Goal: Task Accomplishment & Management: Use online tool/utility

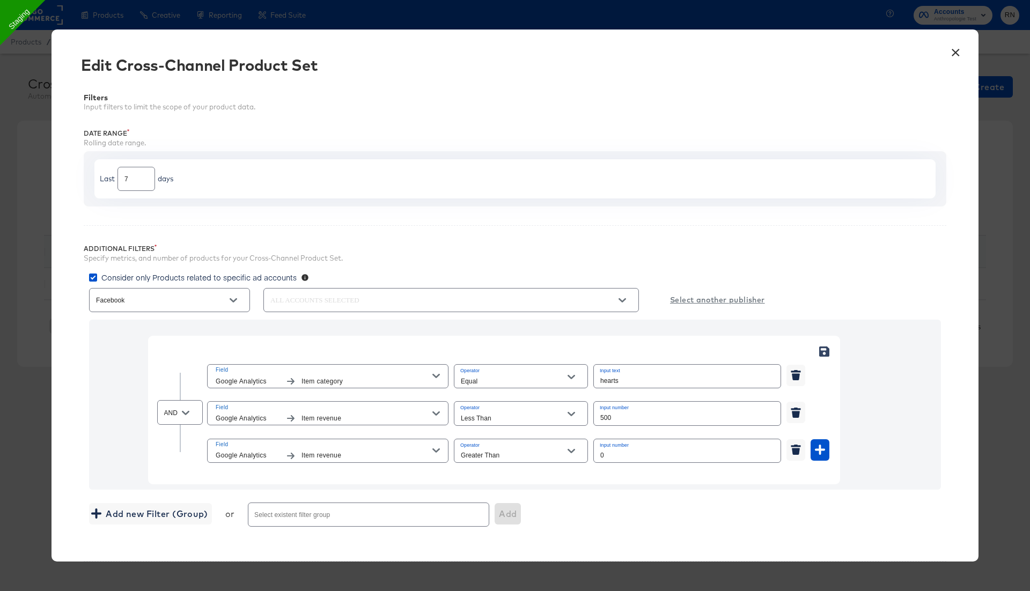
click at [957, 49] on button "×" at bounding box center [955, 49] width 19 height 19
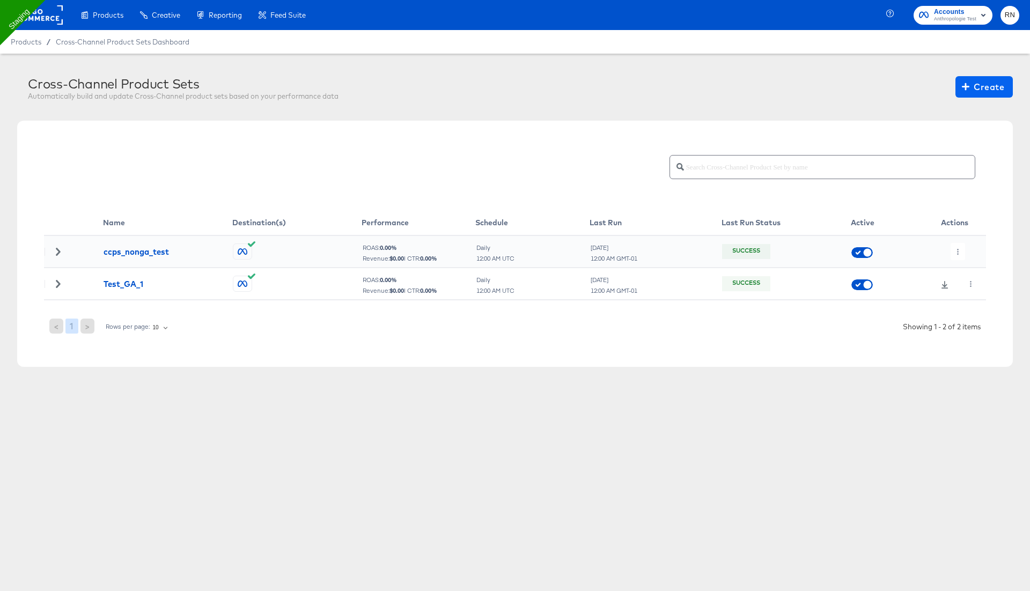
click at [977, 87] on span "Create" at bounding box center [984, 86] width 40 height 15
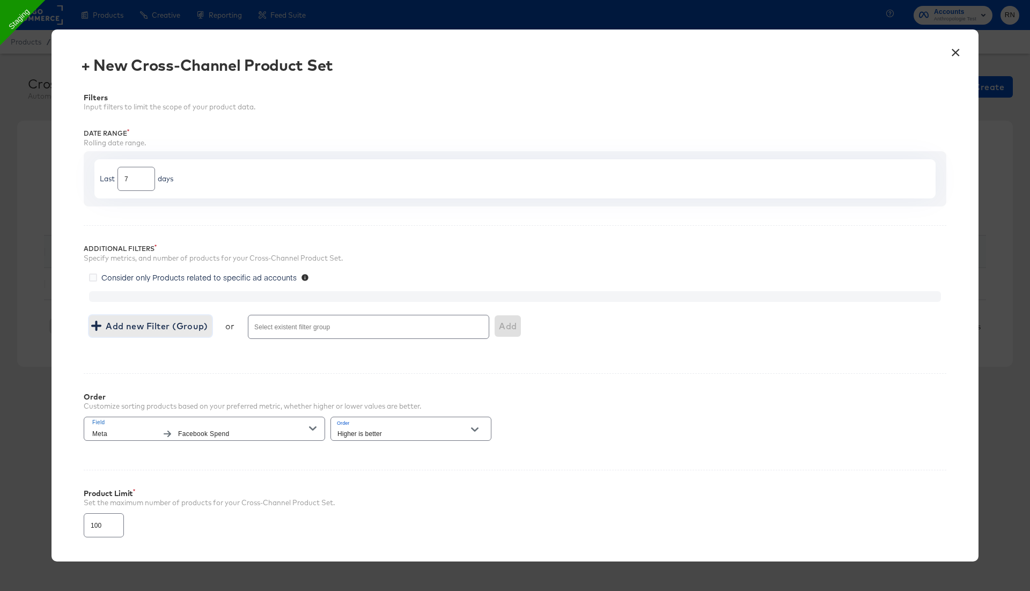
click at [159, 324] on span "Add new Filter (Group)" at bounding box center [150, 326] width 114 height 15
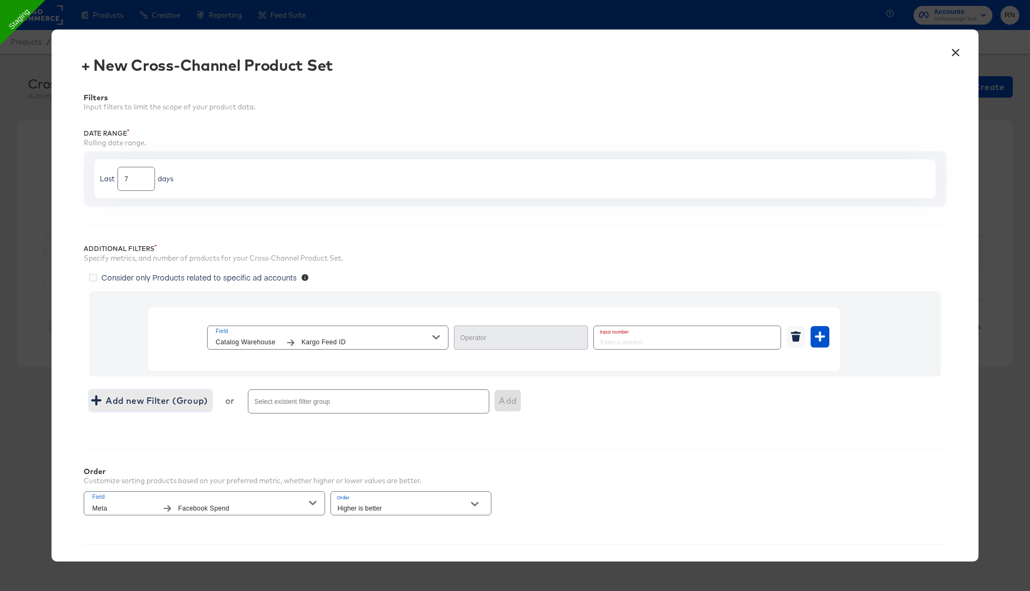
type input "Equal"
click at [292, 341] on icon "button" at bounding box center [291, 343] width 8 height 6
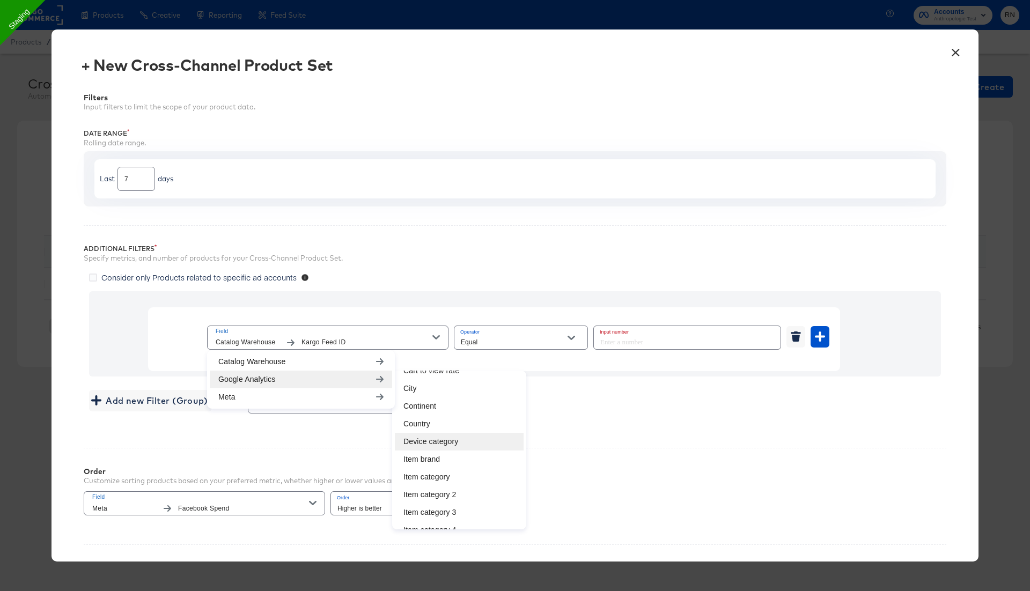
scroll to position [82, 0]
click at [429, 457] on li "Item category" at bounding box center [459, 460] width 129 height 18
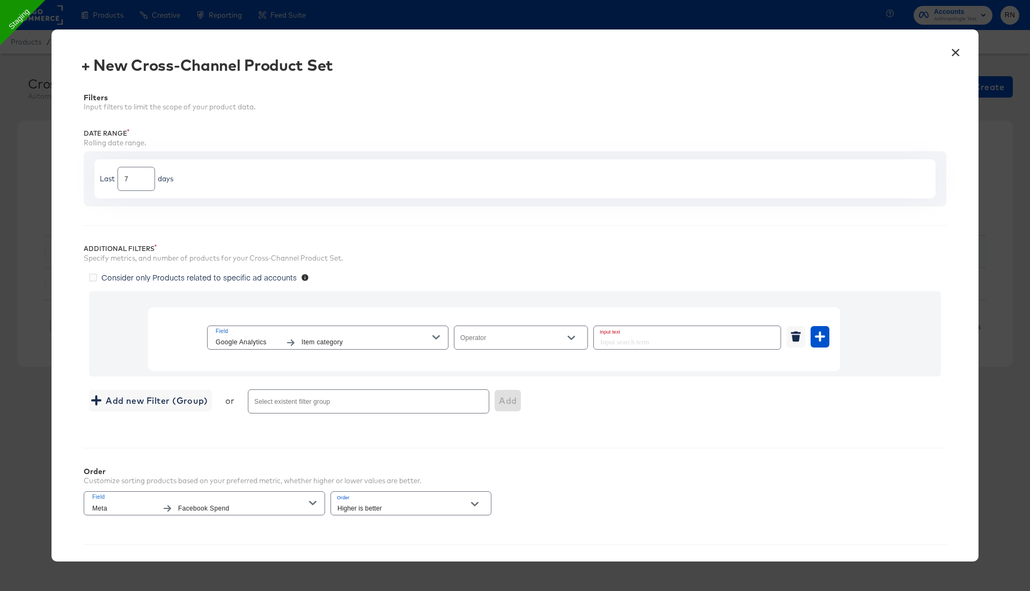
click at [511, 338] on input "Operator" at bounding box center [513, 342] width 108 height 12
click at [510, 357] on li "Equal" at bounding box center [521, 363] width 134 height 17
type input "Equal"
click at [623, 343] on input "text" at bounding box center [687, 337] width 187 height 23
paste input "Furniture"
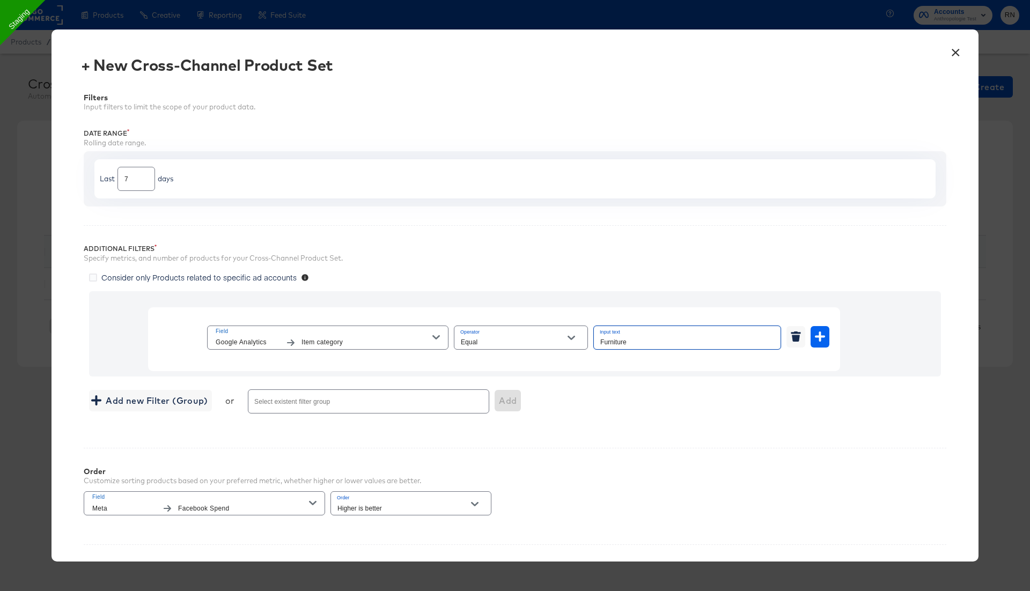
type input "Furniture"
click at [814, 331] on button "button" at bounding box center [820, 336] width 19 height 21
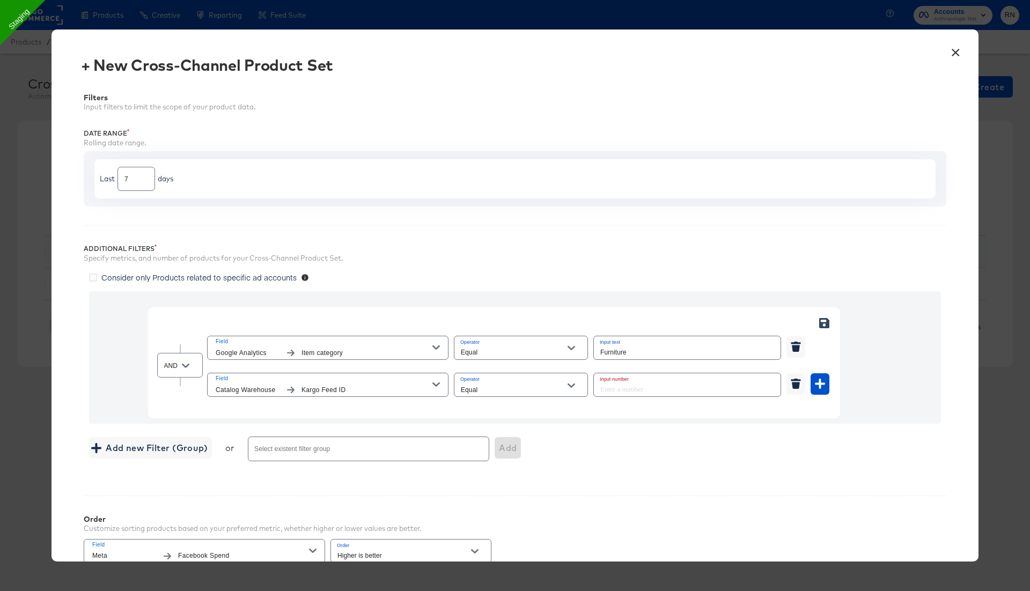
click at [359, 385] on span "Kargo Feed ID" at bounding box center [366, 390] width 131 height 11
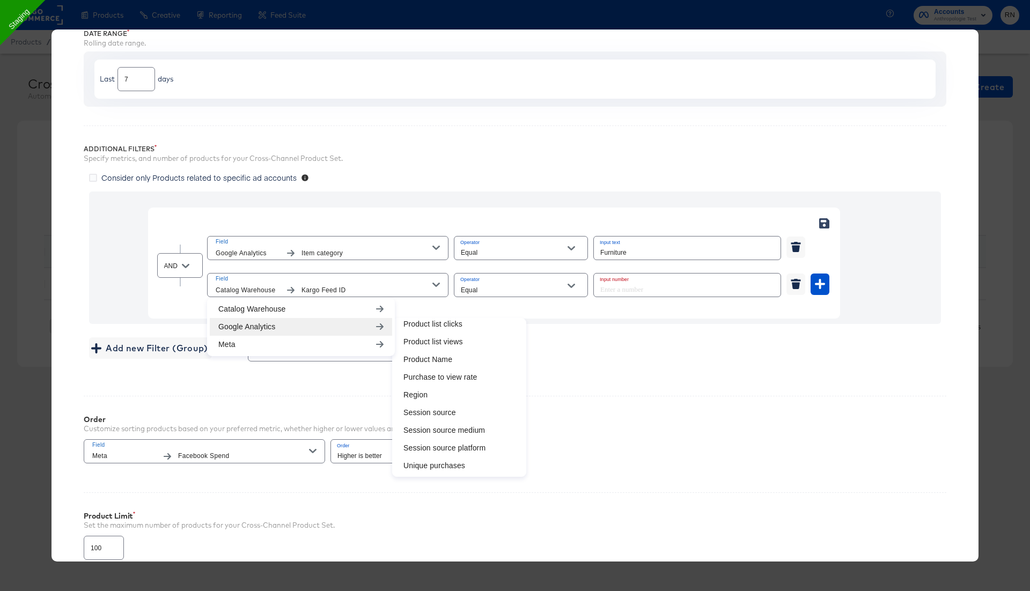
scroll to position [119, 0]
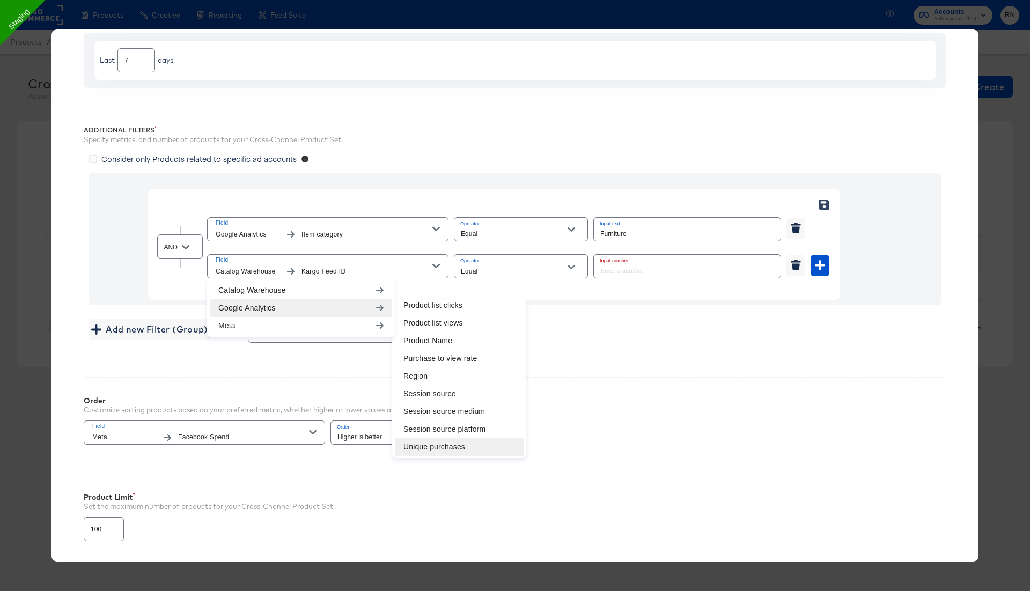
click at [460, 438] on li "Unique purchases" at bounding box center [459, 447] width 129 height 18
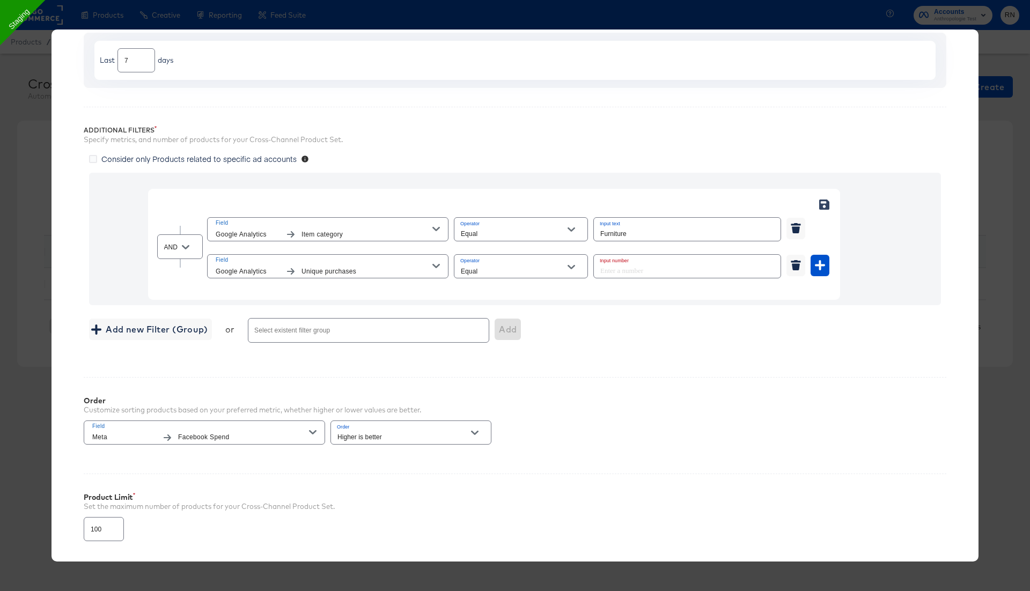
click at [509, 268] on input "Equal" at bounding box center [513, 271] width 108 height 12
click at [499, 327] on li "Greater Than" at bounding box center [521, 325] width 134 height 17
type input "Greater Than"
click at [606, 271] on input "number" at bounding box center [684, 266] width 180 height 23
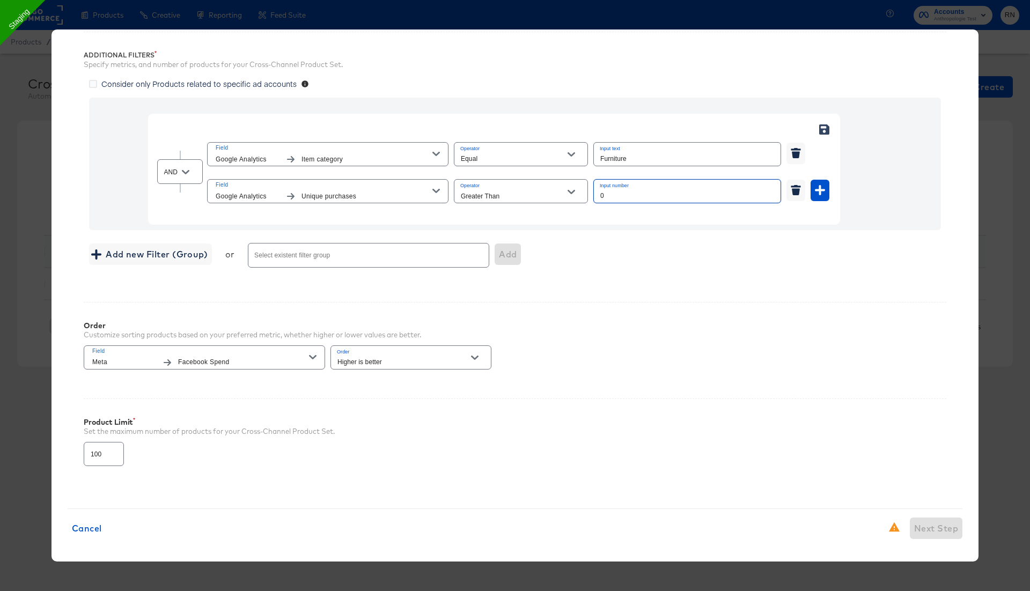
type input "0"
click at [184, 83] on span "Consider only Products related to specific ad accounts" at bounding box center [198, 83] width 195 height 11
click at [0, 0] on input "Consider only Products related to specific ad accounts" at bounding box center [0, 0] width 0 height 0
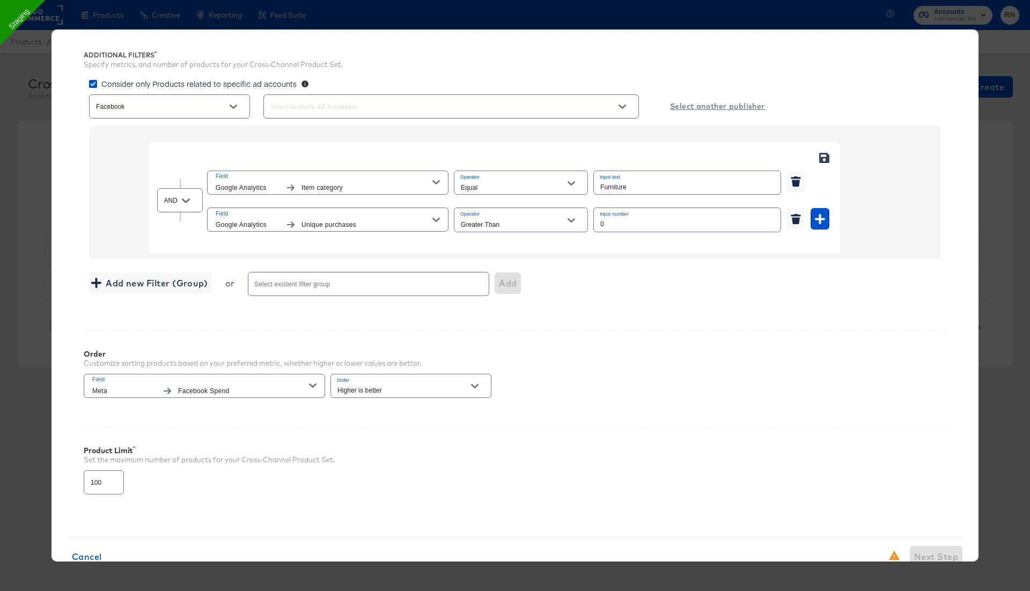
click at [292, 104] on input "text" at bounding box center [435, 107] width 335 height 12
click at [300, 140] on div "SELECT ALL" at bounding box center [303, 134] width 62 height 14
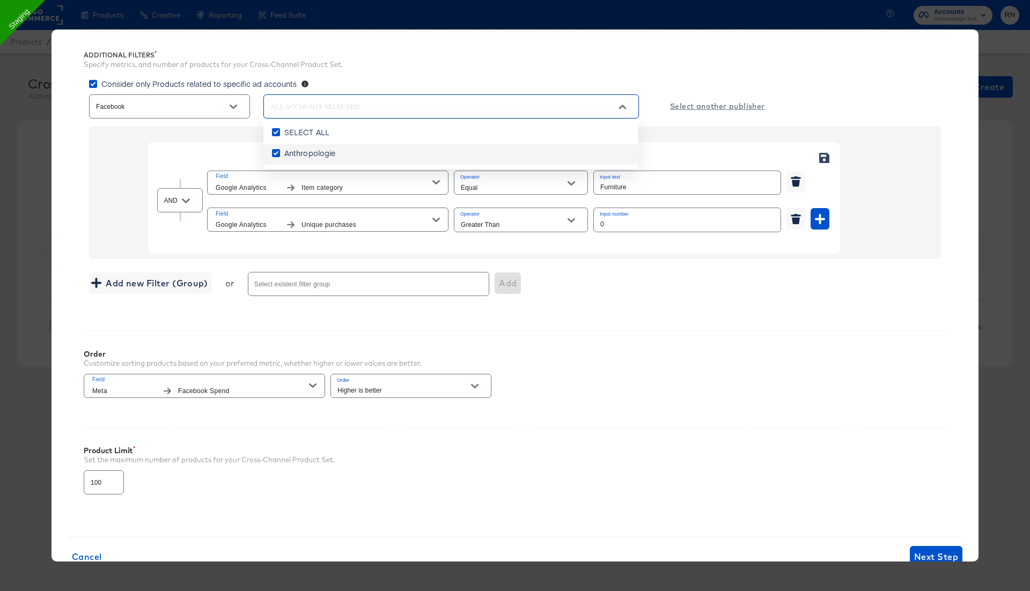
click at [615, 381] on div "Order Customize sorting products based on your preferred metric, whether higher…" at bounding box center [515, 369] width 863 height 78
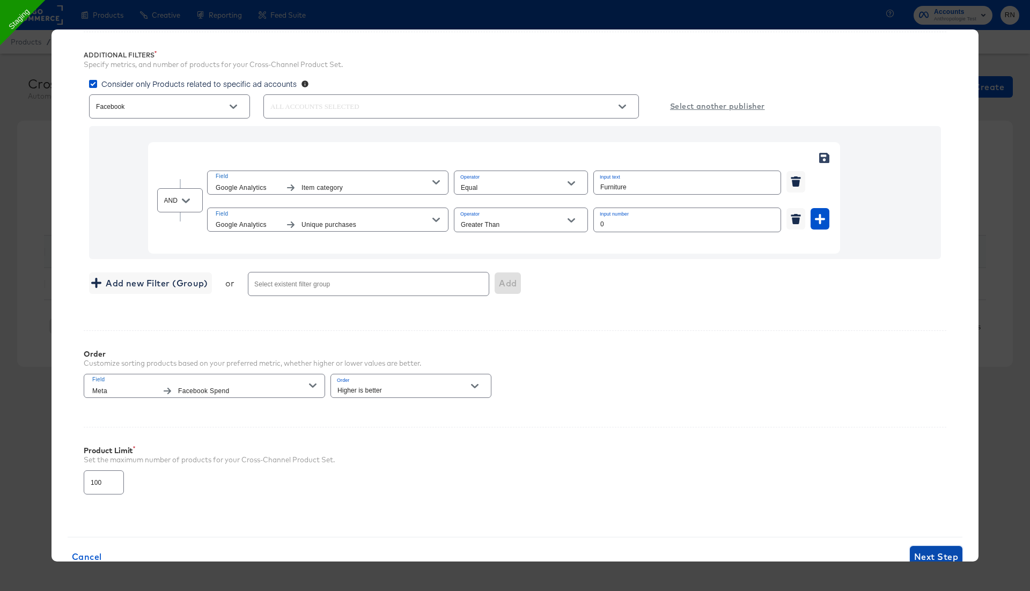
click at [934, 555] on span "Next Step" at bounding box center [936, 556] width 44 height 15
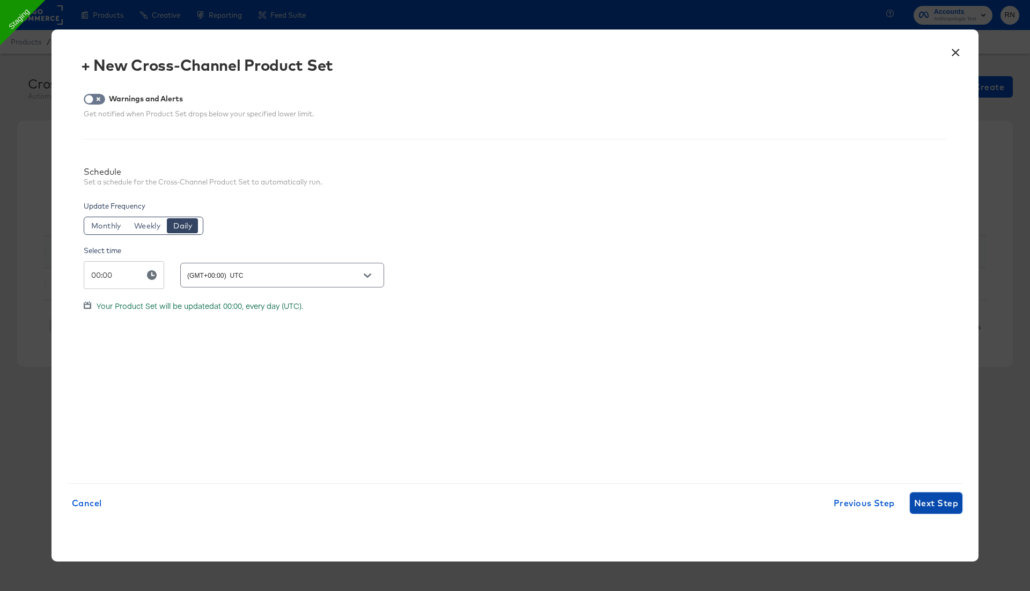
click at [930, 498] on span "Next Step" at bounding box center [936, 503] width 44 height 15
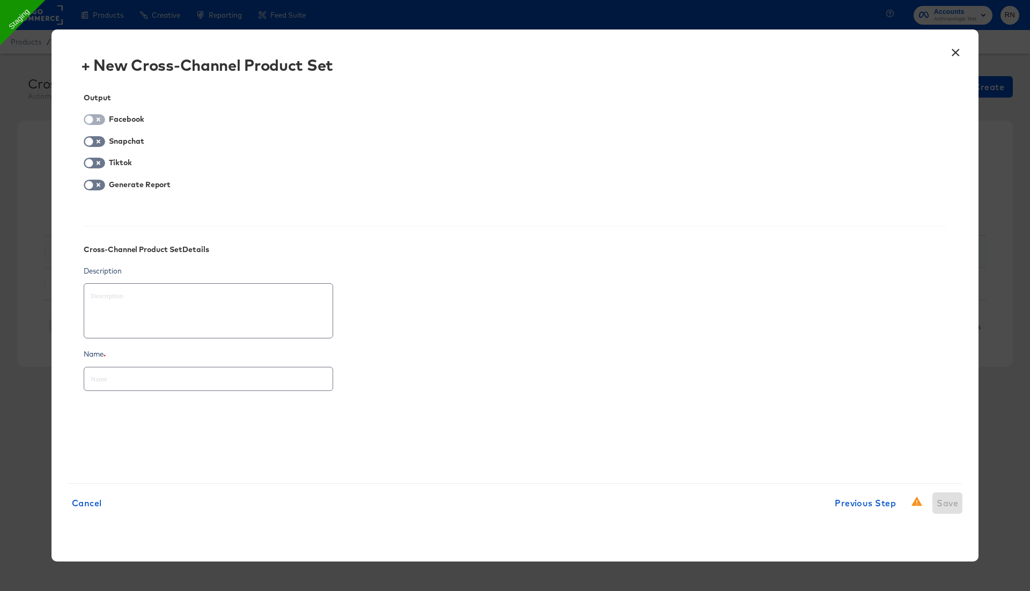
click at [97, 124] on input "checkbox" at bounding box center [89, 122] width 32 height 11
checkbox input "true"
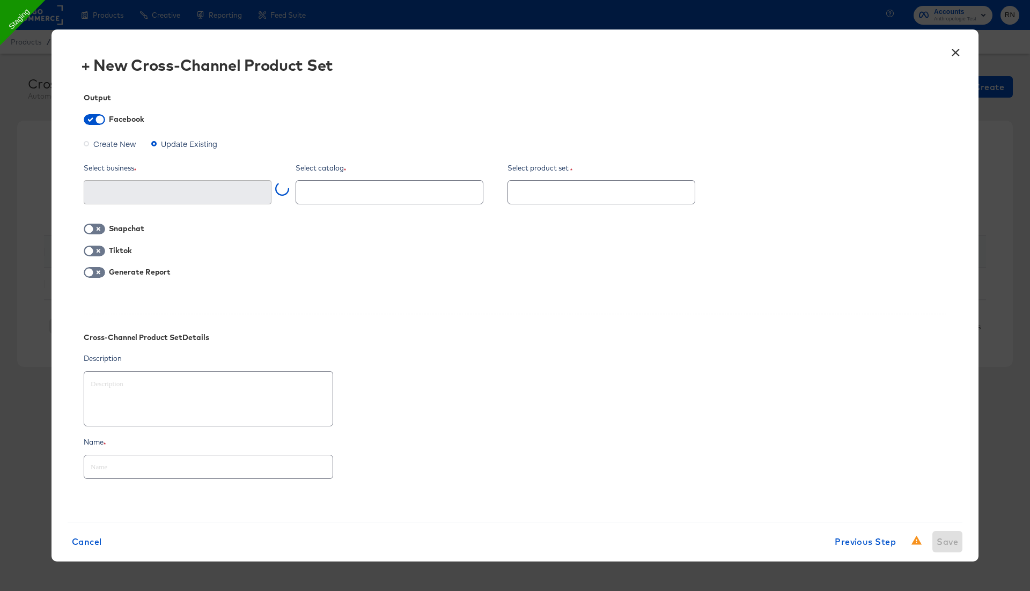
click at [104, 149] on span "Create New" at bounding box center [114, 143] width 43 height 11
click at [0, 0] on input "Create New" at bounding box center [0, 0] width 0 height 0
click at [257, 191] on icon "Open" at bounding box center [255, 193] width 8 height 4
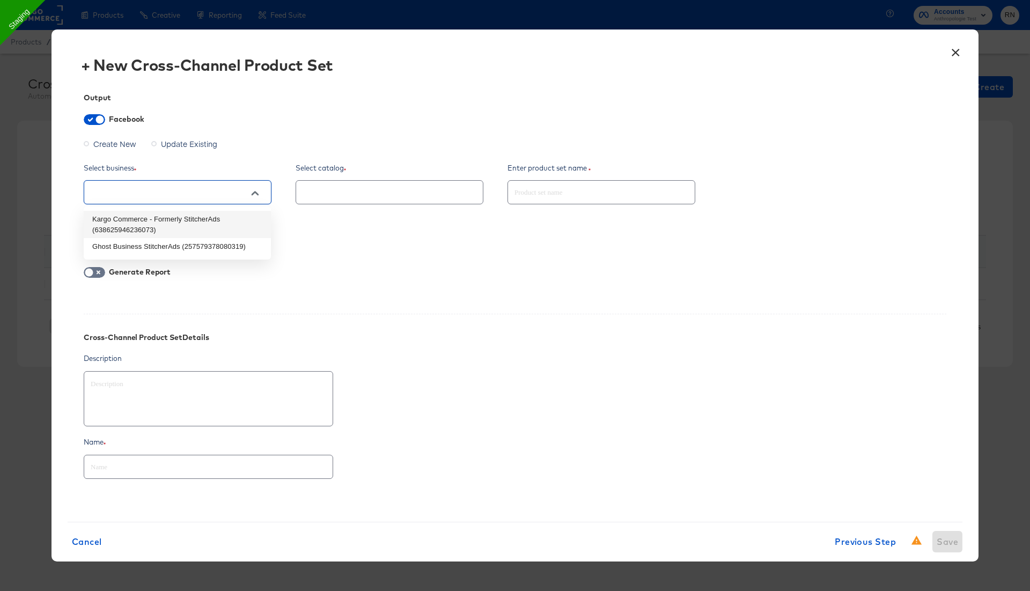
click at [221, 243] on li "Ghost Business StitcherAds (257579378080319)" at bounding box center [177, 246] width 187 height 17
type textarea "x"
type input "Ghost Business StitcherAds (257579378080319)"
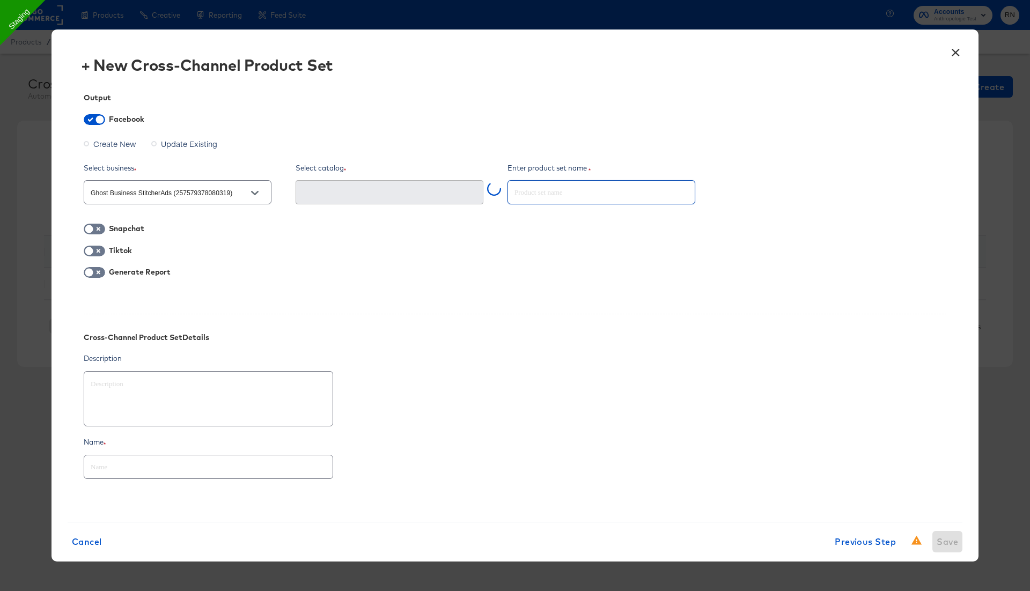
click at [534, 193] on input "text" at bounding box center [601, 187] width 187 height 23
type textarea "x"
type input "T"
type textarea "x"
type input "Te"
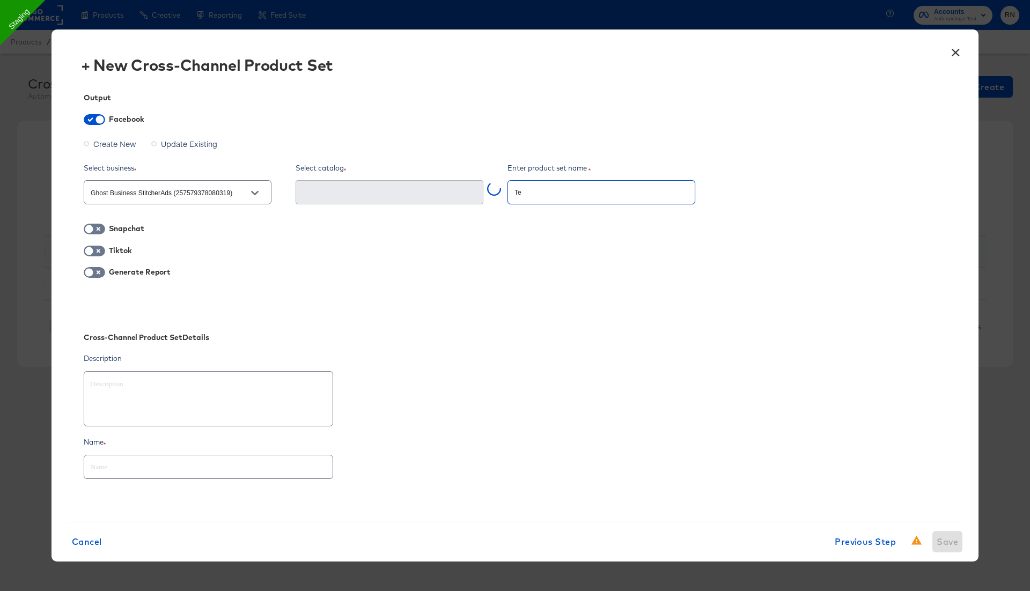
type textarea "x"
type input "Tes"
type textarea "x"
type input "Test"
type textarea "x"
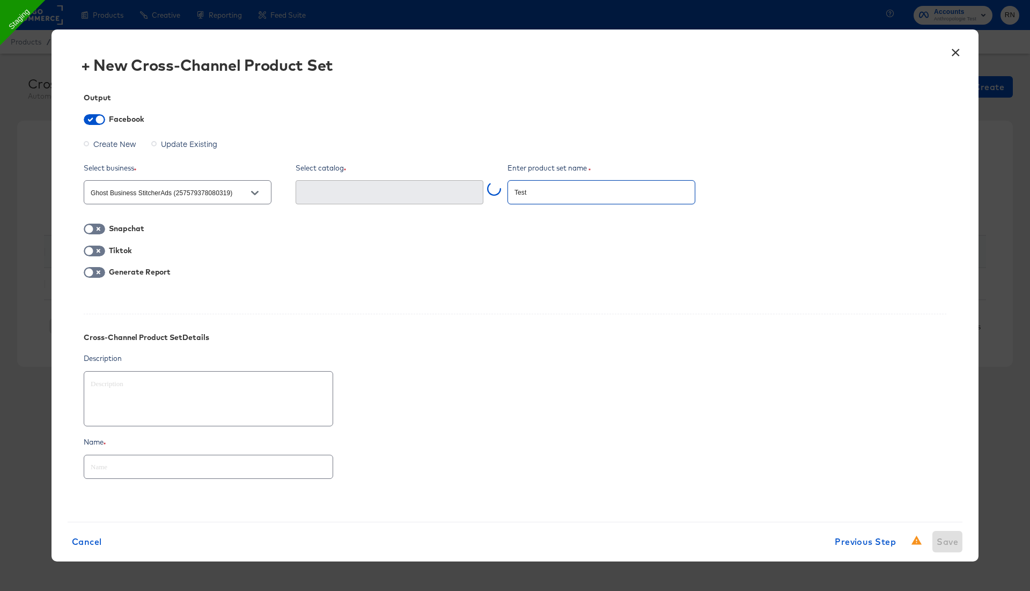
type input "Test_"
type textarea "x"
type input "Test_G"
type textarea "x"
type input "Test_GA"
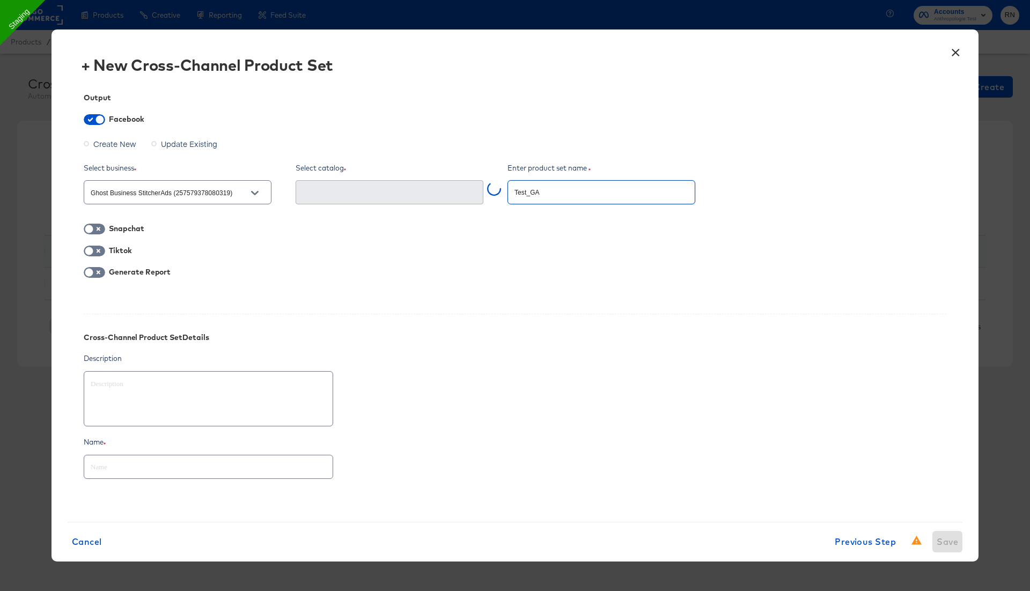
type textarea "x"
type input "Test_GA_"
type textarea "x"
type input "Test_GA_1"
type textarea "x"
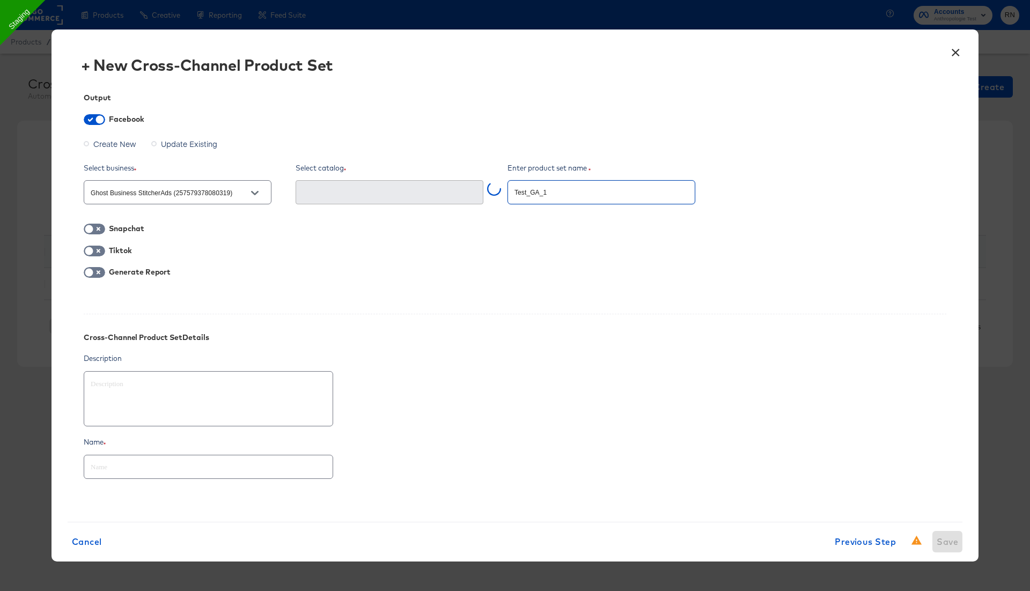
type input "Test_GA_"
type textarea "x"
type input "Test_GA_2"
click at [284, 466] on input "text" at bounding box center [208, 462] width 248 height 23
paste input "Test_GA_2"
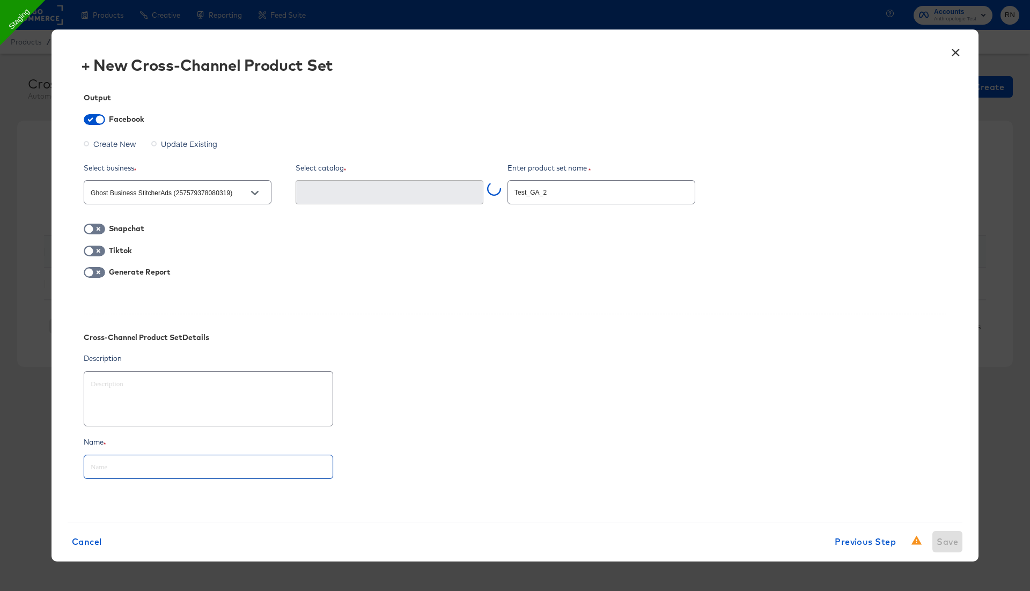
type textarea "x"
type input "Test_GA_2"
click at [99, 268] on span at bounding box center [94, 272] width 21 height 11
click at [96, 274] on input "checkbox" at bounding box center [89, 275] width 32 height 11
checkbox input "true"
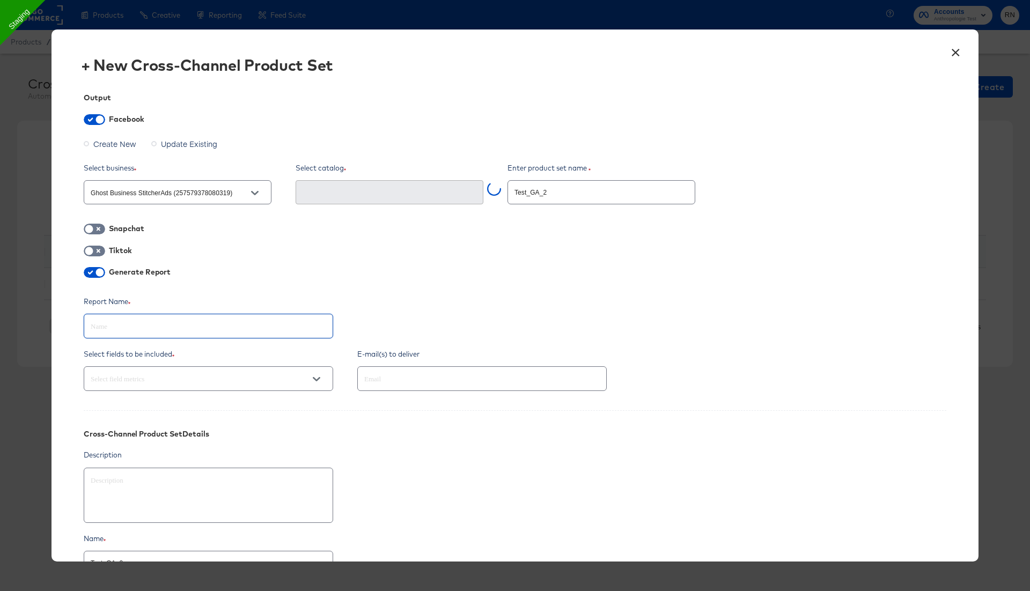
click at [136, 321] on input "text" at bounding box center [208, 321] width 248 height 23
paste input "Test_GA_2"
type textarea "x"
type input "Test_GA_2"
click at [390, 373] on input "text" at bounding box center [466, 379] width 209 height 12
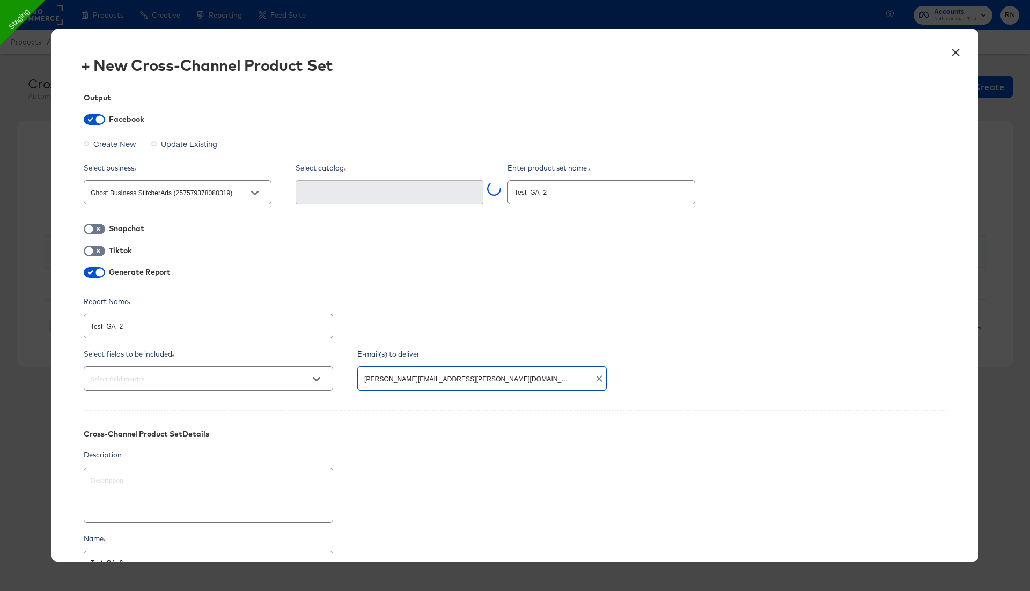
type input "rupali.narkhede@kargo.com"
type textarea "x"
click at [256, 380] on input "text" at bounding box center [193, 379] width 209 height 12
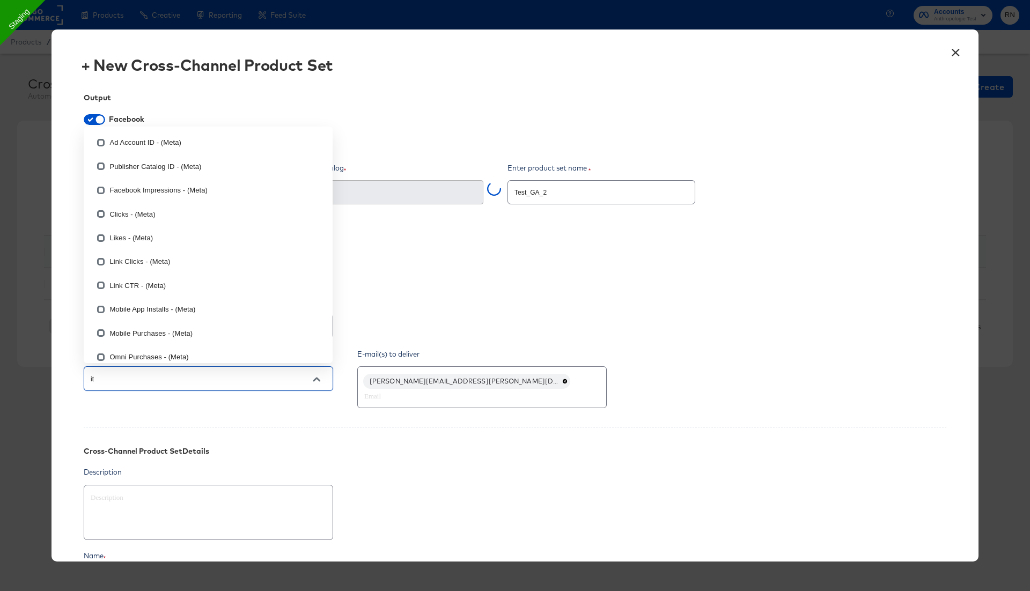
type input "ite"
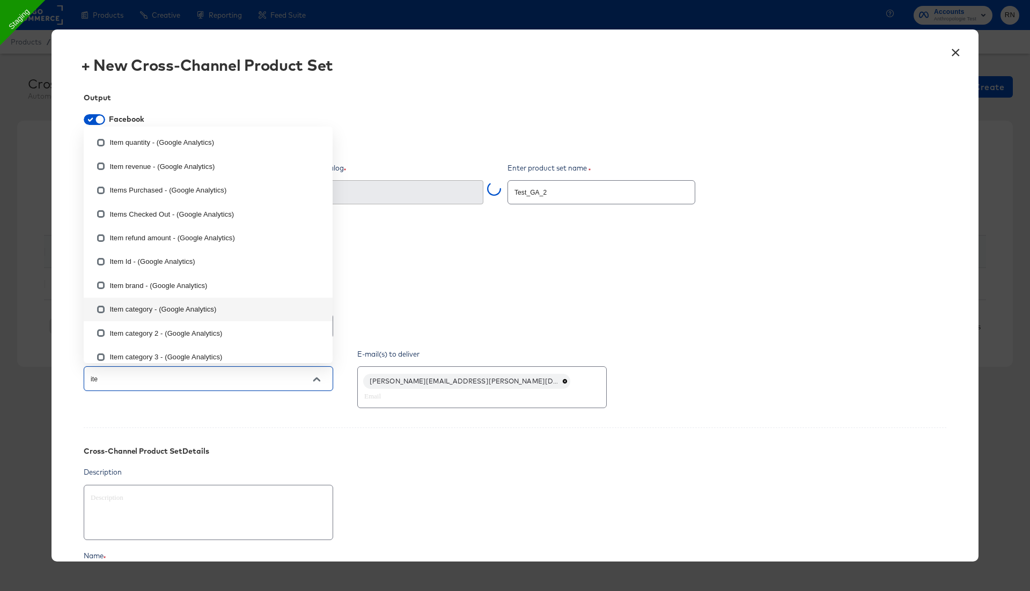
click at [101, 308] on input "checkbox" at bounding box center [100, 311] width 17 height 17
checkbox input "false"
type textarea "x"
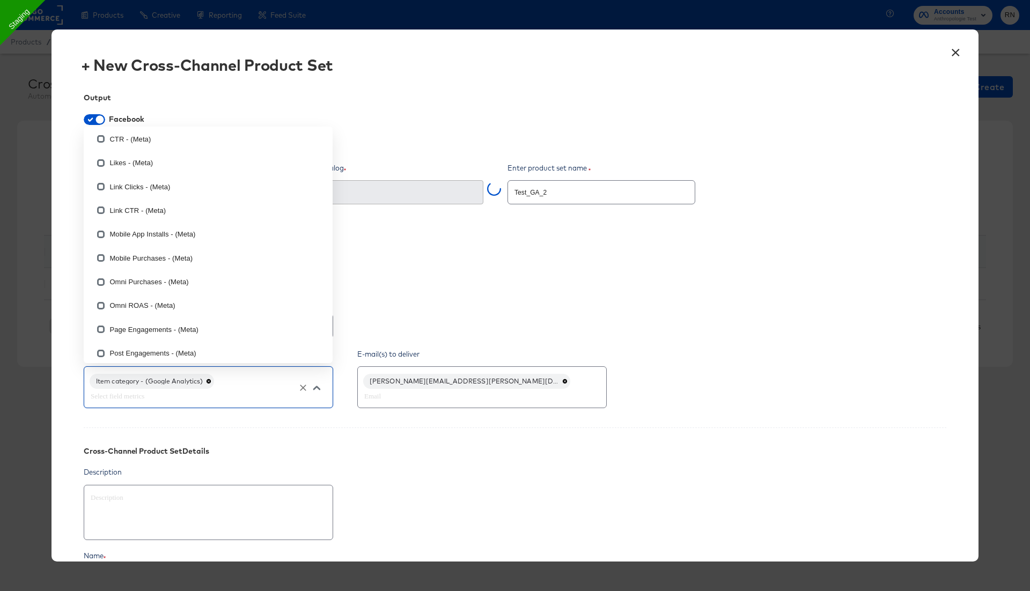
type input "i"
checkbox input "true"
checkbox input "false"
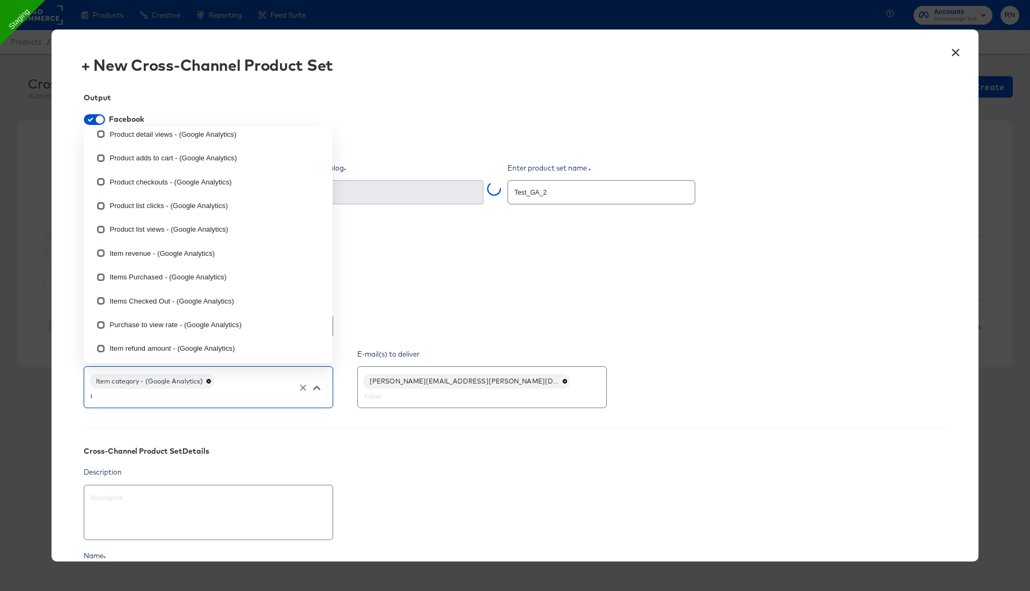
type input "it"
checkbox input "true"
type input "ite"
checkbox input "true"
checkbox input "false"
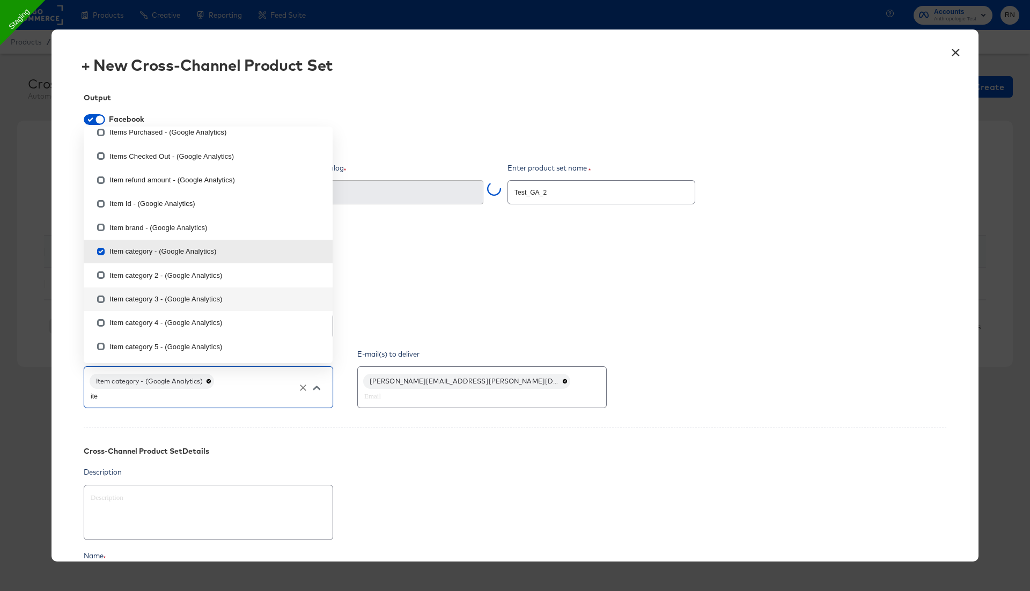
scroll to position [57, 0]
type input "item"
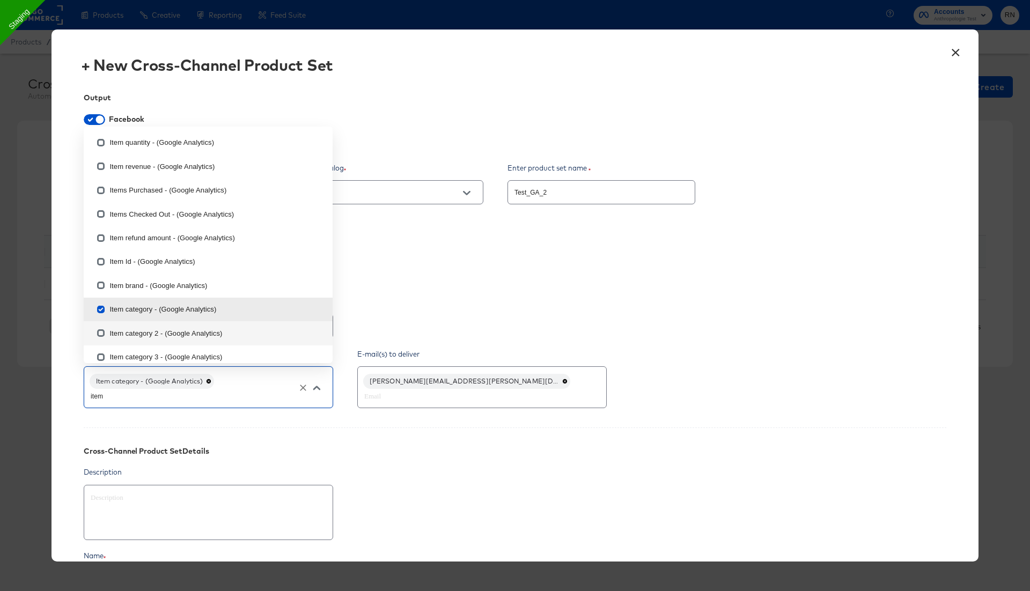
scroll to position [0, 0]
click at [103, 170] on input "checkbox" at bounding box center [100, 168] width 17 height 17
checkbox input "false"
type textarea "x"
checkbox input "false"
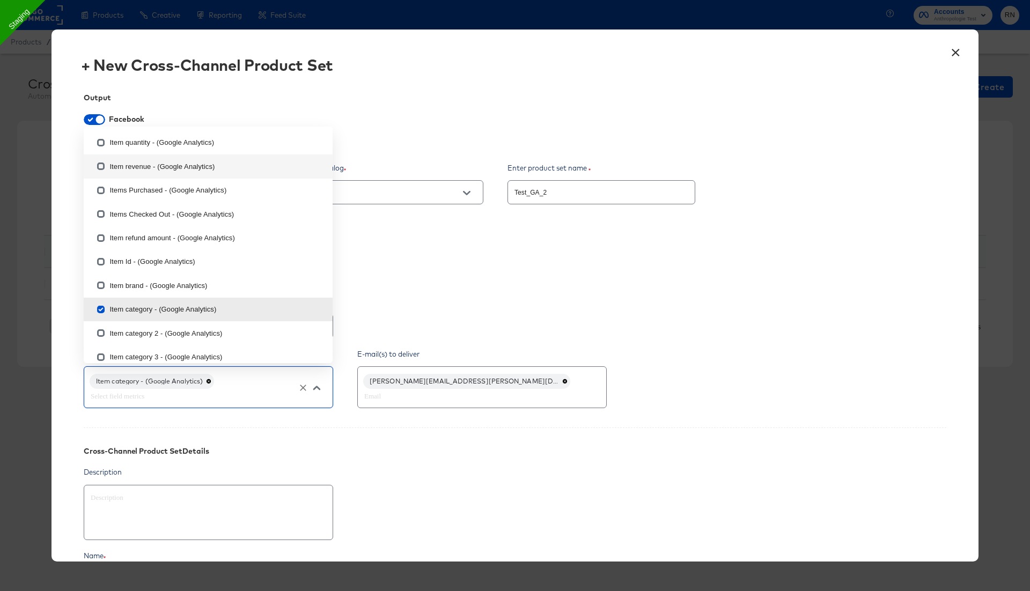
scroll to position [1079, 0]
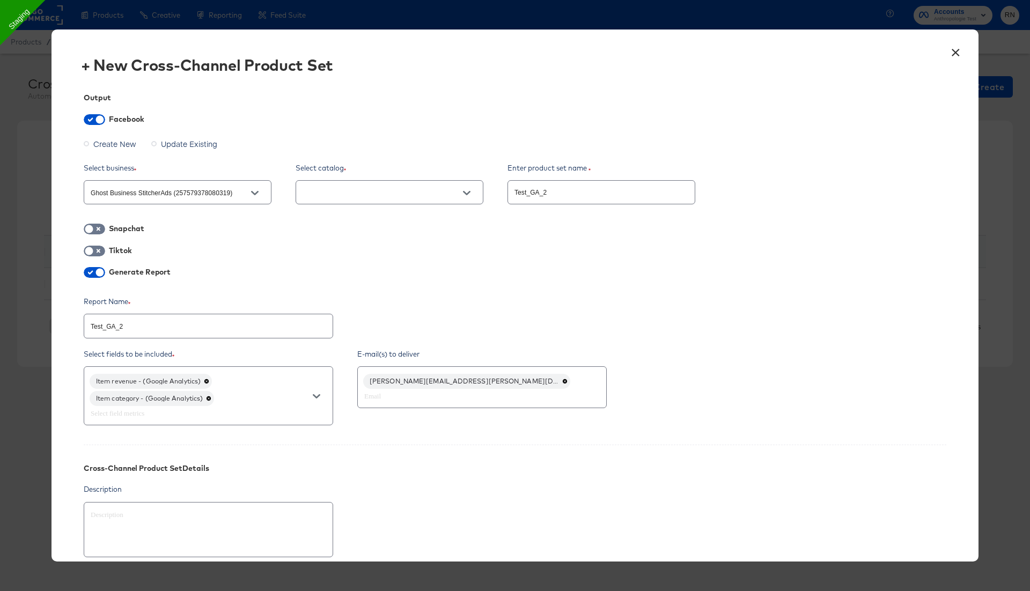
click at [384, 469] on div "Cross-Channel Product Set Details" at bounding box center [515, 461] width 863 height 32
click at [388, 195] on input "text" at bounding box center [380, 193] width 161 height 12
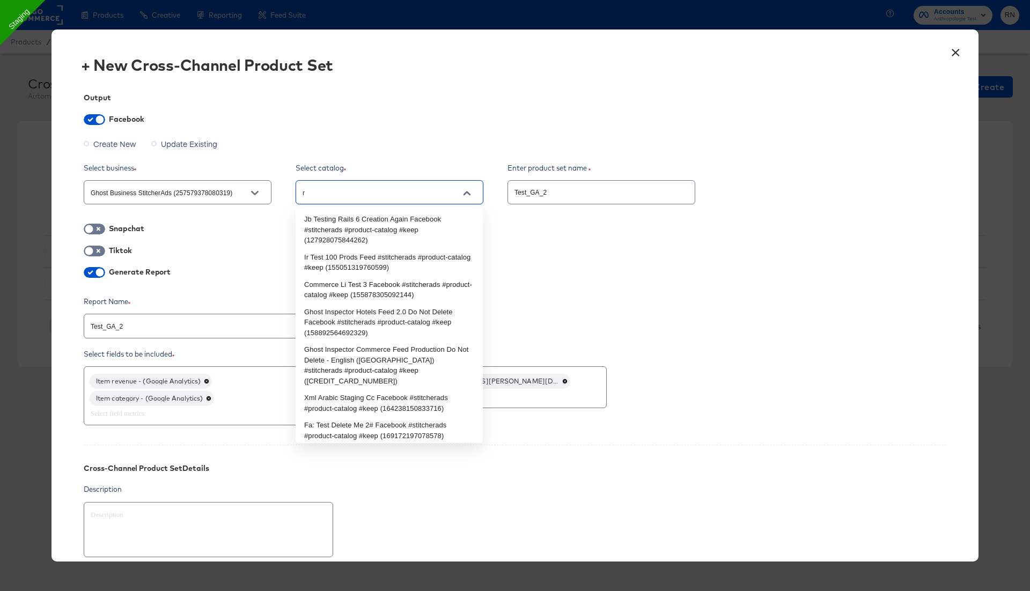
type input "rn"
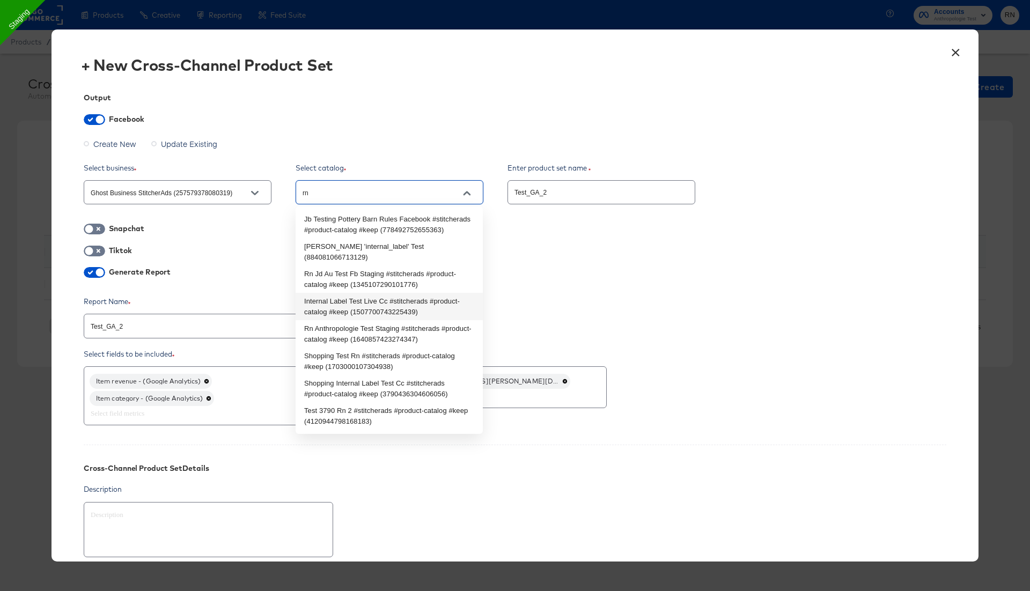
click at [365, 309] on li "Internal Label Test Live Cc #stitcherads #product-catalog #keep (15077007432254…" at bounding box center [389, 306] width 187 height 27
type textarea "x"
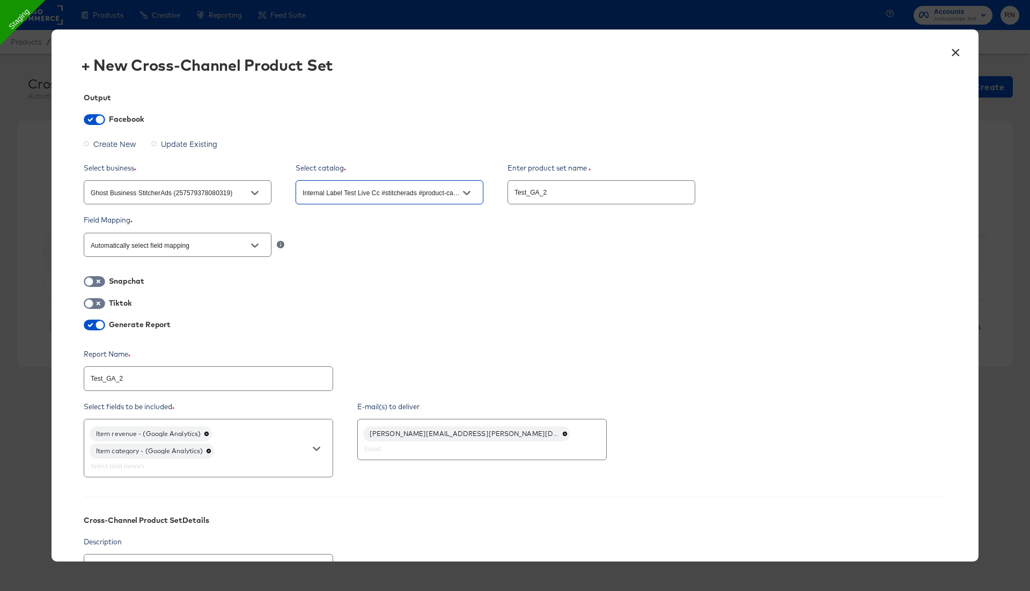
click at [357, 185] on div "Internal Label Test Live Cc #stitcherads #product-catalog #keep (15077007432254…" at bounding box center [390, 192] width 188 height 24
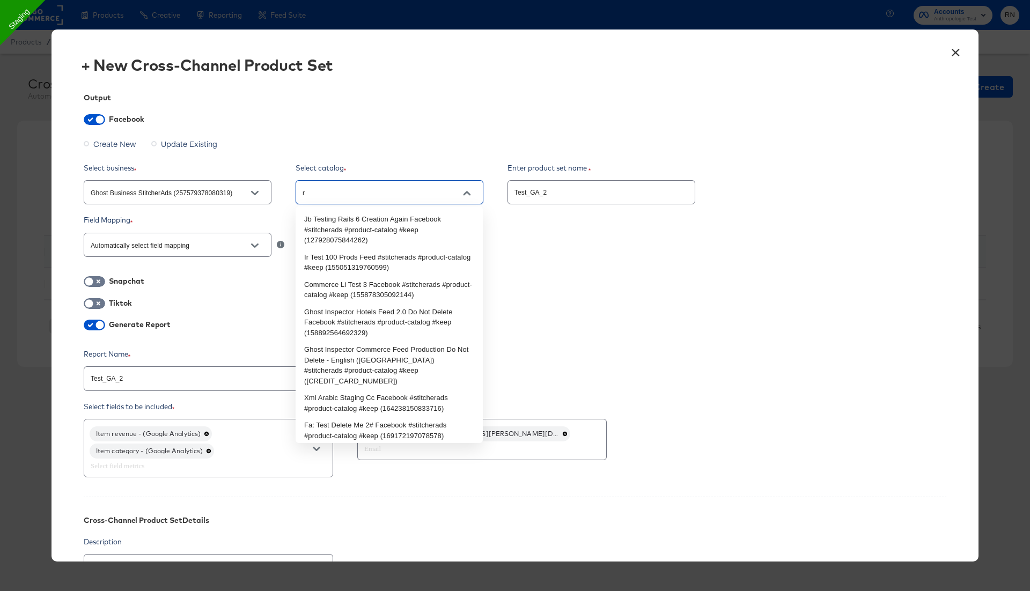
scroll to position [0, 0]
type input "rn"
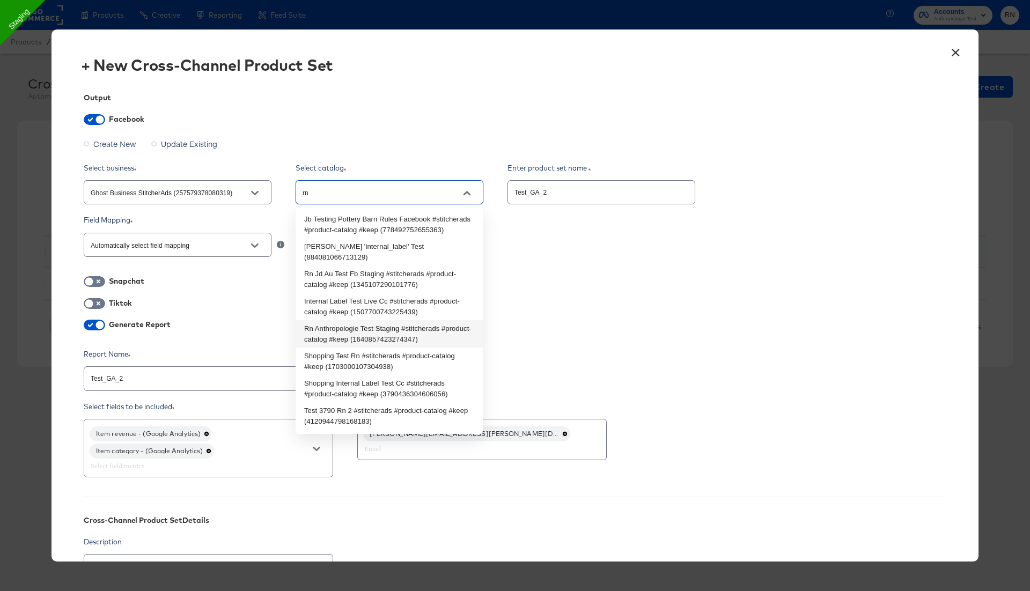
click at [355, 320] on li "Rn Anthropologie Test Staging #stitcherads #product-catalog #keep (164085742327…" at bounding box center [389, 333] width 187 height 27
type textarea "x"
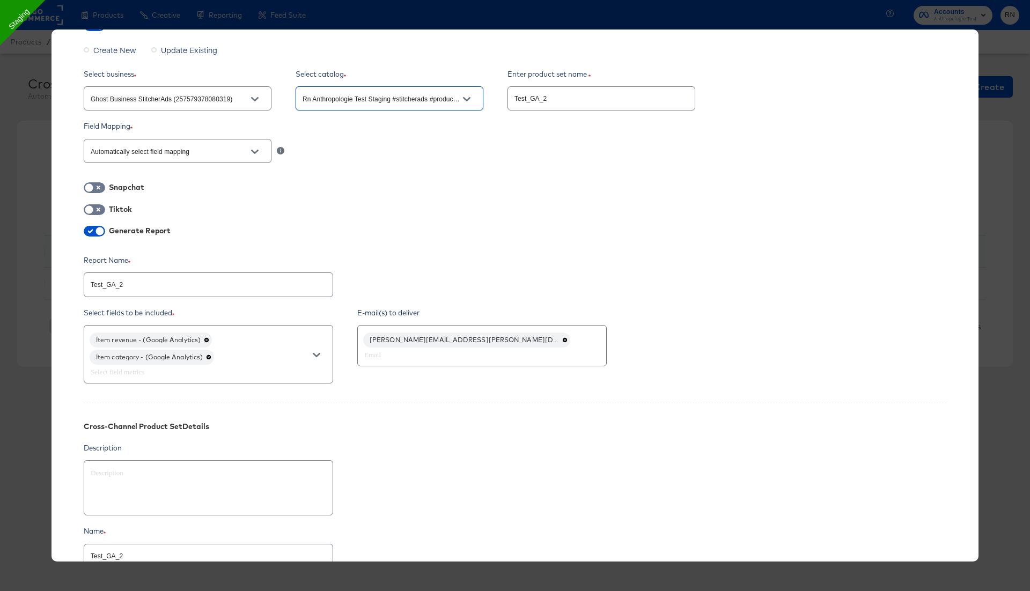
scroll to position [197, 0]
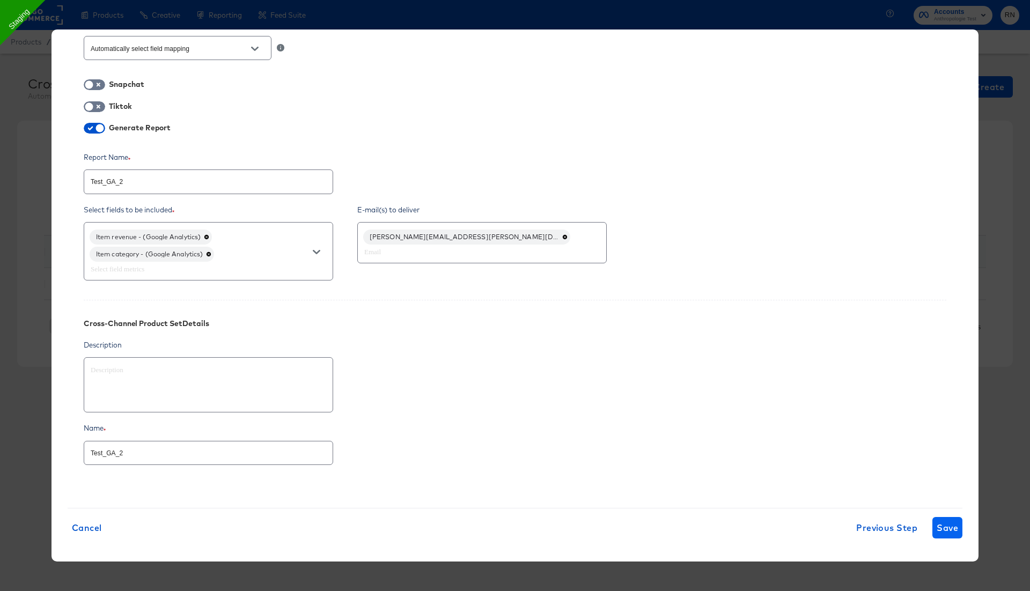
type input "Rn Anthropologie Test Staging #stitcherads #product-catalog #keep (164085742327…"
click at [939, 521] on span "Save" at bounding box center [947, 527] width 21 height 15
type textarea "x"
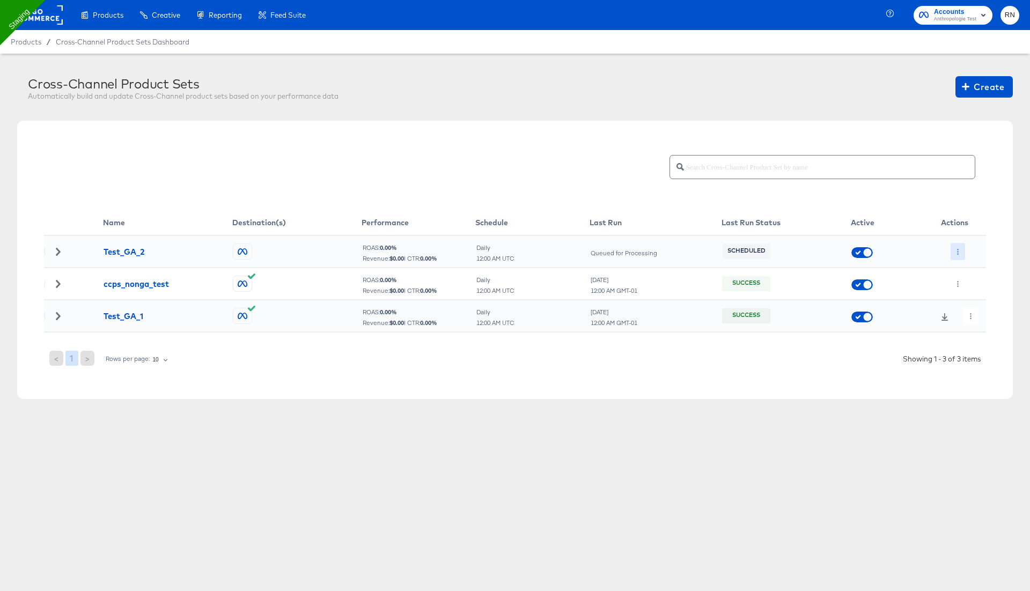
click at [959, 252] on icon "button" at bounding box center [958, 252] width 6 height 6
click at [977, 269] on li "Edit" at bounding box center [979, 273] width 57 height 18
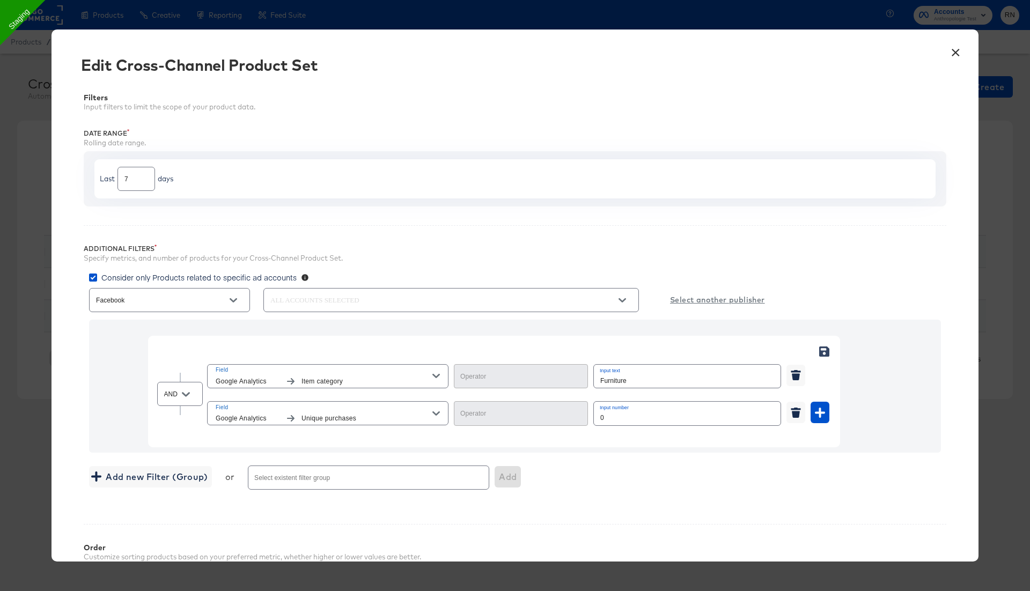
type input "Equal"
type input "Greater Than"
click at [954, 54] on button "×" at bounding box center [955, 49] width 19 height 19
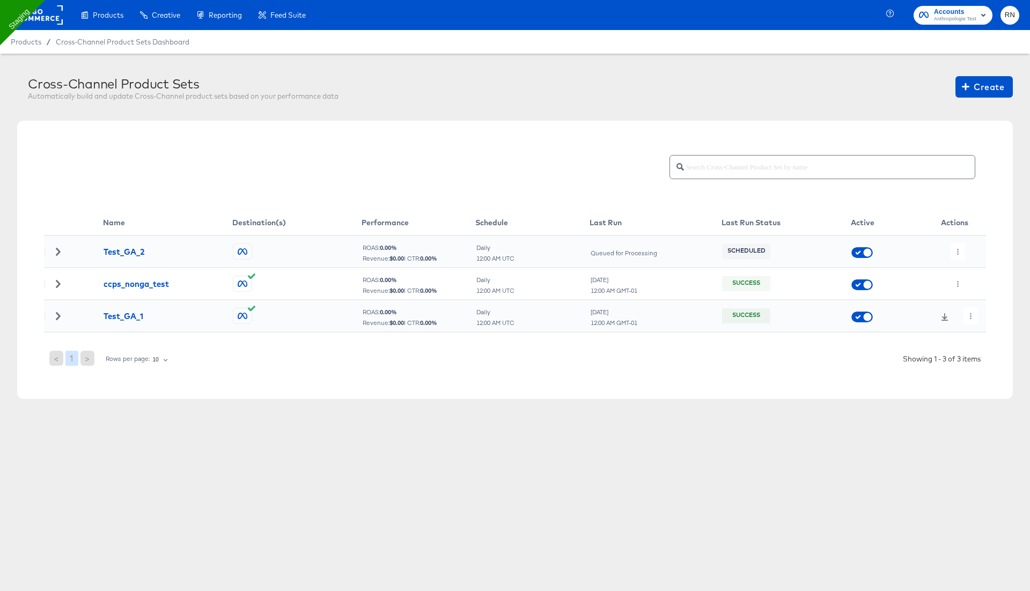
click at [58, 316] on icon at bounding box center [58, 316] width 4 height 8
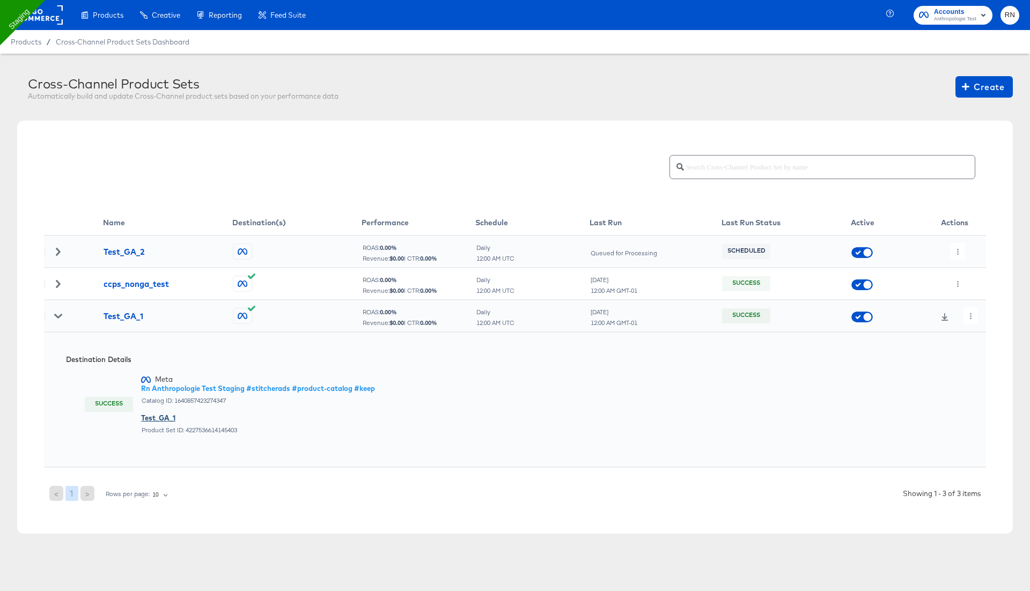
click at [161, 416] on div "Test_GA_1" at bounding box center [258, 418] width 234 height 10
click at [46, 12] on rect at bounding box center [37, 14] width 49 height 19
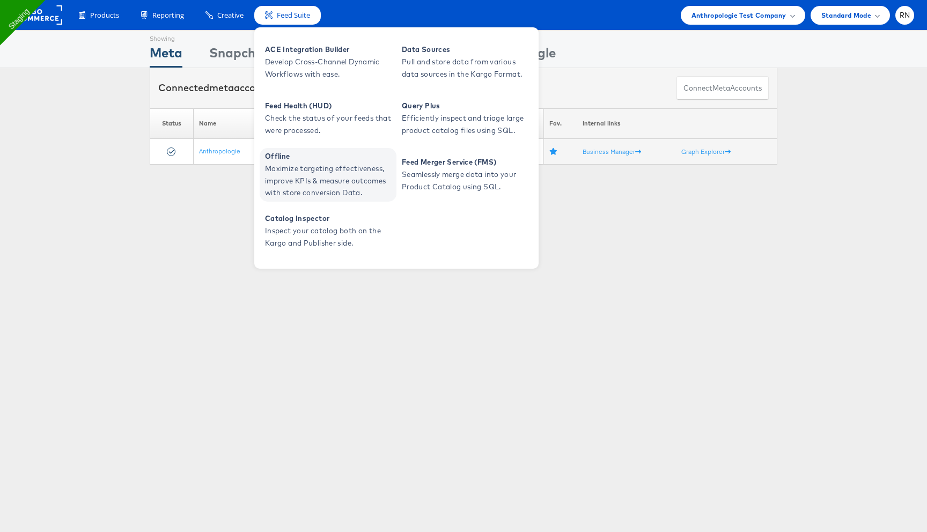
click at [302, 164] on span "Maximize targeting effectiveness, improve KPIs & measure outcomes with store co…" at bounding box center [329, 181] width 129 height 36
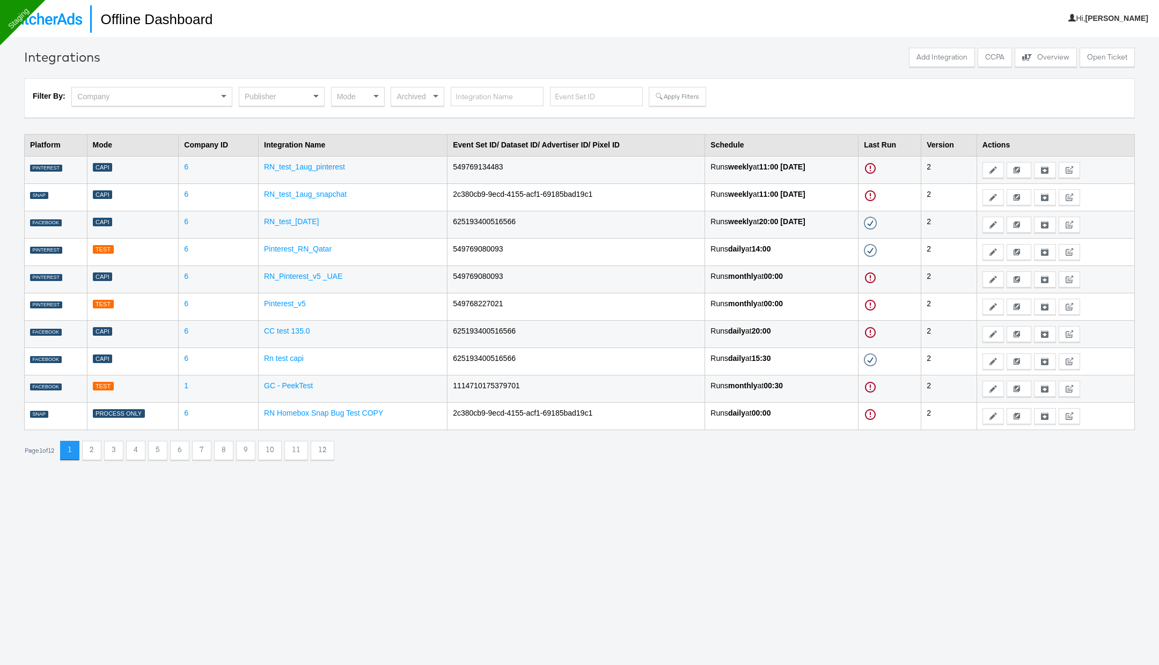
click at [311, 93] on span at bounding box center [317, 96] width 13 height 18
click at [656, 93] on icon at bounding box center [660, 97] width 8 height 8
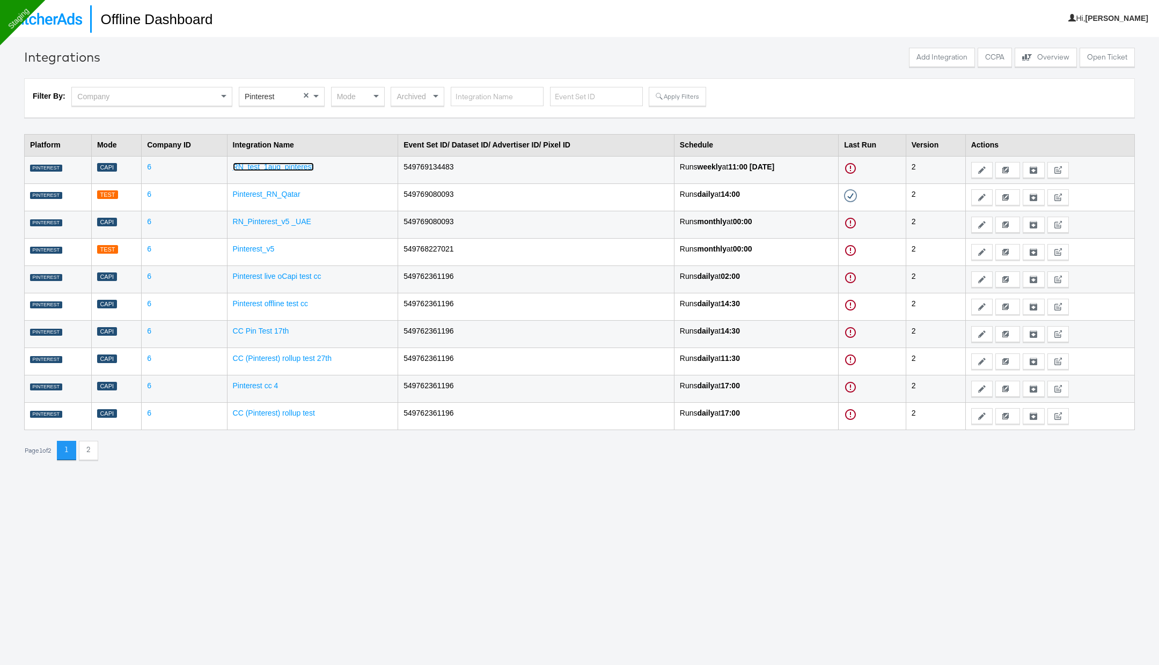
click at [283, 168] on link "RN_test_1aug_pinterest" at bounding box center [273, 167] width 81 height 9
click at [262, 187] on td "Pinterest_RN_Qatar" at bounding box center [312, 196] width 171 height 27
click at [90, 441] on button "2" at bounding box center [88, 450] width 19 height 19
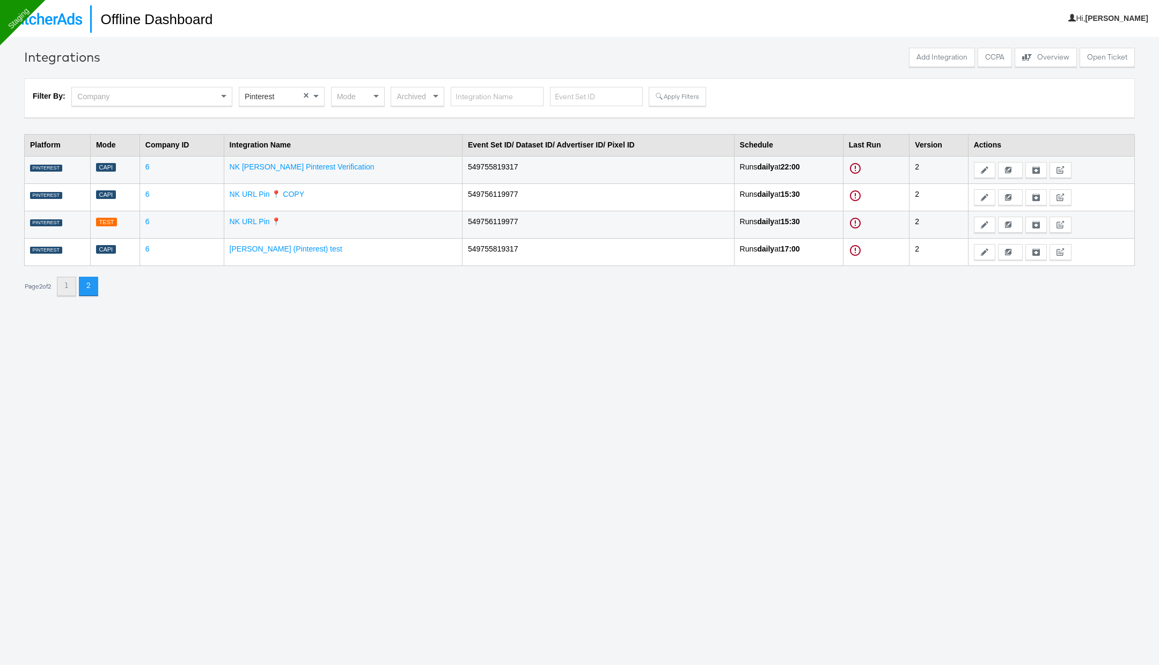
click at [69, 291] on button "1" at bounding box center [66, 286] width 19 height 19
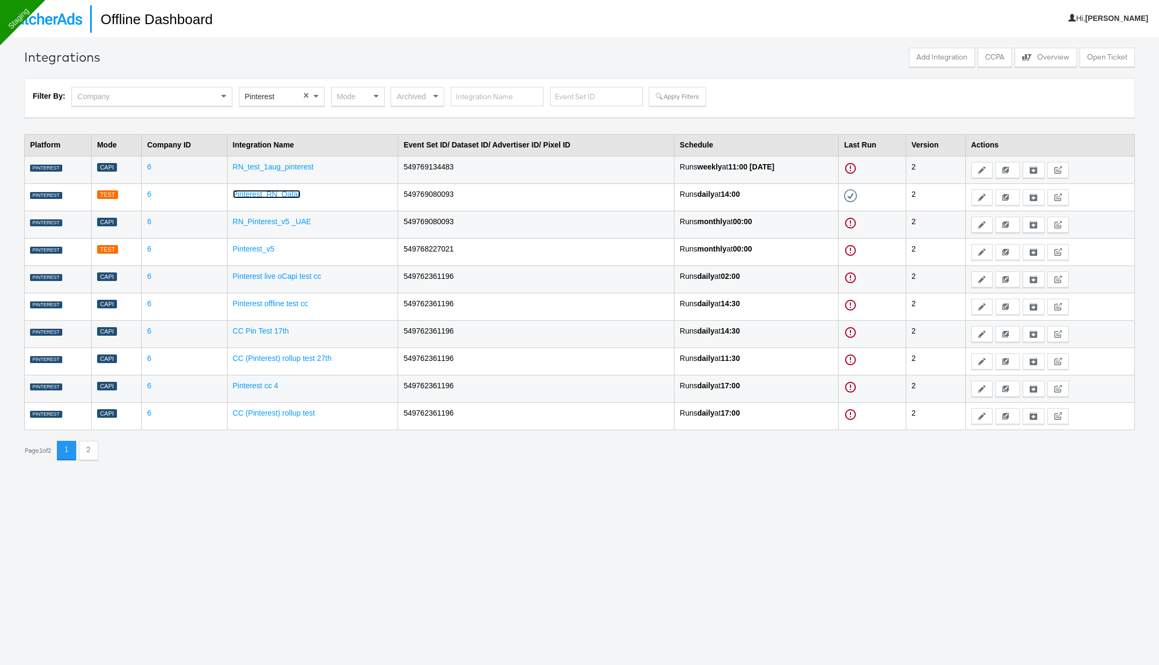
click at [278, 190] on link "Pinterest_RN_Qatar" at bounding box center [267, 194] width 68 height 9
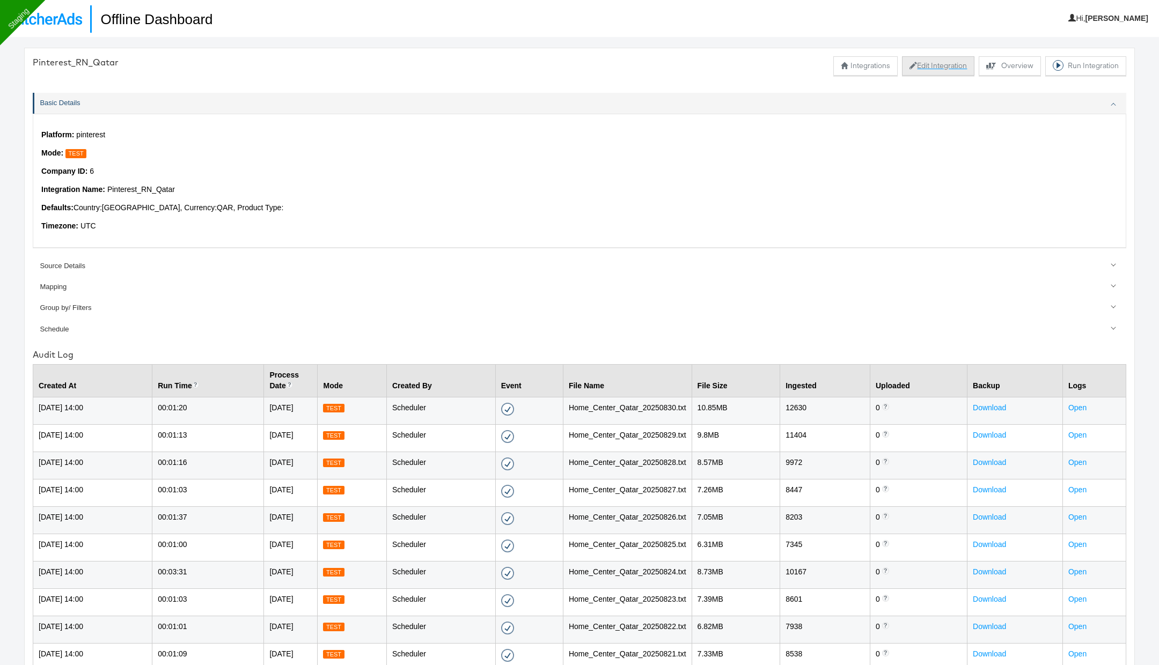
click at [946, 66] on button "Edit Integration" at bounding box center [938, 65] width 72 height 19
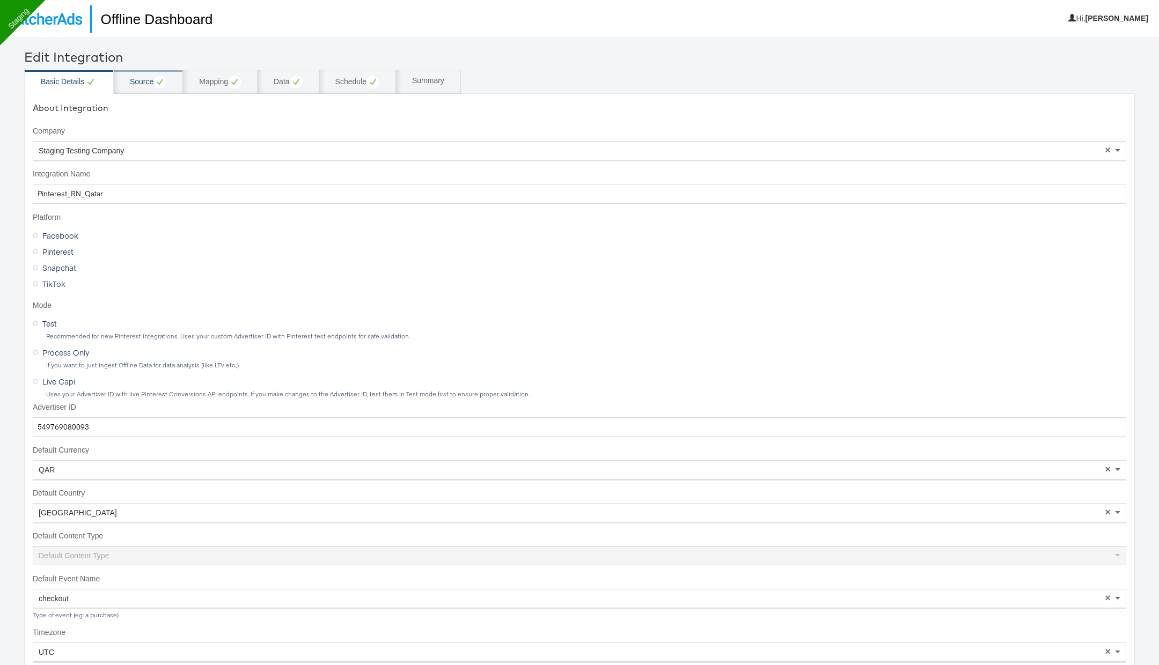
click at [138, 84] on div "Source" at bounding box center [148, 82] width 36 height 13
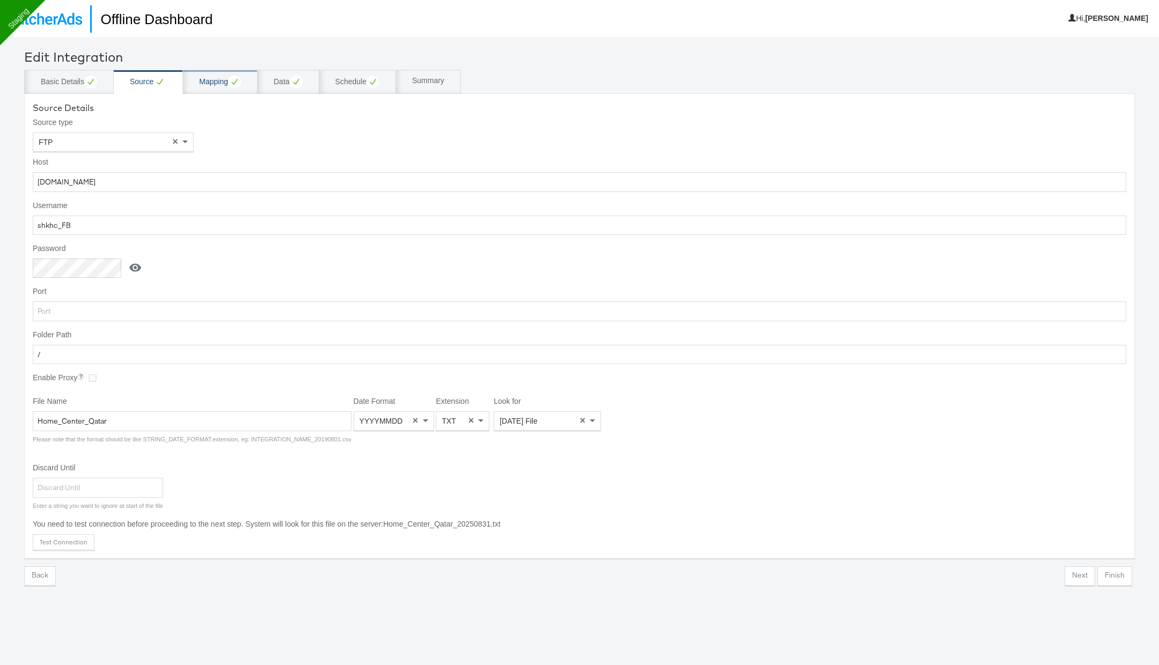
click at [222, 84] on div "Mapping" at bounding box center [220, 82] width 42 height 13
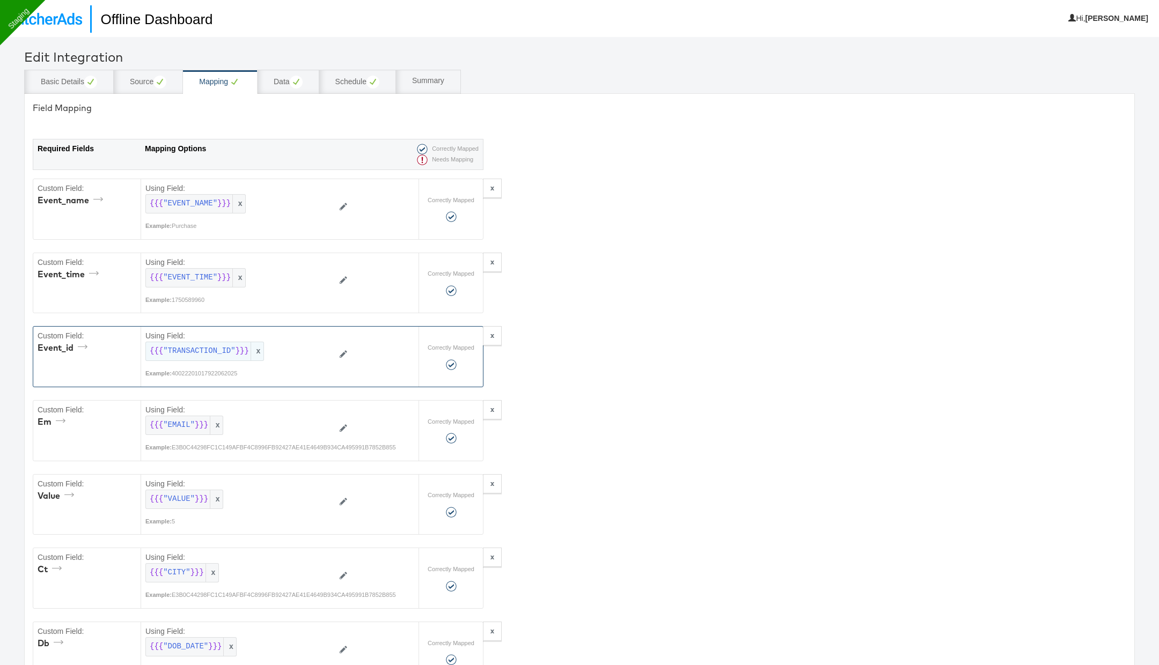
click at [257, 349] on span "x" at bounding box center [257, 351] width 13 height 18
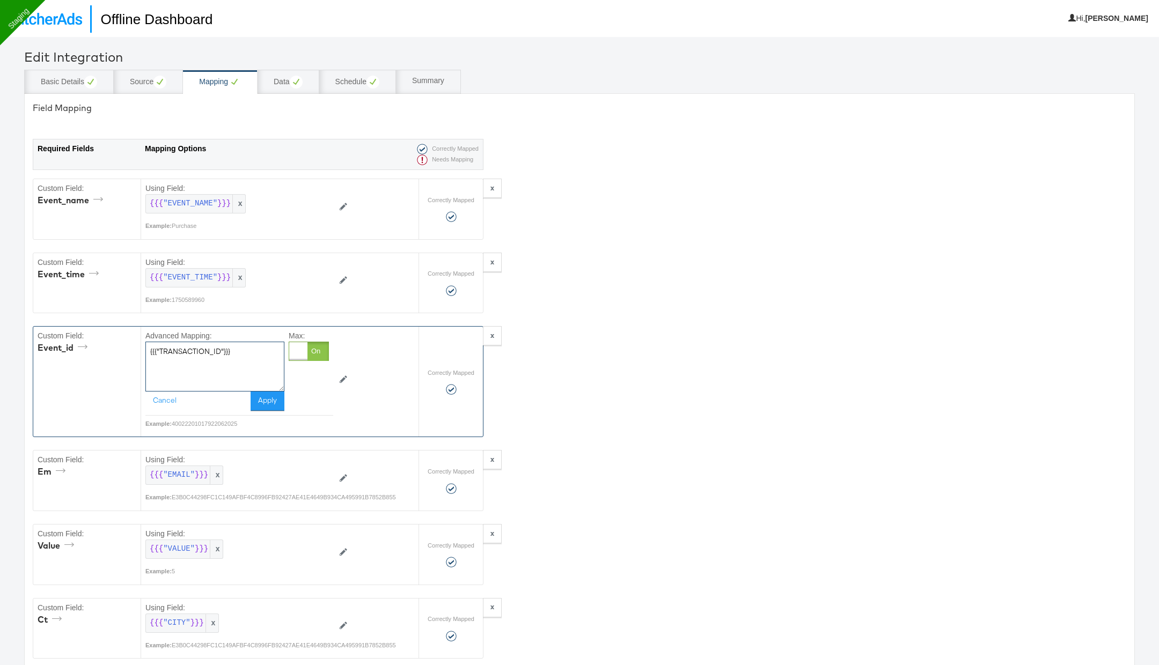
click at [240, 349] on textarea "{{{"TRANSACTION_ID"}}}" at bounding box center [214, 366] width 139 height 49
click at [163, 345] on textarea "deafult" at bounding box center [214, 366] width 139 height 49
type textarea "default"
click at [275, 400] on button "Apply" at bounding box center [268, 401] width 34 height 19
type textarea "{"ct":"{{{\"CITY\"}}}","db":"{{{\"DOB_DATE\"}}}","em":"{{{\"EMAIL\"}}}","fn":"{…"
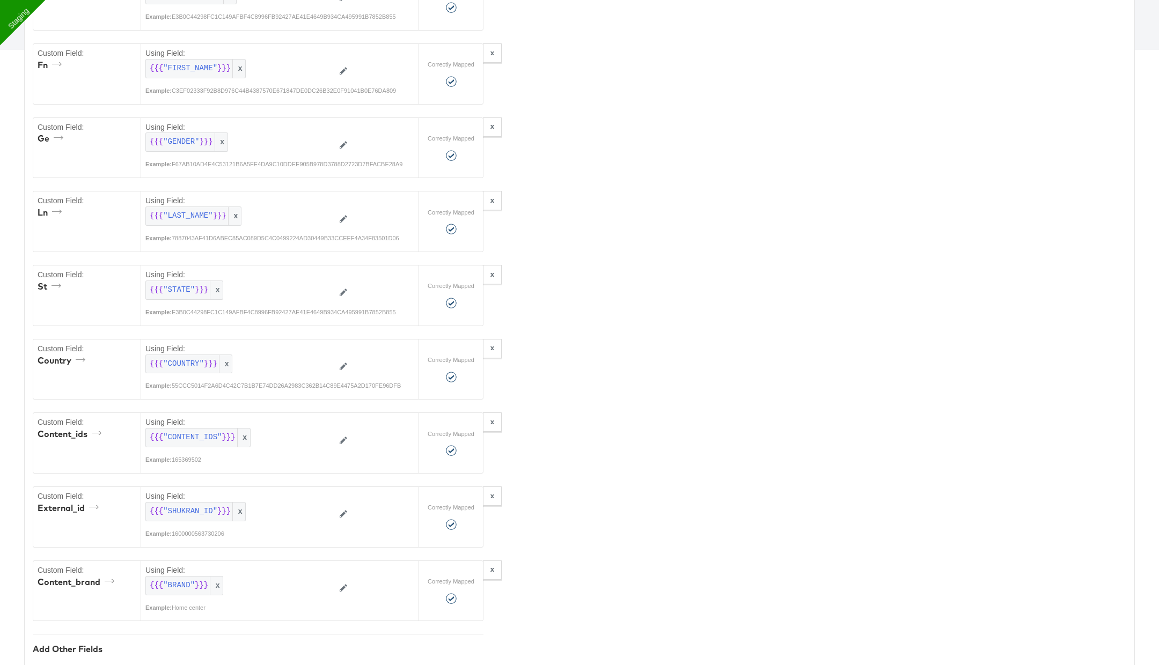
scroll to position [848, 0]
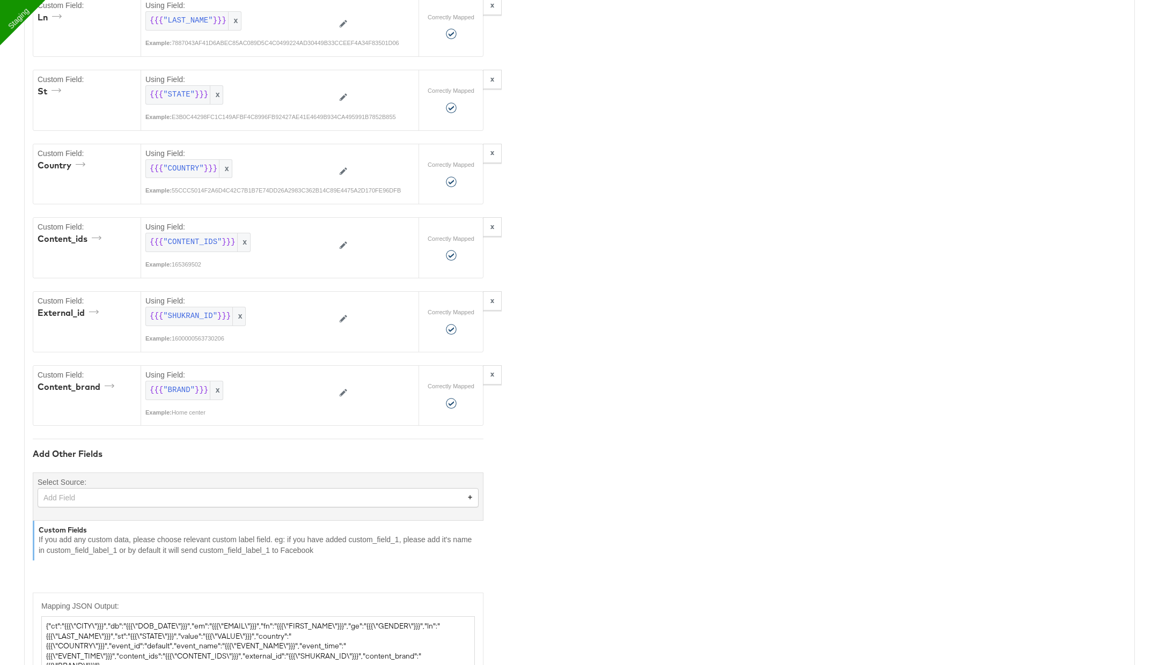
click at [144, 489] on div "Add Field" at bounding box center [258, 498] width 440 height 18
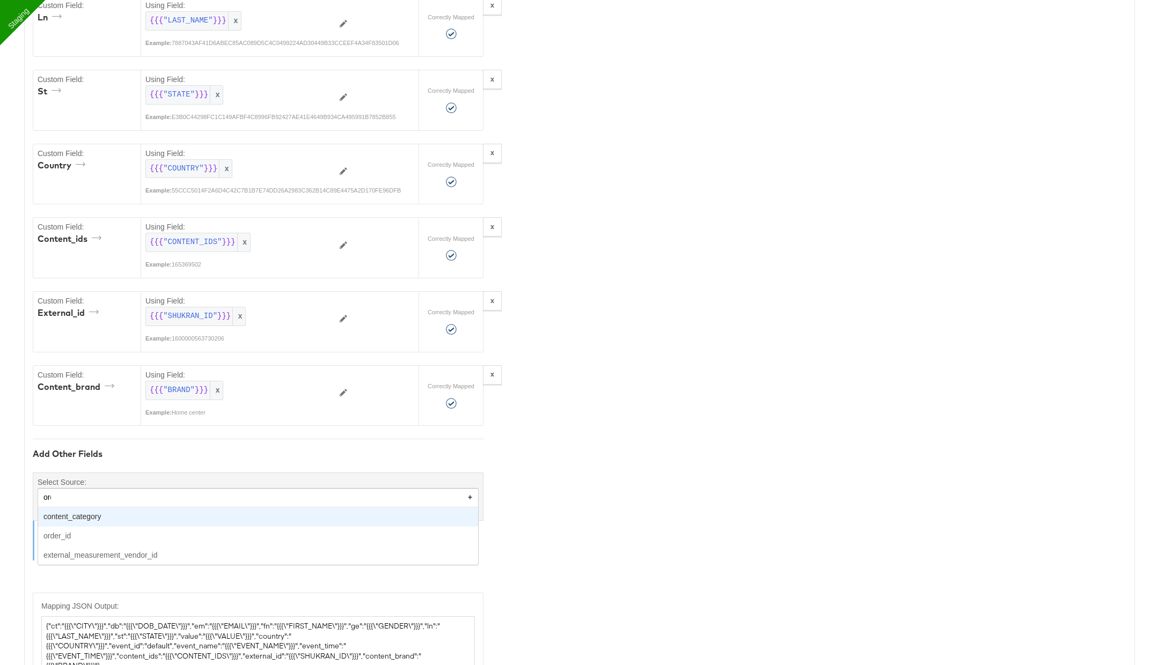
type input "orde"
type textarea "{"ct":"{{{\"CITY\"}}}","db":"{{{\"DOB_DATE\"}}}","em":"{{{\"EMAIL\"}}}","fn":"{…"
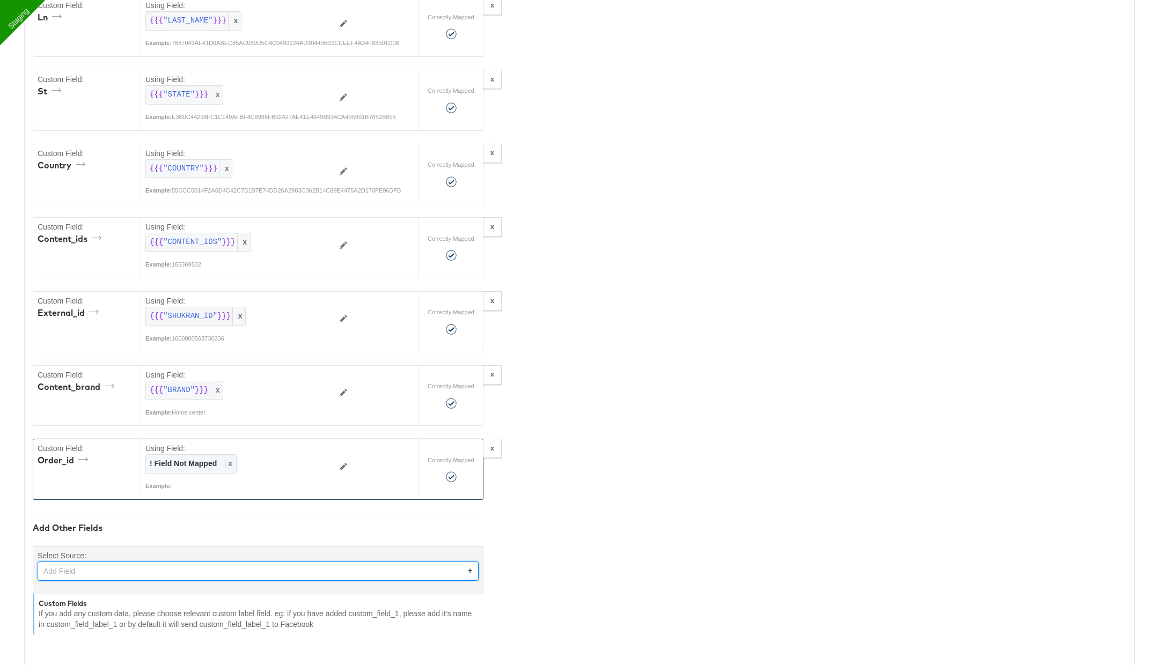
click at [230, 459] on span "x" at bounding box center [228, 463] width 7 height 9
click at [227, 455] on div "Select..." at bounding box center [215, 464] width 138 height 18
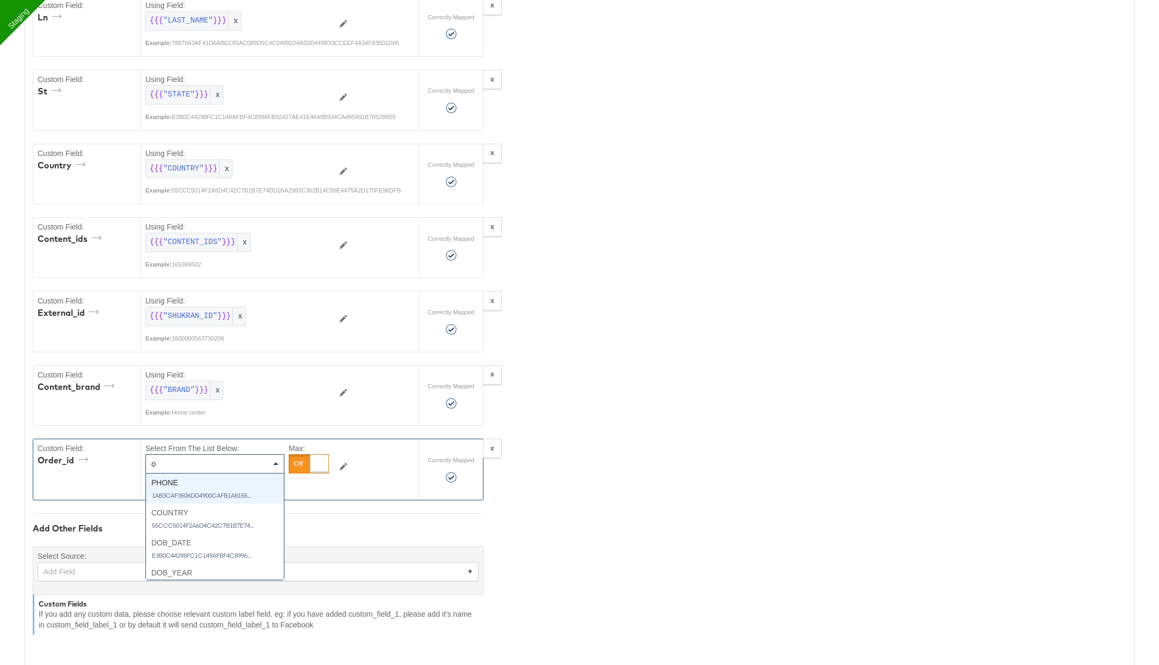
type input "o"
click at [212, 455] on div "Select..." at bounding box center [215, 464] width 138 height 18
type input "tra"
type textarea "{"ct":"{{{\"CITY\"}}}","db":"{{{\"DOB_DATE\"}}}","em":"{{{\"EMAIL\"}}}","fn":"{…"
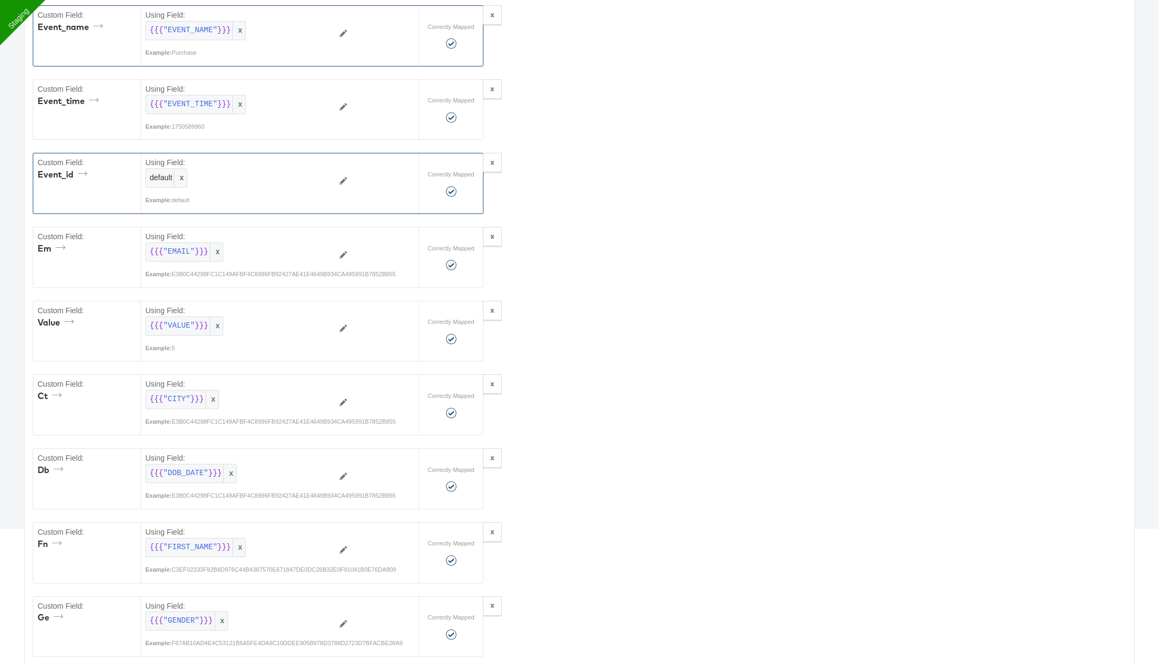
scroll to position [0, 0]
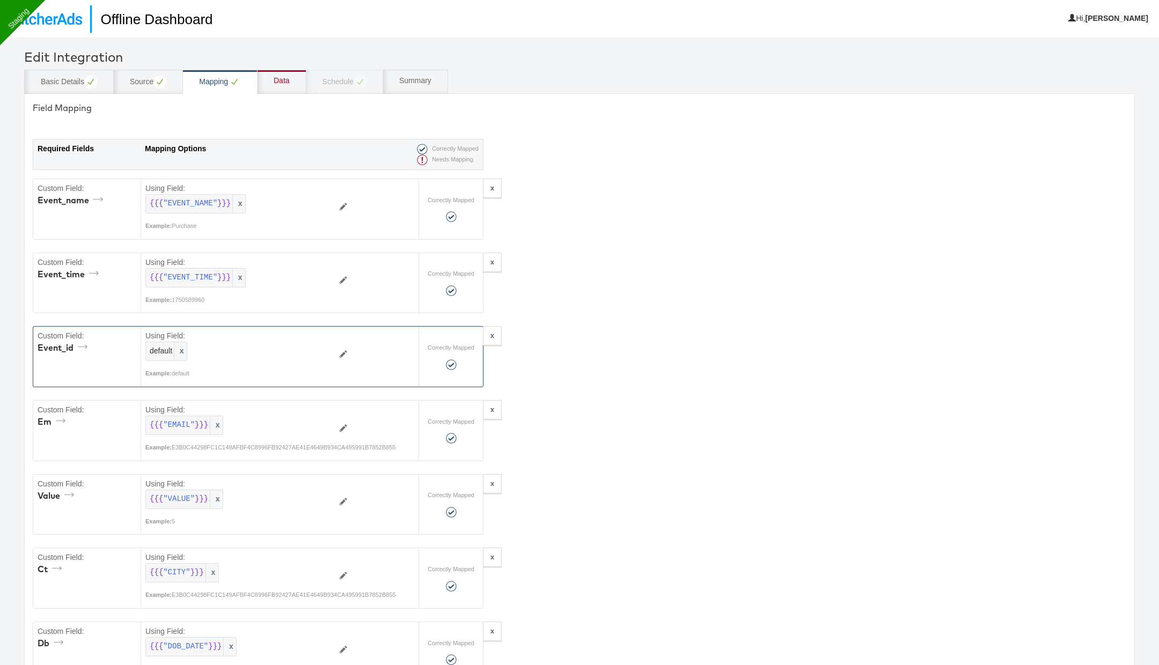
click at [285, 91] on div "Data" at bounding box center [281, 82] width 49 height 24
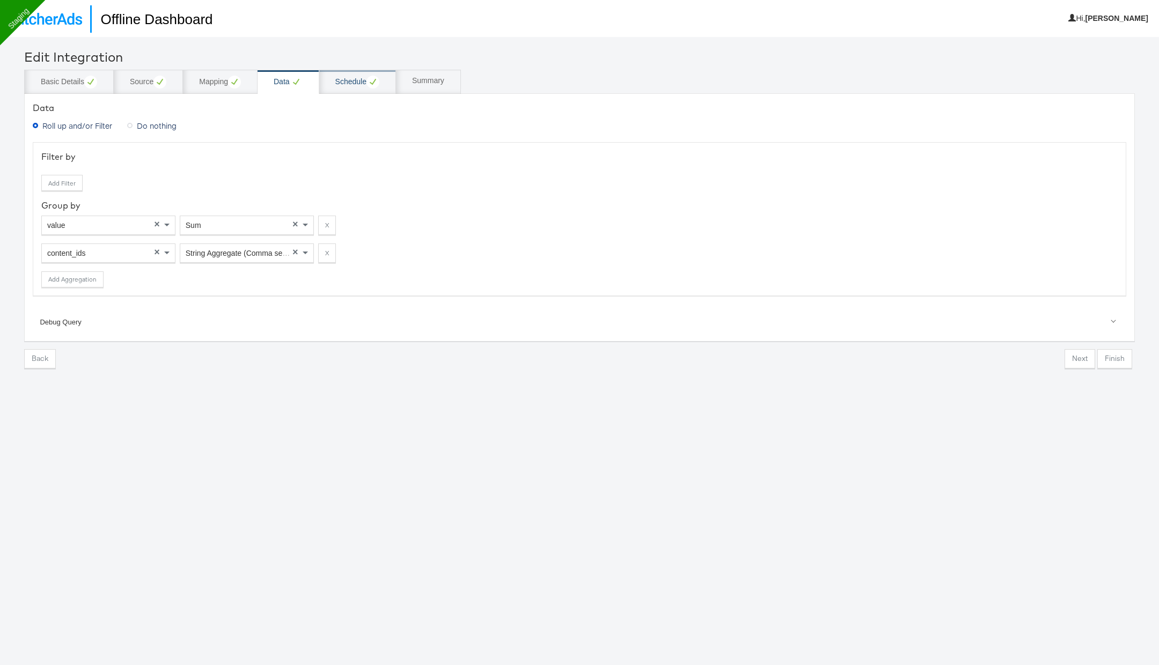
click at [358, 87] on div "Schedule" at bounding box center [357, 82] width 44 height 13
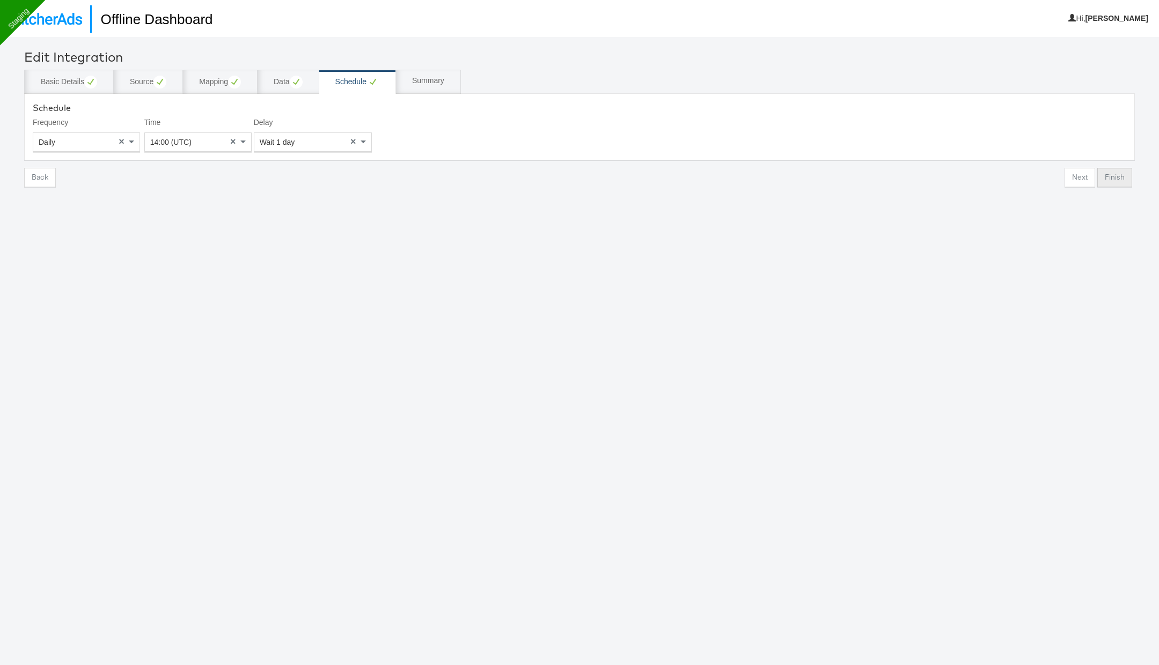
click at [1121, 181] on button "Finish" at bounding box center [1114, 177] width 35 height 19
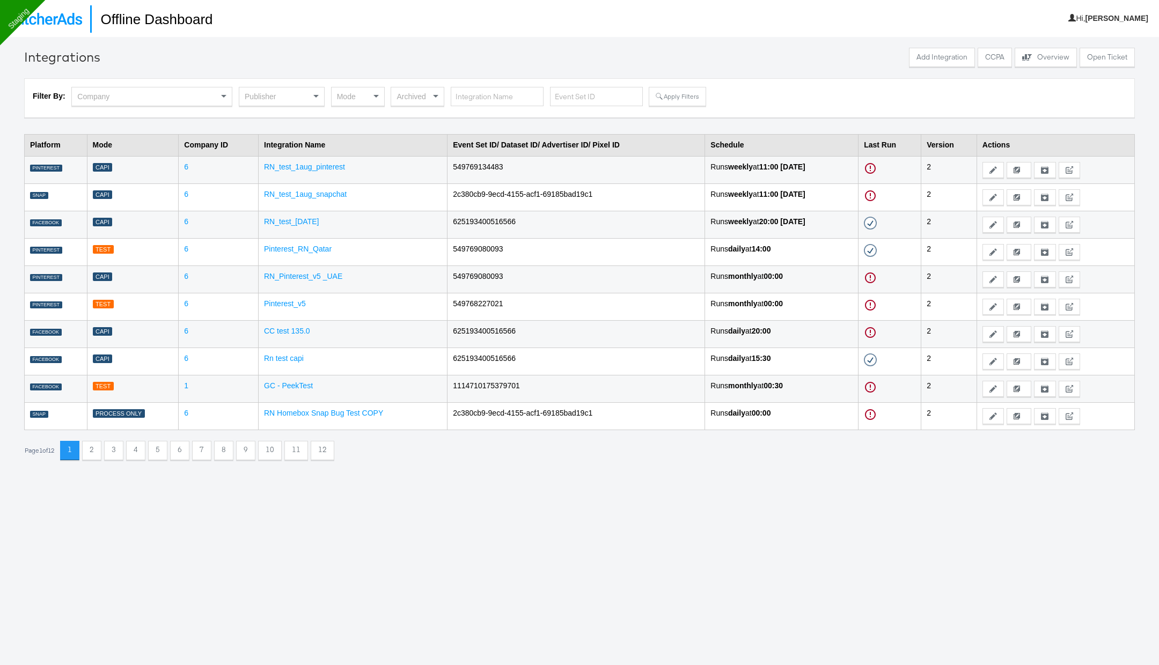
click at [306, 98] on div "Publisher" at bounding box center [281, 96] width 85 height 18
click at [681, 96] on button "Apply Filters" at bounding box center [677, 96] width 57 height 19
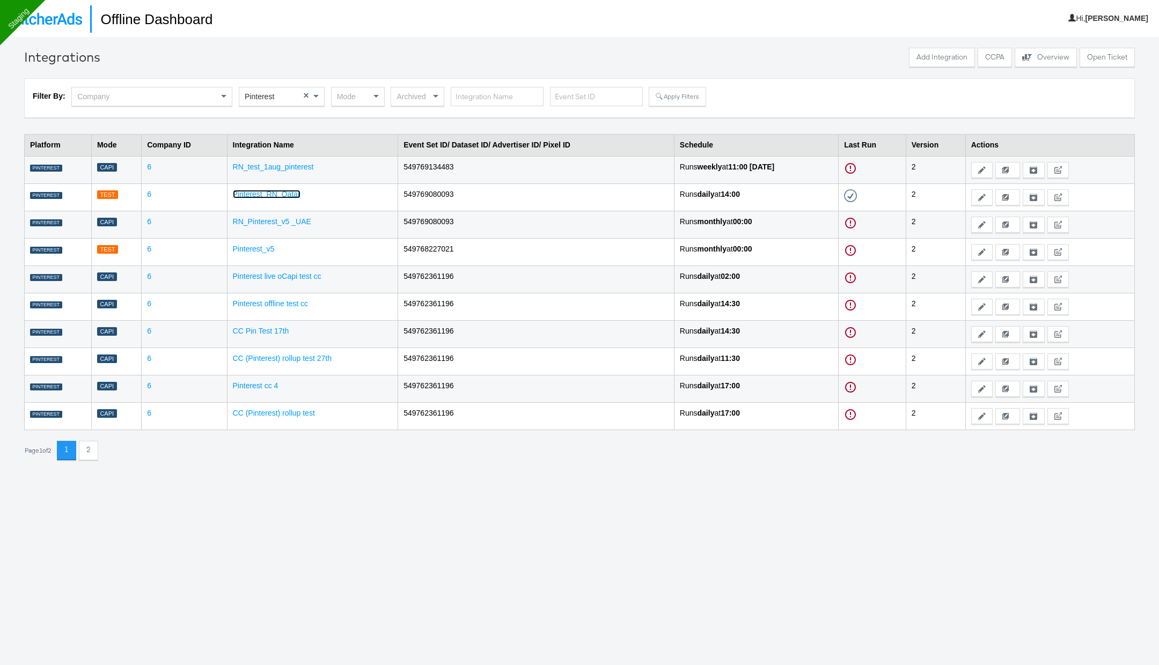
click at [284, 190] on link "Pinterest_RN_Qatar" at bounding box center [267, 194] width 68 height 9
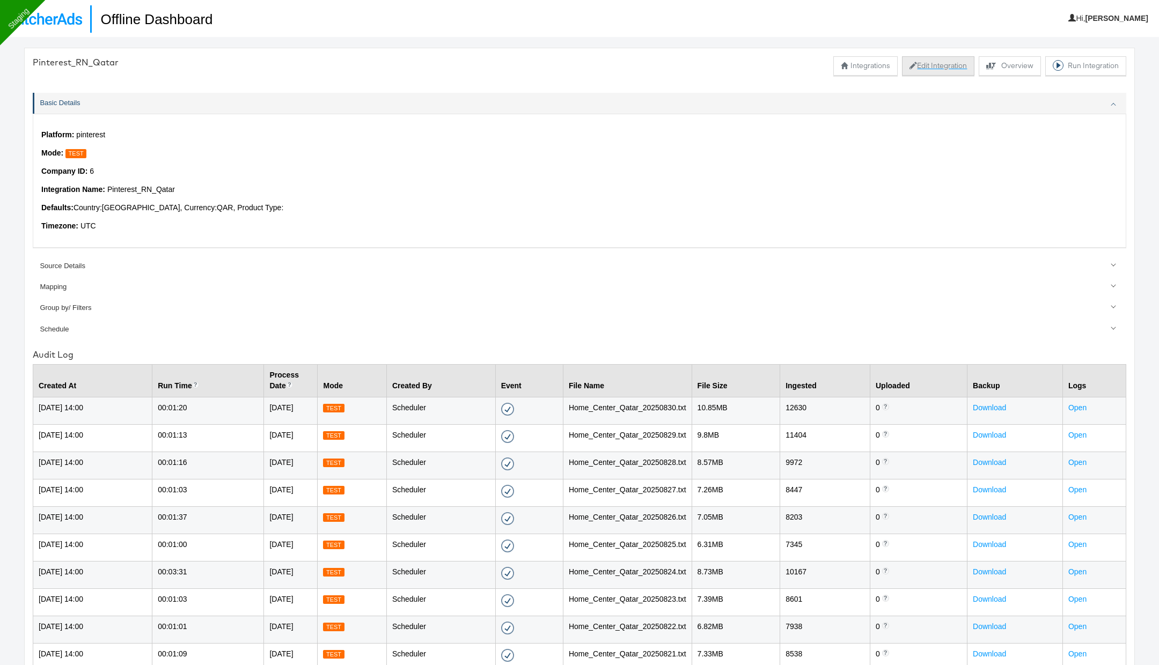
click at [924, 58] on button "Edit Integration" at bounding box center [938, 65] width 72 height 19
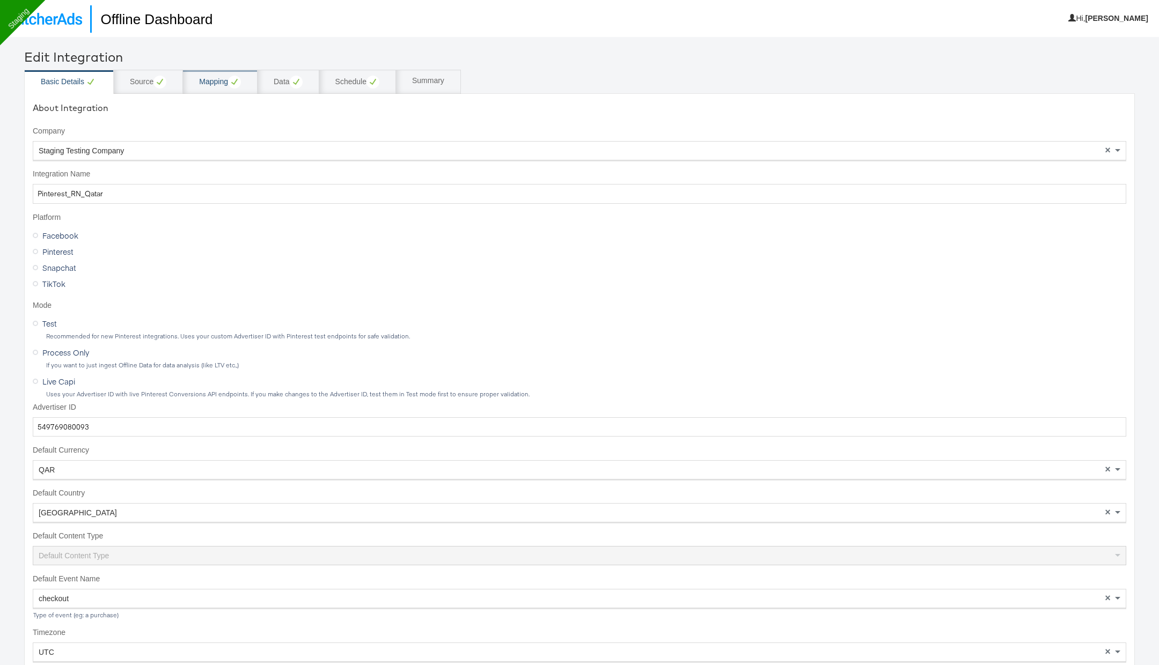
click at [220, 82] on div "Mapping" at bounding box center [220, 82] width 42 height 13
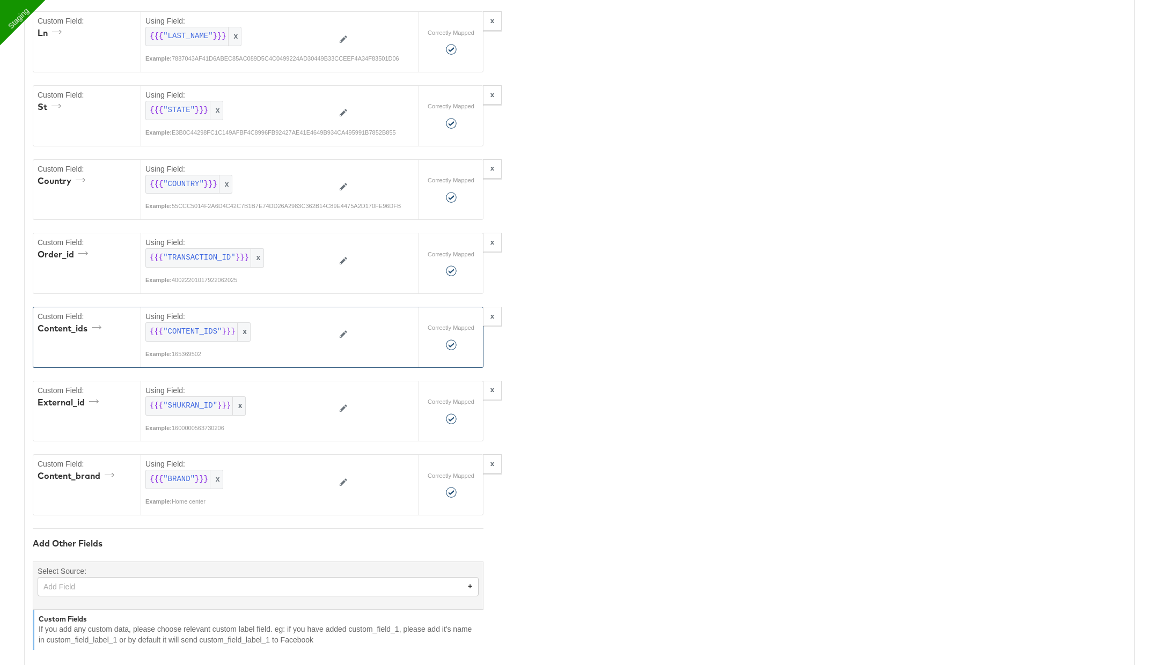
scroll to position [1032, 0]
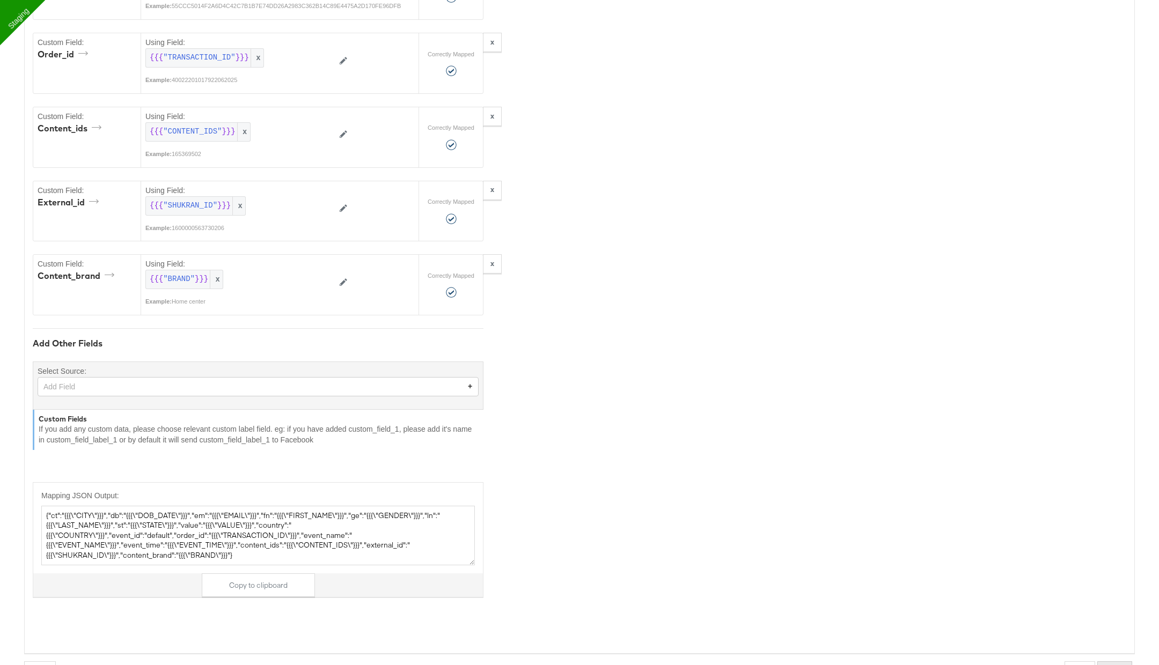
click at [1113, 661] on button "Finish" at bounding box center [1114, 670] width 35 height 19
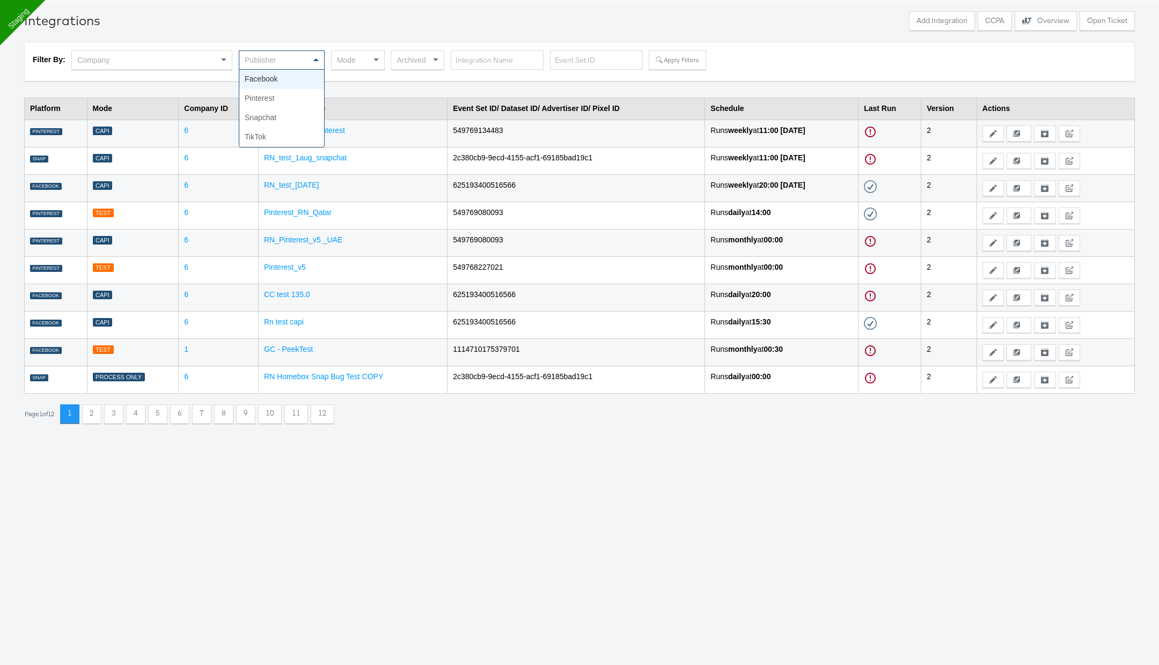
click at [288, 62] on div "Publisher" at bounding box center [281, 60] width 85 height 18
click at [664, 55] on button "Apply Filters" at bounding box center [677, 59] width 57 height 19
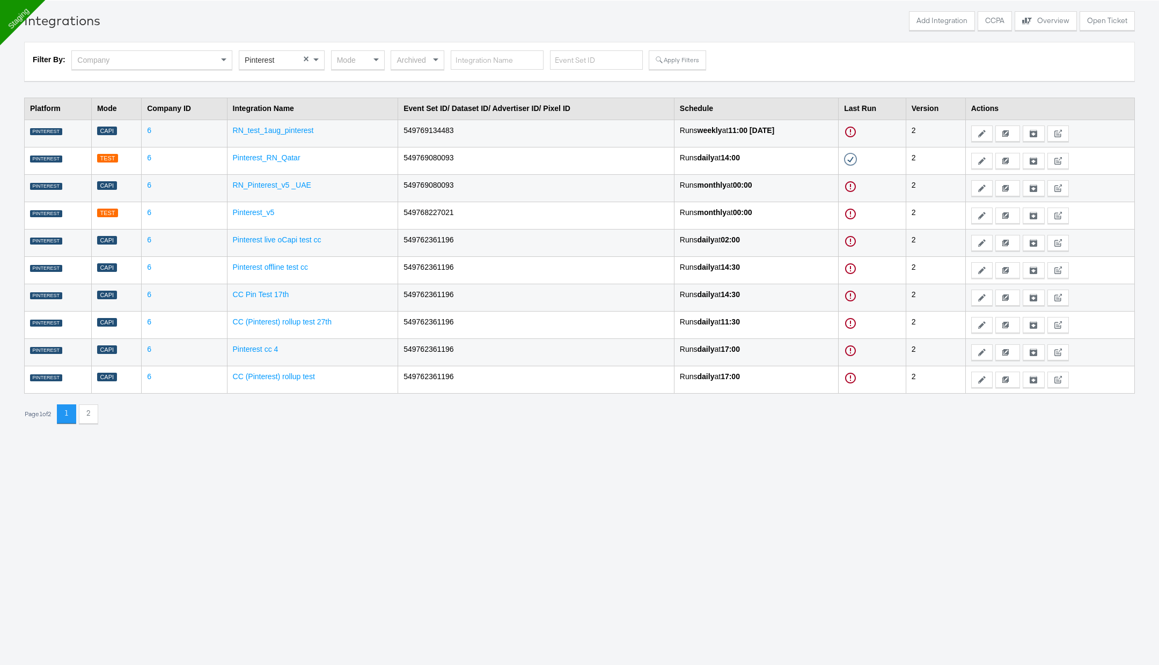
drag, startPoint x: 93, startPoint y: 153, endPoint x: 106, endPoint y: 152, distance: 12.9
click at [106, 152] on td "Test" at bounding box center [116, 160] width 50 height 27
click at [276, 155] on link "Pinterest_RN_Qatar" at bounding box center [267, 157] width 68 height 9
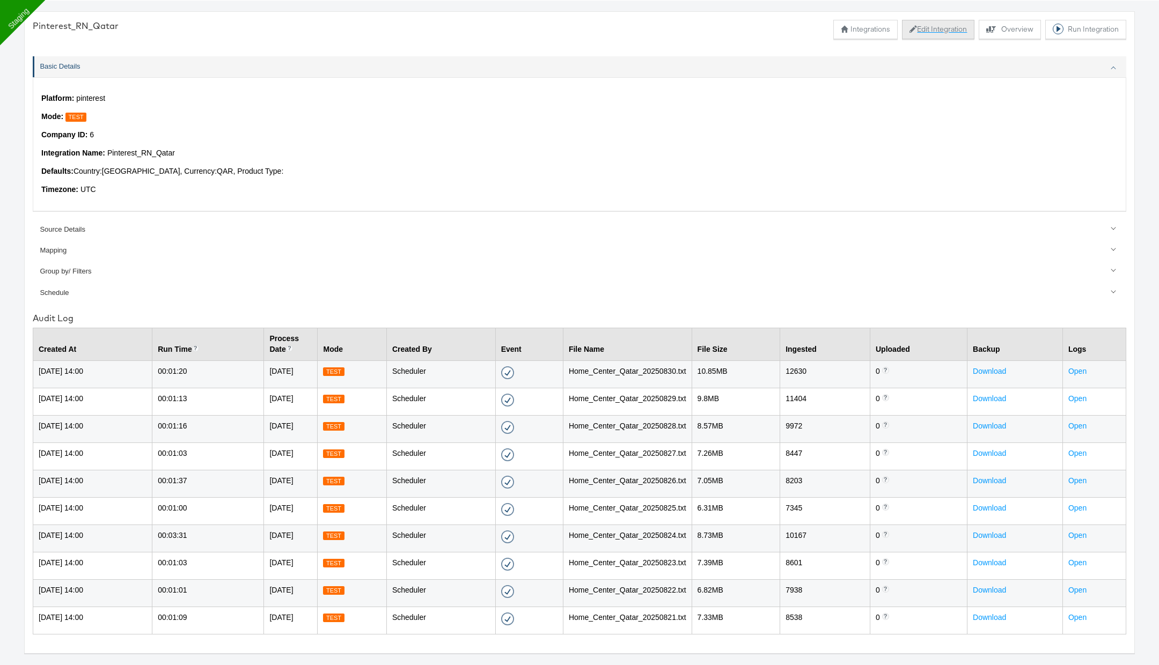
click at [943, 29] on button "Edit Integration" at bounding box center [938, 29] width 72 height 19
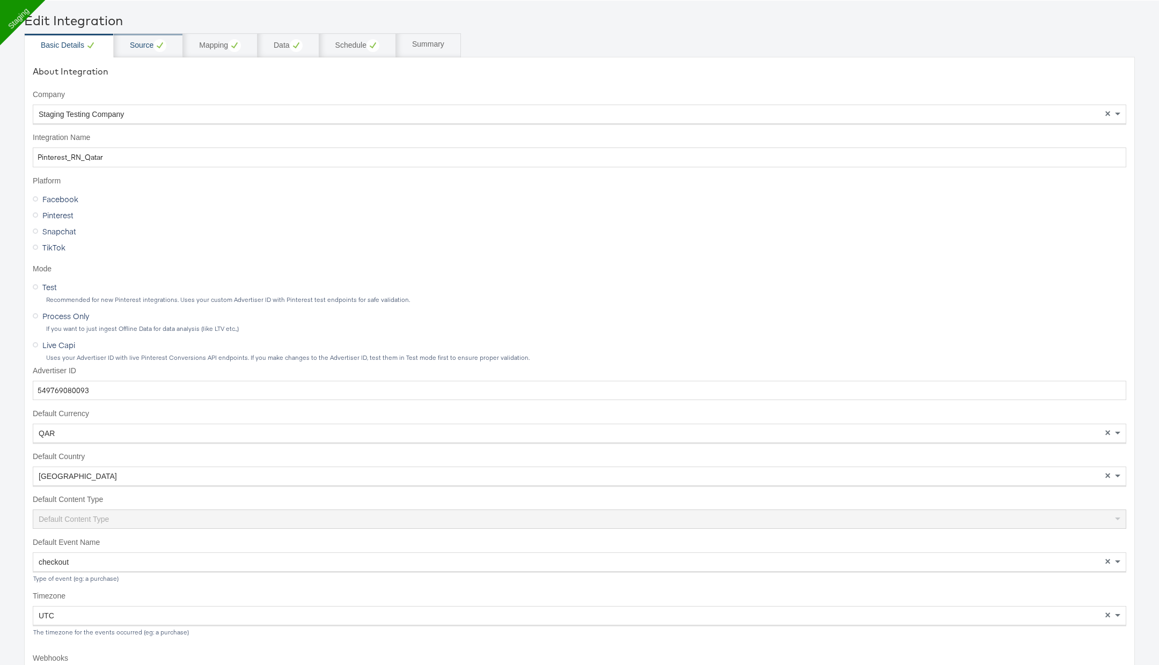
click at [164, 43] on circle at bounding box center [159, 45] width 13 height 13
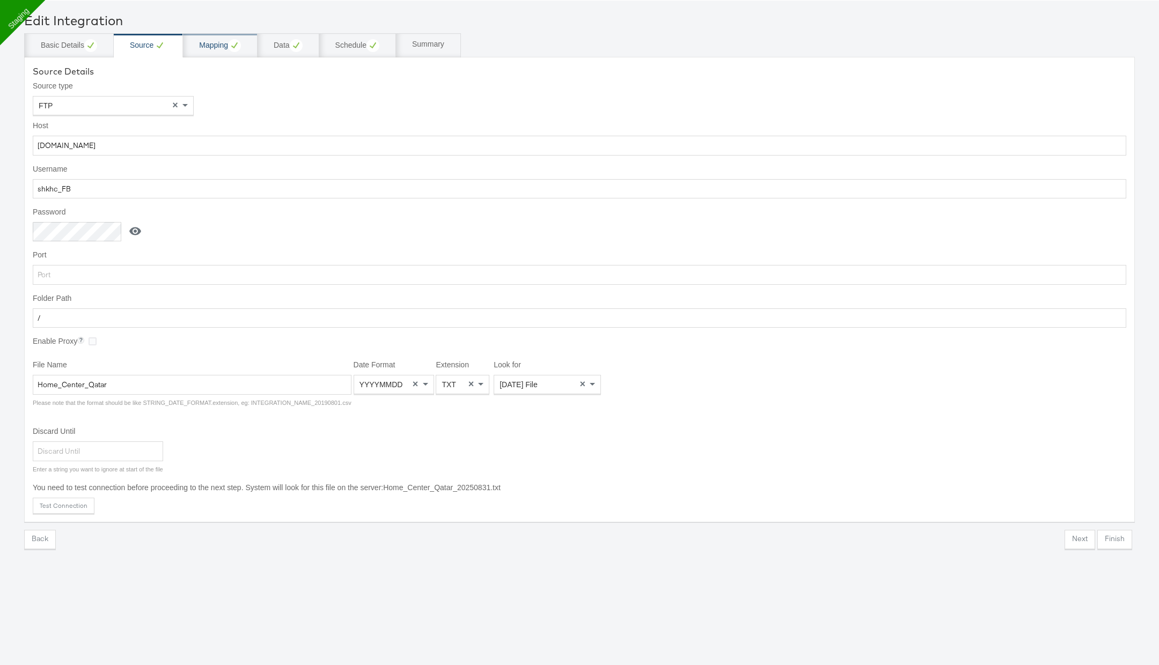
click at [214, 51] on div "Mapping" at bounding box center [220, 45] width 75 height 24
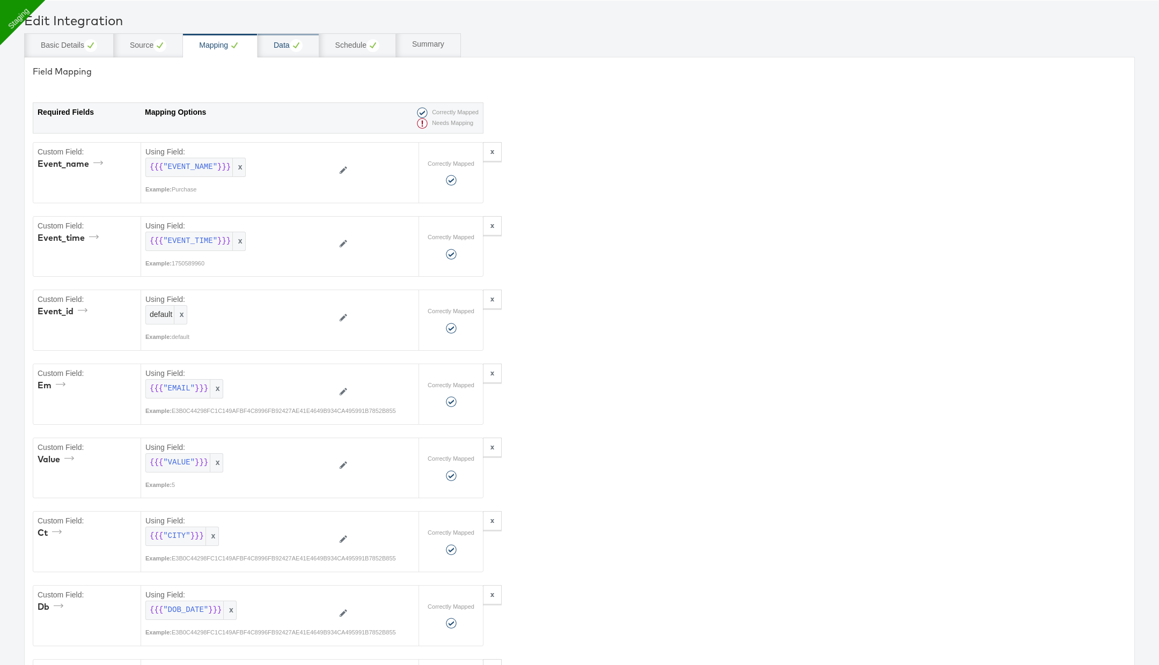
click at [285, 42] on div "Data" at bounding box center [288, 45] width 29 height 13
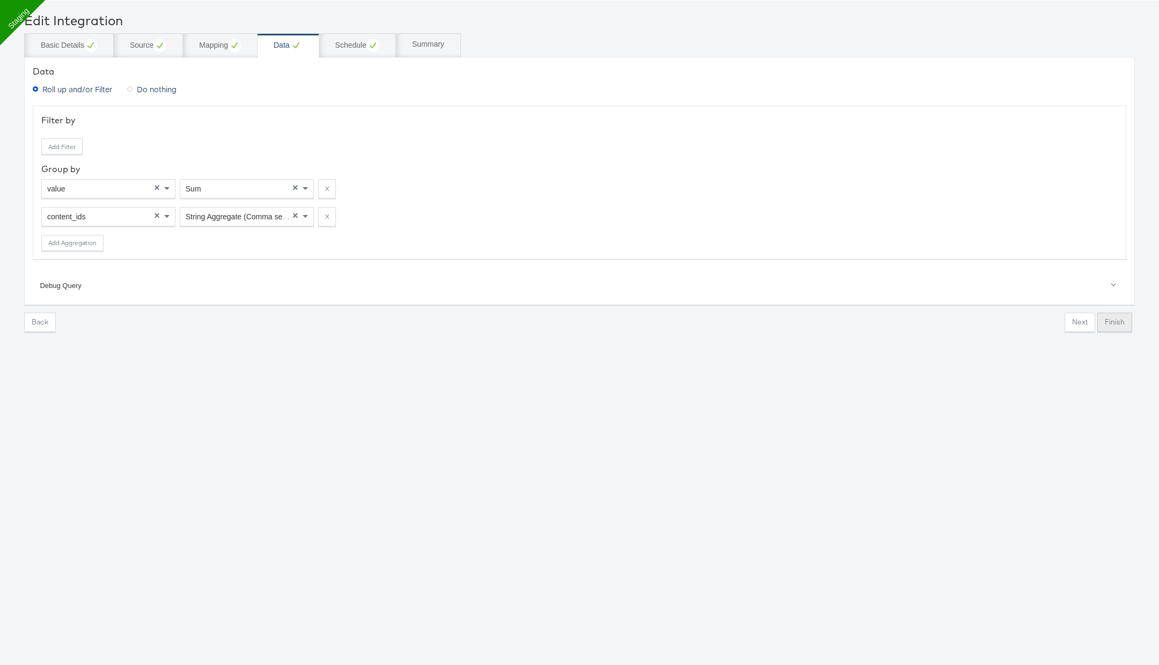
click at [1118, 319] on button "Finish" at bounding box center [1114, 322] width 35 height 19
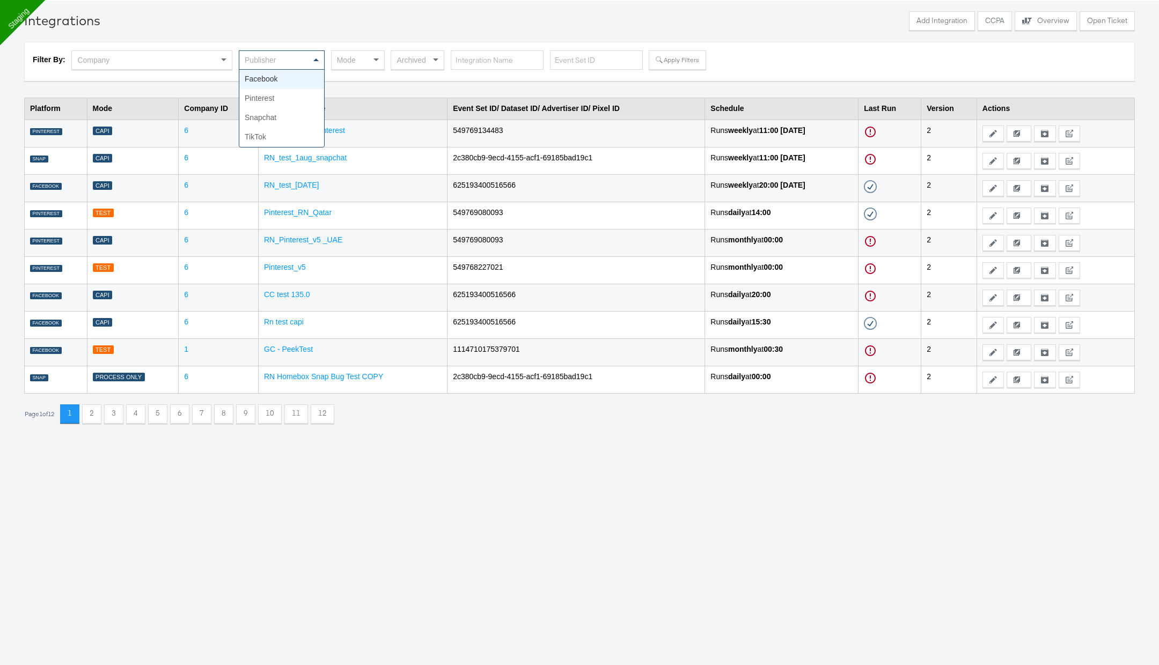
click at [290, 60] on div "Publisher" at bounding box center [281, 60] width 85 height 18
click at [672, 58] on button "Apply Filters" at bounding box center [677, 59] width 57 height 19
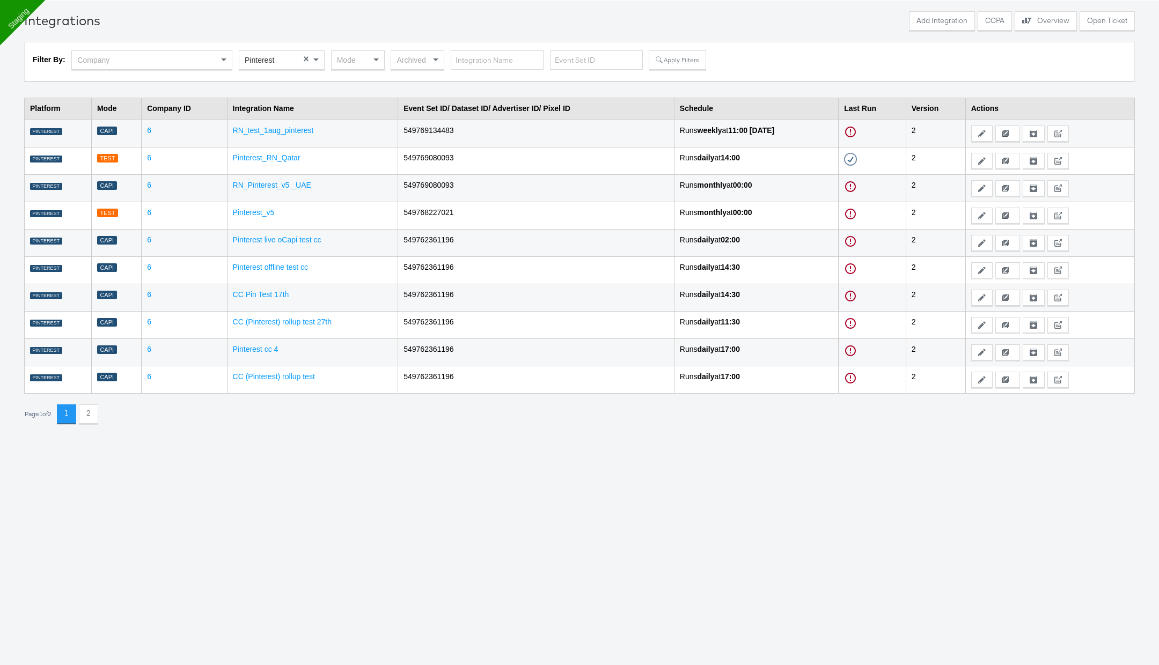
click at [279, 162] on td "Pinterest_RN_Qatar" at bounding box center [312, 160] width 171 height 27
click at [279, 155] on link "Pinterest_RN_Qatar" at bounding box center [267, 157] width 68 height 9
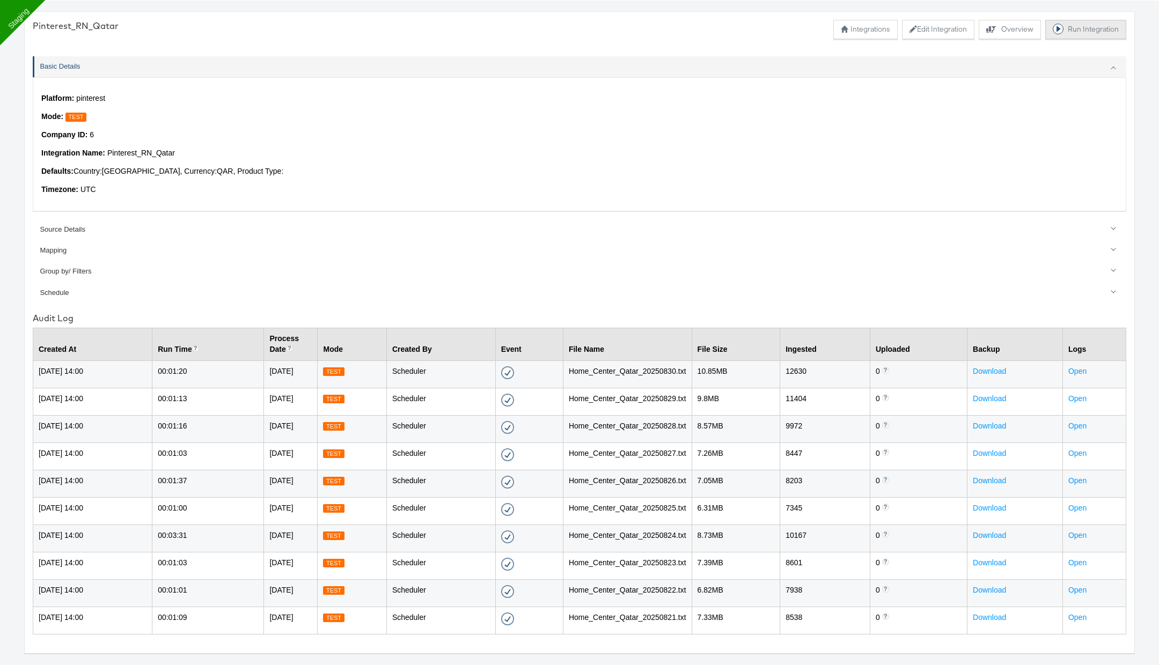
click at [1078, 24] on button "Run Integration" at bounding box center [1085, 29] width 81 height 19
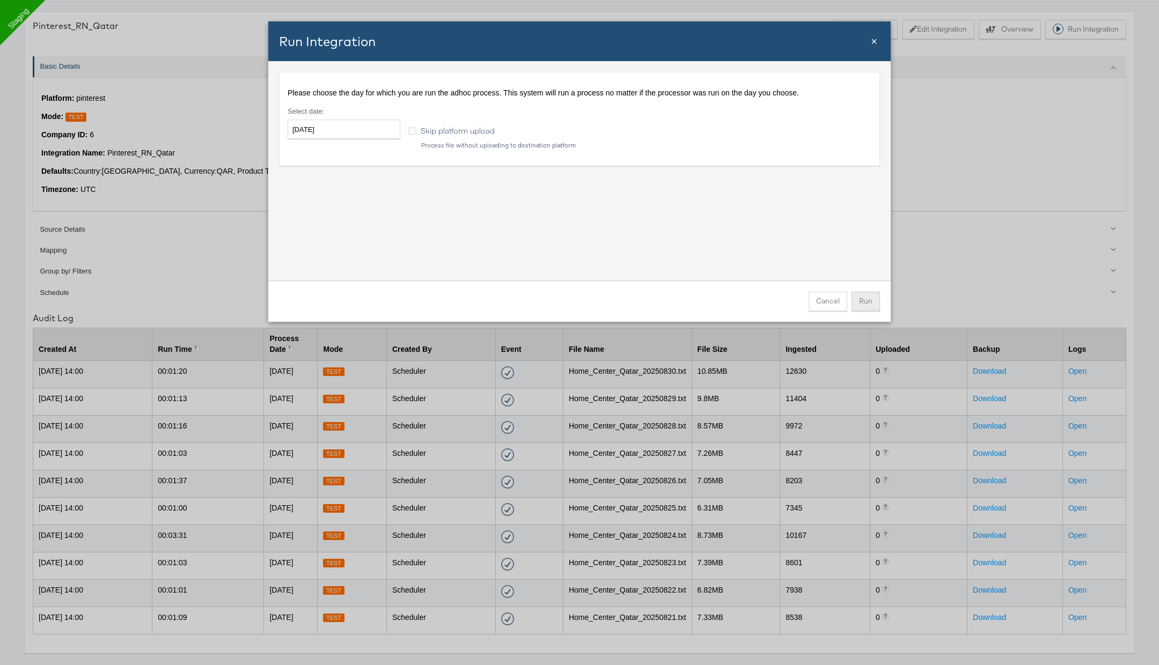
click at [864, 301] on button "Run" at bounding box center [865, 301] width 28 height 19
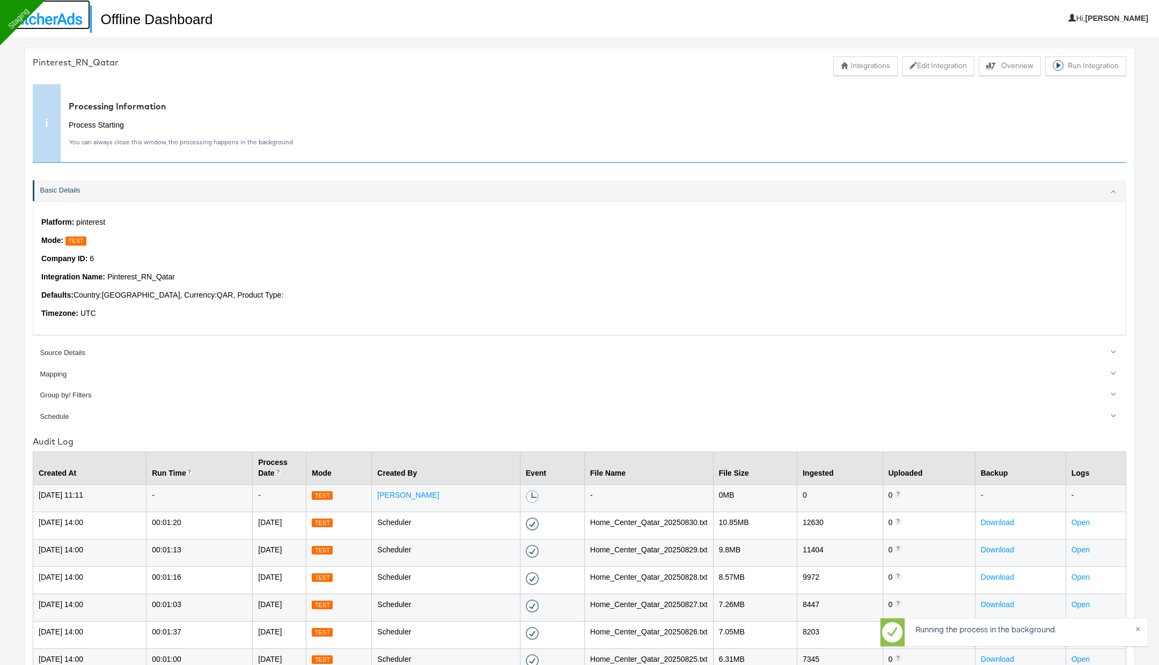
click at [66, 21] on img at bounding box center [45, 19] width 74 height 12
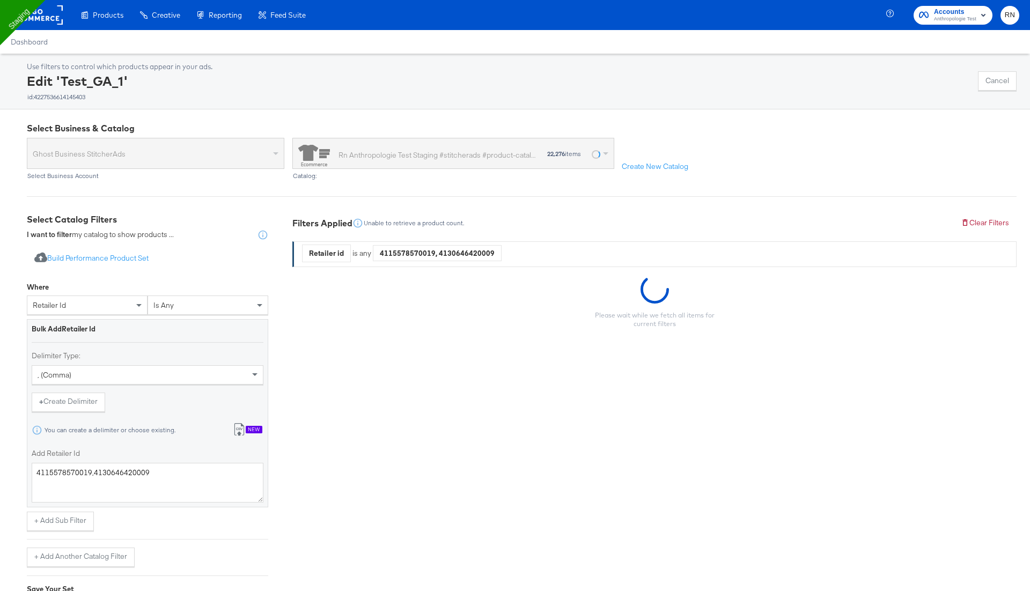
click at [396, 253] on div "4115578570019, 4130646420009" at bounding box center [437, 253] width 128 height 16
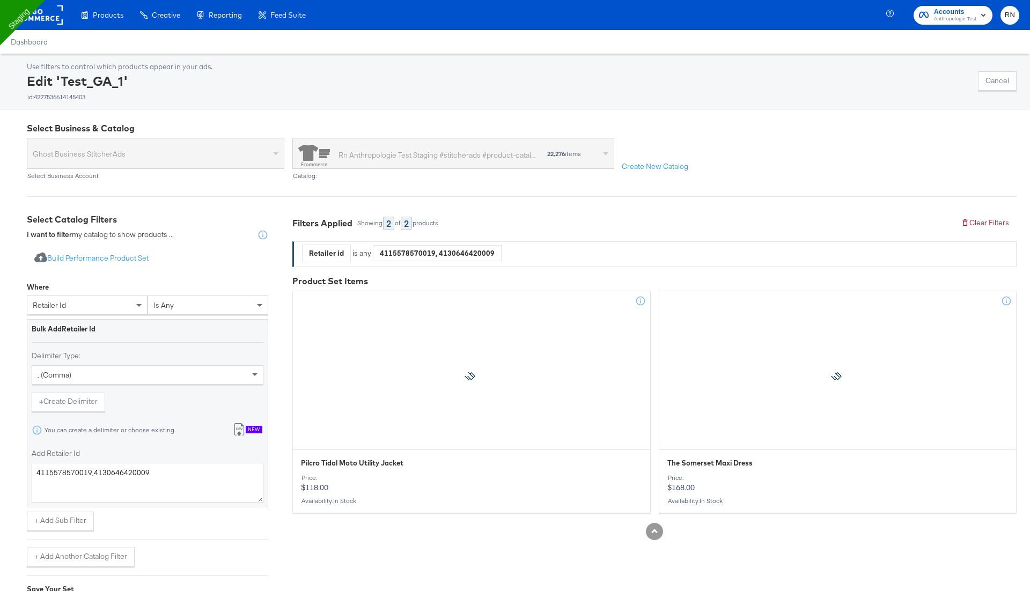
click at [396, 253] on div "4115578570019, 4130646420009" at bounding box center [437, 253] width 128 height 16
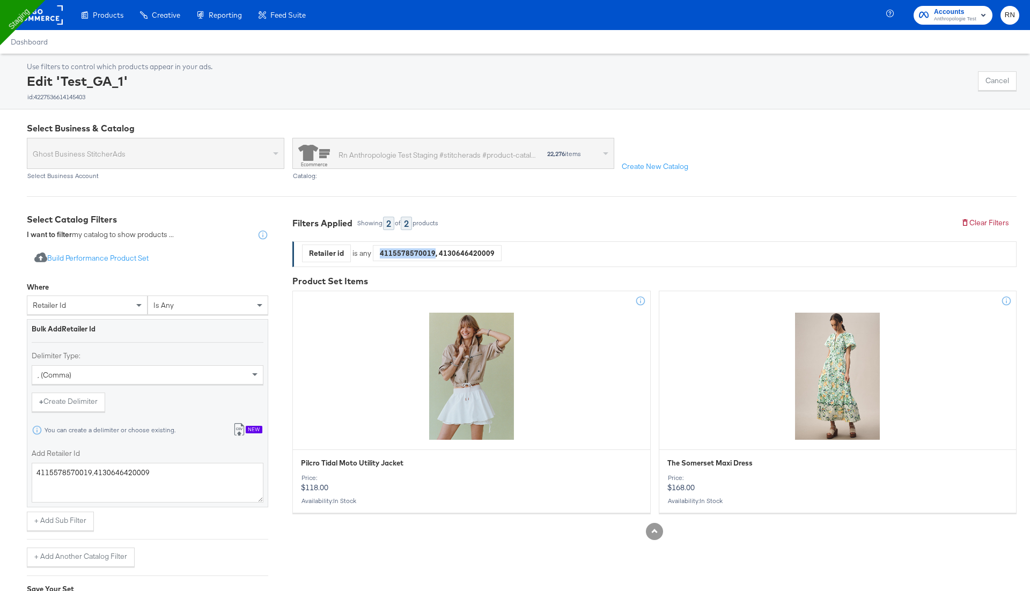
copy div "4115578570019"
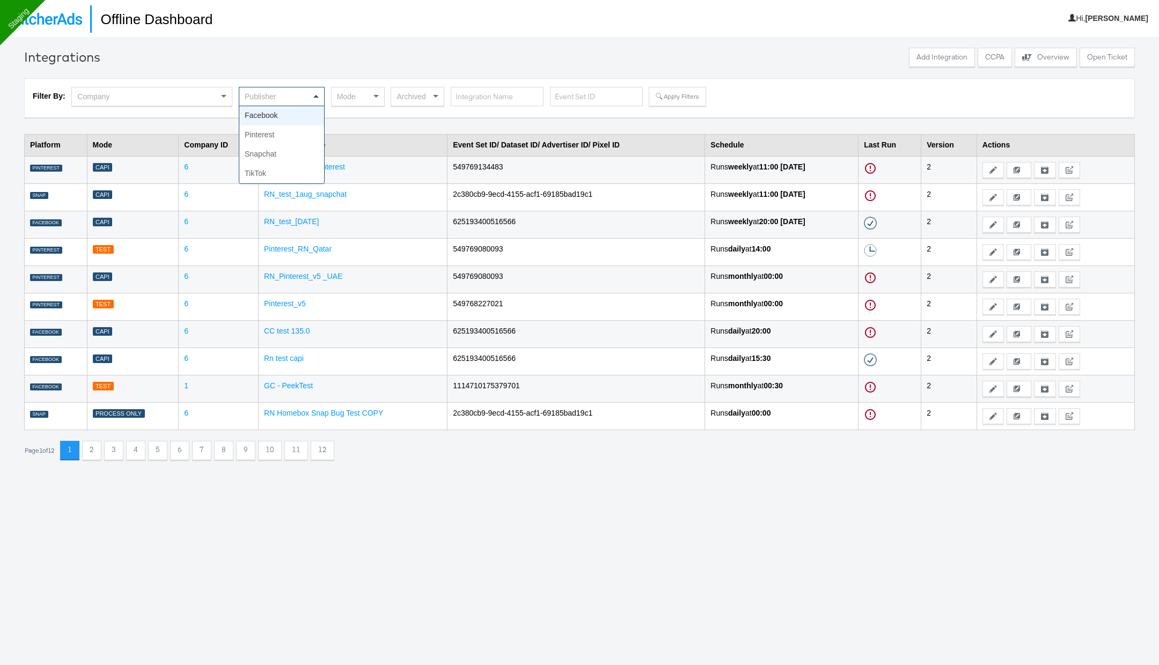
click at [304, 95] on div "Publisher" at bounding box center [281, 96] width 85 height 18
click at [672, 98] on button "Apply Filters" at bounding box center [677, 96] width 57 height 19
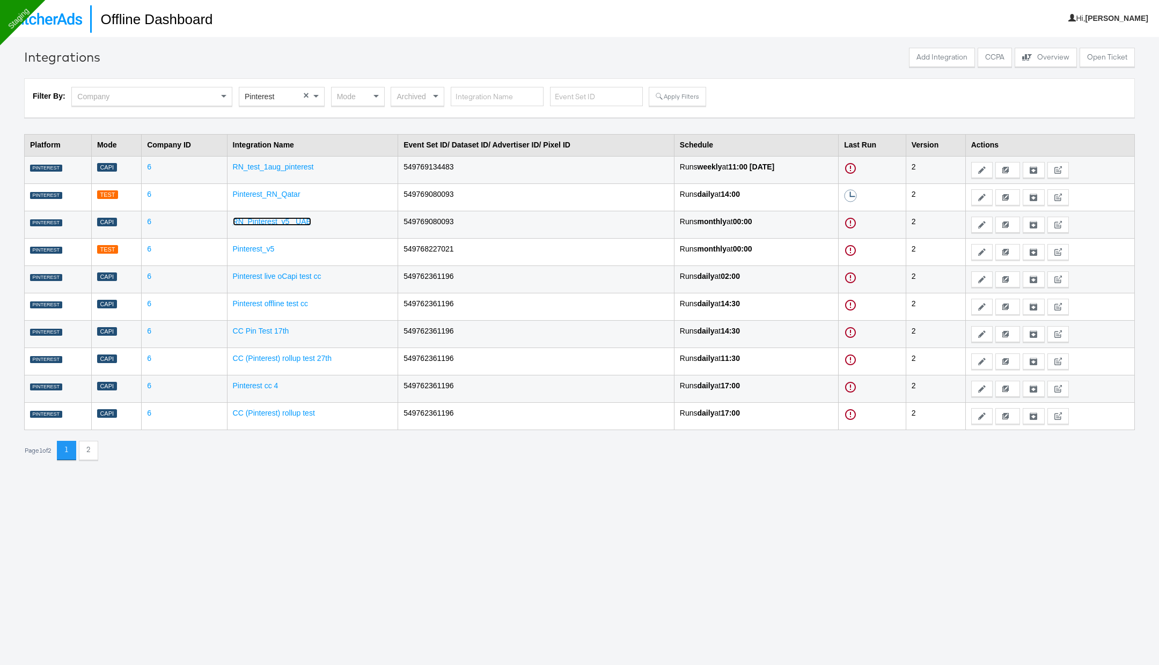
click at [249, 218] on link "RN_Pinterest_v5 _UAE" at bounding box center [272, 221] width 78 height 9
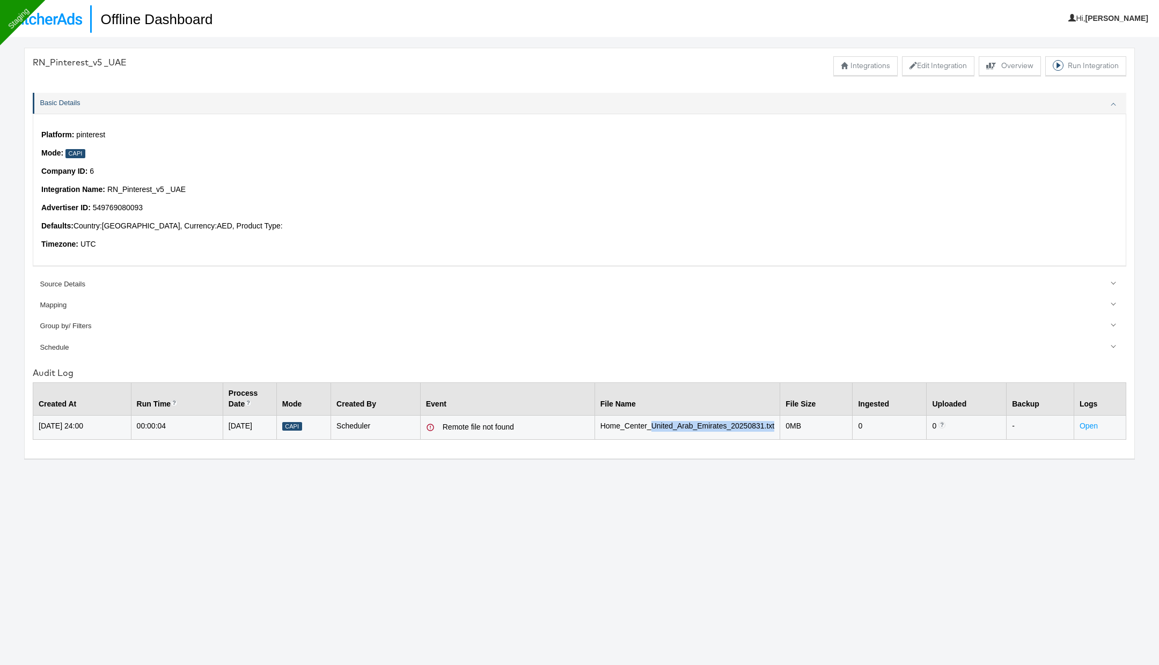
drag, startPoint x: 666, startPoint y: 424, endPoint x: 749, endPoint y: 435, distance: 83.9
click at [750, 435] on td "Home_Center_United_Arab_Emirates_20250831.txt" at bounding box center [687, 427] width 186 height 24
drag, startPoint x: 52, startPoint y: 156, endPoint x: 156, endPoint y: 159, distance: 103.6
click at [156, 159] on div "Platform: pinterest Mode: Capi Company ID: 6 Integration Name: RN_Pinterest_v5 …" at bounding box center [579, 190] width 1093 height 152
drag, startPoint x: 460, startPoint y: 421, endPoint x: 778, endPoint y: 446, distance: 319.1
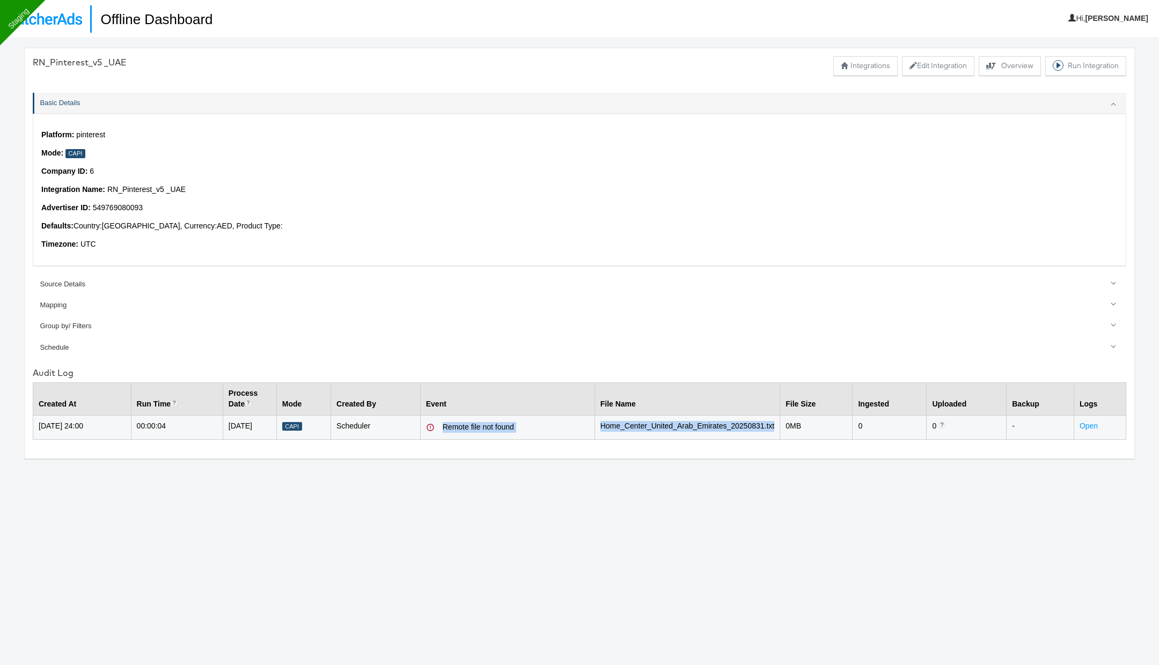
click at [778, 439] on tr "01-Sep-2025 24:00 00:00:04 31-Aug-2025 Capi Scheduler Remote file not found Hom…" at bounding box center [579, 427] width 1093 height 24
click at [937, 61] on button "Edit Integration" at bounding box center [938, 65] width 72 height 19
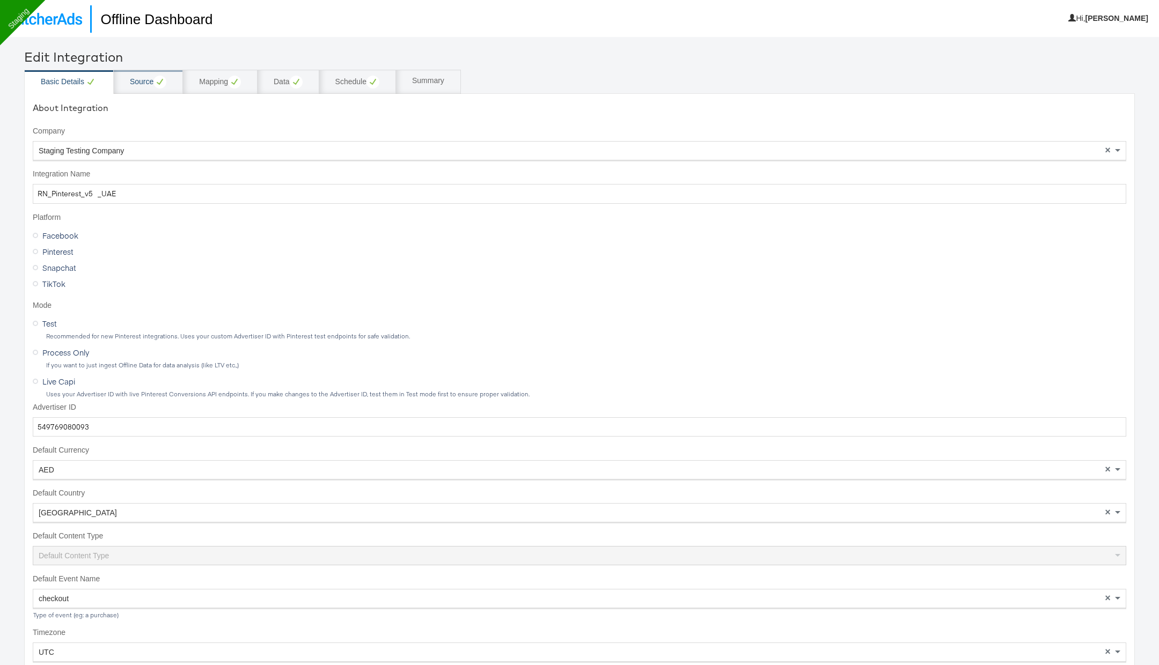
click at [151, 77] on div "Source" at bounding box center [148, 82] width 36 height 13
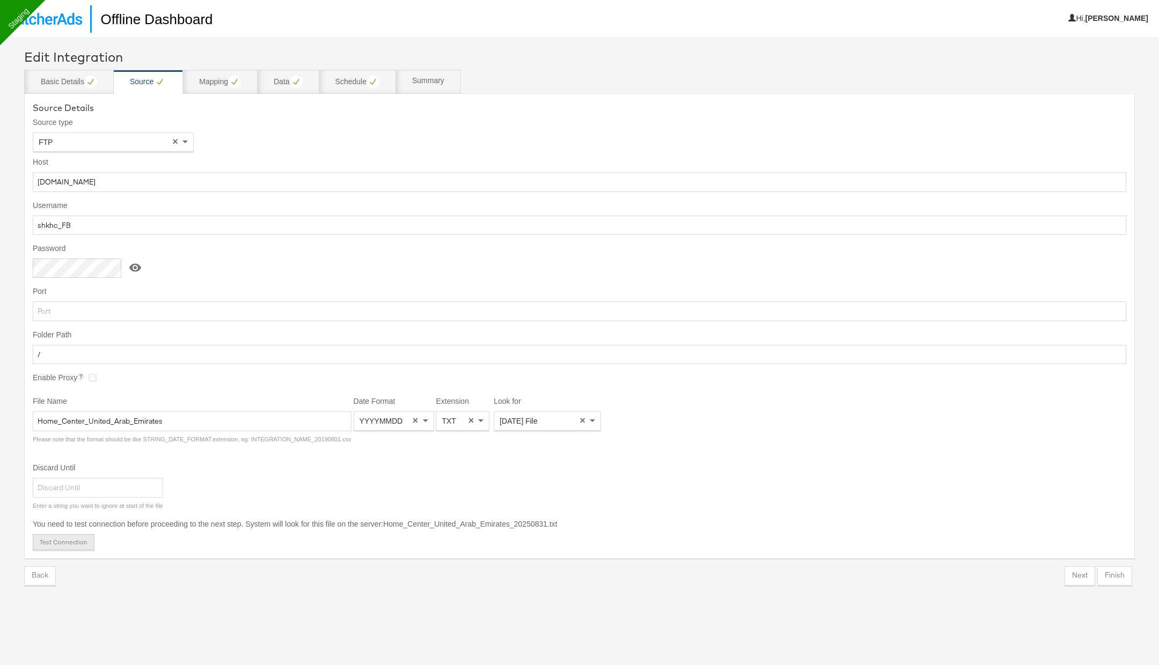
click at [61, 534] on button "Test Connection" at bounding box center [64, 542] width 62 height 16
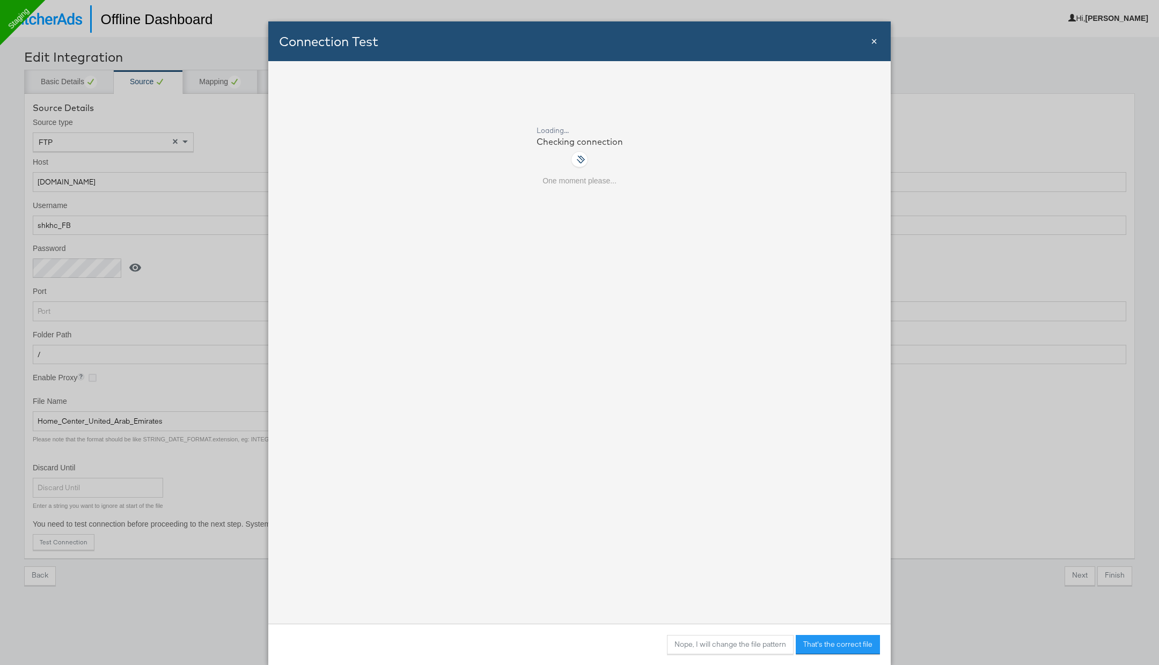
click at [874, 44] on span "×" at bounding box center [874, 41] width 6 height 12
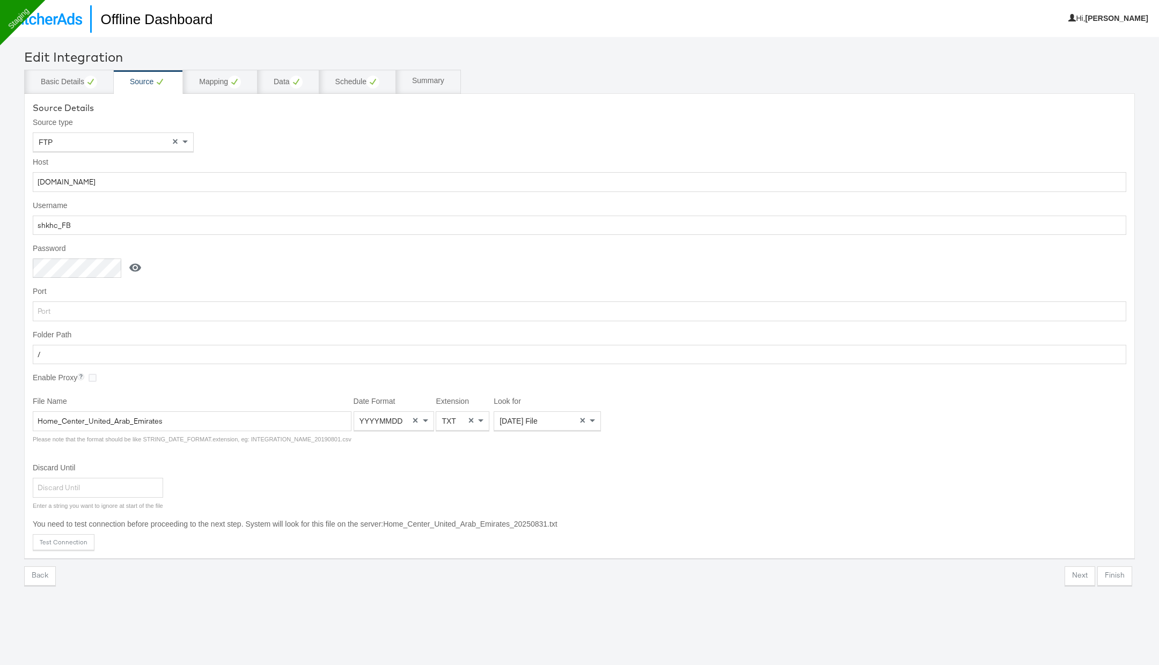
click at [66, 19] on img at bounding box center [45, 19] width 74 height 12
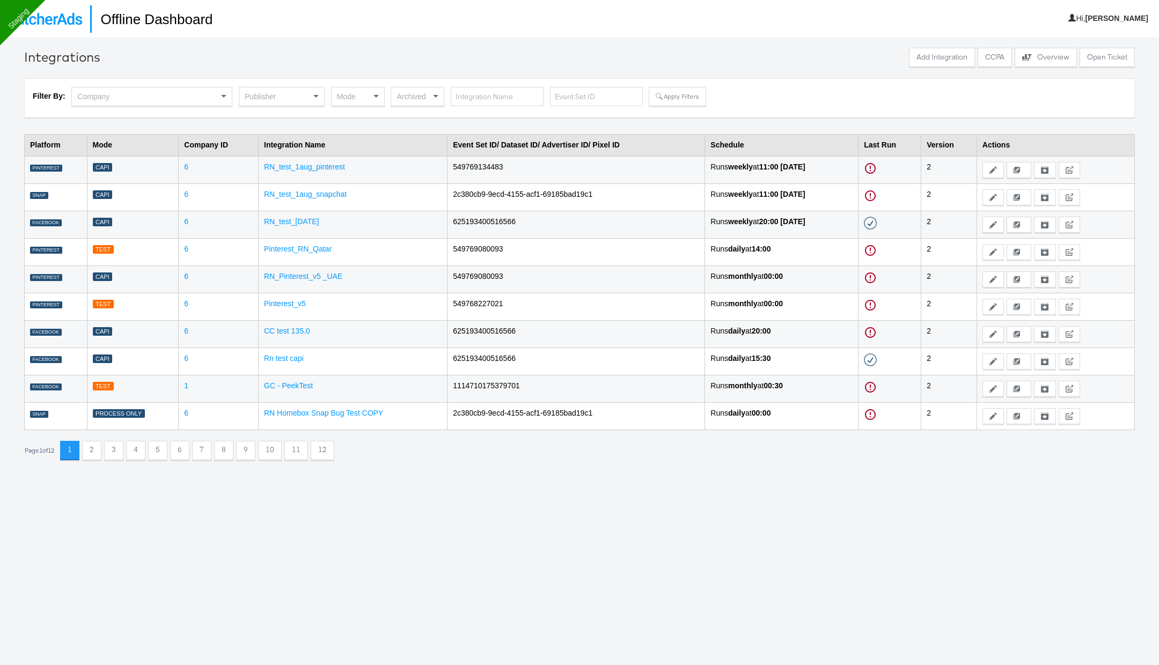
click at [282, 98] on div "Publisher" at bounding box center [281, 96] width 85 height 18
click at [671, 95] on button "Apply Filters" at bounding box center [677, 96] width 57 height 19
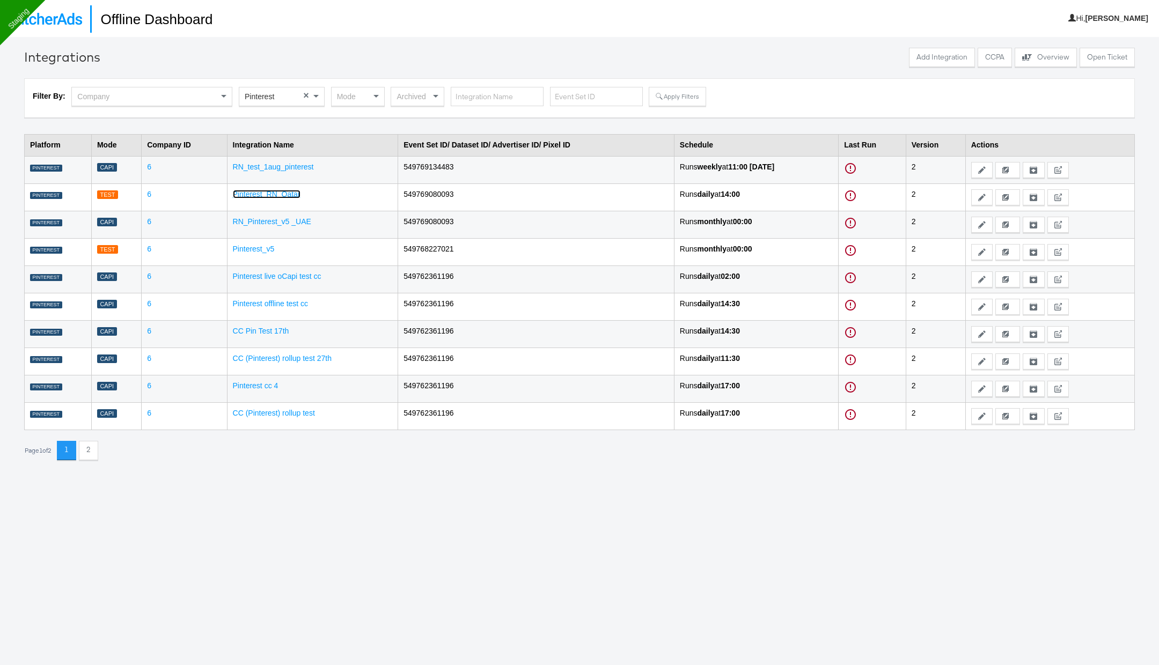
click at [279, 193] on link "Pinterest_RN_Qatar" at bounding box center [267, 194] width 68 height 9
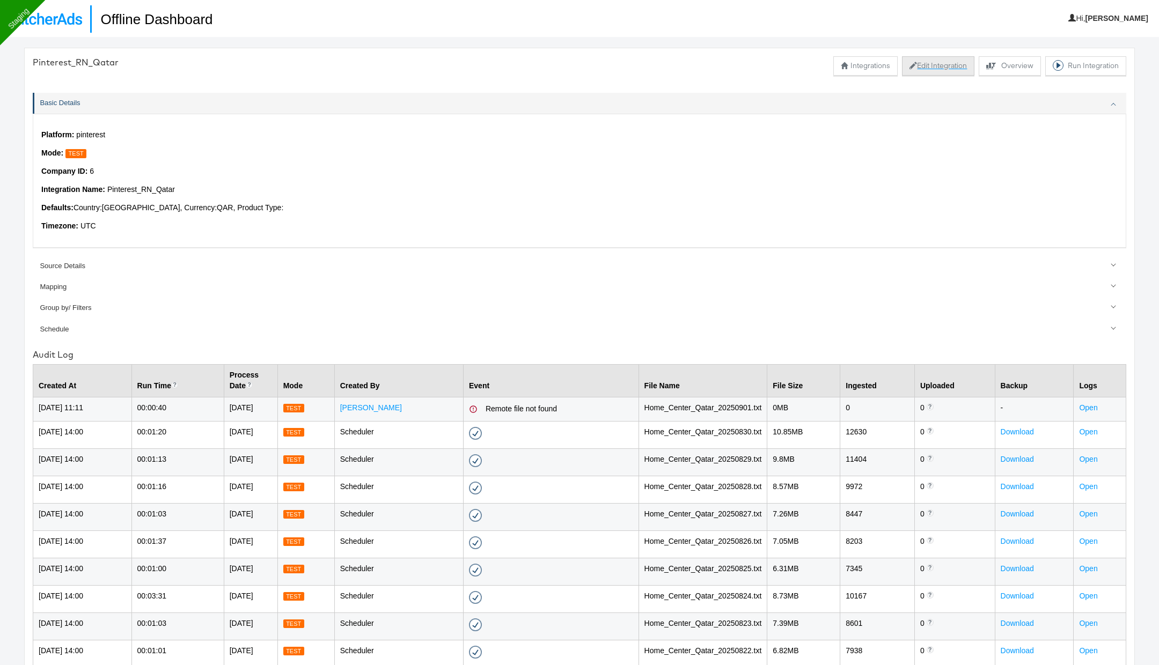
click at [938, 66] on button "Edit Integration" at bounding box center [938, 65] width 72 height 19
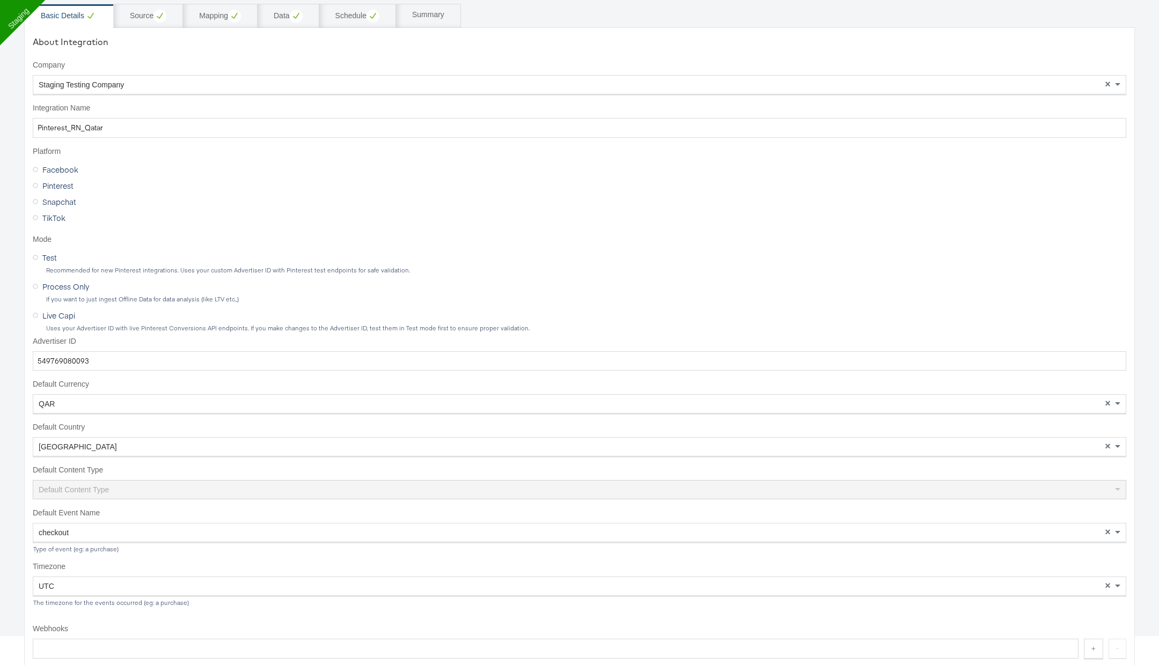
scroll to position [117, 0]
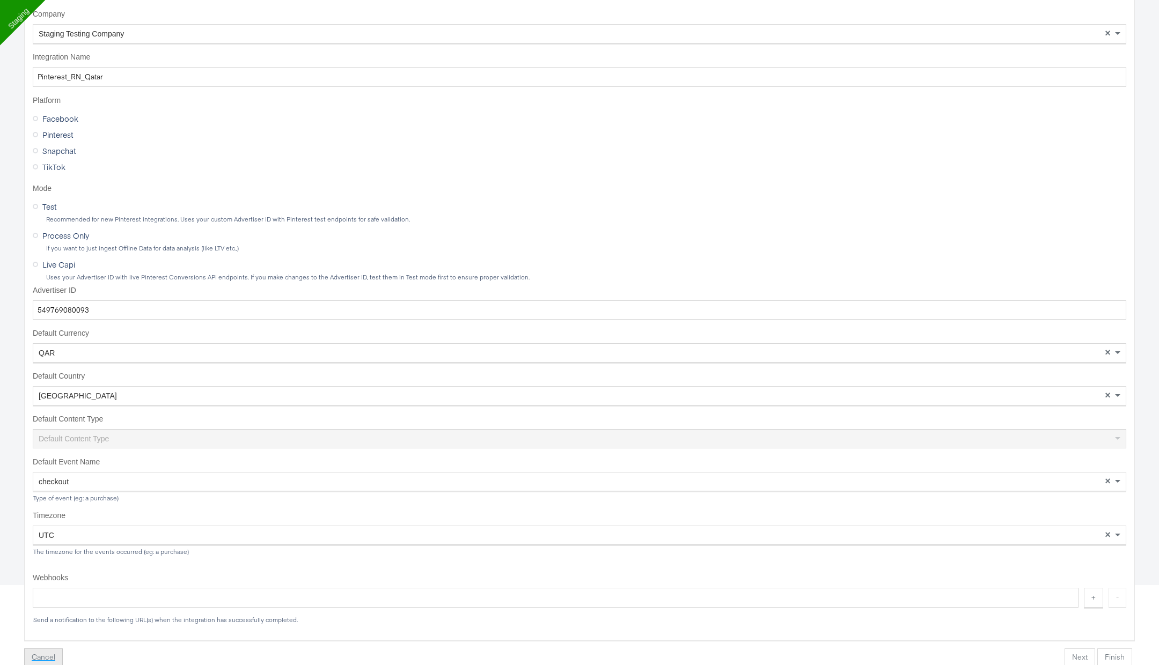
click at [48, 656] on button "Cancel" at bounding box center [43, 658] width 39 height 19
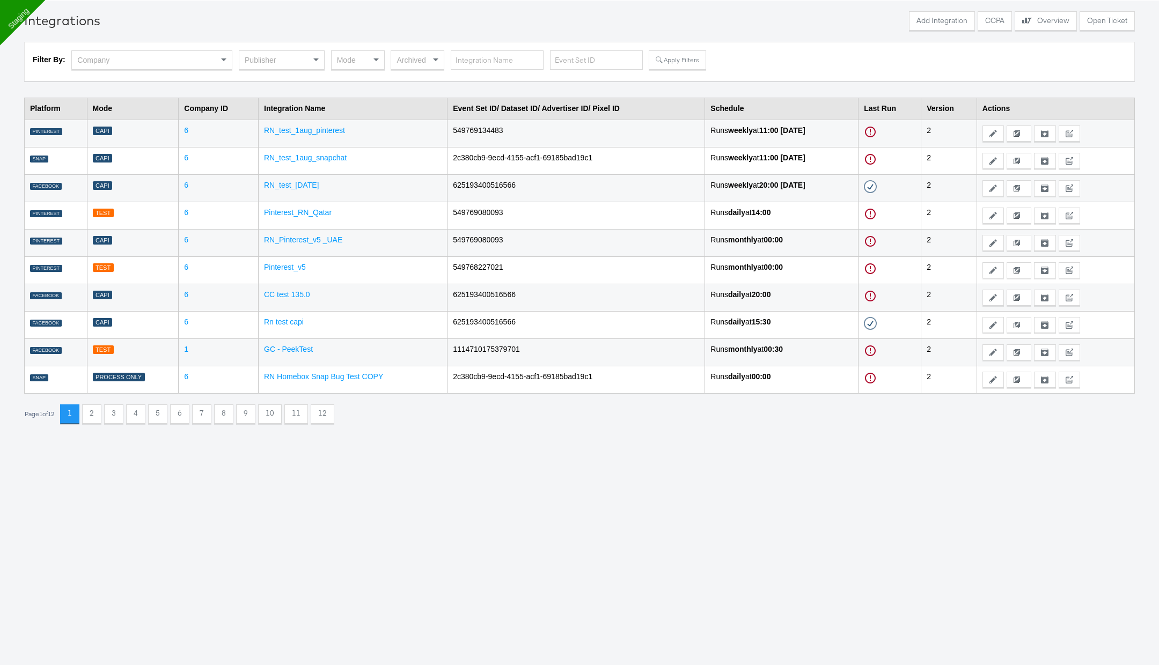
click at [296, 55] on div "Publisher" at bounding box center [281, 60] width 85 height 18
click at [672, 59] on button "Apply Filters" at bounding box center [677, 59] width 57 height 19
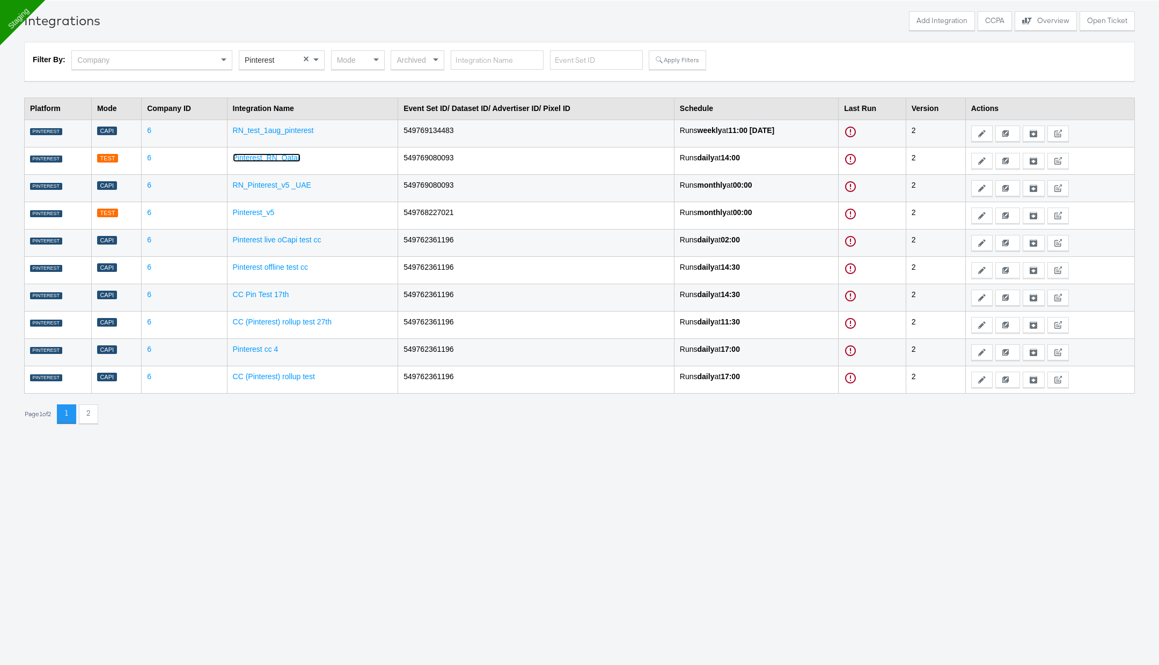
click at [275, 156] on link "Pinterest_RN_Qatar" at bounding box center [267, 157] width 68 height 9
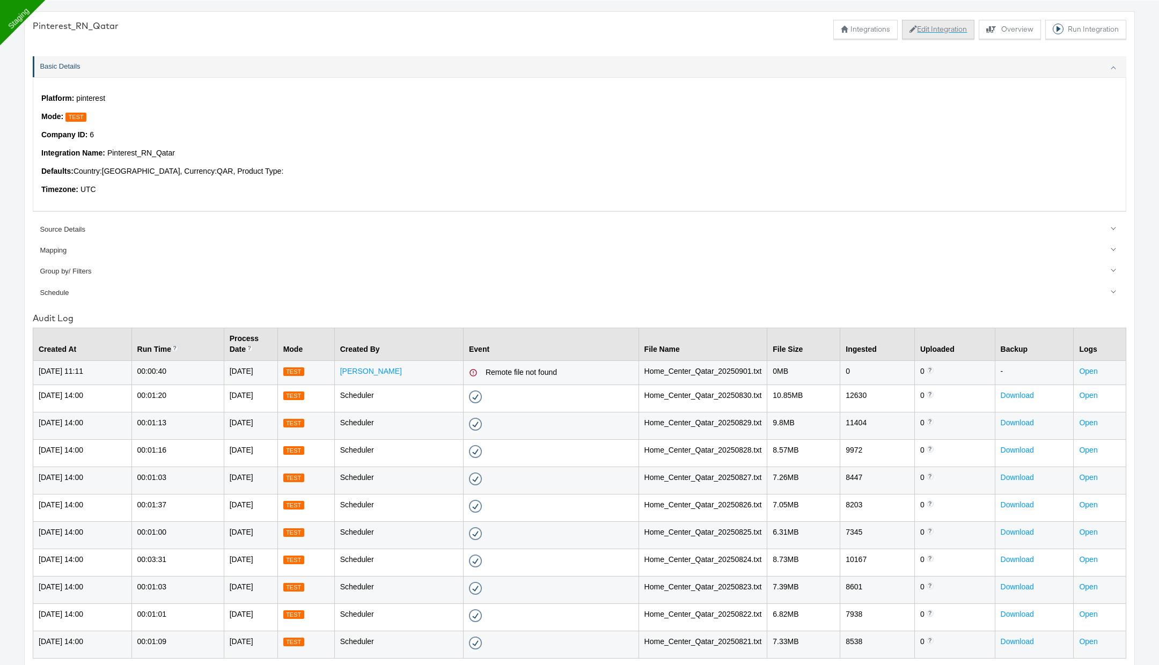
click at [938, 28] on button "Edit Integration" at bounding box center [938, 29] width 72 height 19
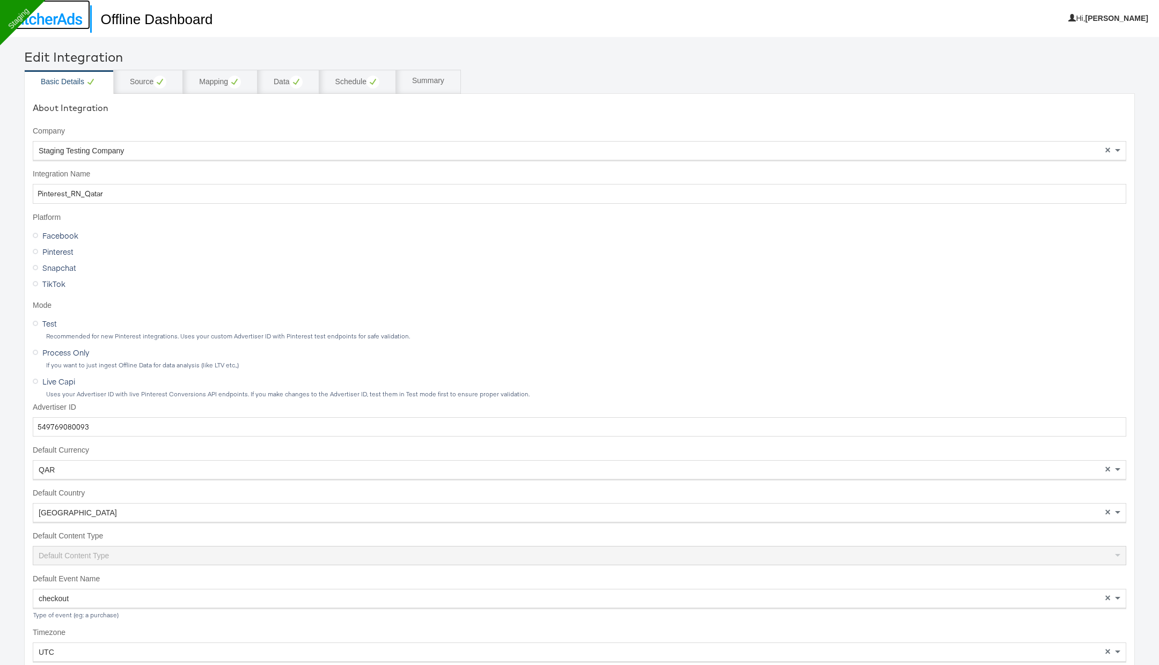
click at [61, 18] on img at bounding box center [45, 19] width 74 height 12
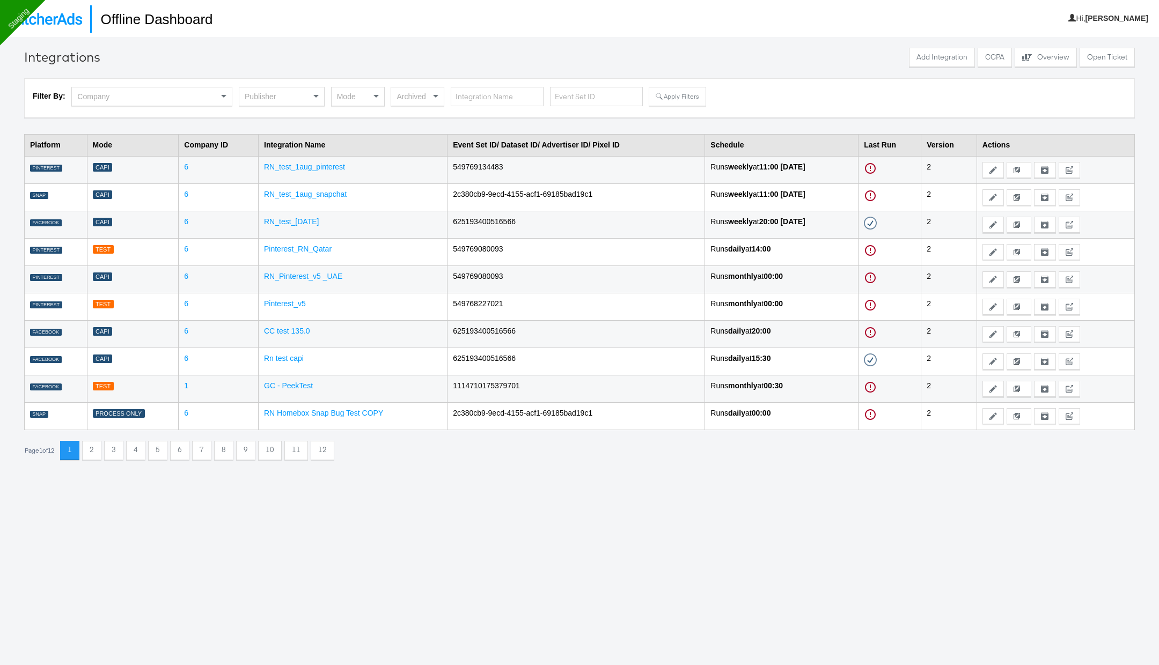
click at [277, 95] on div "Publisher" at bounding box center [281, 96] width 85 height 18
click at [672, 91] on button "Apply Filters" at bounding box center [677, 96] width 57 height 19
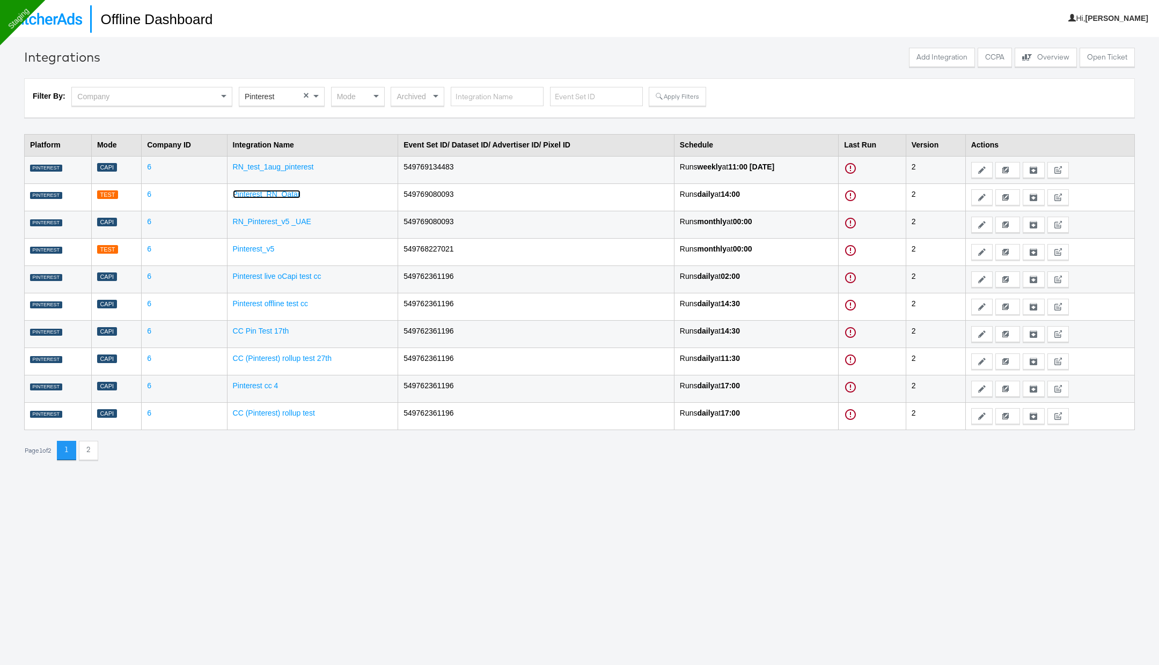
click at [274, 194] on link "Pinterest_RN_Qatar" at bounding box center [267, 194] width 68 height 9
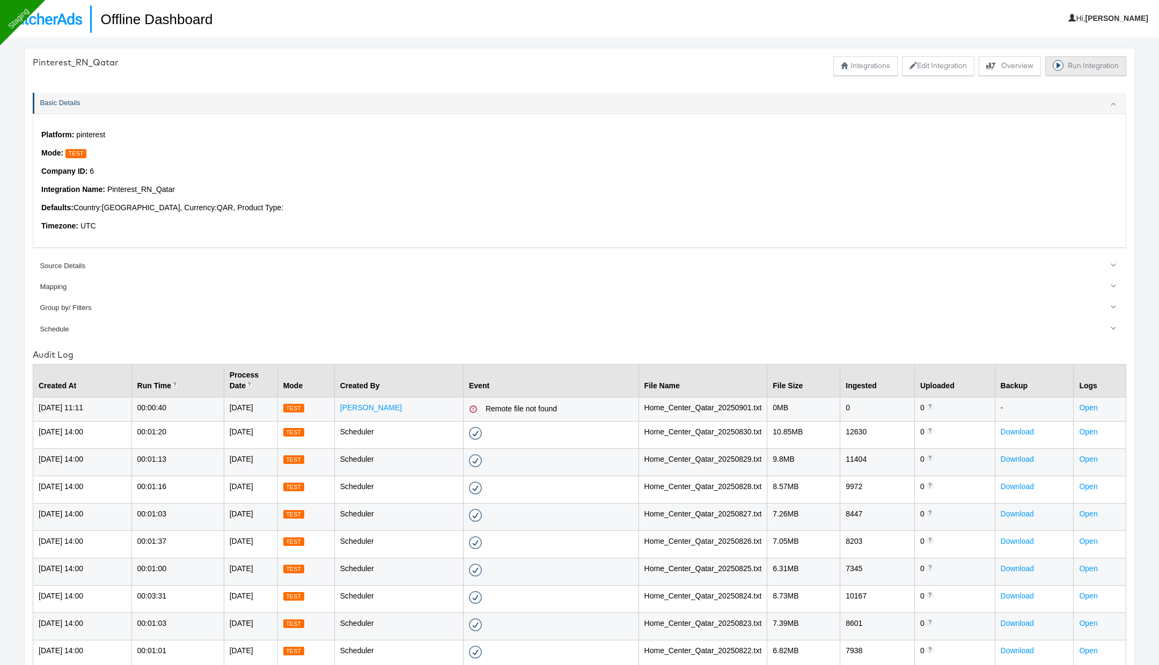
click at [1086, 67] on button "Run Integration" at bounding box center [1085, 65] width 81 height 19
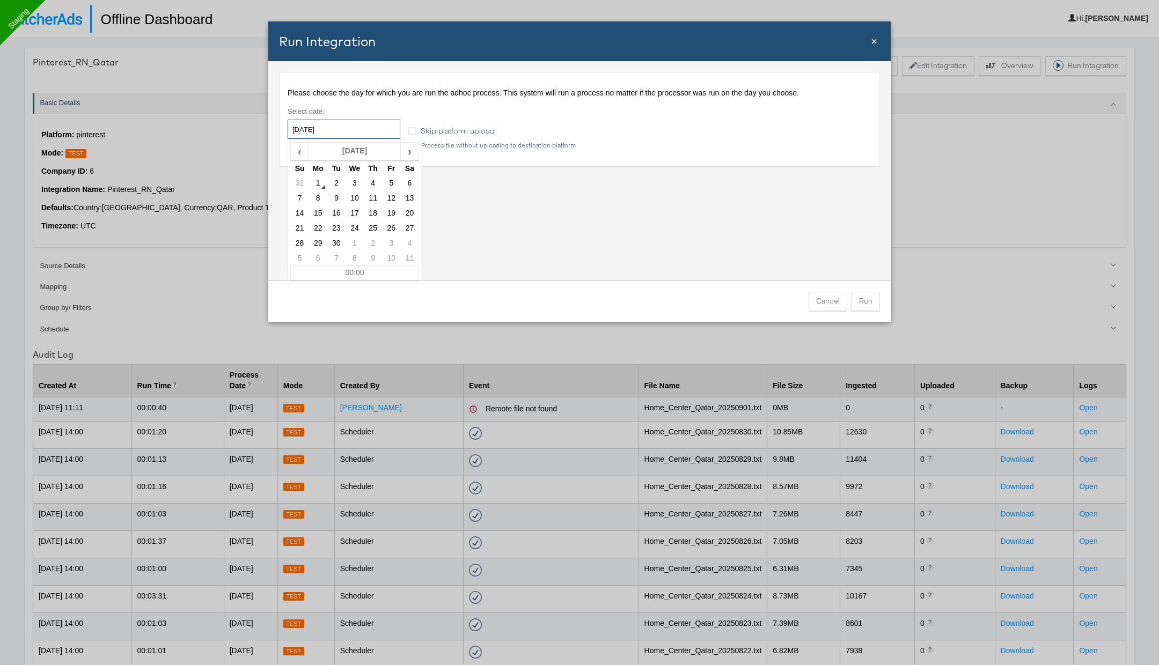
click at [333, 126] on input "2025-09-01" at bounding box center [344, 129] width 113 height 19
click at [300, 179] on td "31" at bounding box center [300, 183] width 18 height 15
type input "2025-08-31"
click at [869, 299] on button "Run" at bounding box center [865, 301] width 28 height 19
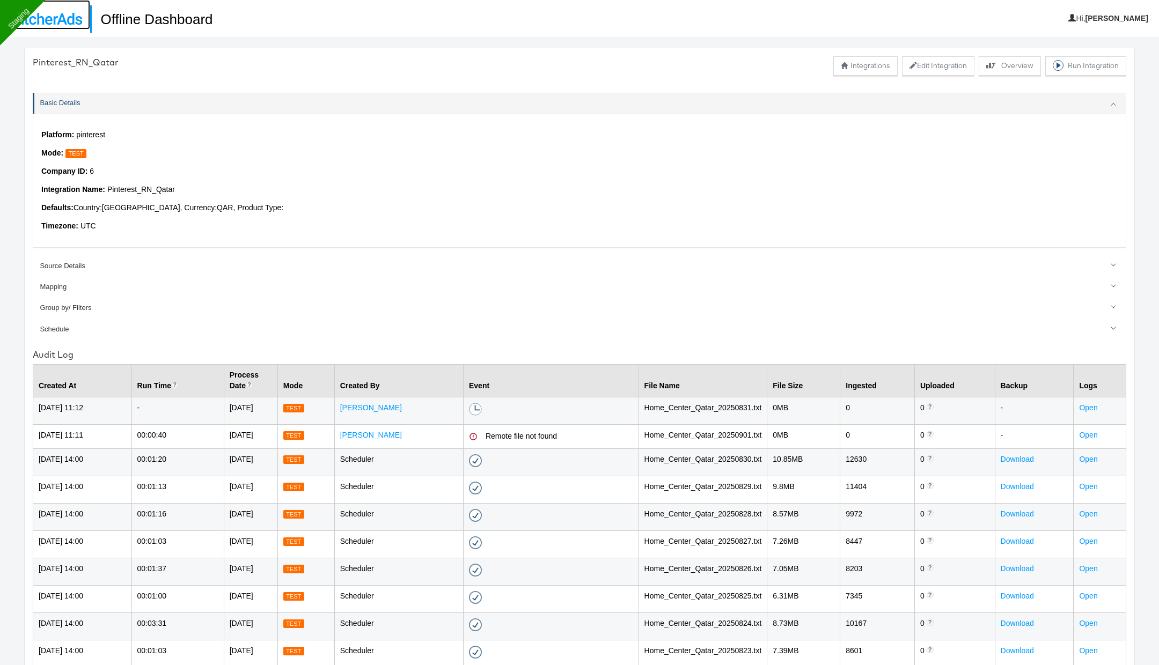
click at [56, 24] on img at bounding box center [45, 19] width 74 height 12
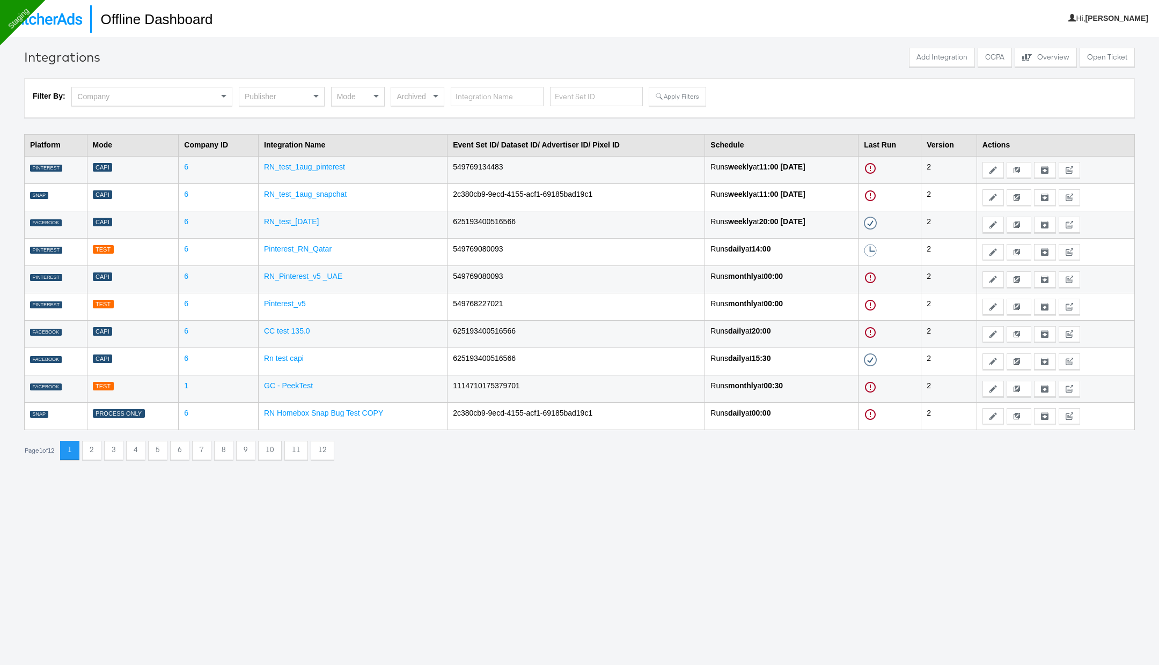
click at [292, 99] on div "Publisher" at bounding box center [281, 96] width 85 height 18
click at [365, 99] on div "Mode" at bounding box center [358, 96] width 53 height 18
click at [676, 94] on button "Apply Filters" at bounding box center [677, 96] width 57 height 19
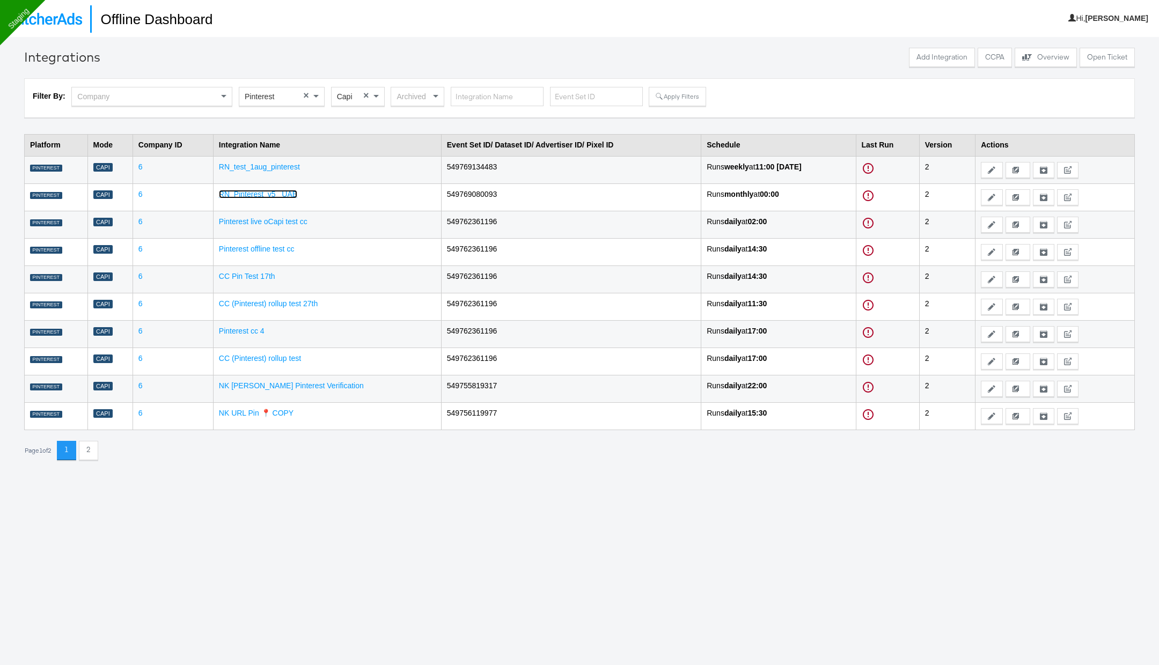
click at [275, 196] on link "RN_Pinterest_v5 _UAE" at bounding box center [258, 194] width 78 height 9
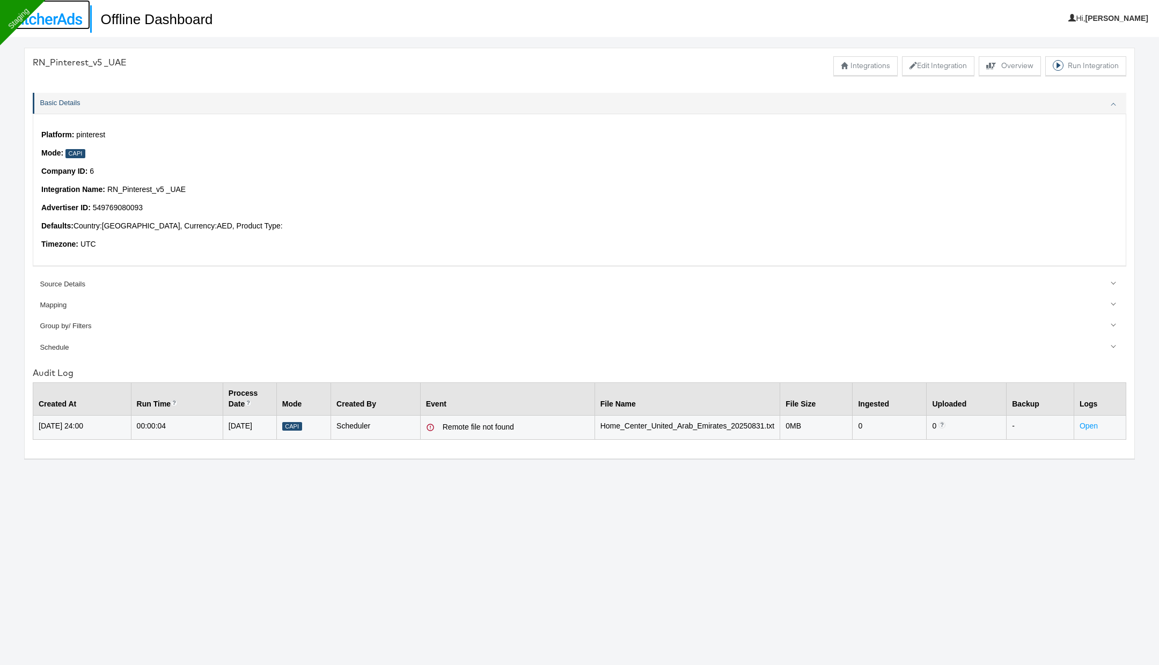
click at [61, 20] on img at bounding box center [45, 19] width 74 height 12
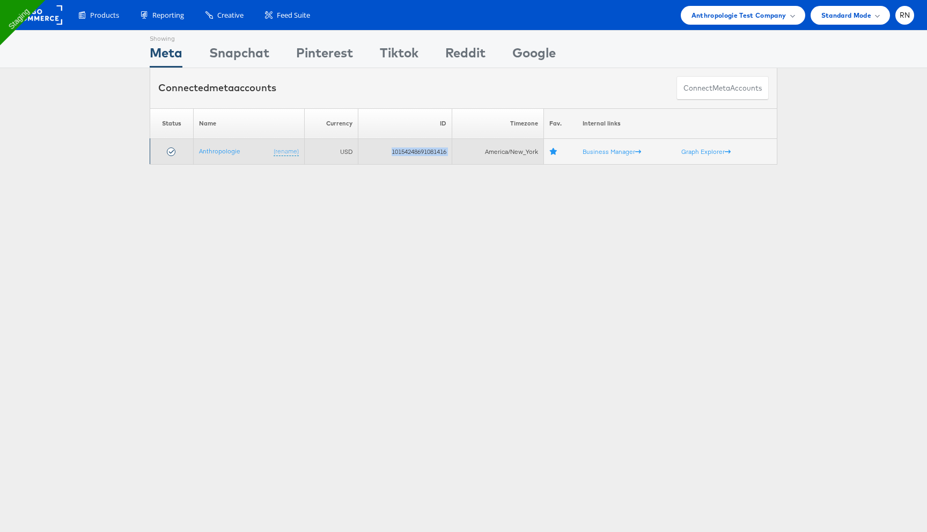
drag, startPoint x: 385, startPoint y: 149, endPoint x: 456, endPoint y: 149, distance: 70.8
click at [456, 149] on tr "Anthropologie (rename) USD 10154248691081416 America/New_York Business Manager …" at bounding box center [463, 152] width 627 height 26
copy tr "10154248691081416"
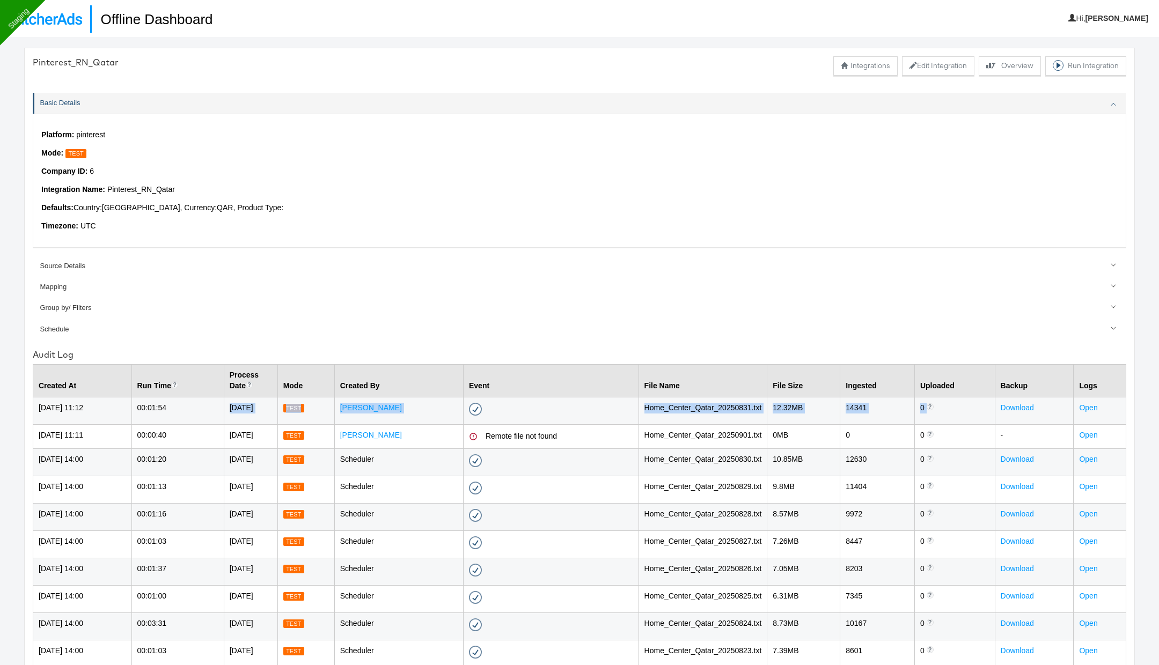
drag, startPoint x: 195, startPoint y: 413, endPoint x: 943, endPoint y: 413, distance: 748.3
click at [943, 413] on tr "[DATE] 11:12 00:01:54 [DATE] Test [PERSON_NAME] Success - [DATE] 11:12 Home_Cen…" at bounding box center [579, 410] width 1093 height 27
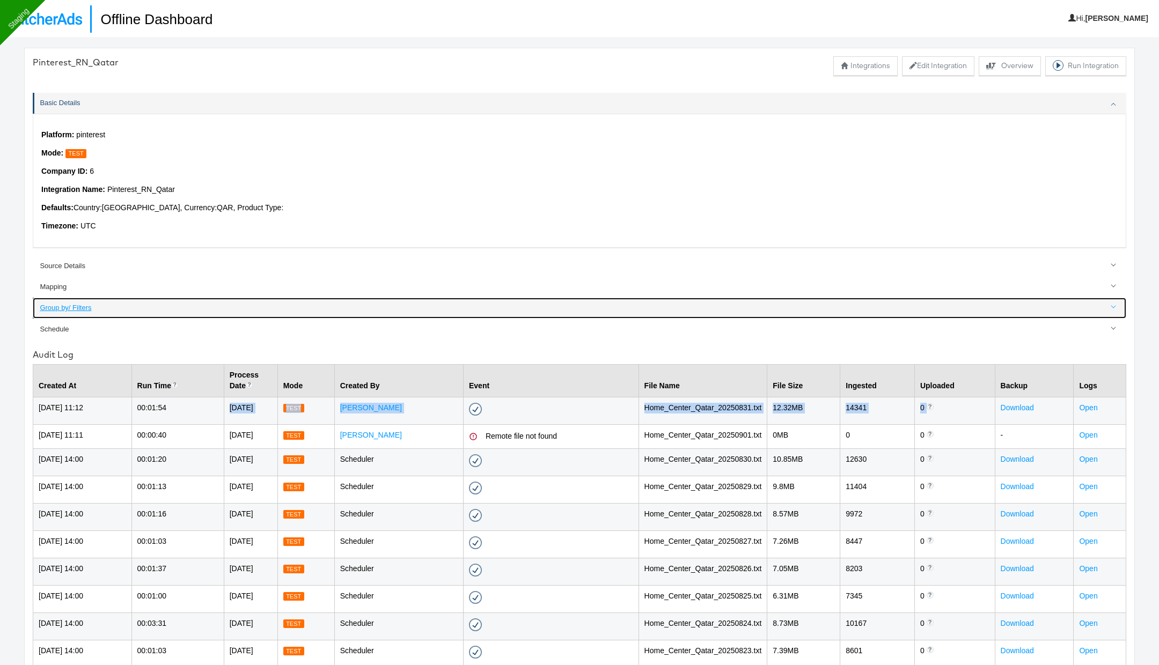
click at [793, 306] on div "Group by/ Filters" at bounding box center [580, 308] width 1080 height 10
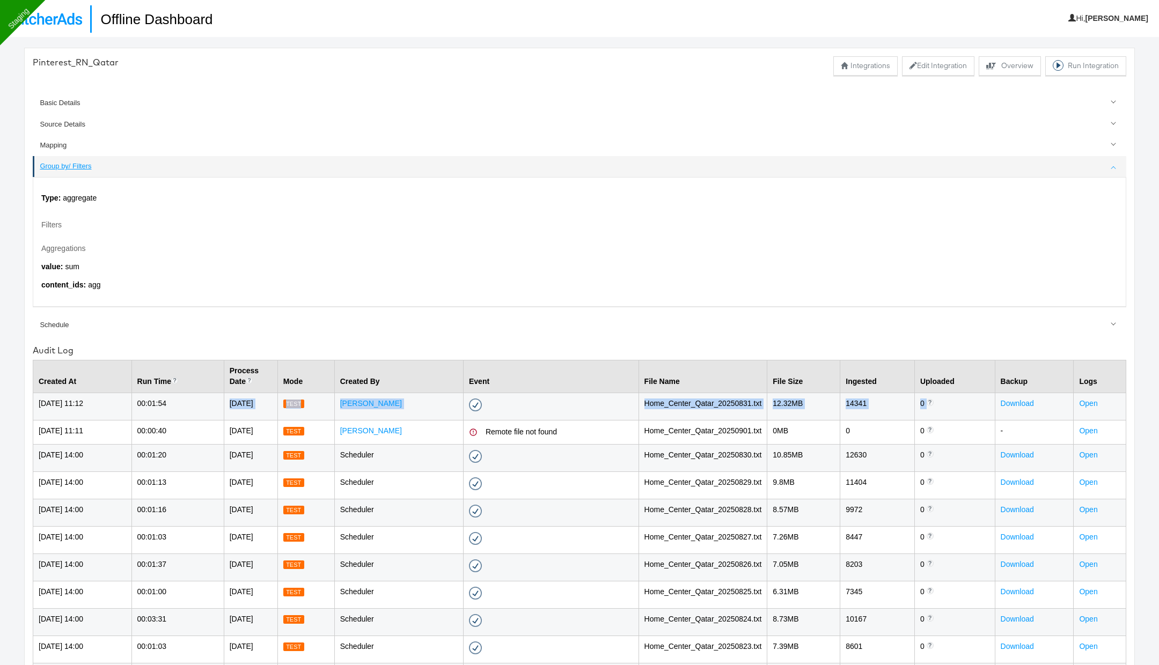
click at [793, 306] on div "Type: aggregate Filters Aggregations value : sum content_ids : agg" at bounding box center [579, 241] width 1093 height 129
drag, startPoint x: 27, startPoint y: 62, endPoint x: 121, endPoint y: 73, distance: 94.0
click at [121, 73] on div "Pinterest_RN_Qatar Integrations Edit Integration Explore activity for this offl…" at bounding box center [579, 392] width 1110 height 689
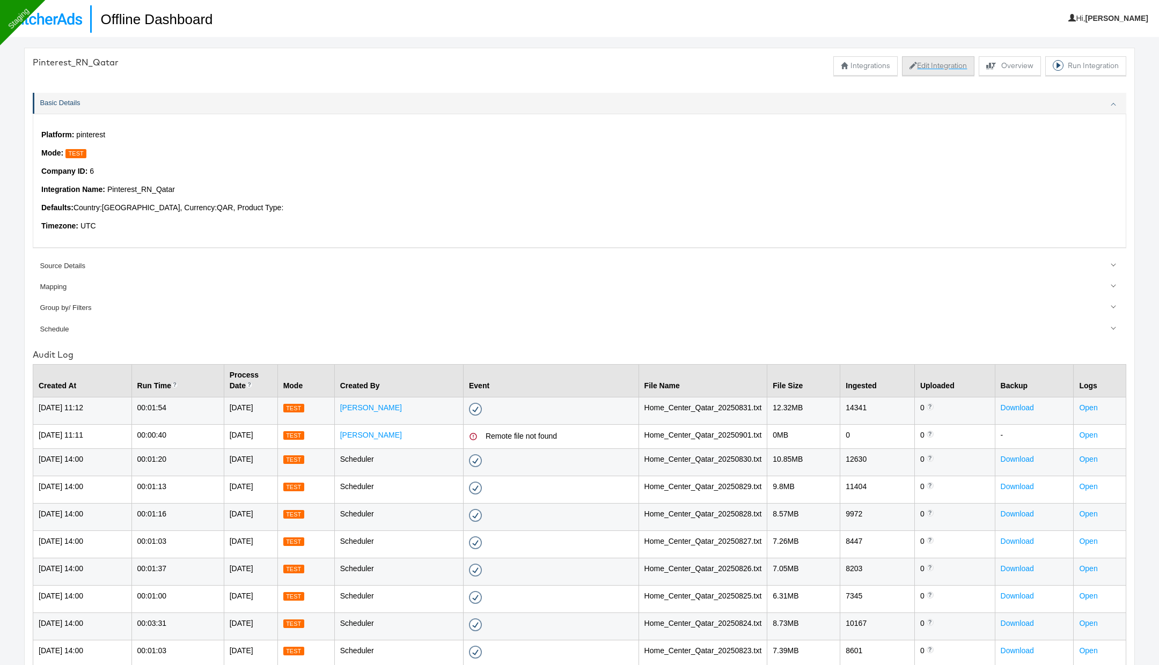
click at [926, 64] on button "Edit Integration" at bounding box center [938, 65] width 72 height 19
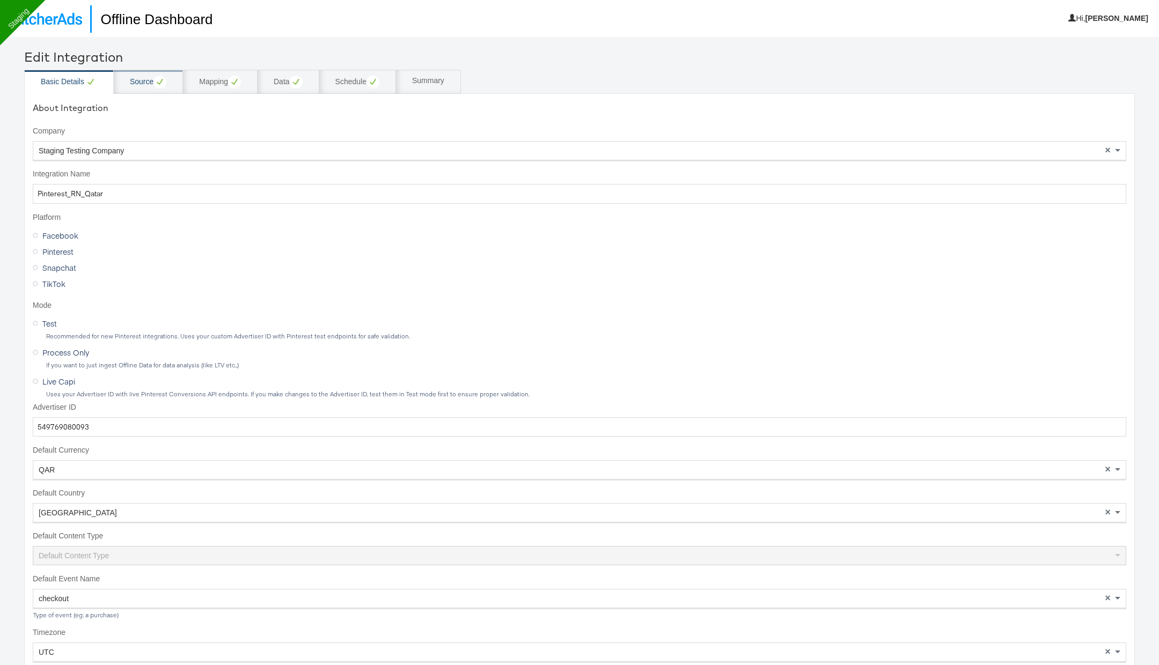
click at [147, 79] on div "Source" at bounding box center [148, 82] width 36 height 13
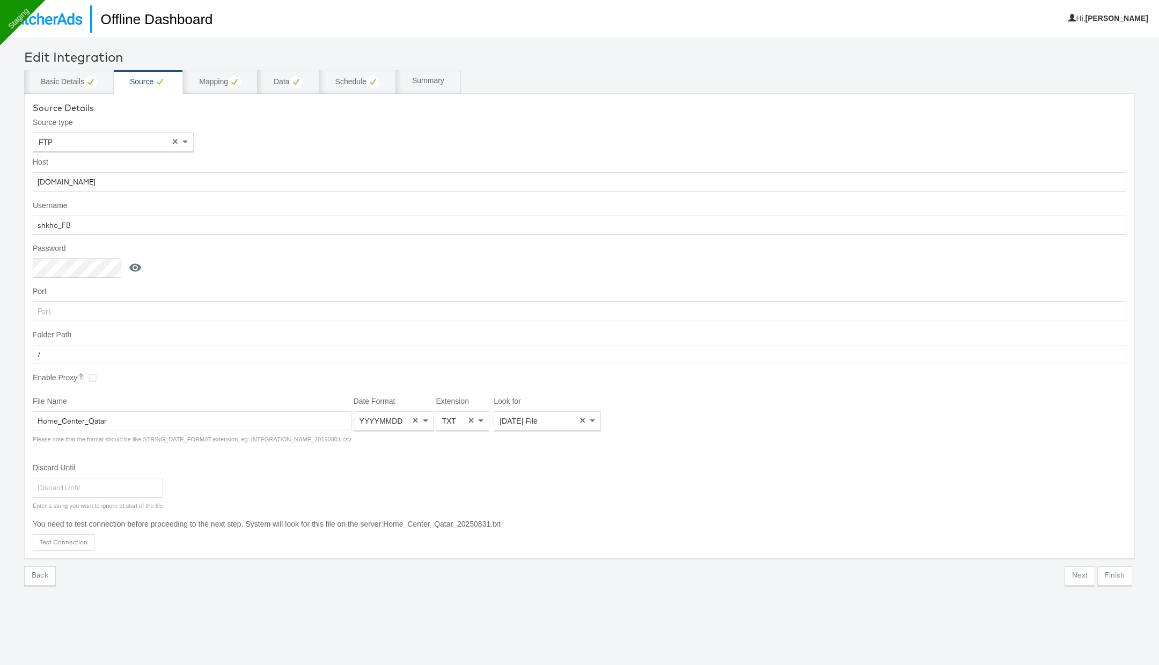
click at [136, 263] on icon at bounding box center [135, 267] width 12 height 8
click at [63, 183] on input "[DOMAIN_NAME]" at bounding box center [579, 182] width 1093 height 20
click at [103, 218] on input "shkhc_FB" at bounding box center [579, 226] width 1093 height 20
click at [87, 266] on input "Snipper@2020" at bounding box center [79, 269] width 93 height 20
click at [133, 266] on icon at bounding box center [139, 267] width 13 height 13
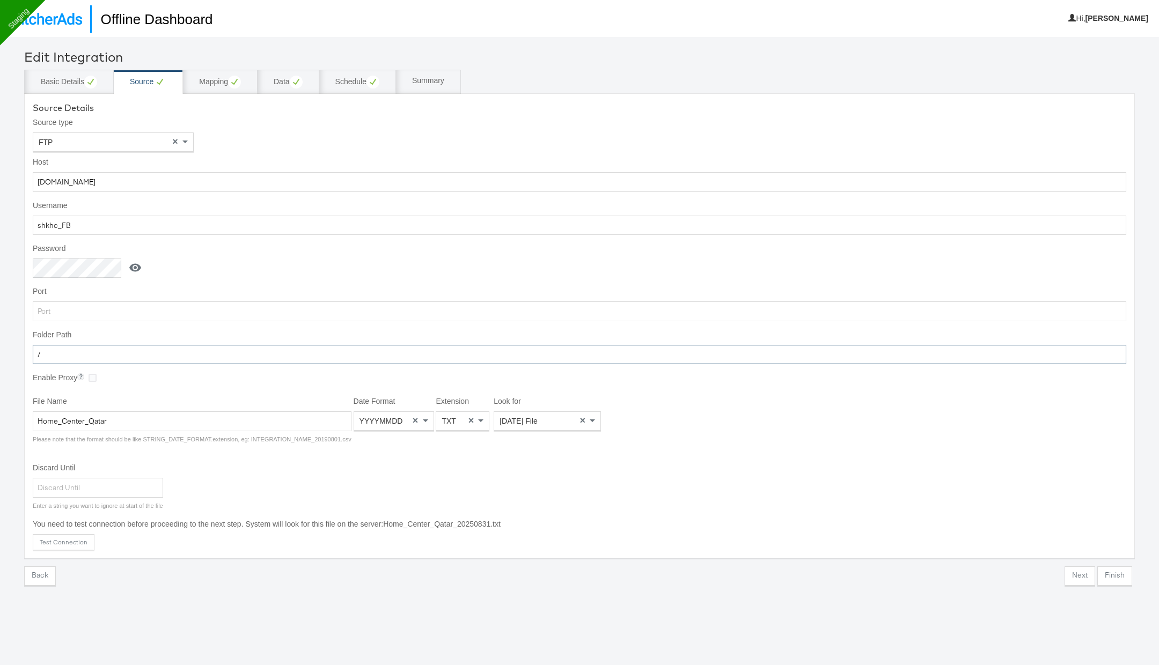
click at [56, 357] on input "/" at bounding box center [579, 355] width 1093 height 20
click at [125, 419] on input "Home_Center_Qatar" at bounding box center [192, 421] width 319 height 20
click at [70, 91] on div "Basic Details" at bounding box center [69, 82] width 90 height 24
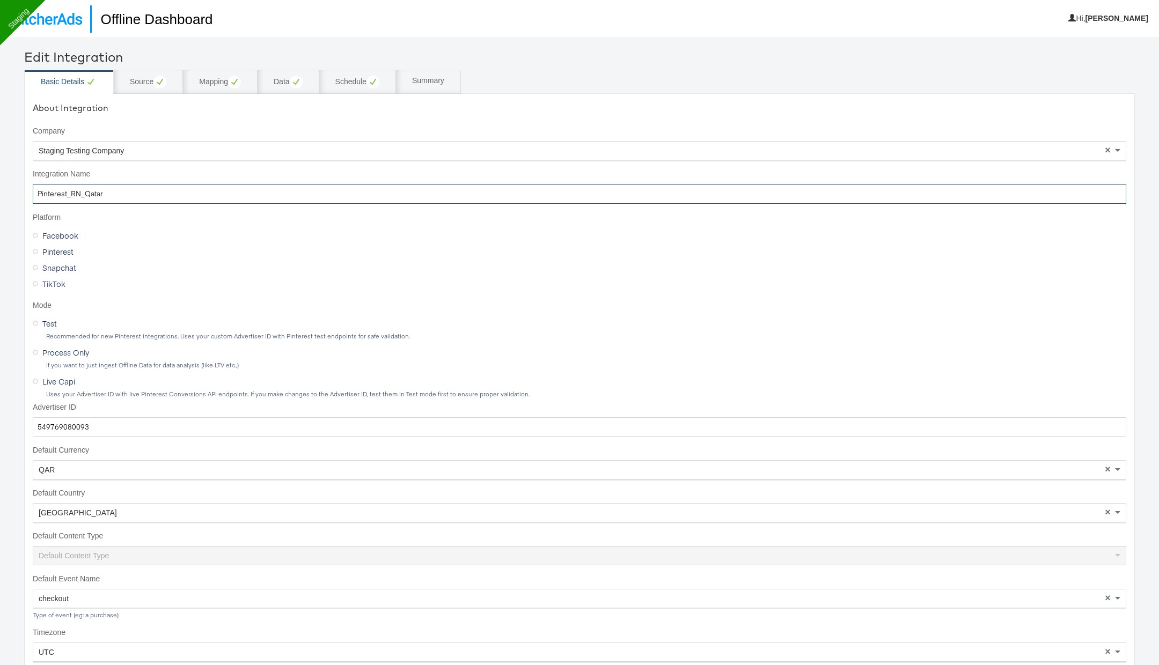
drag, startPoint x: 33, startPoint y: 194, endPoint x: 120, endPoint y: 195, distance: 86.9
click at [122, 195] on input "Pinterest_RN_Qatar" at bounding box center [579, 194] width 1093 height 20
click at [63, 17] on img at bounding box center [45, 19] width 74 height 12
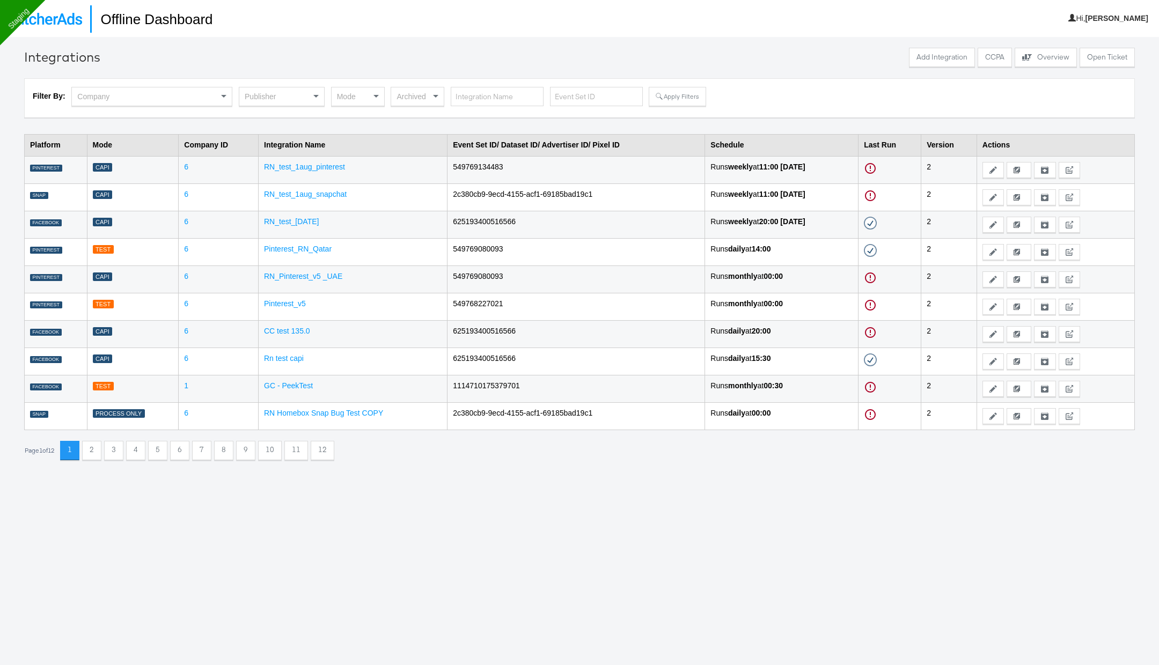
click at [297, 98] on div "Publisher" at bounding box center [281, 96] width 85 height 18
click at [343, 97] on div "Mode" at bounding box center [358, 96] width 53 height 18
click at [680, 98] on button "Apply Filters" at bounding box center [677, 96] width 57 height 19
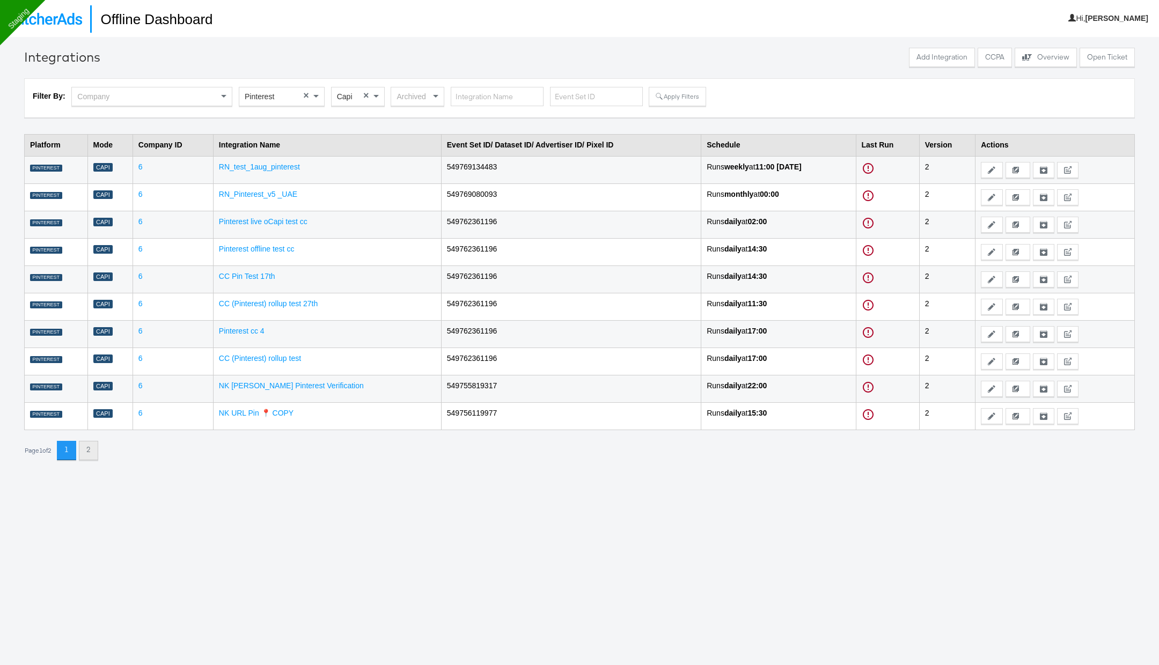
click at [95, 441] on button "2" at bounding box center [88, 450] width 19 height 19
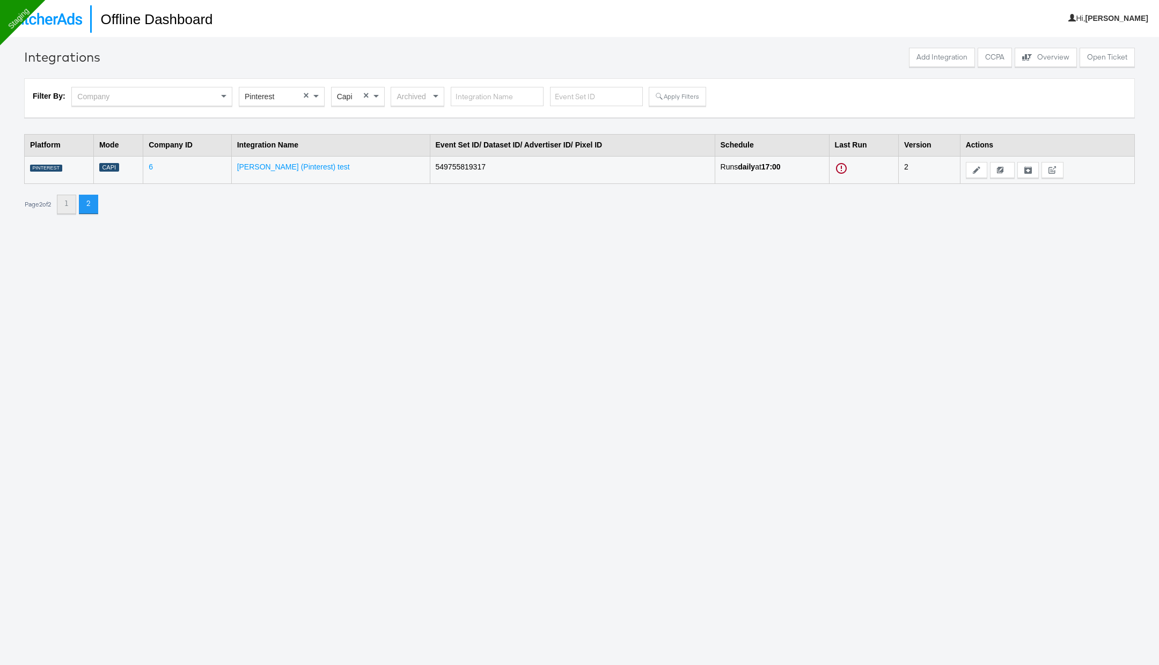
click at [73, 207] on button "1" at bounding box center [66, 204] width 19 height 19
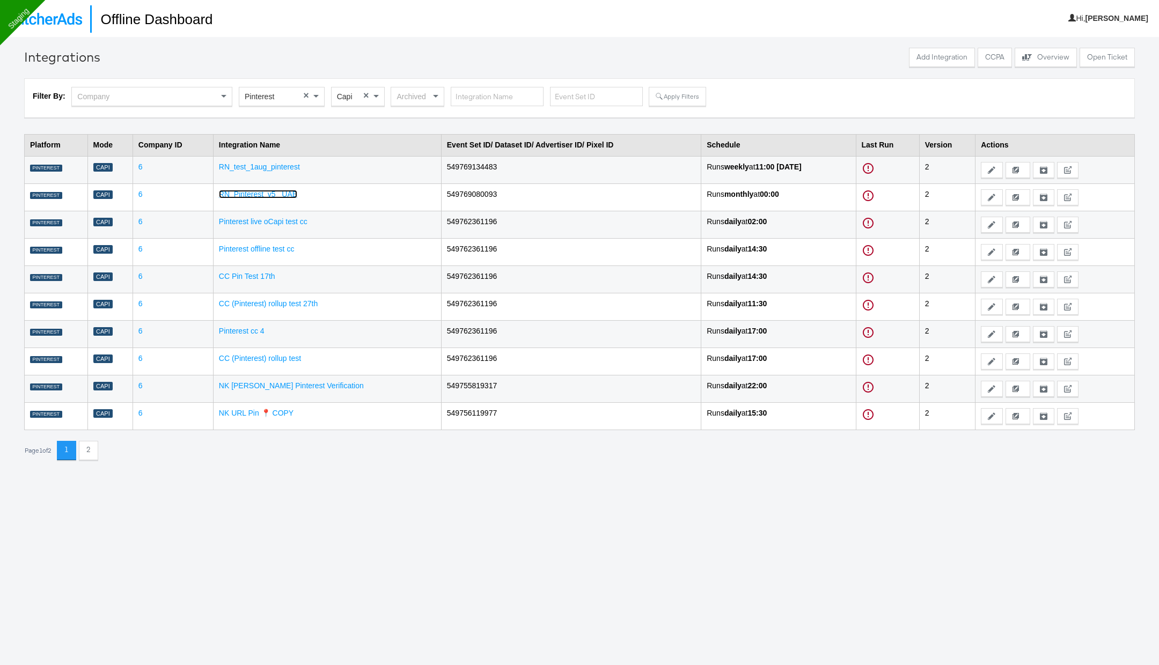
click at [275, 190] on link "RN_Pinterest_v5 _UAE" at bounding box center [258, 194] width 78 height 9
click at [256, 169] on link "RN_test_1aug_pinterest" at bounding box center [259, 167] width 81 height 9
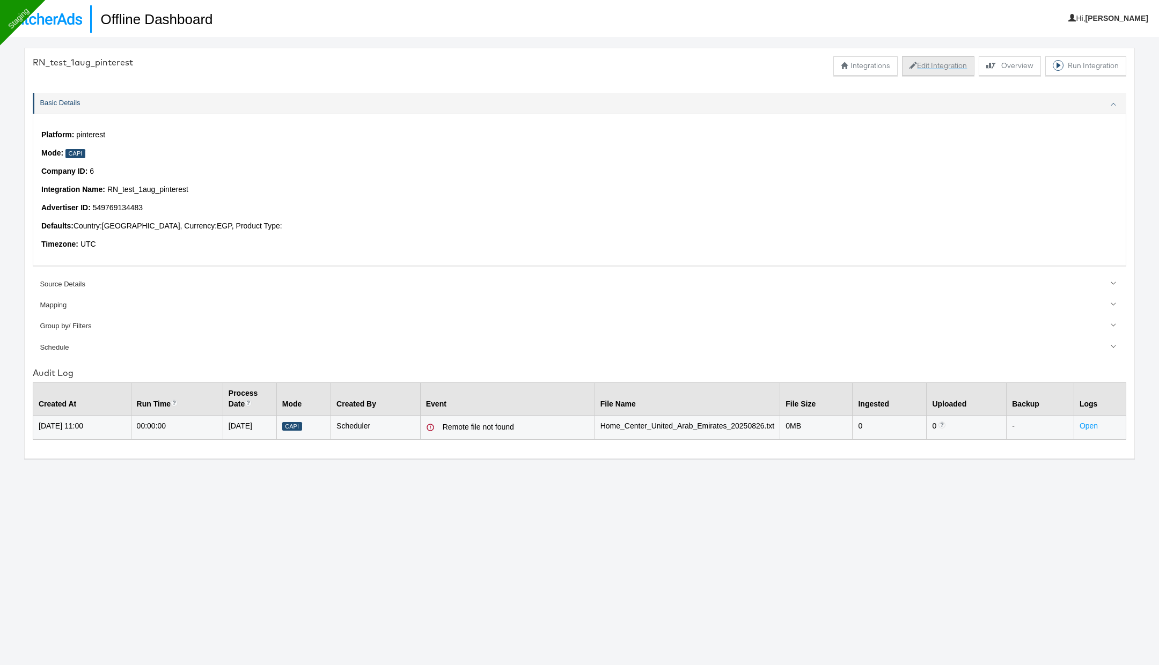
click at [938, 62] on button "Edit Integration" at bounding box center [938, 65] width 72 height 19
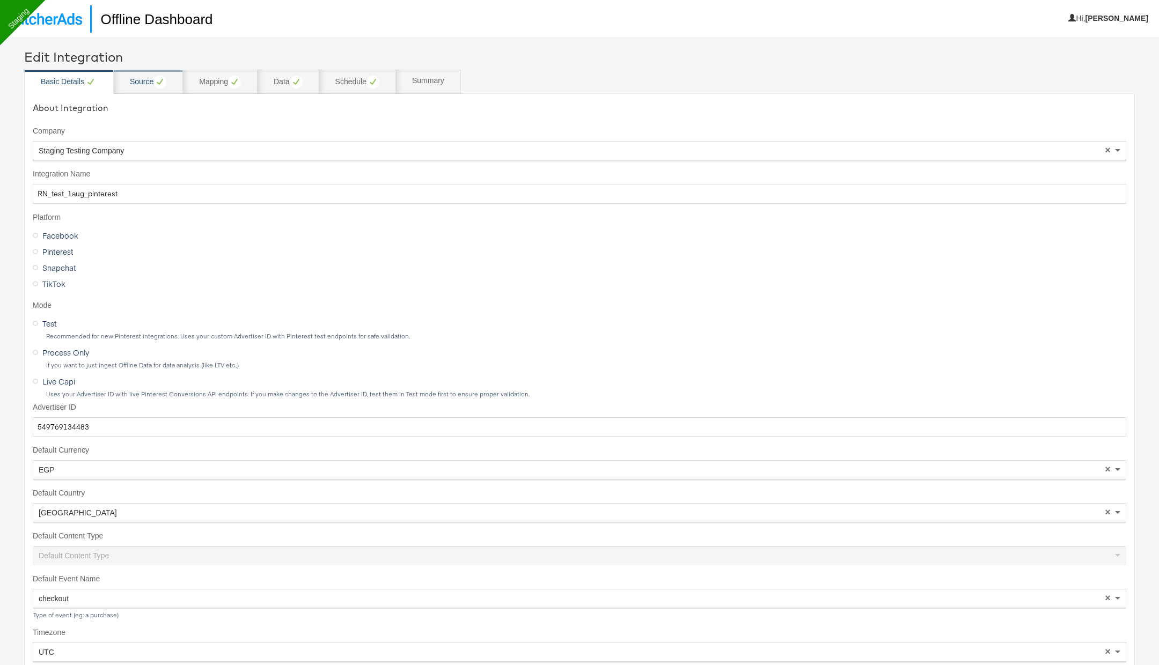
click at [145, 80] on div "Source" at bounding box center [148, 82] width 36 height 13
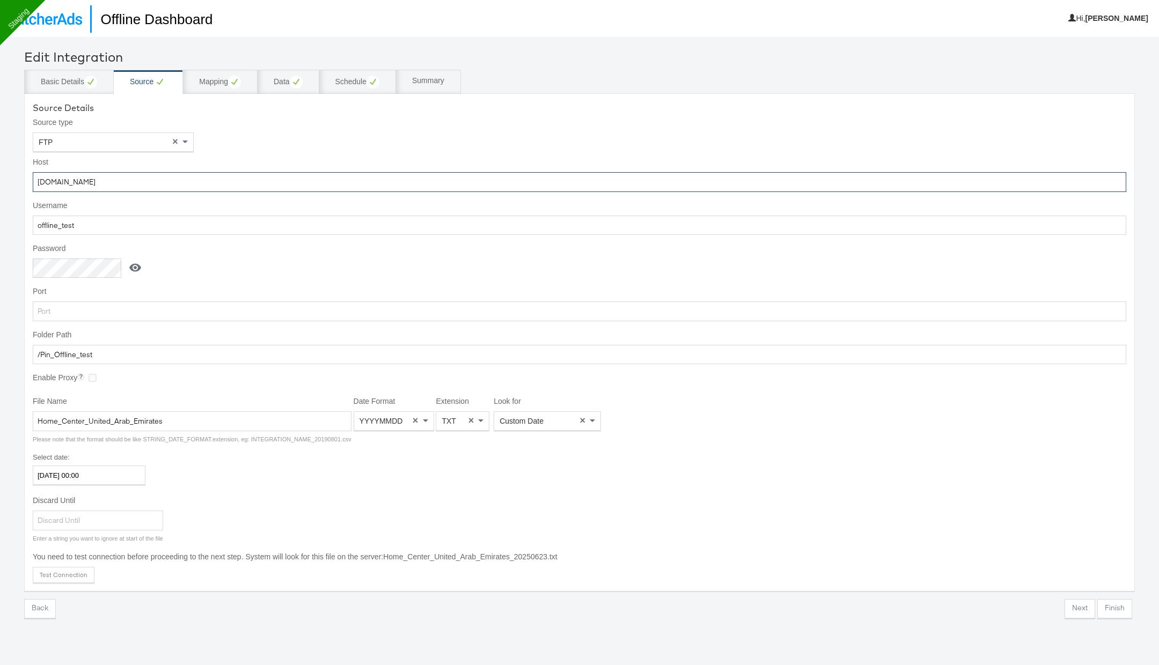
click at [145, 180] on input "stitcherads.files.com" at bounding box center [579, 182] width 1093 height 20
paste input "ftp.wip.cplmg"
type input "ftp.wip.cplmg.com"
click at [90, 220] on input "offline_test" at bounding box center [579, 226] width 1093 height 20
paste input "shkhc_FB"
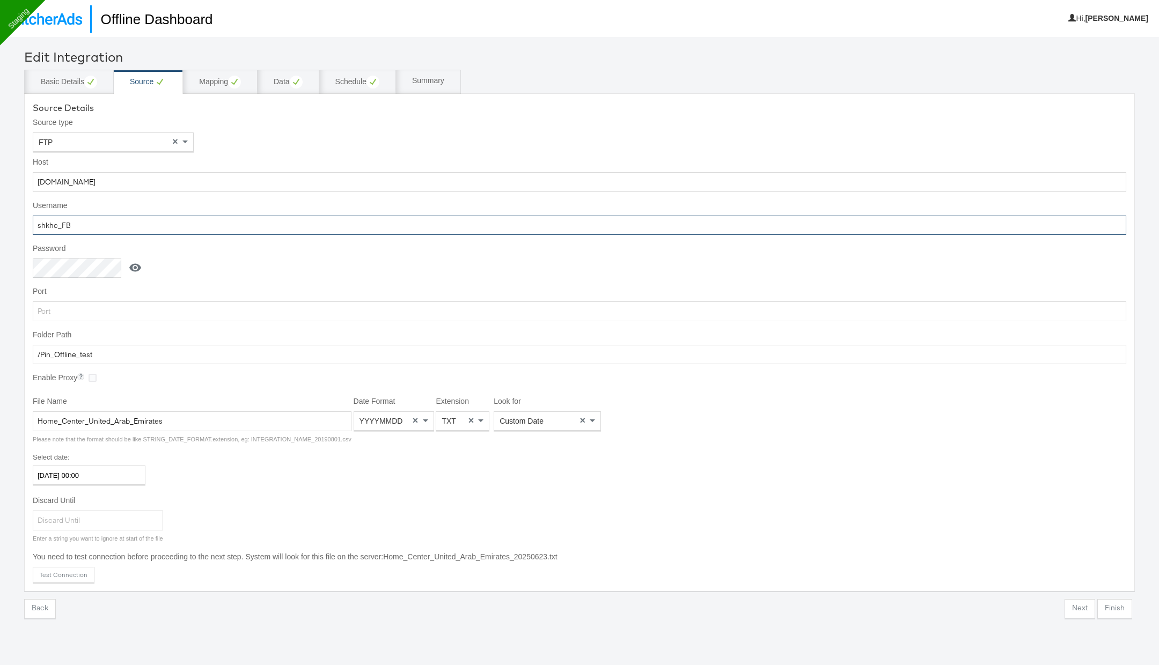
type input "shkhc_FB"
click at [137, 266] on icon at bounding box center [135, 267] width 13 height 13
click at [137, 266] on icon at bounding box center [139, 267] width 13 height 13
click at [112, 353] on input "/Pin_Offline_test" at bounding box center [579, 355] width 1093 height 20
paste input "text"
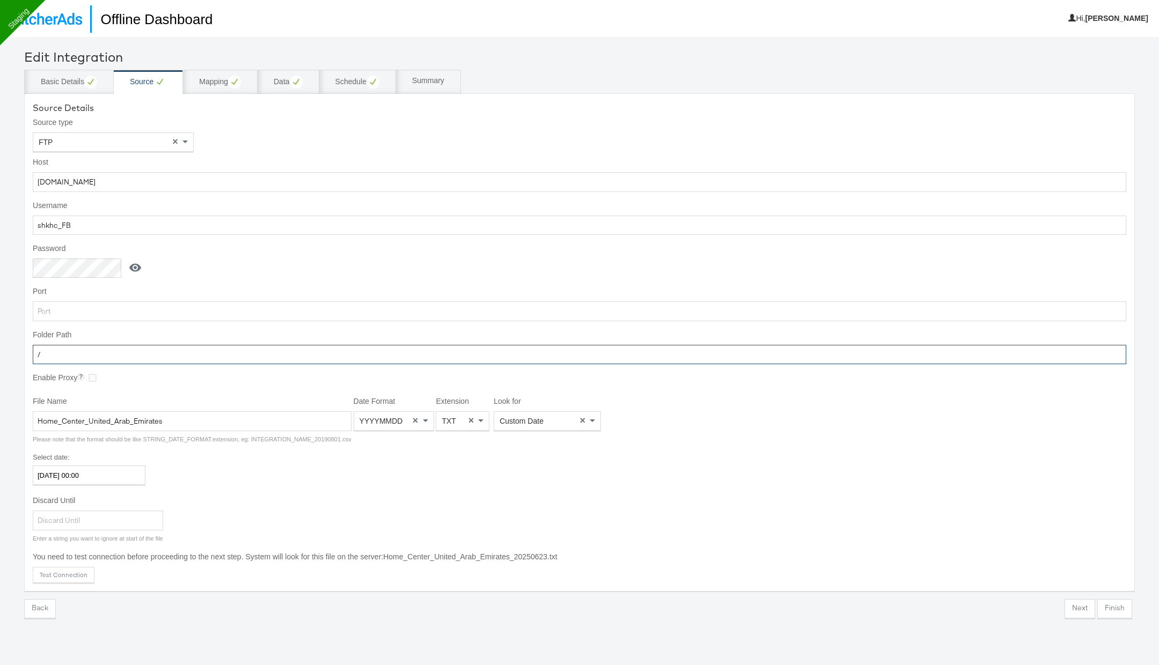
type input "/"
click at [215, 421] on input "Home_Center_United_Arab_Emirates" at bounding box center [192, 421] width 319 height 20
paste input "Qatar"
type input "Home_Center_Qatar"
click at [512, 417] on span "Custom Date" at bounding box center [521, 421] width 44 height 9
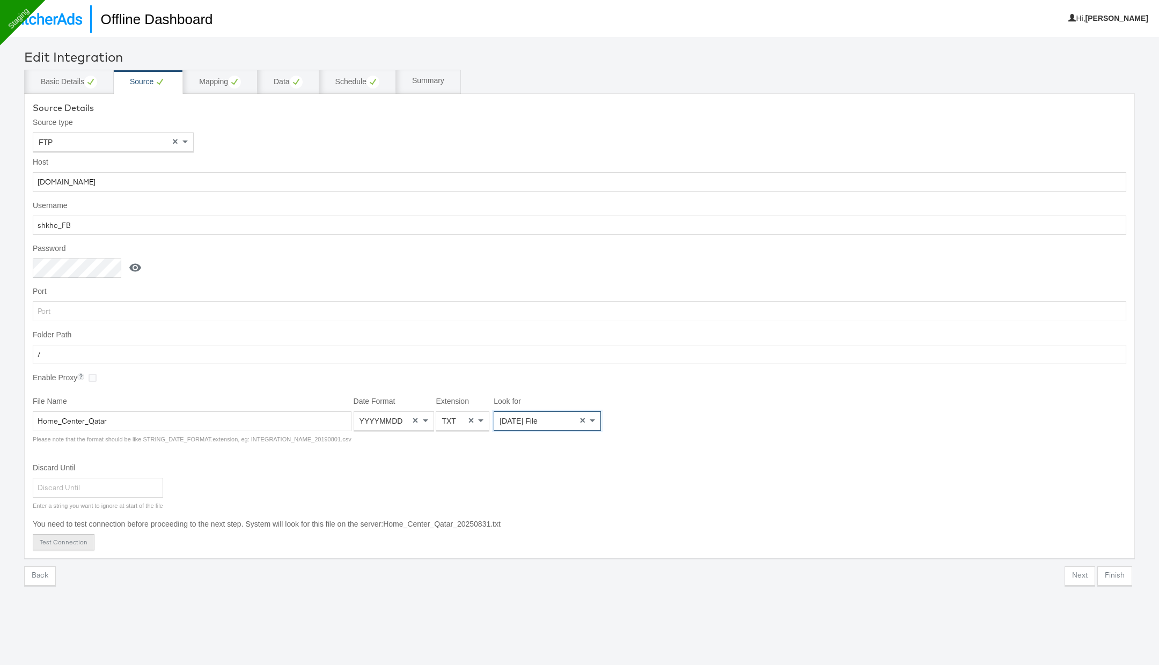
click at [79, 534] on button "Test Connection" at bounding box center [64, 542] width 62 height 16
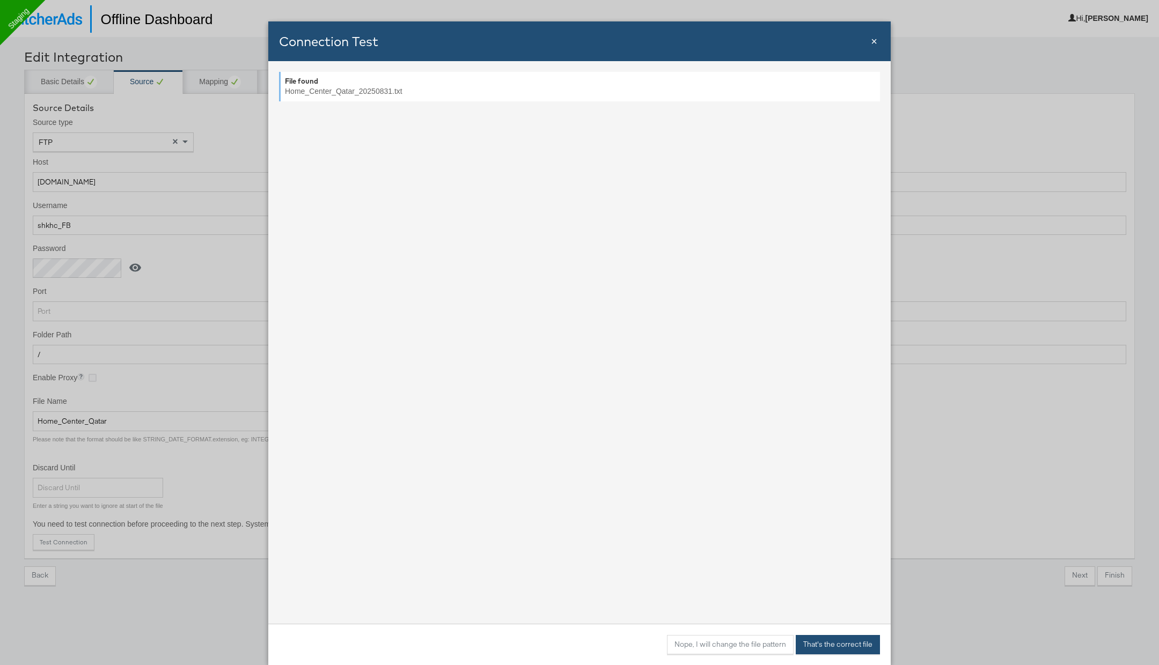
click at [827, 644] on button "That's the correct file" at bounding box center [838, 644] width 84 height 19
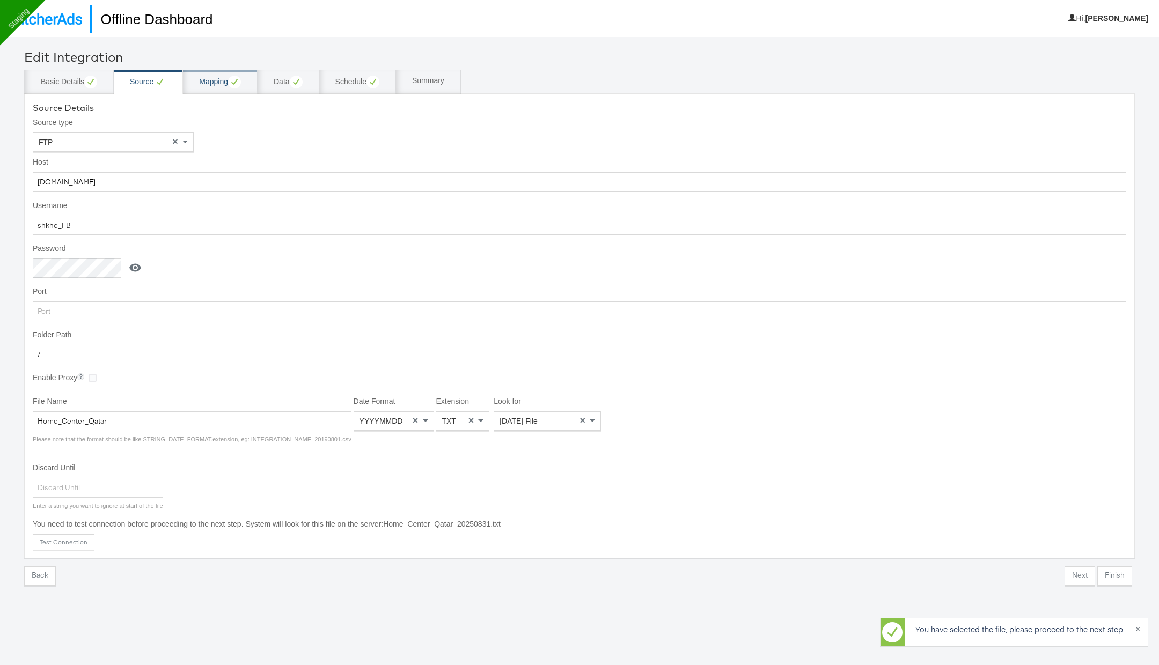
click at [216, 83] on div "Mapping" at bounding box center [220, 82] width 42 height 13
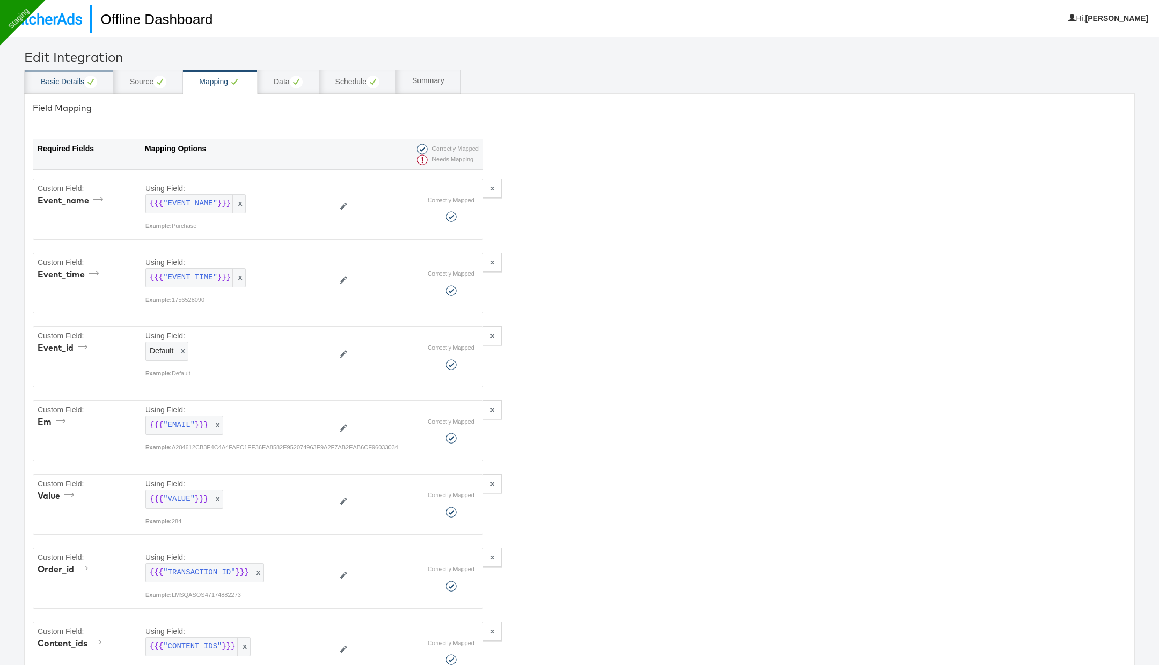
click at [72, 80] on div "Basic Details" at bounding box center [69, 82] width 56 height 13
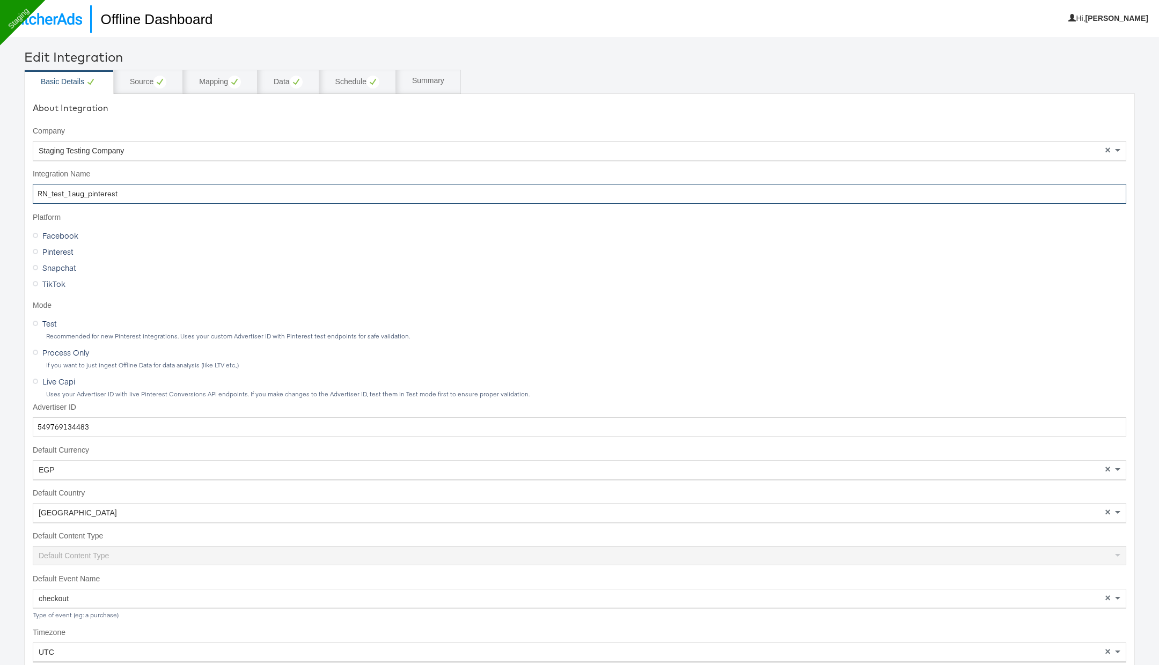
drag, startPoint x: 32, startPoint y: 190, endPoint x: 150, endPoint y: 188, distance: 117.5
click at [150, 188] on input "RN_test_1aug_pinterest" at bounding box center [579, 194] width 1093 height 20
click at [149, 76] on div "Source" at bounding box center [148, 82] width 36 height 13
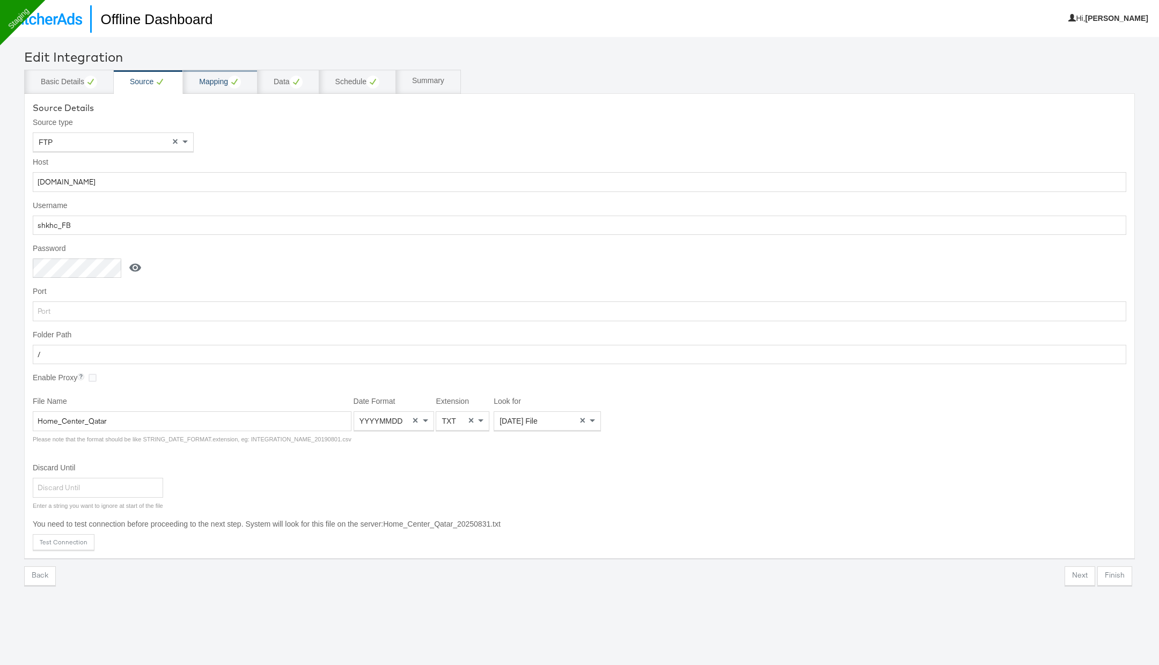
click at [213, 84] on div "Mapping" at bounding box center [220, 82] width 42 height 13
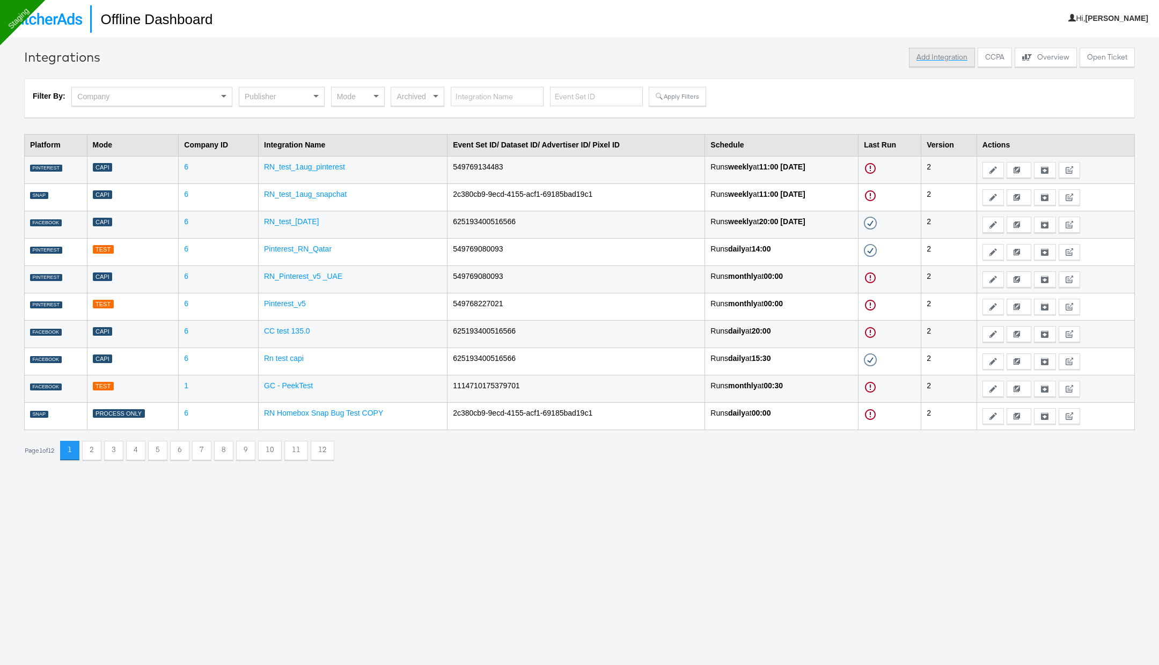
click at [929, 63] on button "Add Integration" at bounding box center [942, 57] width 66 height 19
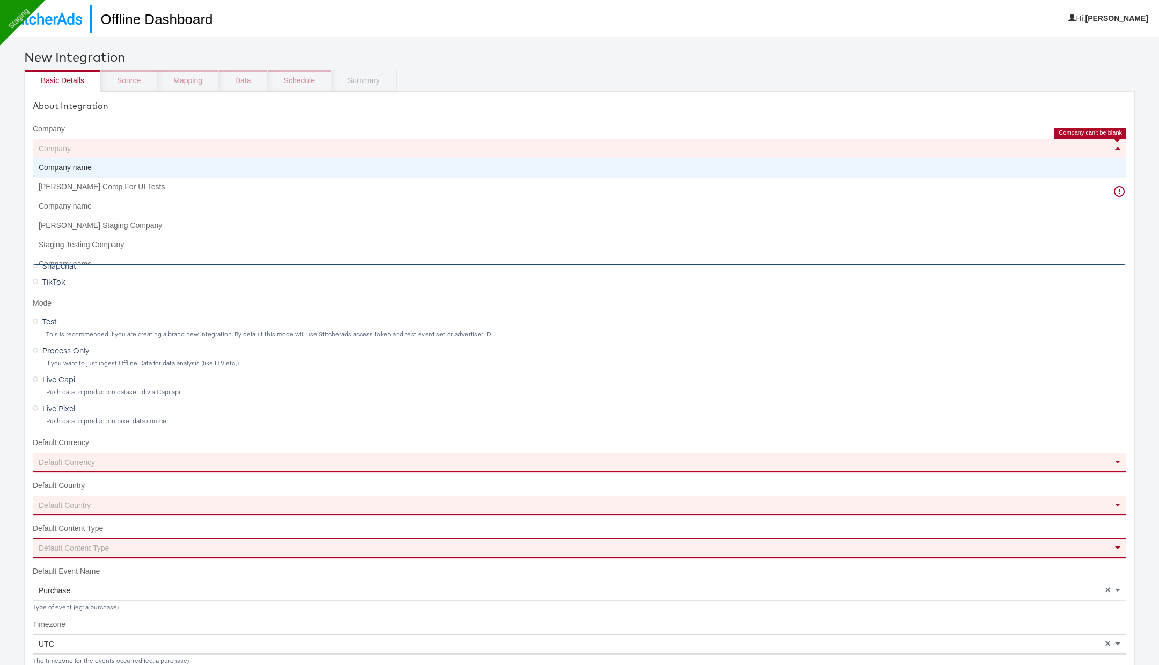
click at [77, 145] on div "Company" at bounding box center [579, 148] width 1092 height 18
type input "stag"
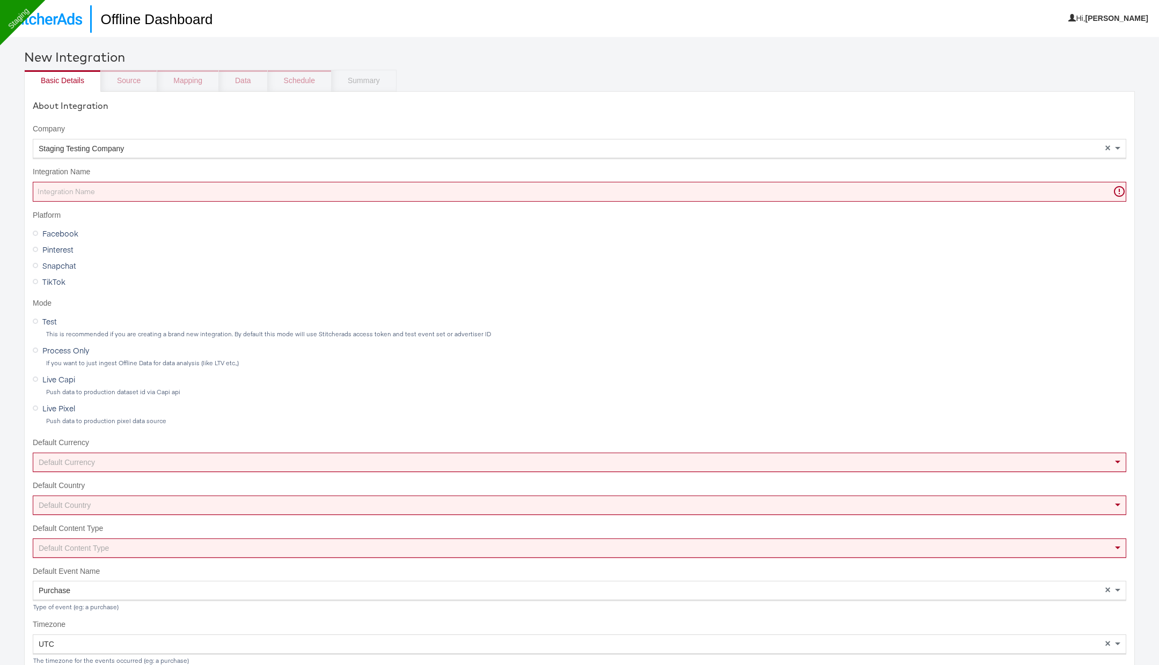
click at [50, 249] on span "Pinterest" at bounding box center [57, 249] width 31 height 11
click at [0, 0] on input "Pinterest" at bounding box center [0, 0] width 0 height 0
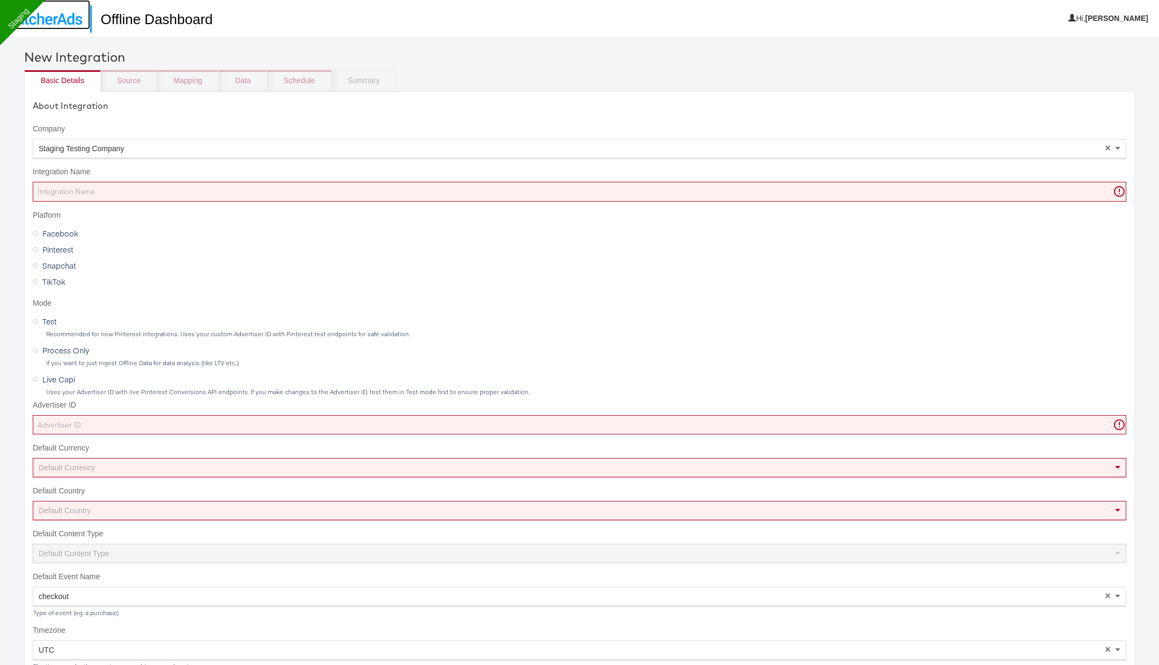
click at [62, 25] on link at bounding box center [45, 15] width 90 height 30
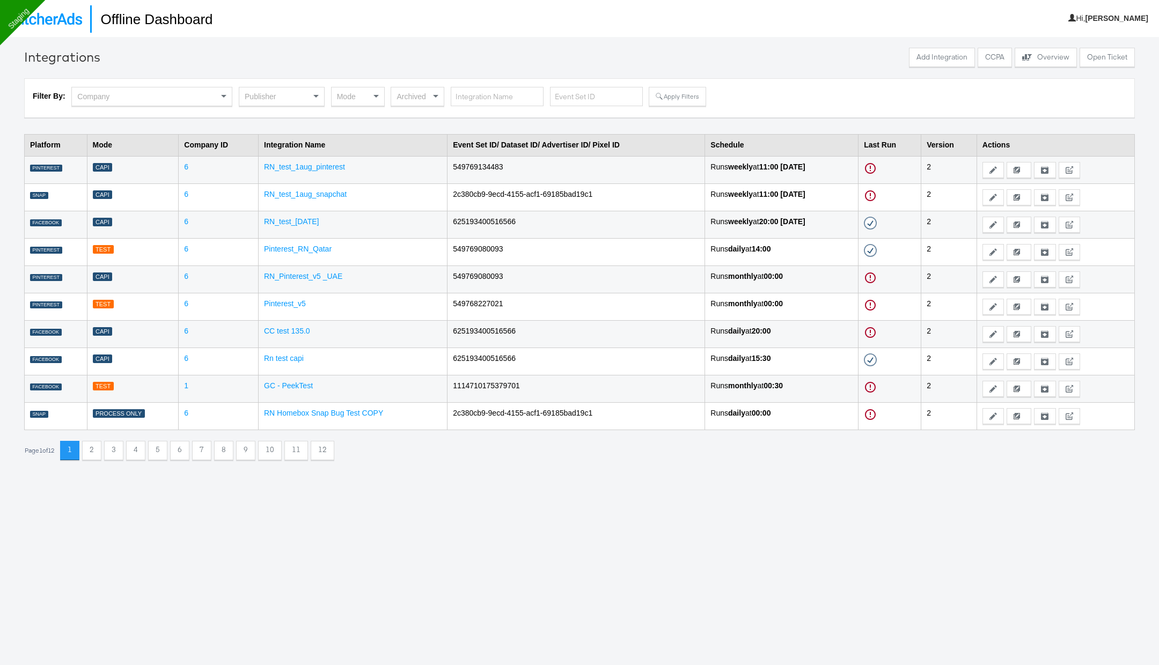
click at [301, 84] on div "Filter By: Company Publisher Mode Archived Apply Filters" at bounding box center [579, 97] width 1110 height 39
click at [304, 92] on div "Publisher" at bounding box center [281, 96] width 85 height 18
click at [354, 90] on div "Mode" at bounding box center [358, 96] width 53 height 18
click at [685, 92] on button "Apply Filters" at bounding box center [677, 96] width 57 height 19
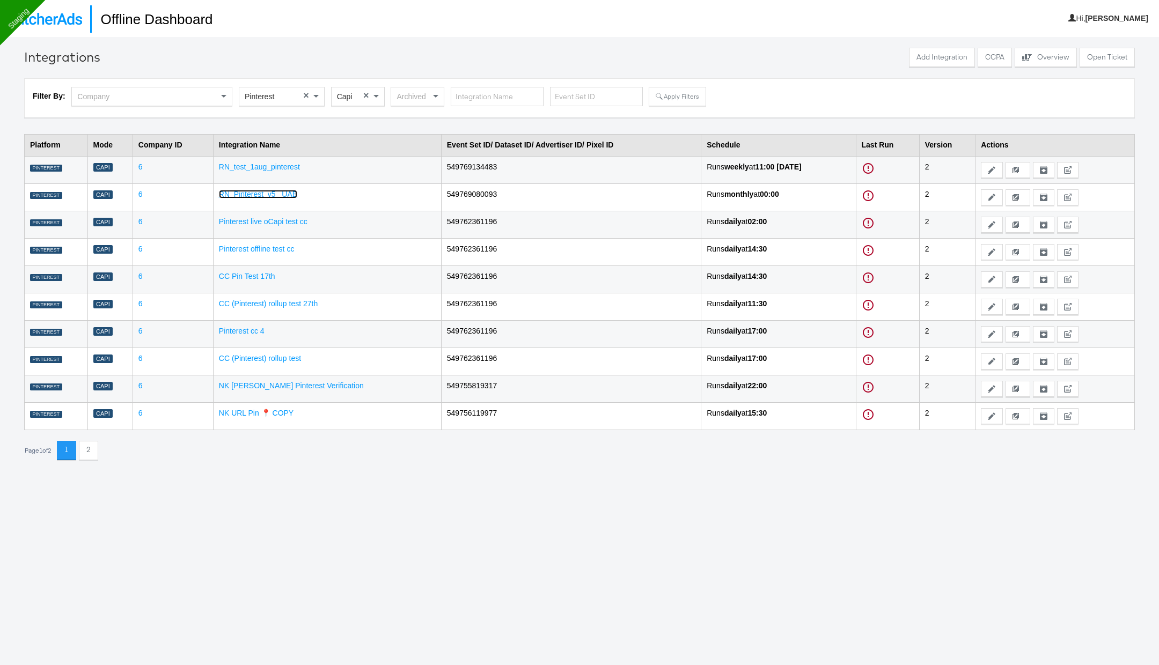
click at [284, 194] on link "RN_Pinterest_v5 _UAE" at bounding box center [258, 194] width 78 height 9
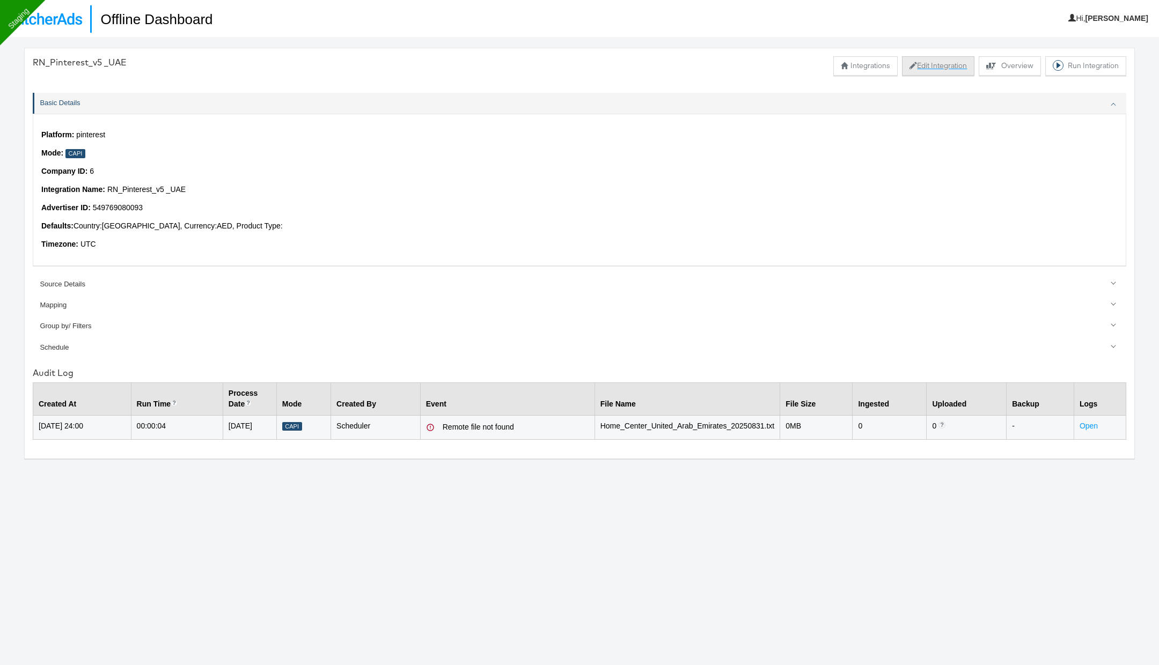
click at [930, 64] on button "Edit Integration" at bounding box center [938, 65] width 72 height 19
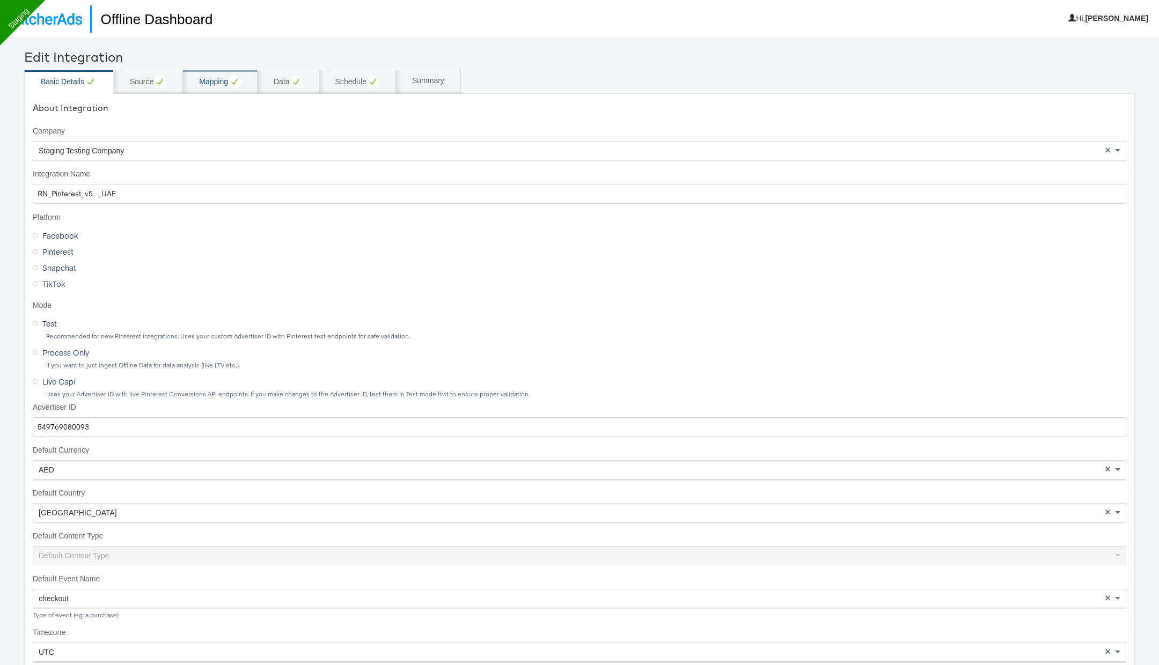
click at [217, 77] on div "Mapping" at bounding box center [220, 82] width 42 height 13
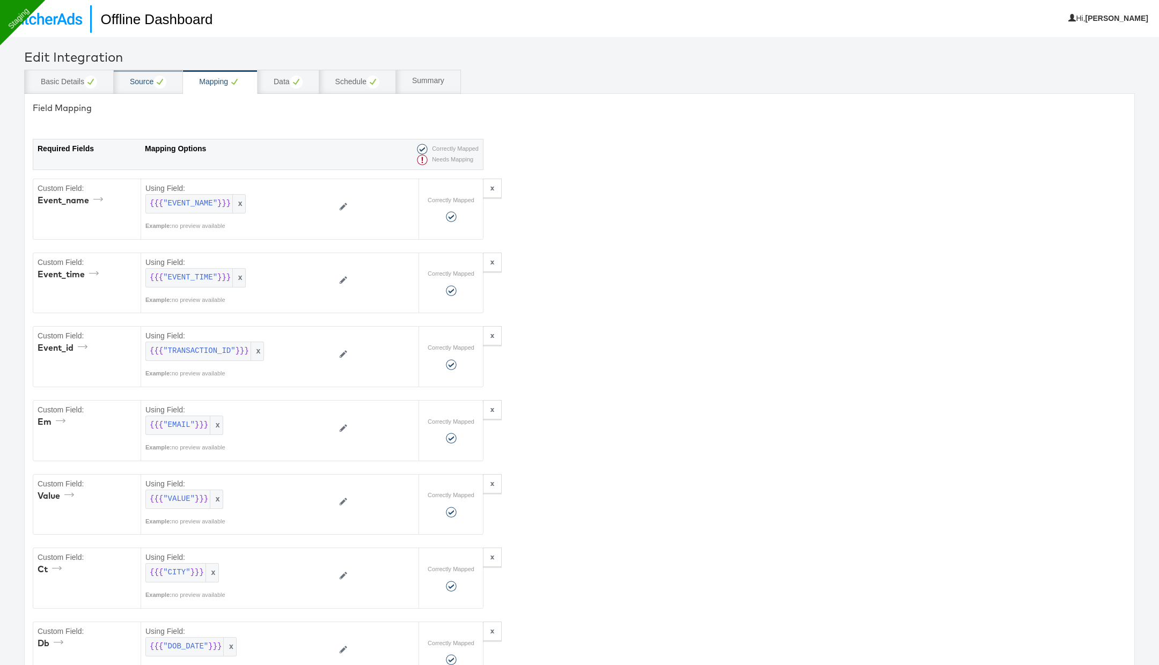
click at [148, 82] on div "Source" at bounding box center [148, 82] width 36 height 13
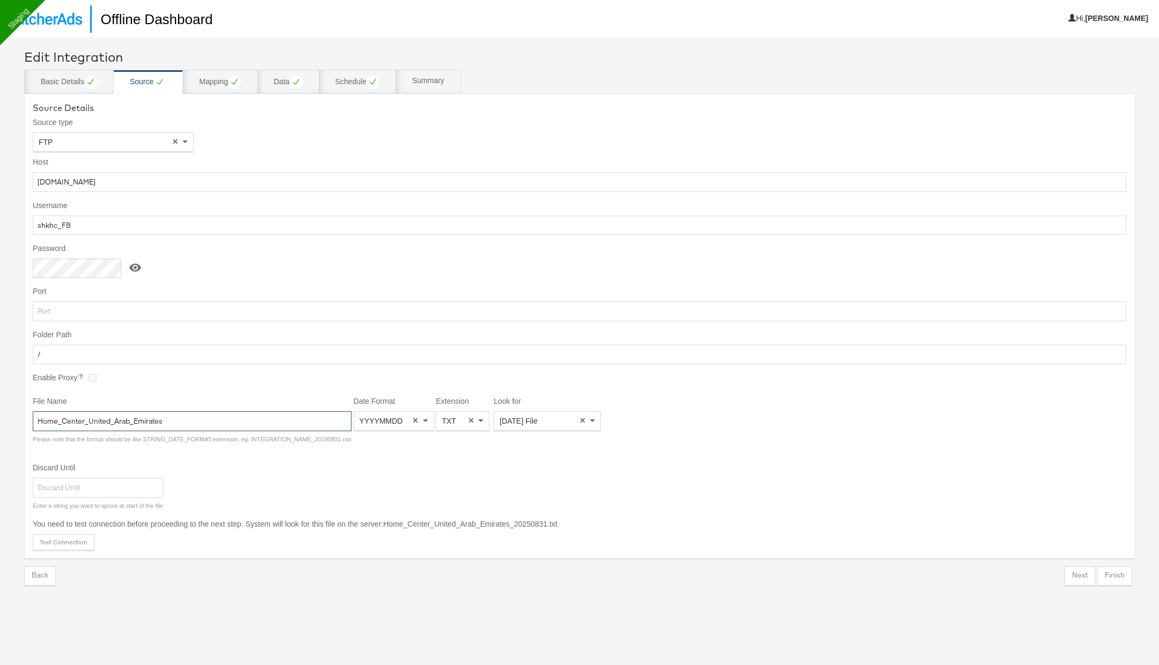
drag, startPoint x: 166, startPoint y: 423, endPoint x: 34, endPoint y: 416, distance: 131.6
click at [34, 416] on input "Home_Center_United_Arab_Emirates" at bounding box center [192, 421] width 319 height 20
click at [134, 266] on icon at bounding box center [135, 267] width 13 height 13
click at [80, 541] on button "Test Connection" at bounding box center [64, 542] width 62 height 16
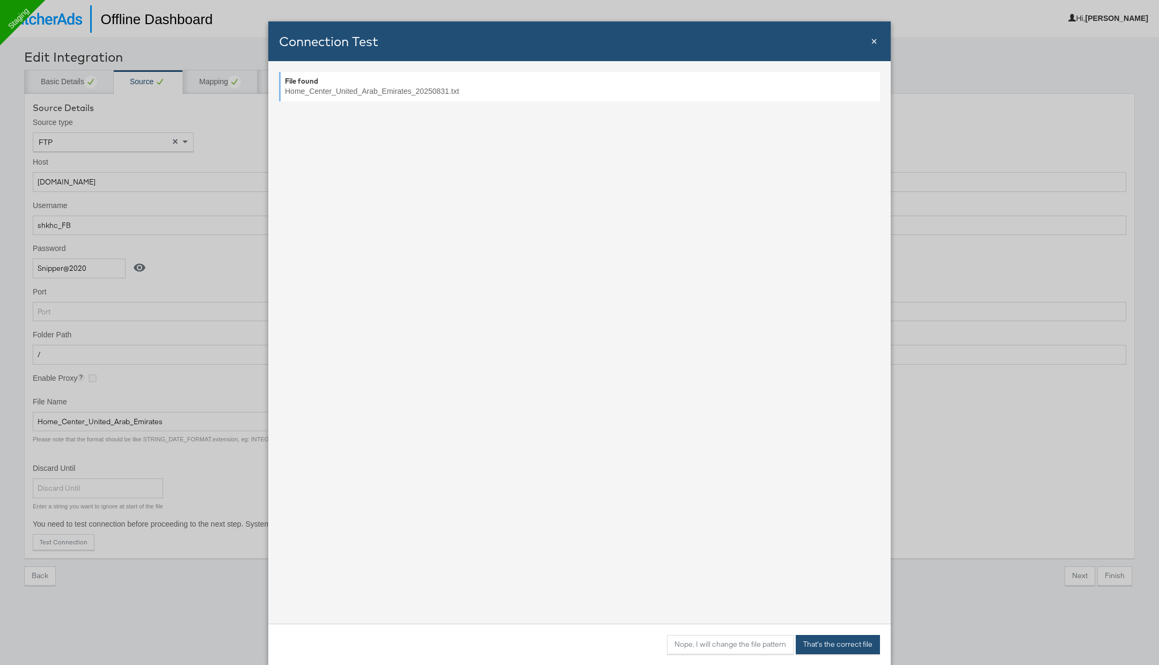
click at [836, 644] on button "That's the correct file" at bounding box center [838, 644] width 84 height 19
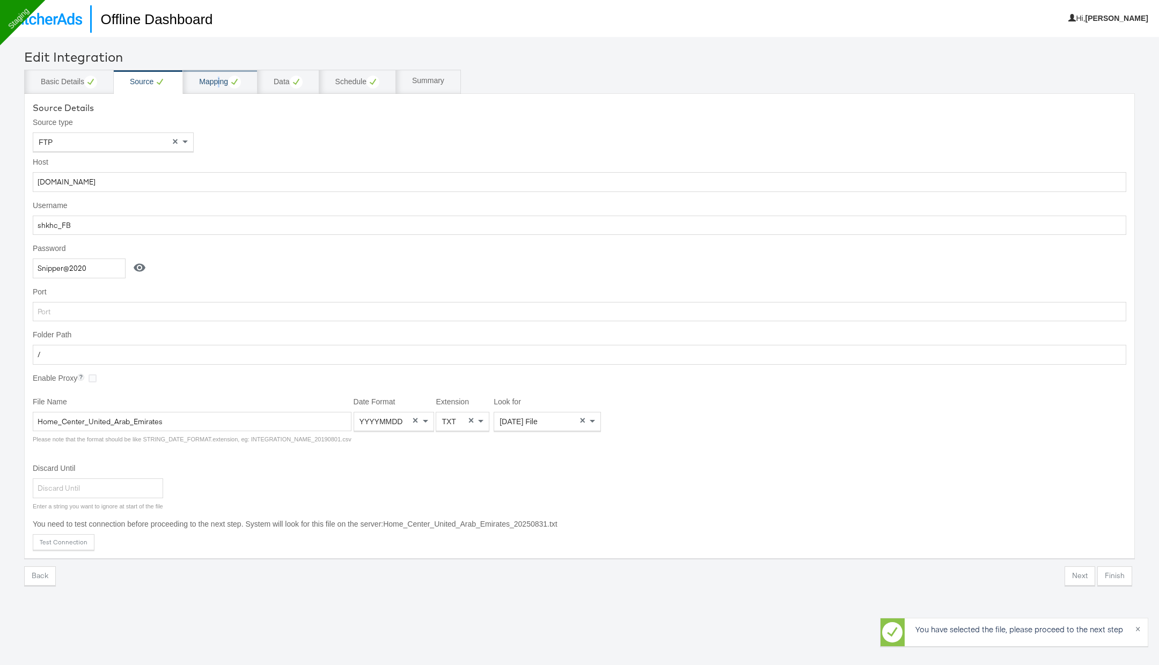
click at [218, 77] on div "Mapping" at bounding box center [220, 82] width 42 height 13
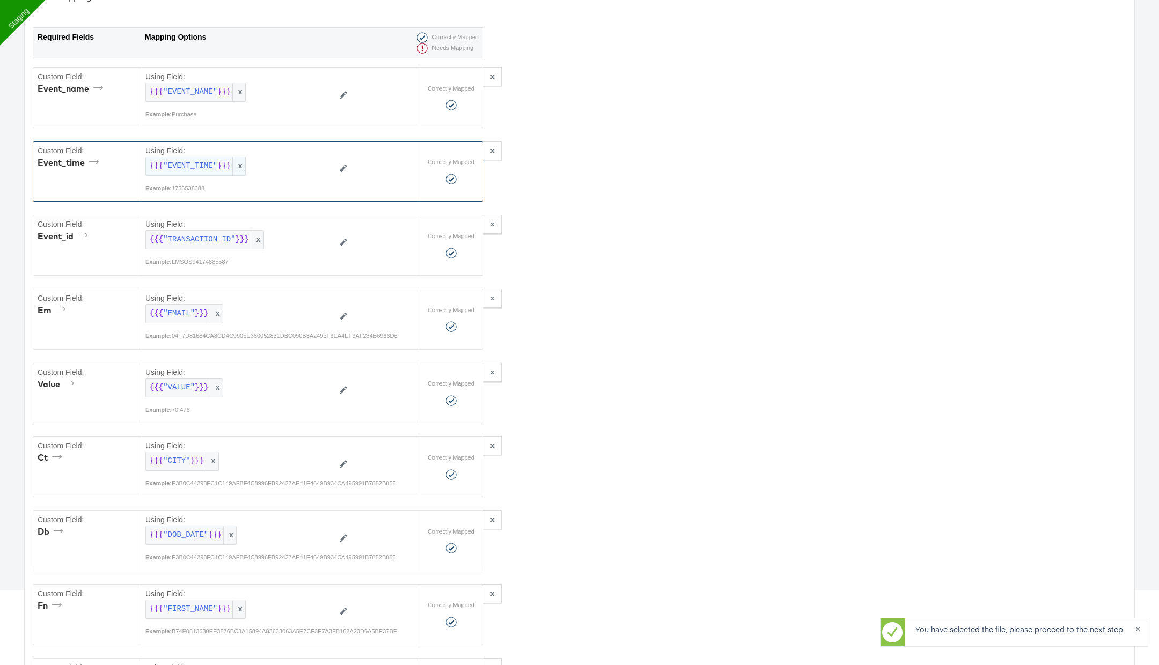
scroll to position [120, 0]
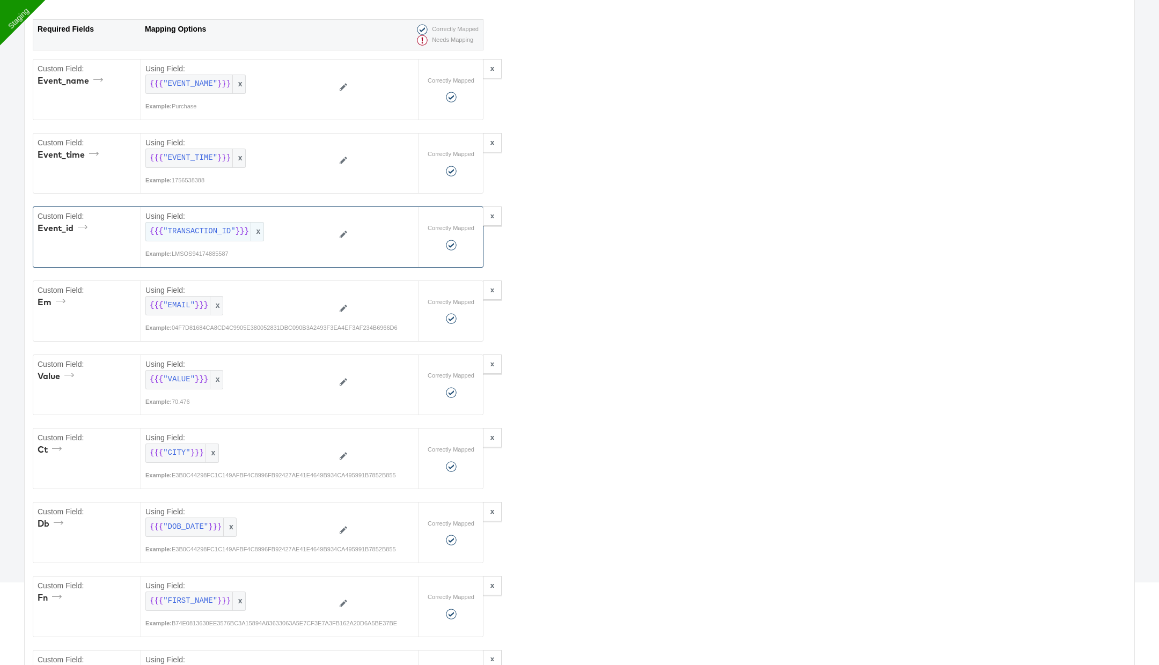
click at [262, 228] on span "x" at bounding box center [257, 232] width 13 height 18
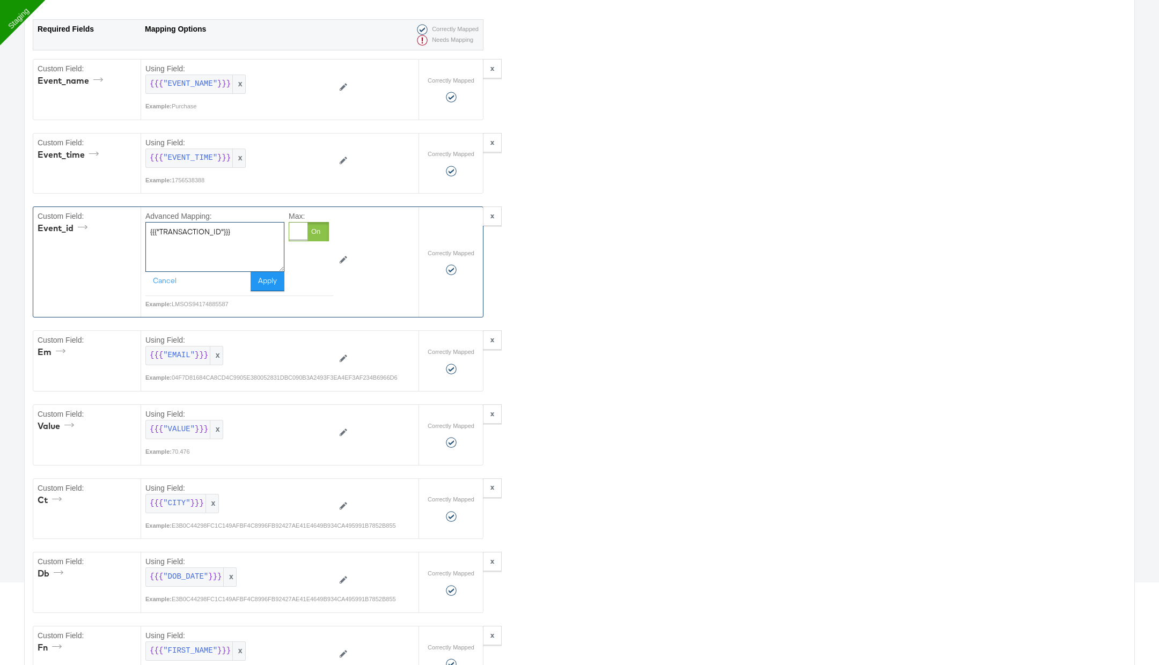
click at [237, 234] on textarea "{{{"TRANSACTION_ID"}}}" at bounding box center [214, 246] width 139 height 49
type textarea "default"
click at [250, 276] on div "Cancel Apply" at bounding box center [214, 281] width 139 height 19
click at [260, 277] on button "Apply" at bounding box center [268, 281] width 34 height 19
type textarea "{"ct":"{{{\"CITY\"}}}","db":"{{{\"DOB_DATE\"}}}","em":"{{{\"EMAIL\"}}}","fn":"{…"
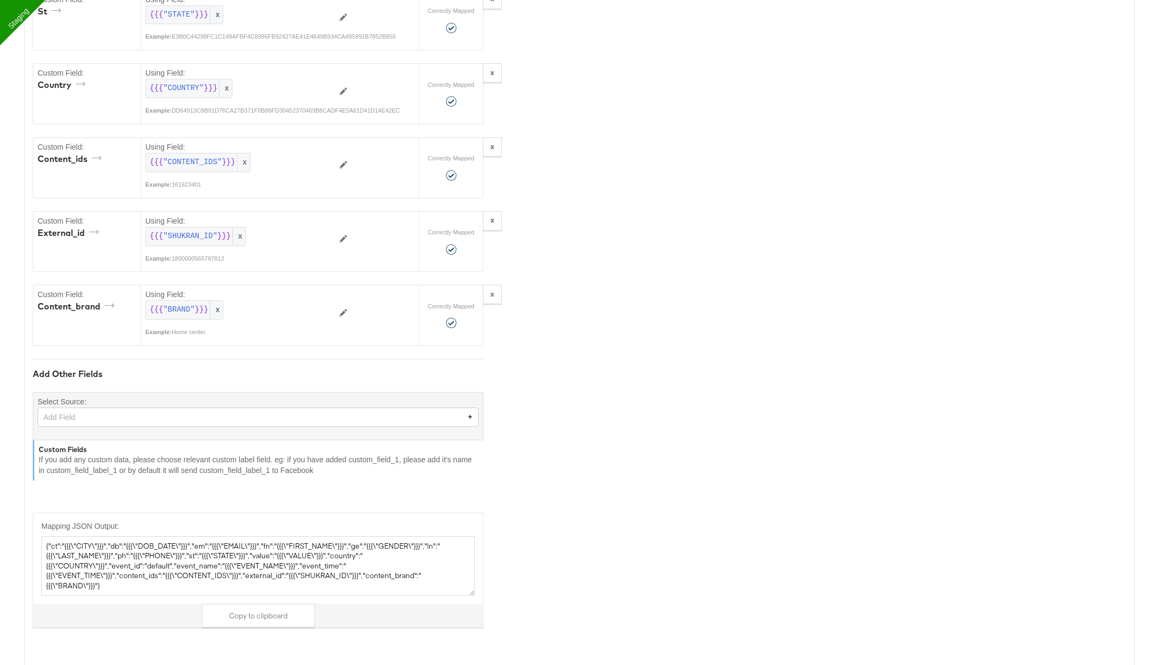
scroll to position [1032, 0]
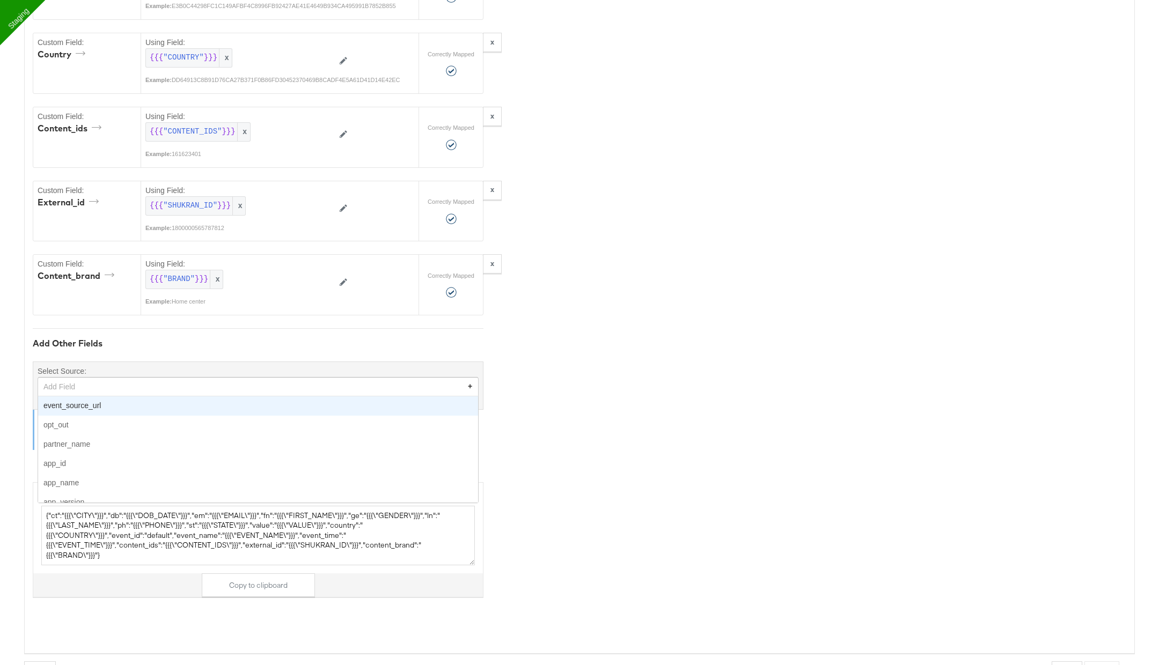
click at [119, 378] on div "Add Field" at bounding box center [258, 387] width 440 height 18
type input "or"
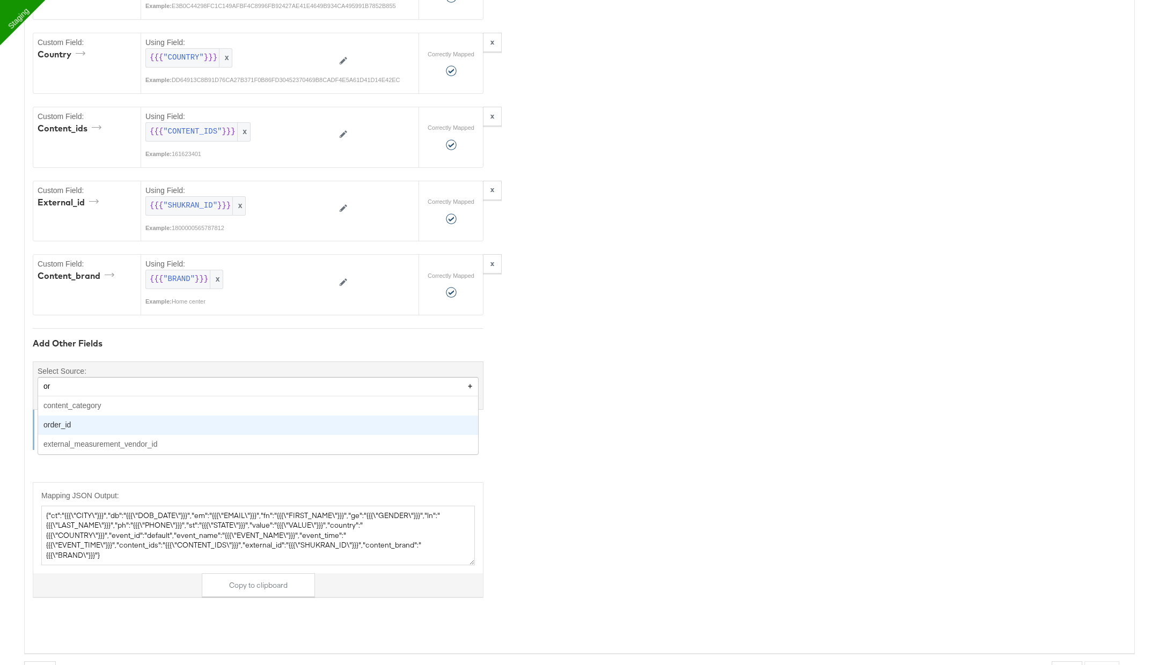
type textarea "{"ct":"{{{\"CITY\"}}}","db":"{{{\"DOB_DATE\"}}}","em":"{{{\"EMAIL\"}}}","fn":"{…"
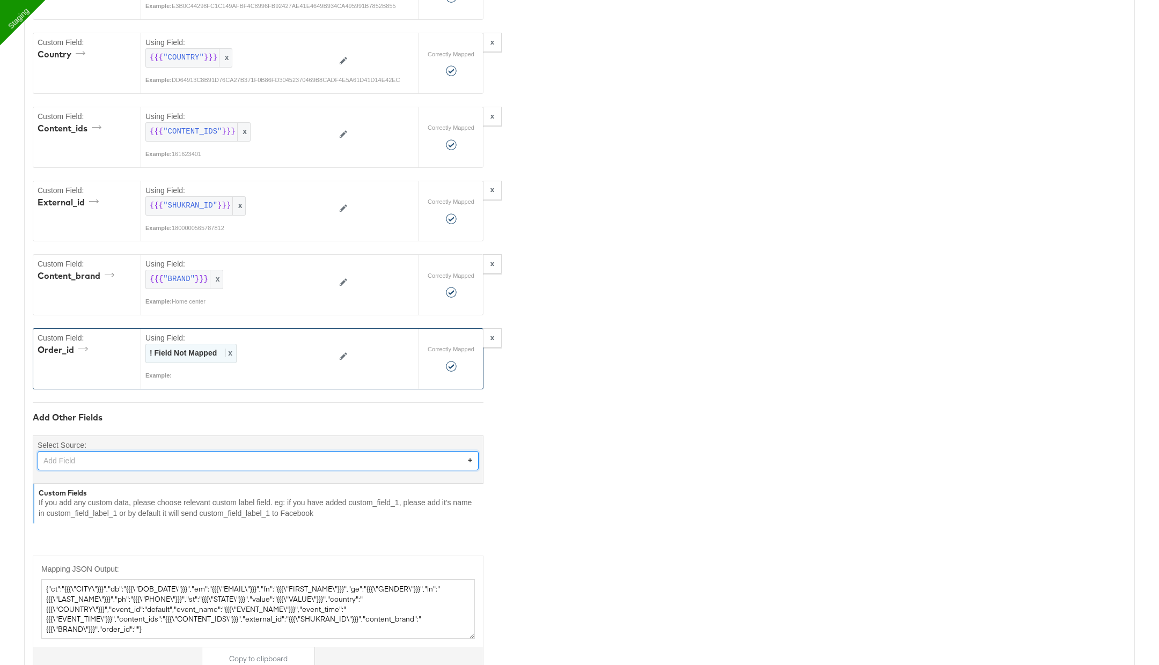
click at [225, 349] on span "x" at bounding box center [228, 353] width 7 height 9
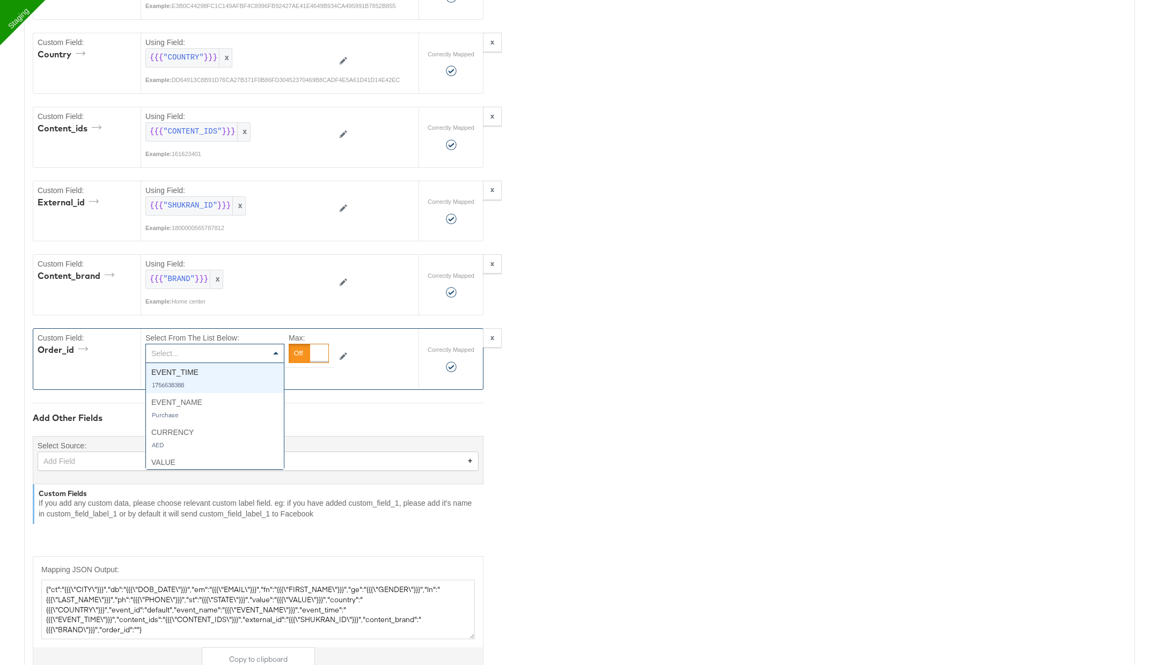
click at [225, 344] on div "Select..." at bounding box center [215, 353] width 138 height 18
type input "tra"
type textarea "{"ct":"{{{\"CITY\"}}}","db":"{{{\"DOB_DATE\"}}}","em":"{{{\"EMAIL\"}}}","fn":"{…"
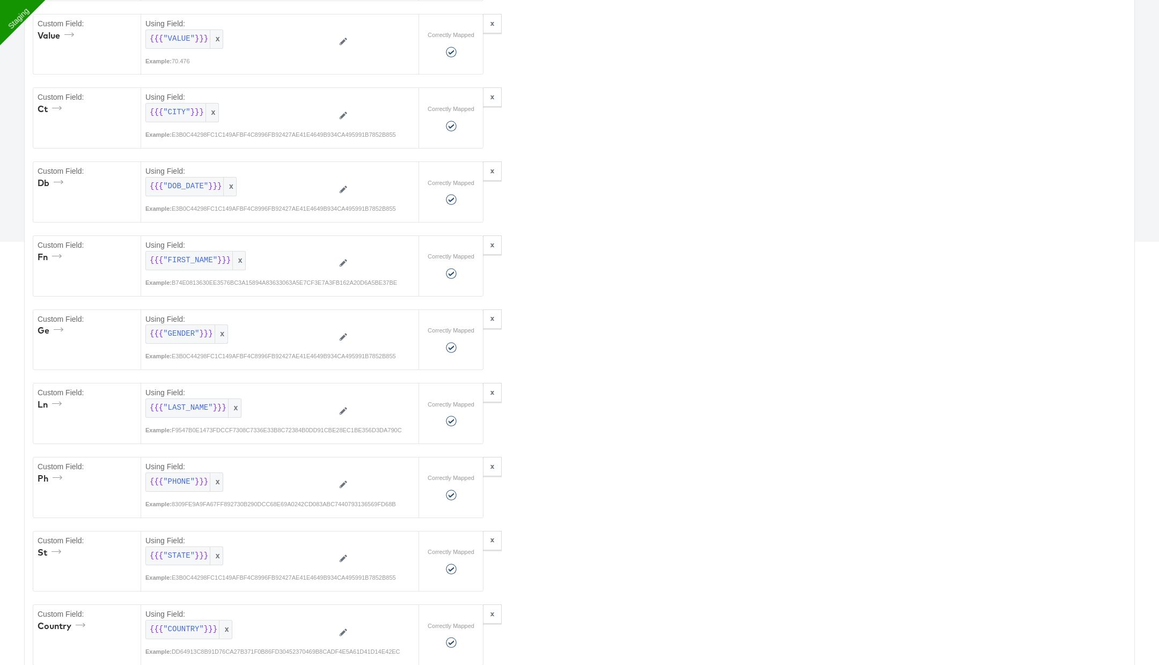
scroll to position [0, 0]
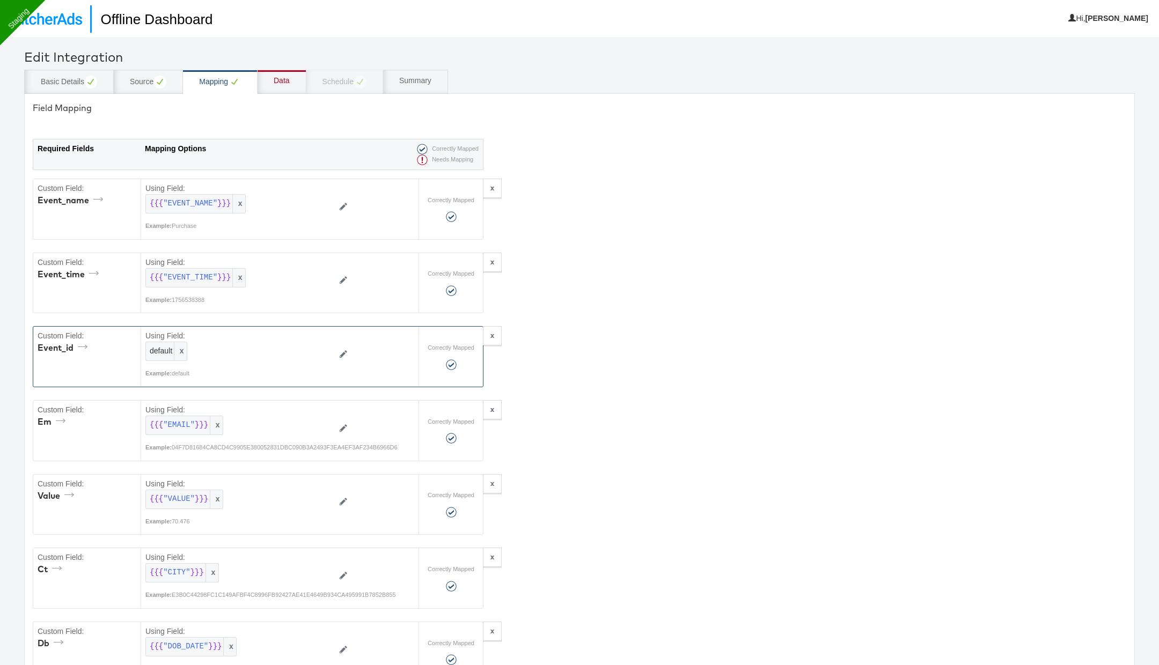
click at [291, 82] on div "Data" at bounding box center [281, 82] width 49 height 24
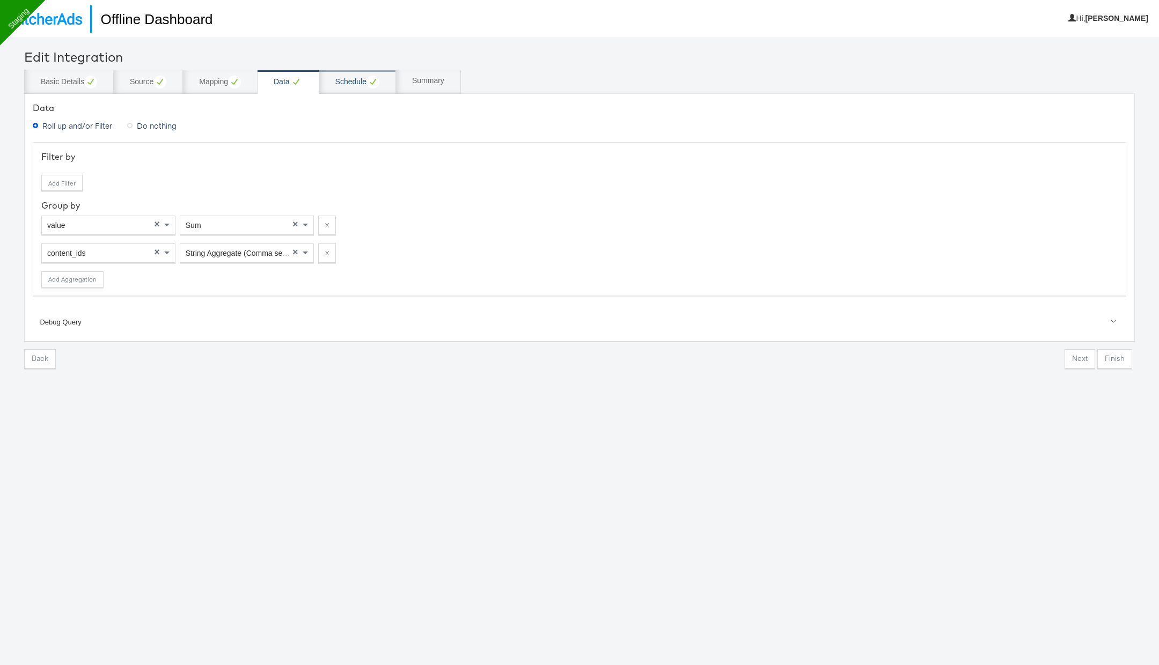
click at [361, 82] on div "Schedule" at bounding box center [357, 82] width 44 height 13
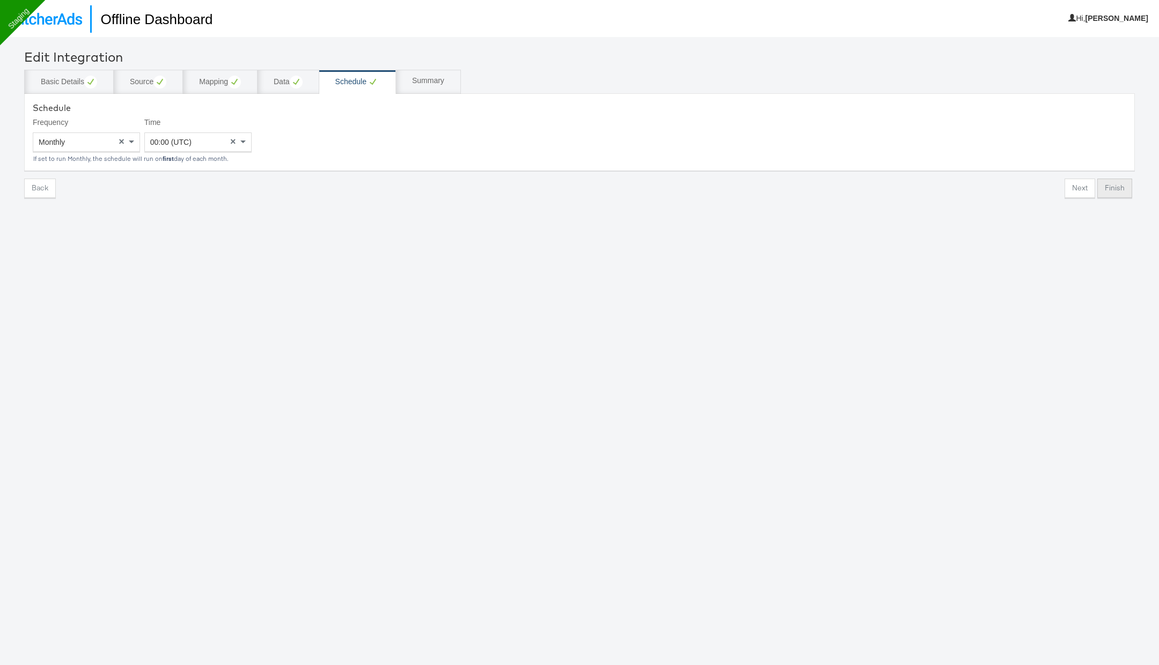
click at [1116, 187] on button "Finish" at bounding box center [1114, 188] width 35 height 19
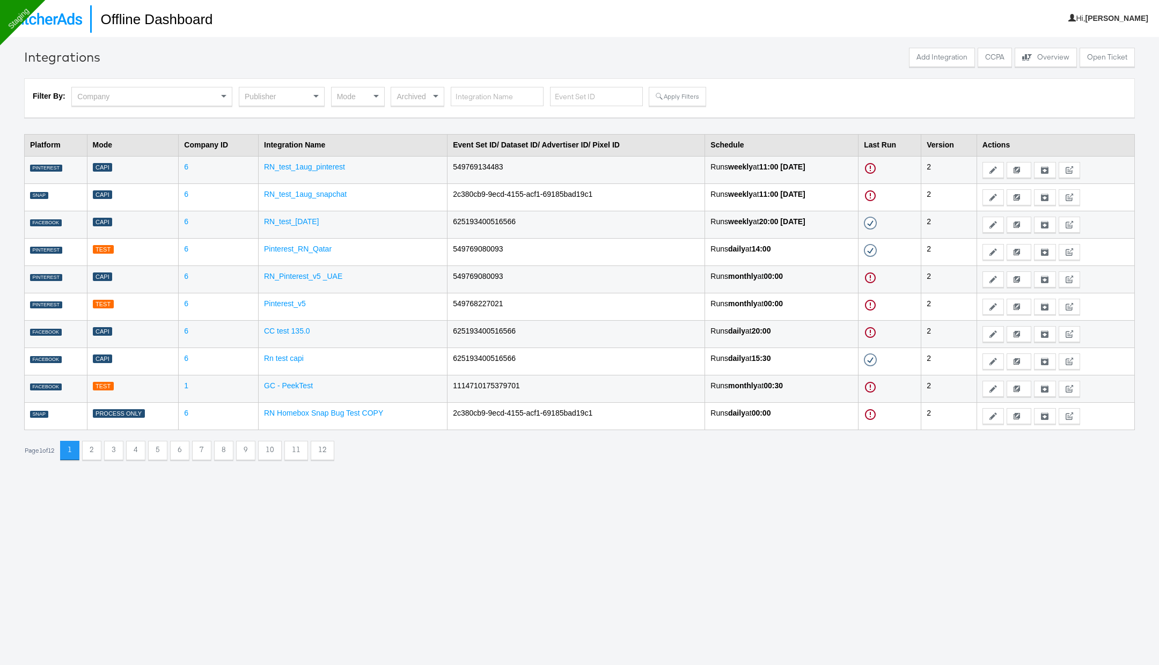
click at [299, 97] on div "Publisher" at bounding box center [281, 96] width 85 height 18
click at [358, 95] on div "Mode" at bounding box center [358, 96] width 53 height 18
click at [662, 97] on button "Apply Filters" at bounding box center [677, 96] width 57 height 19
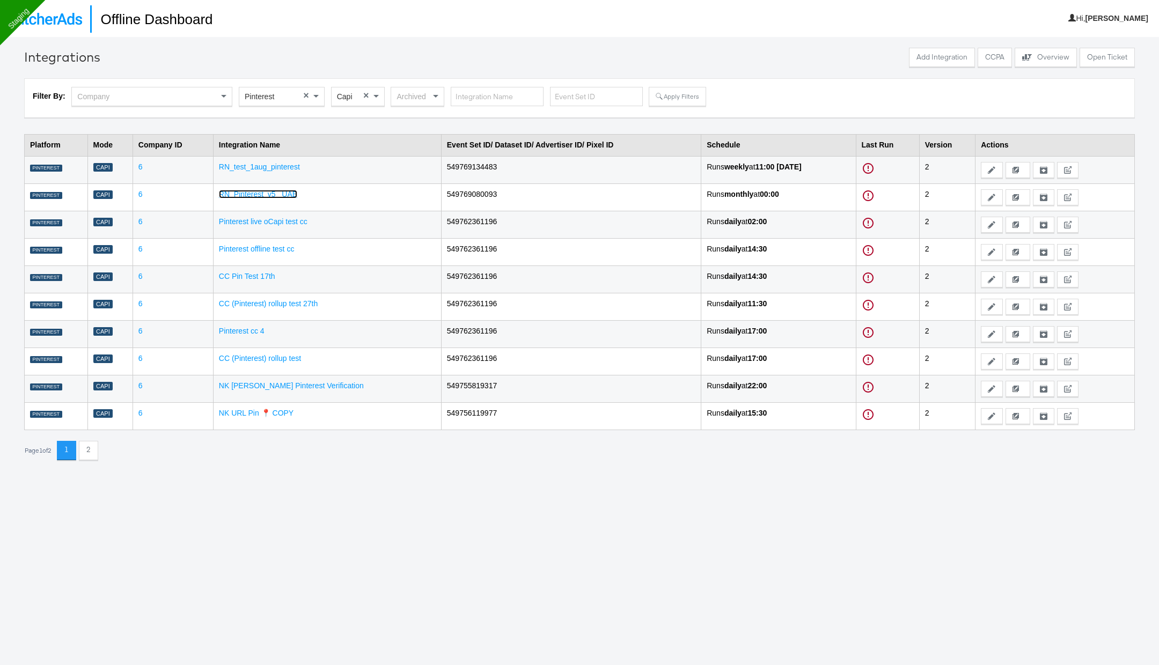
click at [275, 194] on link "RN_Pinterest_v5 _UAE" at bounding box center [258, 194] width 78 height 9
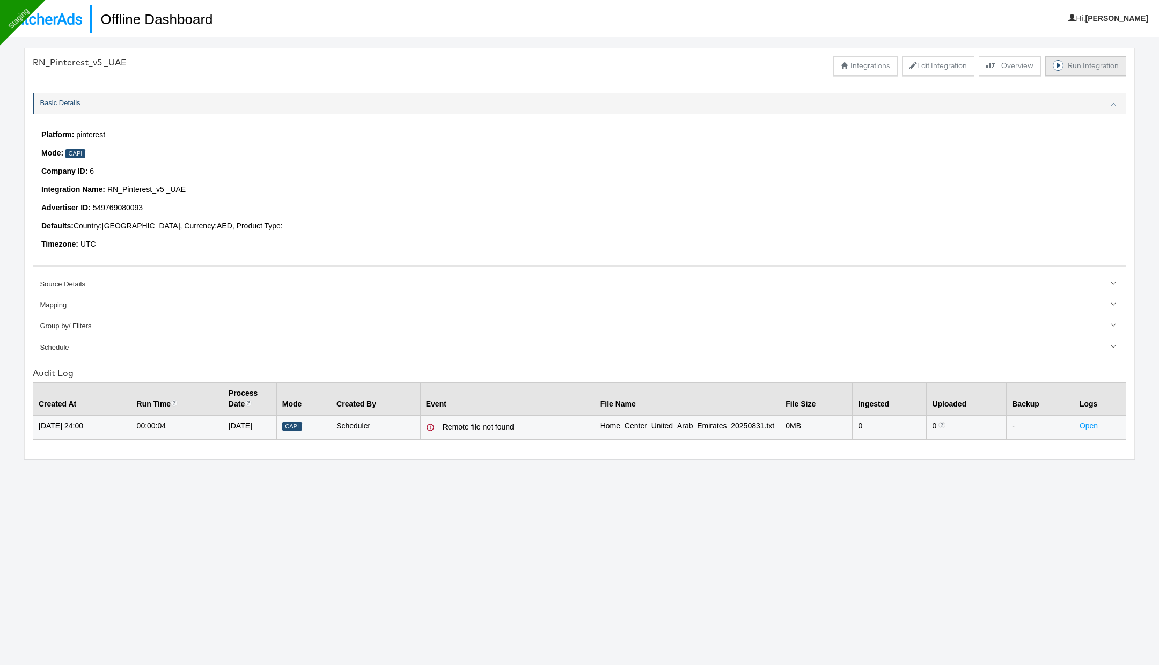
click at [1075, 67] on button "Run Integration" at bounding box center [1085, 65] width 81 height 19
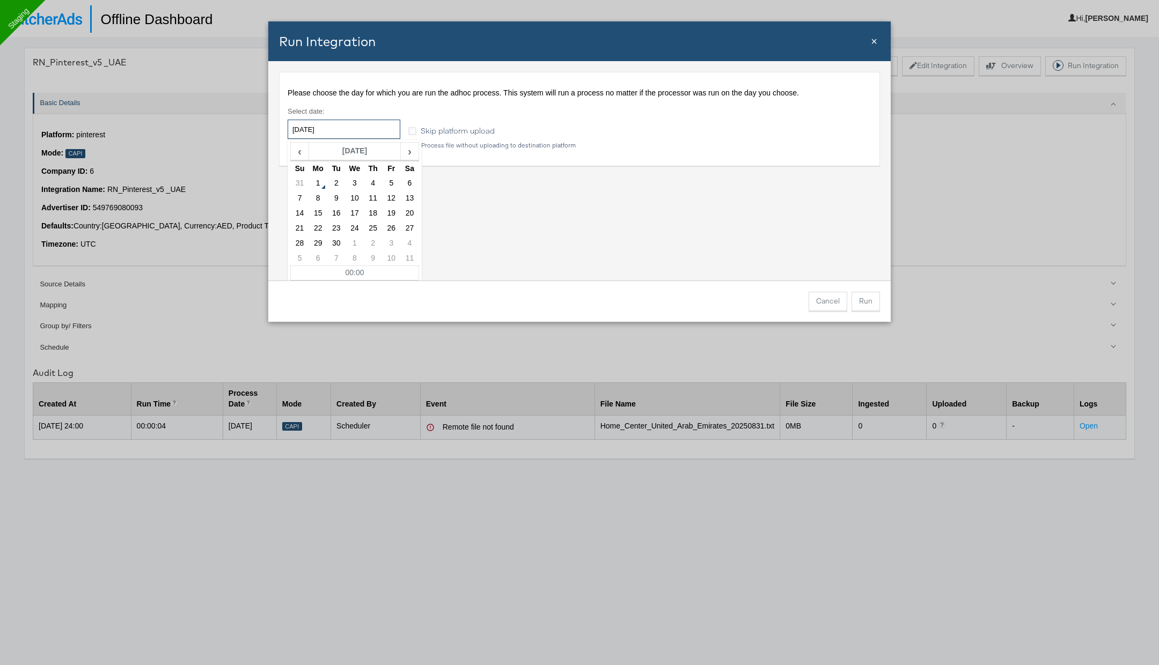
click at [361, 127] on input "2025-09-01" at bounding box center [344, 129] width 113 height 19
click at [298, 180] on td "31" at bounding box center [300, 183] width 18 height 15
type input "2025-08-31"
click at [705, 253] on div "Please choose the day for which you are run the adhoc process. This system will…" at bounding box center [579, 170] width 622 height 219
click at [870, 306] on button "Run" at bounding box center [865, 301] width 28 height 19
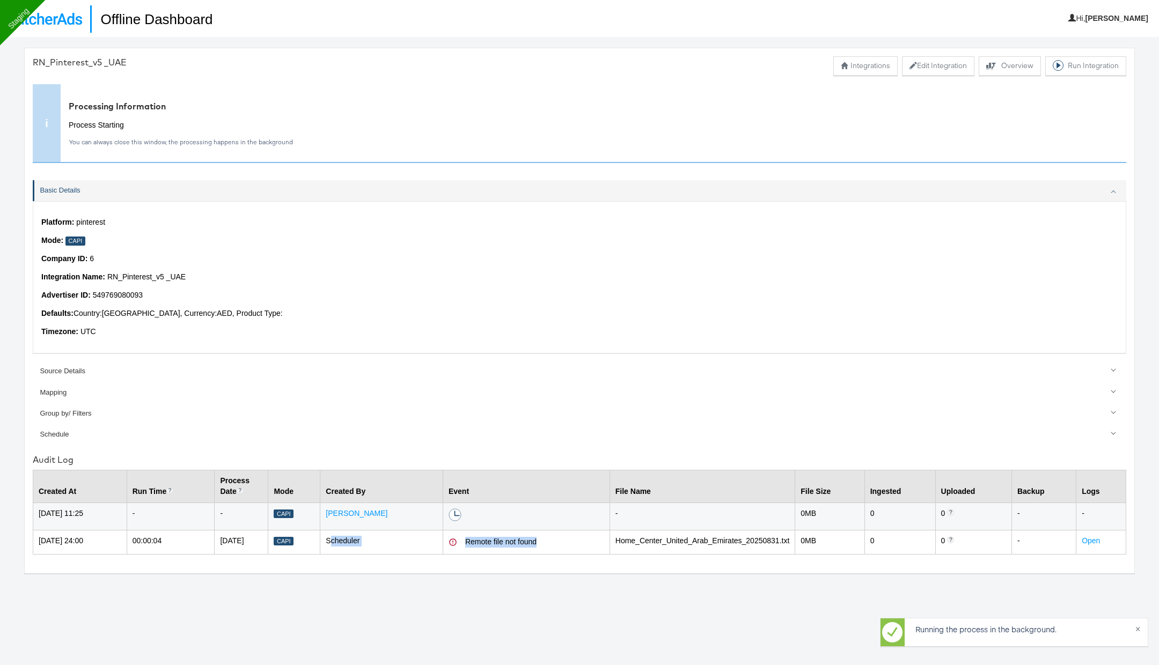
drag, startPoint x: 358, startPoint y: 541, endPoint x: 571, endPoint y: 553, distance: 212.8
click at [571, 553] on tr "01-Sep-2025 24:00 00:00:04 31-Aug-2025 Capi Scheduler Remote file not found Hom…" at bounding box center [579, 542] width 1093 height 24
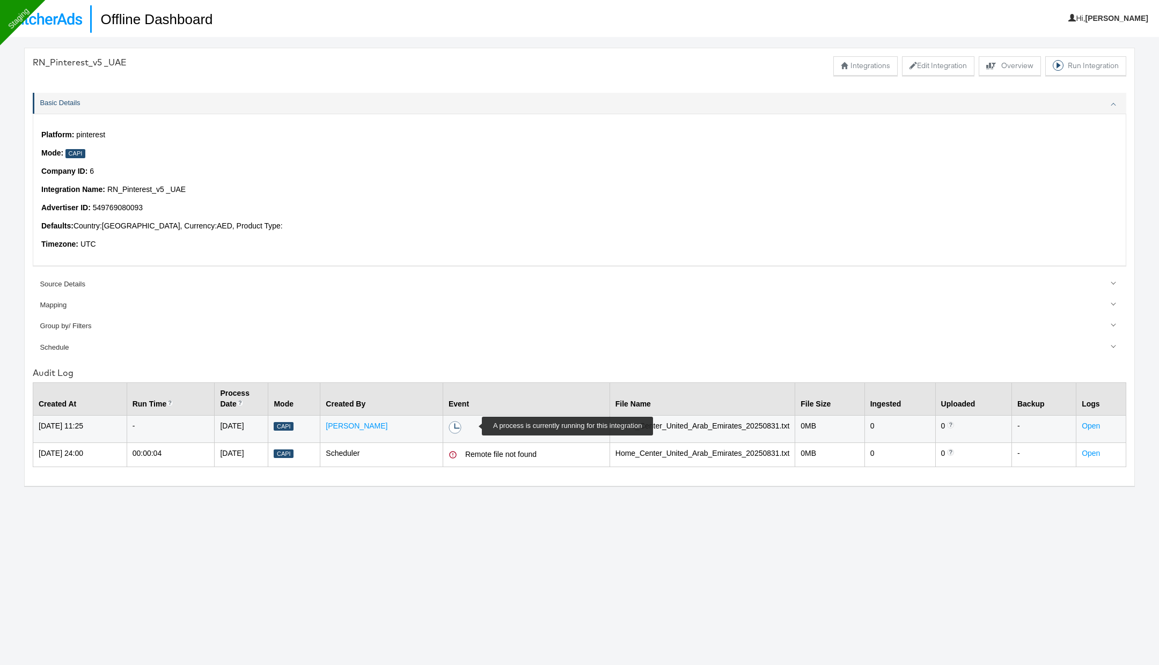
drag, startPoint x: 474, startPoint y: 428, endPoint x: 415, endPoint y: 451, distance: 62.9
click at [415, 451] on tbody "[DATE] 11:25 - [DATE] Capi [PERSON_NAME] A process is currently running for thi…" at bounding box center [579, 440] width 1093 height 51
click at [461, 426] on circle at bounding box center [455, 428] width 12 height 12
drag, startPoint x: 939, startPoint y: 422, endPoint x: 974, endPoint y: 425, distance: 35.0
click at [974, 426] on tr "01-Sep-2025 11:25 - 31-Aug-2025 Capi Rupali Narkhede A process is currently run…" at bounding box center [579, 428] width 1093 height 27
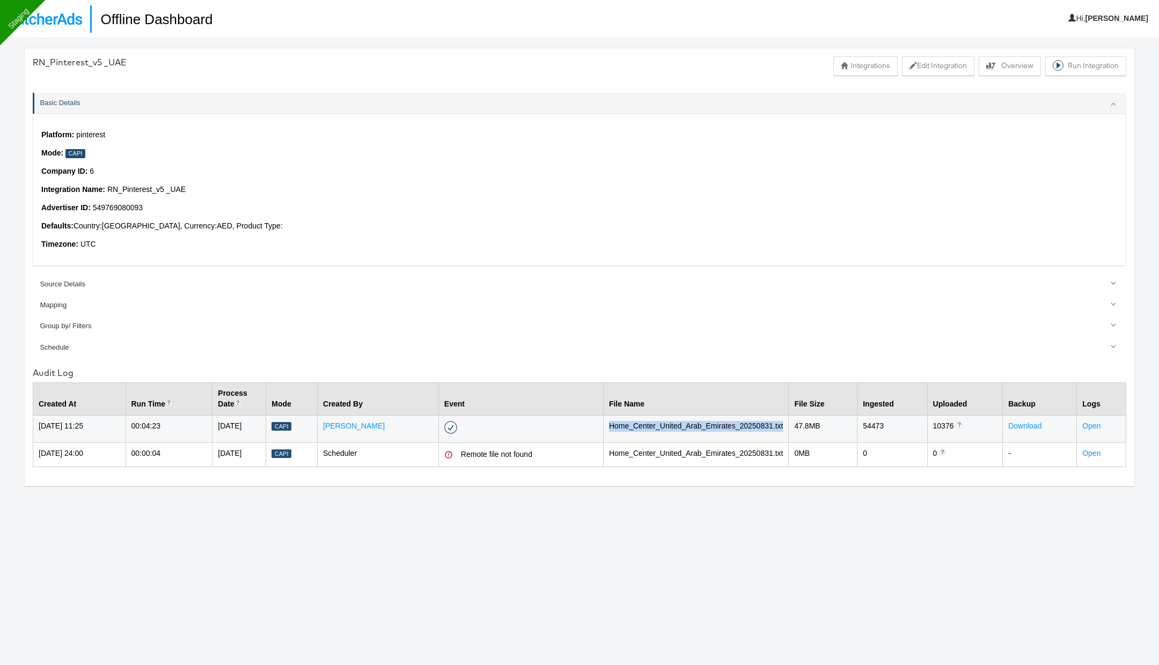
drag, startPoint x: 611, startPoint y: 428, endPoint x: 776, endPoint y: 439, distance: 165.0
click at [776, 439] on tr "[DATE] 11:25 00:04:23 [DATE] Capi [PERSON_NAME] Success - [DATE] 11:25 Home_Cen…" at bounding box center [579, 428] width 1093 height 27
click at [385, 223] on p "Defaults: Country: United Arab Emirates , Currency: AED , Product Type:" at bounding box center [579, 226] width 1076 height 11
click at [58, 18] on img at bounding box center [45, 19] width 74 height 12
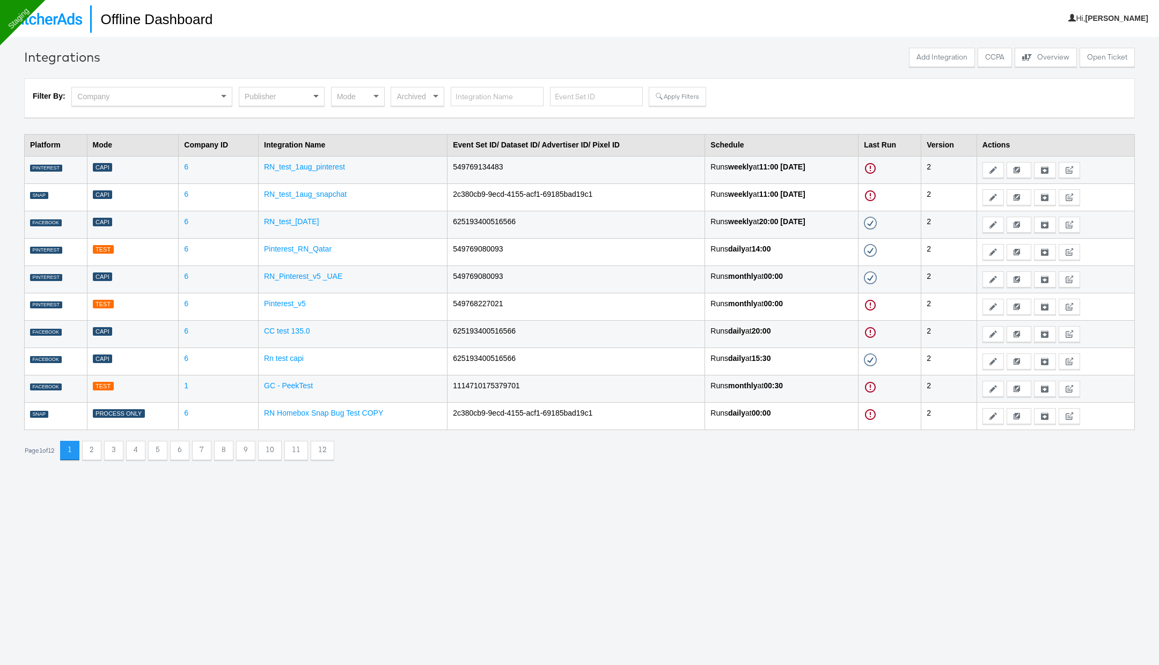
click at [311, 89] on span at bounding box center [317, 96] width 13 height 18
click at [366, 105] on div "Mode Test Process Only Capi" at bounding box center [358, 96] width 54 height 19
click at [671, 102] on button "Apply Filters" at bounding box center [677, 96] width 57 height 19
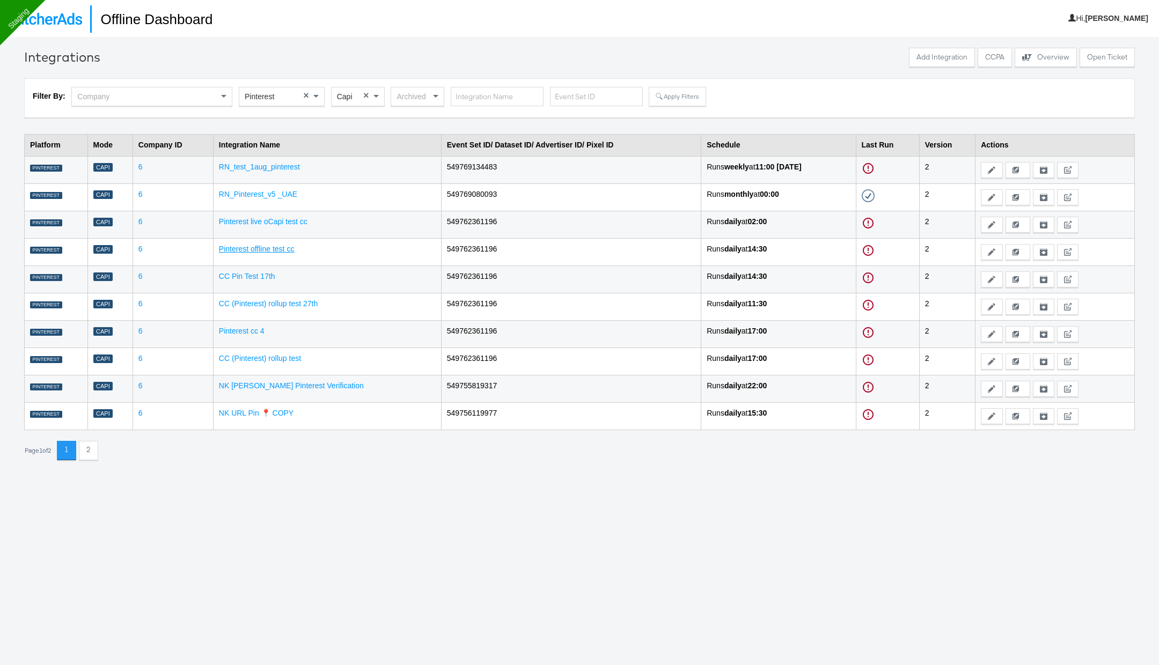
click at [270, 247] on link "Pinterest offline test cc" at bounding box center [257, 249] width 76 height 9
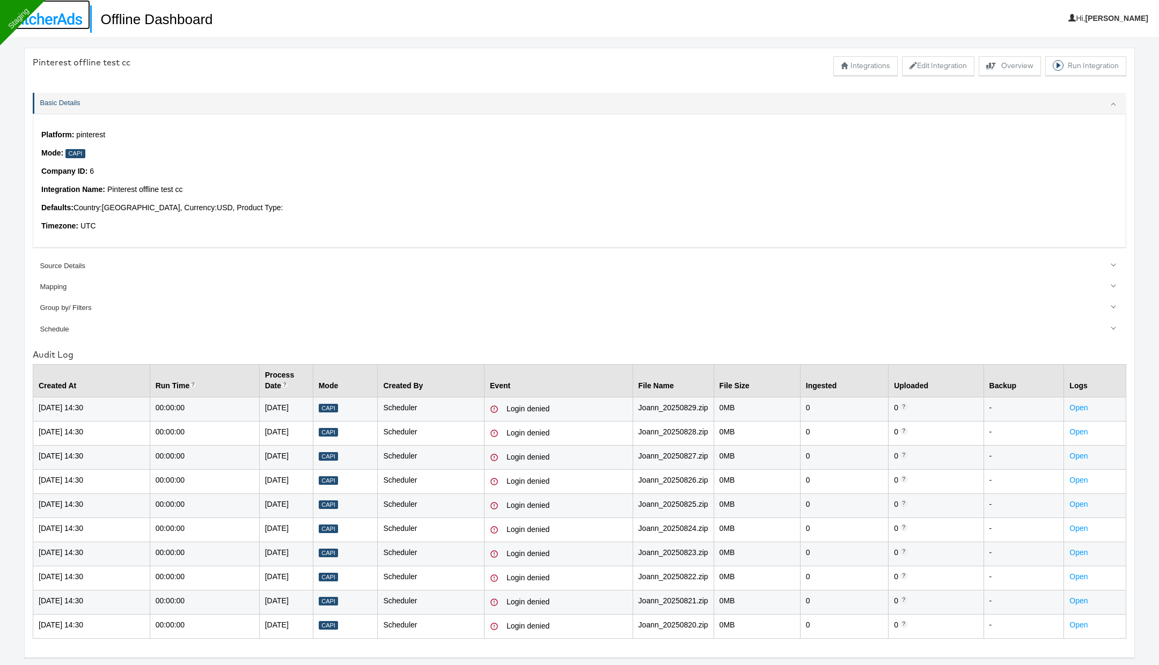
click at [67, 27] on link at bounding box center [45, 15] width 90 height 30
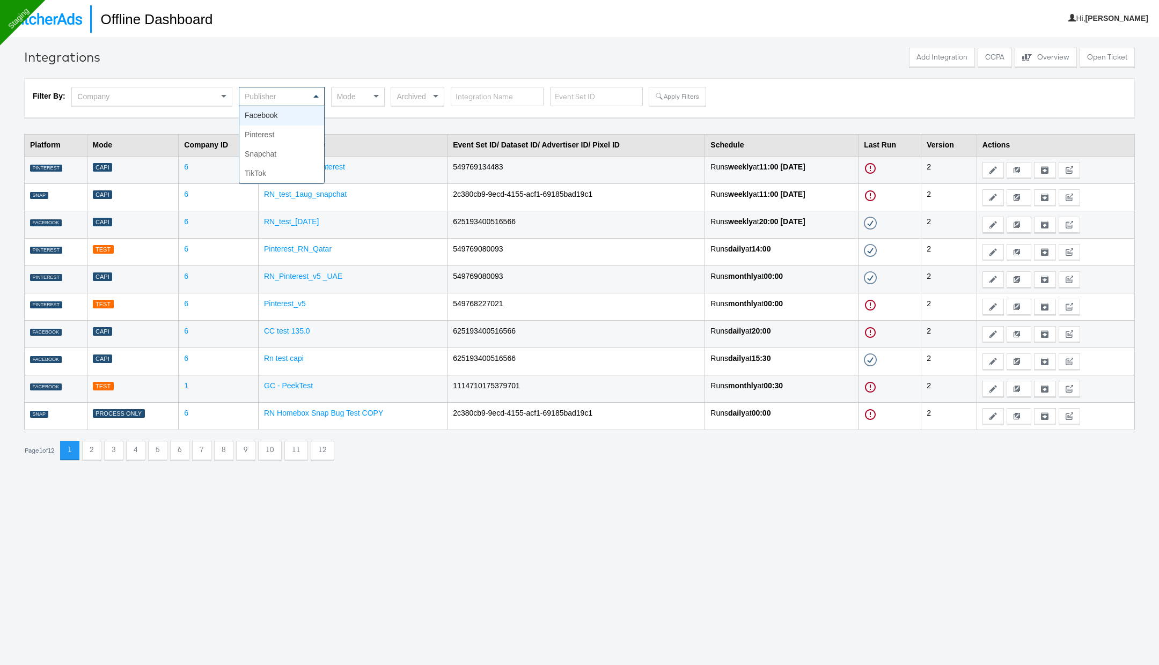
click at [288, 102] on div "Publisher" at bounding box center [281, 96] width 85 height 18
click at [362, 98] on div "Mode" at bounding box center [358, 96] width 53 height 18
click at [675, 91] on button "Apply Filters" at bounding box center [677, 96] width 57 height 19
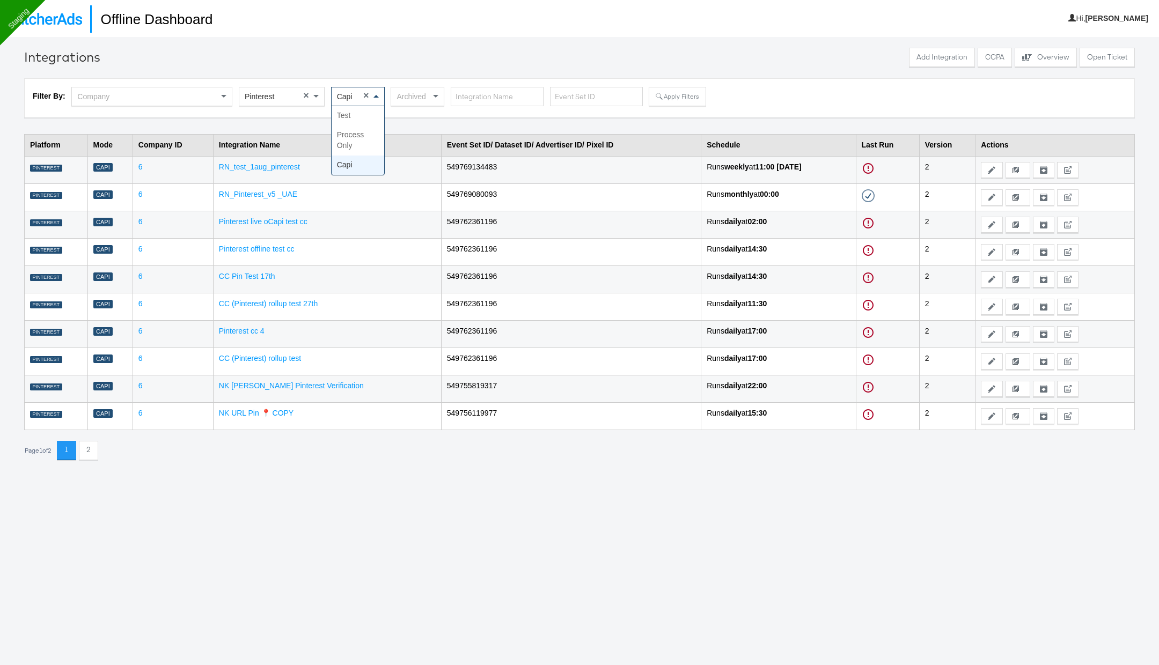
click at [352, 97] on div "Capi" at bounding box center [358, 96] width 53 height 18
click at [676, 90] on button "Apply Filters" at bounding box center [677, 96] width 57 height 19
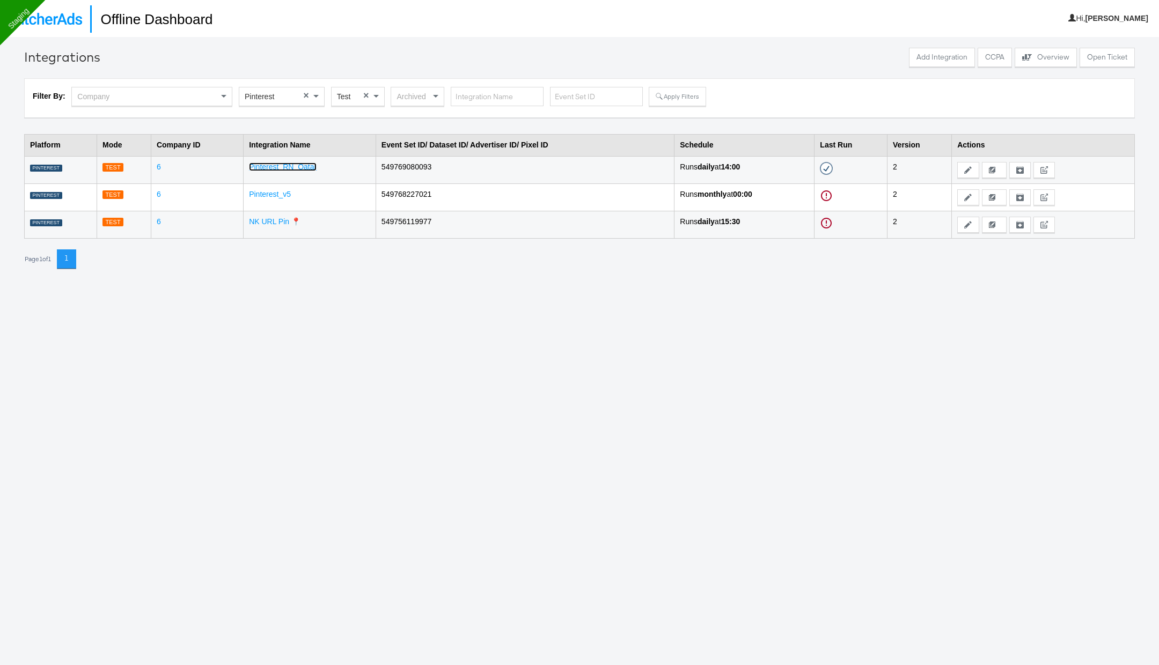
click at [293, 166] on link "Pinterest_RN_Qatar" at bounding box center [283, 167] width 68 height 9
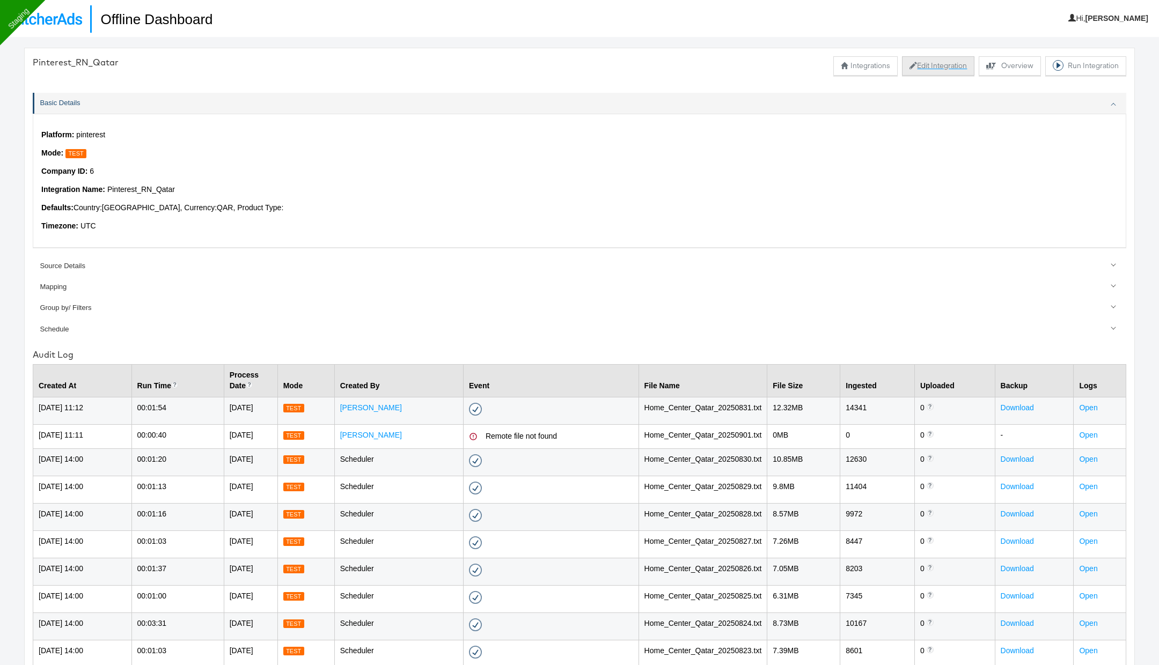
click at [969, 64] on button "Edit Integration" at bounding box center [938, 65] width 72 height 19
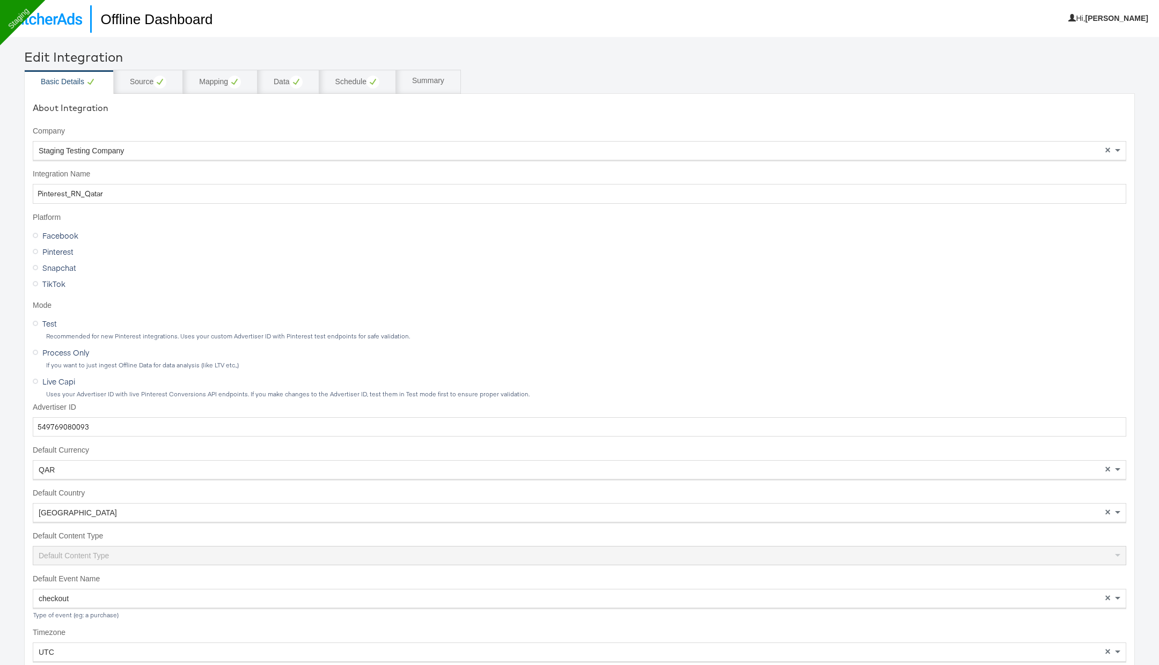
click at [45, 379] on span "Live Capi" at bounding box center [58, 381] width 33 height 11
click at [0, 0] on input "Live Capi" at bounding box center [0, 0] width 0 height 0
click at [144, 86] on div "Source" at bounding box center [148, 82] width 36 height 13
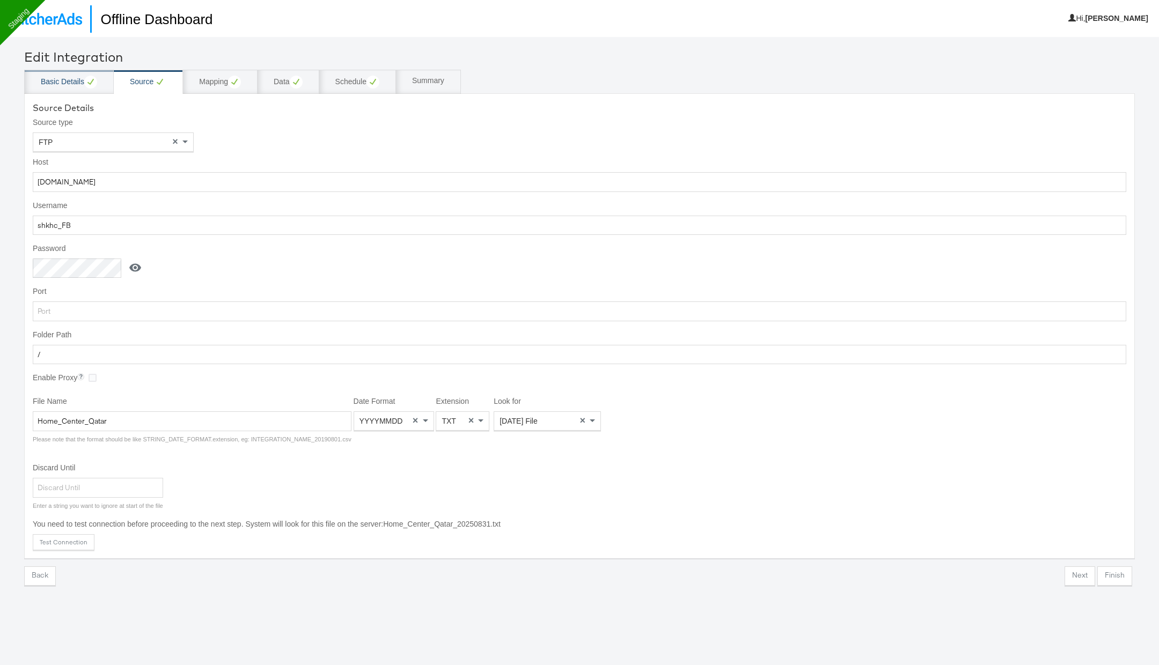
click at [67, 84] on div "Basic Details" at bounding box center [69, 82] width 56 height 13
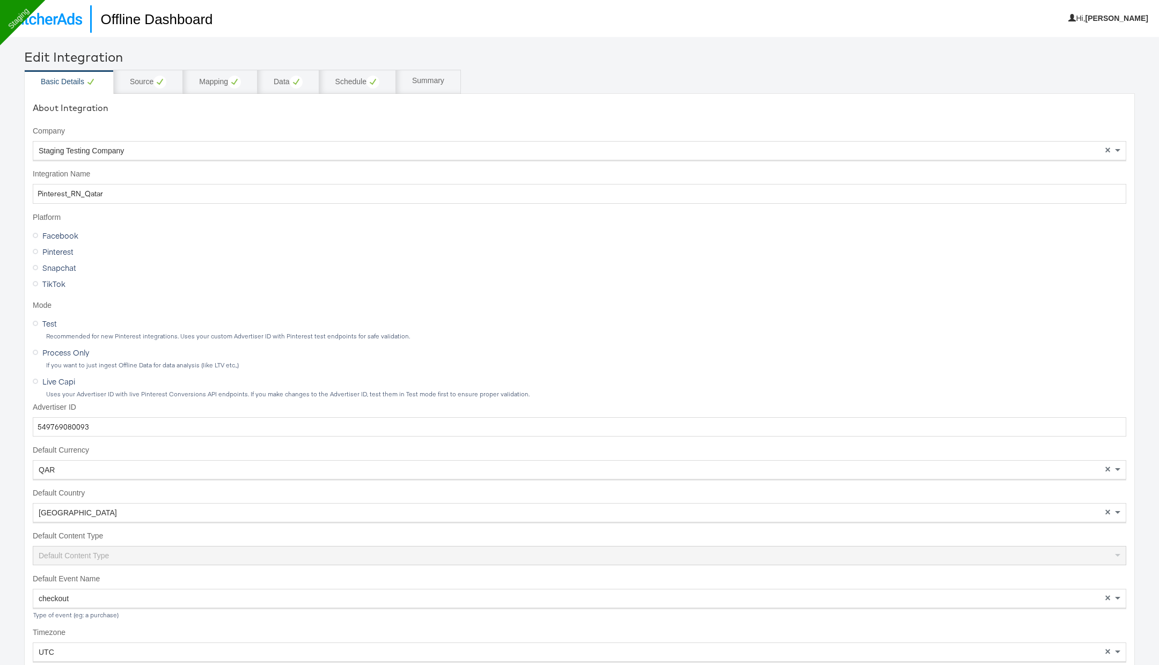
scroll to position [117, 0]
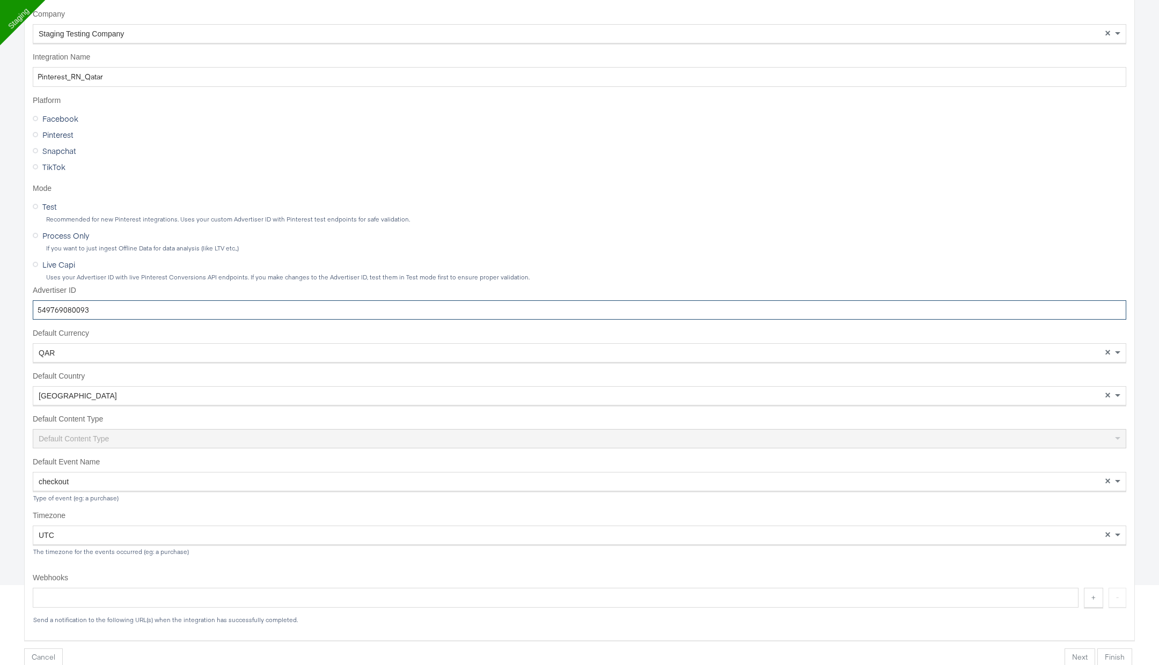
click at [76, 309] on input "549769080093" at bounding box center [579, 310] width 1093 height 20
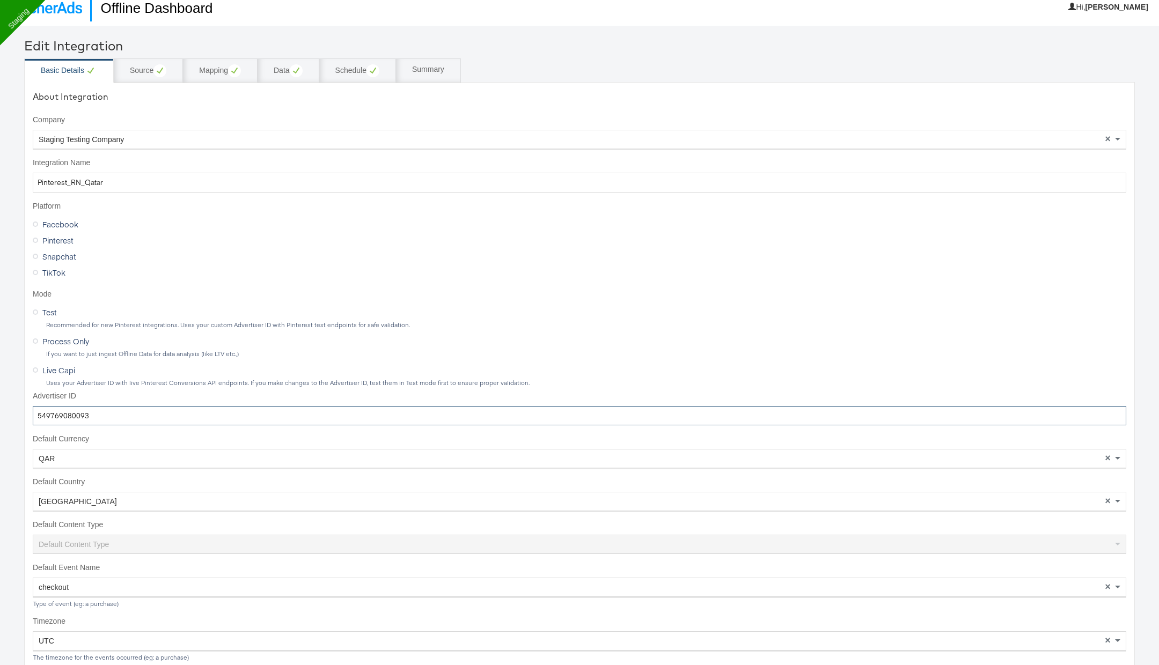
scroll to position [0, 0]
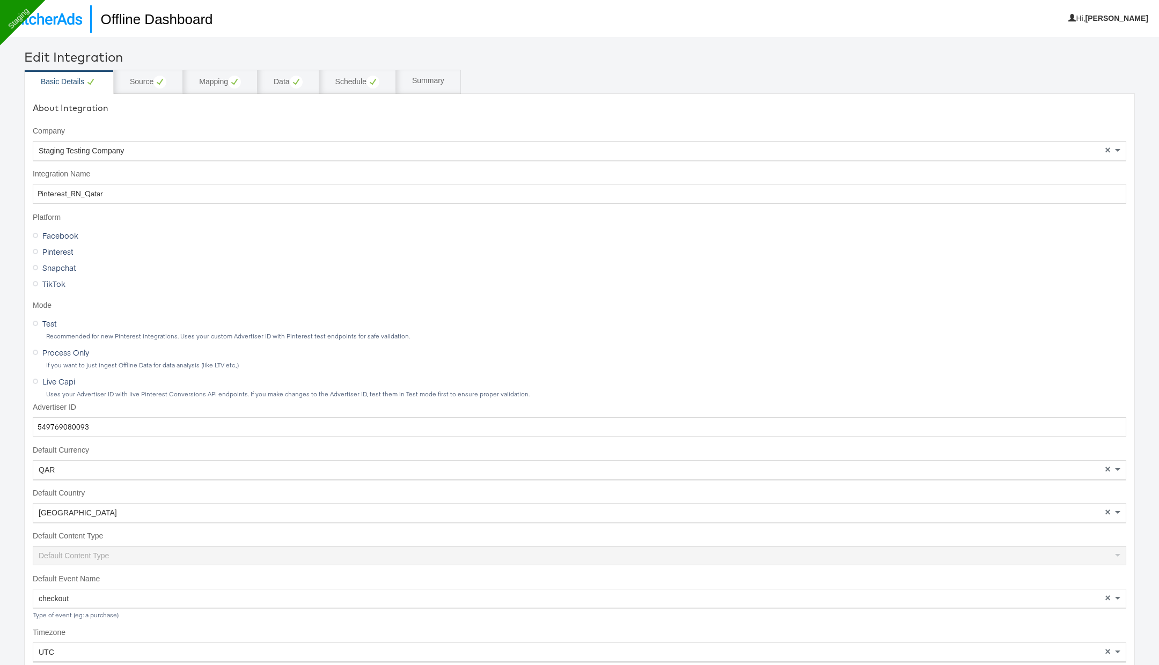
click at [155, 315] on div "Test Recommended for new Pinterest integrations. Uses your custom Advertiser ID…" at bounding box center [579, 327] width 1093 height 25
click at [71, 425] on input "549769080093" at bounding box center [579, 427] width 1093 height 20
paste input "13448"
type input "549769134483"
click at [144, 85] on div "Source" at bounding box center [148, 82] width 36 height 13
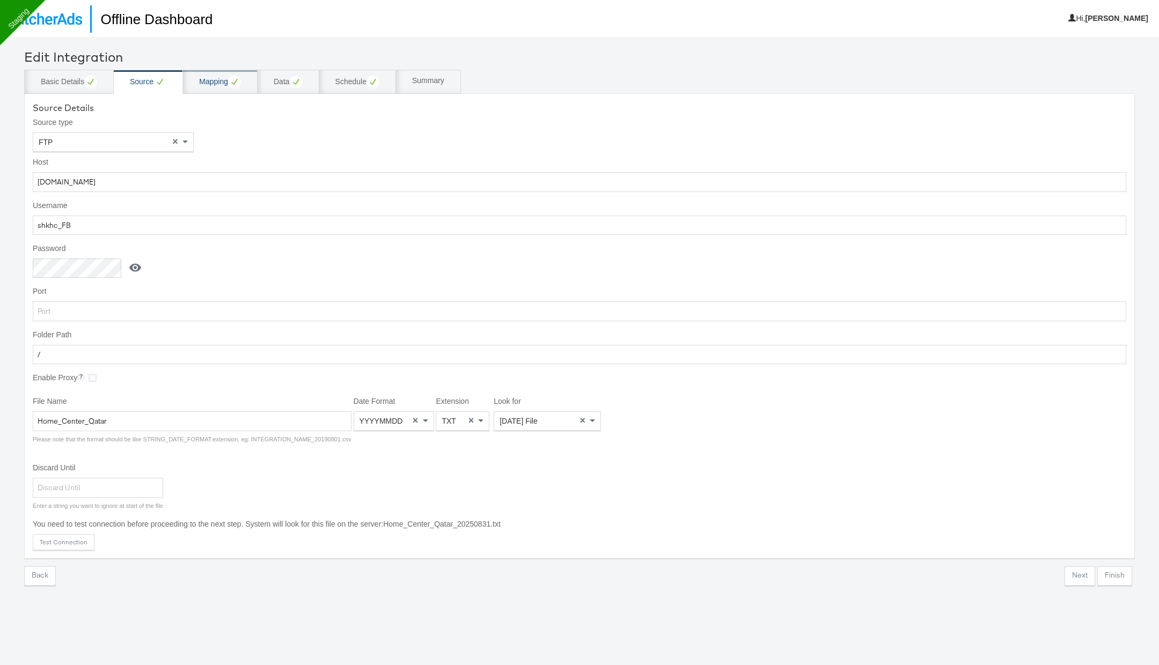
click at [204, 84] on div "Mapping" at bounding box center [220, 82] width 42 height 13
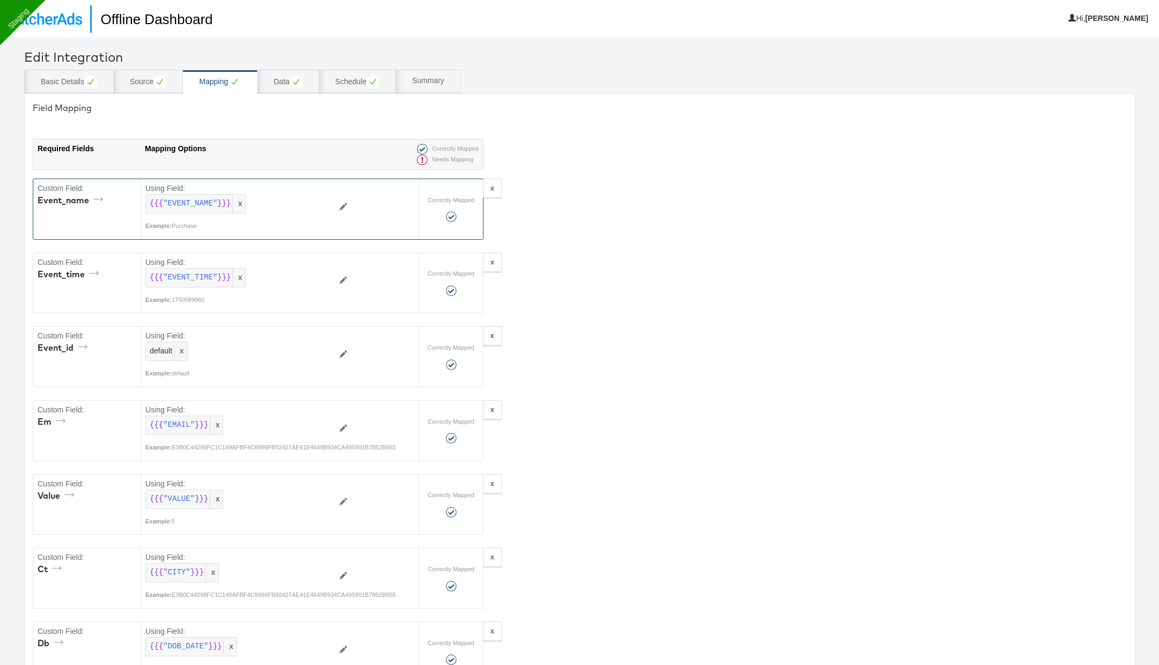
scroll to position [1032, 0]
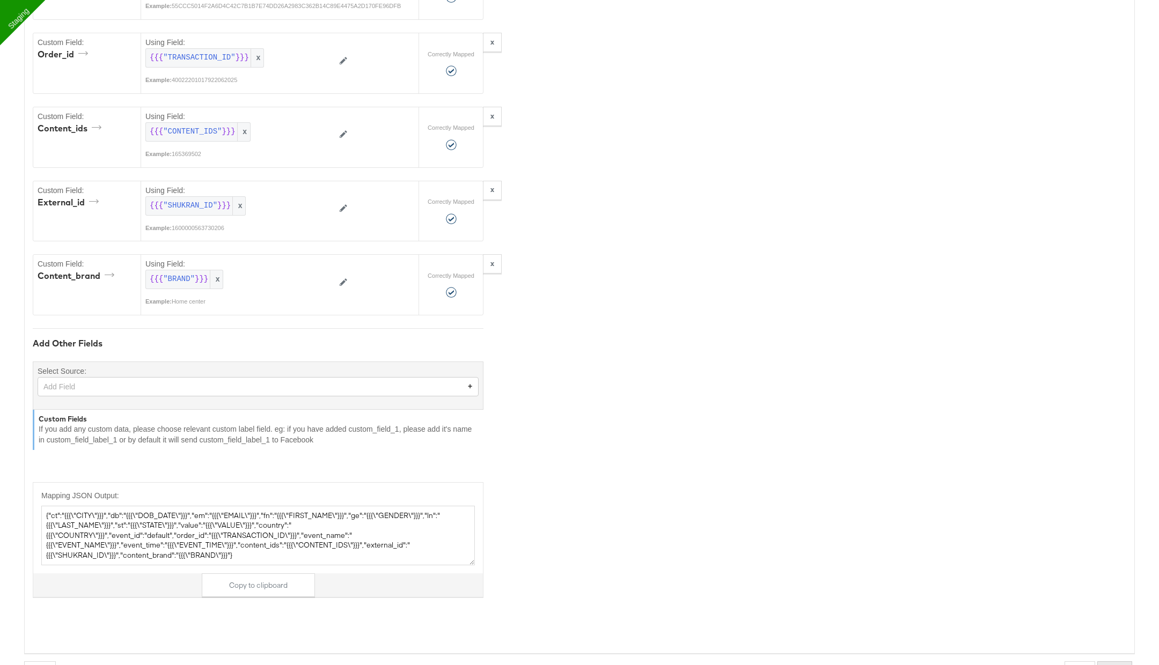
click at [1119, 661] on button "Finish" at bounding box center [1114, 670] width 35 height 19
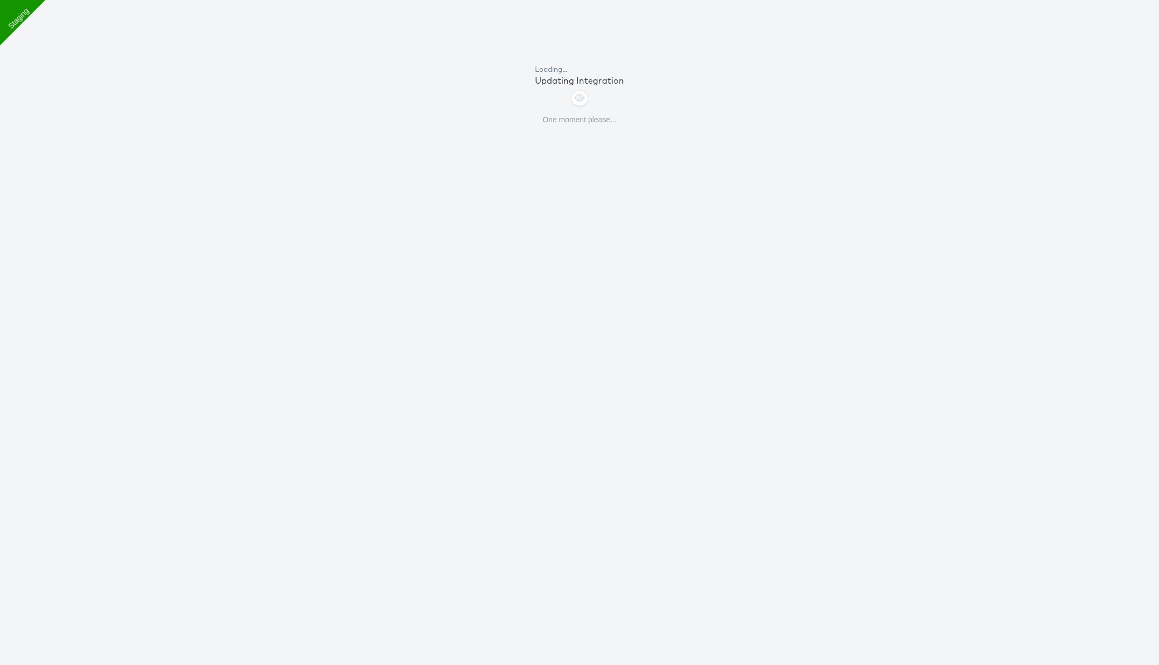
scroll to position [36, 0]
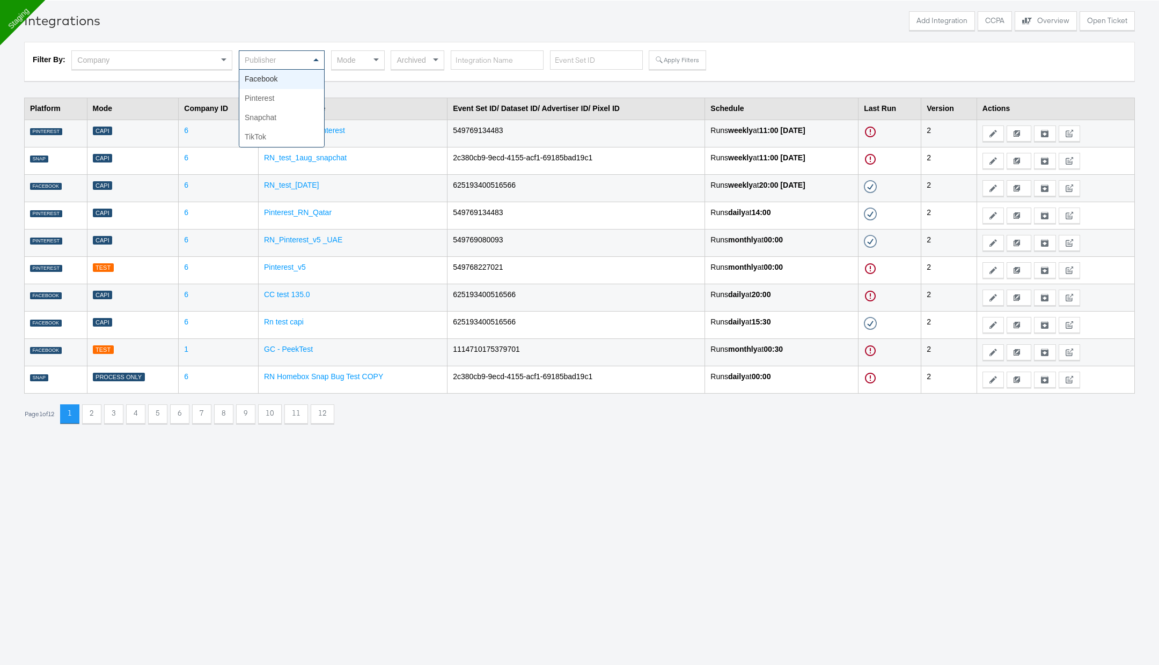
click at [279, 54] on div "Publisher" at bounding box center [281, 60] width 85 height 18
click at [354, 58] on div "Mode" at bounding box center [358, 60] width 53 height 18
click at [670, 56] on button "Apply Filters" at bounding box center [677, 59] width 57 height 19
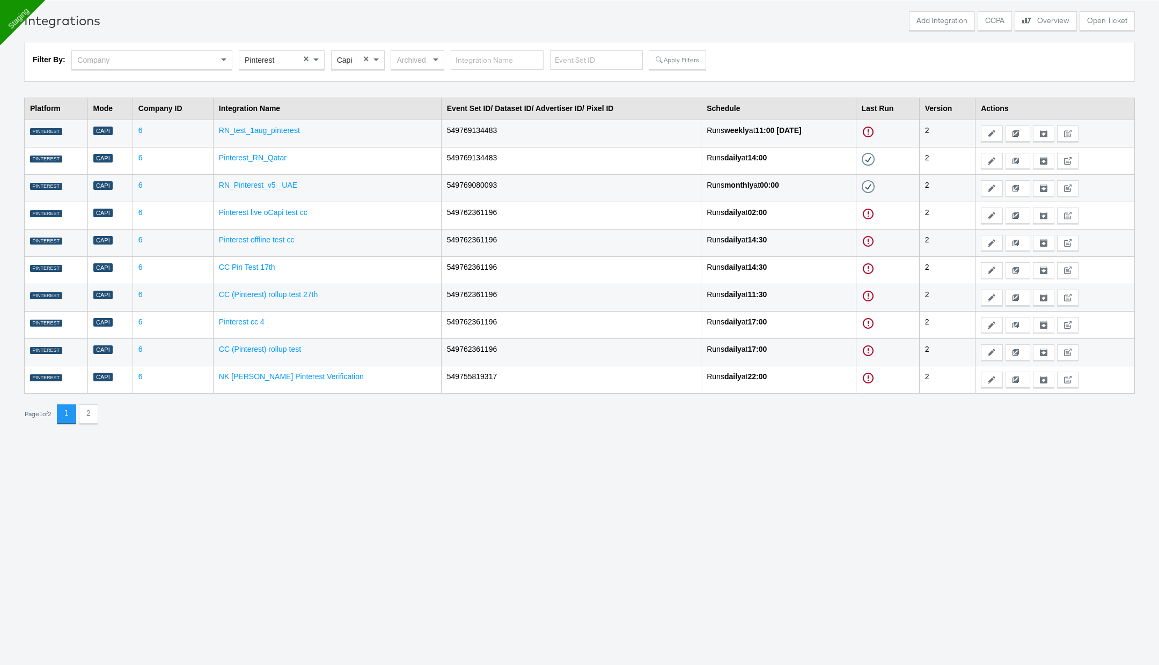
click at [273, 163] on td "Pinterest_RN_Qatar" at bounding box center [327, 160] width 228 height 27
click at [275, 157] on link "Pinterest_RN_Qatar" at bounding box center [253, 157] width 68 height 9
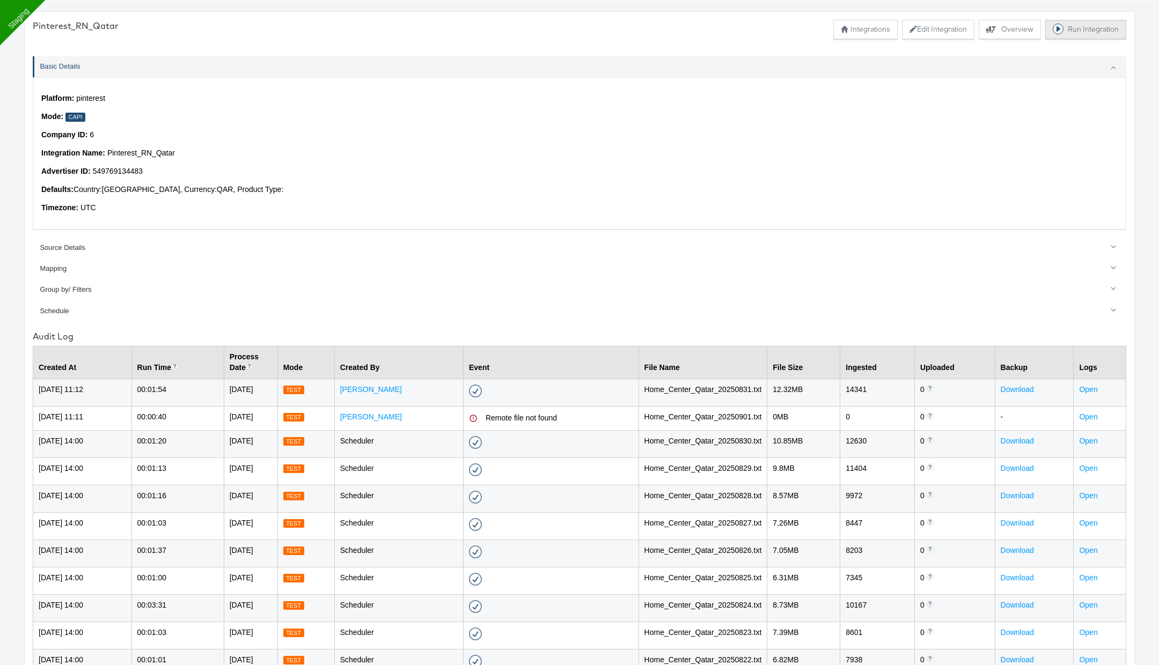
click at [1080, 31] on button "Run Integration" at bounding box center [1085, 29] width 81 height 19
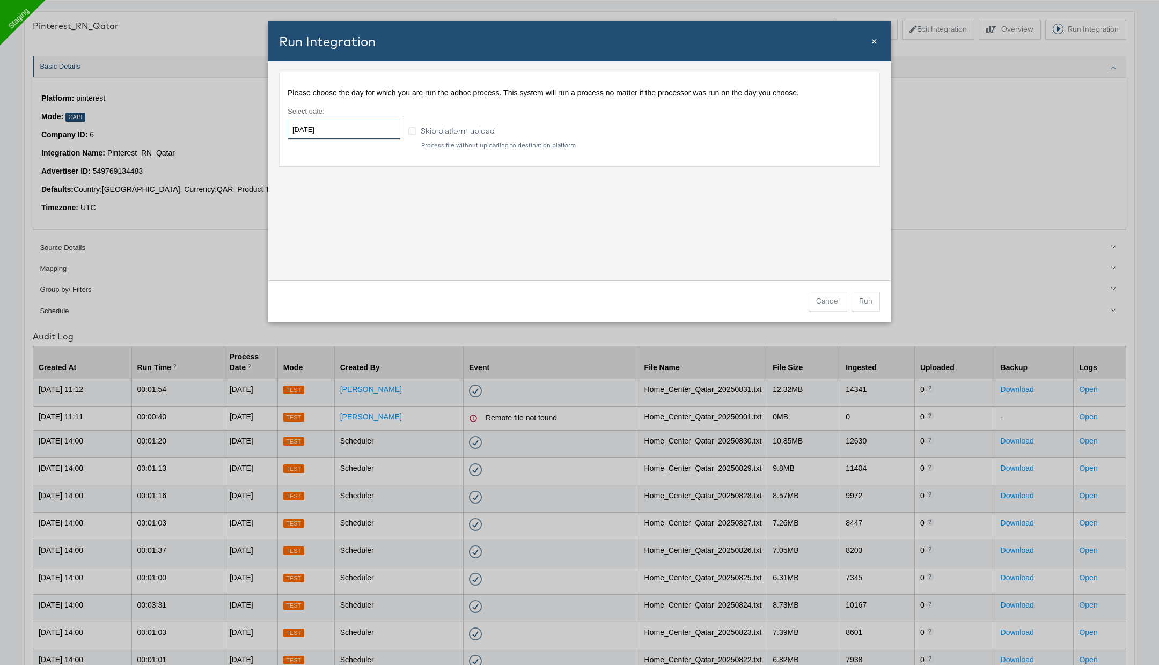
click at [362, 130] on input "[DATE]" at bounding box center [344, 129] width 113 height 19
click at [298, 185] on td "31" at bounding box center [300, 183] width 18 height 15
type input "2025-08-31"
click at [645, 211] on div "Please choose the day for which you are run the adhoc process. This system will…" at bounding box center [579, 170] width 622 height 219
click at [869, 301] on button "Run" at bounding box center [865, 301] width 28 height 19
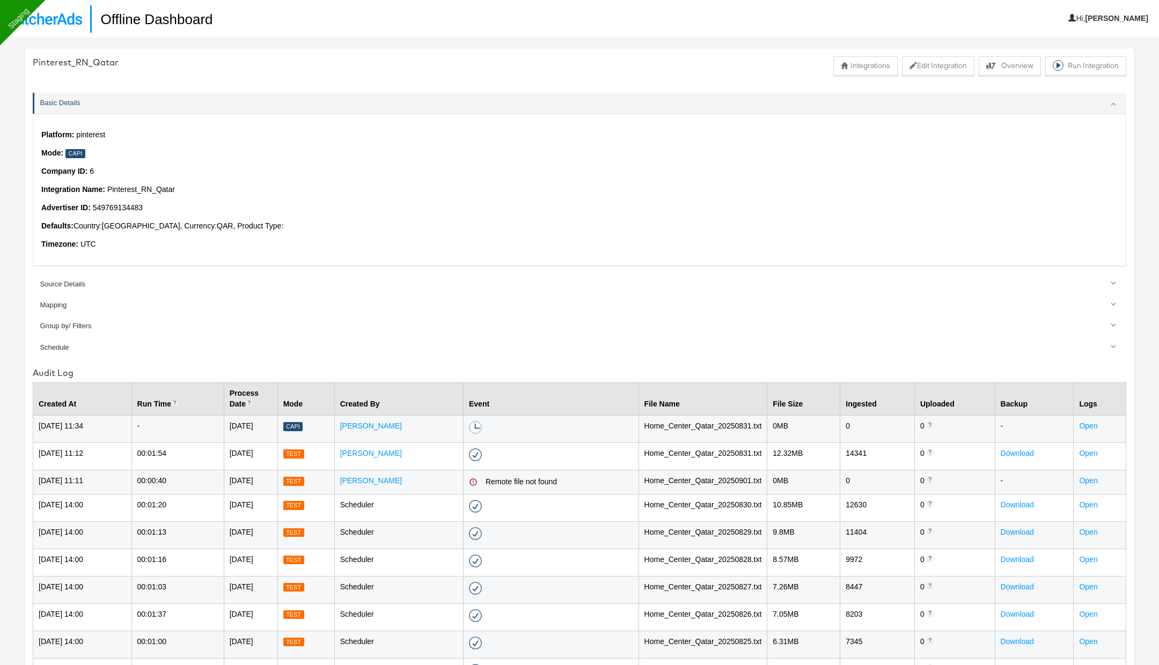
scroll to position [36, 0]
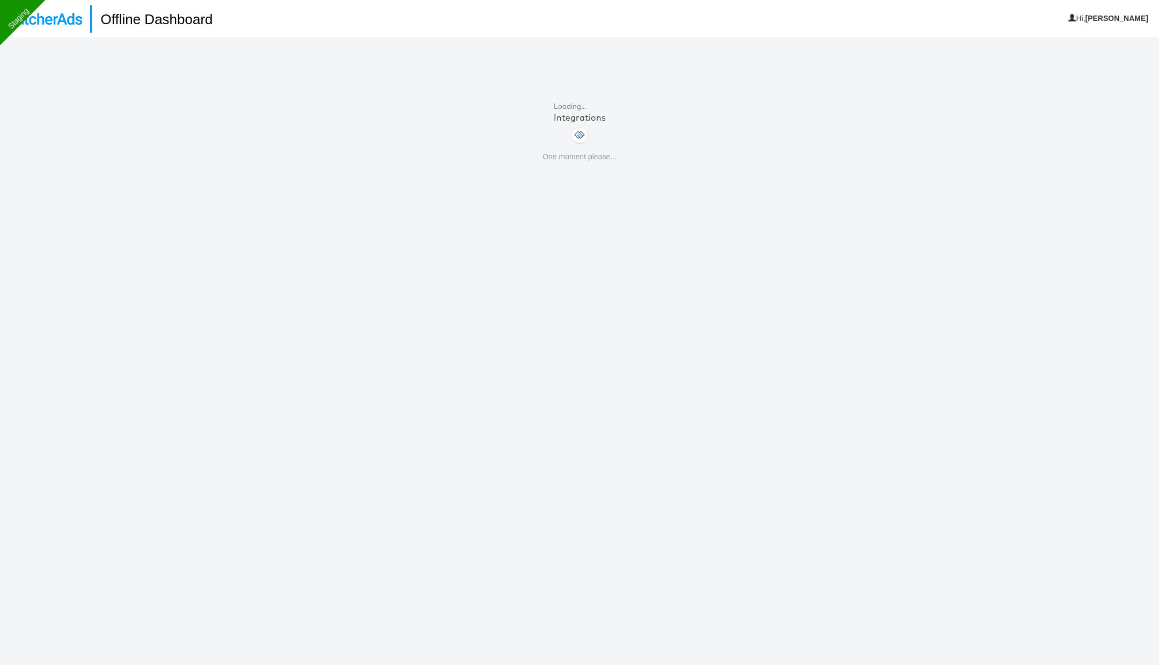
scroll to position [36, 0]
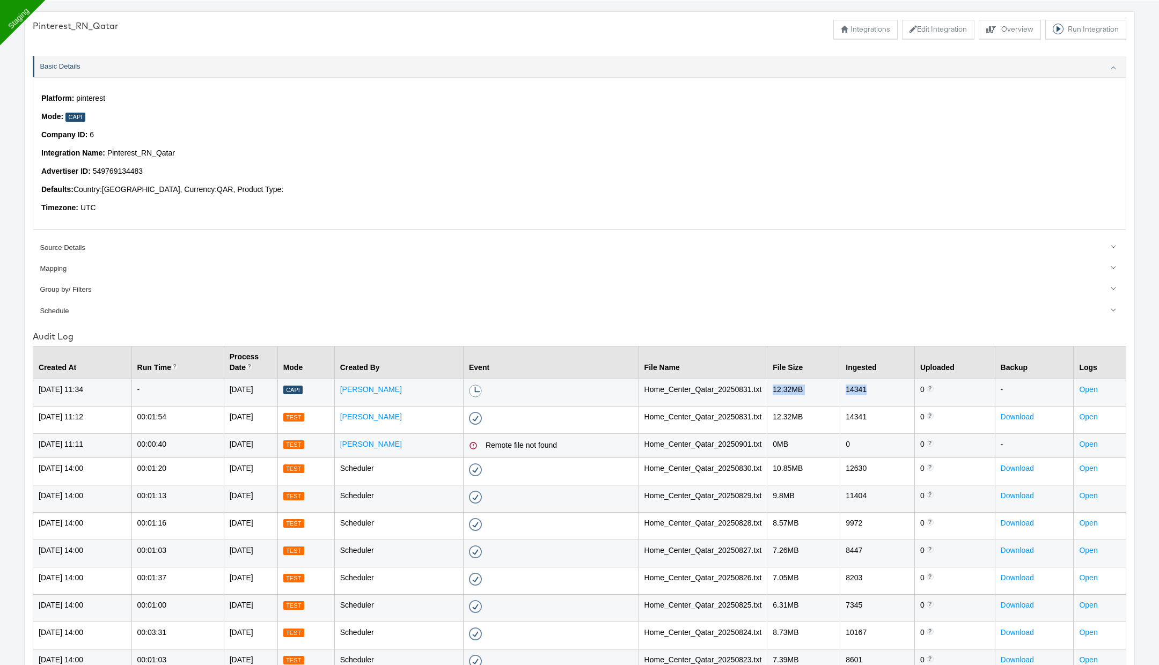
drag, startPoint x: 781, startPoint y: 385, endPoint x: 869, endPoint y: 389, distance: 88.1
click at [875, 389] on tr "[DATE] 11:34 - [DATE] Capi [PERSON_NAME] A process is currently running for thi…" at bounding box center [579, 392] width 1093 height 27
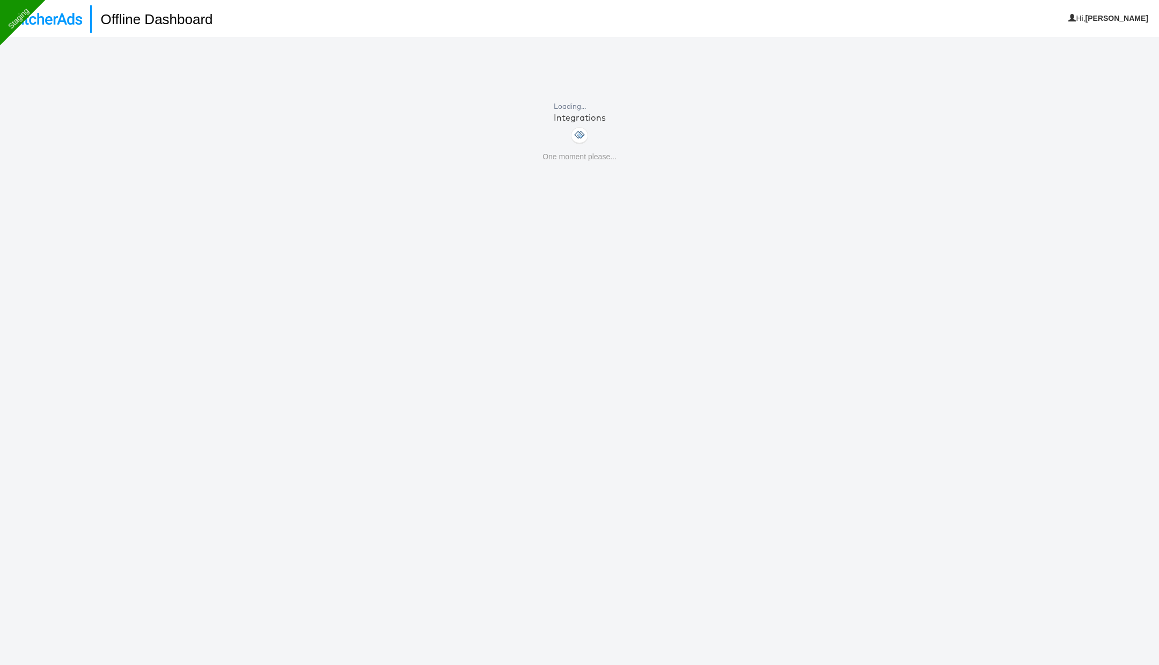
scroll to position [36, 0]
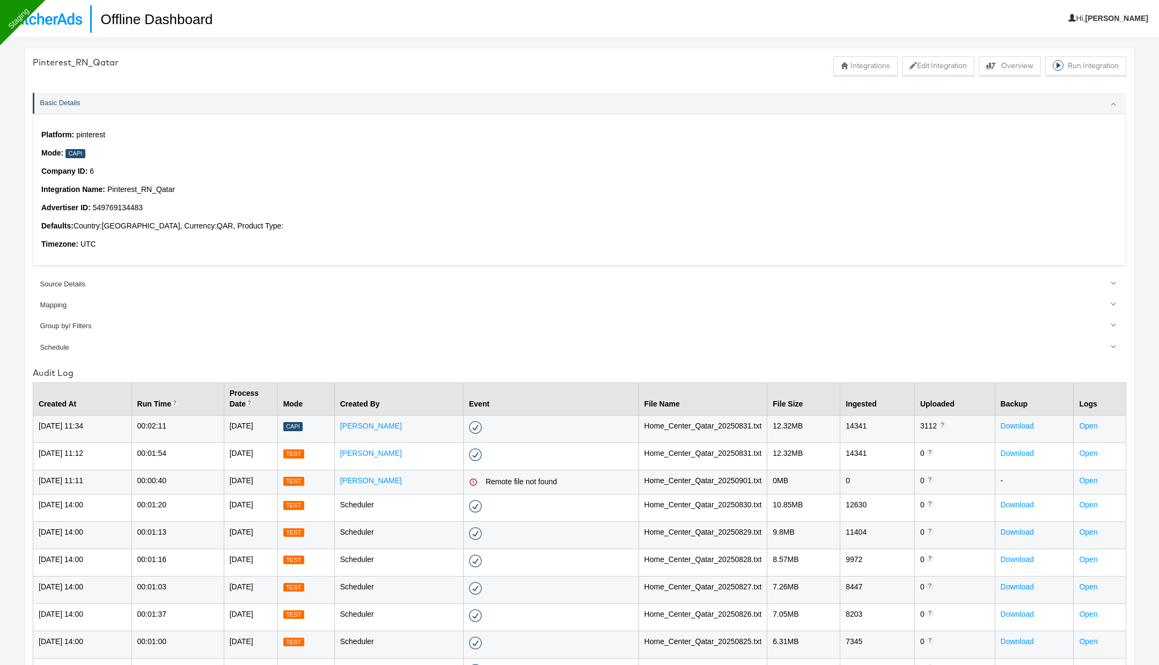
scroll to position [36, 0]
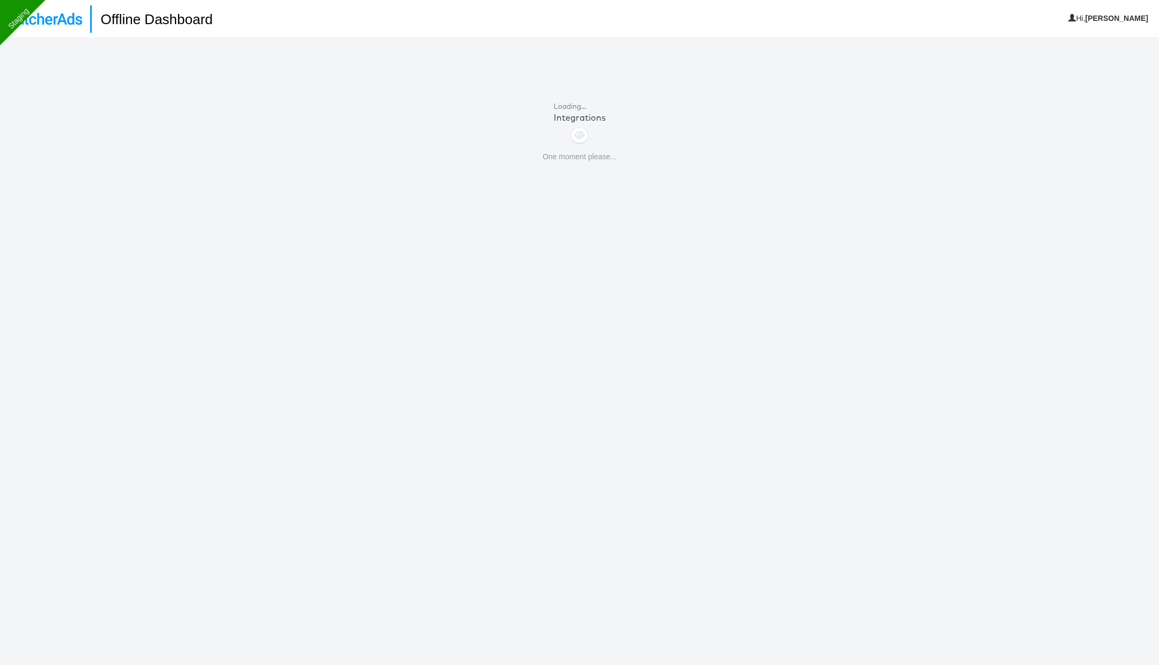
scroll to position [36, 0]
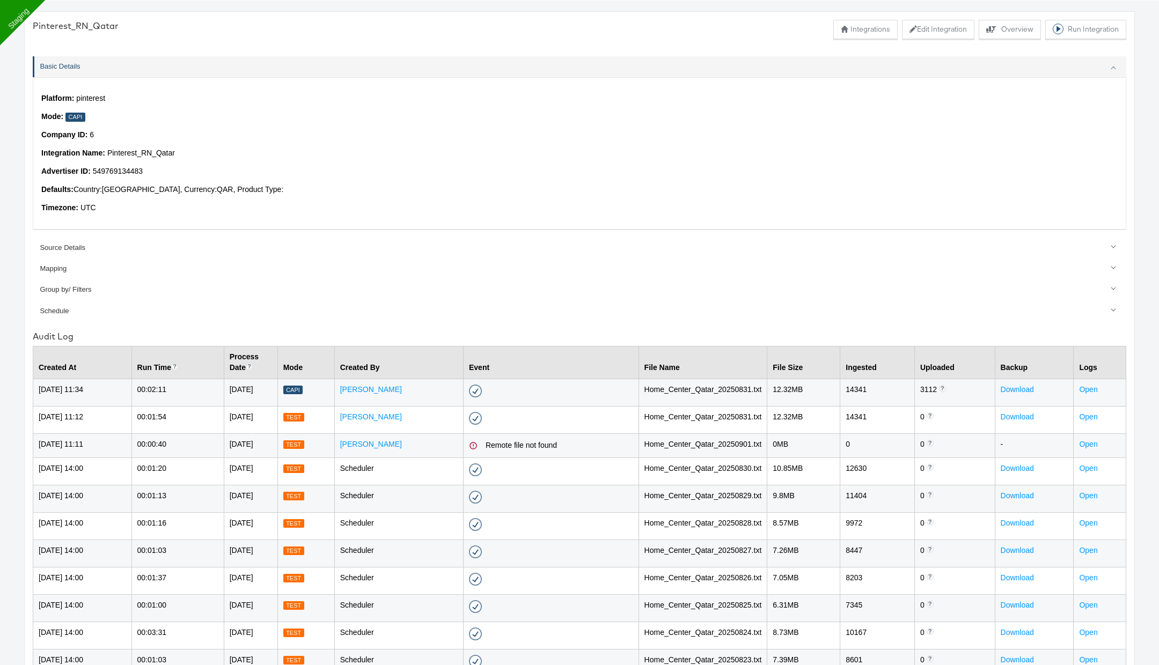
click at [589, 214] on div "Platform: pinterest Mode: Capi Company ID: 6 Integration Name: Pinterest_RN_Qat…" at bounding box center [579, 153] width 1093 height 152
drag, startPoint x: 33, startPoint y: 26, endPoint x: 165, endPoint y: 26, distance: 132.0
click at [165, 26] on div "Pinterest_RN_Qatar Integrations Edit Integration Explore activity for this offl…" at bounding box center [579, 29] width 1093 height 19
copy div "Pinterest_RN_Qatar"
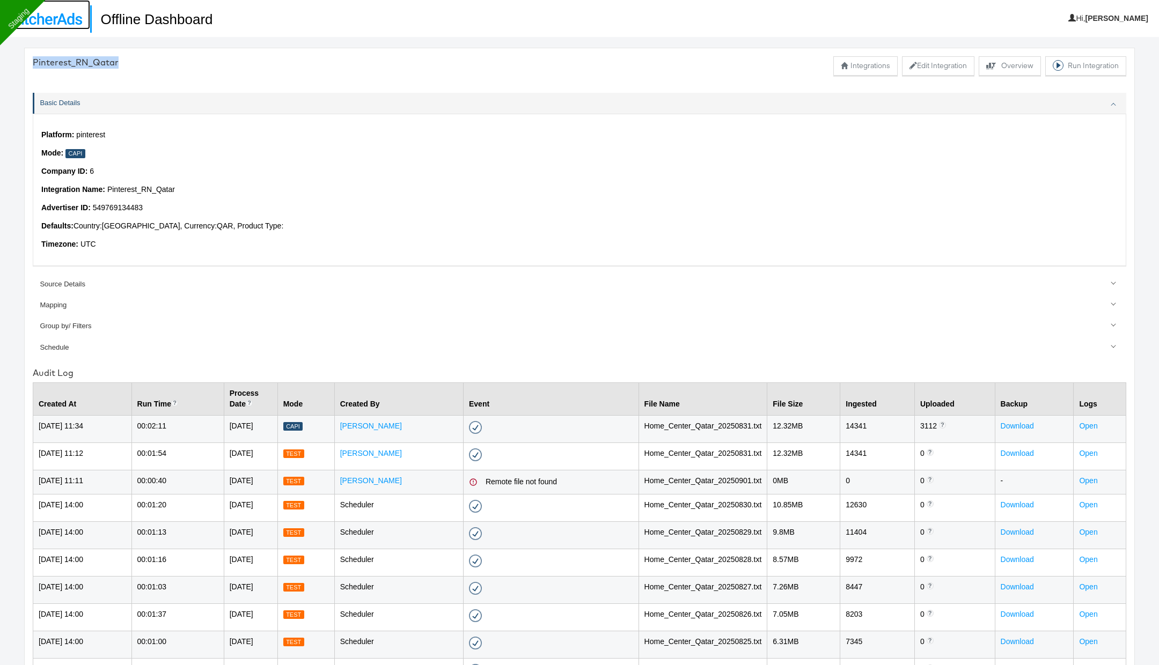
click at [50, 26] on link at bounding box center [45, 15] width 90 height 30
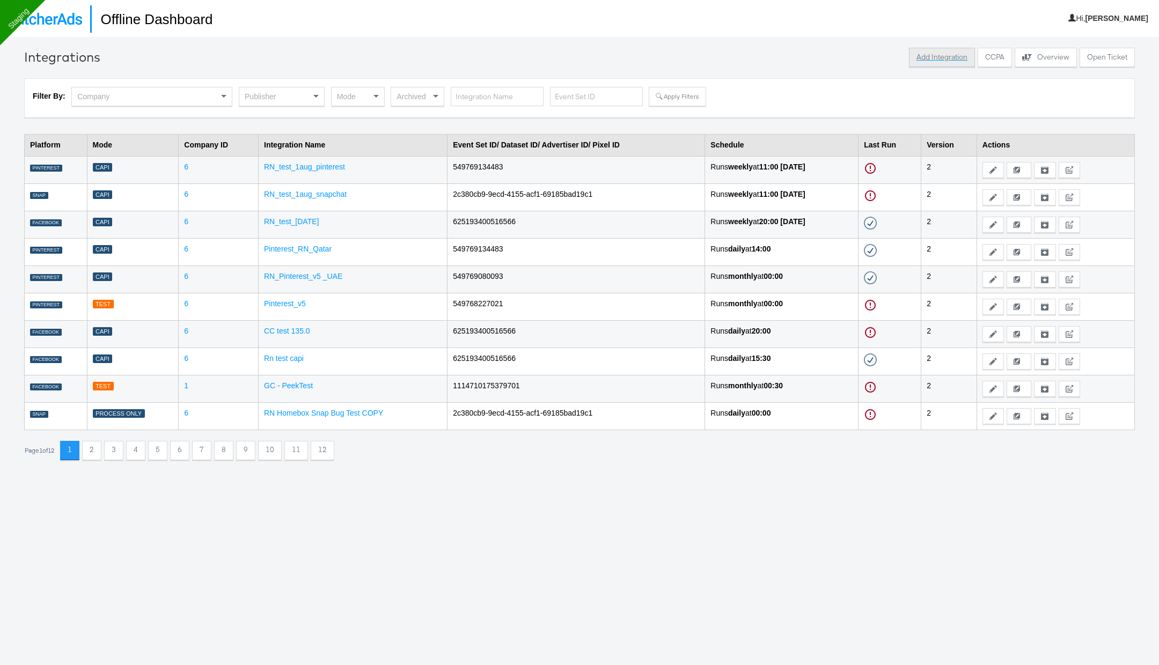
click at [953, 63] on button "Add Integration" at bounding box center [942, 57] width 66 height 19
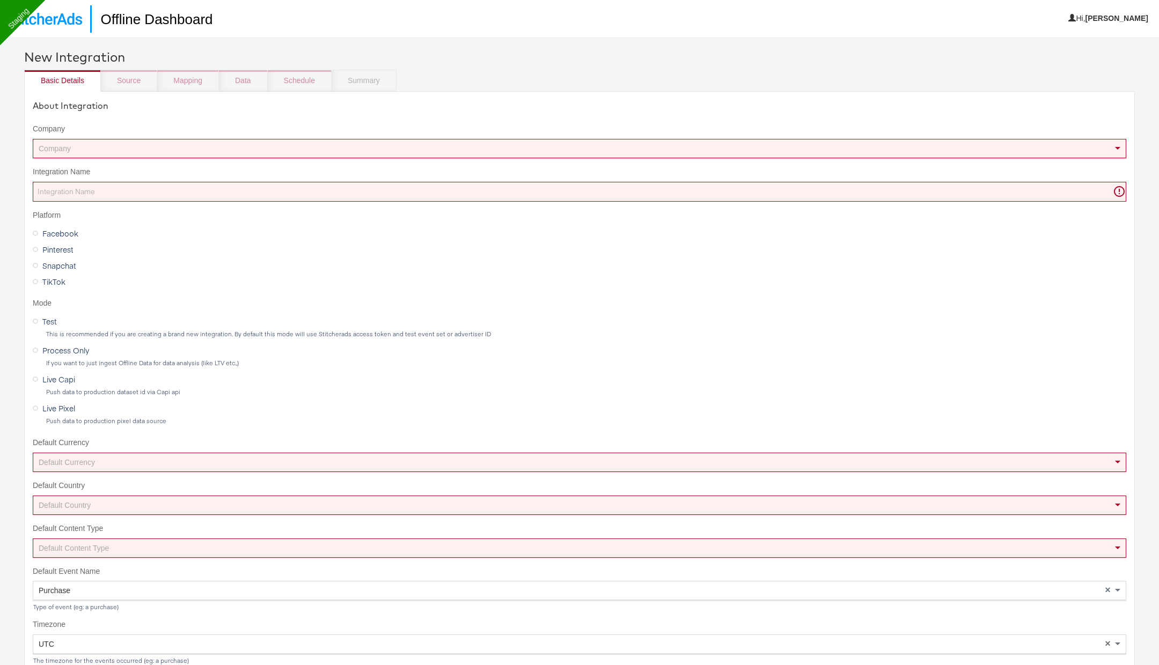
click at [120, 147] on div "Company" at bounding box center [579, 148] width 1092 height 18
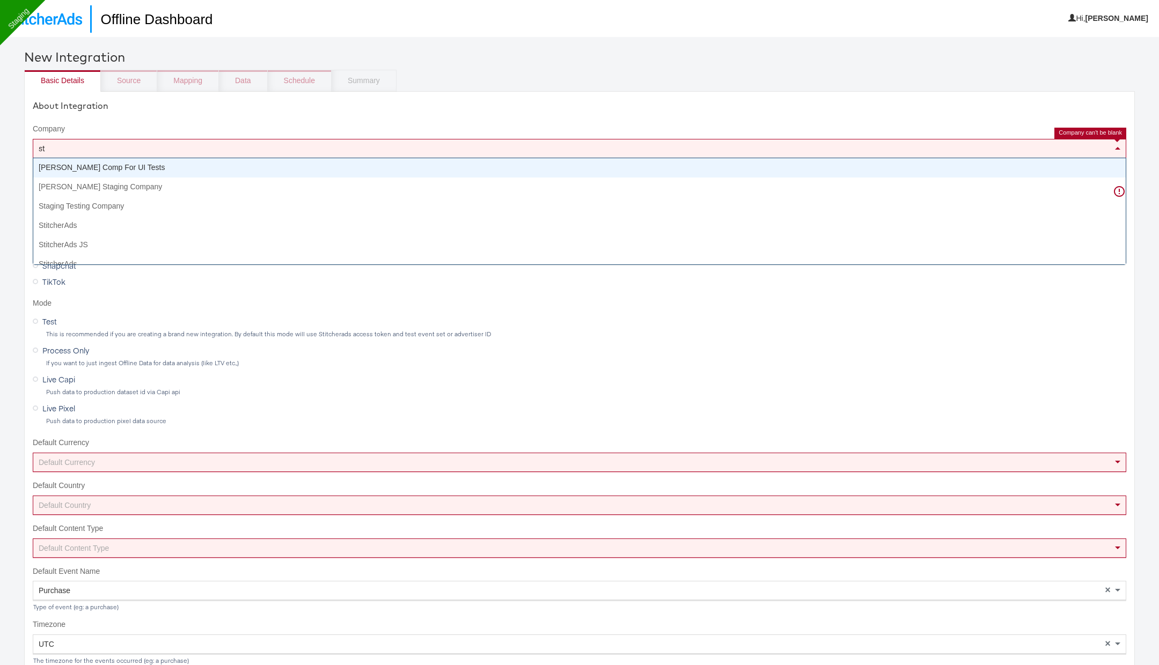
type input "sta"
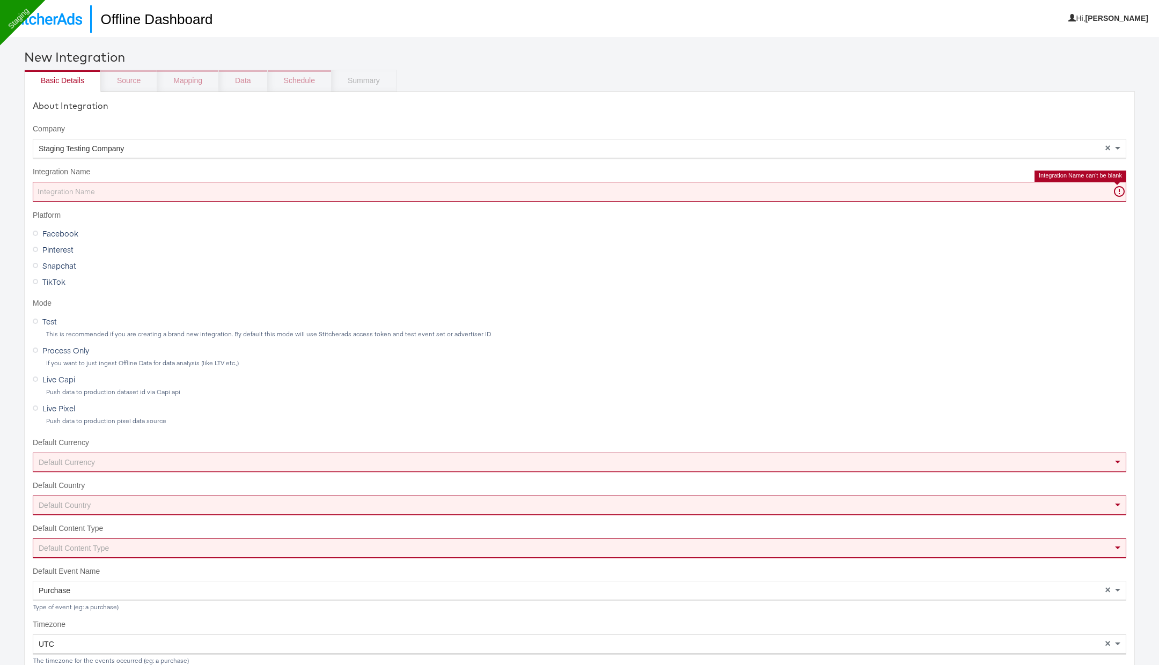
click at [120, 186] on input "Integration Name" at bounding box center [579, 192] width 1093 height 20
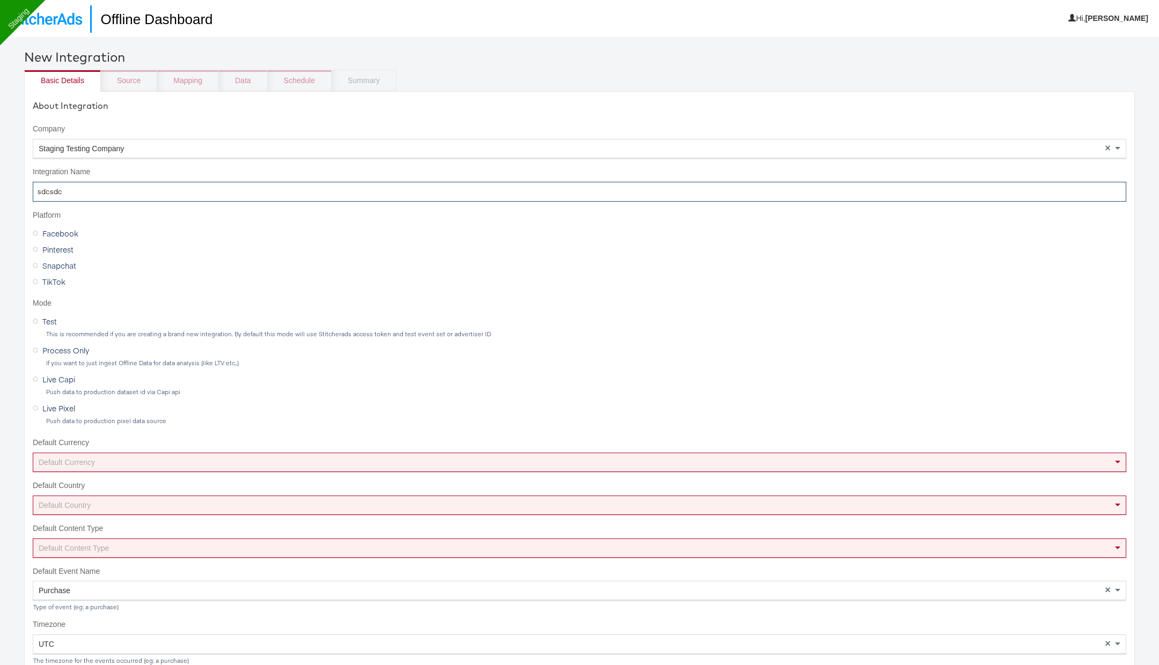
type input "sdcsdc"
click at [56, 249] on span "Pinterest" at bounding box center [57, 249] width 31 height 11
click at [0, 0] on input "Pinterest" at bounding box center [0, 0] width 0 height 0
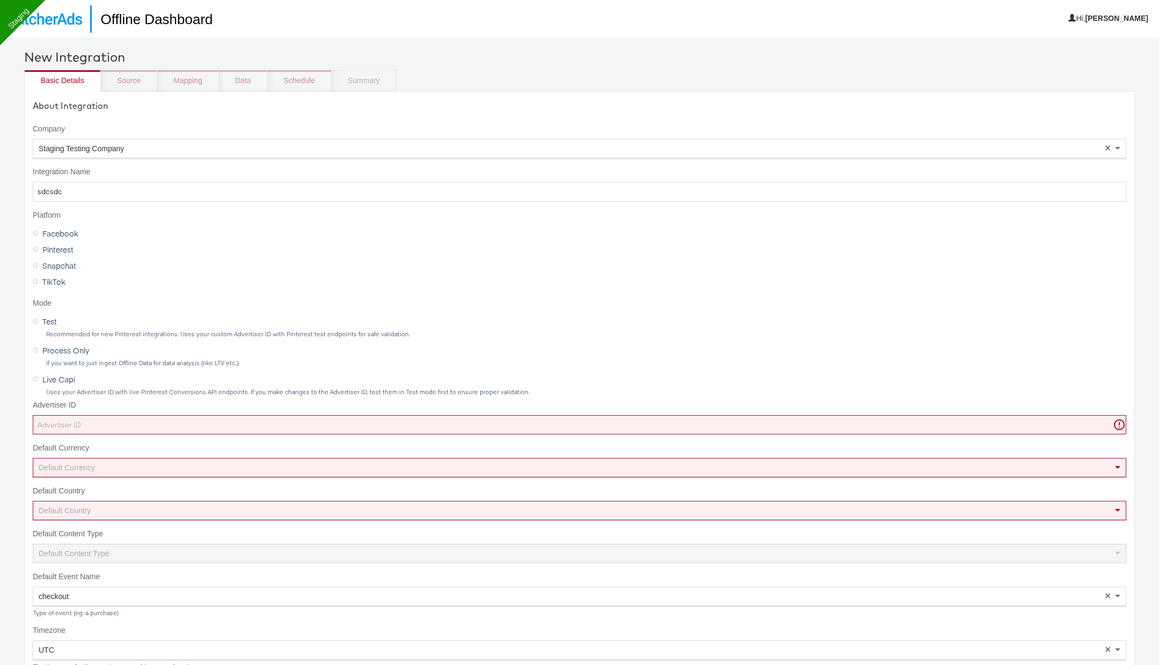
click at [55, 426] on input "Advertiser ID" at bounding box center [579, 425] width 1093 height 20
click at [88, 424] on input "Advertiser ID" at bounding box center [579, 425] width 1093 height 20
paste input "549769080093"
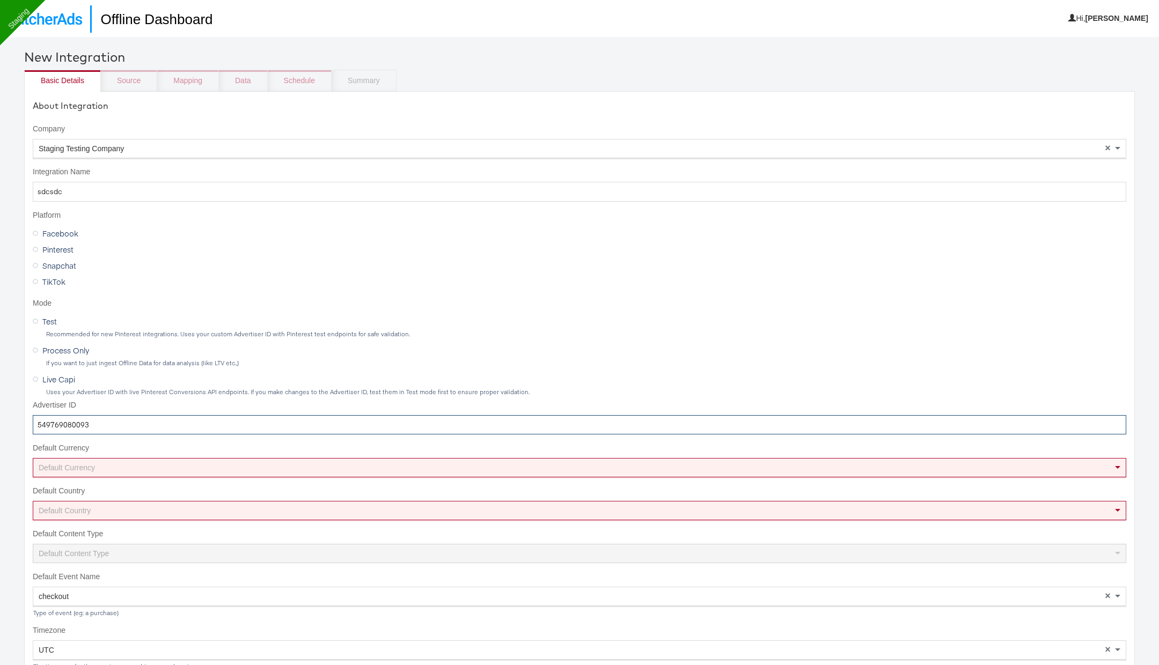
type input "549769080093"
click at [81, 465] on div "Default Currency" at bounding box center [579, 468] width 1092 height 18
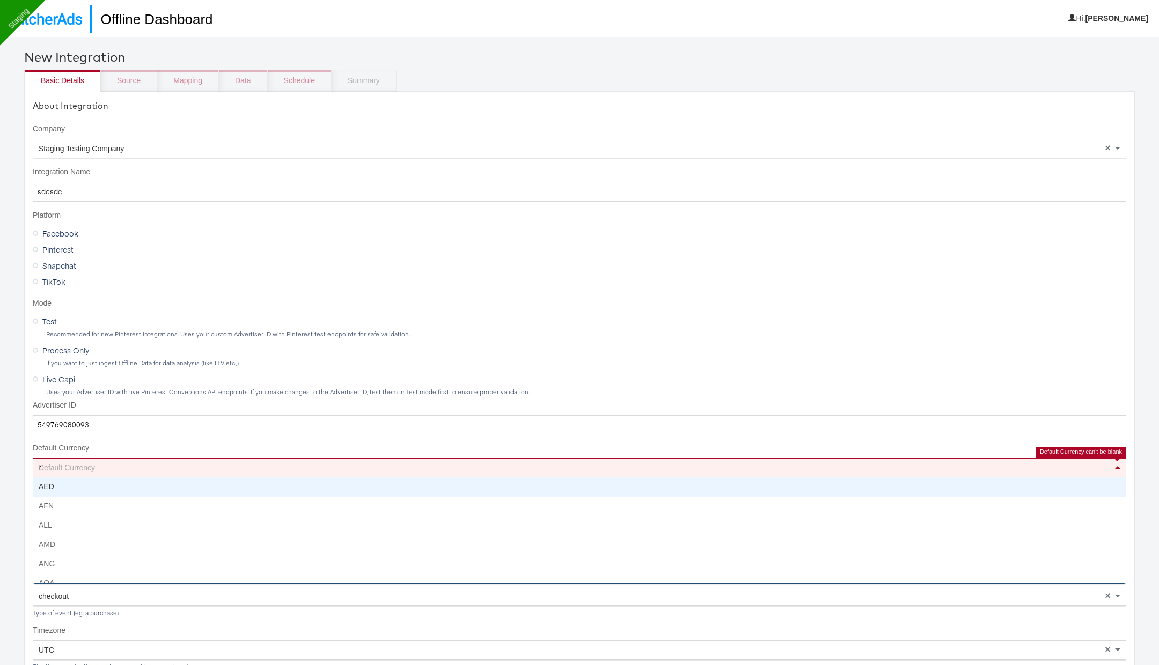
type input "qa"
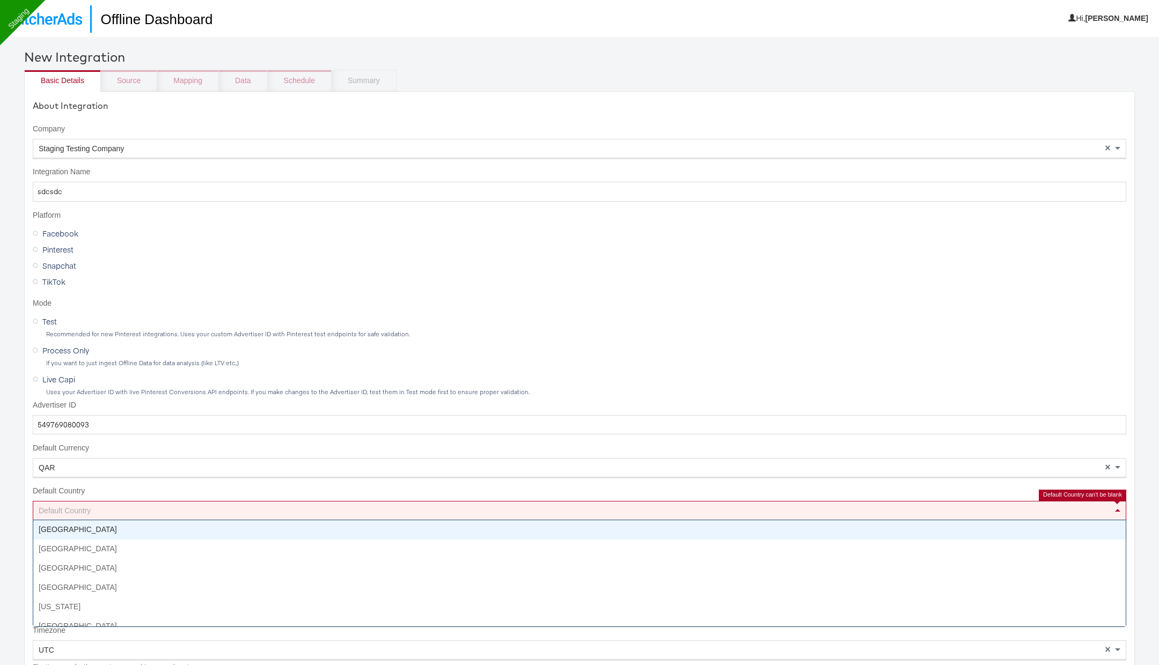
click at [85, 507] on div "Default Country" at bounding box center [579, 511] width 1092 height 18
type input "qat"
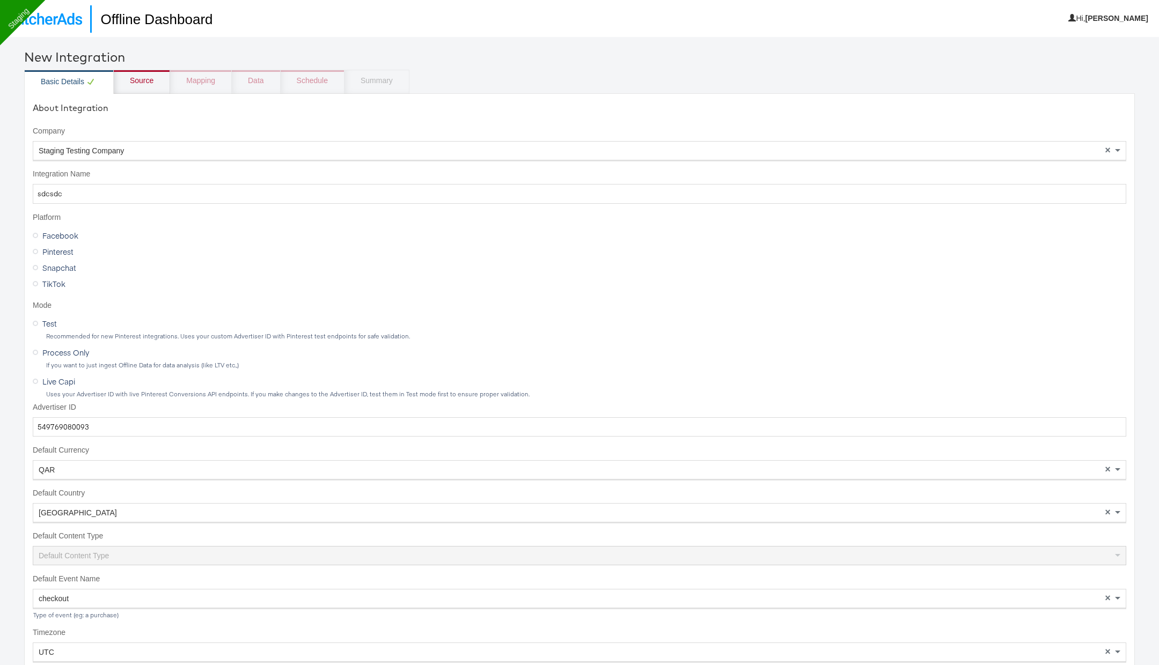
click at [156, 78] on div "Source" at bounding box center [142, 82] width 56 height 24
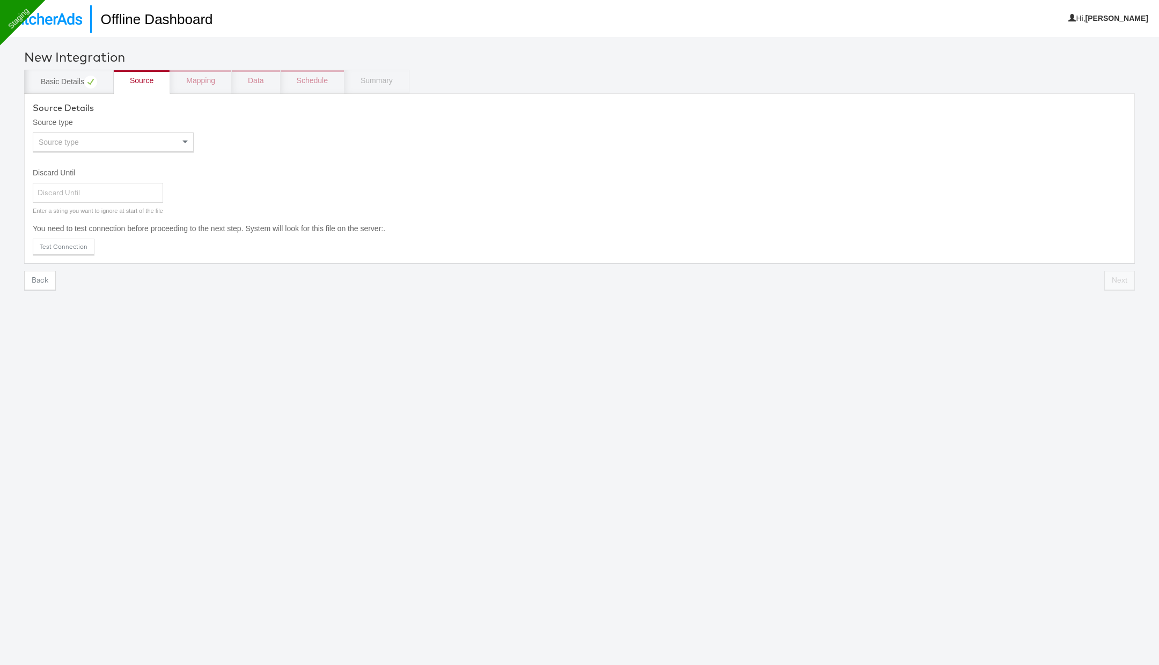
click at [119, 142] on div "Source type" at bounding box center [113, 142] width 160 height 18
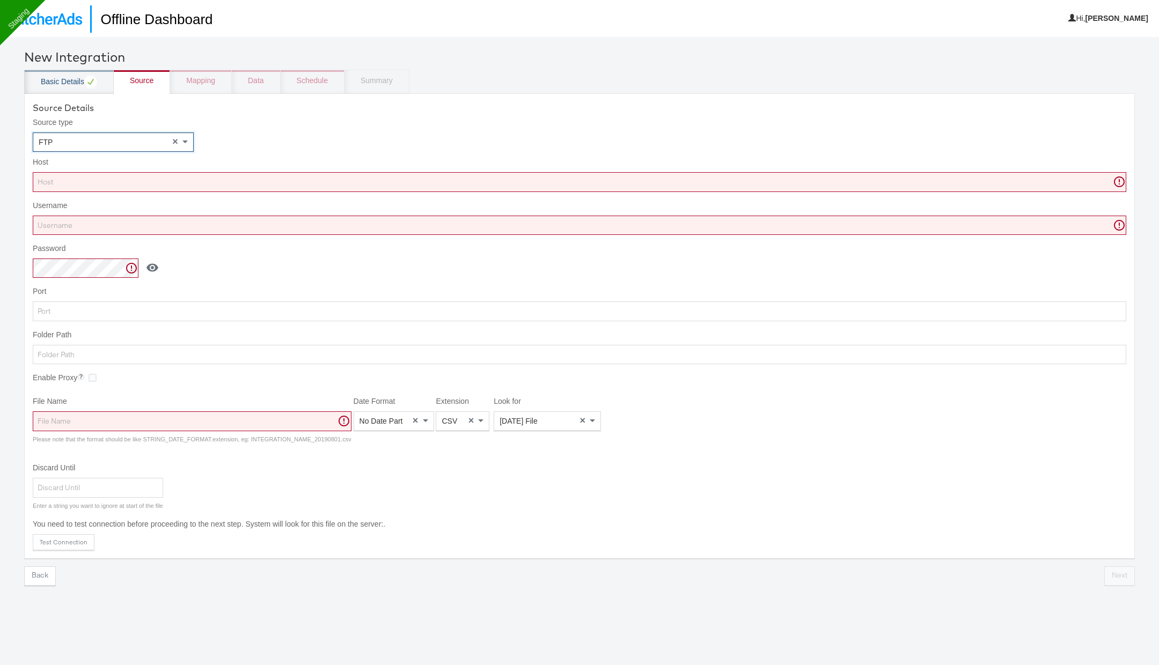
click at [65, 74] on div "Basic Details" at bounding box center [69, 82] width 90 height 24
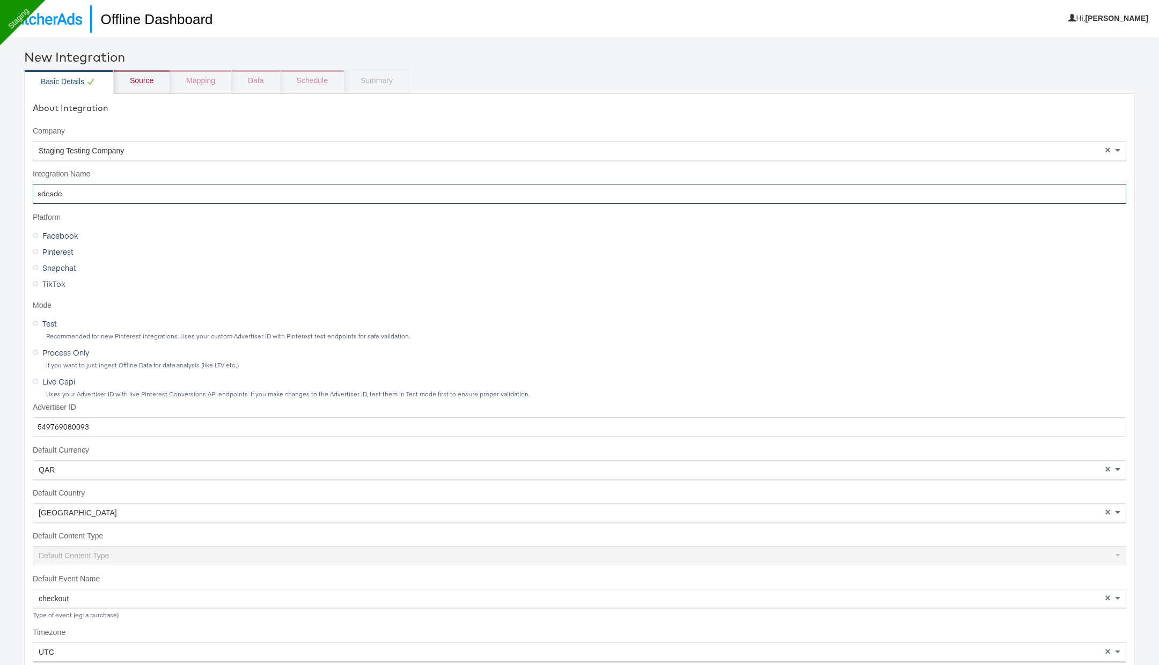
drag, startPoint x: 73, startPoint y: 195, endPoint x: 3, endPoint y: 195, distance: 69.7
click at [3, 195] on div "New Integration Basic Details Source Mapping Data Schedule Summary About Integr…" at bounding box center [579, 369] width 1159 height 665
type input "RN_new integration"
click at [139, 85] on div "Source" at bounding box center [142, 81] width 24 height 11
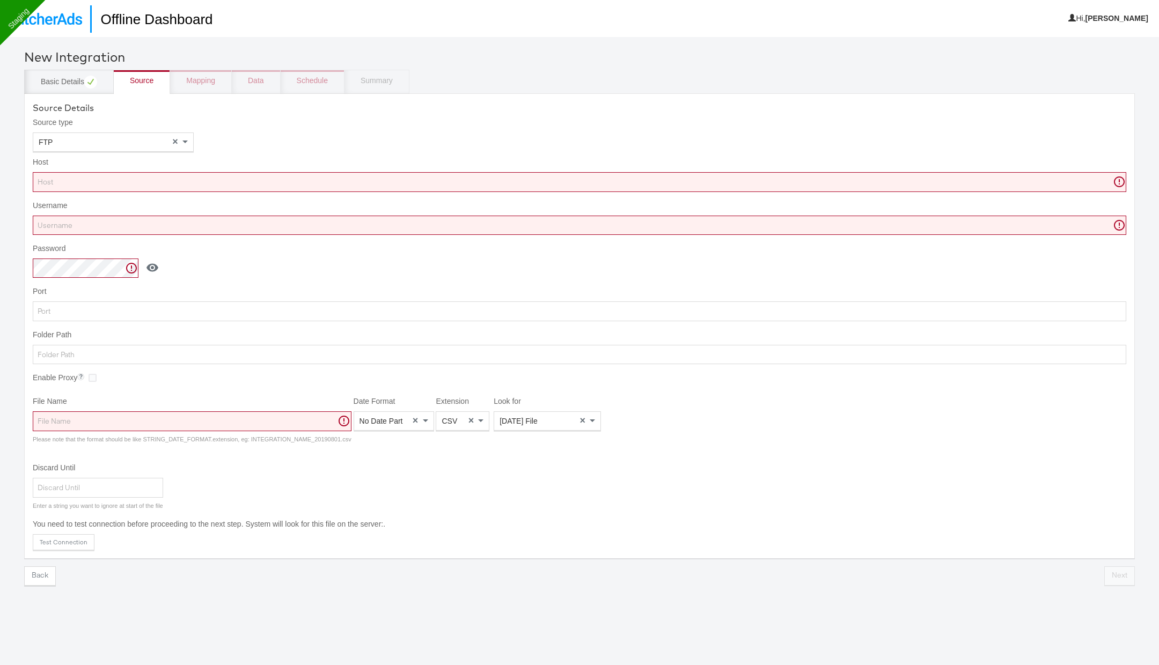
click at [326, 184] on input "Host" at bounding box center [579, 182] width 1093 height 20
paste input "[DOMAIN_NAME]"
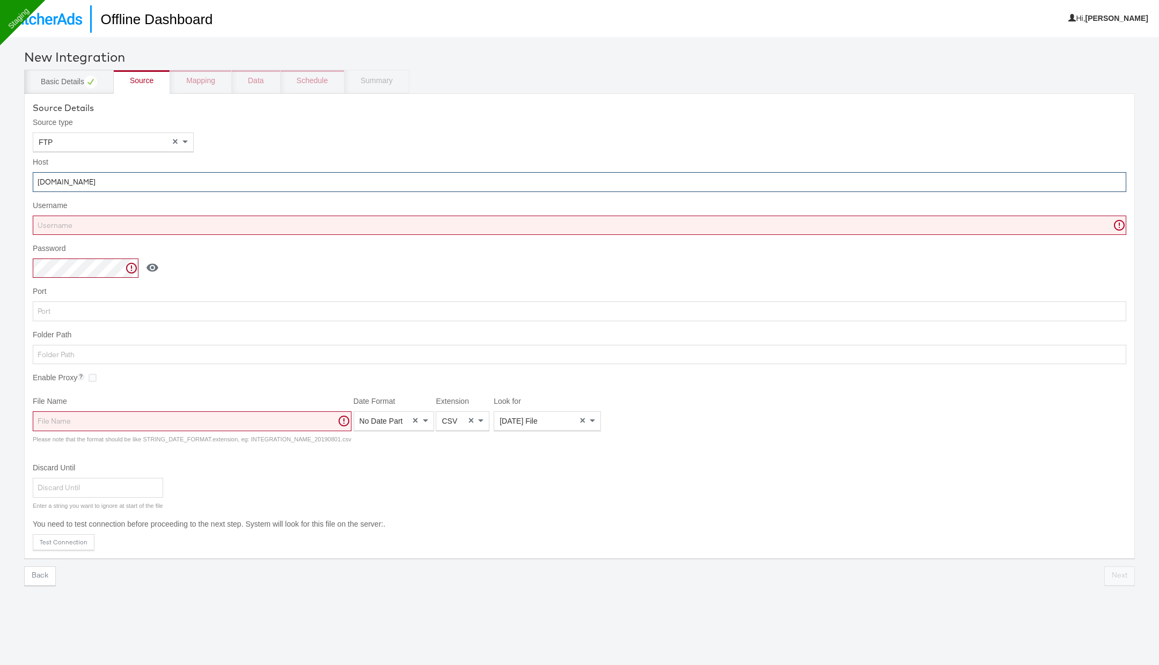
type input "[DOMAIN_NAME]"
click at [314, 227] on input "Username" at bounding box center [579, 226] width 1093 height 20
paste input "shkhc_FB"
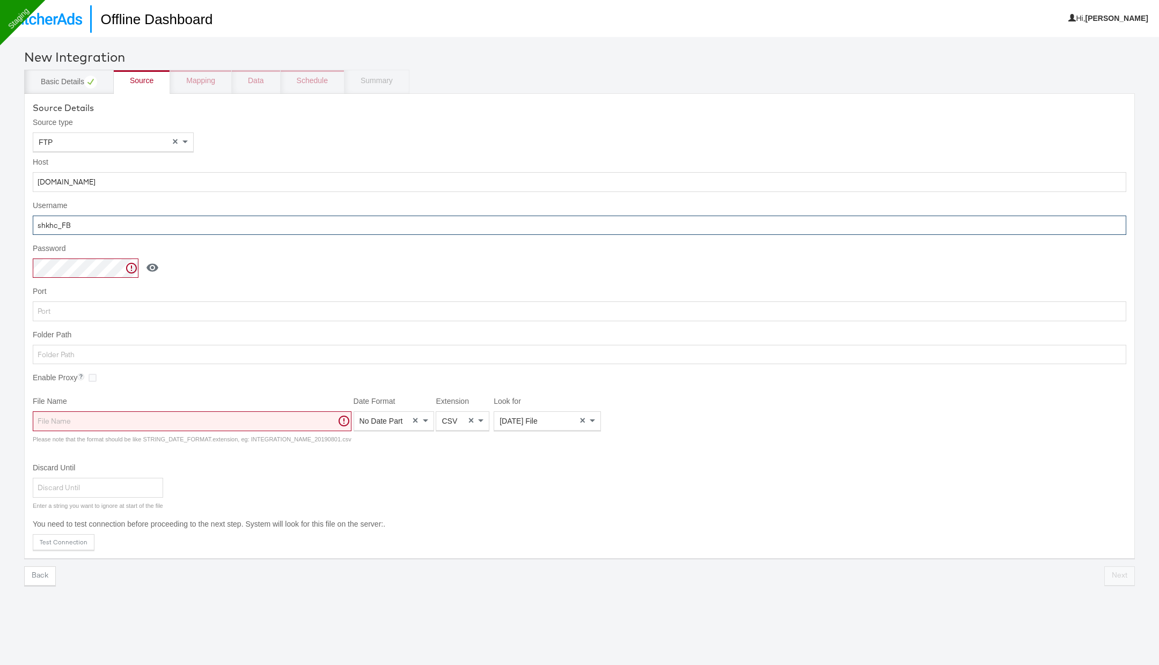
type input "shkhc_FB"
click at [301, 355] on input "Folder Path" at bounding box center [579, 355] width 1093 height 20
type input "/"
click at [270, 422] on input "File Name" at bounding box center [192, 421] width 319 height 20
paste input "Home_Center_Qatar"
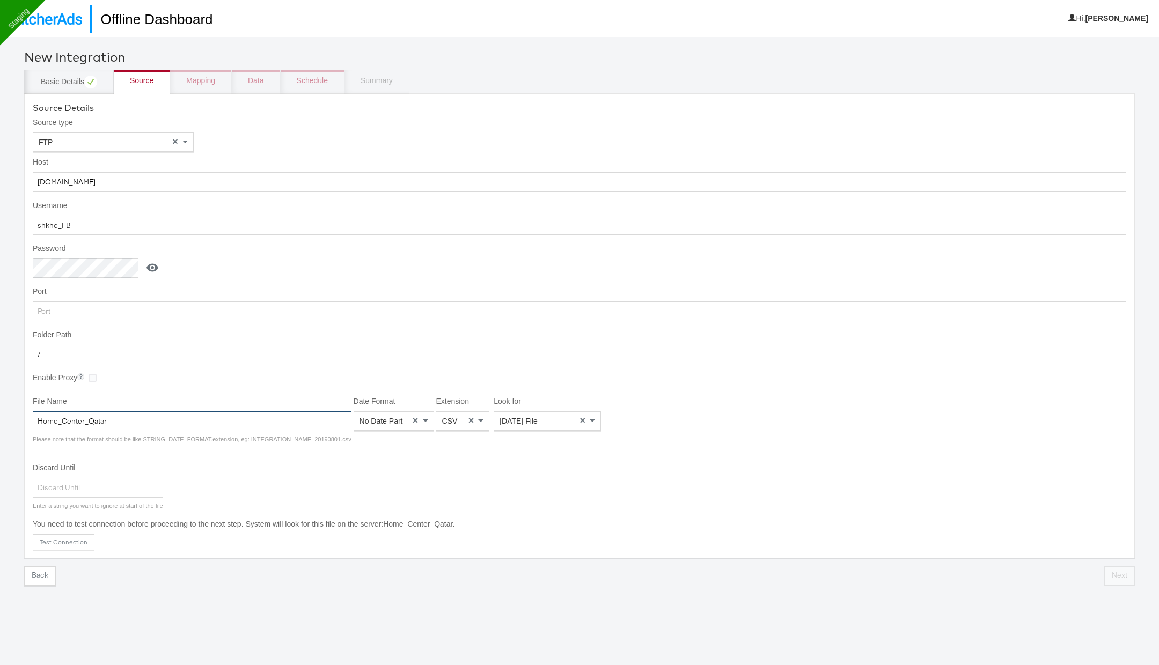
type input "Home_Center_Qatar"
click at [420, 415] on span at bounding box center [426, 421] width 13 height 18
click at [460, 409] on div "Extension CSV ×" at bounding box center [463, 419] width 54 height 47
click at [460, 412] on div "CSV" at bounding box center [462, 421] width 53 height 18
click at [534, 417] on div "Today's File" at bounding box center [547, 421] width 106 height 18
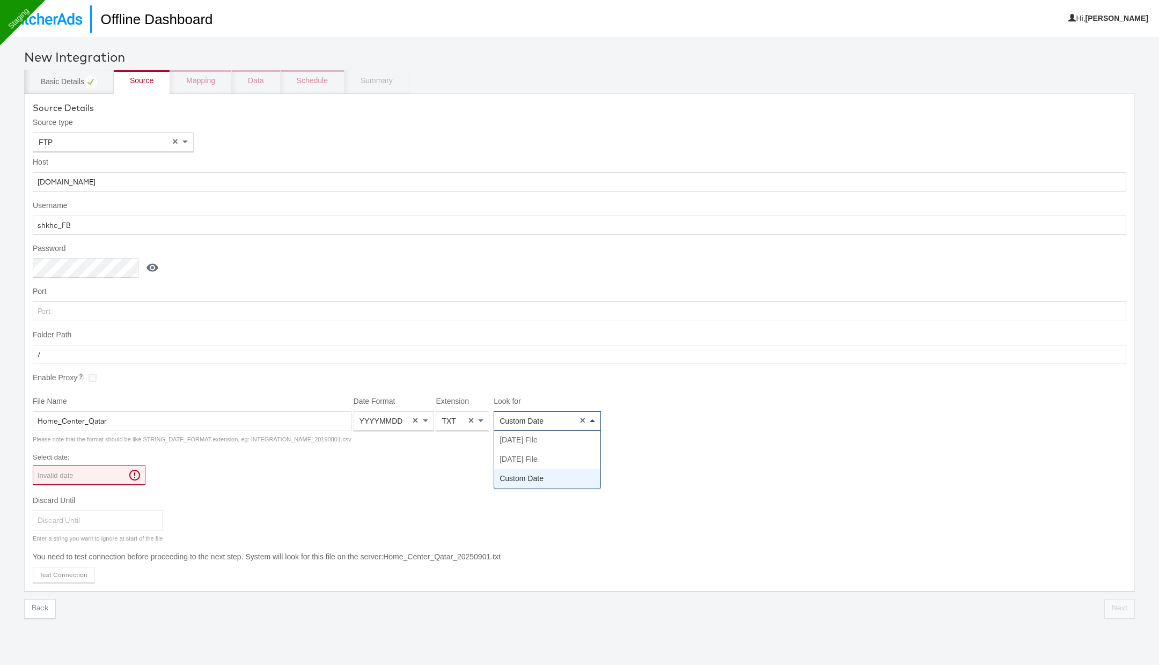
click at [529, 412] on div "Custom Date" at bounding box center [547, 421] width 106 height 18
click at [529, 414] on div "Custom Date" at bounding box center [547, 421] width 106 height 18
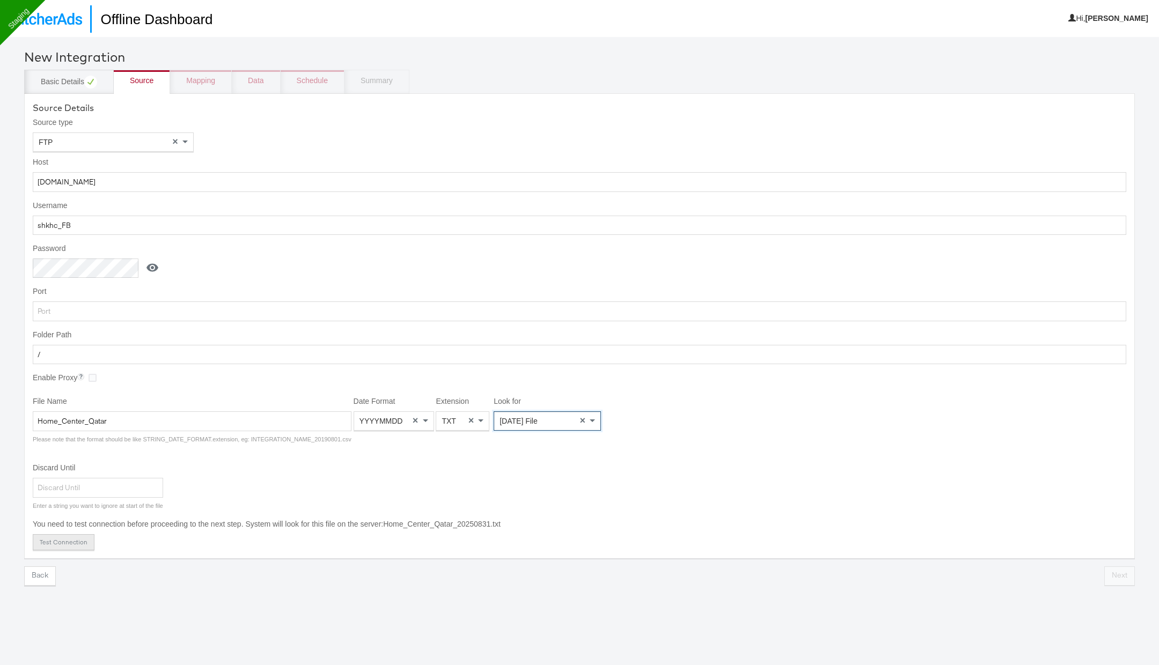
click at [80, 543] on button "Test Connection" at bounding box center [64, 542] width 62 height 16
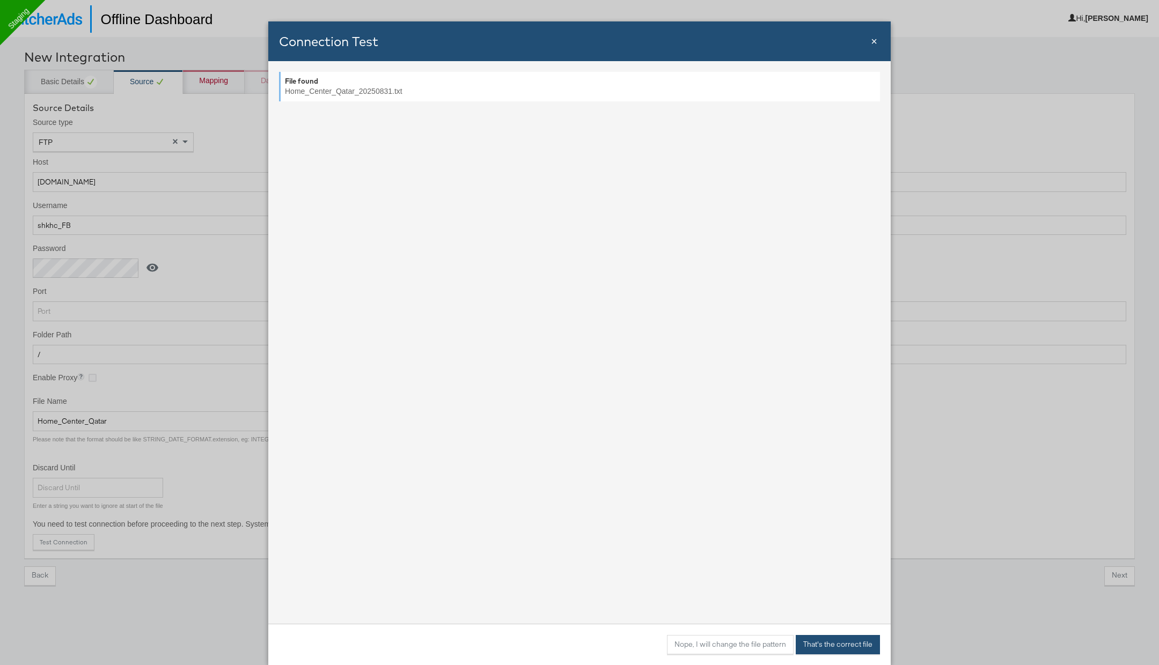
click at [848, 651] on button "That's the correct file" at bounding box center [838, 644] width 84 height 19
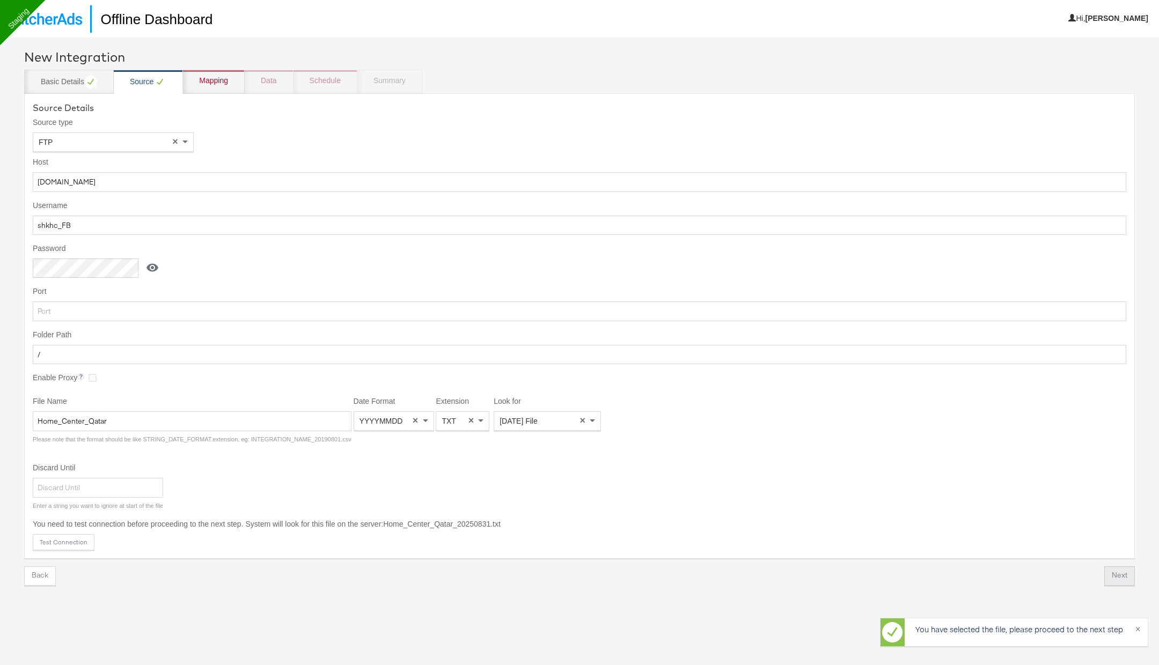
click at [1118, 578] on button "Next" at bounding box center [1119, 575] width 31 height 19
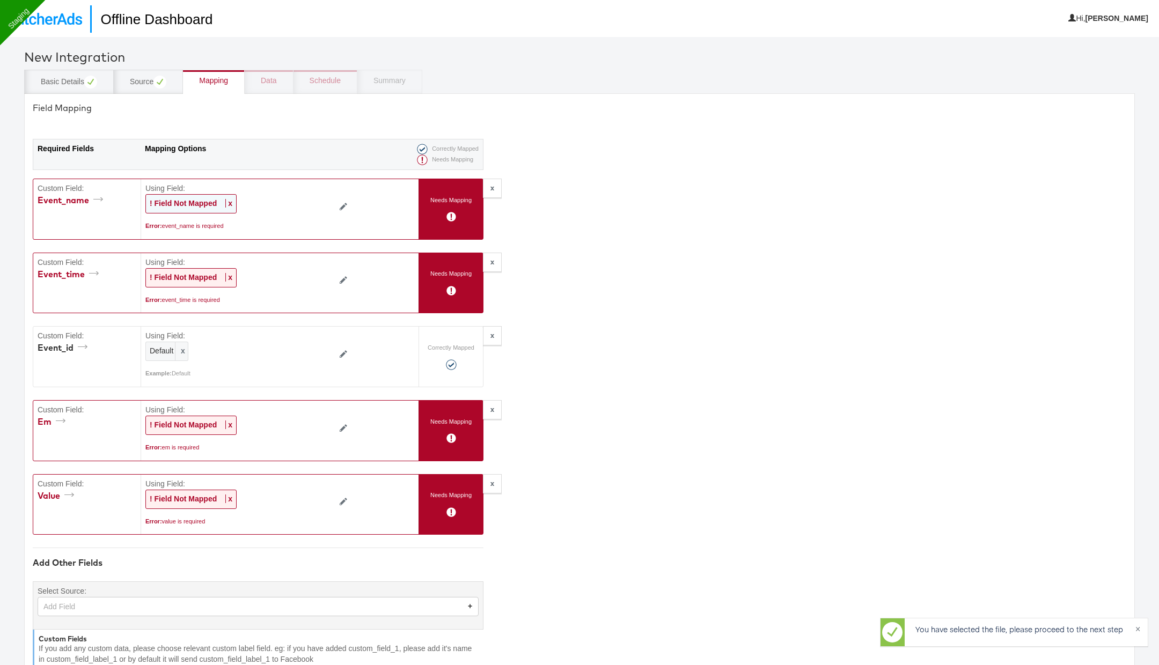
click at [233, 200] on div "! Field Not Mapped x" at bounding box center [190, 203] width 91 height 19
click at [233, 200] on div "Select..." at bounding box center [215, 204] width 138 height 18
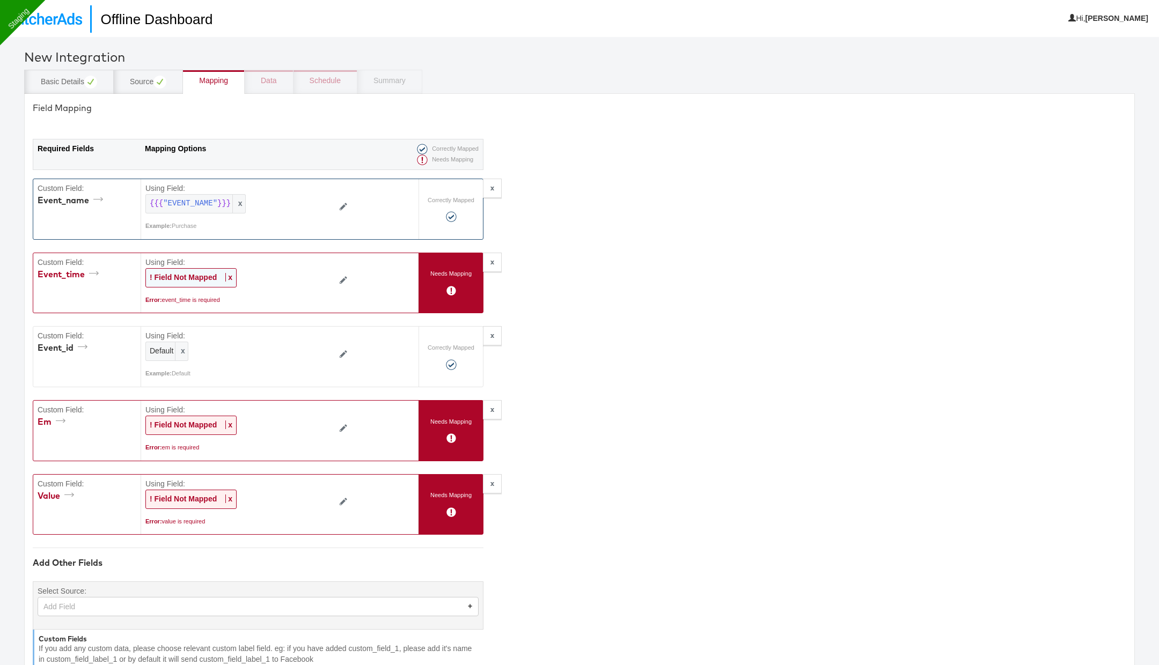
click at [228, 276] on span "x" at bounding box center [228, 277] width 7 height 9
click at [228, 276] on div "Select..." at bounding box center [215, 278] width 138 height 18
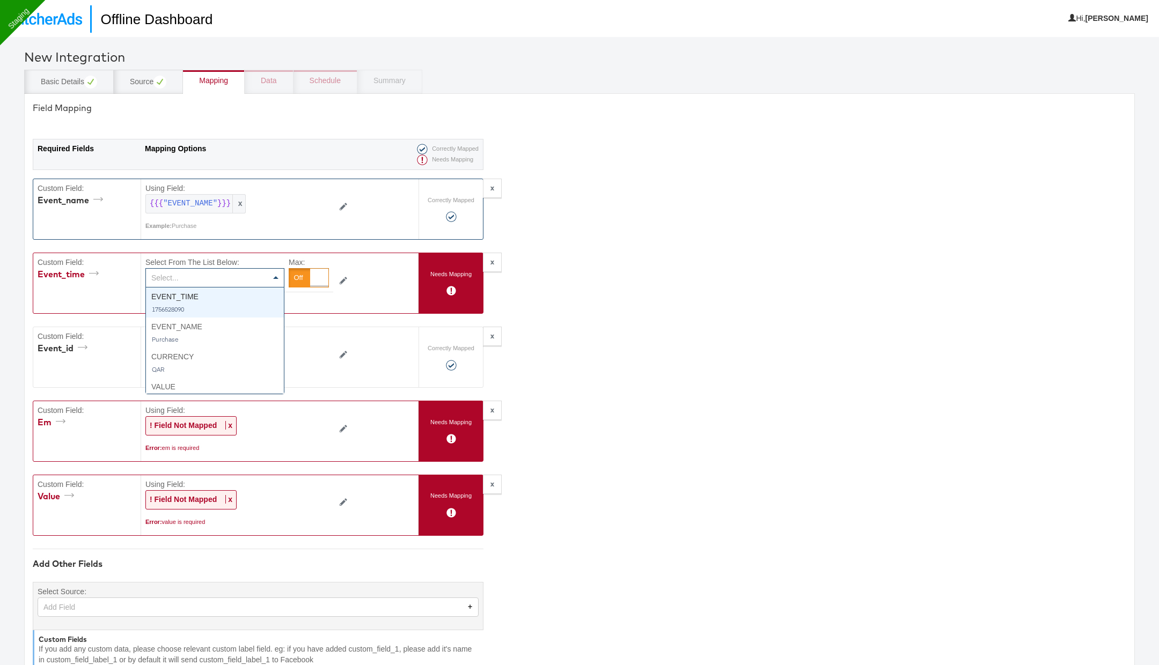
type textarea "{"event_id":"Default","event_name":"{{{\"EVENT_NAME\"}}}","event_time":"{{{\"EV…"
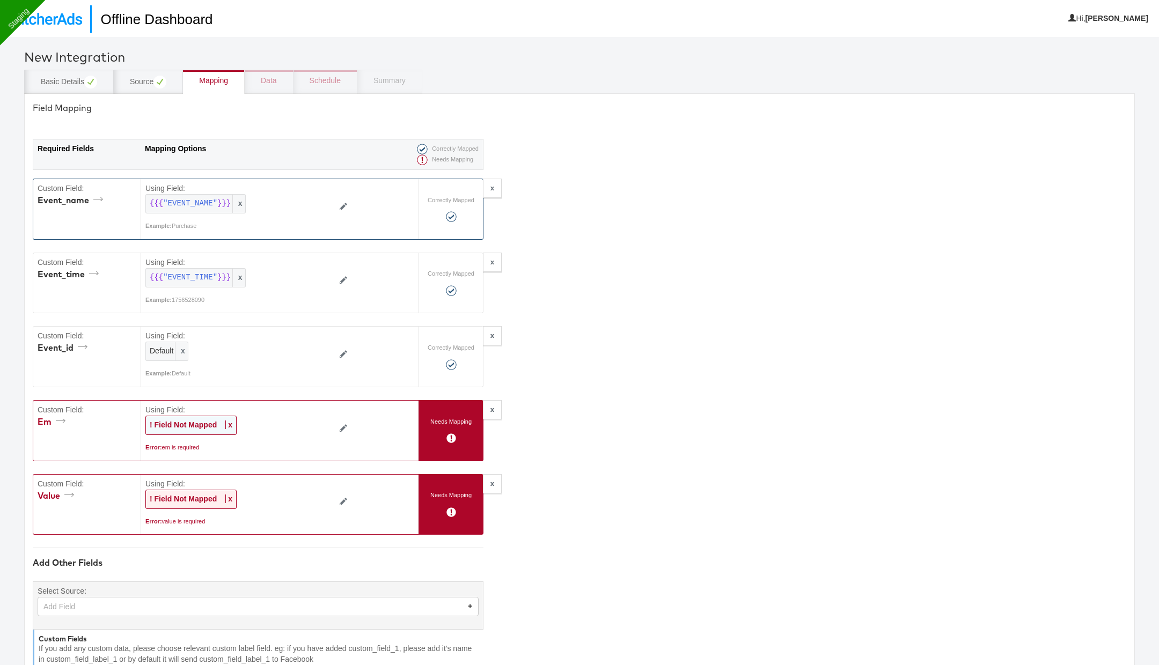
click at [230, 421] on span "x" at bounding box center [228, 425] width 7 height 9
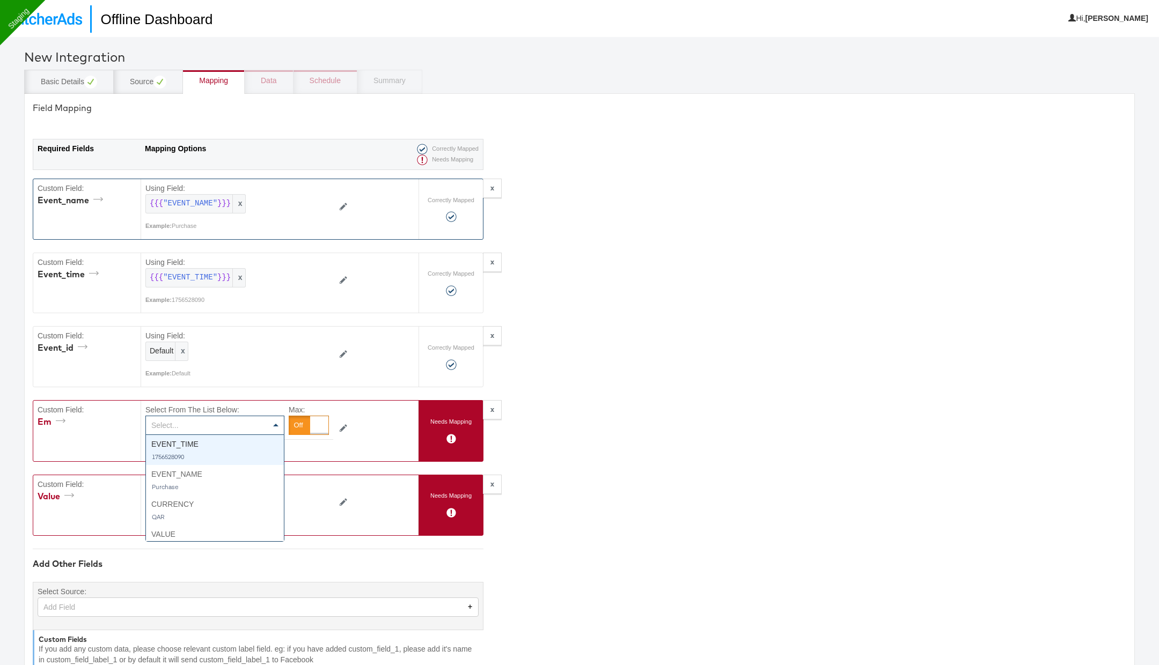
click at [226, 419] on div "Select..." at bounding box center [215, 425] width 138 height 18
type input "em"
type textarea "{"event_id":"Default","event_name":"{{{\"EVENT_NAME\"}}}","event_time":"{{{\"EV…"
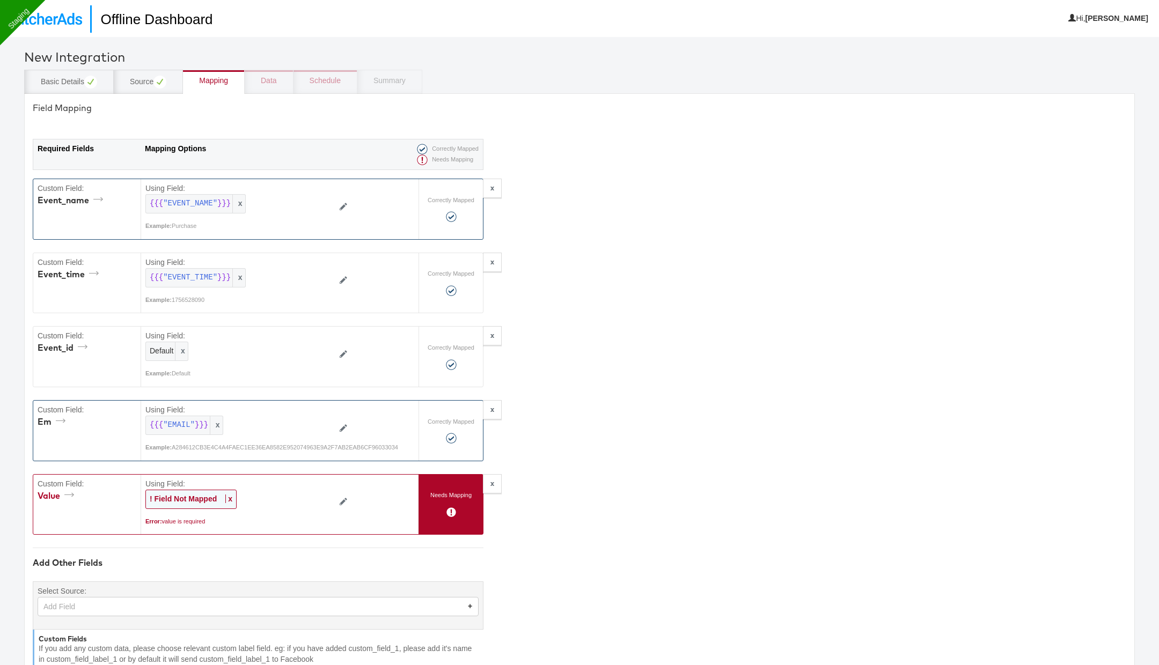
click at [229, 495] on span "x" at bounding box center [228, 499] width 7 height 9
click at [229, 491] on div "Select..." at bounding box center [215, 499] width 138 height 18
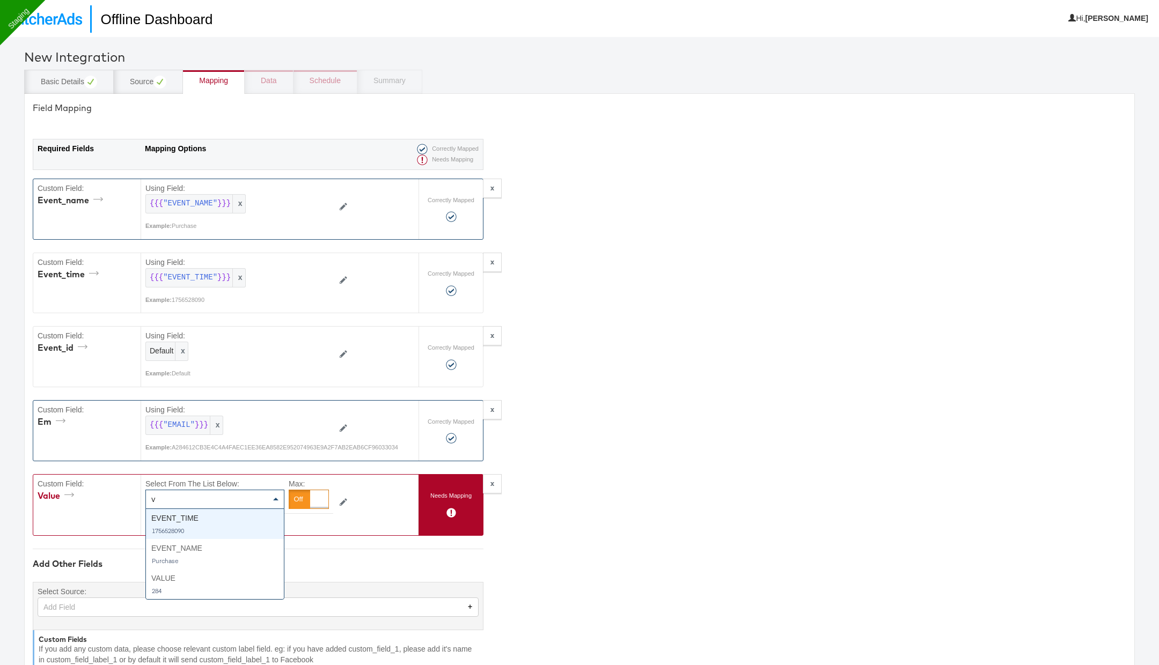
type input "va"
type textarea "{"event_id":"Default","event_name":"{{{\"EVENT_NAME\"}}}","event_time":"{{{\"EV…"
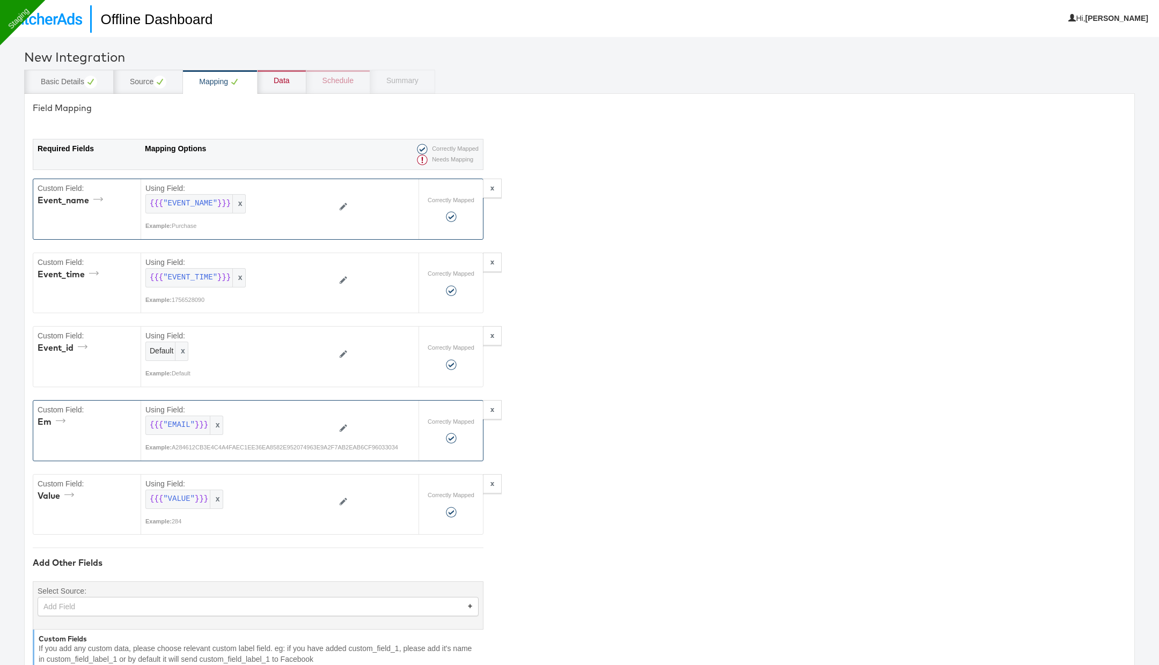
click at [179, 599] on div "Add Field +" at bounding box center [258, 606] width 441 height 19
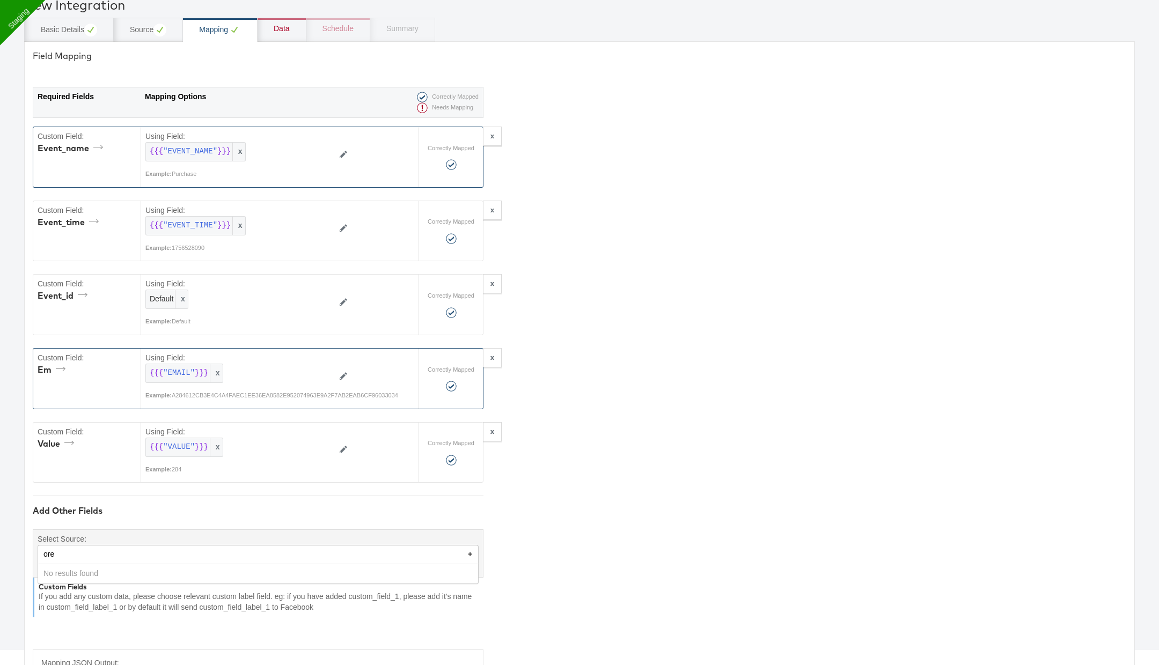
type input "or"
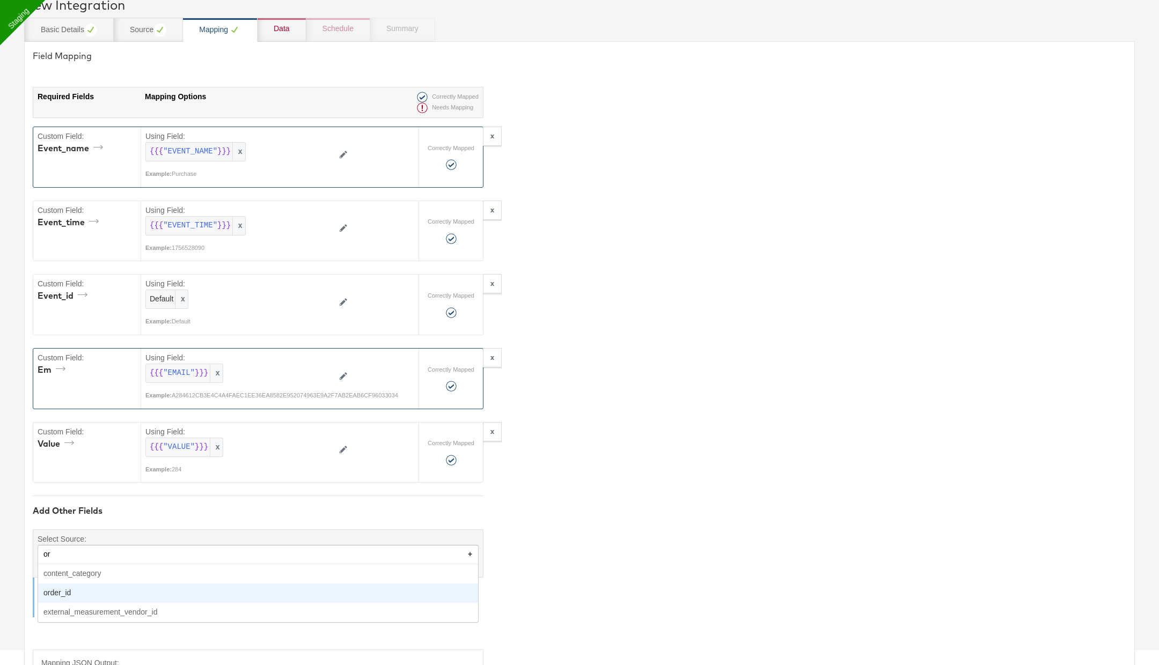
type textarea "{"event_id":"Default","event_name":"{{{\"EVENT_NAME\"}}}","event_time":"{{{\"EV…"
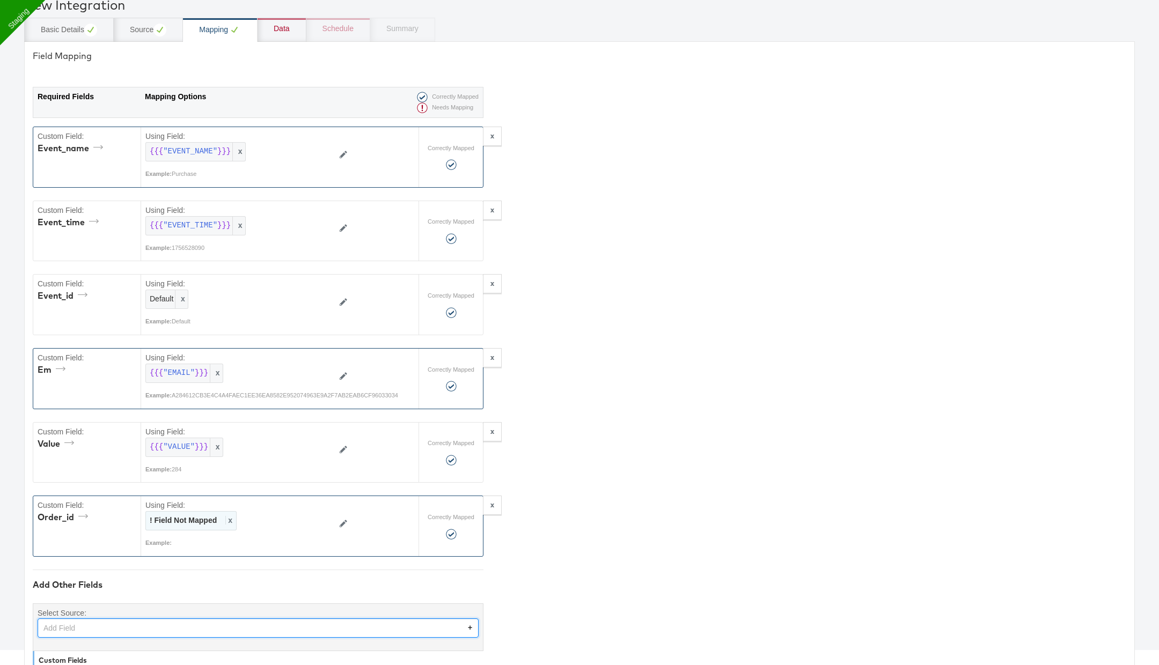
click at [227, 516] on span "x" at bounding box center [228, 520] width 7 height 9
click at [227, 512] on div "Select..." at bounding box center [215, 521] width 138 height 18
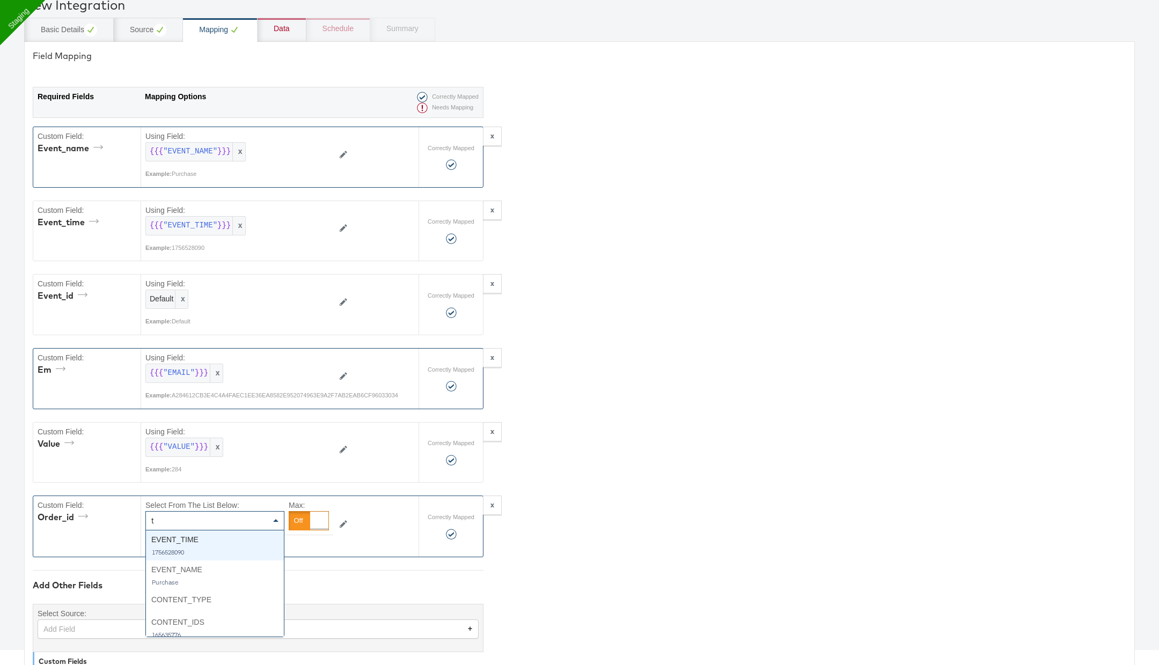
type input "tr"
type textarea "{"event_id":"Default","event_name":"{{{\"EVENT_NAME\"}}}","event_time":"{{{\"EV…"
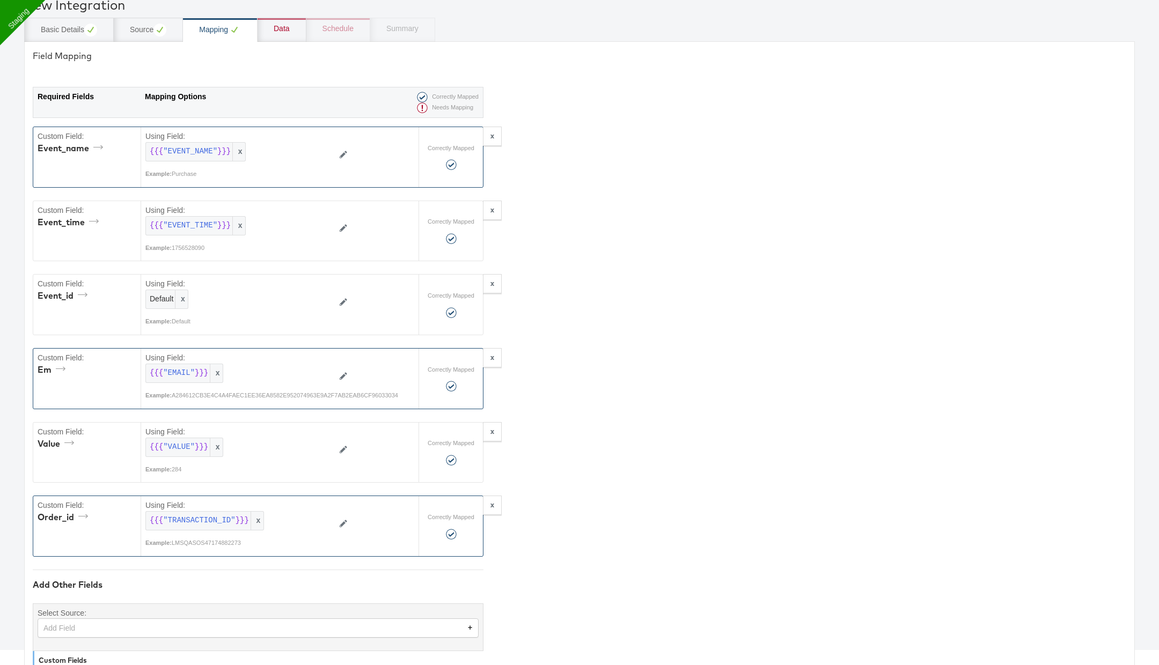
click at [770, 301] on div "Field Mapping Required Fields Mapping Options Correctly Mapped Needs Mapping Cu…" at bounding box center [579, 468] width 1110 height 854
click at [284, 30] on div "Data" at bounding box center [282, 29] width 16 height 11
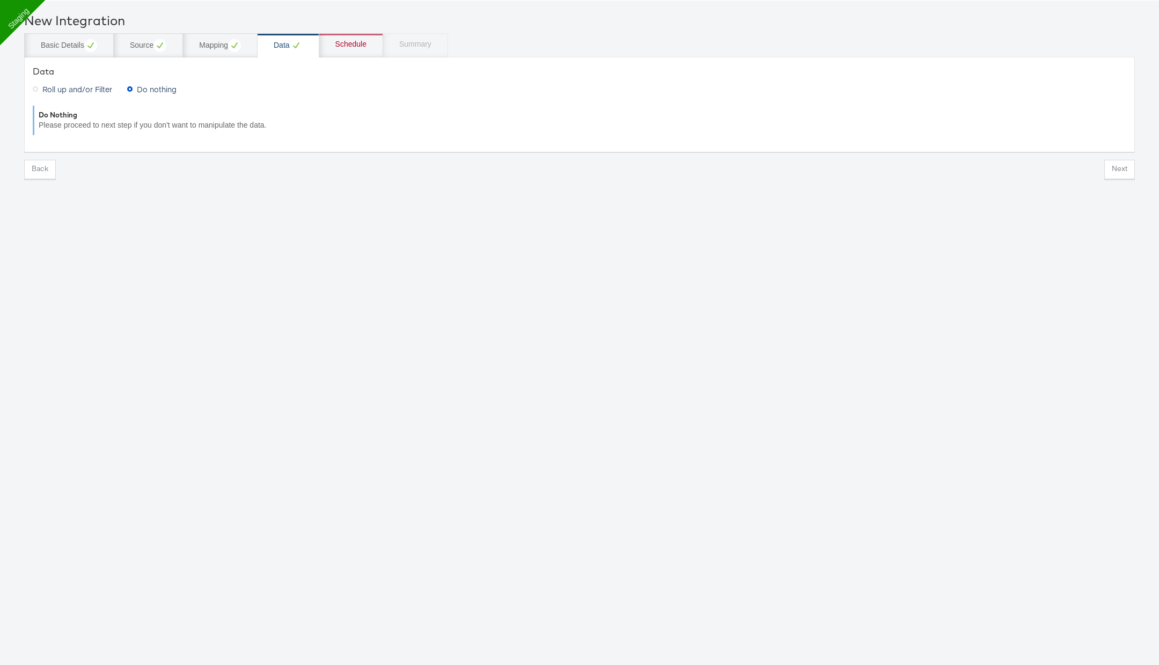
click at [99, 84] on span "Roll up and/or Filter" at bounding box center [77, 89] width 70 height 11
click at [0, 0] on input "Roll up and/or Filter" at bounding box center [0, 0] width 0 height 0
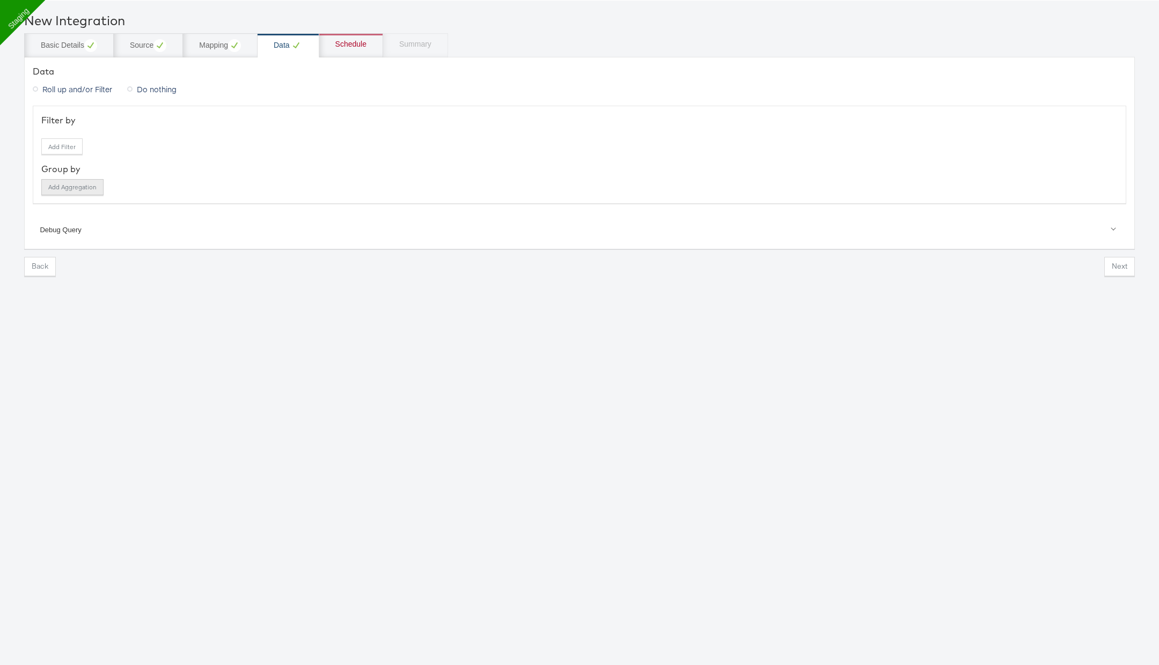
click at [87, 185] on button "Add Aggregation" at bounding box center [72, 187] width 62 height 16
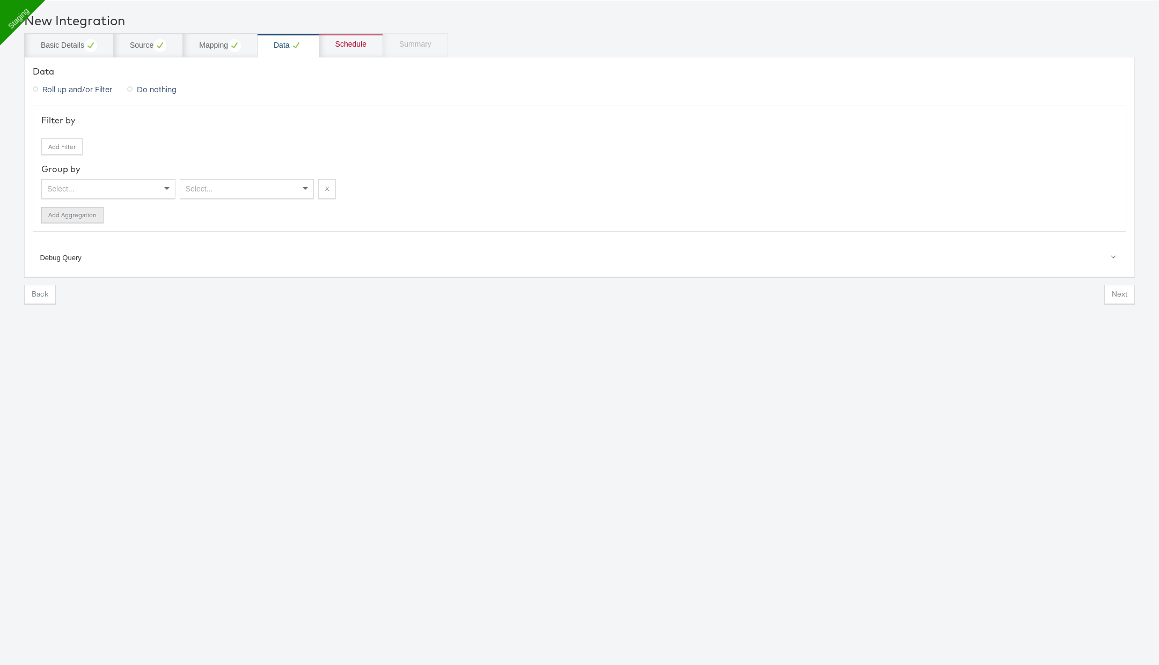
click at [85, 215] on button "Add Aggregation" at bounding box center [72, 215] width 62 height 16
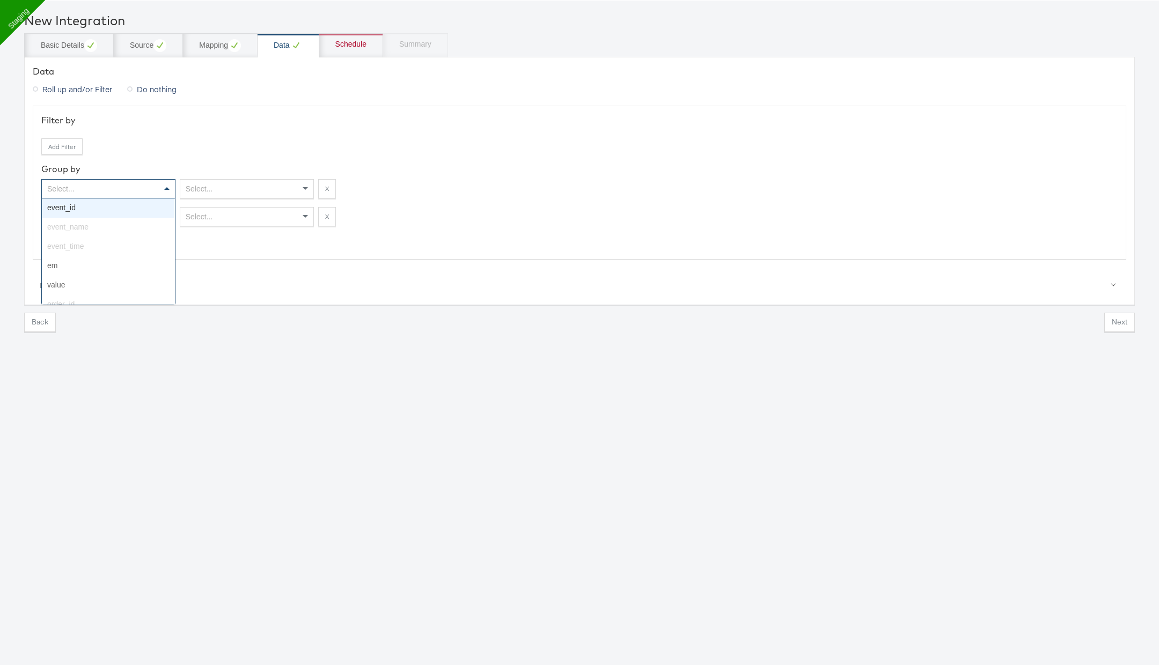
click at [100, 190] on div "Select..." at bounding box center [108, 189] width 133 height 18
type input "va"
click at [158, 218] on div "Select..." at bounding box center [108, 217] width 133 height 18
type input "conte"
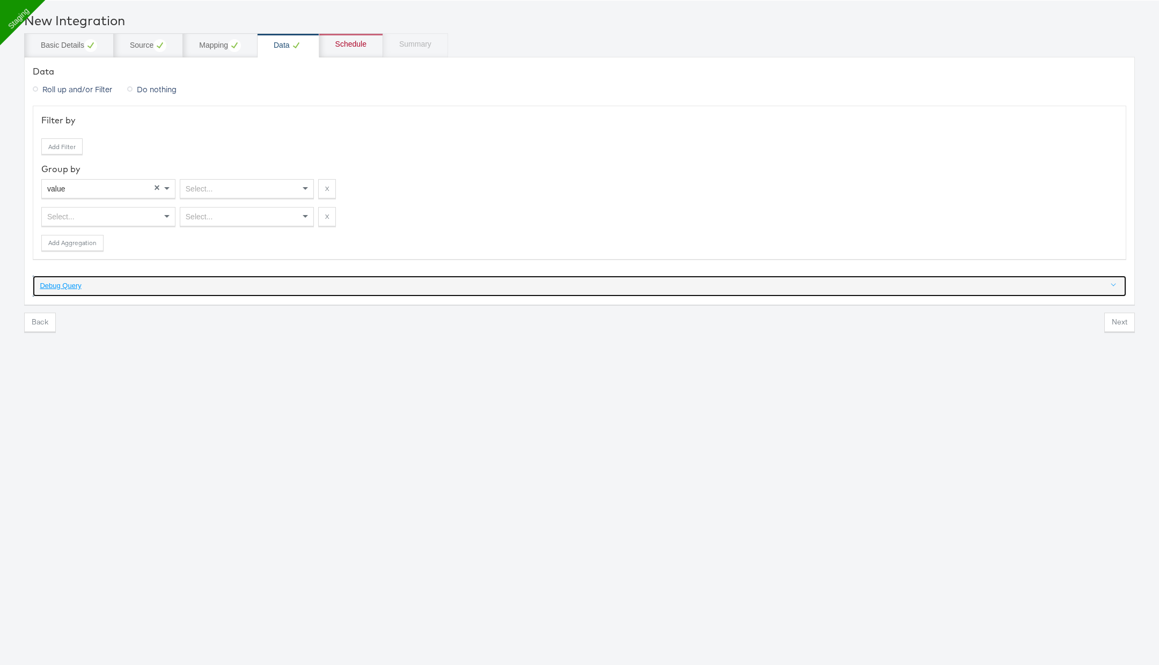
click at [284, 277] on link "Debug Query" at bounding box center [579, 286] width 1093 height 21
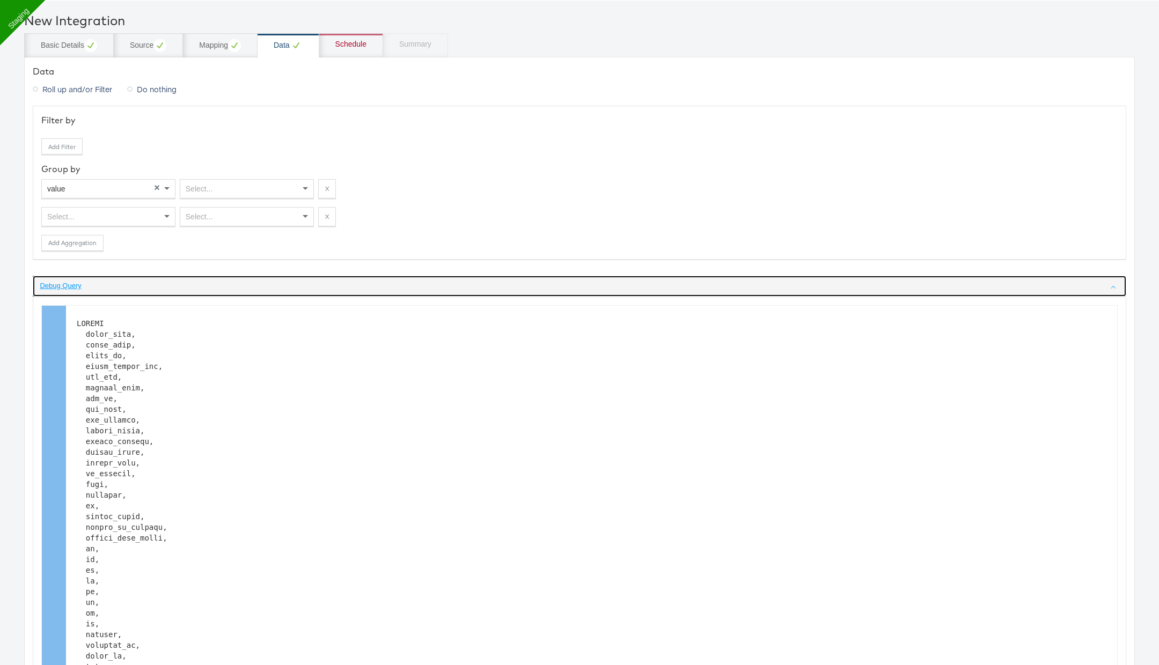
click at [232, 278] on link "Debug Query" at bounding box center [579, 286] width 1093 height 21
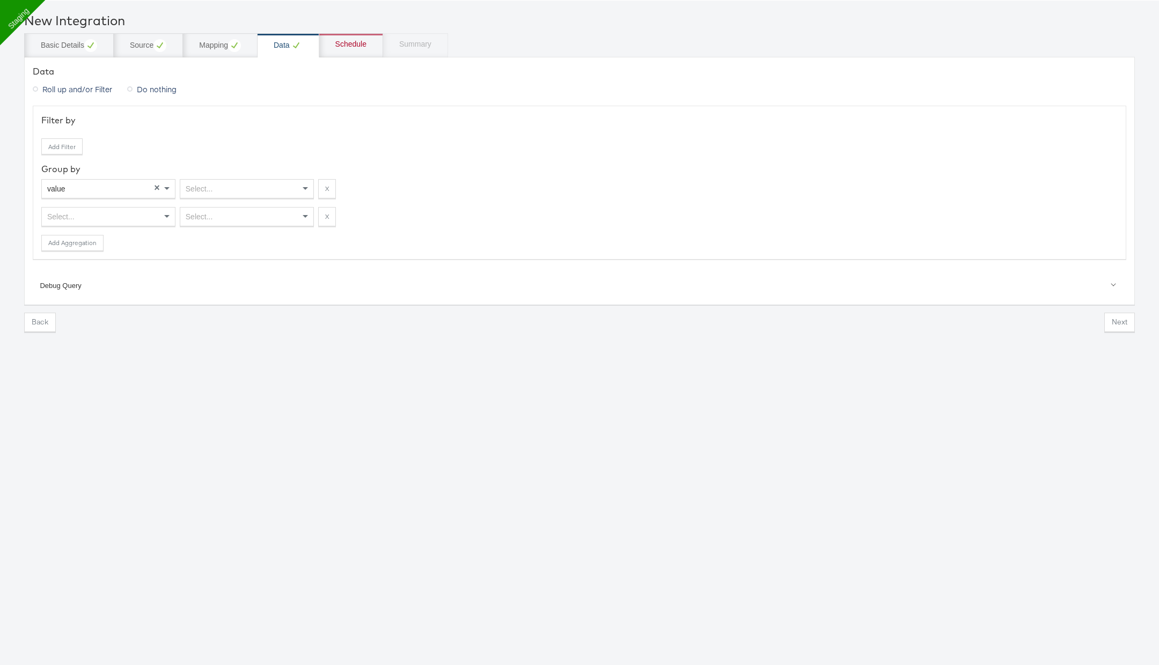
click at [90, 218] on div "Select..." at bounding box center [108, 217] width 133 height 18
click at [226, 46] on div "Mapping" at bounding box center [220, 45] width 42 height 13
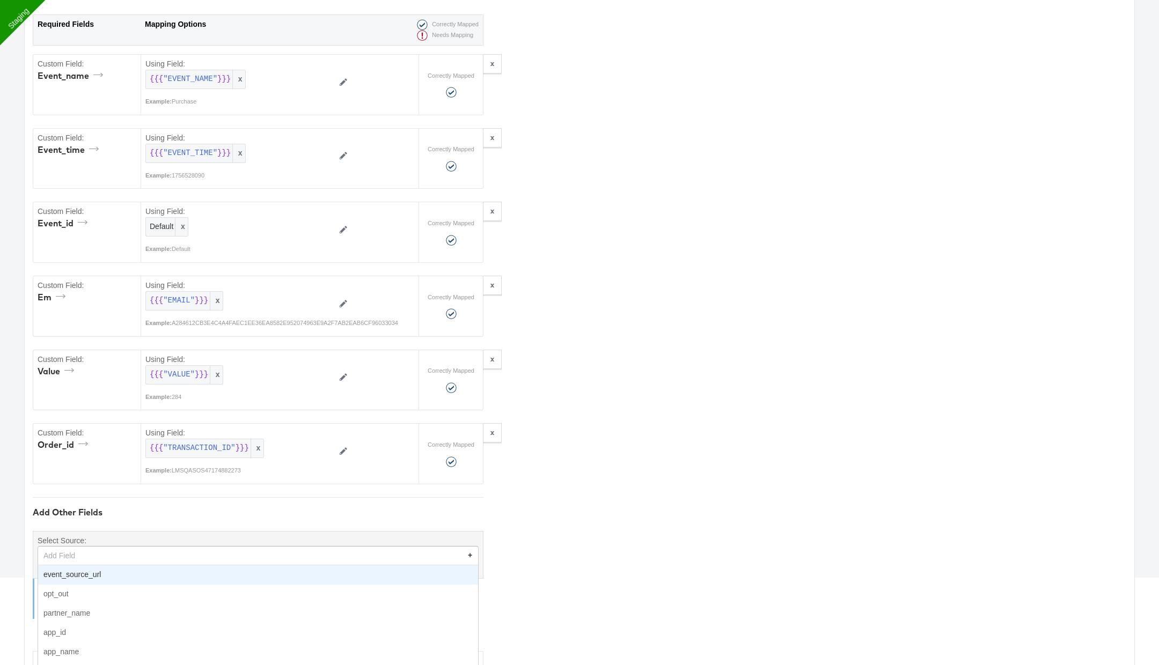
scroll to position [125, 0]
click at [113, 548] on div "Add Field" at bounding box center [258, 555] width 440 height 18
type input "con"
type textarea "{"event_id":"Default","event_name":"{{{\"EVENT_NAME\"}}}","event_time":"{{{\"EV…"
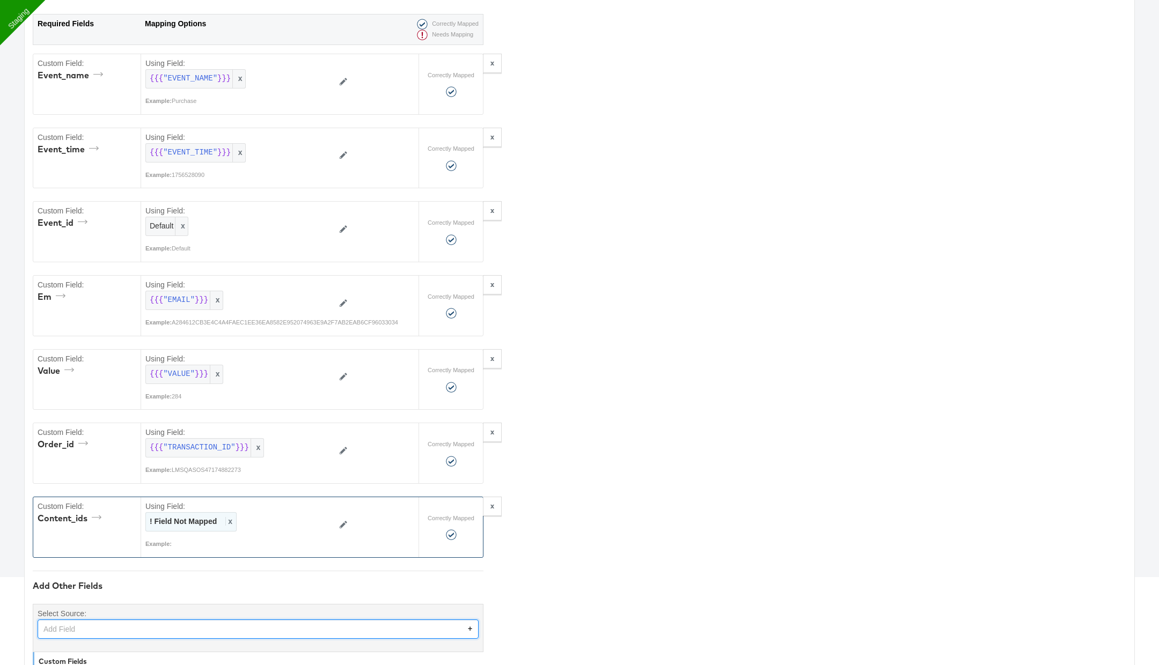
click at [188, 517] on strong "! Field Not Mapped" at bounding box center [183, 521] width 67 height 9
click at [210, 516] on div "Select..." at bounding box center [215, 522] width 138 height 18
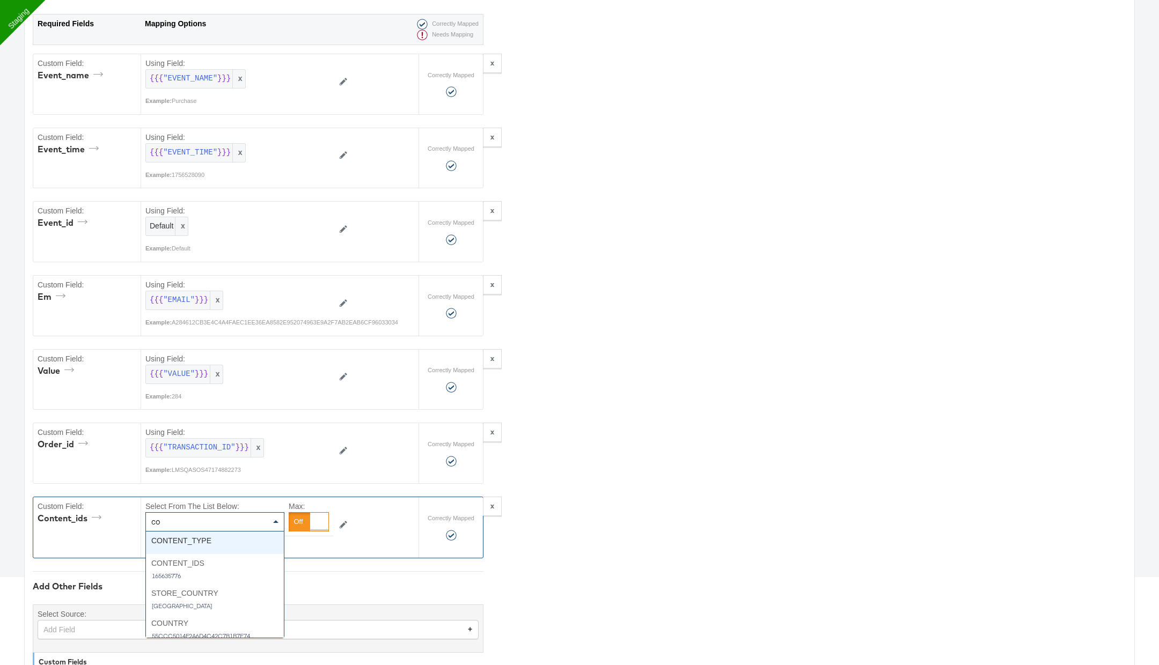
type input "con"
type textarea "{"event_id":"Default","event_name":"{{{\"EVENT_NAME\"}}}","event_time":"{{{\"EV…"
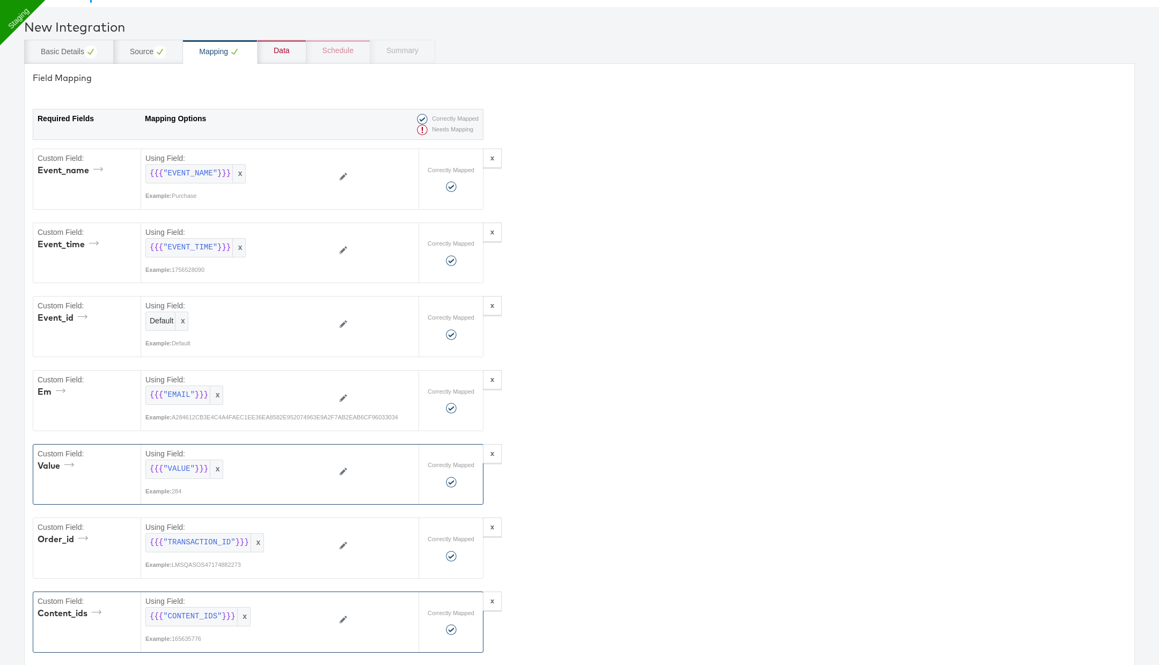
scroll to position [0, 0]
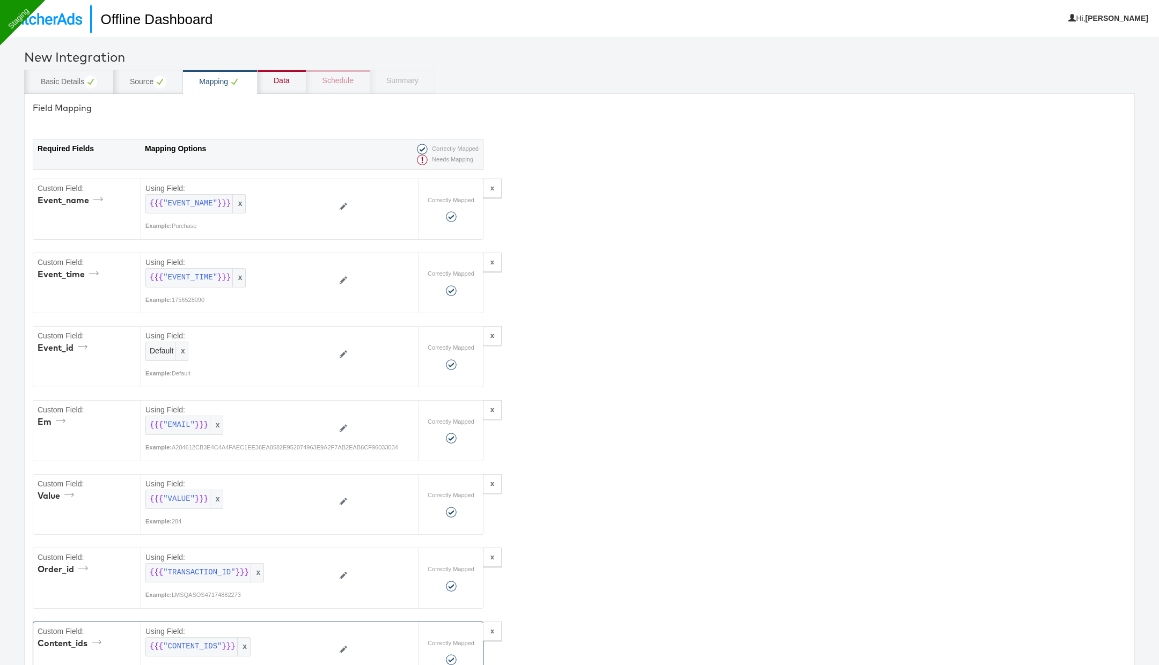
click at [286, 84] on div "Data" at bounding box center [282, 81] width 16 height 11
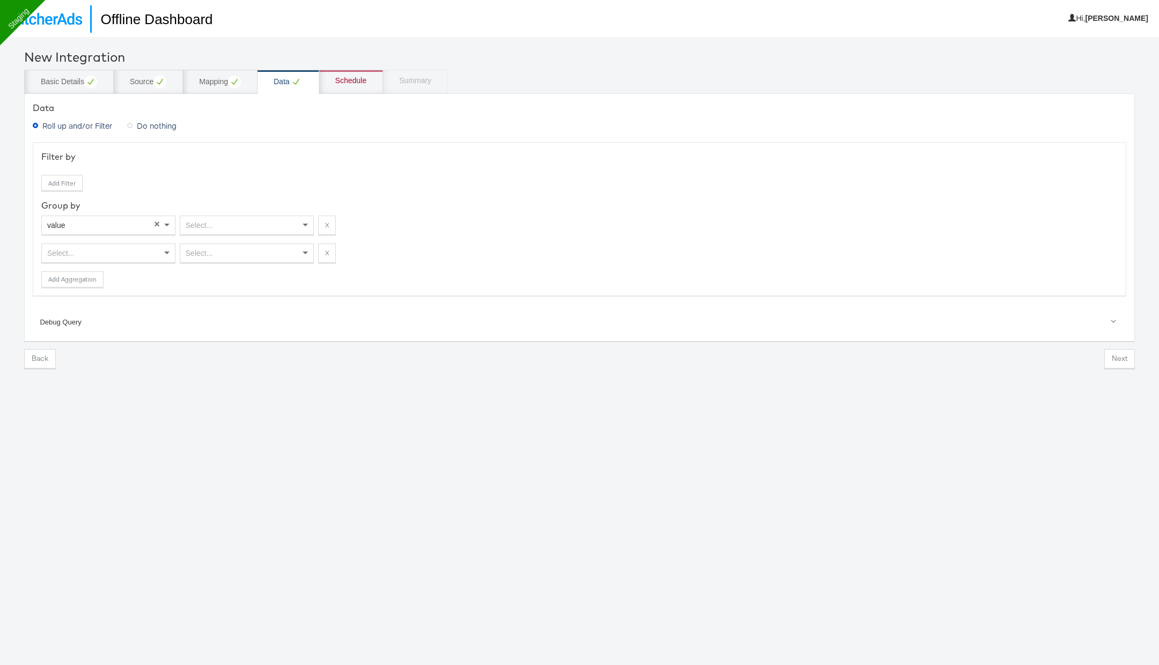
click at [154, 249] on div "Select..." at bounding box center [108, 253] width 133 height 18
type input "con"
click at [240, 218] on div "Select..." at bounding box center [246, 225] width 133 height 18
click at [246, 252] on div "Select..." at bounding box center [246, 253] width 133 height 18
click at [369, 74] on div "Schedule" at bounding box center [351, 82] width 64 height 24
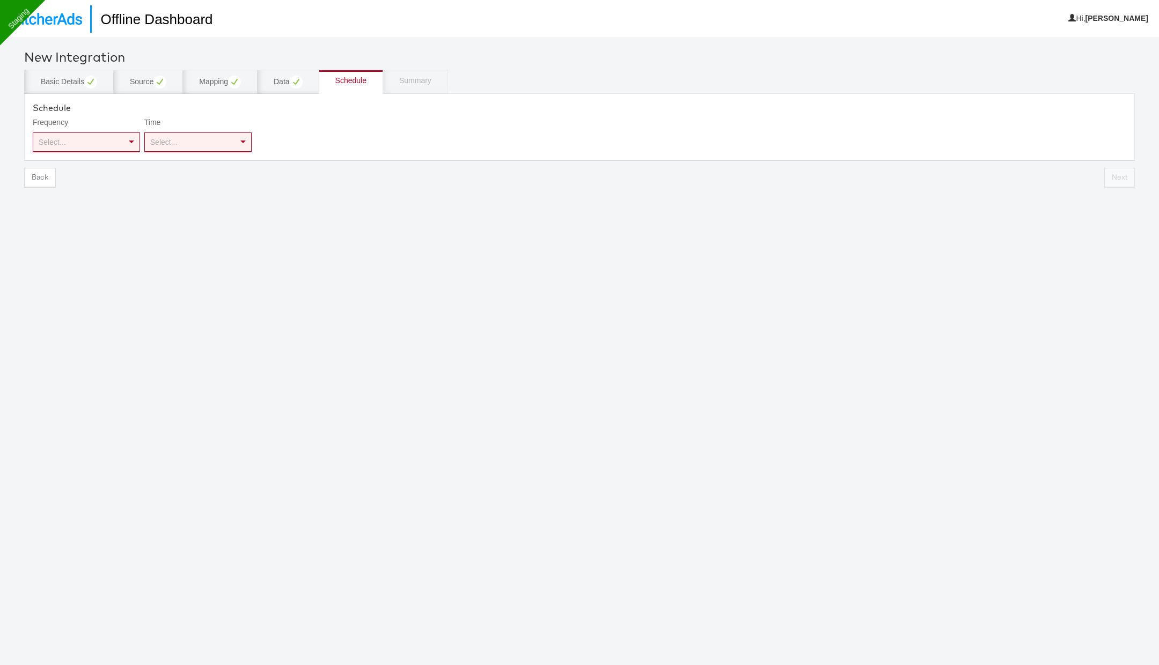
click at [115, 144] on div "Select..." at bounding box center [86, 142] width 106 height 18
click at [243, 139] on span "×" at bounding box center [243, 142] width 6 height 10
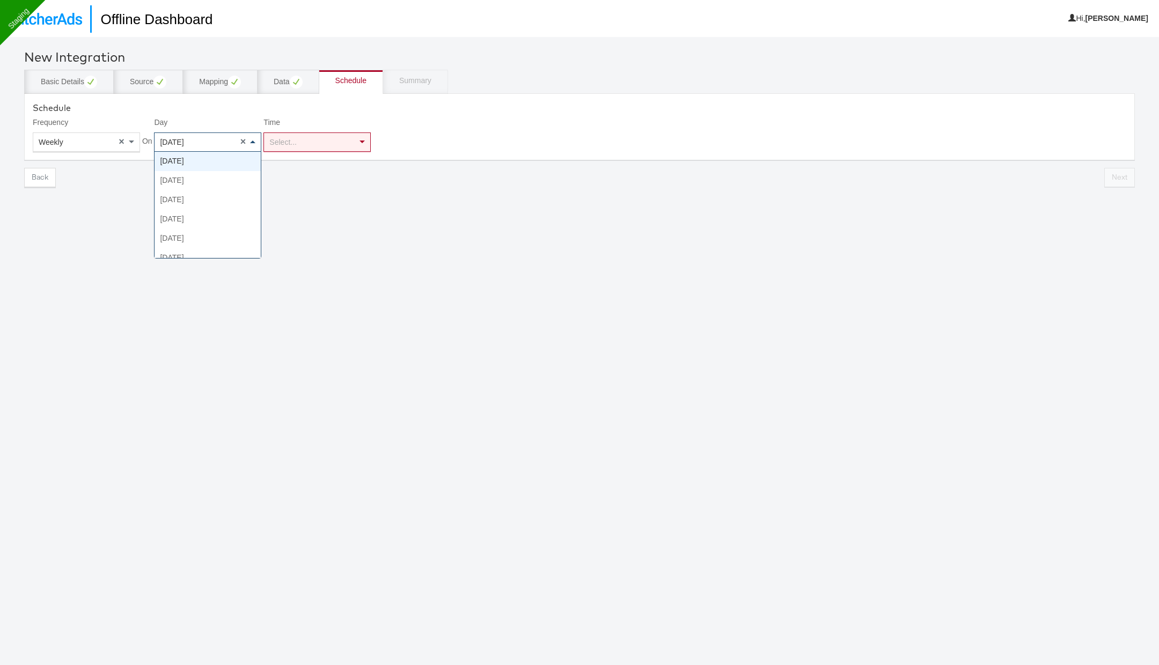
click at [254, 142] on span at bounding box center [252, 142] width 5 height 3
click at [299, 142] on div "Select..." at bounding box center [317, 142] width 106 height 18
click at [86, 145] on div "Weekly" at bounding box center [86, 142] width 106 height 18
click at [198, 145] on div "Select..." at bounding box center [198, 142] width 106 height 18
type input "13"
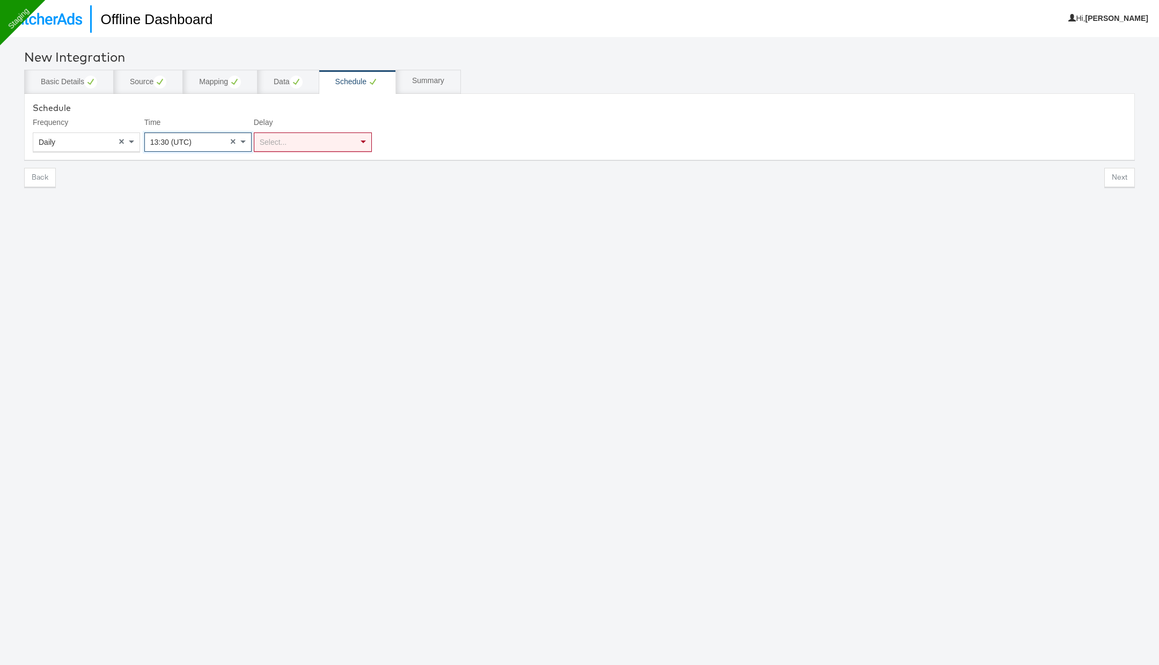
click at [299, 143] on div "Select..." at bounding box center [312, 142] width 117 height 18
click at [1125, 175] on button "Next" at bounding box center [1119, 177] width 31 height 19
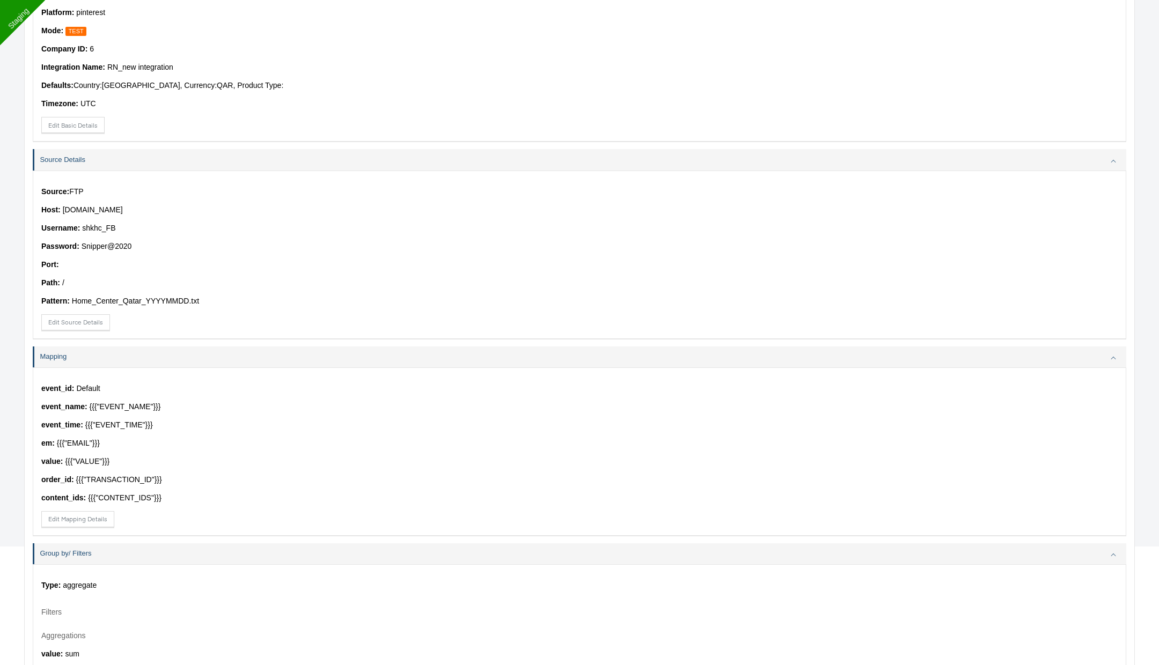
scroll to position [346, 0]
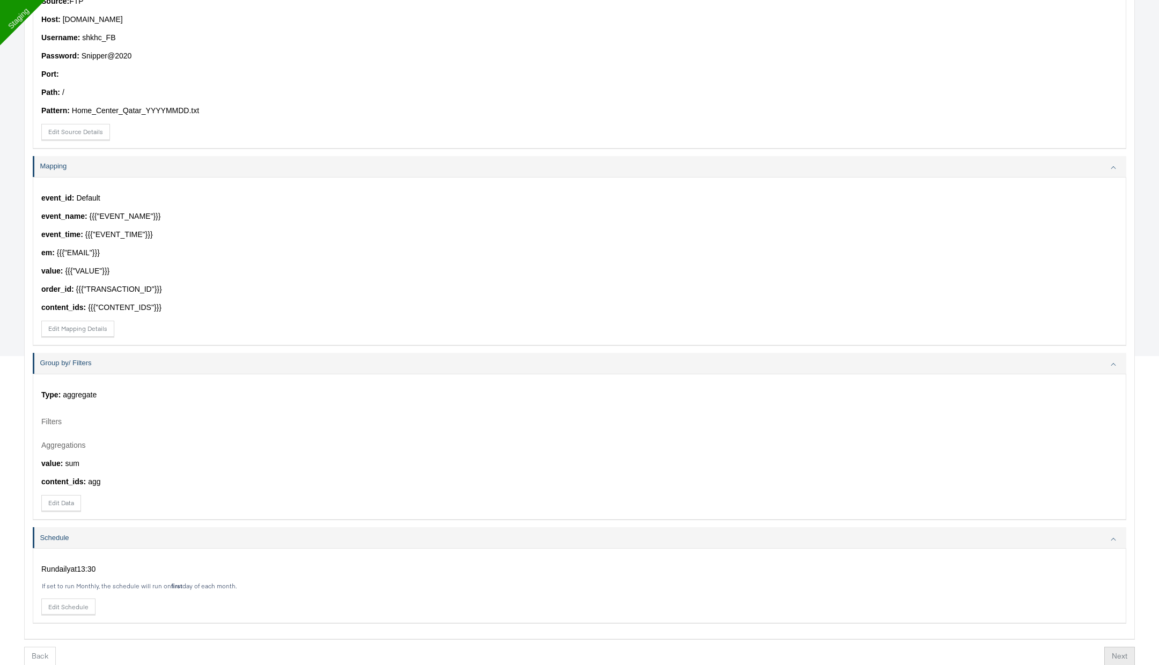
click at [1120, 648] on button "Next" at bounding box center [1119, 656] width 31 height 19
click at [1120, 648] on button "Finish" at bounding box center [1114, 656] width 35 height 19
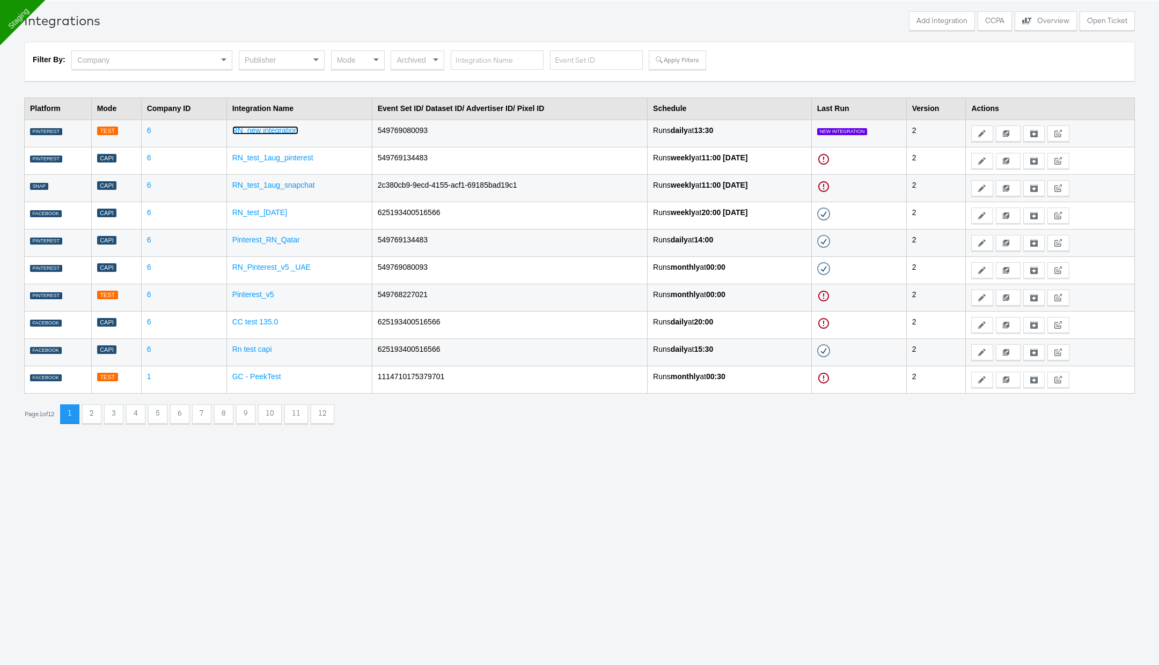
click at [289, 129] on link "RN_new integration" at bounding box center [265, 130] width 66 height 9
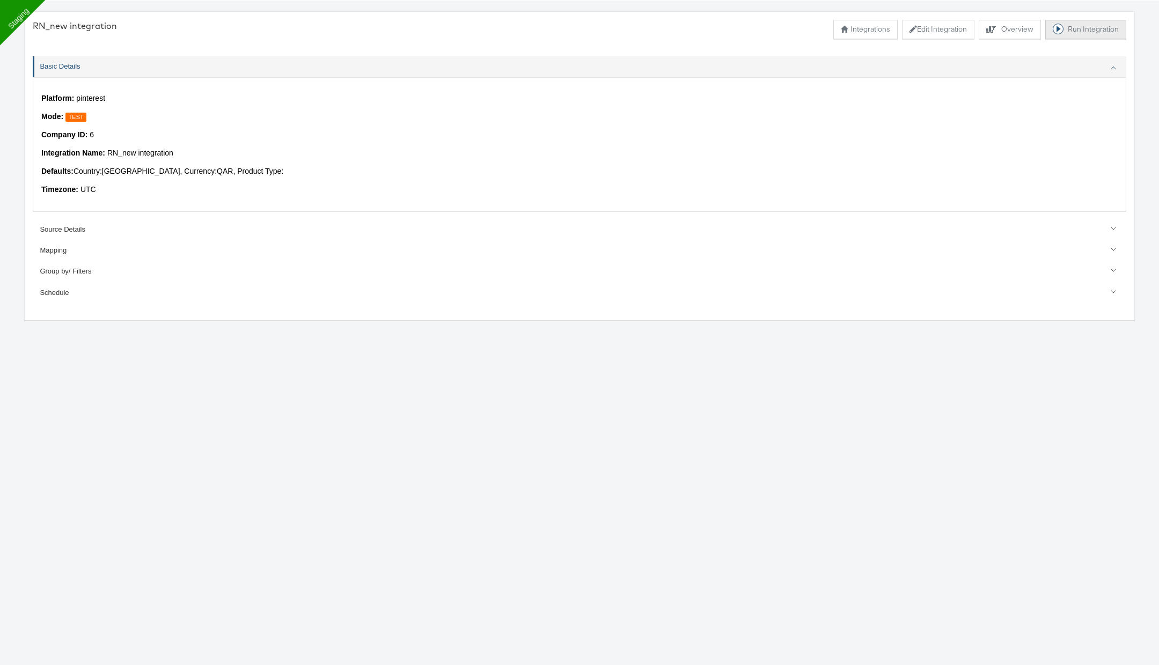
click at [1091, 28] on button "Run Integration" at bounding box center [1085, 29] width 81 height 19
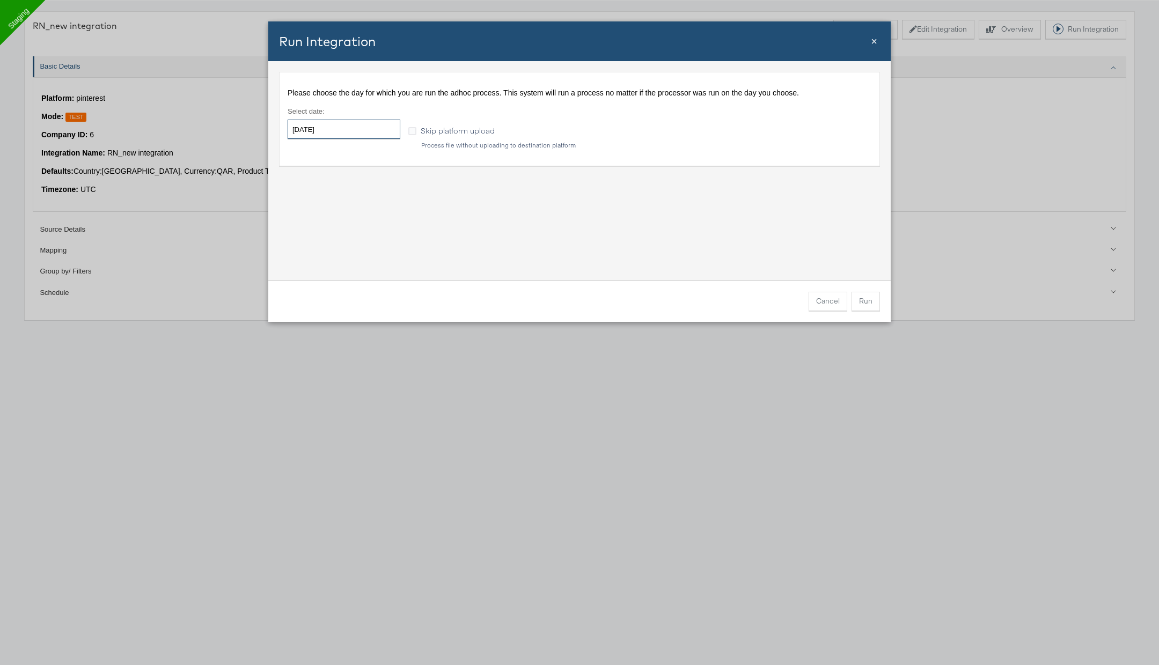
click at [379, 128] on input "2025-09-01" at bounding box center [344, 129] width 113 height 19
click at [303, 185] on td "31" at bounding box center [300, 183] width 18 height 15
type input "2025-08-31"
click at [855, 300] on button "Run" at bounding box center [865, 301] width 28 height 19
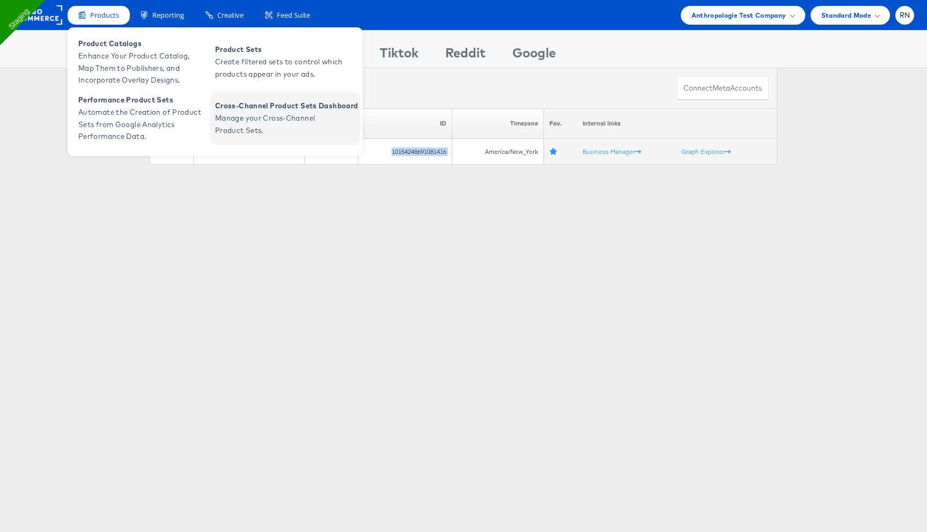
click at [250, 110] on span "Cross-Channel Product Sets Dashboard" at bounding box center [286, 106] width 143 height 12
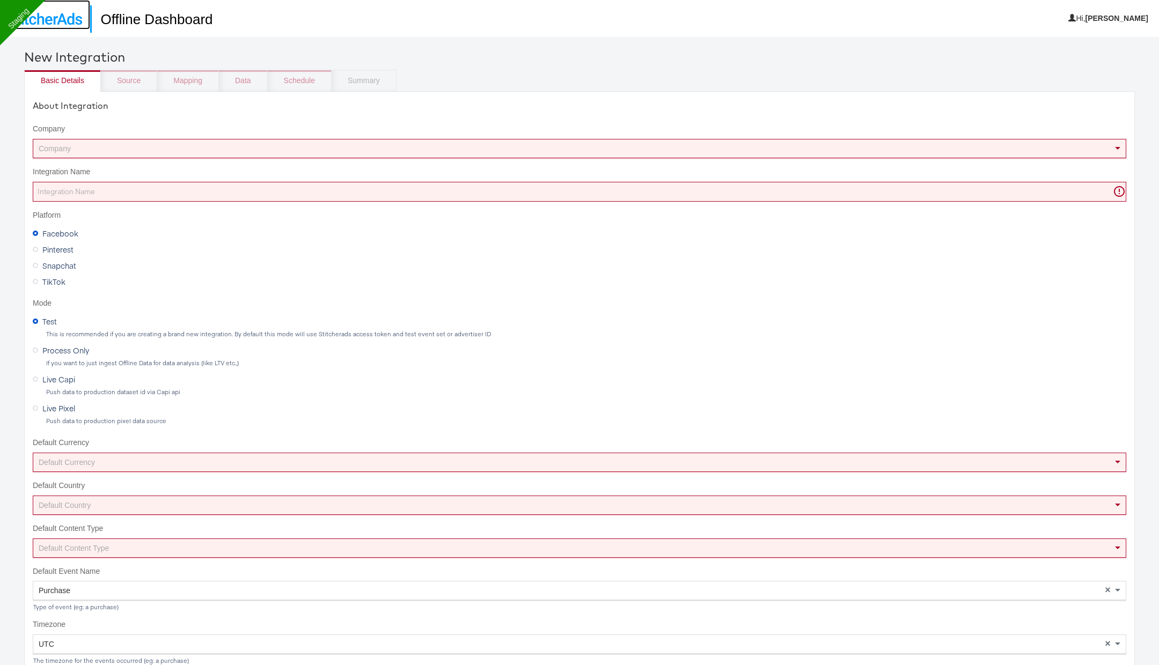
click at [68, 19] on img at bounding box center [45, 19] width 74 height 12
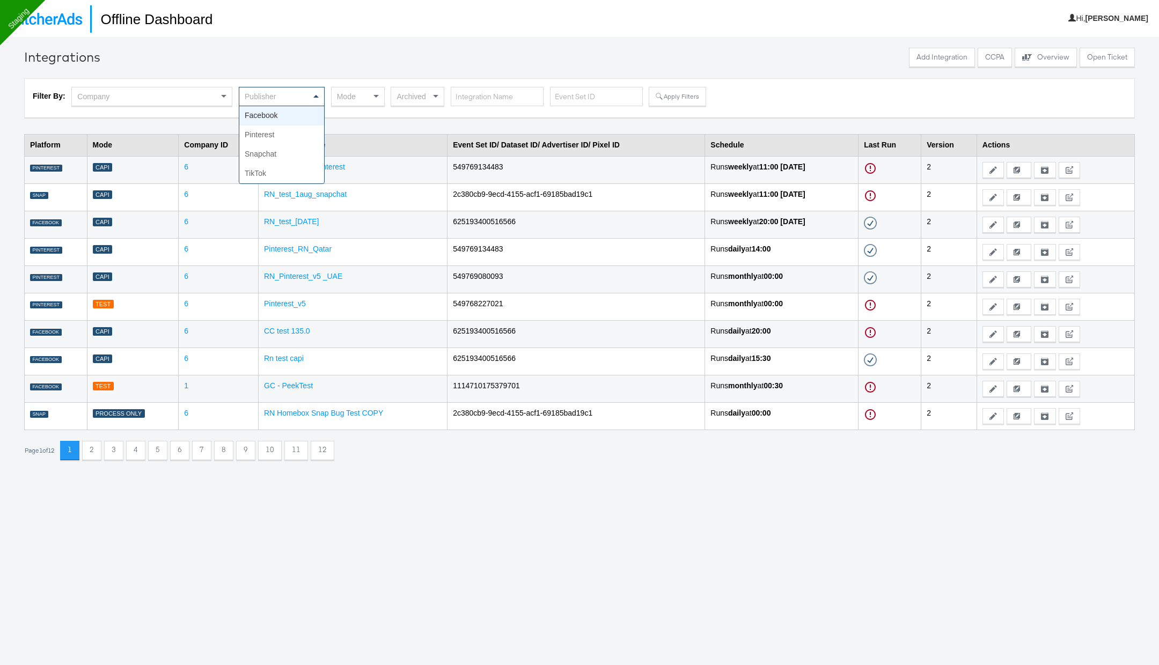
click at [300, 102] on div "Publisher" at bounding box center [281, 96] width 85 height 18
click at [355, 101] on div "Mode" at bounding box center [358, 96] width 53 height 18
click at [365, 97] on div "Mode" at bounding box center [358, 96] width 53 height 18
click at [666, 101] on button "Apply Filters" at bounding box center [677, 96] width 57 height 19
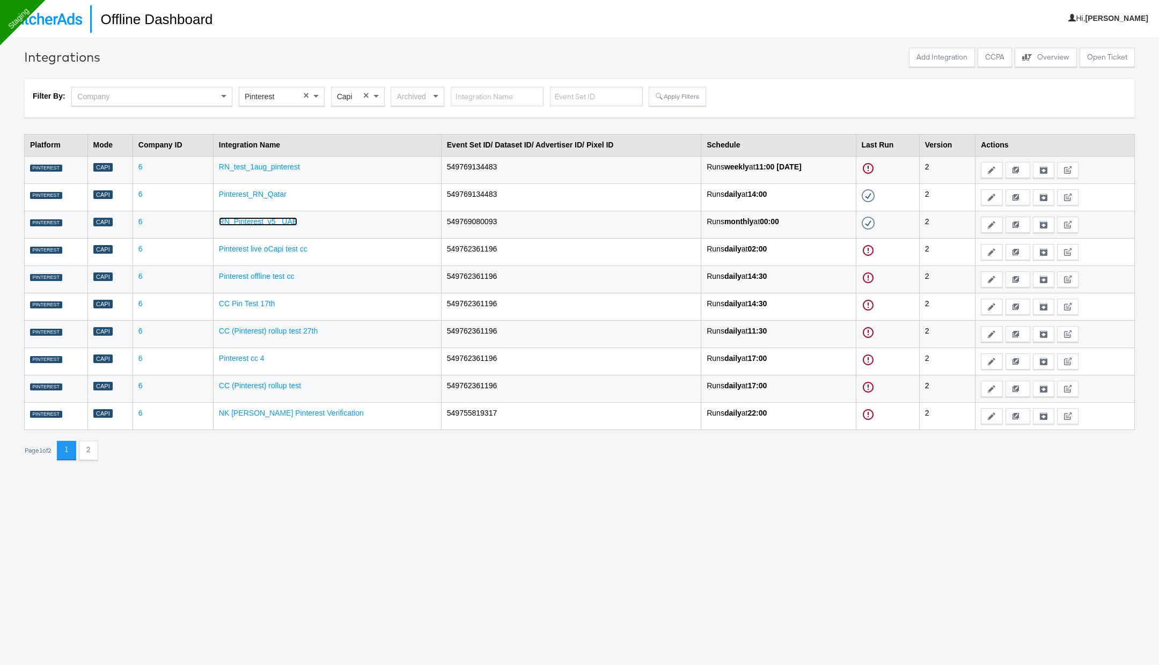
click at [266, 223] on link "RN_Pinterest_v5 _UAE" at bounding box center [258, 221] width 78 height 9
click at [276, 193] on link "Pinterest_RN_Qatar" at bounding box center [253, 194] width 68 height 9
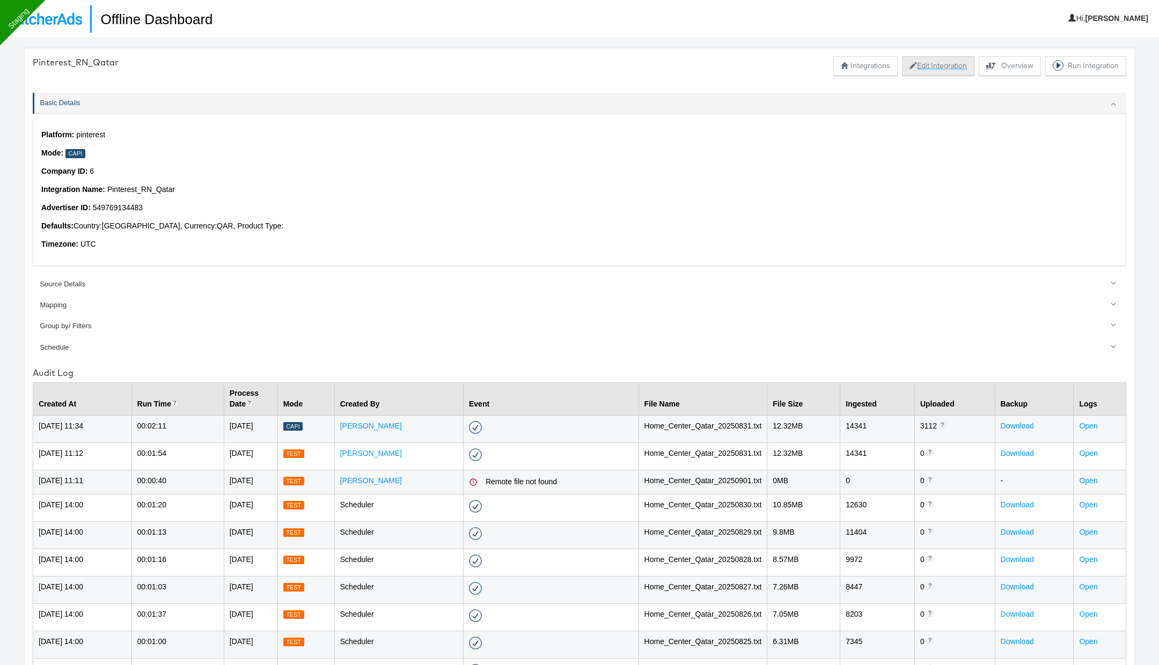
click at [940, 68] on button "Edit Integration" at bounding box center [938, 65] width 72 height 19
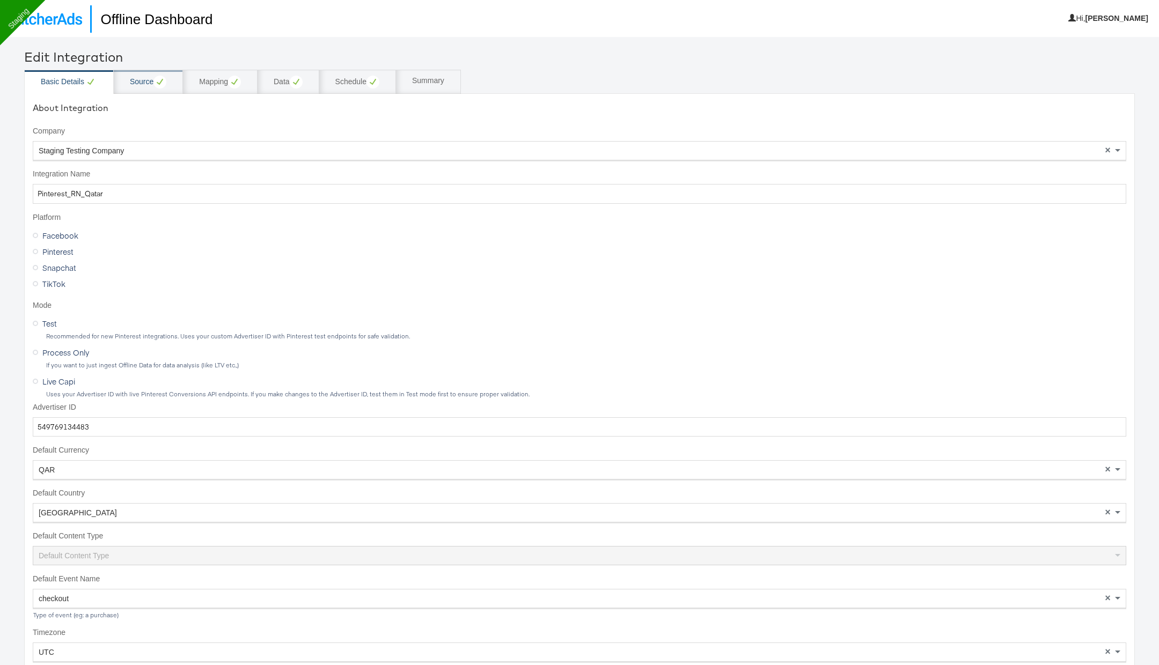
click at [148, 82] on div "Source" at bounding box center [148, 82] width 36 height 13
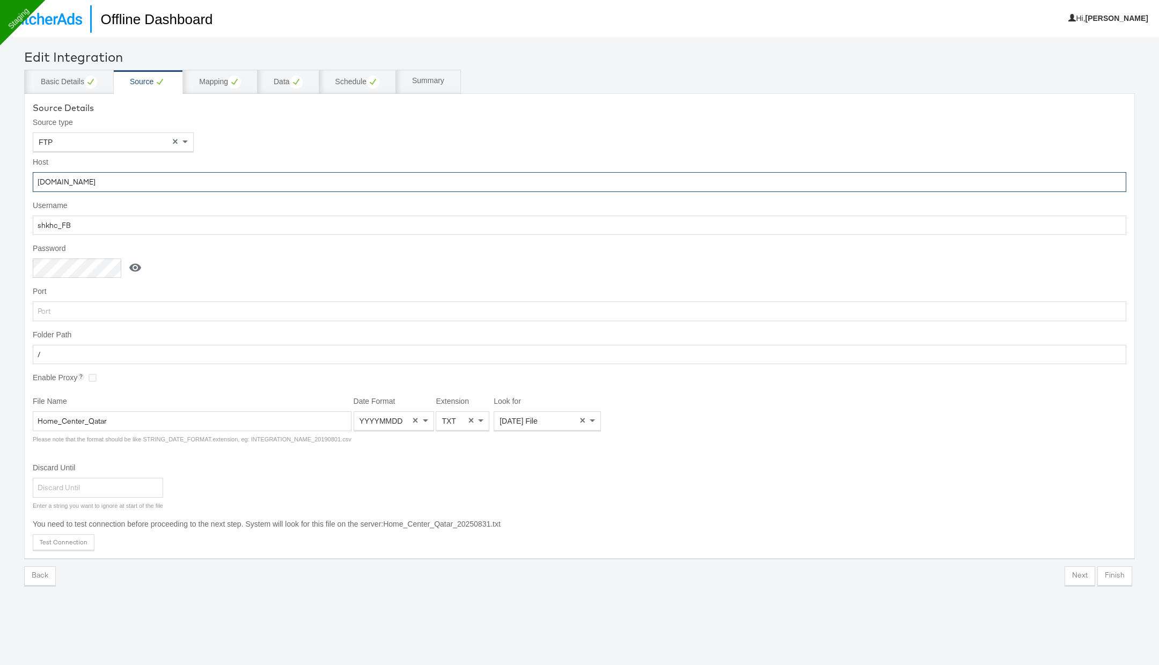
click at [108, 182] on input "ftp.wip.cplmg.com" at bounding box center [579, 182] width 1093 height 20
click at [247, 231] on input "shkhc_FB" at bounding box center [579, 226] width 1093 height 20
paste input "ftp.wip.cplmg.com"
type input "shkhc_FB"
click at [143, 260] on button at bounding box center [135, 268] width 28 height 20
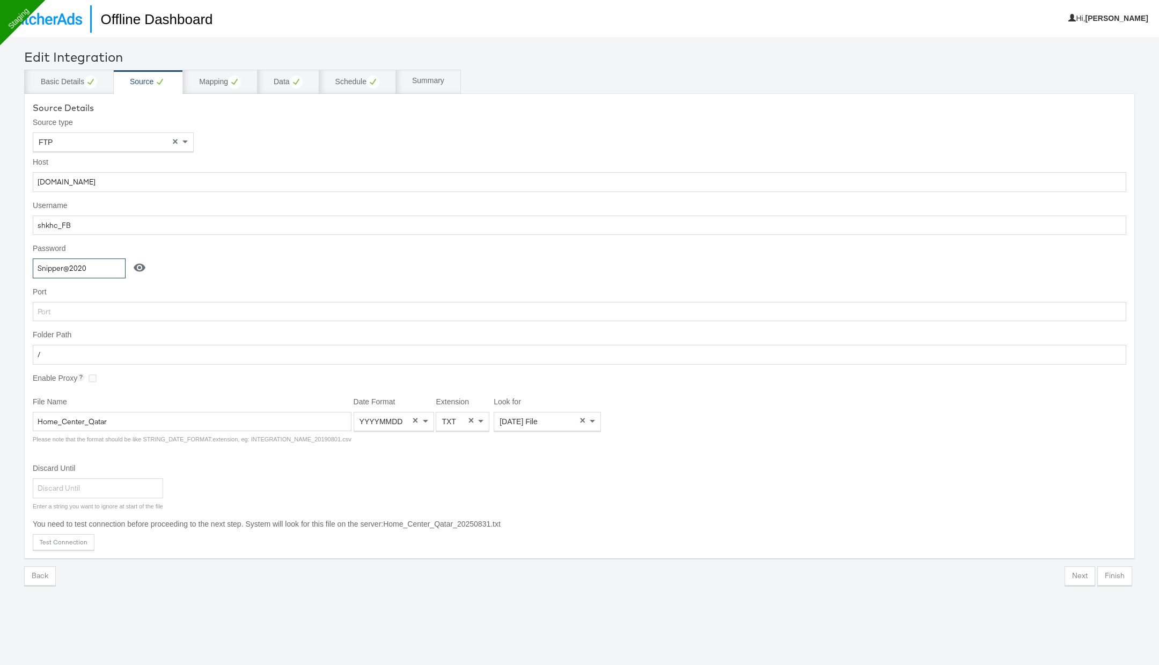
click at [101, 263] on input "Snipper@2020" at bounding box center [79, 269] width 93 height 20
click at [128, 419] on input "Home_Center_Qatar" at bounding box center [192, 422] width 319 height 20
click at [222, 81] on div "Mapping" at bounding box center [220, 82] width 42 height 13
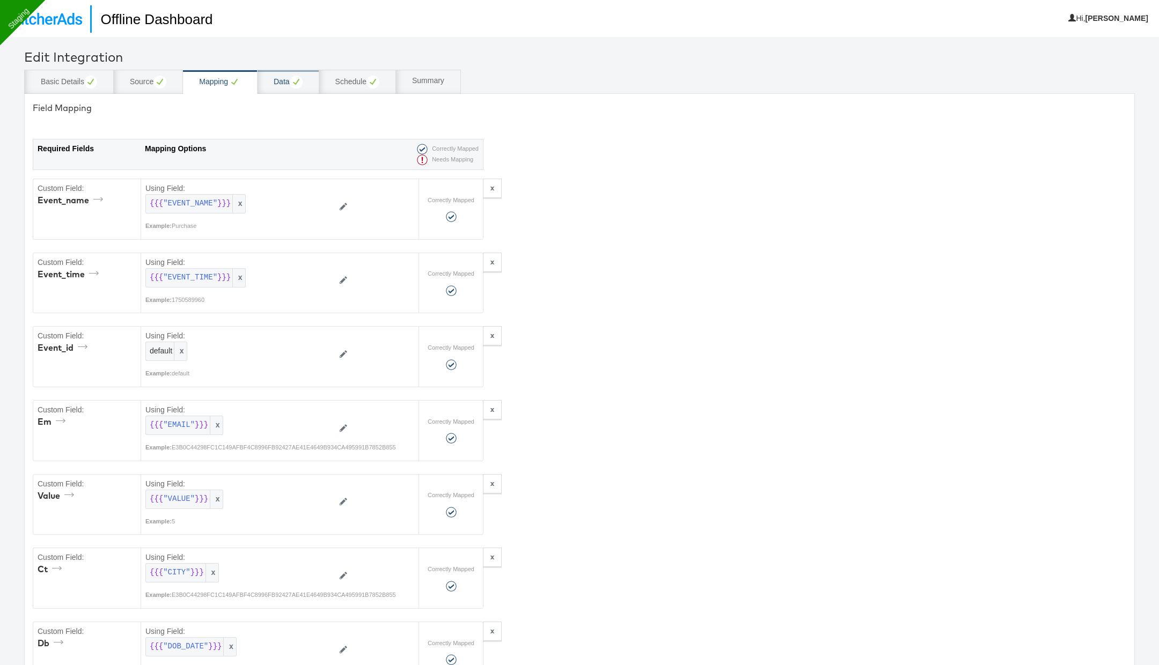
click at [290, 83] on circle at bounding box center [296, 82] width 13 height 13
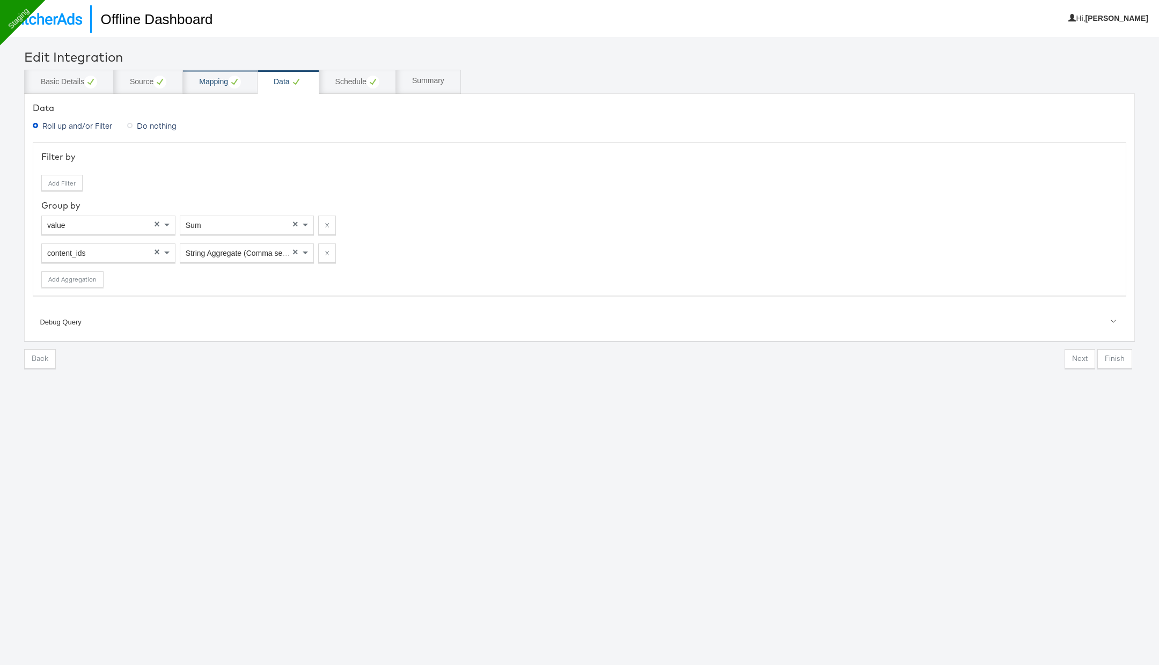
click at [227, 78] on div "Mapping" at bounding box center [220, 82] width 42 height 13
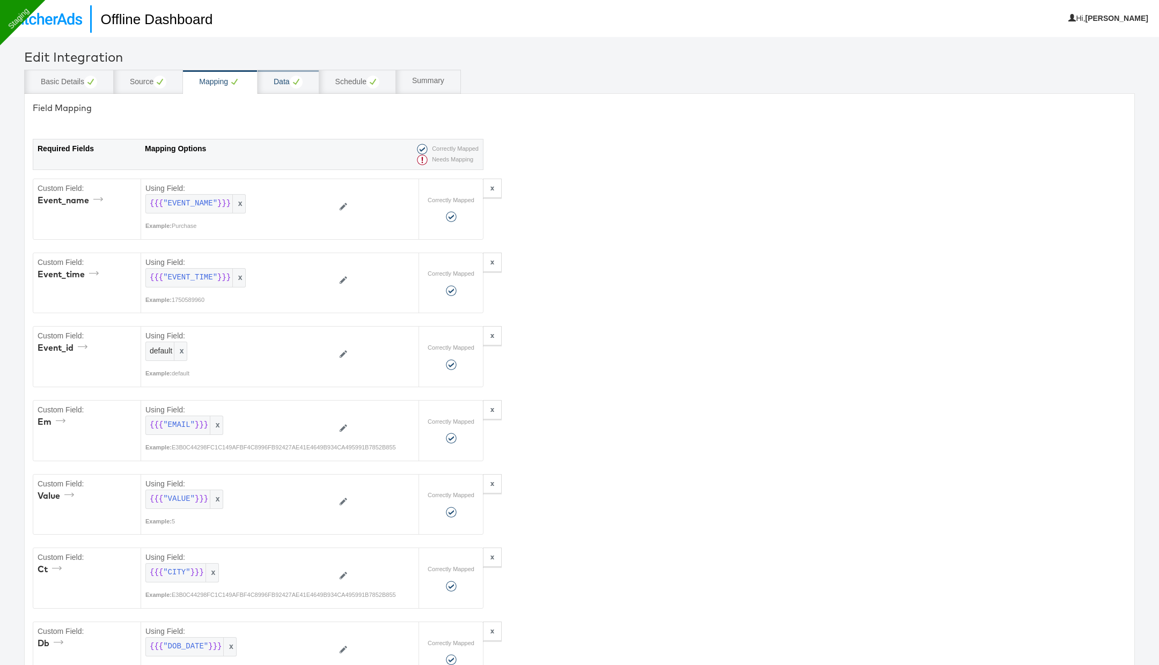
click at [284, 81] on div "Data" at bounding box center [288, 82] width 29 height 13
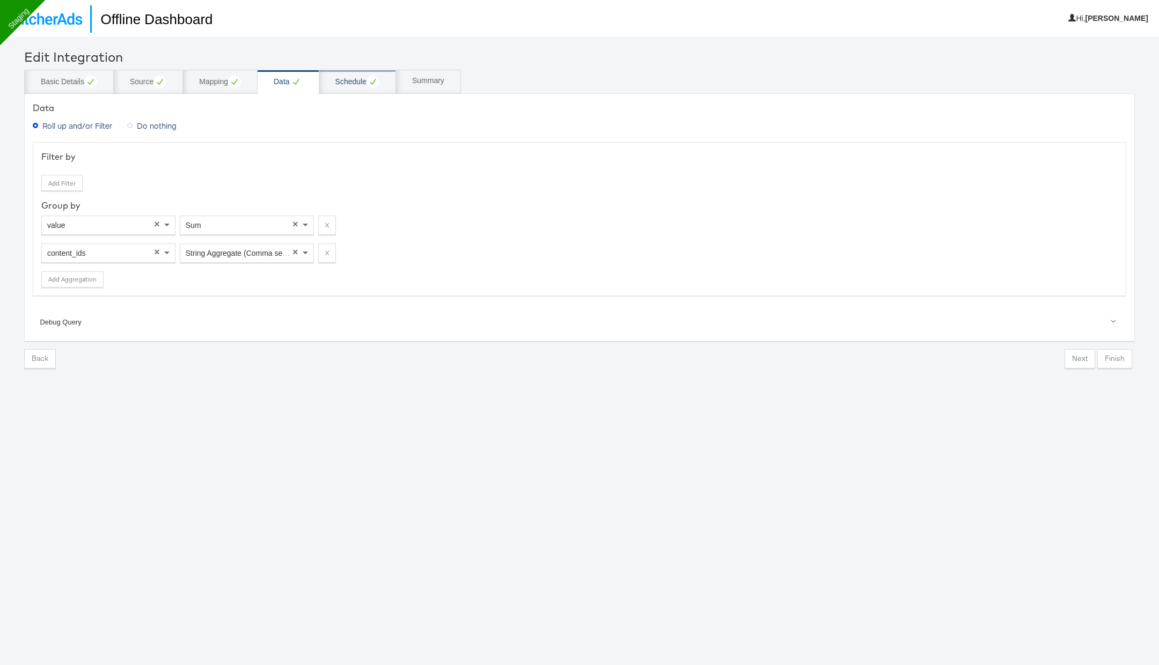
click at [355, 83] on div "Schedule" at bounding box center [357, 82] width 44 height 13
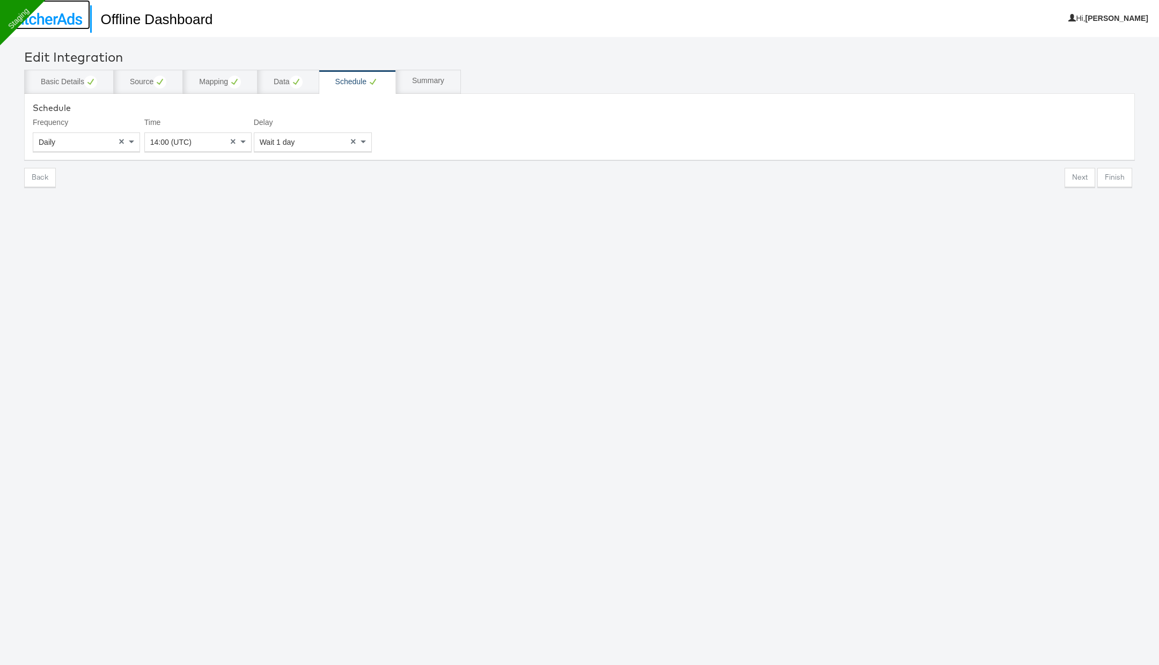
click at [57, 27] on link at bounding box center [45, 15] width 90 height 30
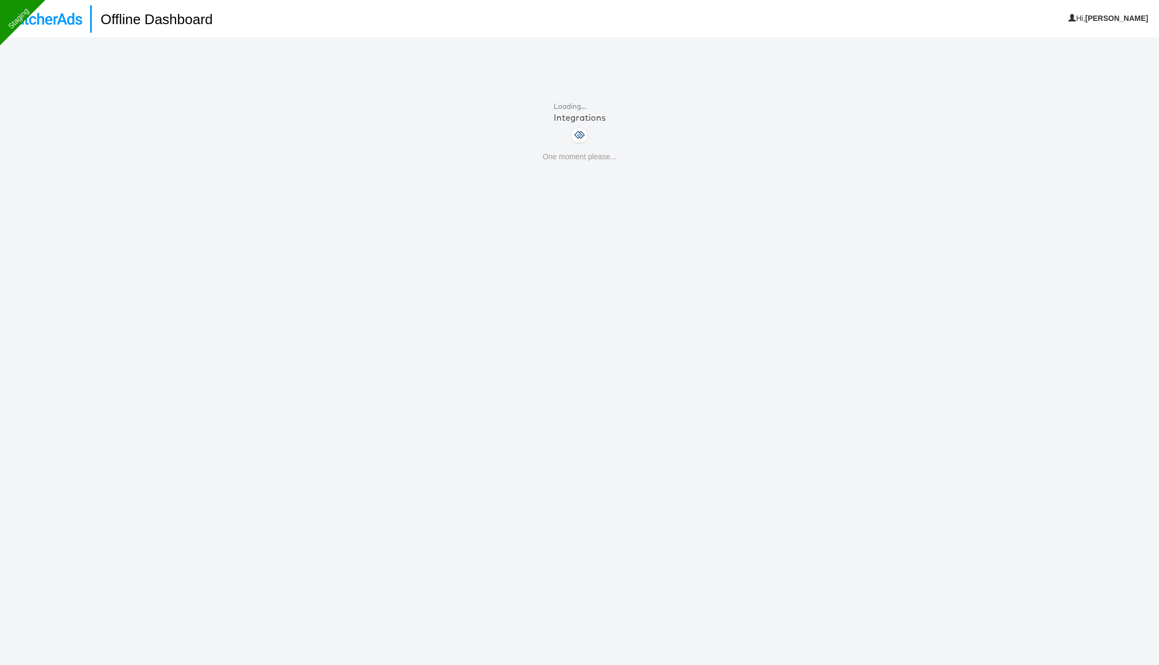
scroll to position [36, 0]
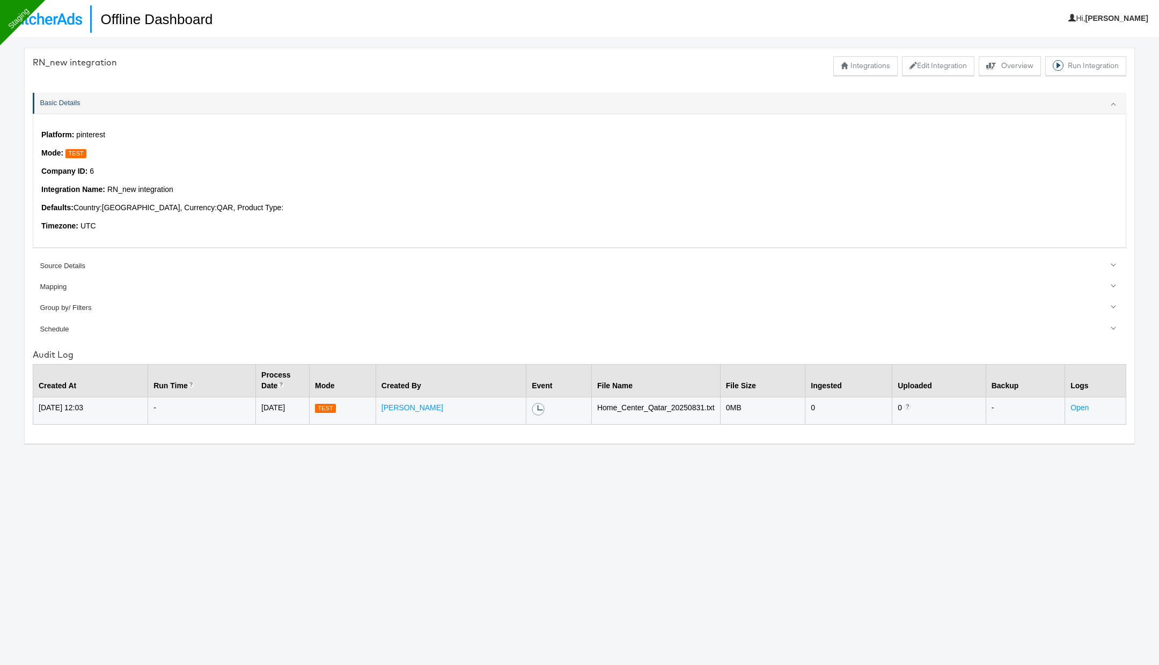
scroll to position [36, 0]
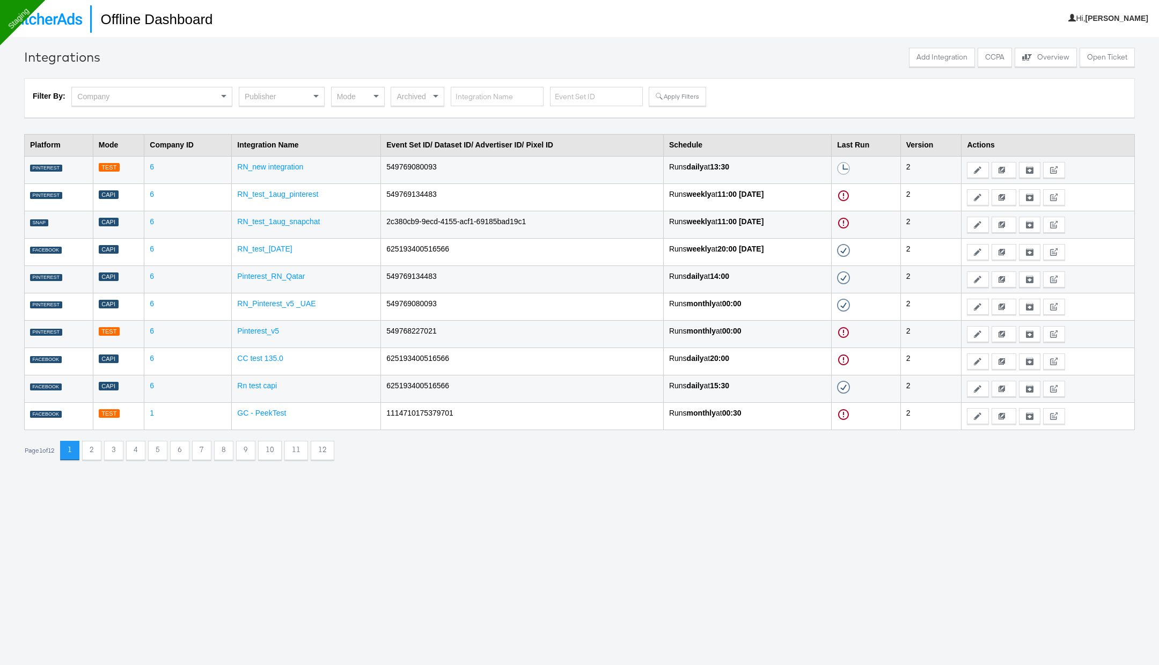
click at [288, 96] on div "Publisher" at bounding box center [281, 96] width 85 height 18
click at [343, 94] on div "Mode" at bounding box center [358, 96] width 53 height 18
click at [665, 100] on button "Apply Filters" at bounding box center [677, 96] width 57 height 19
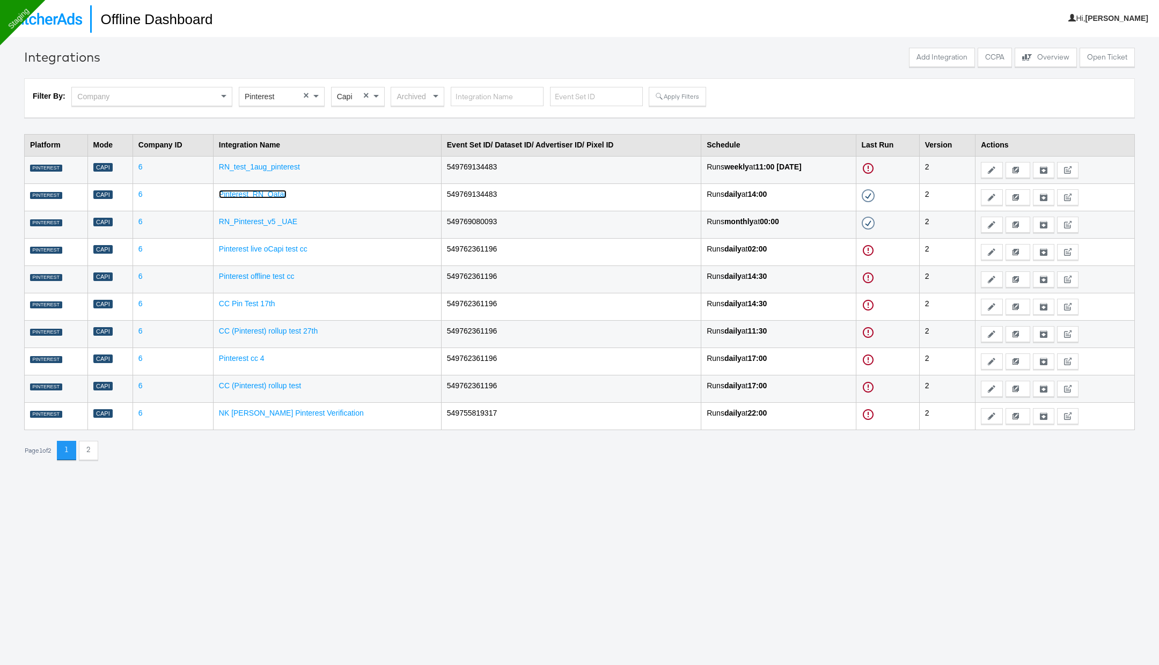
click at [273, 196] on link "Pinterest_RN_Qatar" at bounding box center [253, 194] width 68 height 9
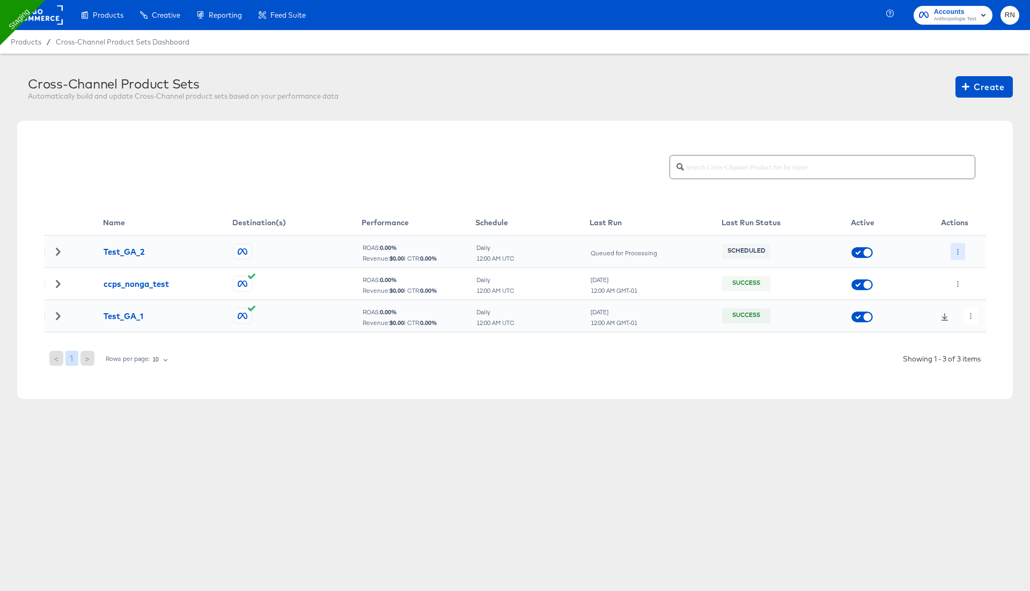
click at [954, 248] on button "button" at bounding box center [958, 251] width 14 height 17
click at [969, 278] on li "Edit" at bounding box center [979, 273] width 57 height 18
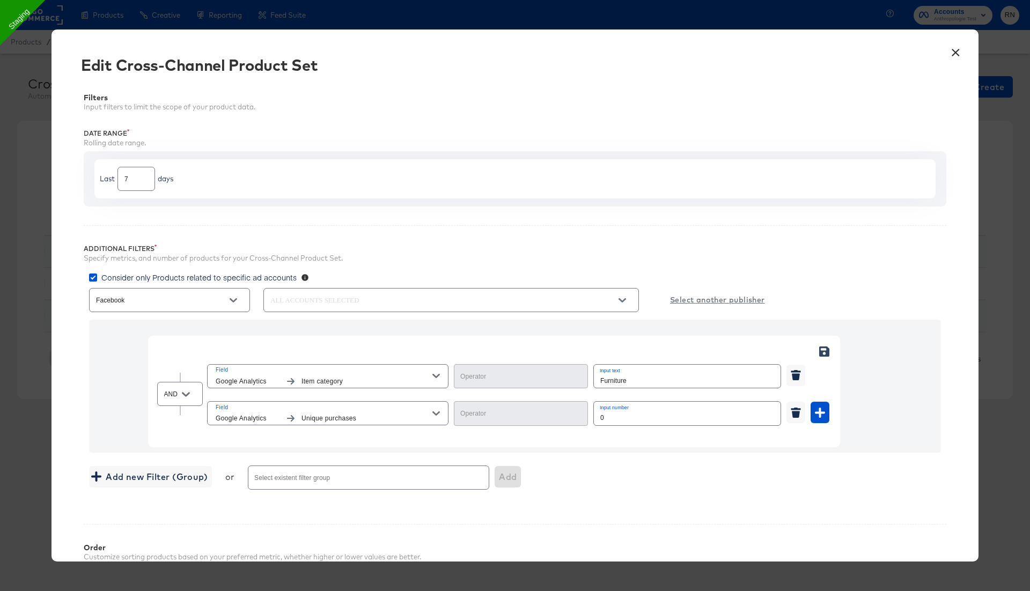
type input "Equal"
click at [608, 379] on input "Furniture" at bounding box center [687, 376] width 187 height 23
click at [539, 414] on input "Greater Than" at bounding box center [513, 418] width 108 height 12
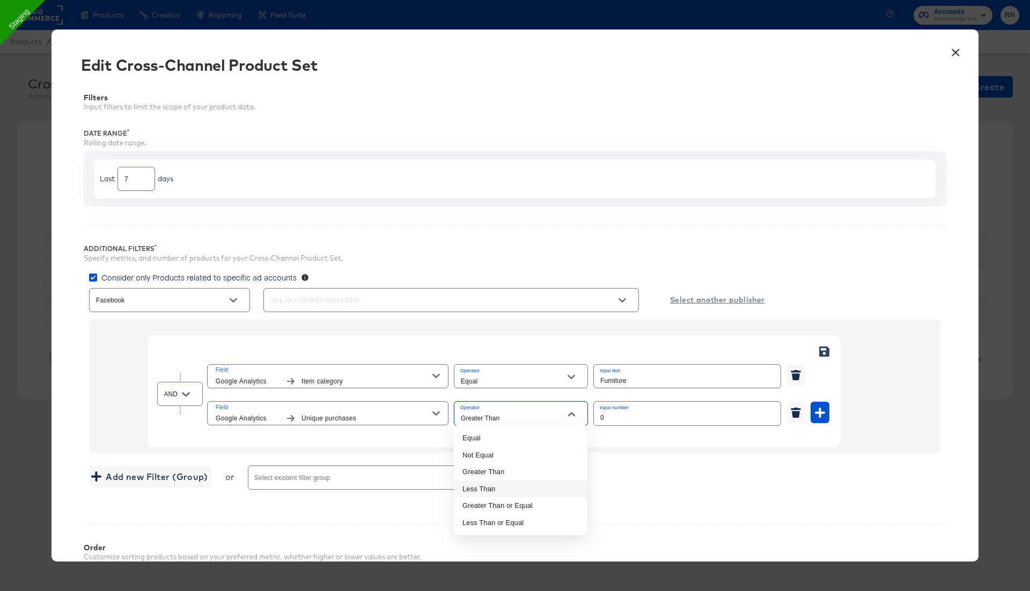
click at [509, 489] on li "Less Than" at bounding box center [521, 489] width 134 height 17
type input "Less Than"
drag, startPoint x: 622, startPoint y: 418, endPoint x: 522, endPoint y: 416, distance: 100.3
click at [522, 416] on div "Field Google Analytics Unique purchases Operator Less Than Input number 0" at bounding box center [518, 413] width 622 height 28
drag, startPoint x: 617, startPoint y: 418, endPoint x: 533, endPoint y: 418, distance: 84.8
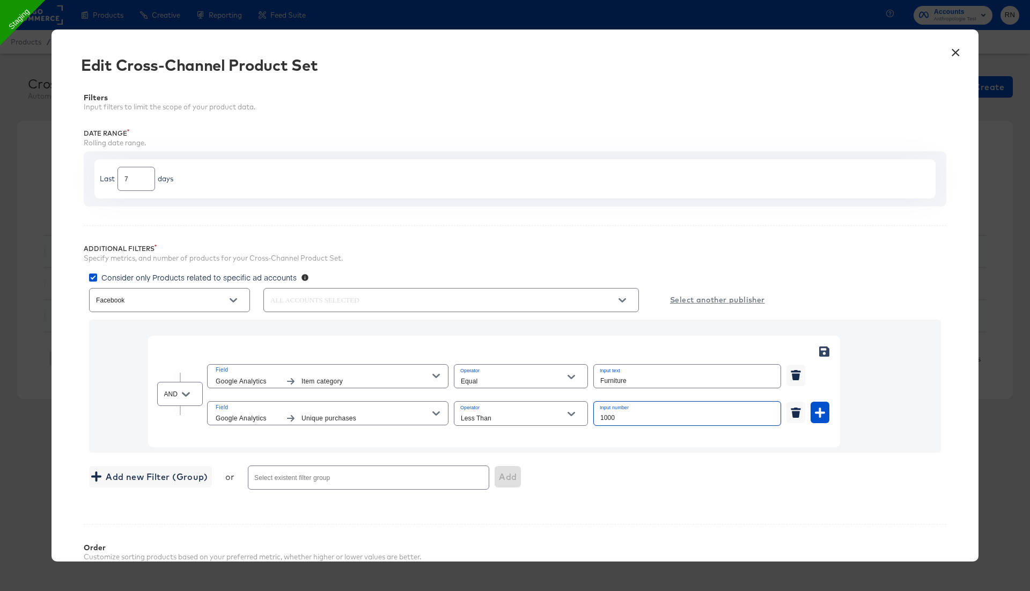
click at [533, 418] on div "Field Google Analytics Unique purchases Operator Less Than Input number 1000" at bounding box center [518, 413] width 622 height 28
type input "50"
click at [673, 463] on div "Add new Filter (Group) or Select existent filter group Add" at bounding box center [515, 477] width 852 height 28
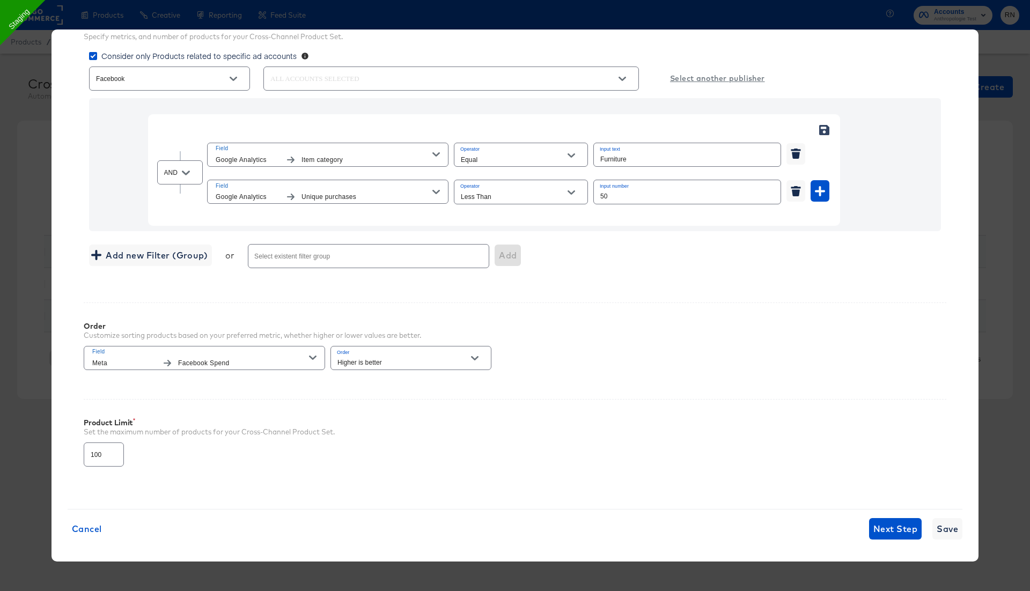
click at [616, 158] on input "Furniture" at bounding box center [687, 154] width 187 height 23
paste input "Jackets"
type input "Jackets"
drag, startPoint x: 612, startPoint y: 197, endPoint x: 565, endPoint y: 197, distance: 47.2
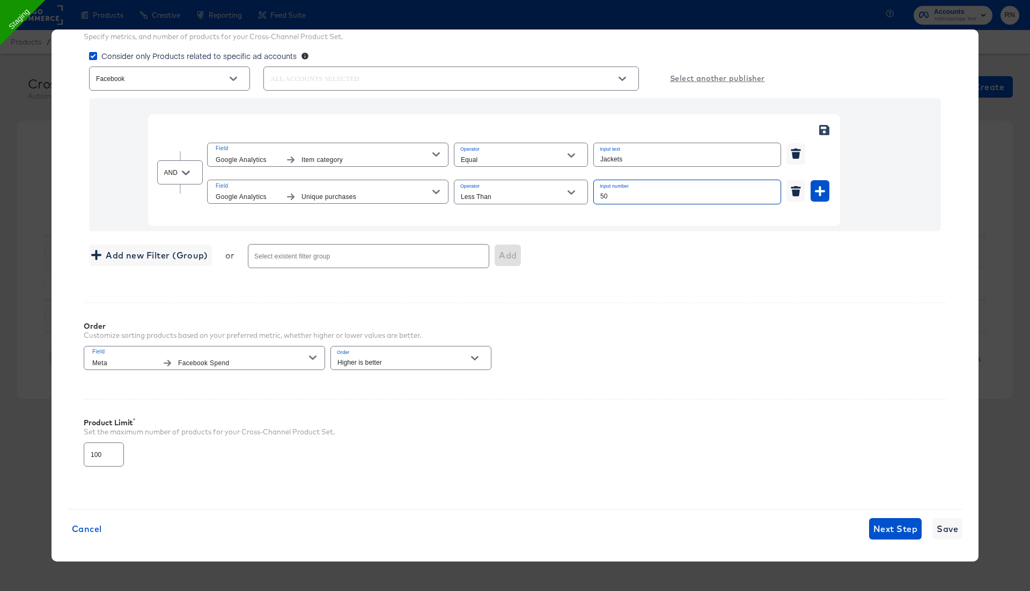
click at [565, 197] on div "Field Google Analytics Unique purchases Operator Less Than Input number 50" at bounding box center [518, 192] width 622 height 28
type input "100"
click at [898, 527] on span "Next Step" at bounding box center [895, 528] width 44 height 15
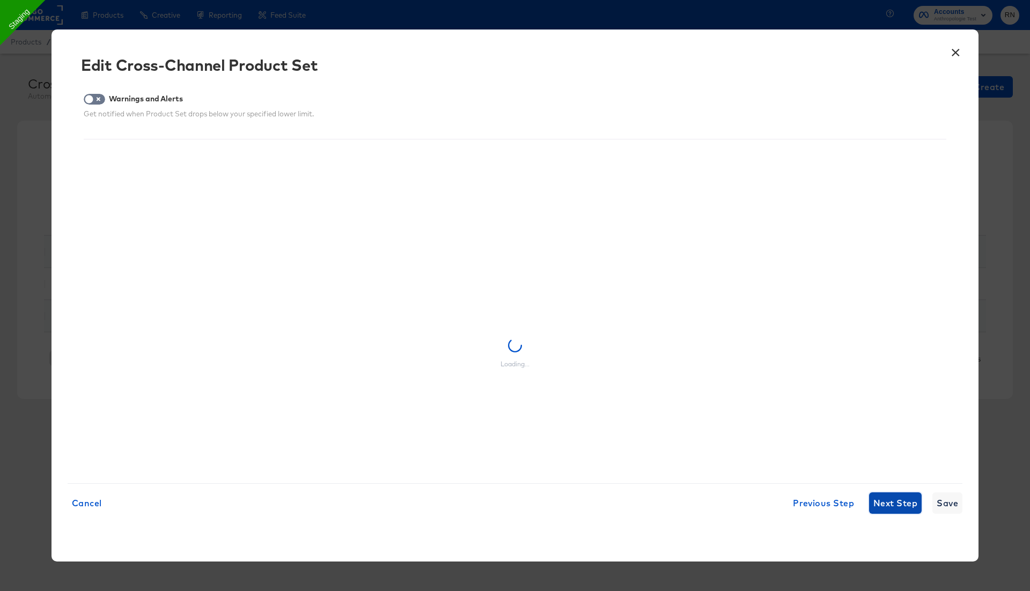
scroll to position [0, 0]
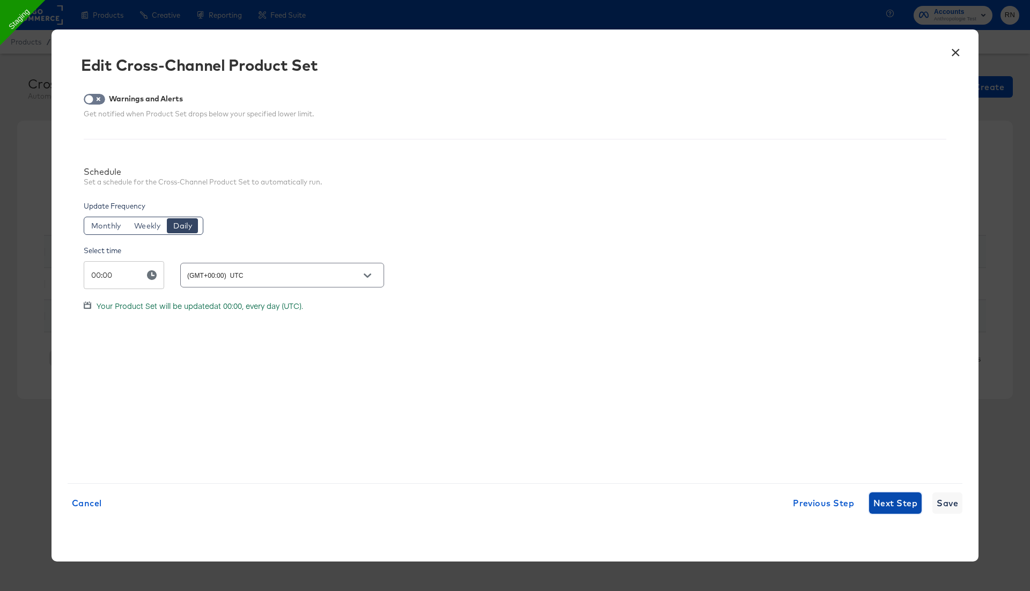
click at [893, 500] on span "Next Step" at bounding box center [895, 503] width 44 height 15
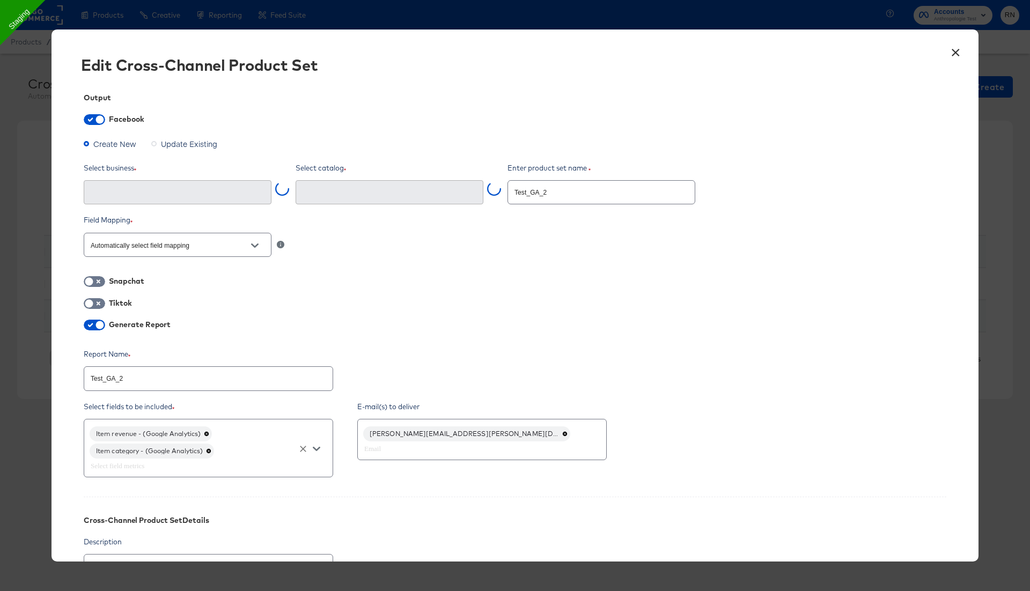
type input "Ghost Business StitcherAds (257579378080319)"
click at [253, 456] on div "Item revenue - (Google Analytics) Item category - (Google Analytics)" at bounding box center [208, 448] width 249 height 58
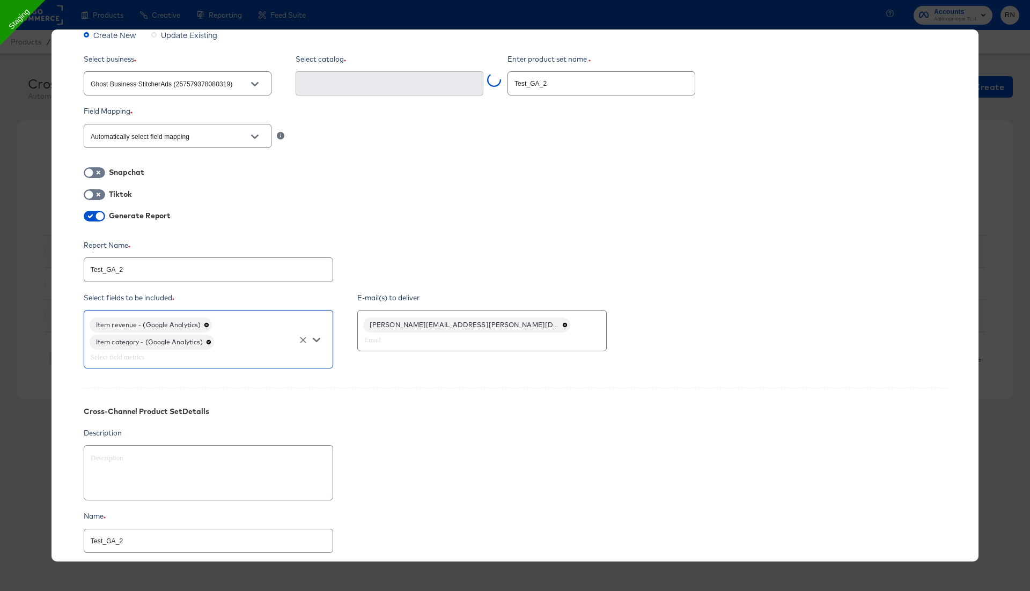
scroll to position [197, 0]
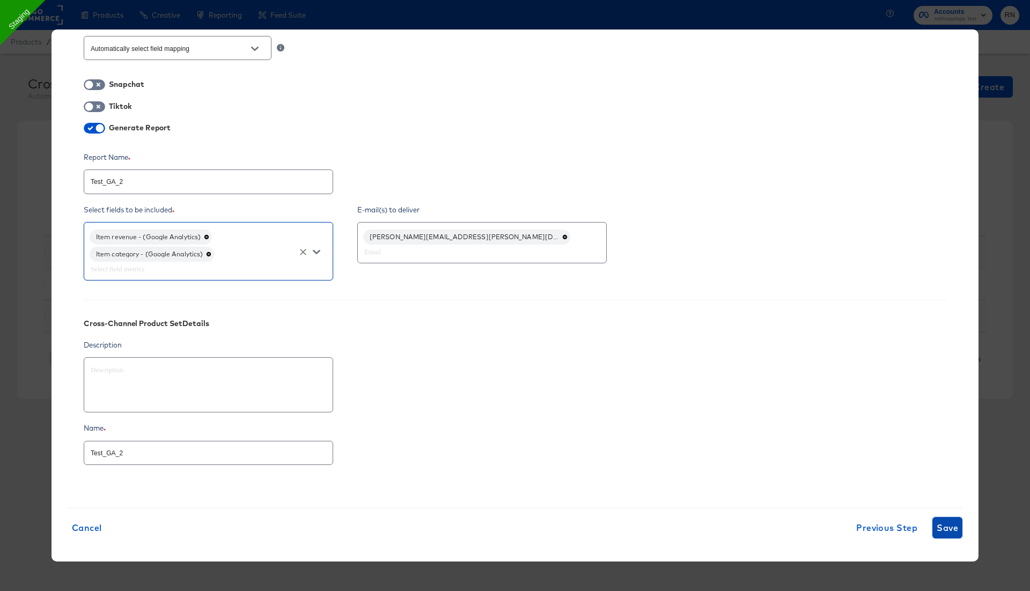
click at [951, 529] on span "Save" at bounding box center [947, 527] width 21 height 15
type textarea "x"
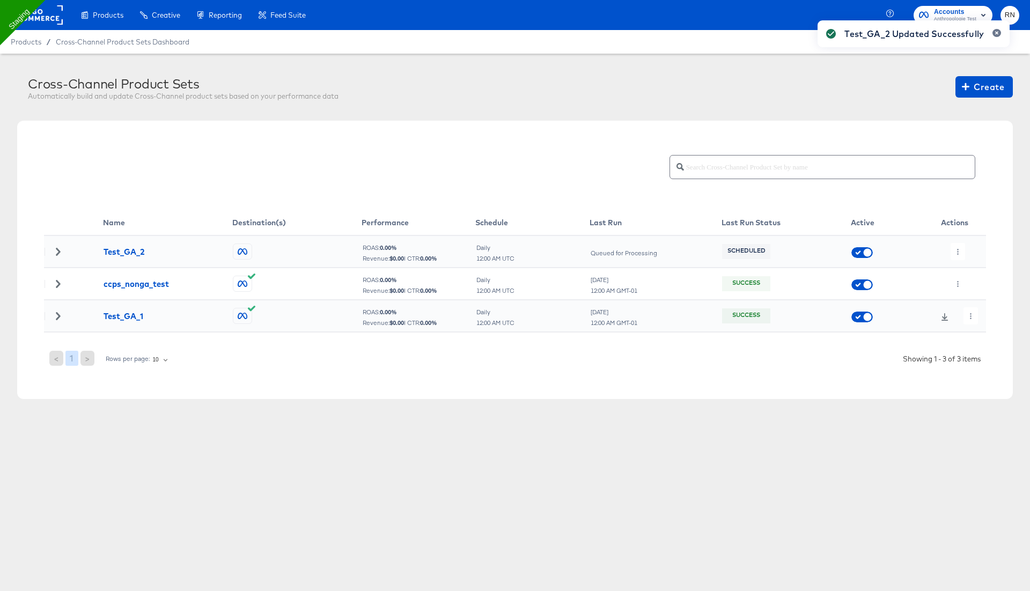
click at [958, 251] on div "Test_GA_2 Updated Successfully" at bounding box center [914, 276] width 214 height 533
click at [956, 249] on icon "button" at bounding box center [958, 252] width 6 height 6
click at [969, 306] on li "Run Now" at bounding box center [979, 308] width 57 height 18
click at [974, 315] on icon "button" at bounding box center [971, 316] width 6 height 6
click at [985, 338] on li "Edit" at bounding box center [989, 337] width 57 height 18
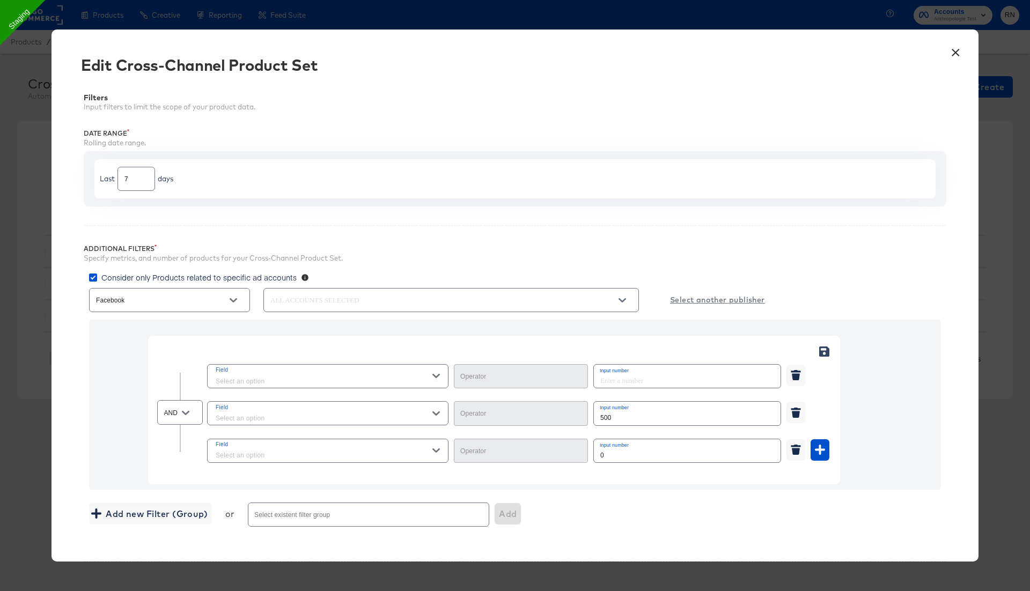
type input "Less Than"
type input "Greater Than"
type input "Equal"
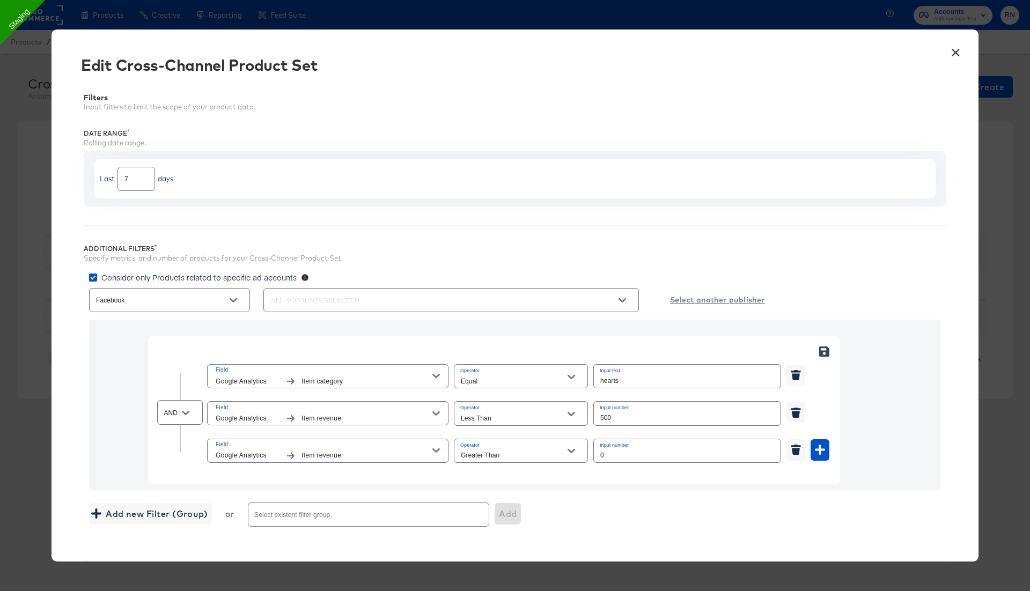
scroll to position [258, 0]
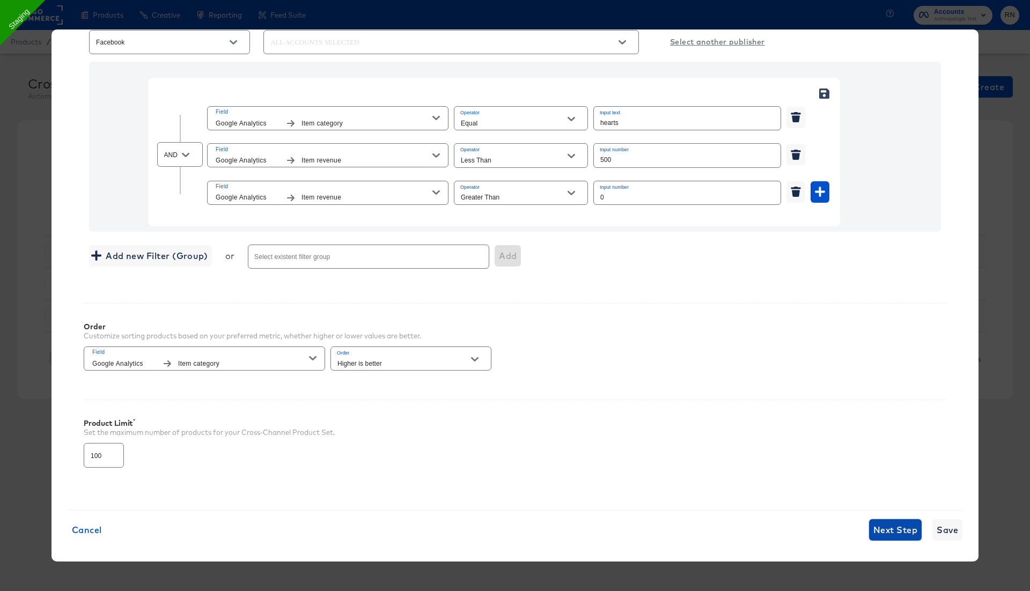
click at [895, 527] on span "Next Step" at bounding box center [895, 529] width 44 height 15
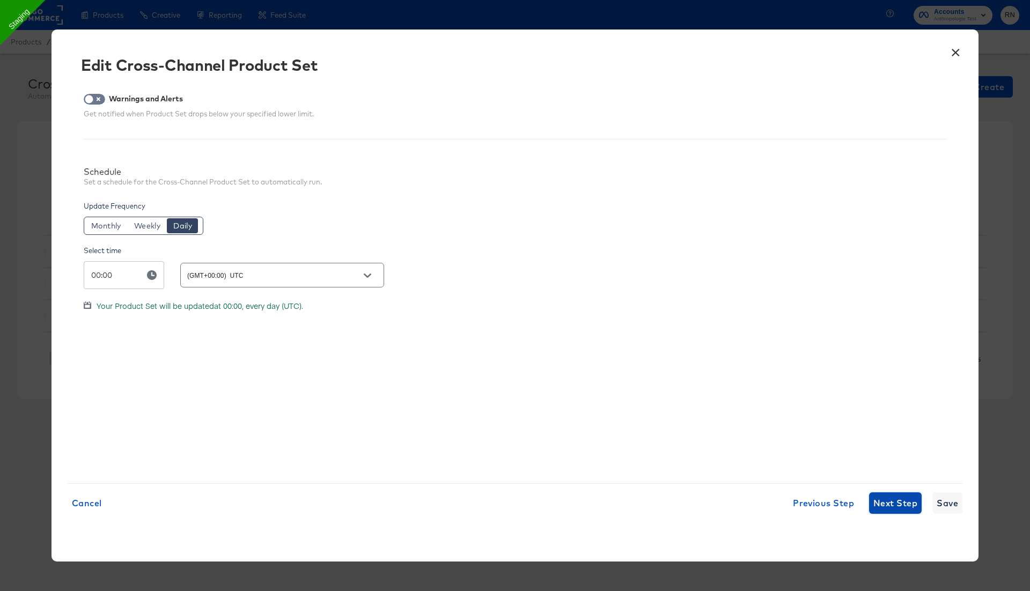
scroll to position [0, 0]
click at [890, 497] on span "Next Step" at bounding box center [895, 503] width 44 height 15
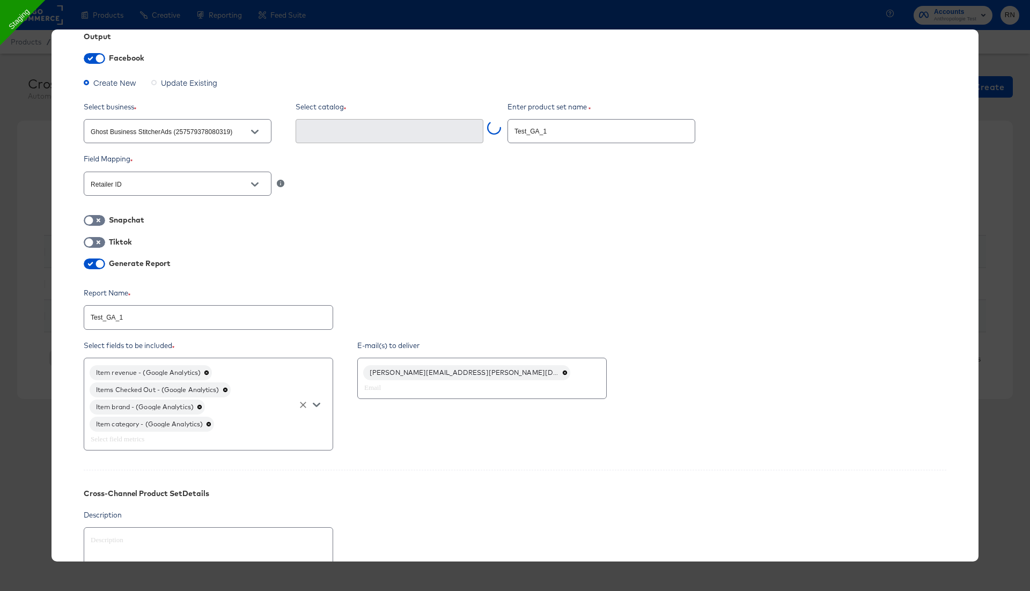
scroll to position [85, 0]
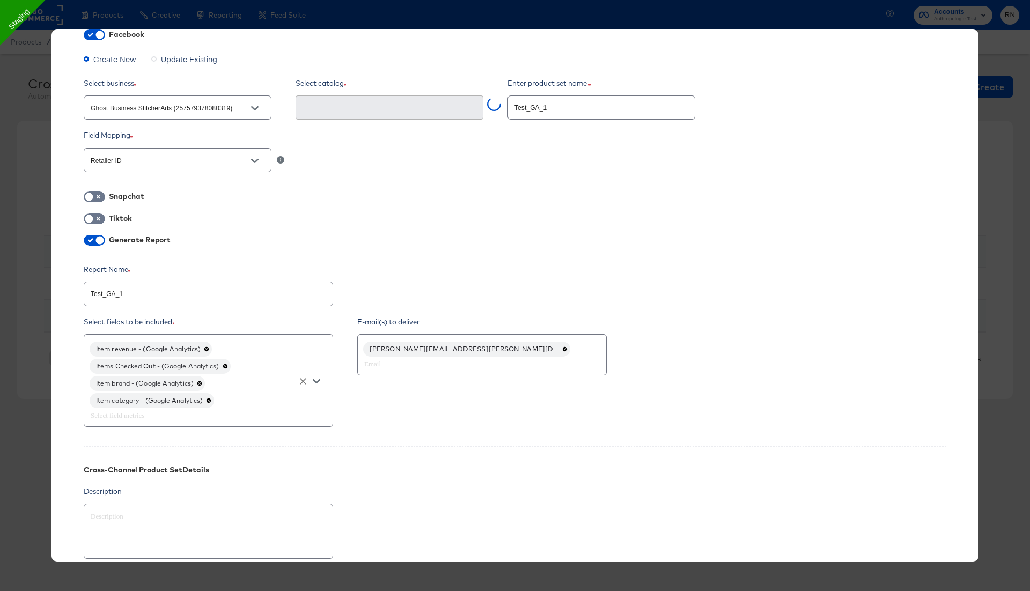
type input "Rn Anthropologie Test Staging #stitcherads #product-catalog #keep (164085742327…"
type textarea "x"
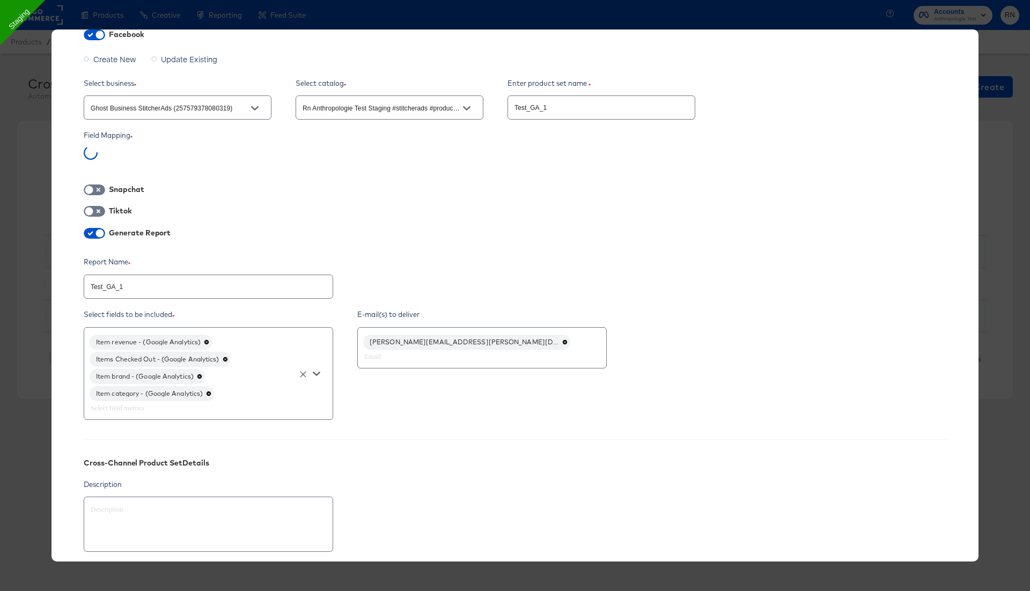
click at [312, 381] on div "Item revenue - (Google Analytics) Items Checked Out - (Google Analytics) Item b…" at bounding box center [208, 373] width 249 height 93
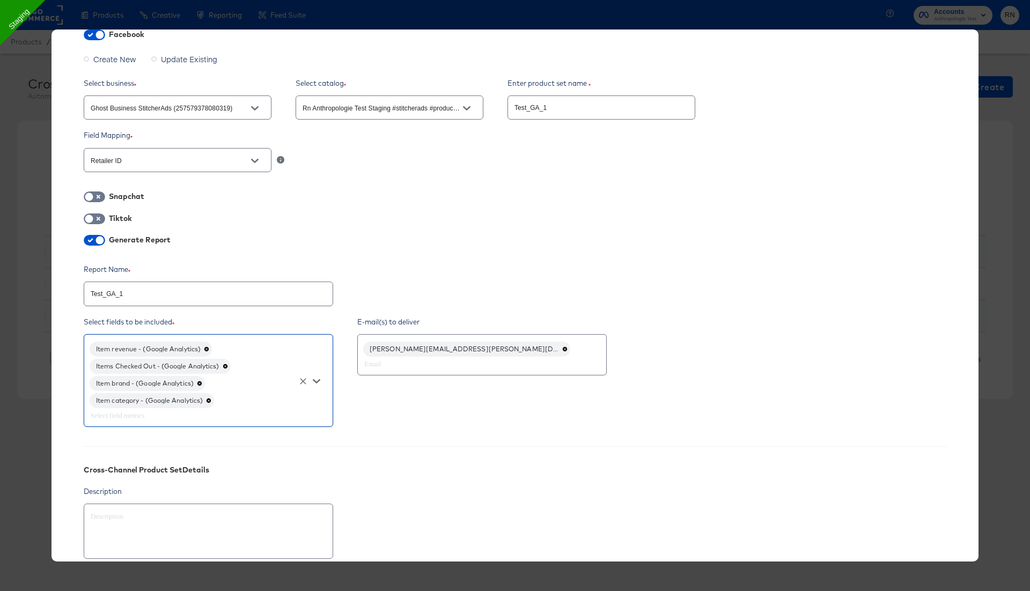
click at [319, 379] on icon "Open" at bounding box center [317, 381] width 8 height 4
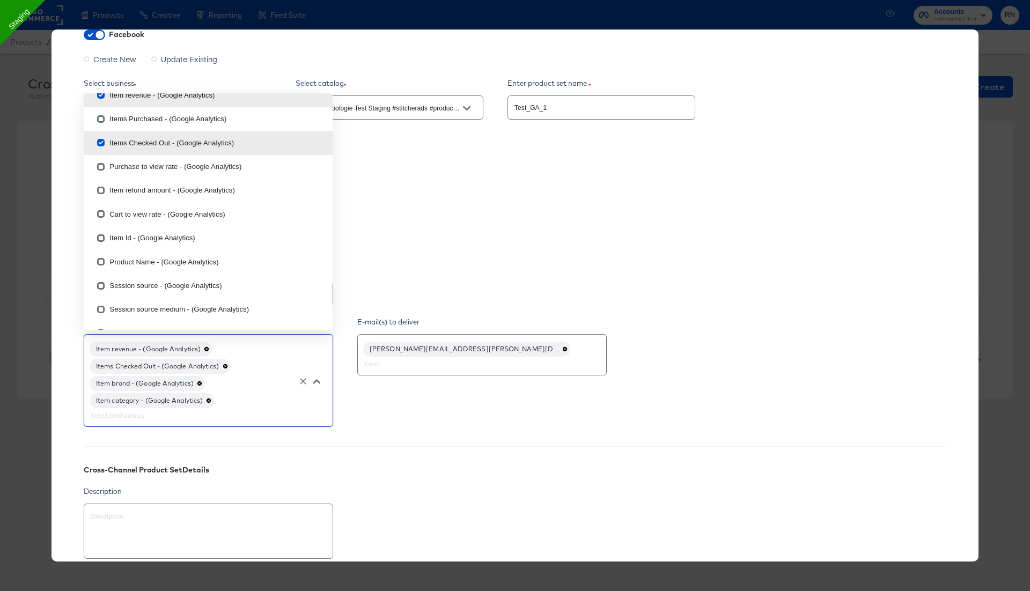
scroll to position [897, 0]
click at [104, 258] on input "checkbox" at bounding box center [100, 261] width 17 height 17
checkbox input "true"
type textarea "x"
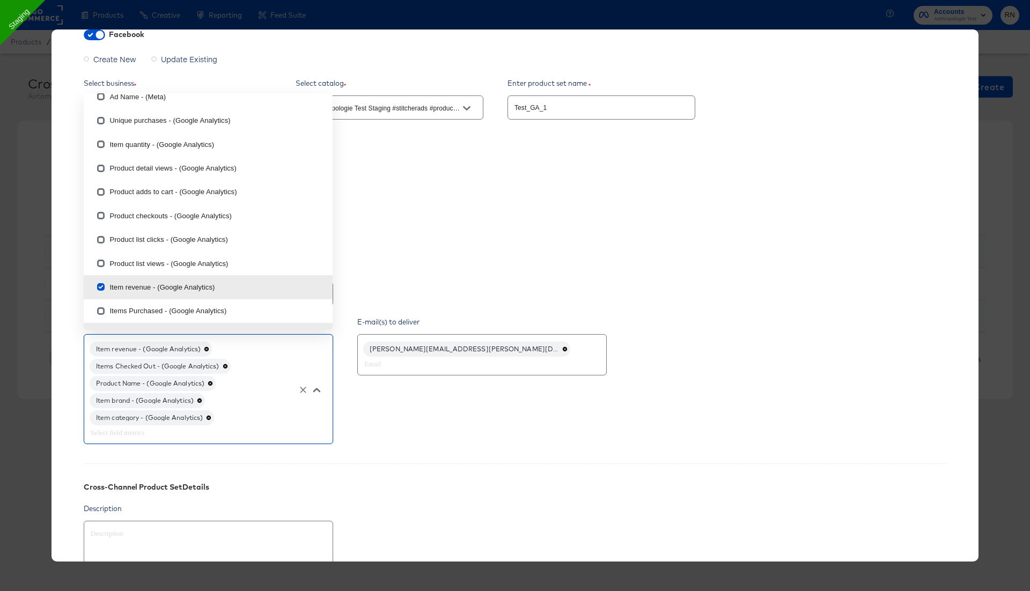
scroll to position [688, 0]
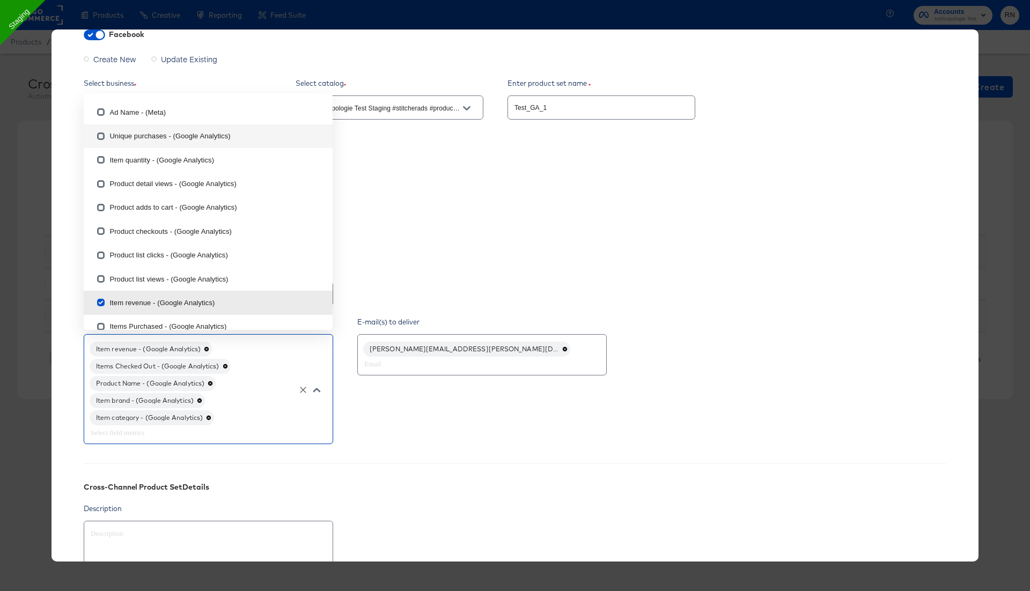
click at [102, 135] on input "checkbox" at bounding box center [100, 138] width 17 height 17
checkbox input "true"
type textarea "x"
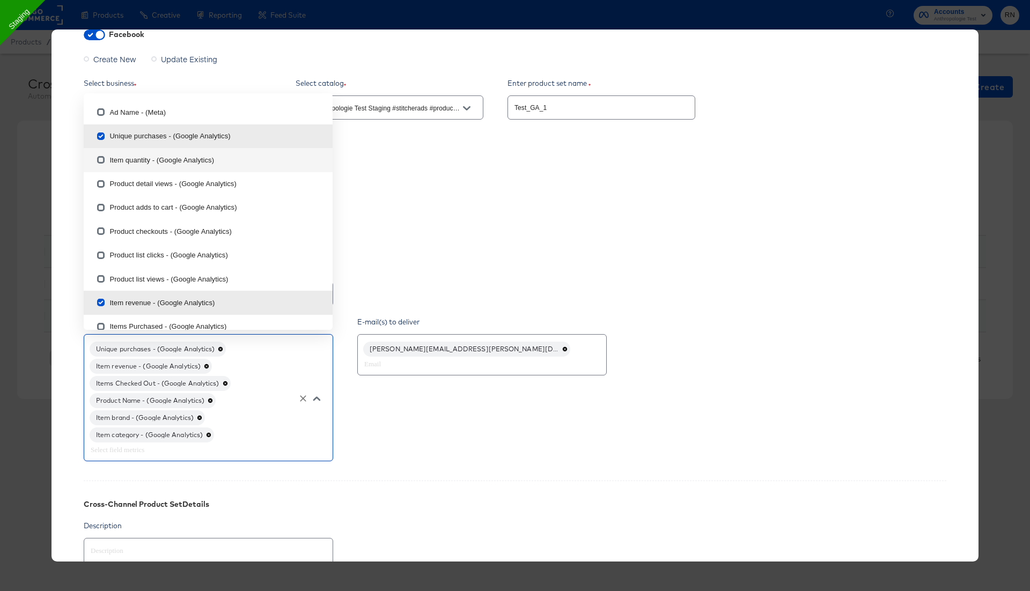
click at [102, 159] on input "checkbox" at bounding box center [100, 161] width 17 height 17
checkbox input "true"
type textarea "x"
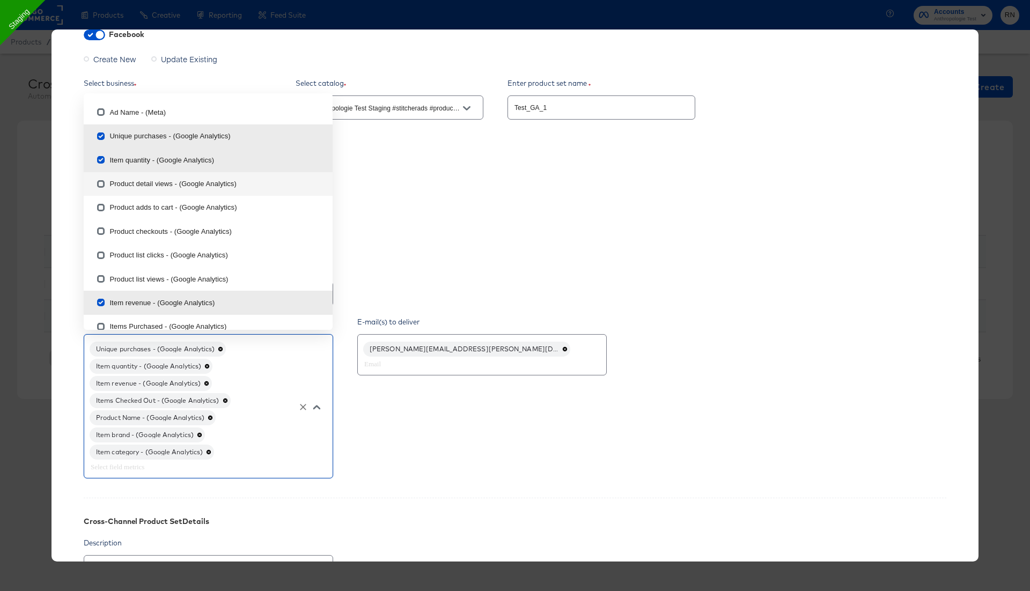
click at [102, 186] on input "checkbox" at bounding box center [100, 186] width 17 height 17
checkbox input "true"
type textarea "x"
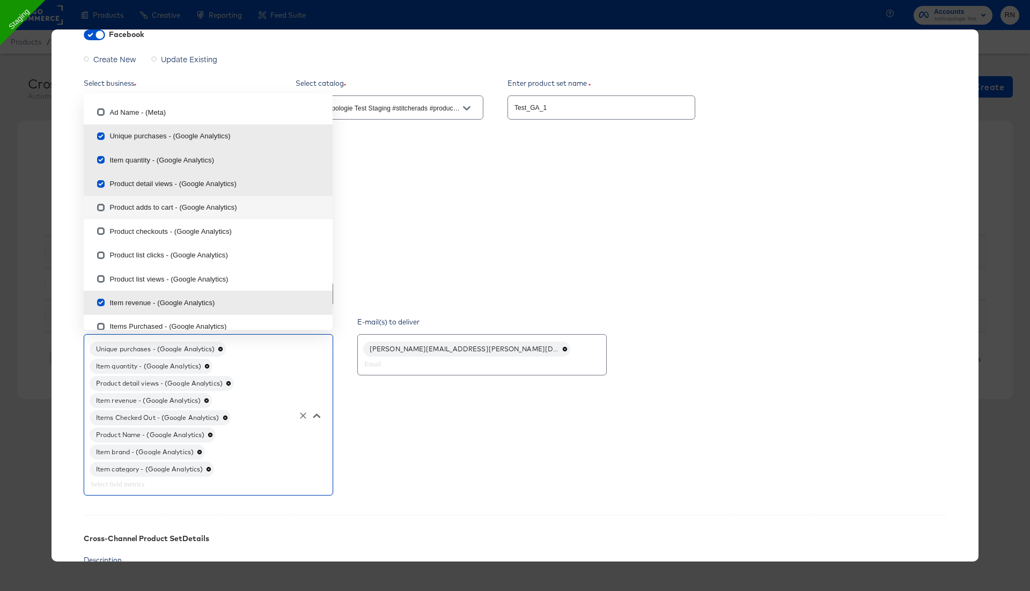
click at [101, 207] on input "checkbox" at bounding box center [100, 209] width 17 height 17
checkbox input "true"
type textarea "x"
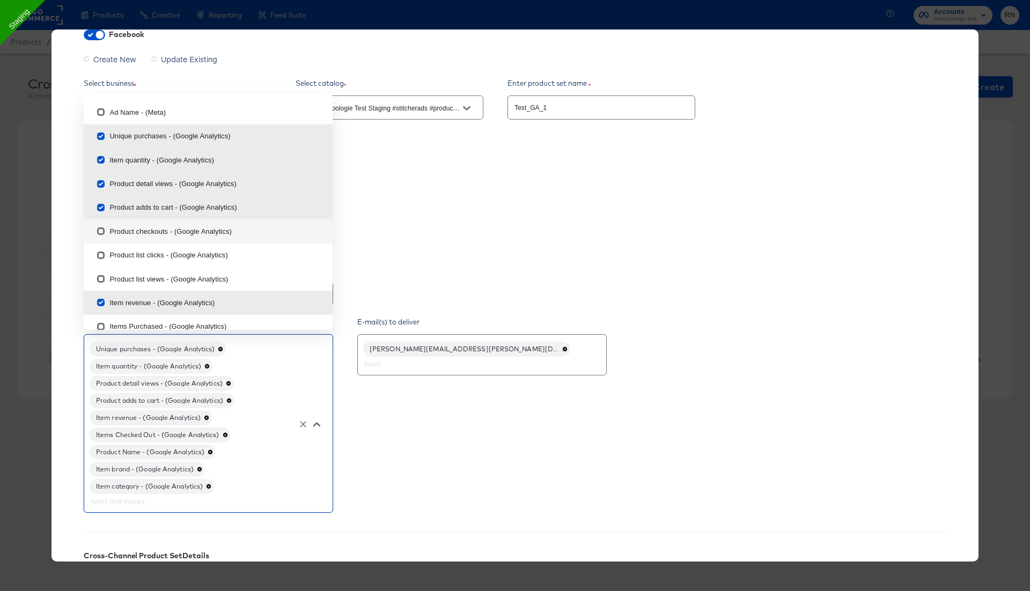
click at [103, 232] on input "checkbox" at bounding box center [100, 233] width 17 height 17
checkbox input "true"
type textarea "x"
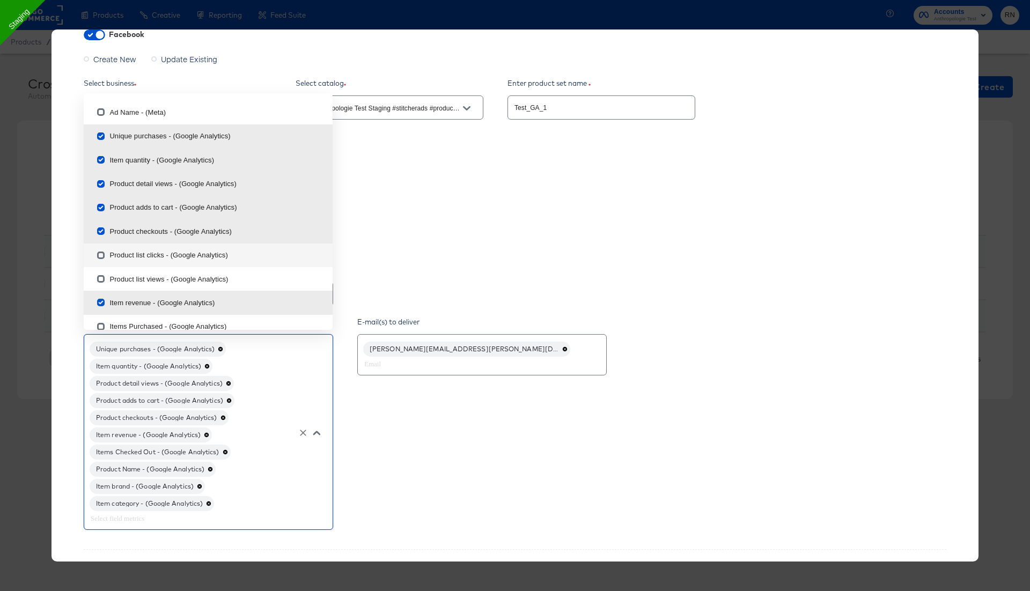
click at [103, 256] on input "checkbox" at bounding box center [100, 257] width 17 height 17
checkbox input "true"
type textarea "x"
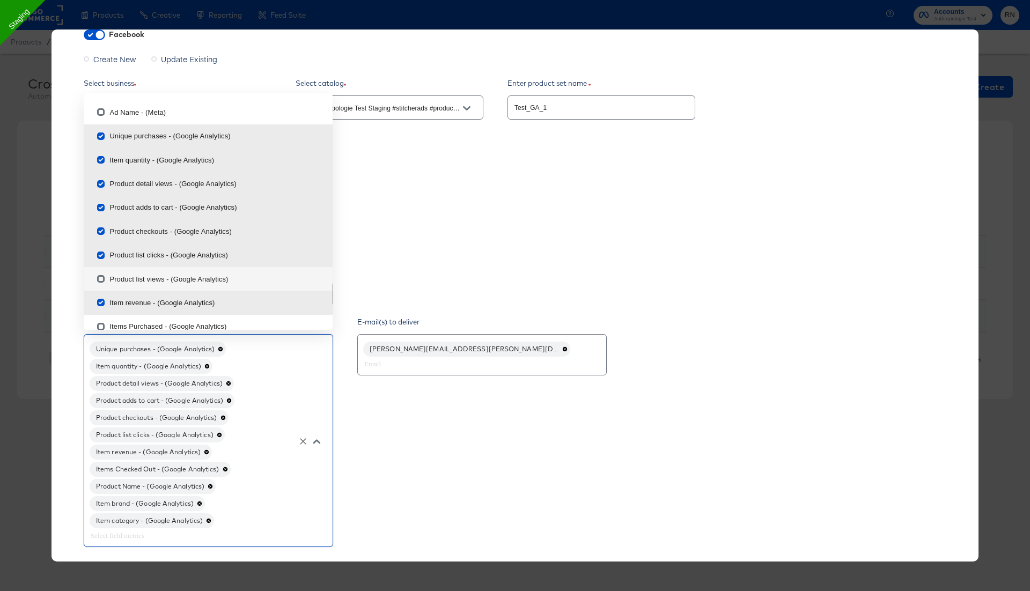
click at [103, 277] on input "checkbox" at bounding box center [100, 281] width 17 height 17
checkbox input "true"
type textarea "x"
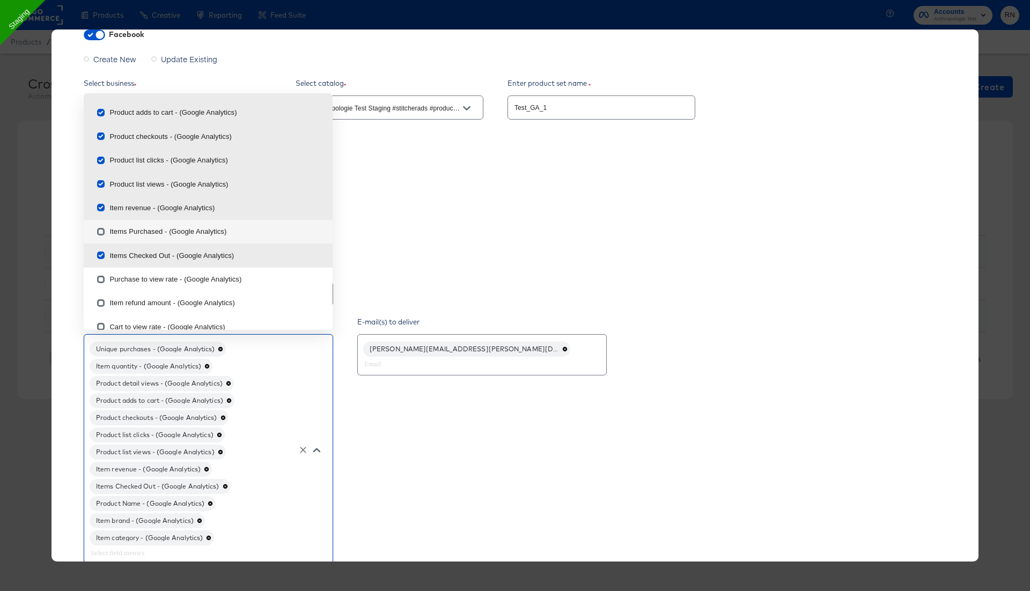
click at [104, 231] on input "checkbox" at bounding box center [100, 233] width 17 height 17
checkbox input "true"
type textarea "x"
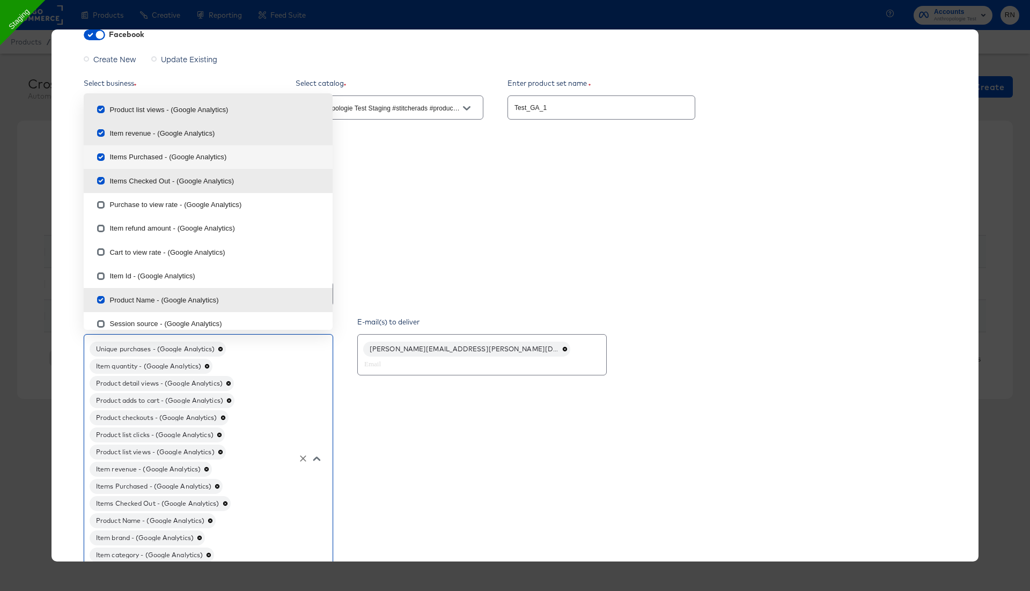
scroll to position [873, 0]
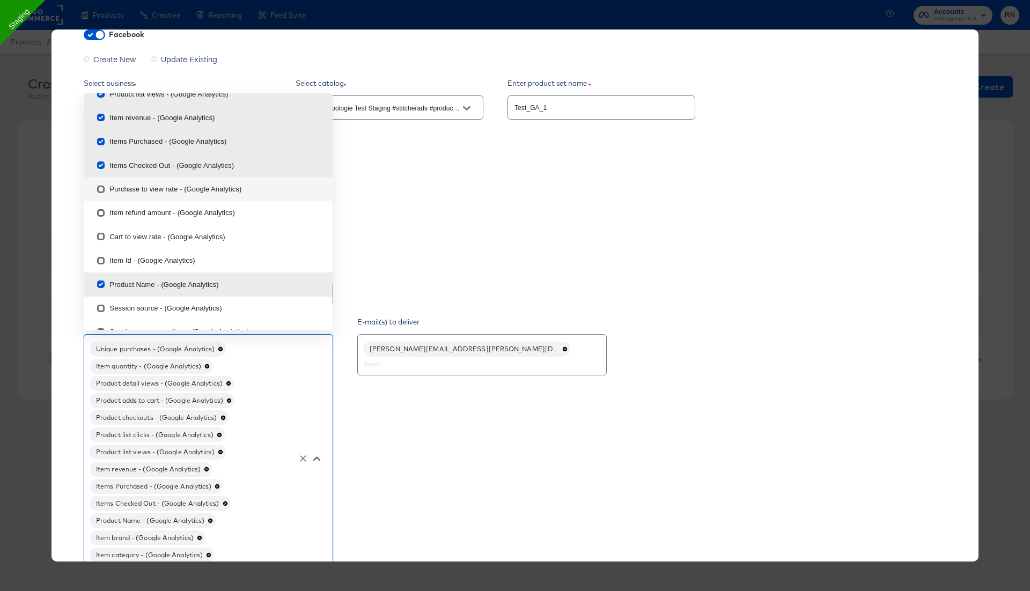
click at [101, 190] on input "checkbox" at bounding box center [100, 191] width 17 height 17
checkbox input "true"
type textarea "x"
click at [102, 210] on input "checkbox" at bounding box center [100, 215] width 17 height 17
checkbox input "true"
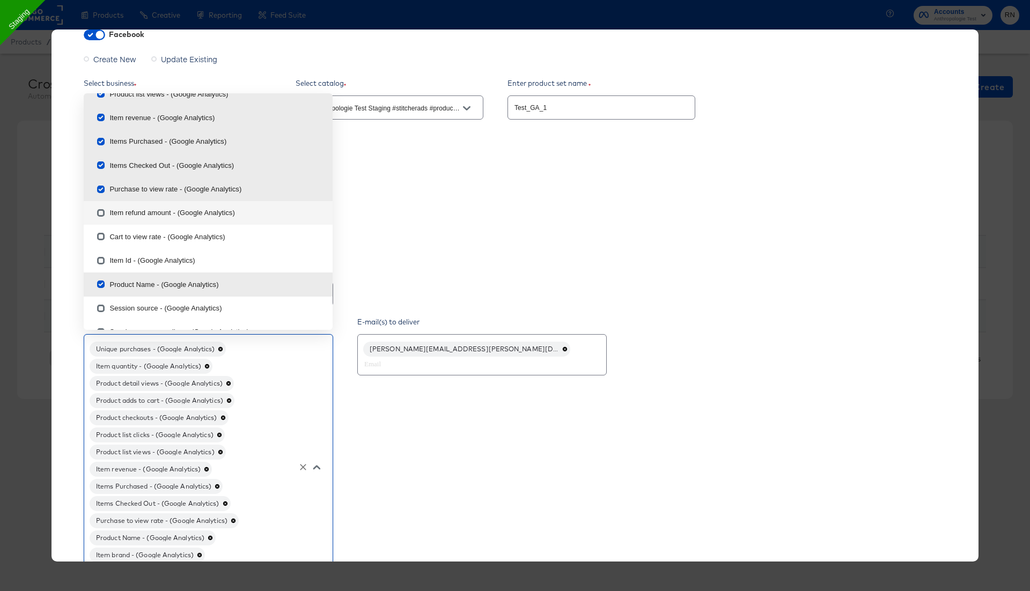
type textarea "x"
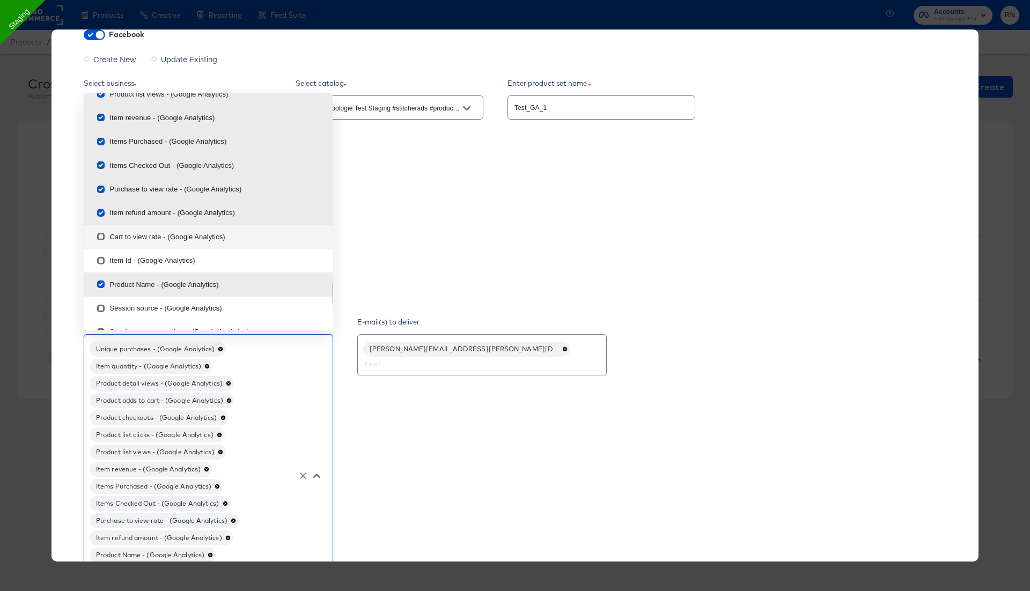
click at [100, 237] on input "checkbox" at bounding box center [100, 238] width 17 height 17
checkbox input "true"
type textarea "x"
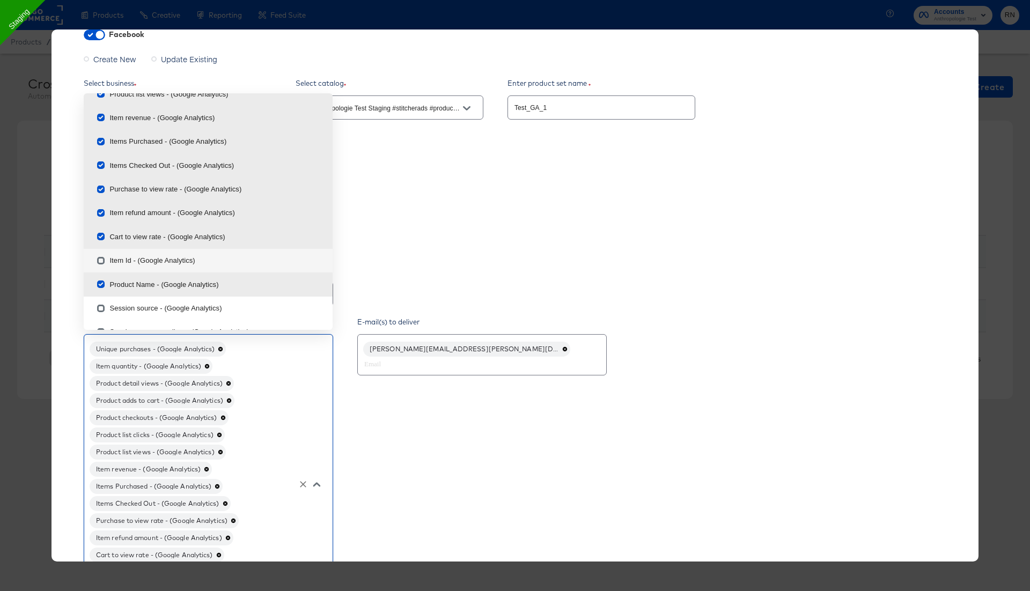
click at [101, 259] on input "checkbox" at bounding box center [100, 262] width 17 height 17
checkbox input "true"
type textarea "x"
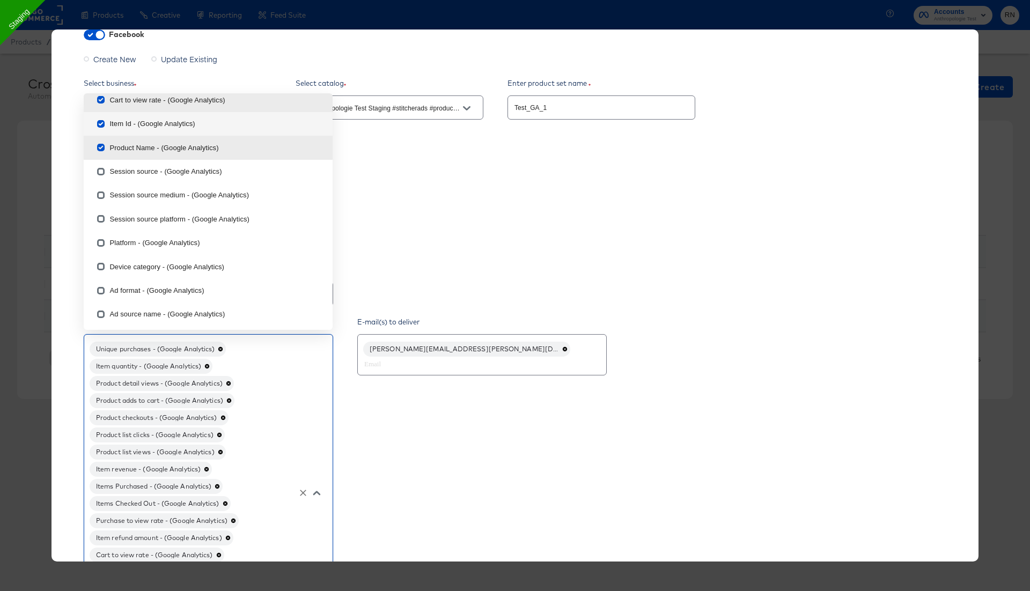
scroll to position [1019, 0]
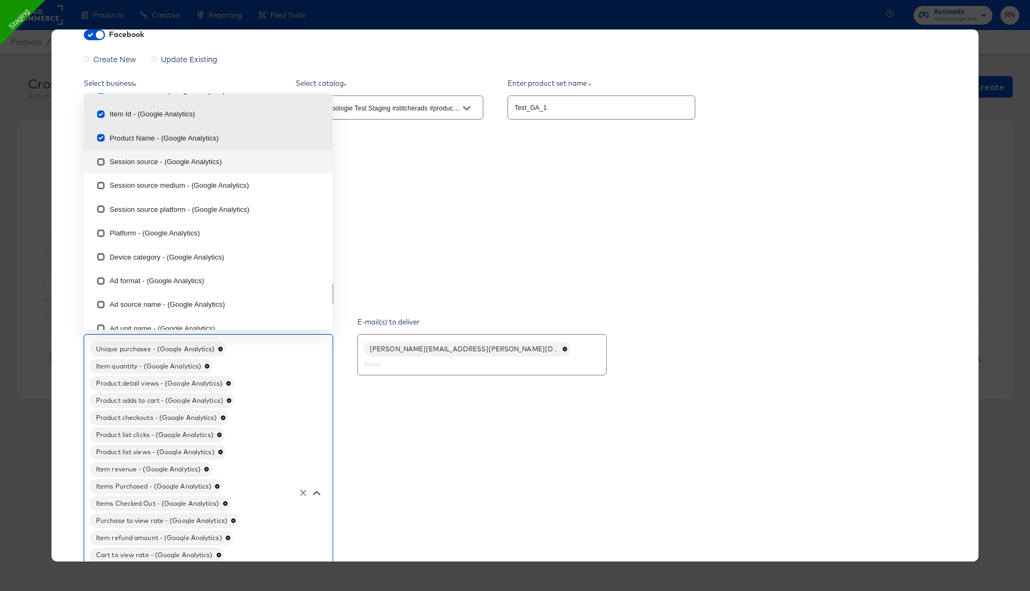
click at [103, 160] on input "checkbox" at bounding box center [100, 164] width 17 height 17
checkbox input "true"
type textarea "x"
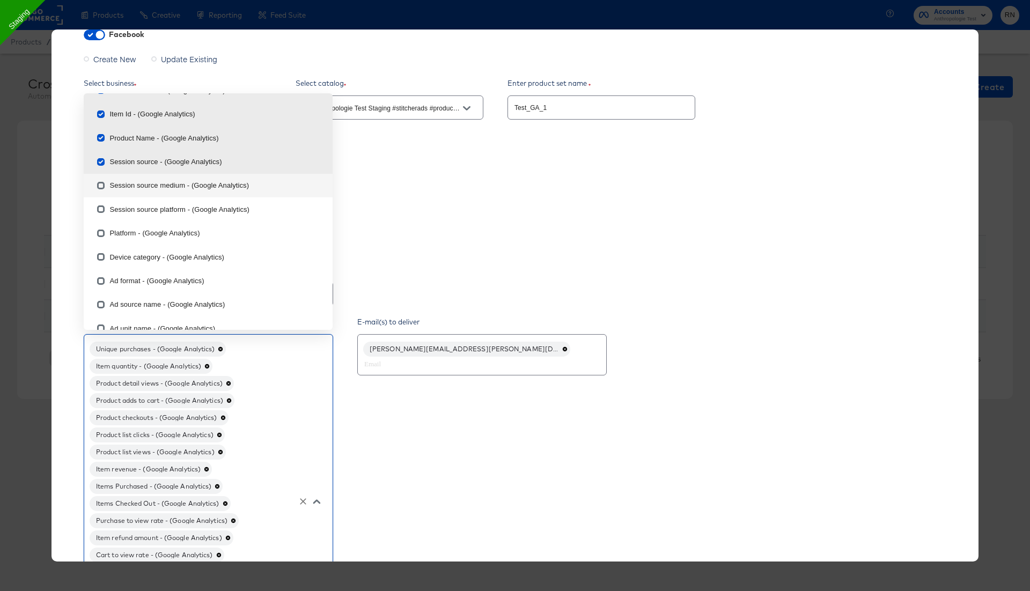
click at [102, 184] on input "checkbox" at bounding box center [100, 187] width 17 height 17
checkbox input "true"
type textarea "x"
click at [102, 209] on input "checkbox" at bounding box center [100, 211] width 17 height 17
checkbox input "true"
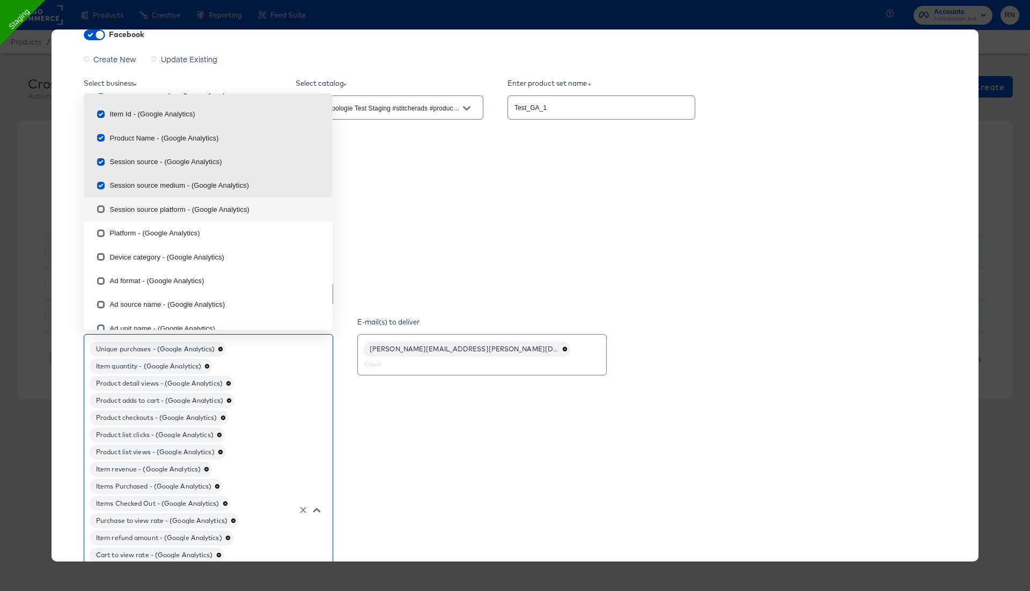
type textarea "x"
click at [100, 234] on input "checkbox" at bounding box center [100, 235] width 17 height 17
checkbox input "true"
type textarea "x"
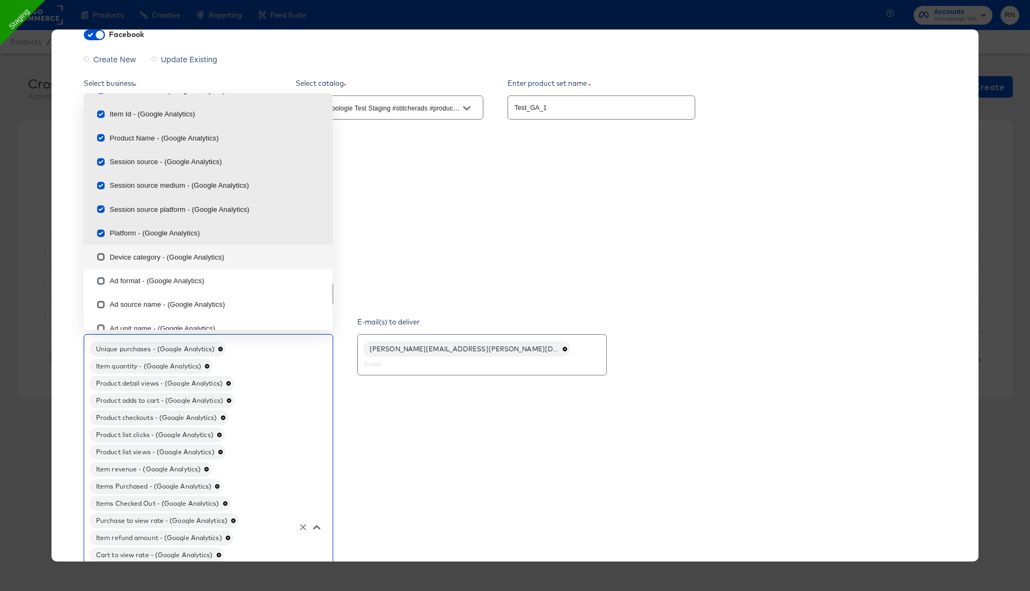
click at [101, 255] on input "checkbox" at bounding box center [100, 259] width 17 height 17
checkbox input "true"
type textarea "x"
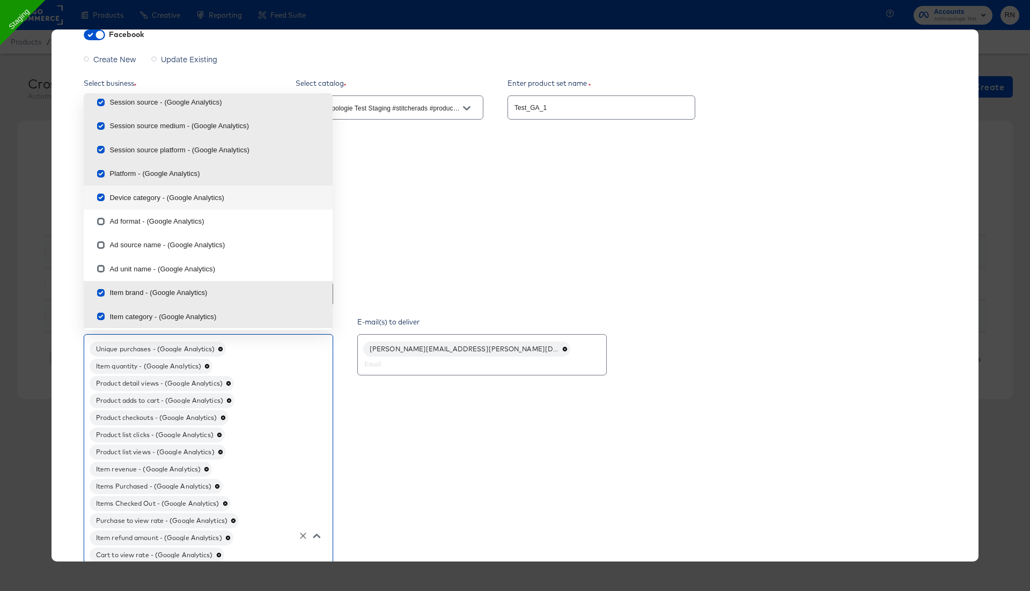
scroll to position [1088, 0]
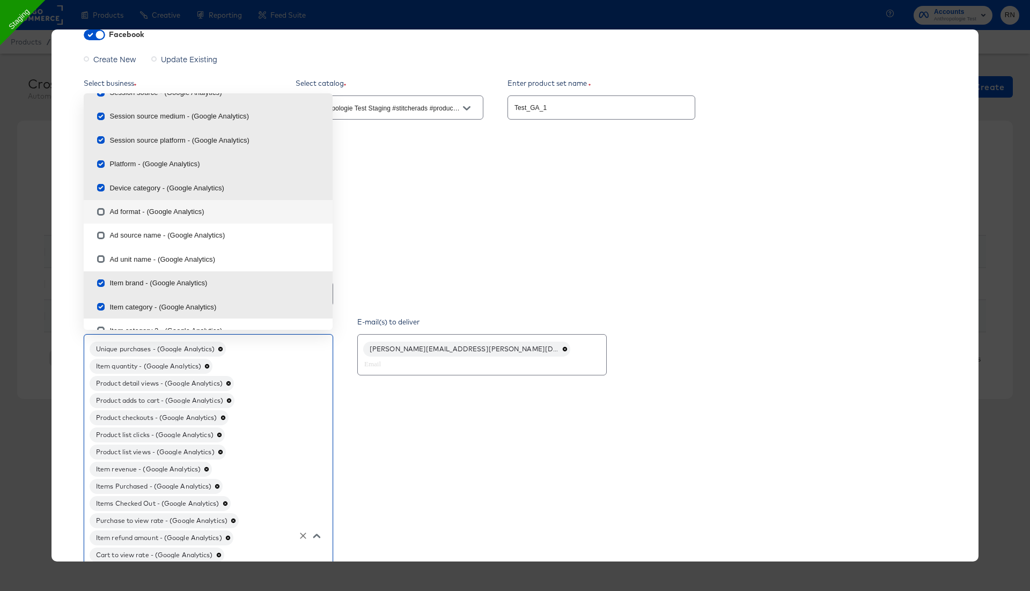
click at [102, 208] on input "checkbox" at bounding box center [100, 213] width 17 height 17
checkbox input "true"
type textarea "x"
click at [102, 234] on input "checkbox" at bounding box center [100, 237] width 17 height 17
checkbox input "true"
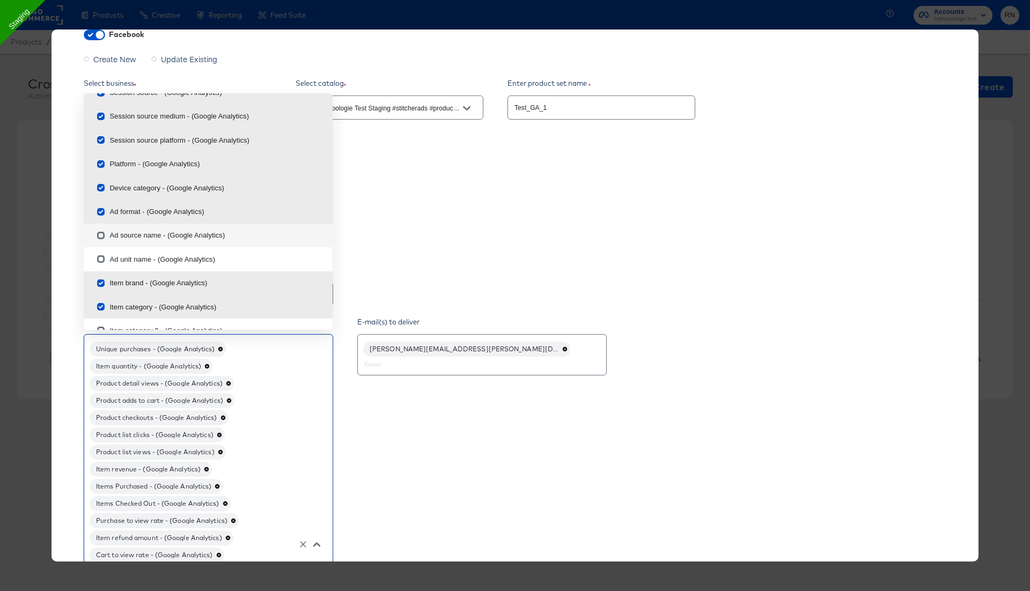
type textarea "x"
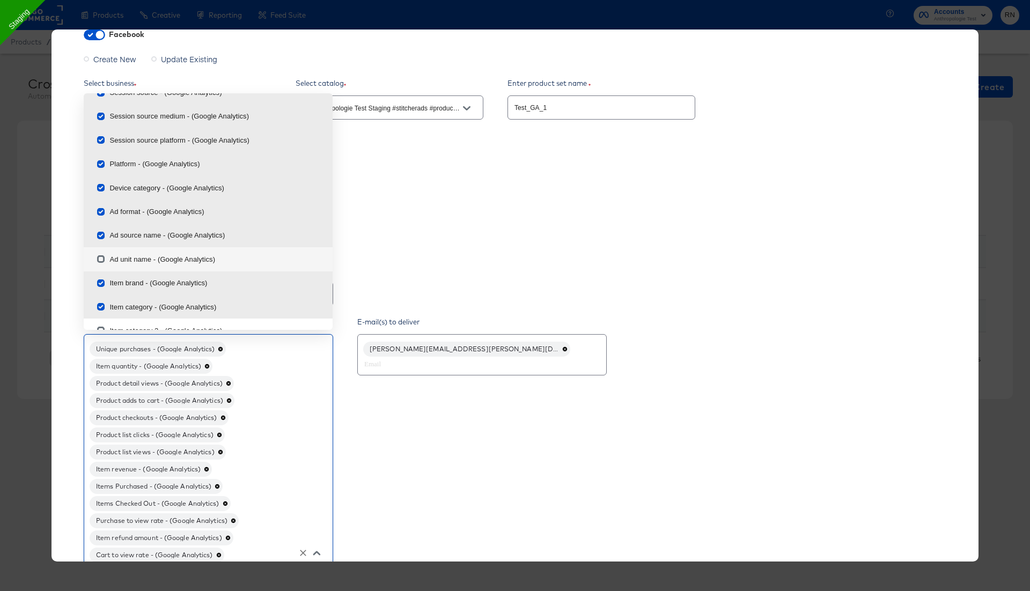
click at [101, 254] on input "checkbox" at bounding box center [100, 261] width 17 height 17
checkbox input "true"
type textarea "x"
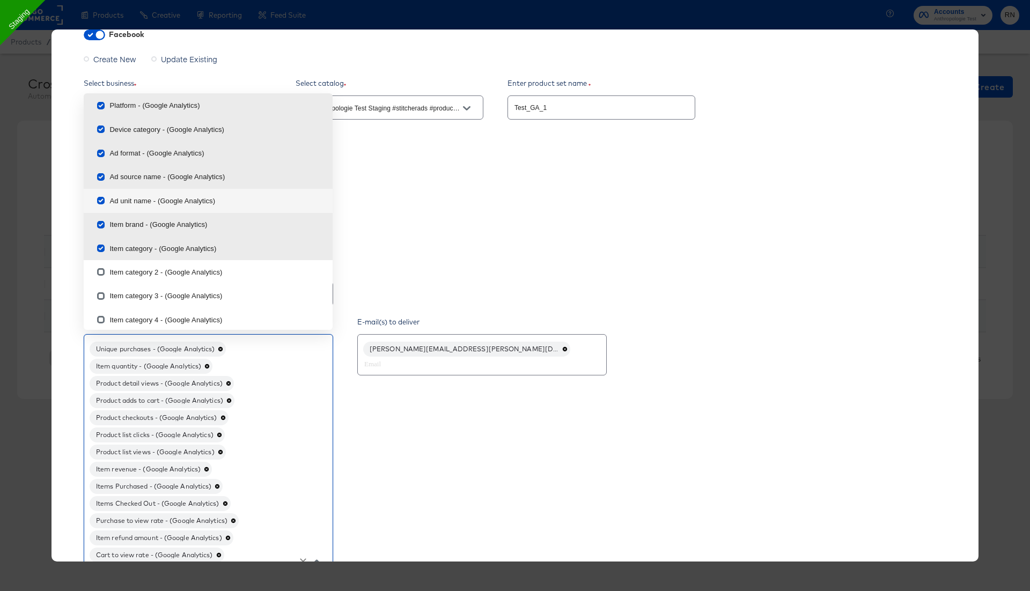
scroll to position [1159, 0]
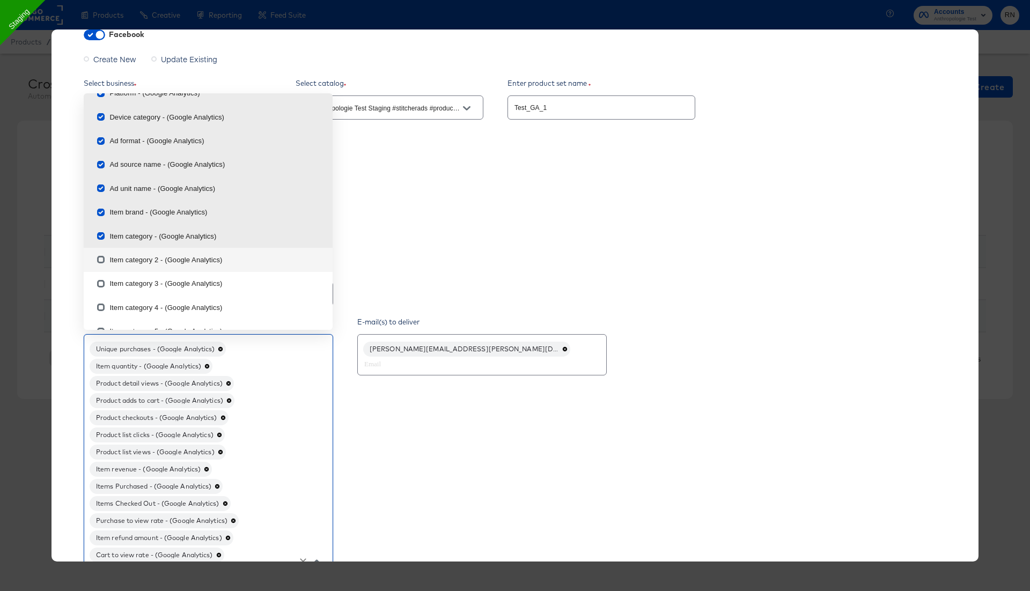
click at [100, 261] on input "checkbox" at bounding box center [100, 261] width 17 height 17
checkbox input "true"
type textarea "x"
click at [100, 288] on input "checkbox" at bounding box center [100, 285] width 17 height 17
checkbox input "true"
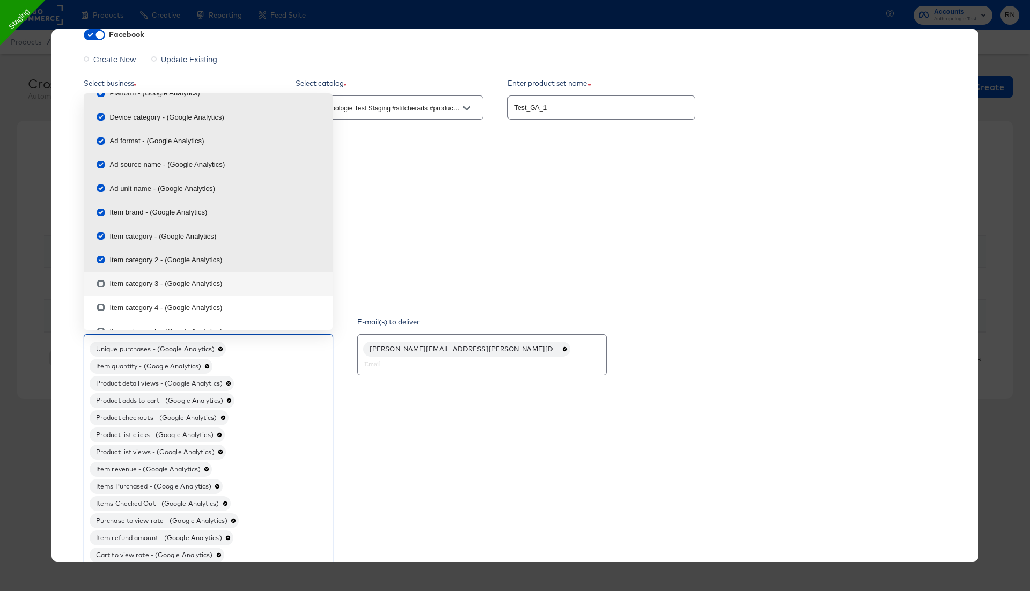
type textarea "x"
click at [100, 306] on input "checkbox" at bounding box center [100, 309] width 17 height 17
checkbox input "true"
type textarea "x"
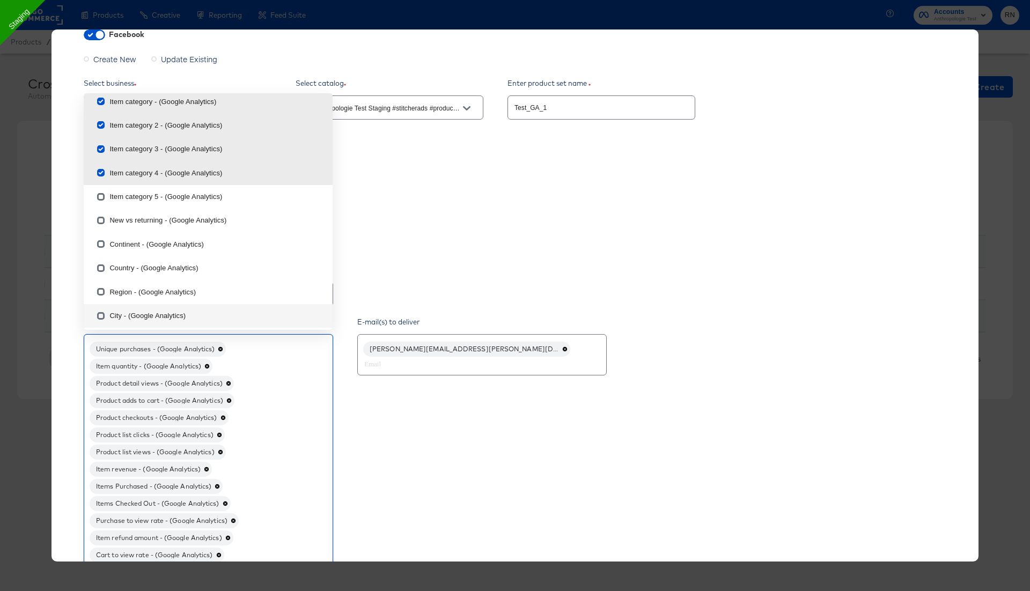
scroll to position [1298, 0]
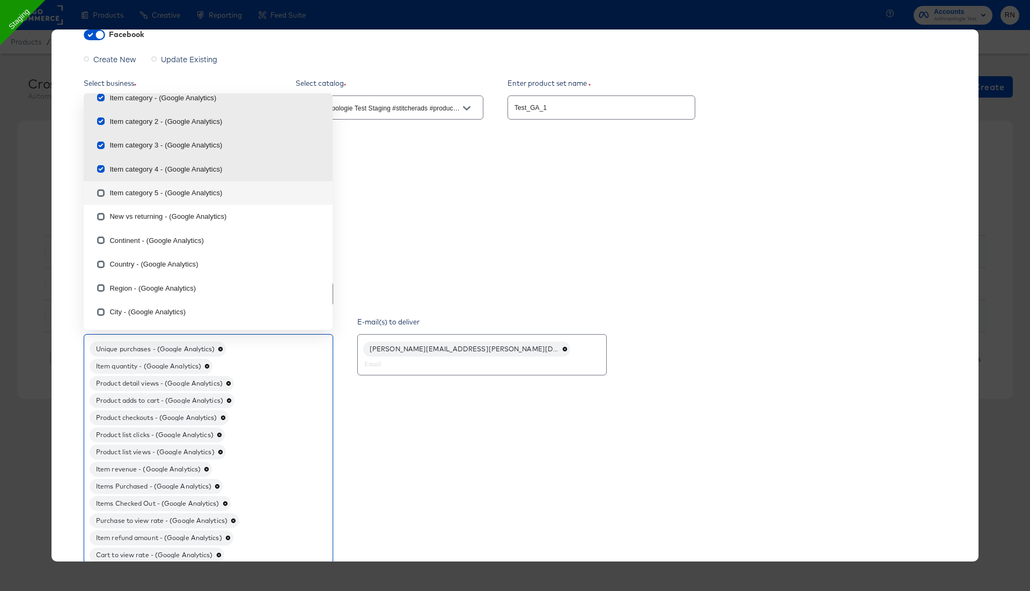
click at [104, 190] on input "checkbox" at bounding box center [100, 195] width 17 height 17
checkbox input "true"
type textarea "x"
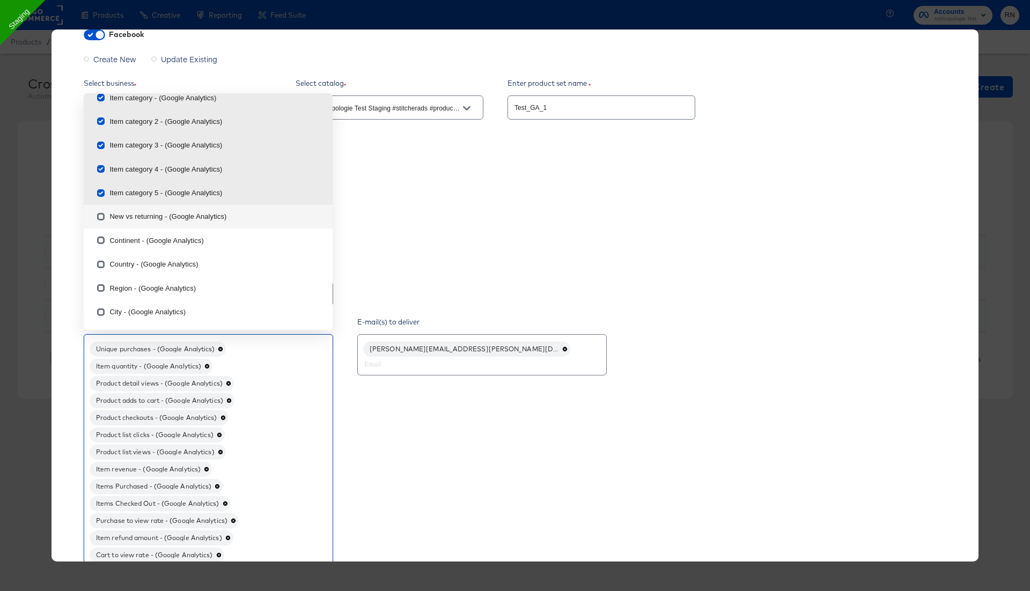
click at [101, 216] on input "checkbox" at bounding box center [100, 218] width 17 height 17
checkbox input "true"
type textarea "x"
click at [100, 243] on input "checkbox" at bounding box center [100, 242] width 17 height 17
checkbox input "true"
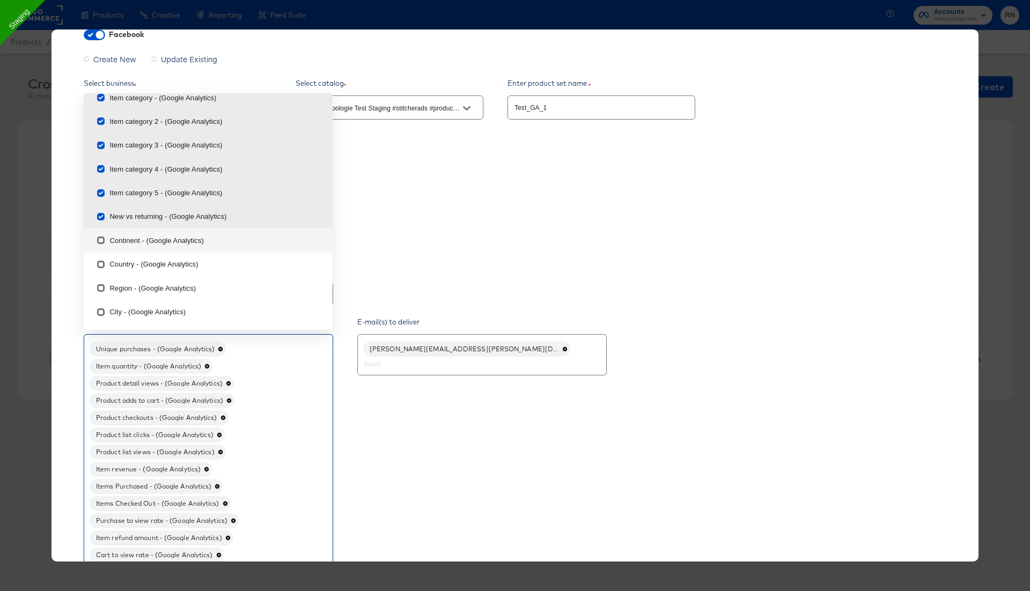
type textarea "x"
click at [101, 266] on input "checkbox" at bounding box center [100, 266] width 17 height 17
checkbox input "true"
type textarea "x"
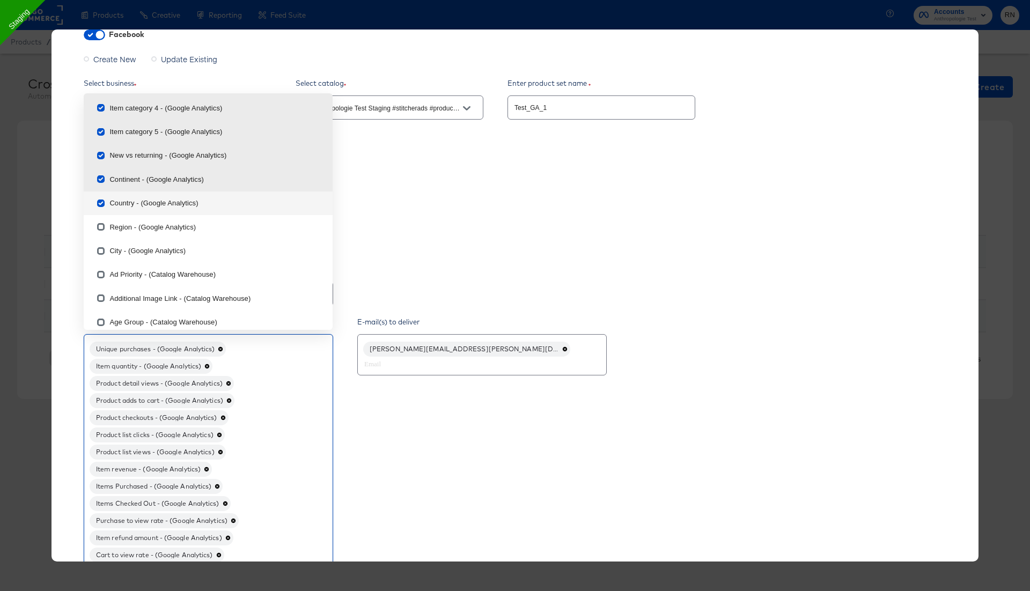
scroll to position [1372, 0]
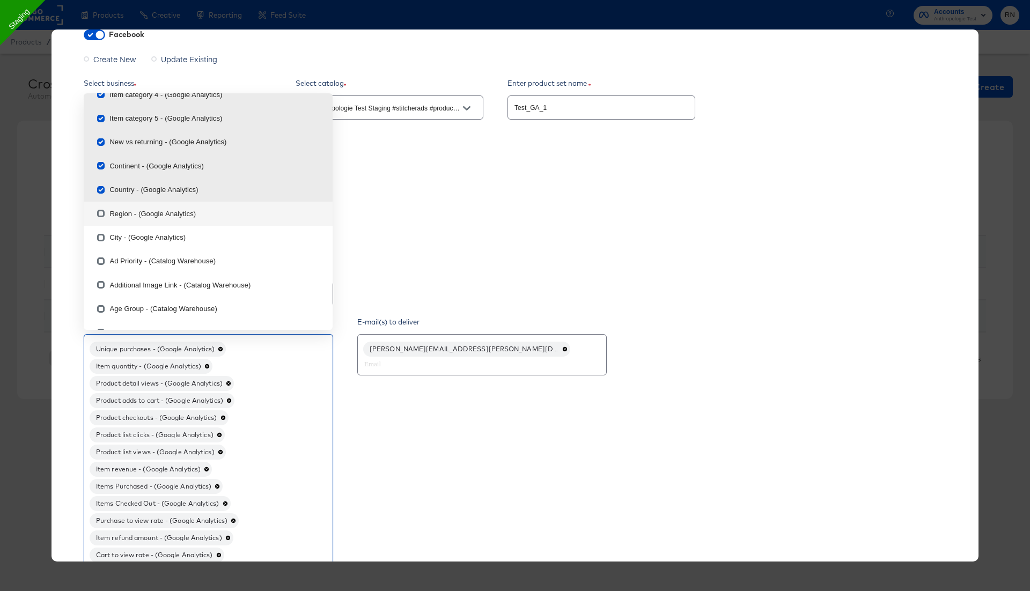
click at [102, 212] on input "checkbox" at bounding box center [100, 215] width 17 height 17
checkbox input "true"
type textarea "x"
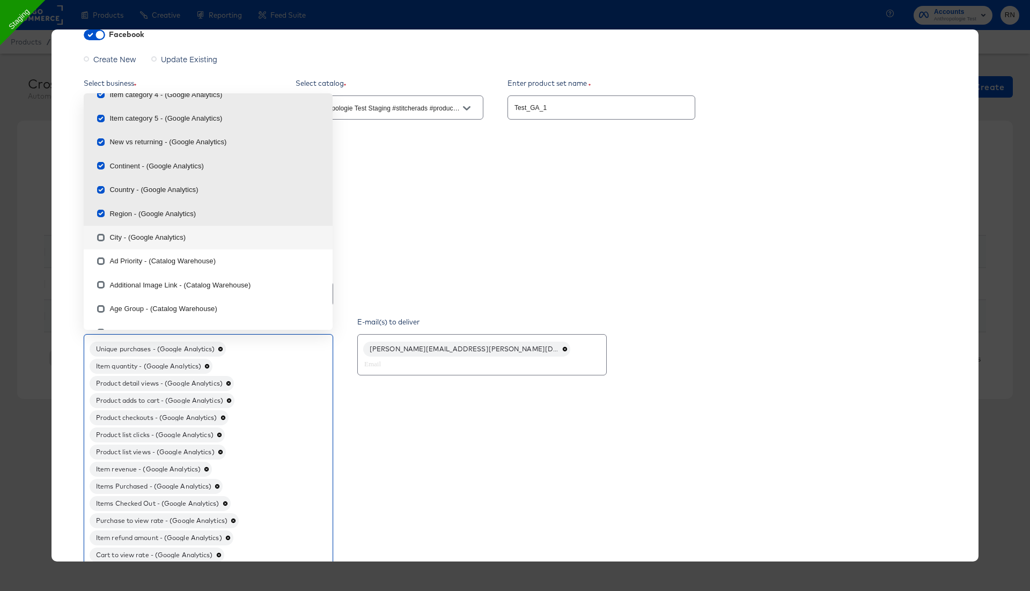
click at [101, 239] on input "checkbox" at bounding box center [100, 239] width 17 height 17
checkbox input "true"
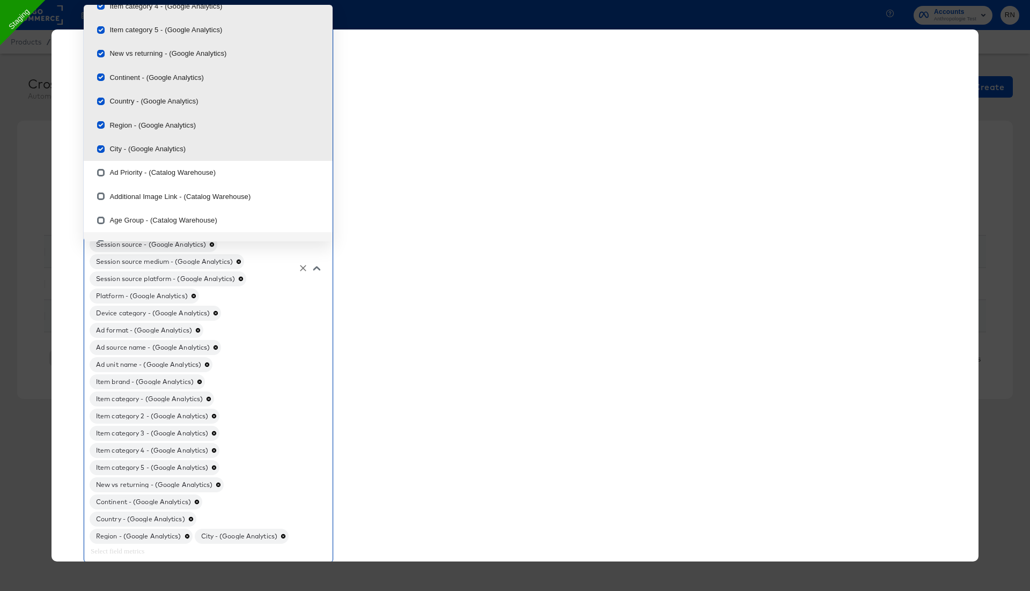
scroll to position [728, 0]
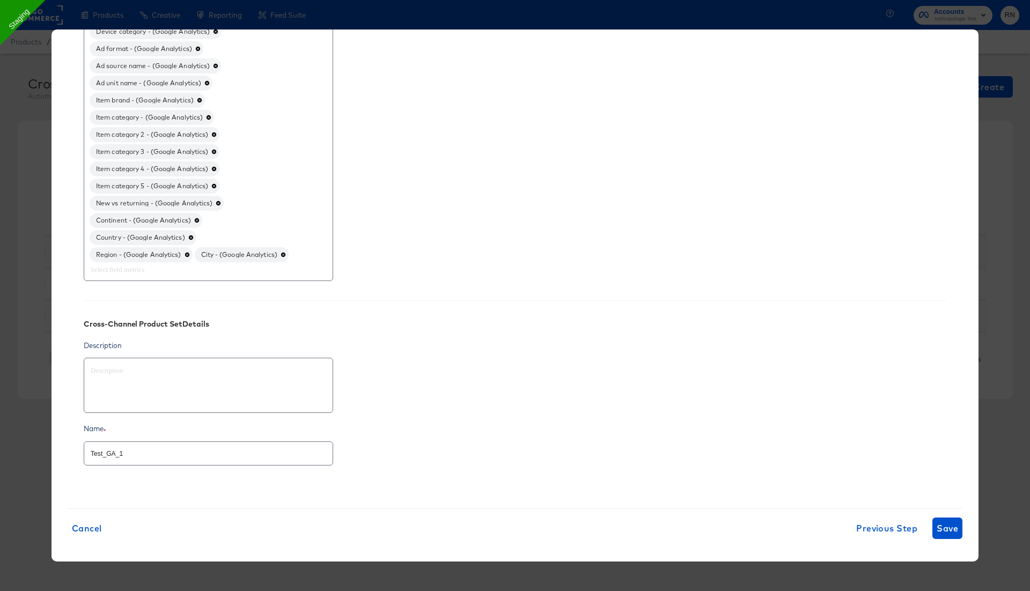
click at [944, 521] on span "Save" at bounding box center [947, 528] width 21 height 15
type textarea "x"
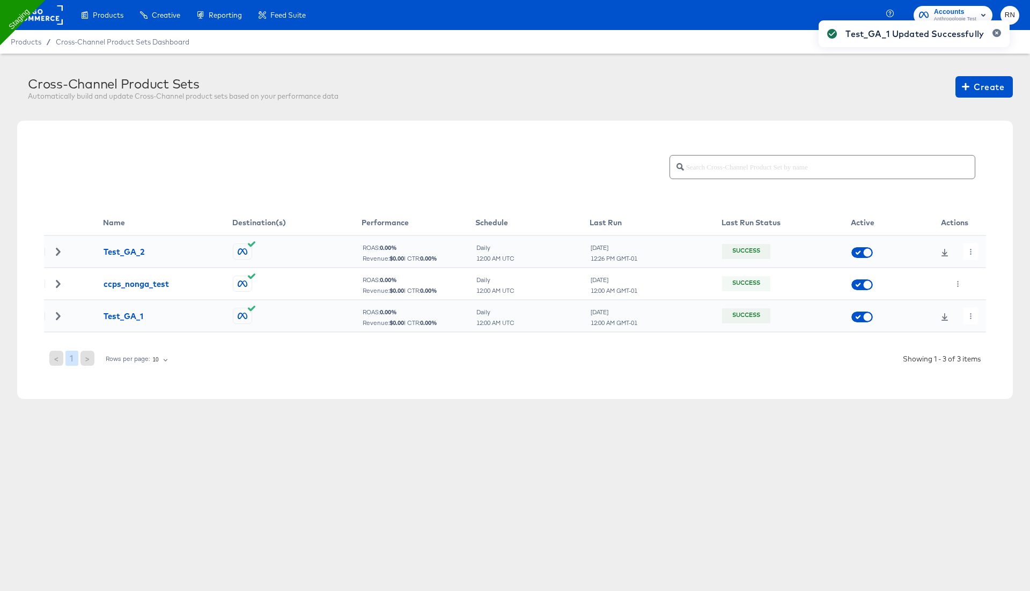
click at [972, 312] on div "Test_GA_1 Updated Successfully" at bounding box center [914, 276] width 212 height 533
click at [971, 318] on button "button" at bounding box center [970, 315] width 14 height 17
click at [981, 372] on li "Run Now" at bounding box center [989, 373] width 57 height 18
click at [55, 249] on icon at bounding box center [58, 252] width 8 height 8
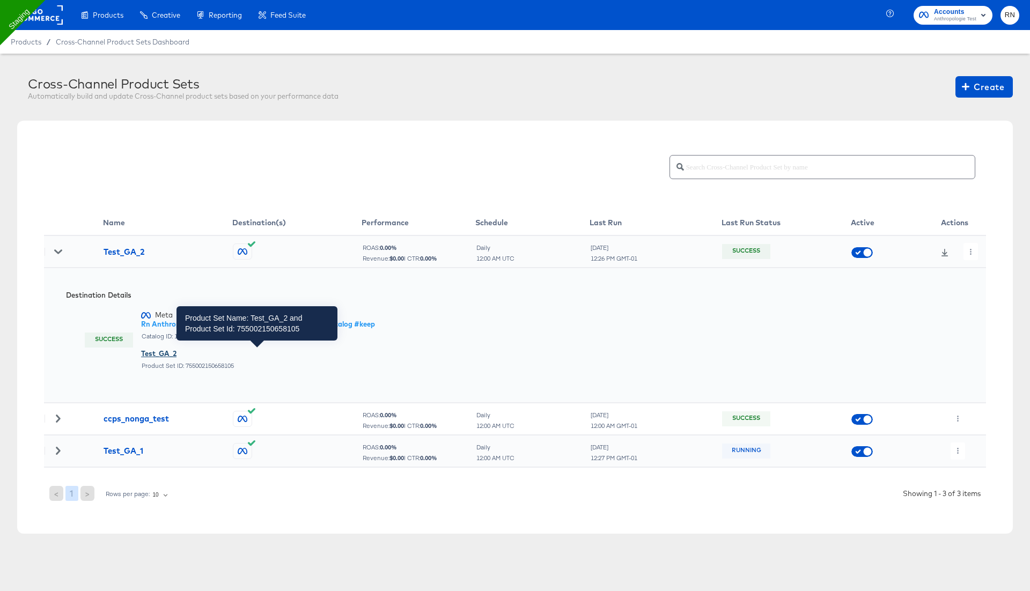
click at [158, 352] on div "Test_GA_2" at bounding box center [258, 354] width 234 height 10
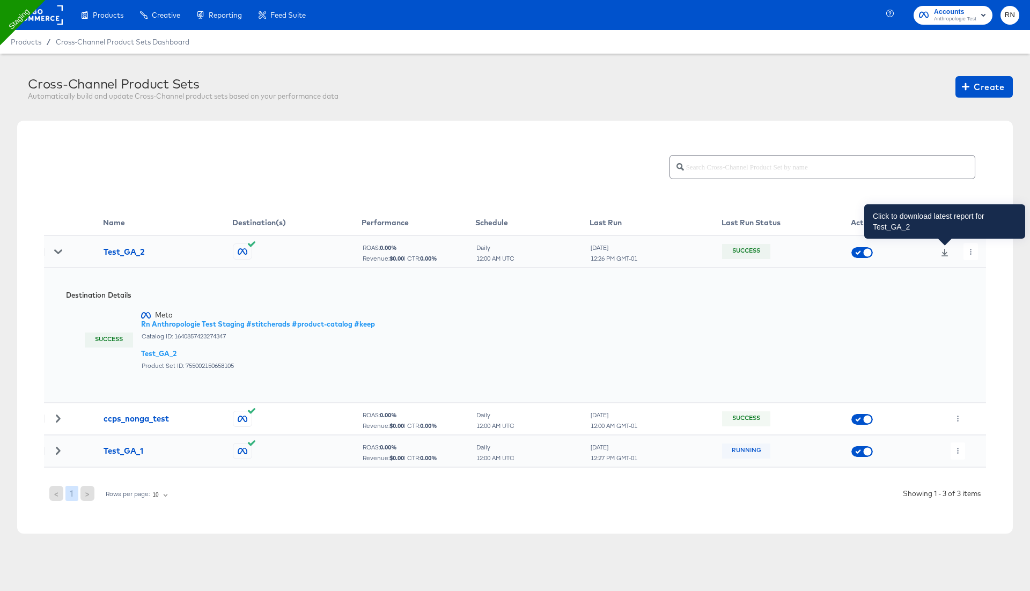
click at [942, 252] on icon at bounding box center [944, 253] width 7 height 8
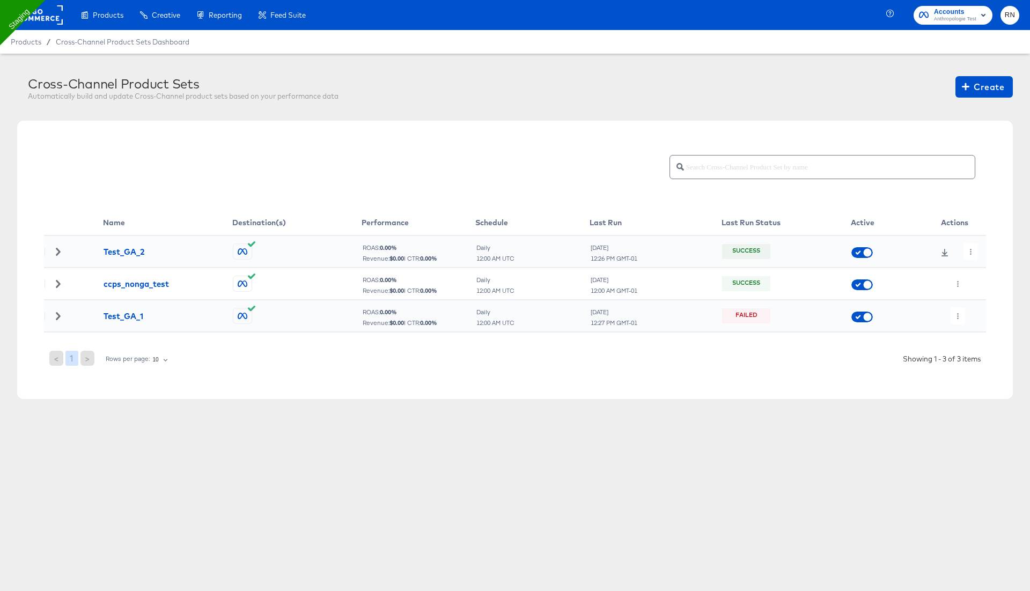
click at [55, 249] on icon at bounding box center [58, 252] width 8 height 8
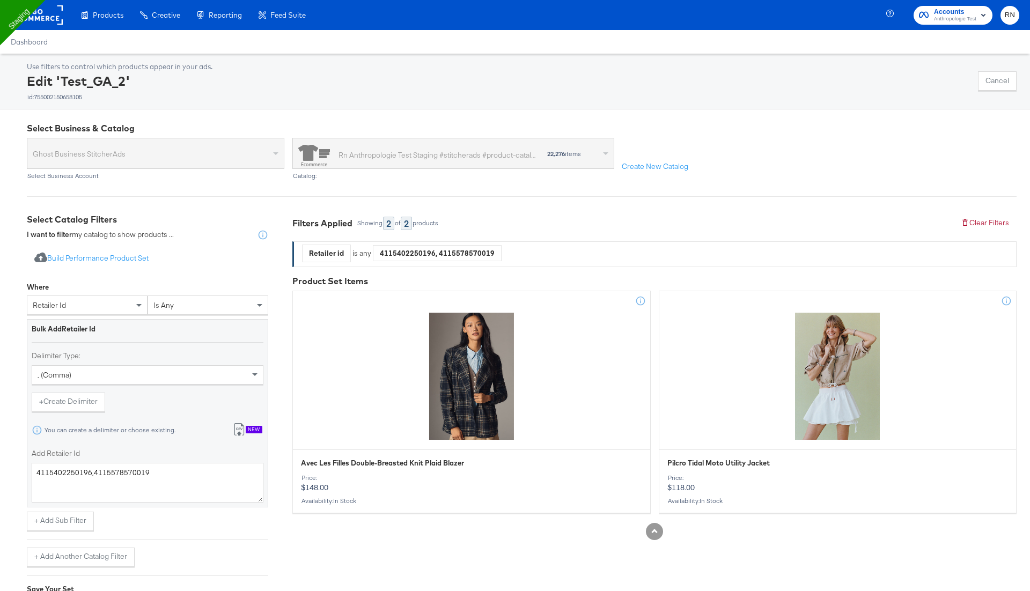
click at [415, 253] on div "4115402250196, 4115578570019" at bounding box center [437, 253] width 128 height 16
copy div "4115402250196"
click at [459, 253] on div "4115402250196, 4115578570019" at bounding box center [437, 253] width 128 height 16
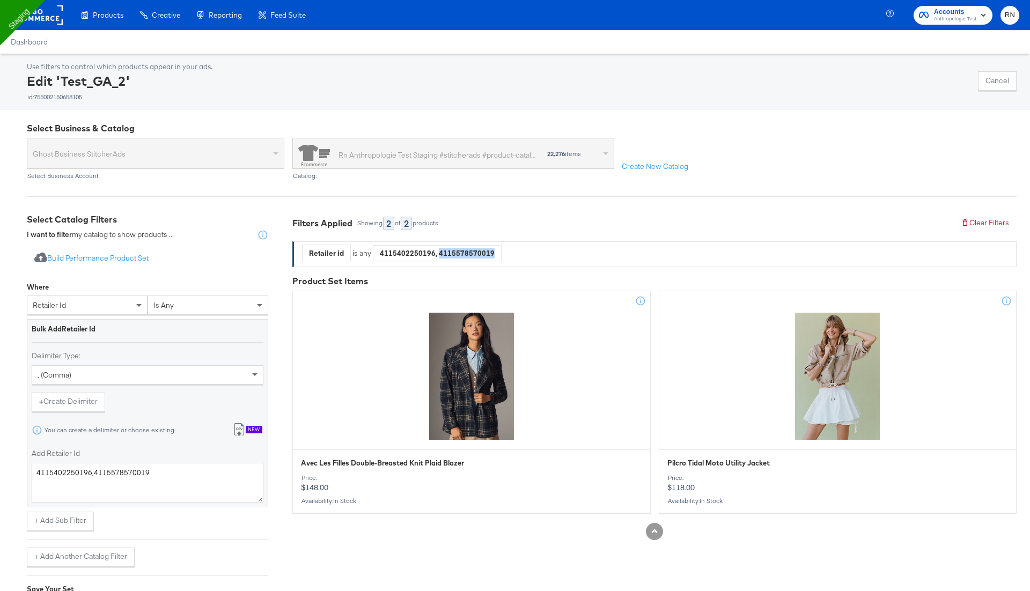
copy div "4115578570019"
click at [409, 253] on div "4115402250196, 4115578570019" at bounding box center [437, 253] width 128 height 16
copy div "4115402250196"
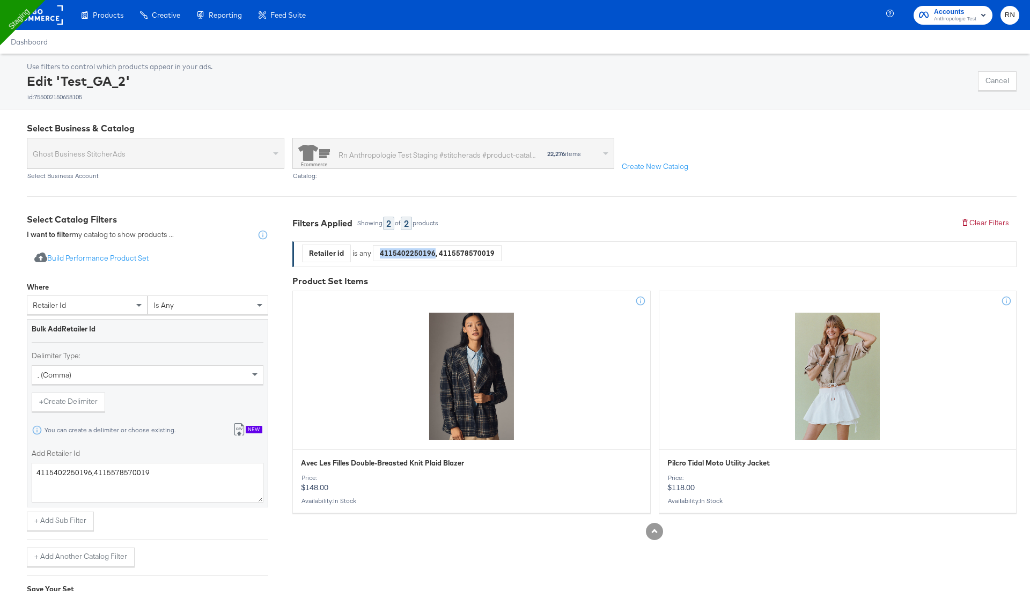
click at [415, 254] on div "4115402250196, 4115578570019" at bounding box center [437, 253] width 128 height 16
copy div "4115402250196"
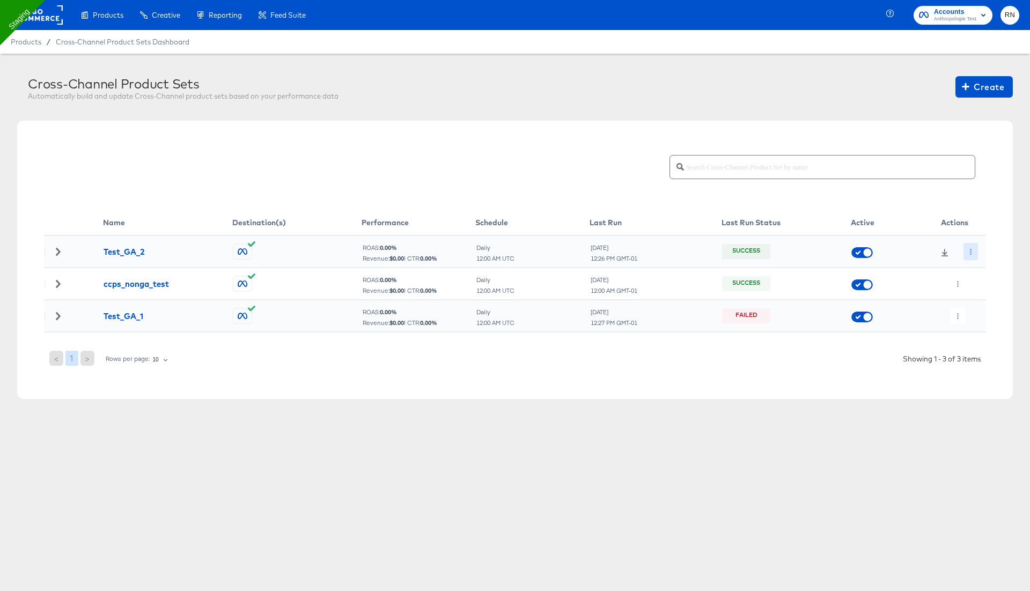
click at [968, 249] on icon "button" at bounding box center [971, 252] width 6 height 6
click at [977, 270] on icon at bounding box center [974, 273] width 8 height 8
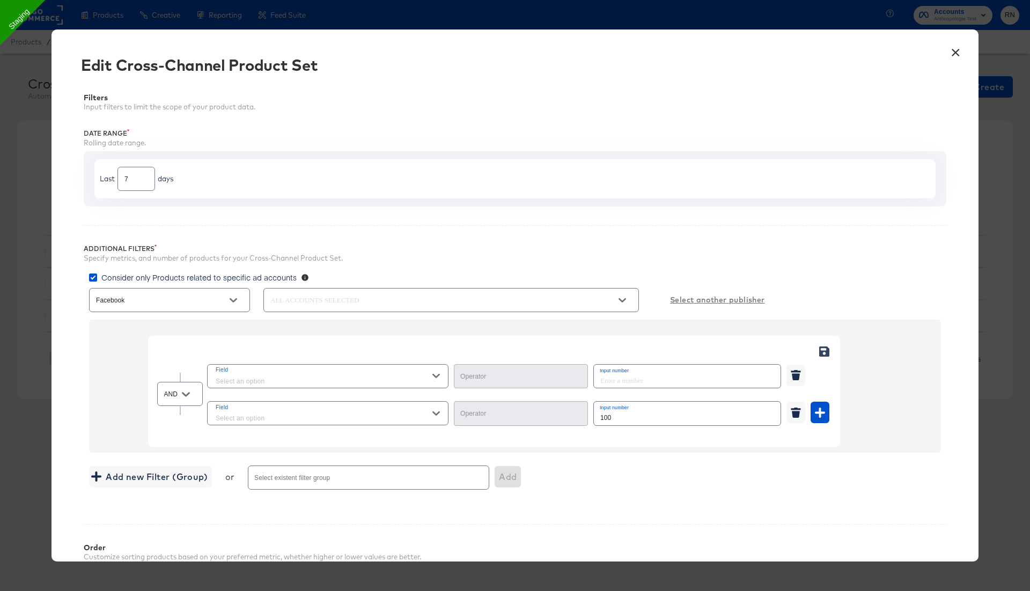
type input "Less Than"
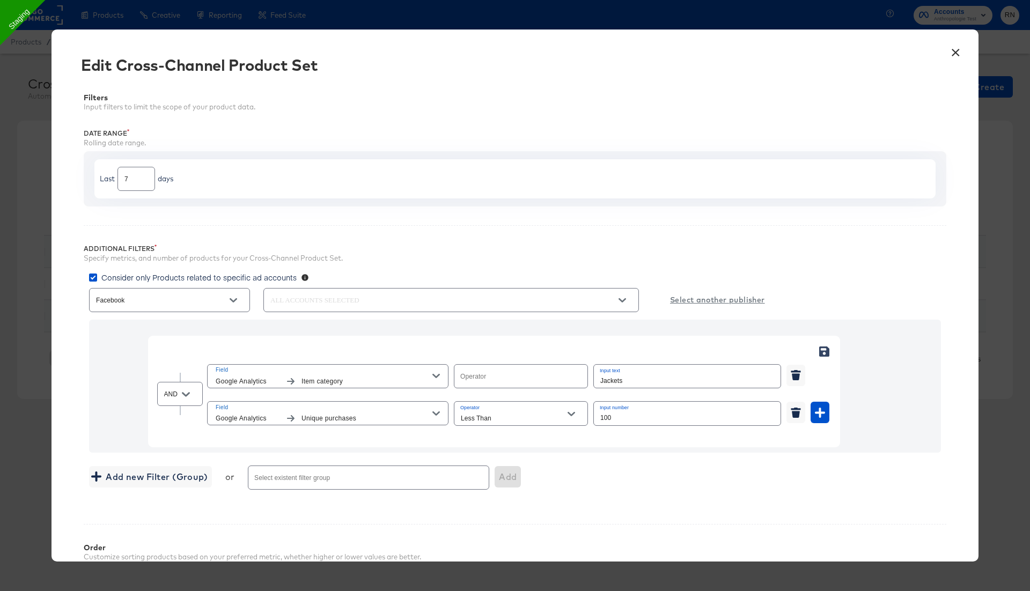
type input "Equal"
click at [956, 55] on button "×" at bounding box center [955, 49] width 19 height 19
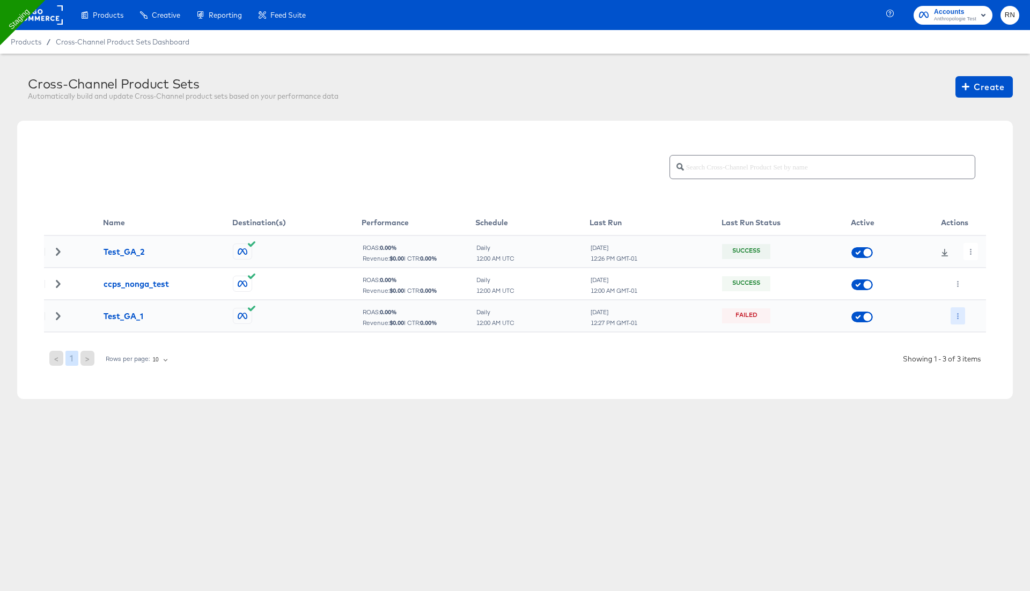
click at [960, 310] on button "button" at bounding box center [958, 315] width 14 height 17
click at [966, 331] on li "Edit" at bounding box center [979, 337] width 57 height 18
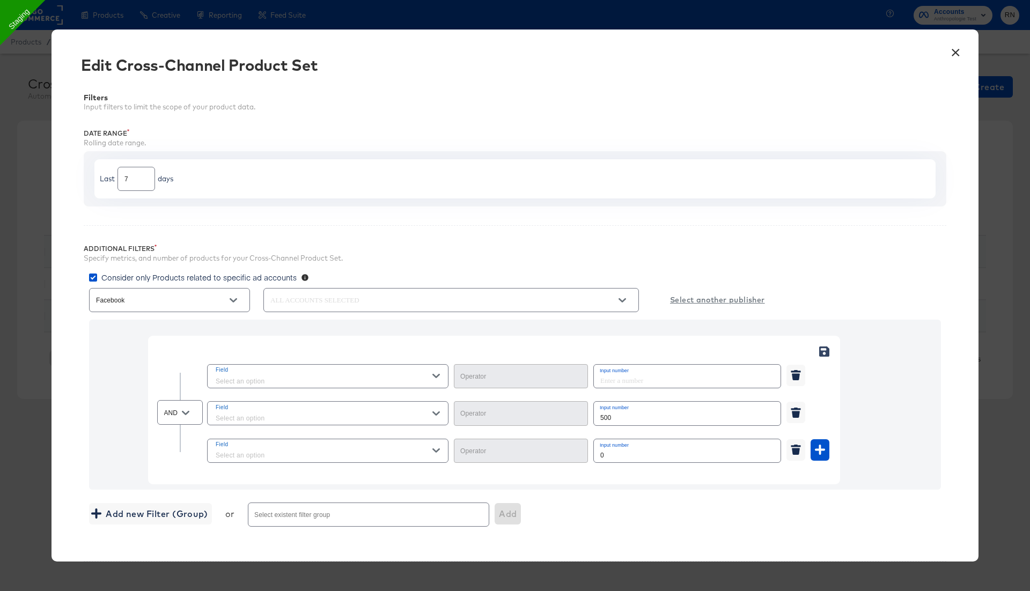
scroll to position [258, 0]
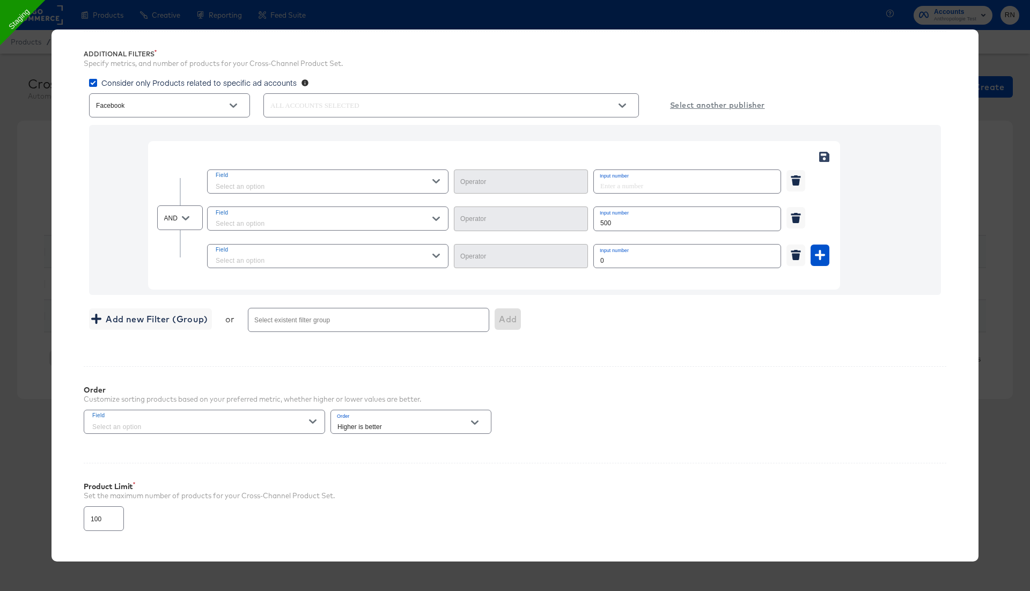
type input "Equal"
type input "Less Than"
type input "Greater Than"
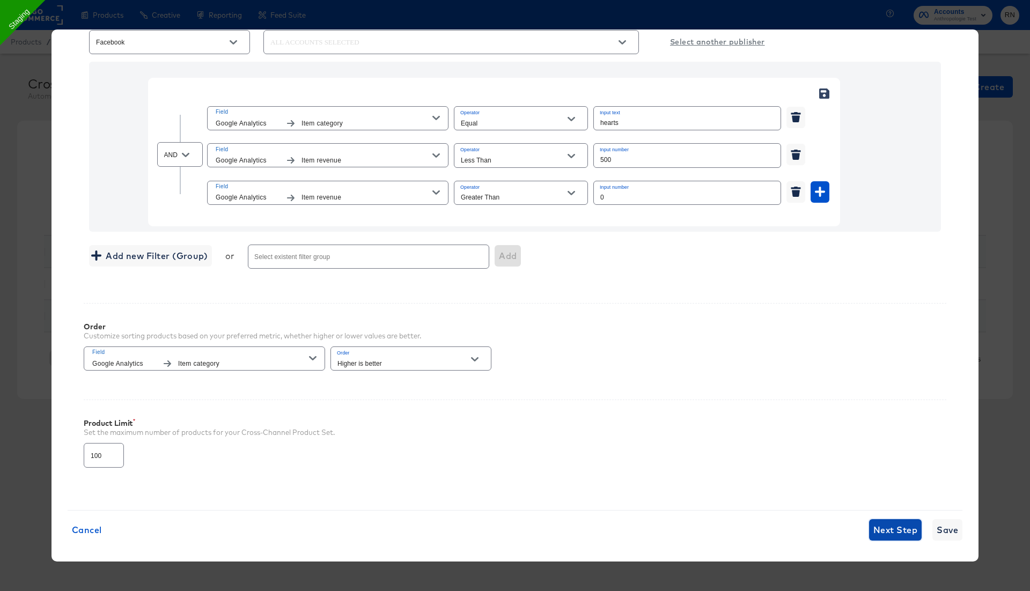
click at [902, 522] on span "Next Step" at bounding box center [895, 529] width 44 height 15
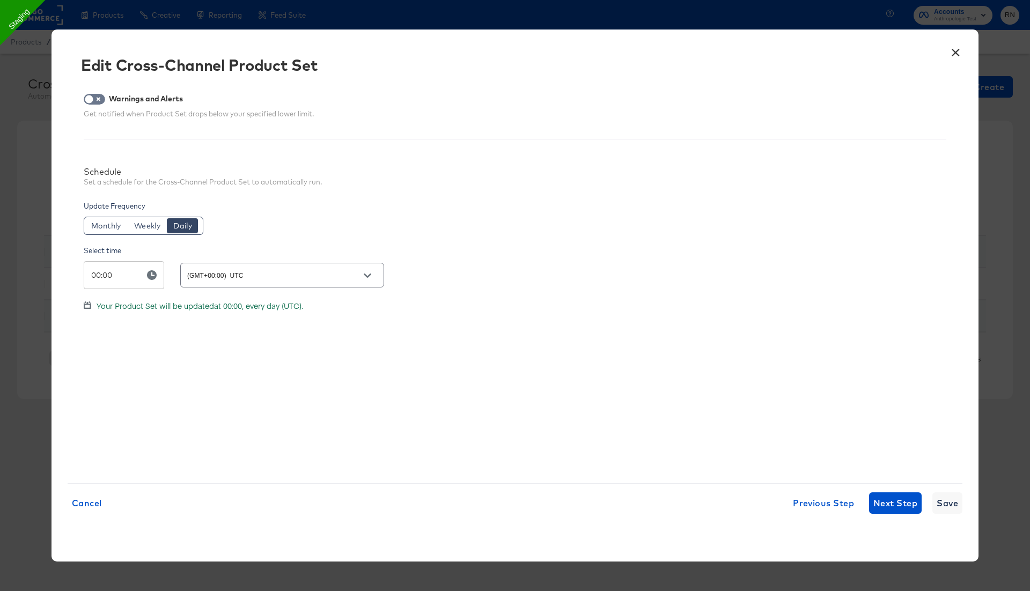
click at [896, 515] on div "× Edit Cross-Channel Product Set Warnings and Alerts Get notified when Product …" at bounding box center [514, 296] width 927 height 532
click at [892, 503] on span "Next Step" at bounding box center [895, 503] width 44 height 15
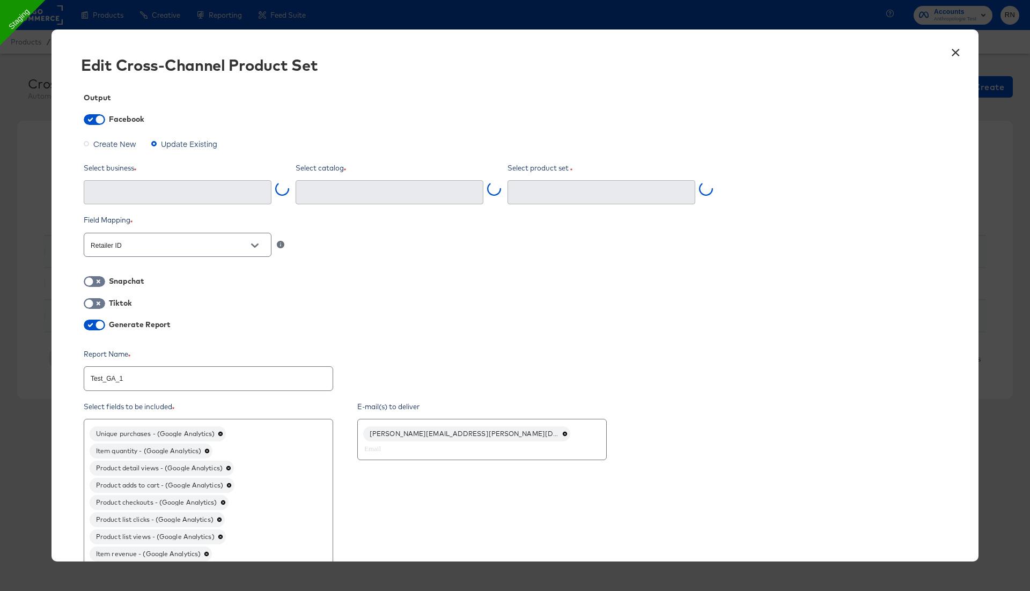
type input "Ghost Business StitcherAds (257579378080319)"
type input "Test_GA_1 (4227536614145403)"
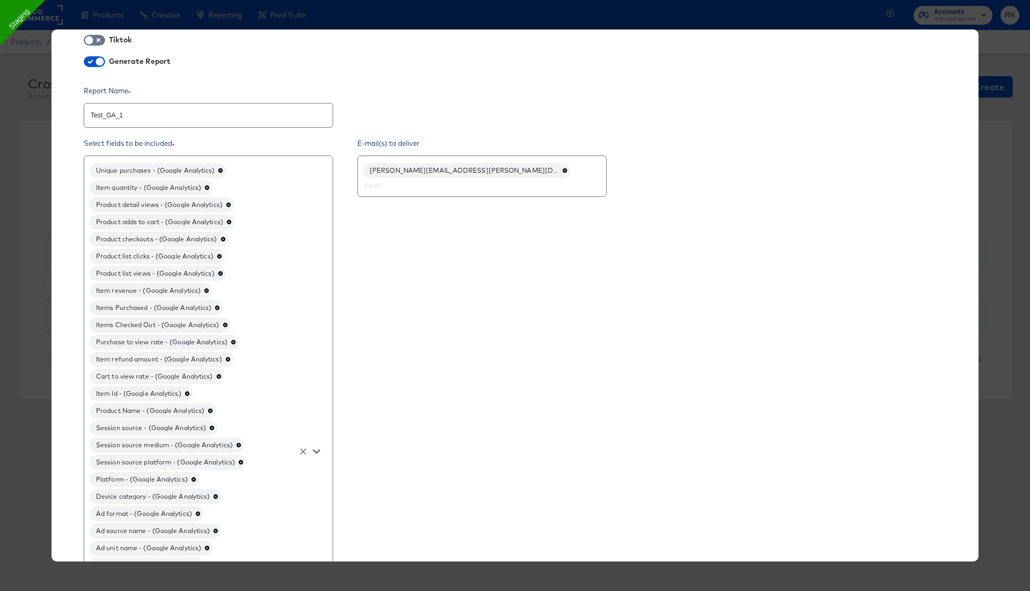
scroll to position [270, 0]
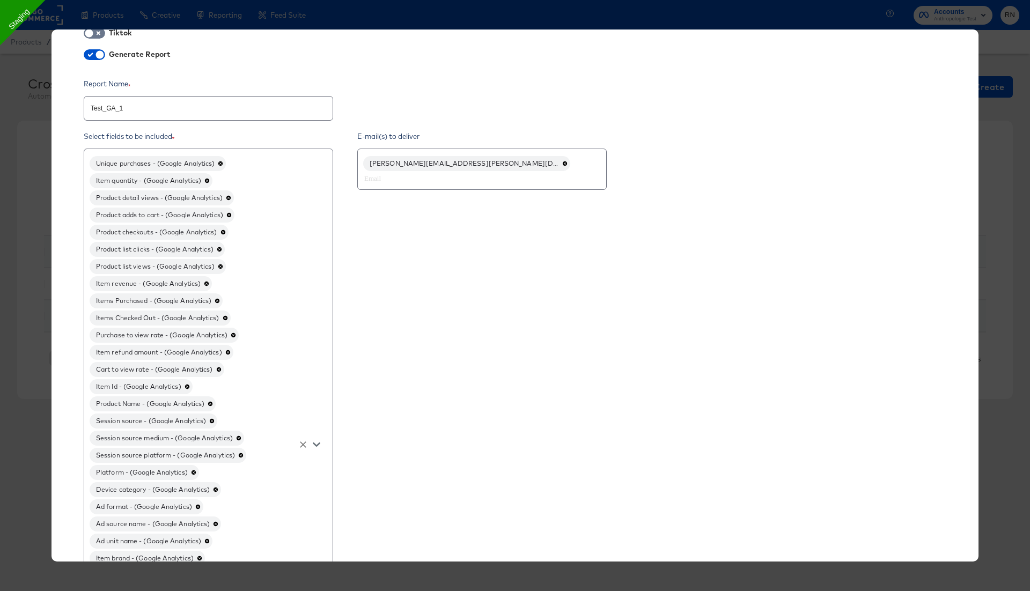
click at [213, 401] on icon at bounding box center [210, 403] width 5 height 5
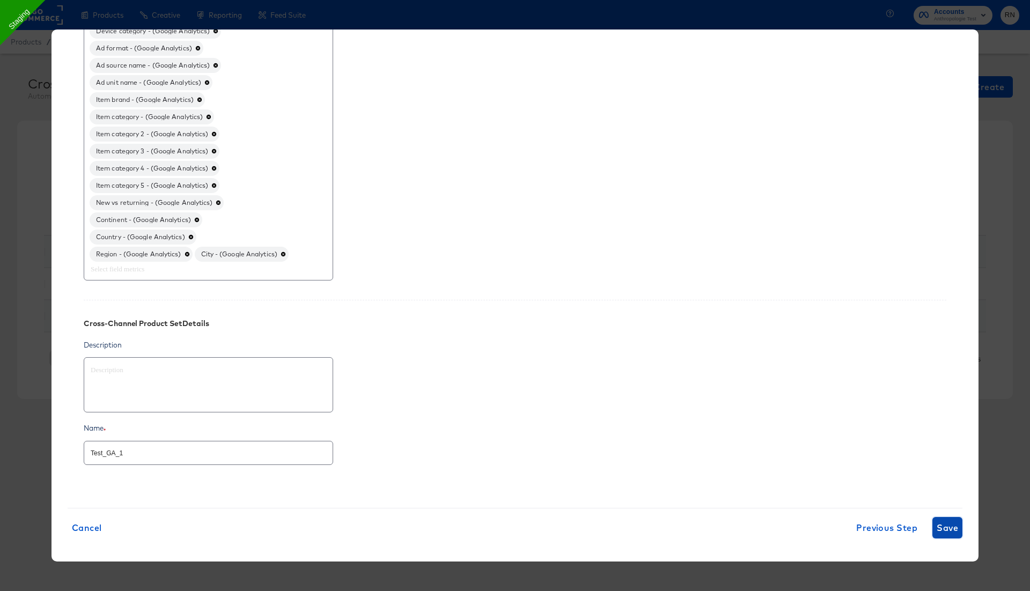
click at [957, 520] on span "Save" at bounding box center [947, 527] width 21 height 15
type textarea "x"
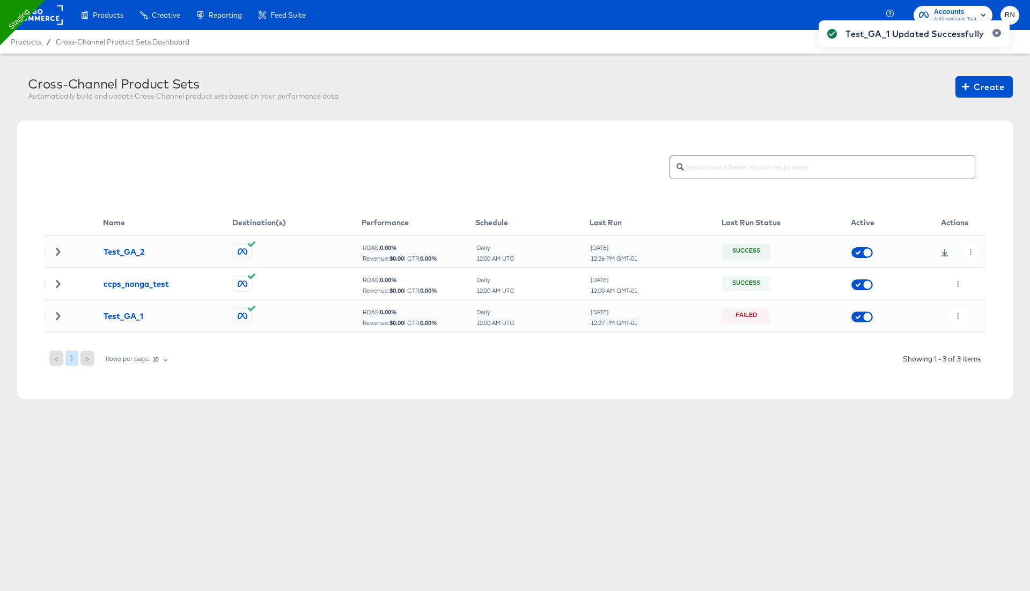
click at [956, 311] on div "Test_GA_1 Updated Successfully" at bounding box center [914, 276] width 212 height 533
click at [957, 313] on icon "button" at bounding box center [958, 316] width 6 height 6
click at [976, 373] on li "Run Now" at bounding box center [979, 373] width 57 height 18
click at [956, 318] on icon "button" at bounding box center [958, 316] width 6 height 6
click at [963, 327] on ul "Edit Delete Run Now" at bounding box center [979, 355] width 57 height 62
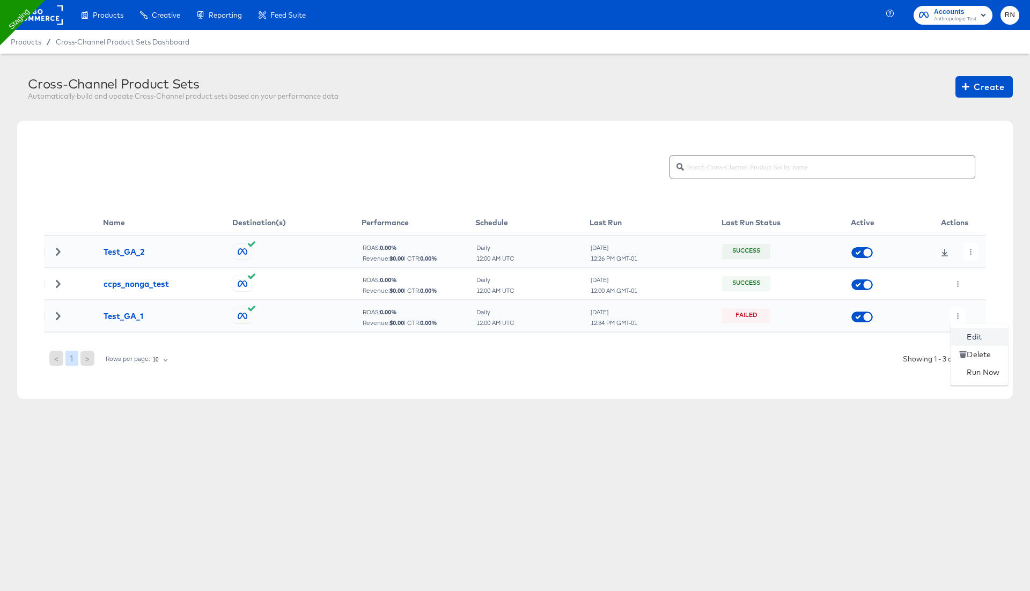
click at [973, 333] on li "Edit" at bounding box center [979, 337] width 57 height 18
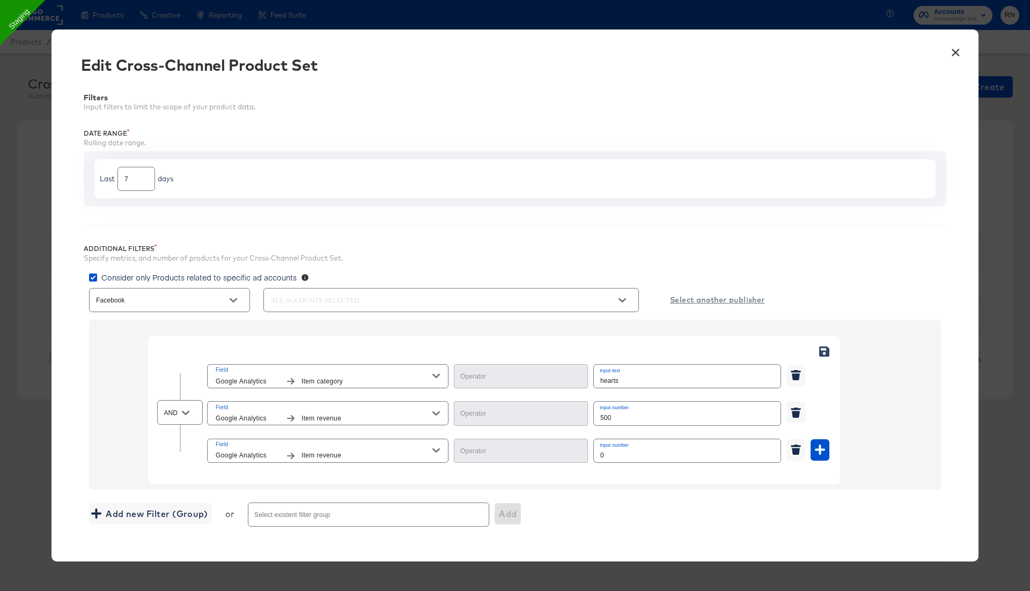
scroll to position [258, 0]
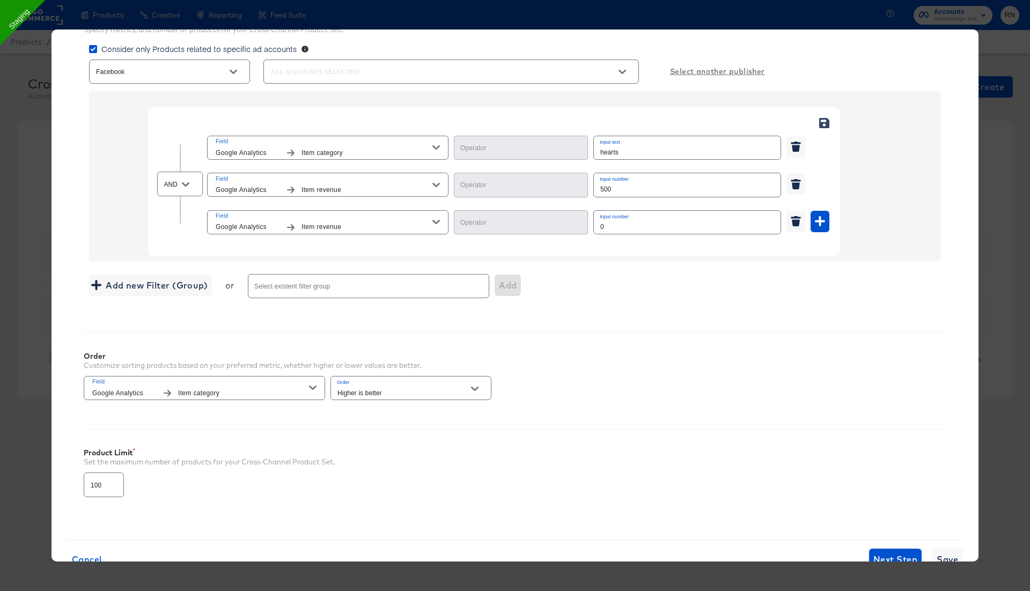
type input "Equal"
type input "Less Than"
type input "Greater Than"
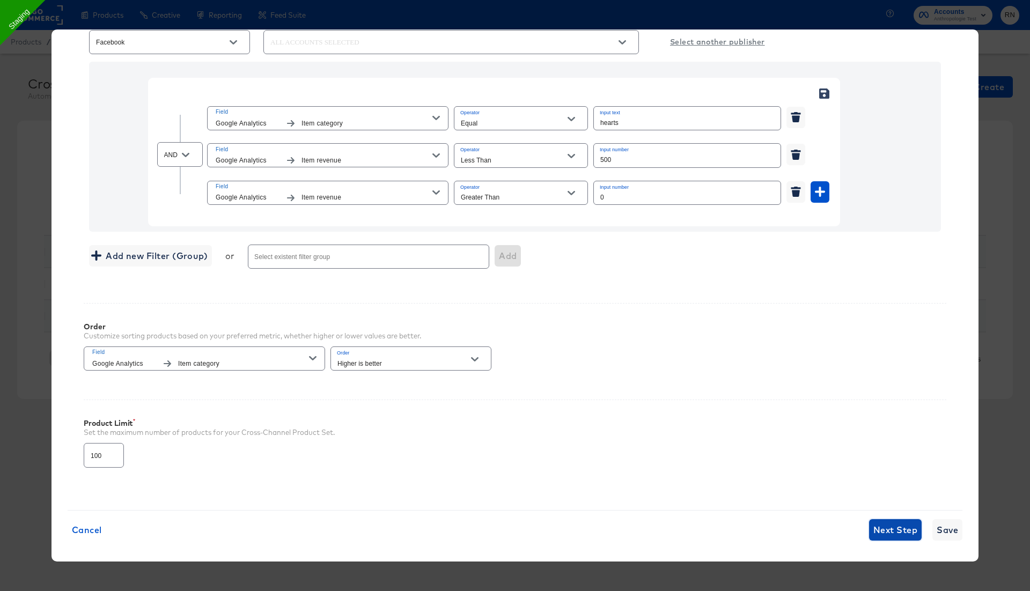
click at [881, 527] on span "Next Step" at bounding box center [895, 529] width 44 height 15
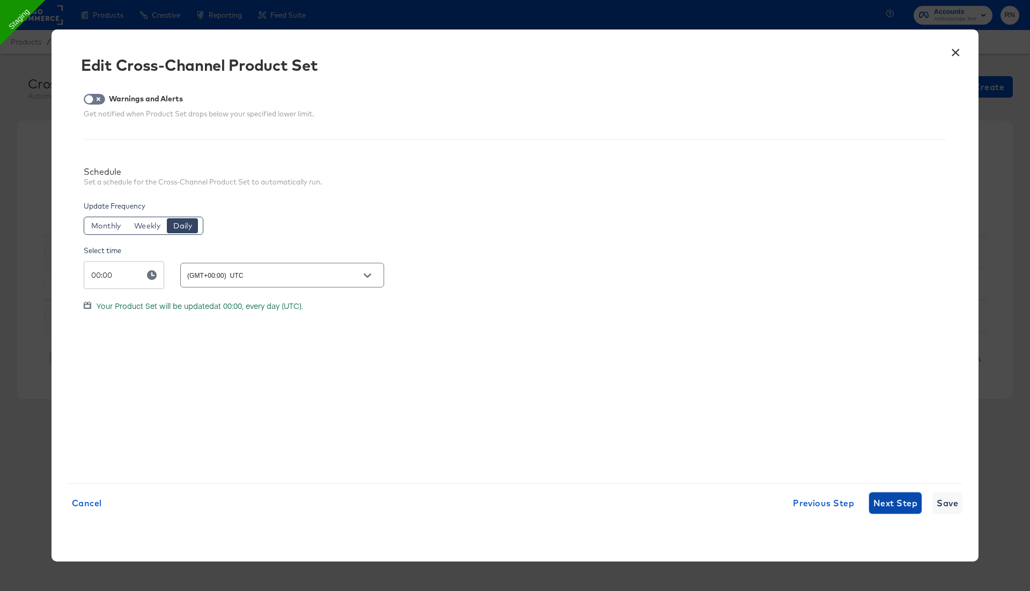
click at [887, 505] on span "Next Step" at bounding box center [895, 503] width 44 height 15
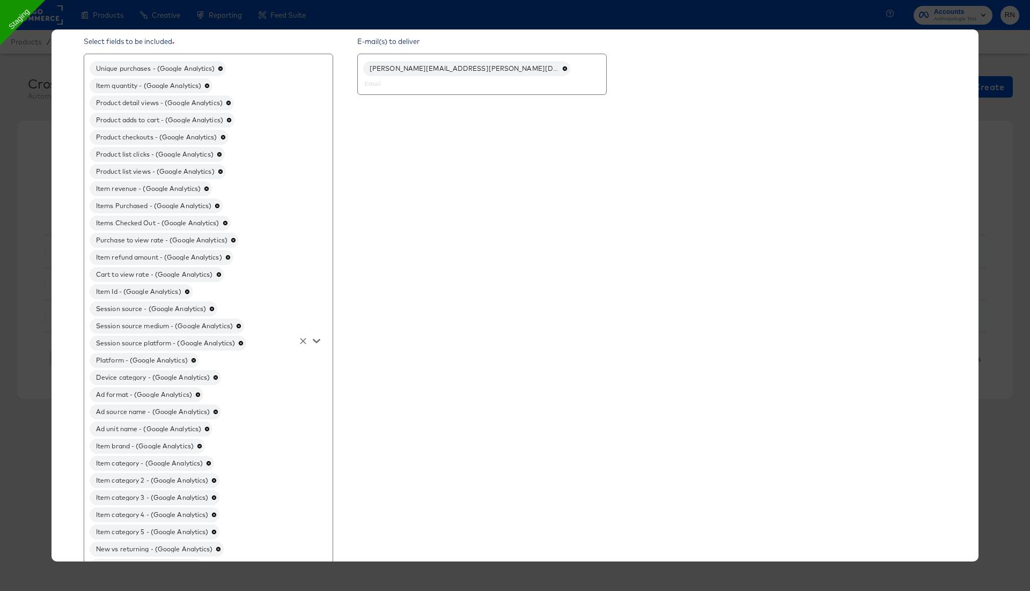
scroll to position [142, 0]
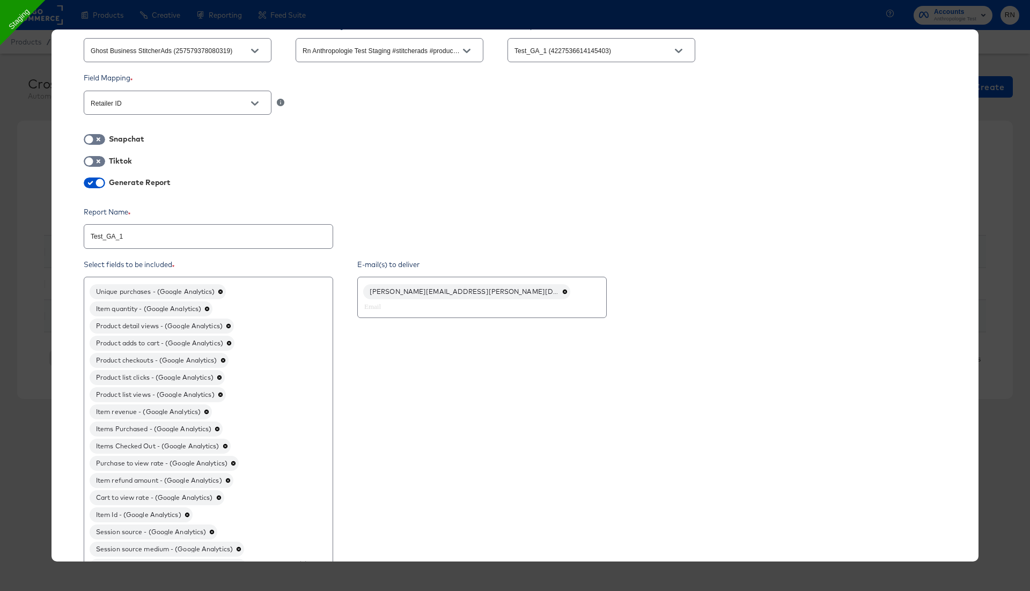
click at [227, 444] on icon at bounding box center [225, 446] width 5 height 5
click at [234, 444] on icon at bounding box center [233, 446] width 4 height 4
click at [230, 444] on icon at bounding box center [228, 446] width 4 height 4
click at [220, 444] on icon at bounding box center [218, 446] width 5 height 5
click at [189, 445] on icon at bounding box center [187, 446] width 4 height 4
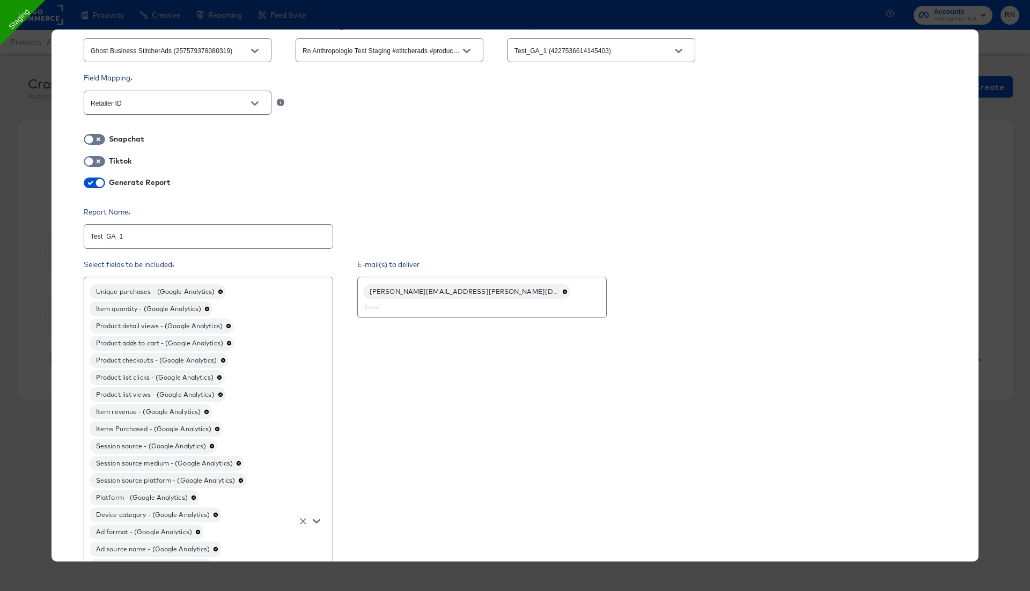
click at [211, 445] on icon at bounding box center [212, 446] width 4 height 4
click at [241, 444] on icon at bounding box center [239, 446] width 4 height 4
click at [244, 444] on icon at bounding box center [240, 446] width 5 height 5
click at [195, 444] on icon at bounding box center [194, 446] width 4 height 4
click at [217, 444] on icon at bounding box center [216, 446] width 4 height 4
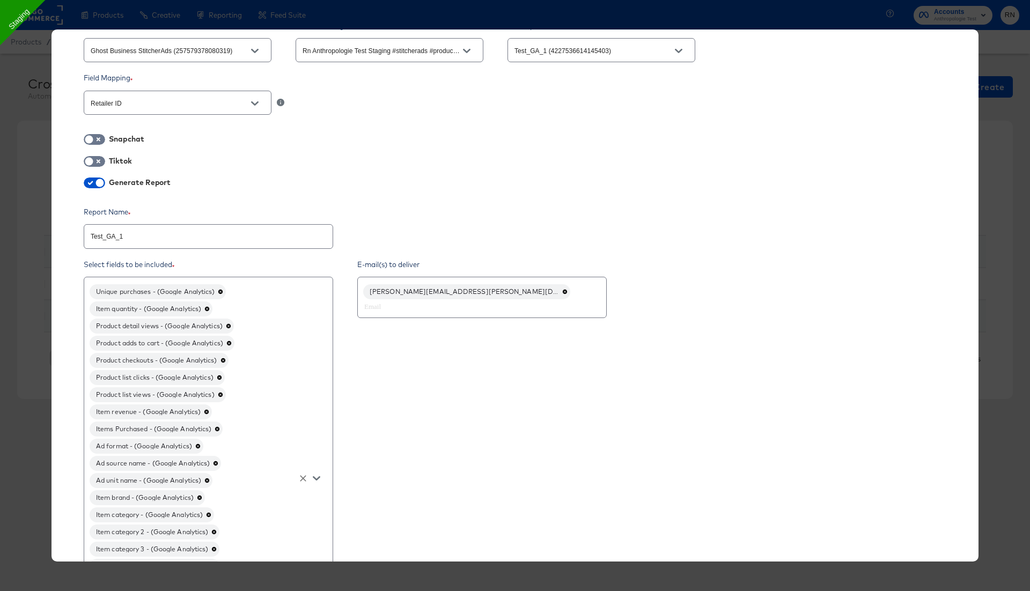
click at [201, 447] on div "Ad format - (Google Analytics)" at bounding box center [147, 446] width 114 height 15
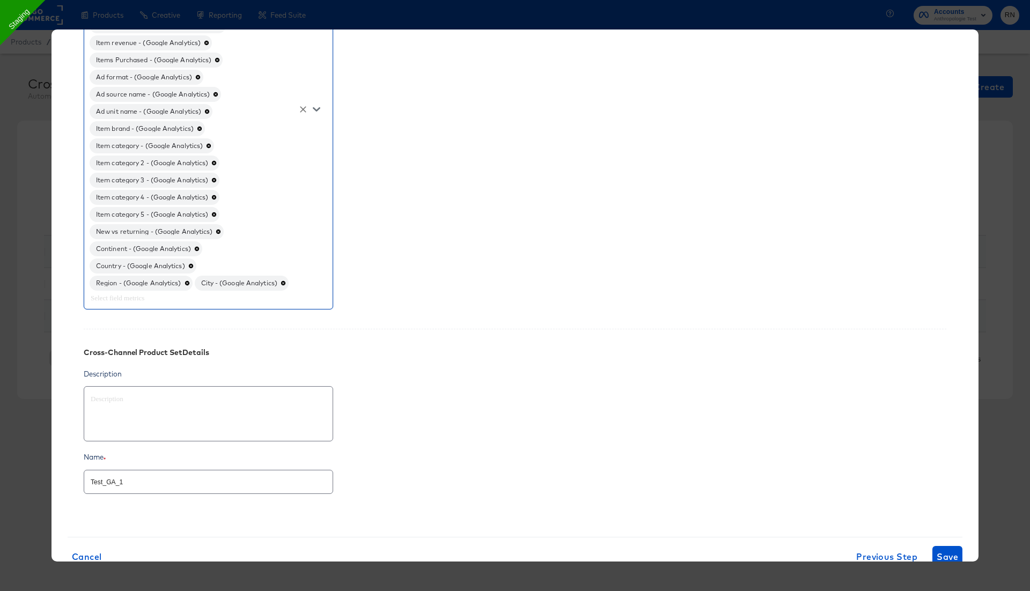
click at [286, 283] on icon at bounding box center [283, 283] width 5 height 5
click at [188, 281] on icon at bounding box center [187, 283] width 5 height 5
click at [193, 281] on icon at bounding box center [190, 283] width 4 height 4
click at [197, 281] on icon at bounding box center [196, 282] width 5 height 5
click at [220, 281] on icon at bounding box center [218, 283] width 4 height 4
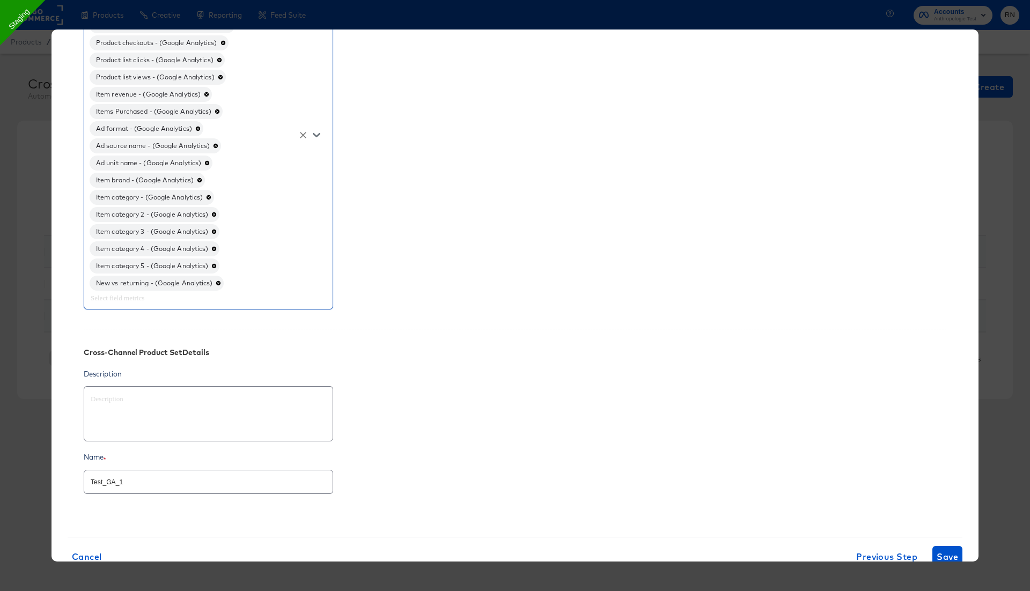
scroll to position [443, 0]
click at [216, 281] on icon at bounding box center [214, 283] width 4 height 4
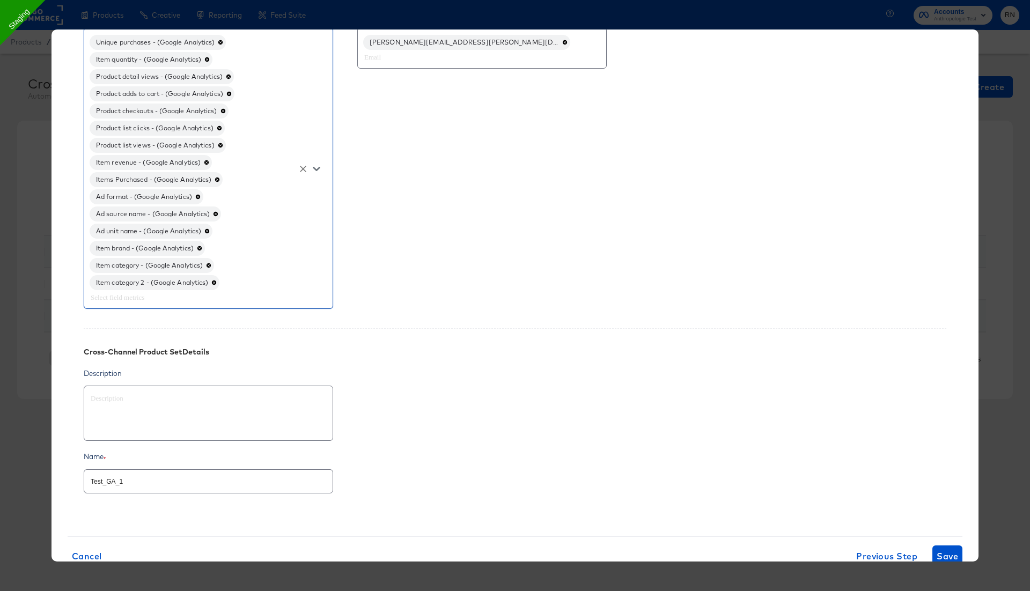
click at [216, 281] on icon at bounding box center [214, 283] width 4 height 4
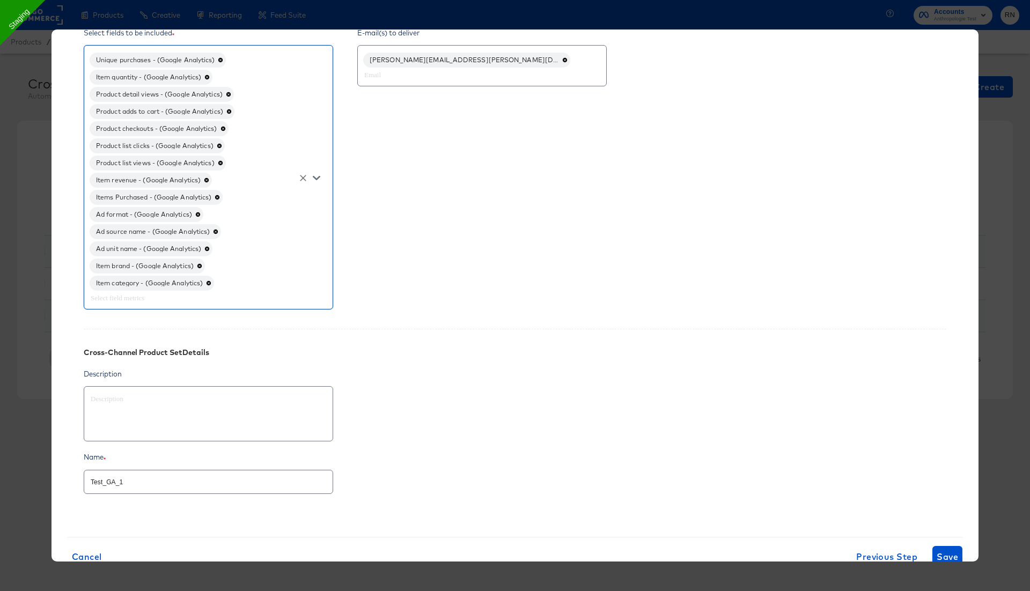
click at [211, 282] on icon at bounding box center [209, 283] width 4 height 4
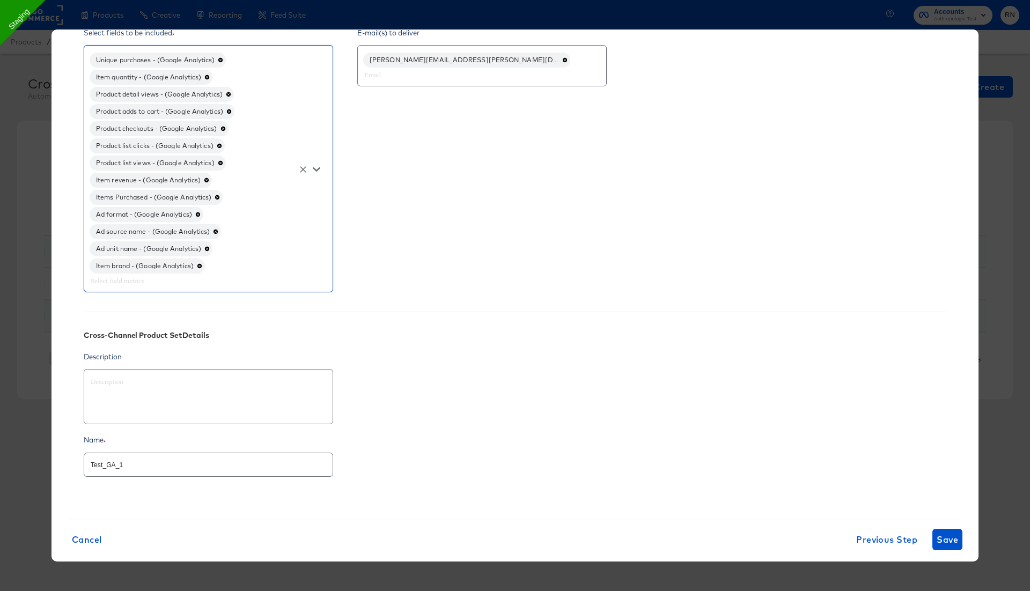
scroll to position [357, 0]
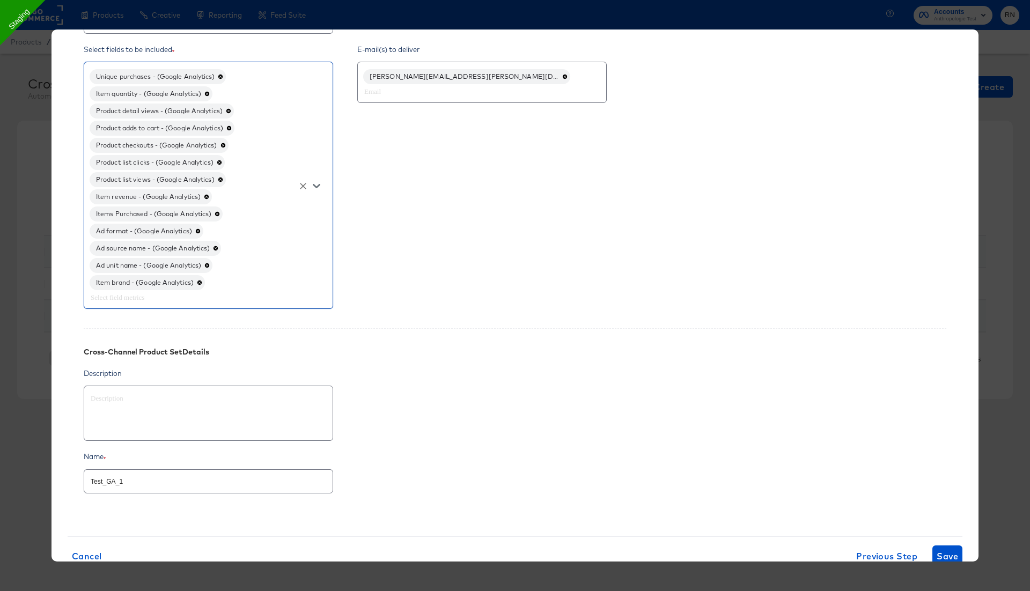
click at [202, 281] on icon at bounding box center [199, 283] width 4 height 4
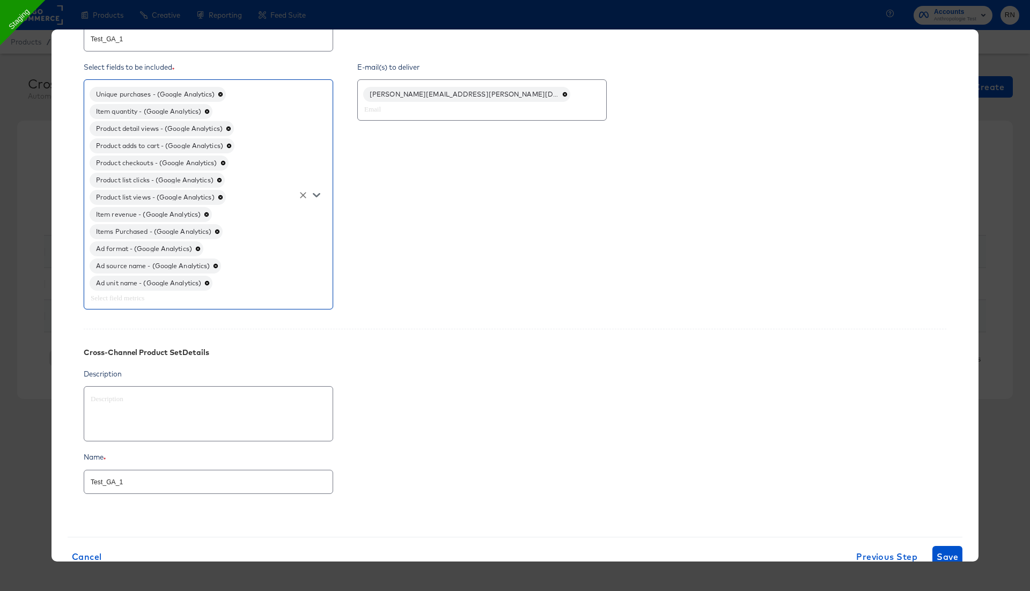
click at [209, 281] on icon at bounding box center [206, 283] width 5 height 5
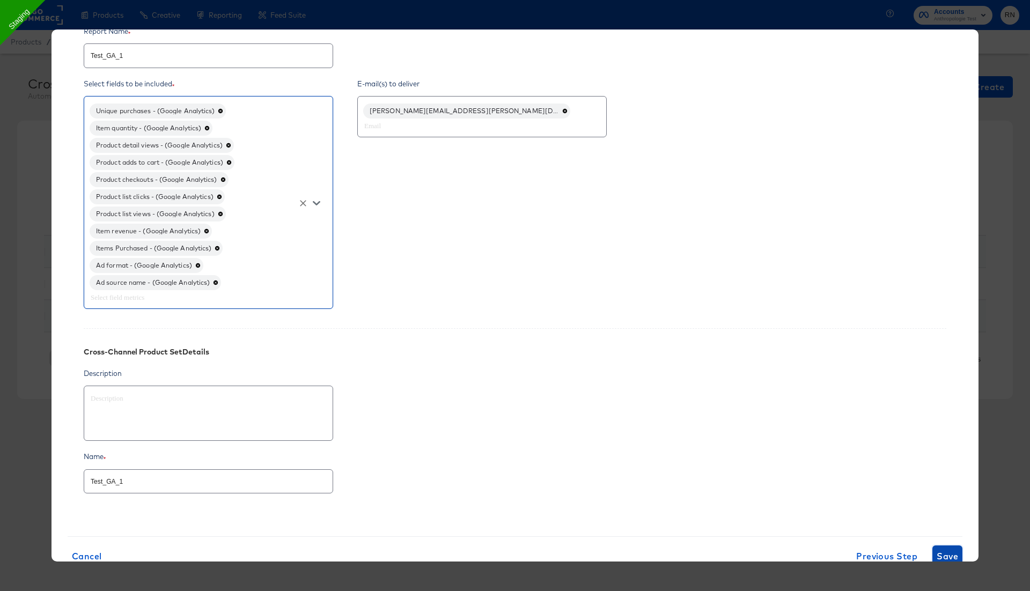
click at [948, 549] on span "Save" at bounding box center [947, 556] width 21 height 15
type textarea "x"
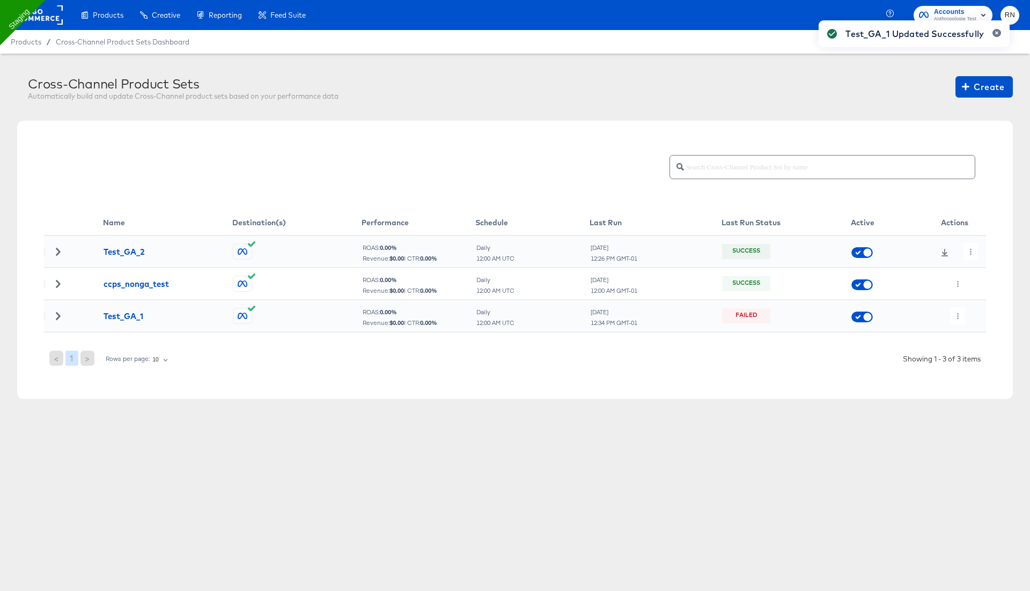
click at [953, 312] on div "Test_GA_1 Updated Successfully" at bounding box center [914, 276] width 212 height 533
click at [956, 318] on icon "button" at bounding box center [958, 316] width 6 height 6
click at [969, 374] on li "Run Now" at bounding box center [979, 373] width 57 height 18
click at [60, 313] on icon at bounding box center [58, 316] width 8 height 8
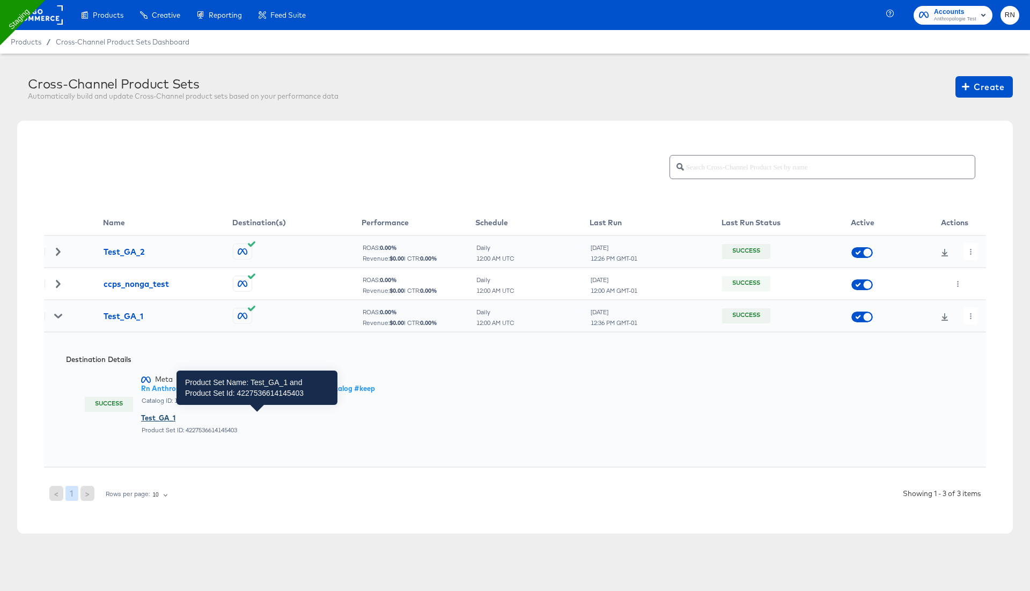
click at [165, 416] on div "Test_GA_1" at bounding box center [258, 418] width 234 height 10
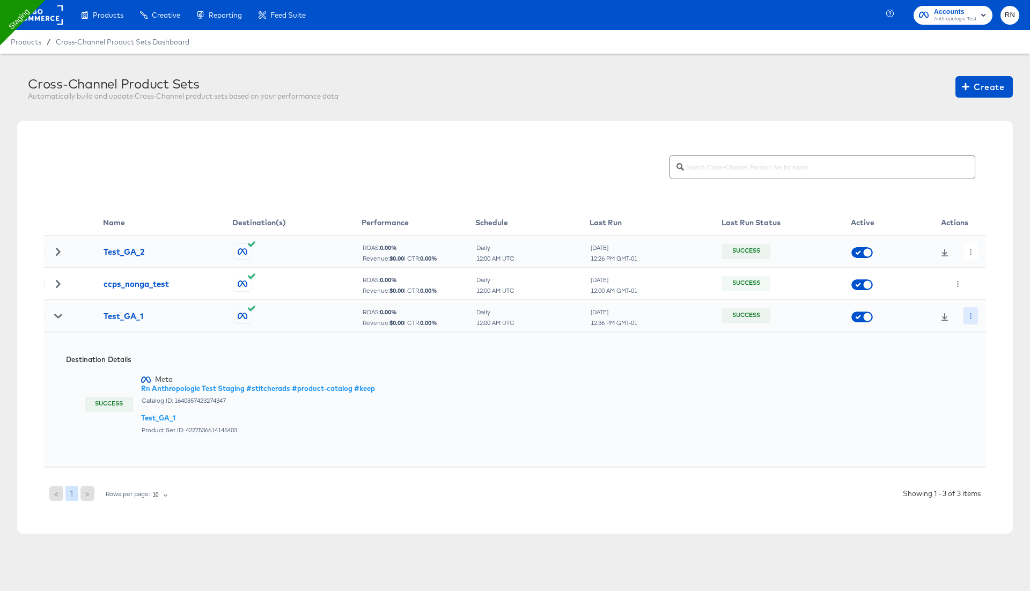
click at [972, 317] on icon "button" at bounding box center [971, 316] width 6 height 6
click at [982, 334] on li "Edit" at bounding box center [989, 337] width 57 height 18
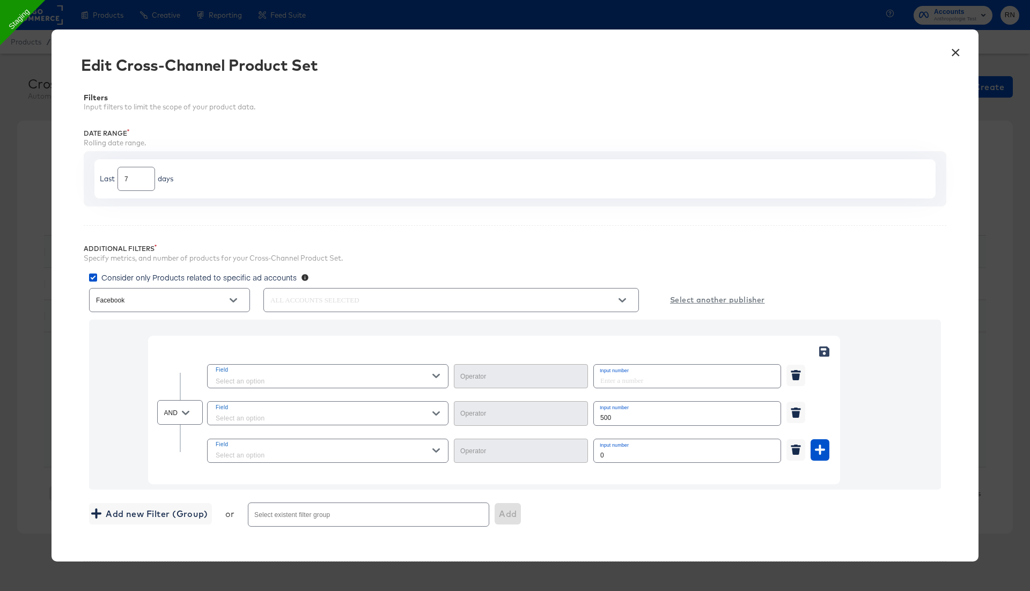
type input "Less Than"
type input "Greater Than"
type input "Equal"
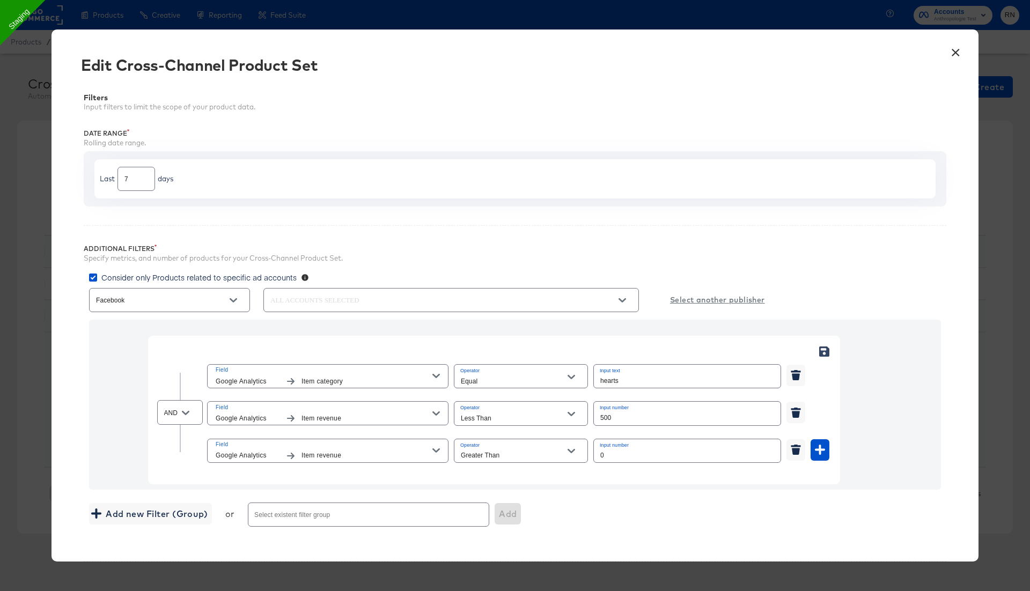
click at [959, 55] on button "×" at bounding box center [955, 49] width 19 height 19
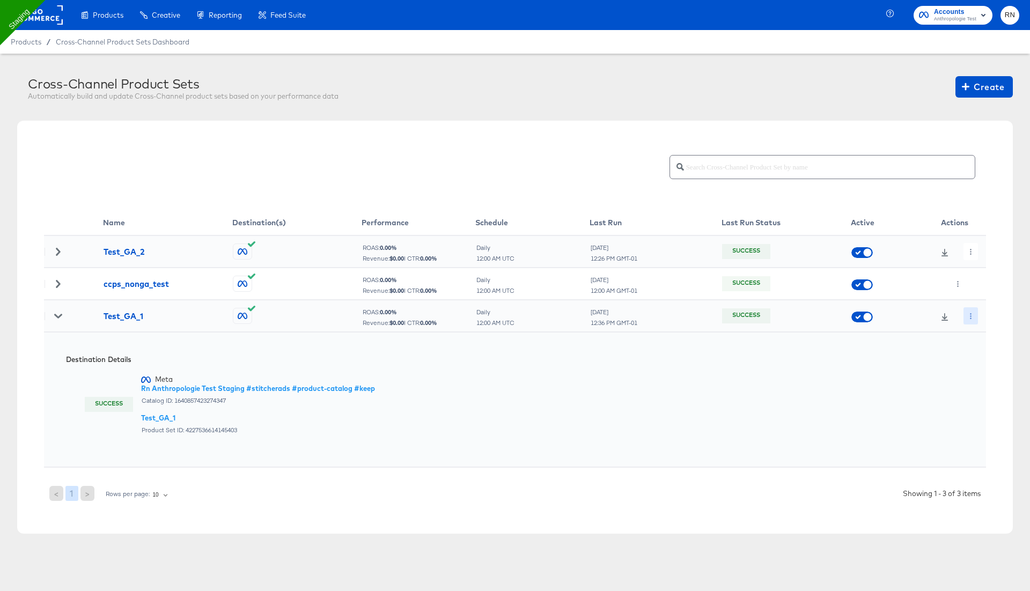
click at [974, 321] on button "button" at bounding box center [970, 315] width 14 height 17
click at [983, 338] on li "Edit" at bounding box center [989, 337] width 57 height 18
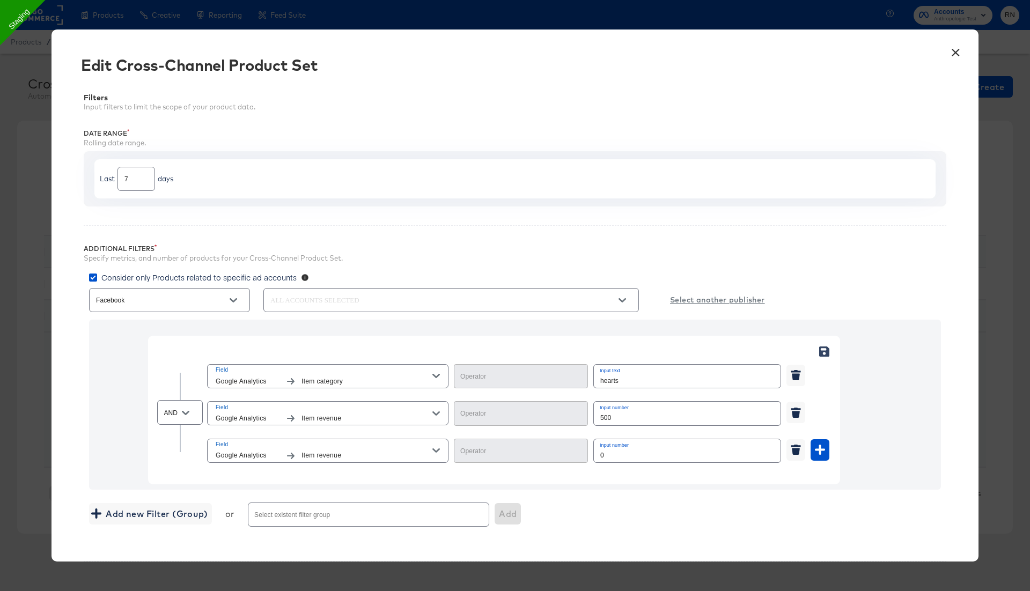
type input "Less Than"
type input "Greater Than"
type input "Equal"
click at [956, 51] on button "×" at bounding box center [955, 49] width 19 height 19
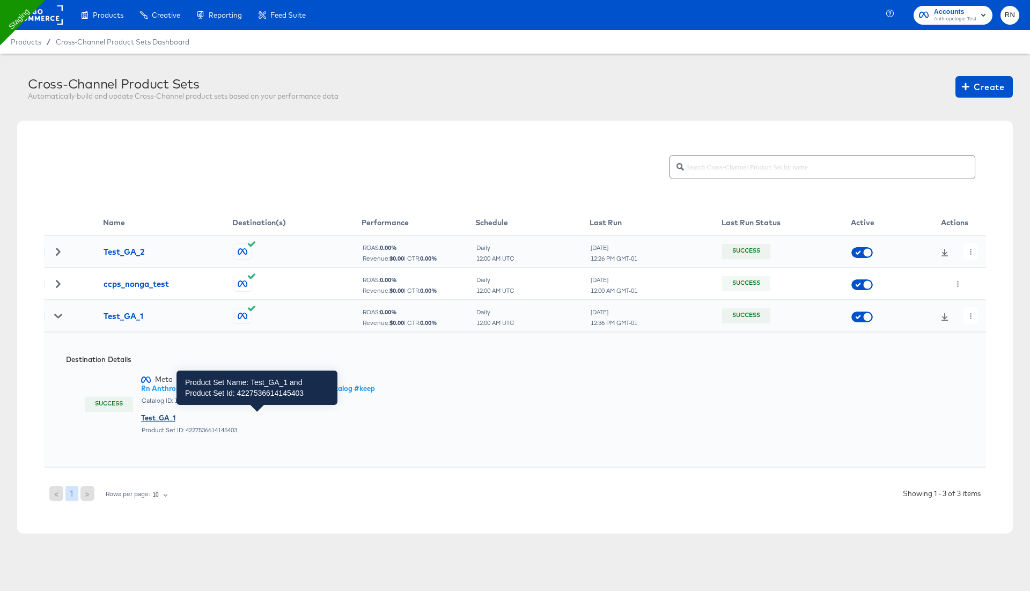
click at [161, 415] on div "Test_GA_1" at bounding box center [258, 418] width 234 height 10
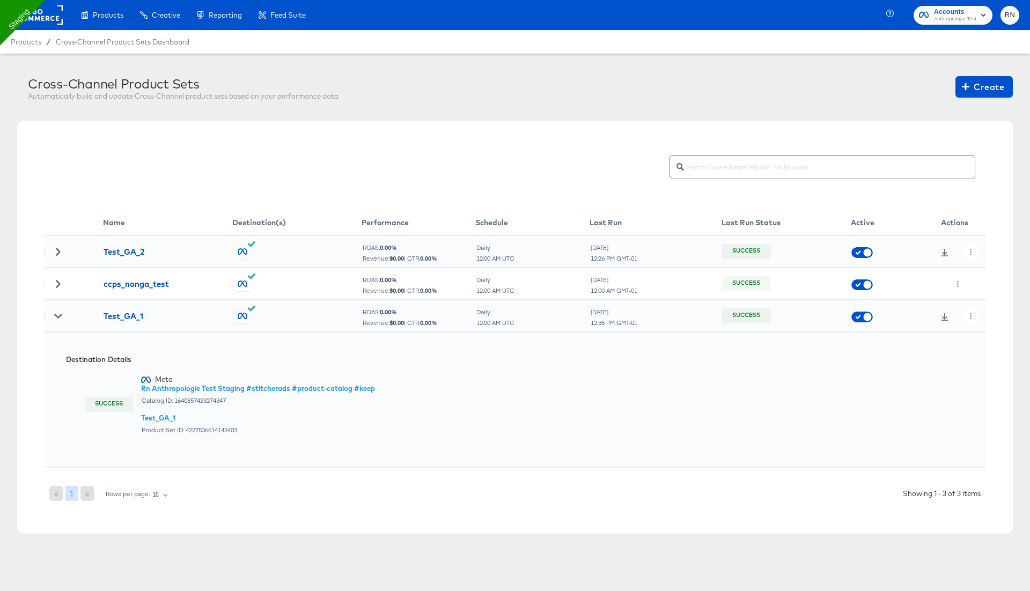
click at [946, 317] on icon at bounding box center [944, 317] width 7 height 8
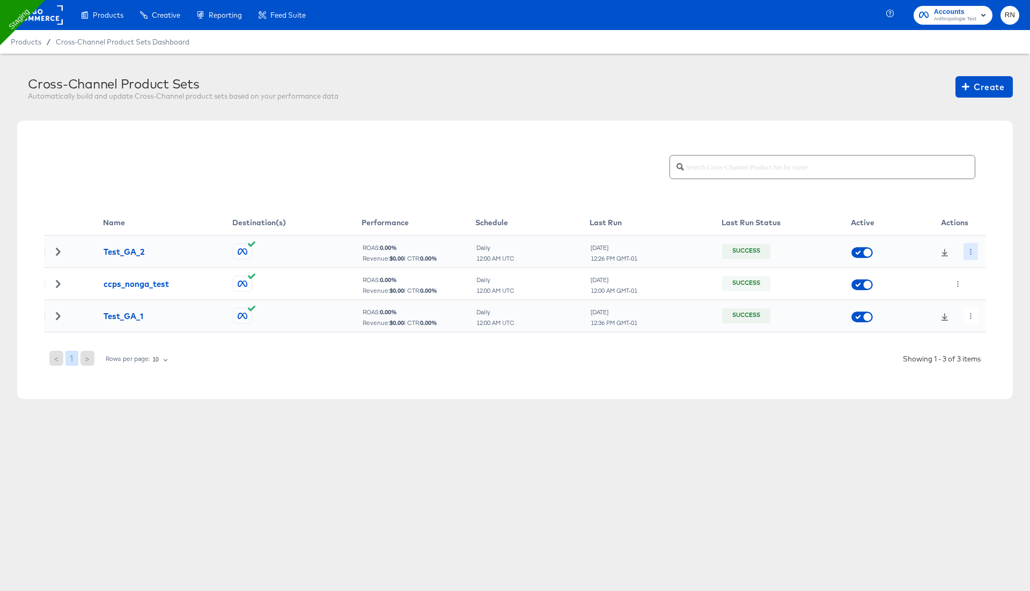
click at [967, 248] on button "button" at bounding box center [970, 251] width 14 height 17
click at [985, 271] on li "Edit" at bounding box center [989, 273] width 57 height 18
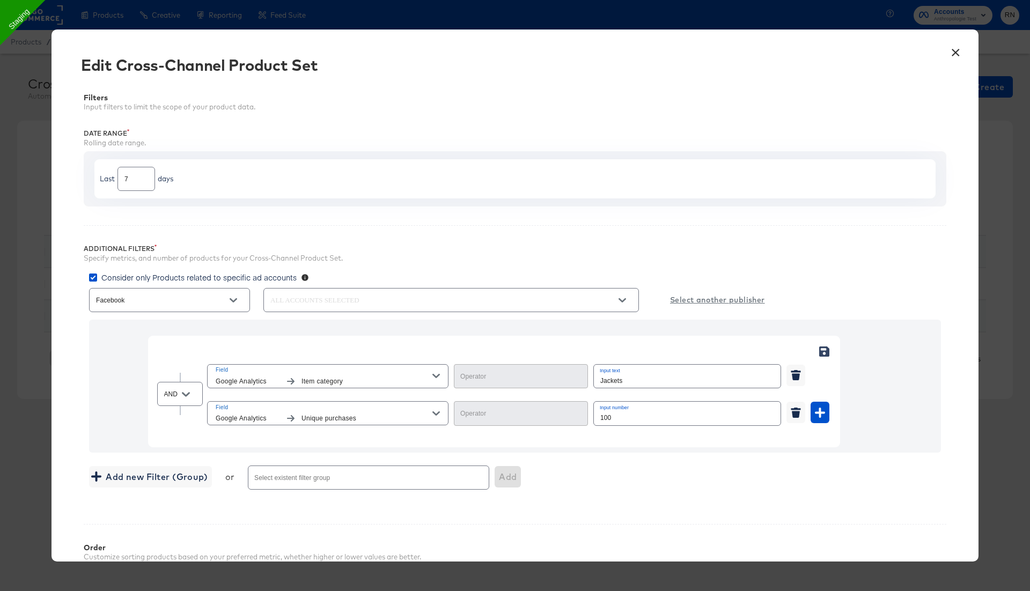
type input "Equal"
type input "Less Than"
click at [955, 51] on button "×" at bounding box center [955, 49] width 19 height 19
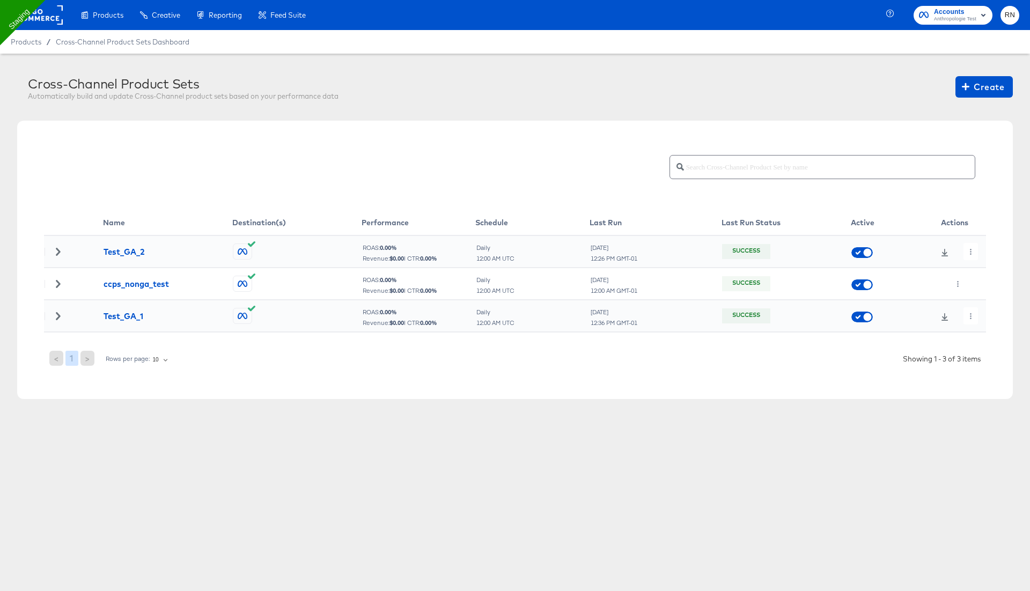
click at [57, 315] on icon at bounding box center [58, 316] width 8 height 8
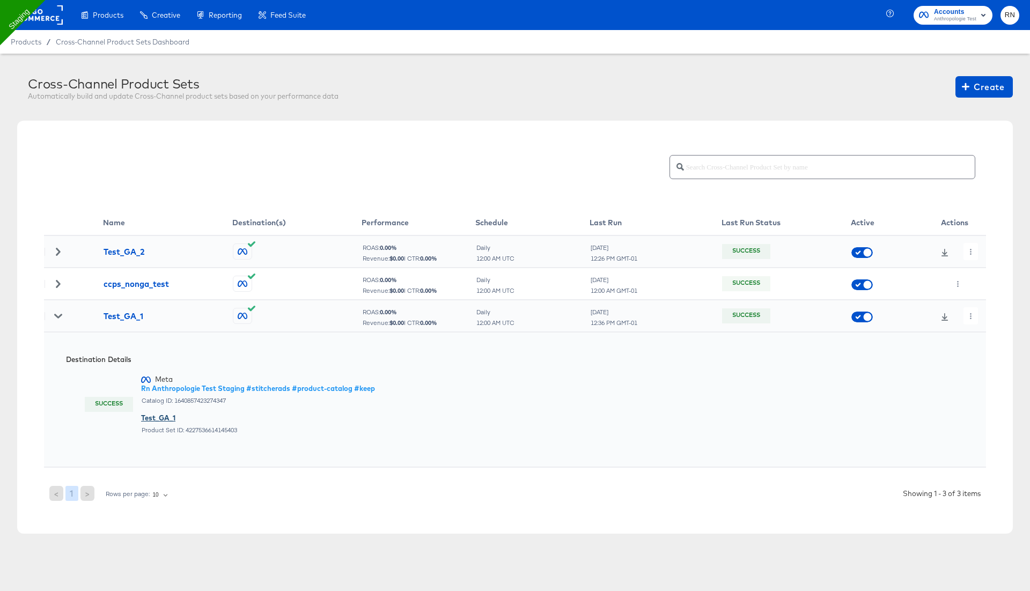
click at [167, 416] on div "Test_GA_1" at bounding box center [258, 418] width 234 height 10
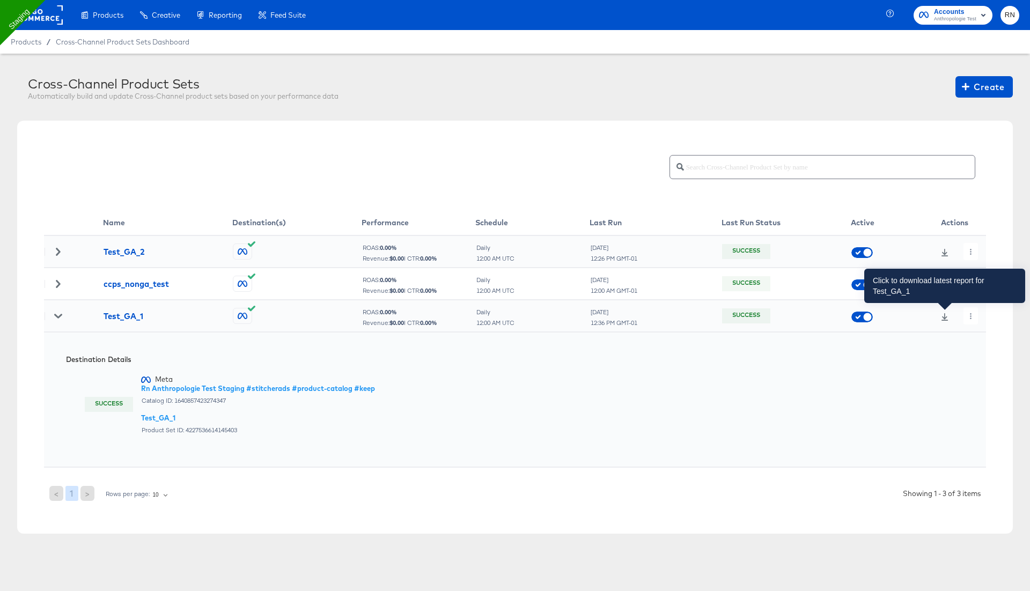
click at [940, 314] on link at bounding box center [945, 317] width 16 height 8
click at [943, 315] on icon at bounding box center [945, 317] width 8 height 8
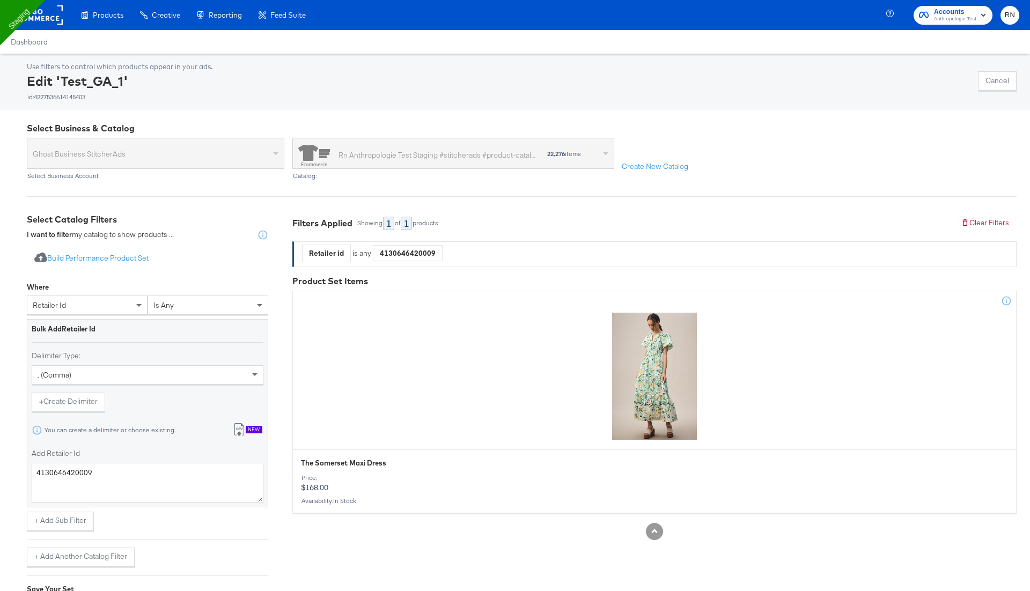
click at [414, 251] on div "4130646420009" at bounding box center [407, 253] width 69 height 16
copy div "4130646420009"
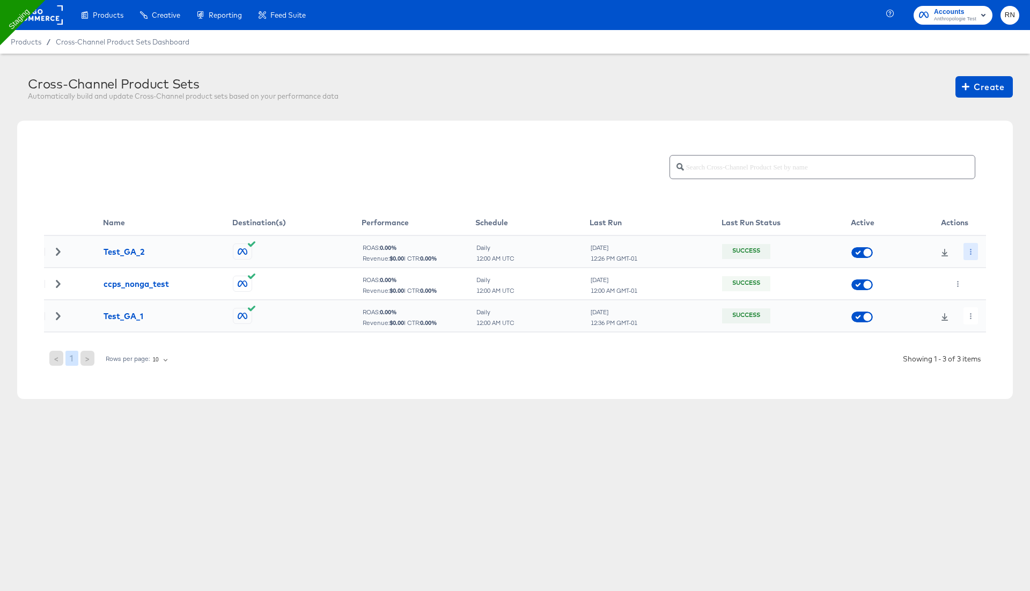
click at [971, 250] on icon "button" at bounding box center [971, 252] width 6 height 6
click at [978, 271] on li "Edit" at bounding box center [989, 273] width 57 height 18
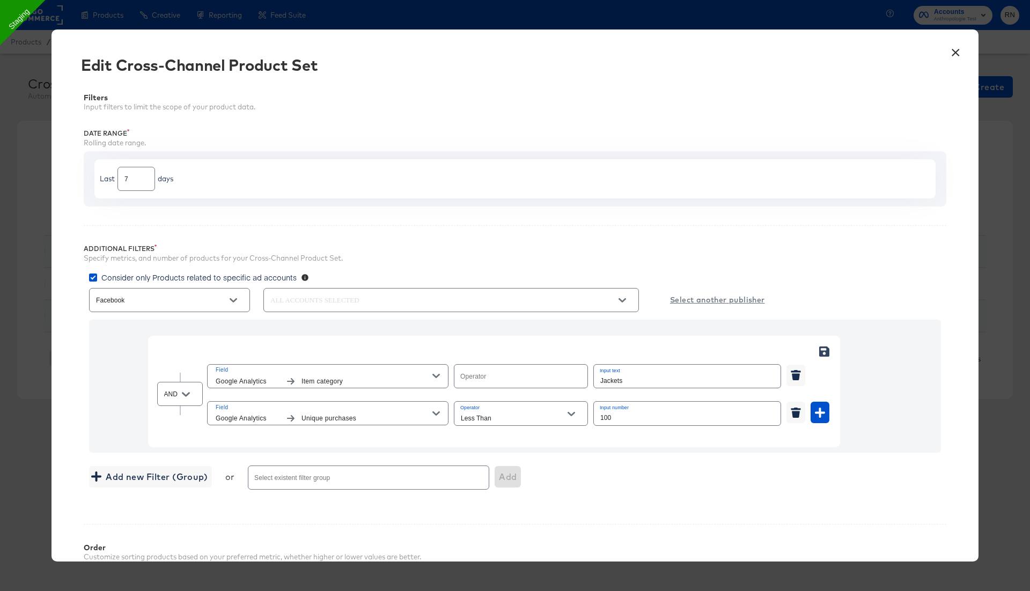
type input "Equal"
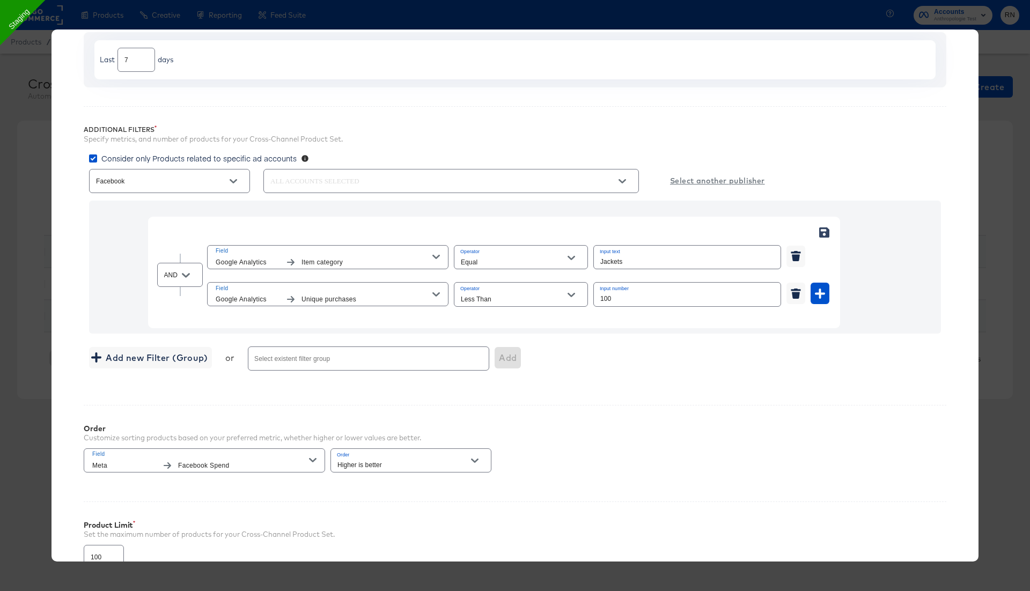
scroll to position [135, 0]
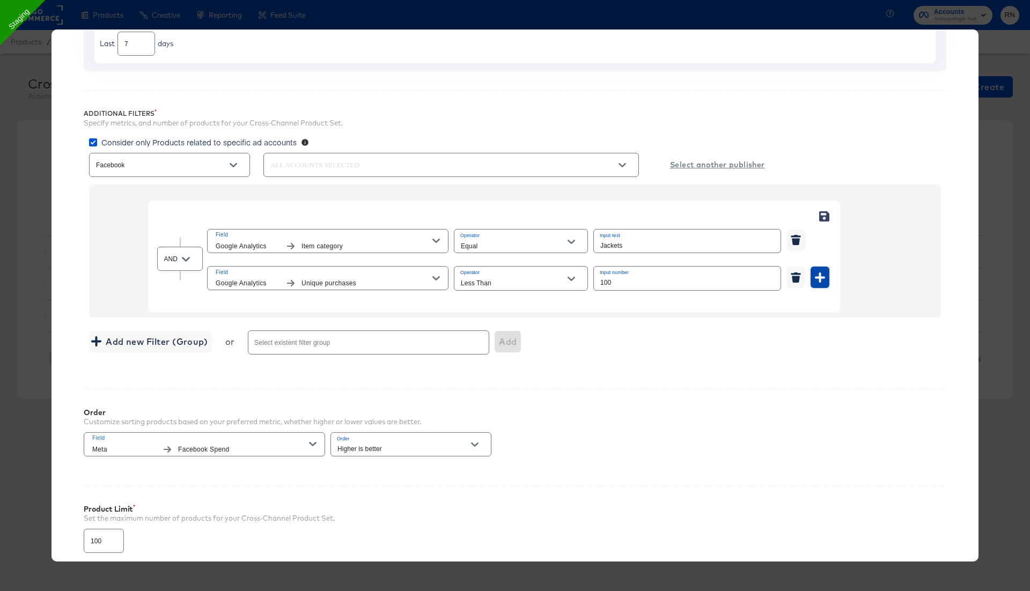
click at [820, 277] on icon "button" at bounding box center [820, 278] width 10 height 10
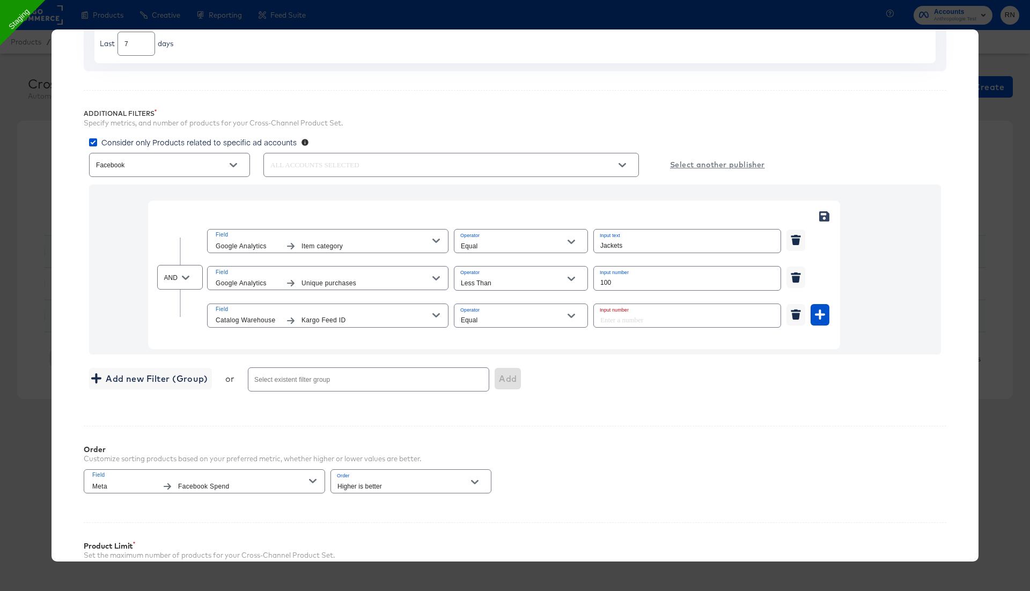
click at [366, 311] on div "Field Catalog Warehouse Kargo Feed ID" at bounding box center [324, 316] width 217 height 22
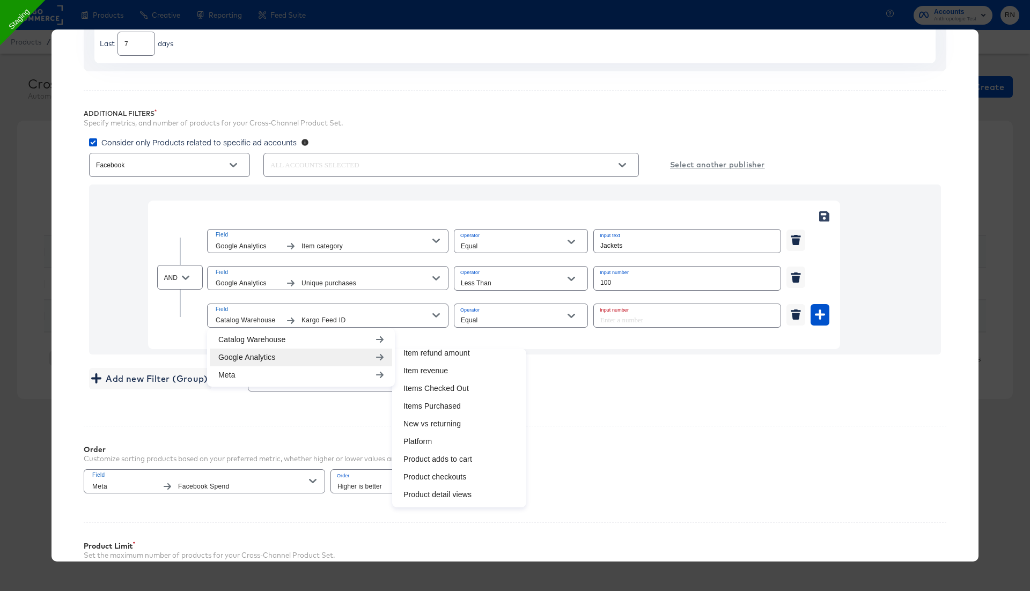
scroll to position [283, 0]
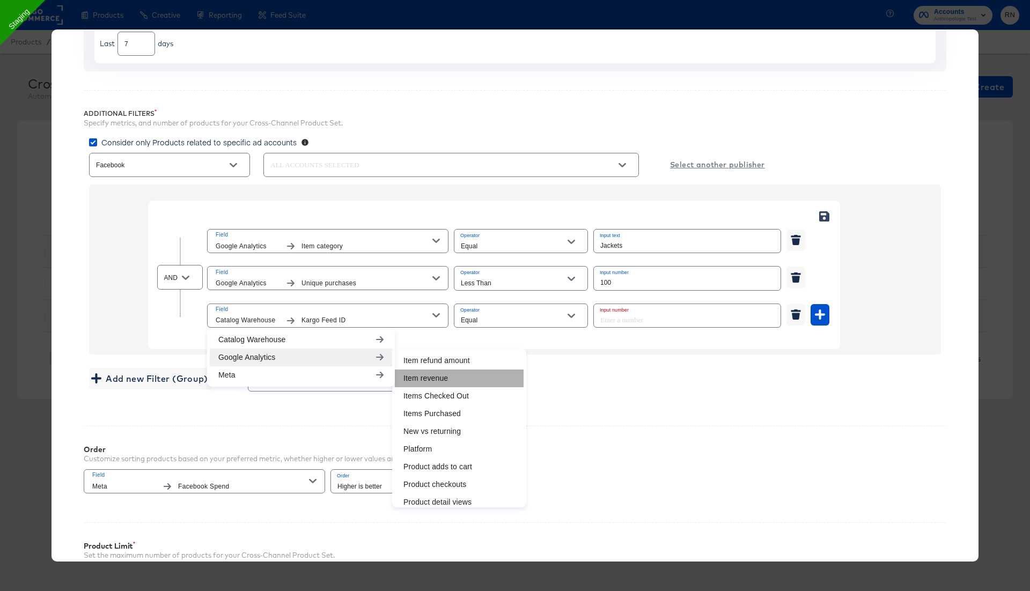
click at [446, 373] on li "Item revenue" at bounding box center [459, 379] width 129 height 18
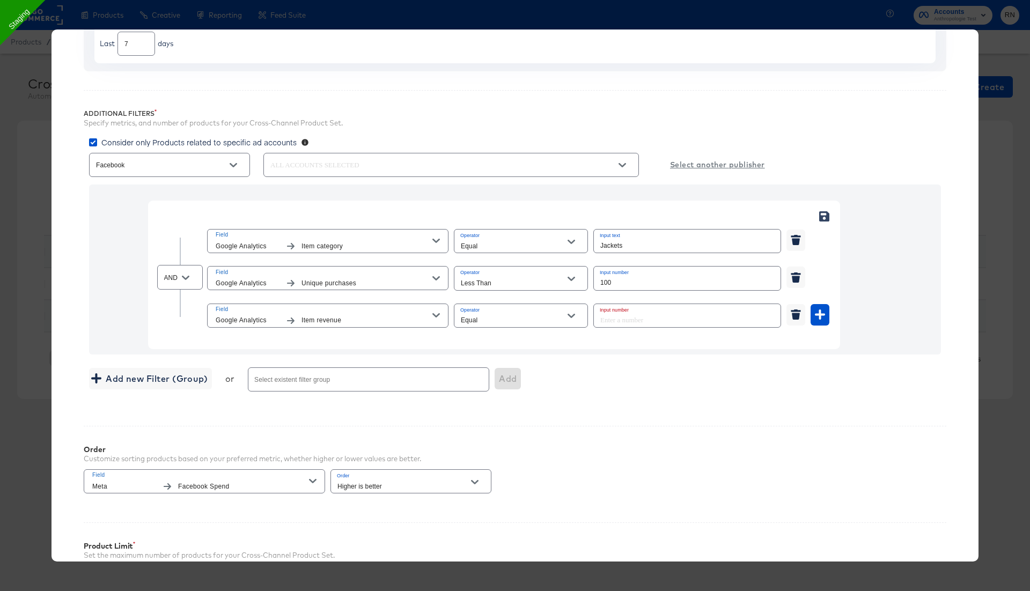
click at [497, 317] on input "Equal" at bounding box center [513, 320] width 108 height 12
click at [496, 385] on li "Less Than" at bounding box center [521, 390] width 134 height 17
type input "Less Than"
click at [608, 315] on input "number" at bounding box center [684, 315] width 180 height 23
type input "300"
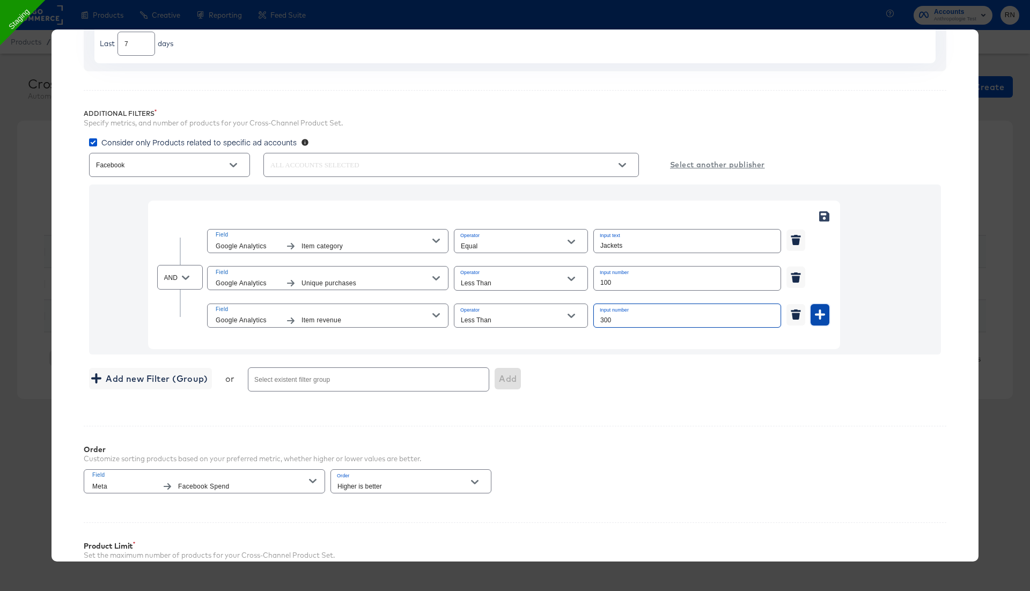
click at [817, 315] on icon "button" at bounding box center [820, 315] width 10 height 10
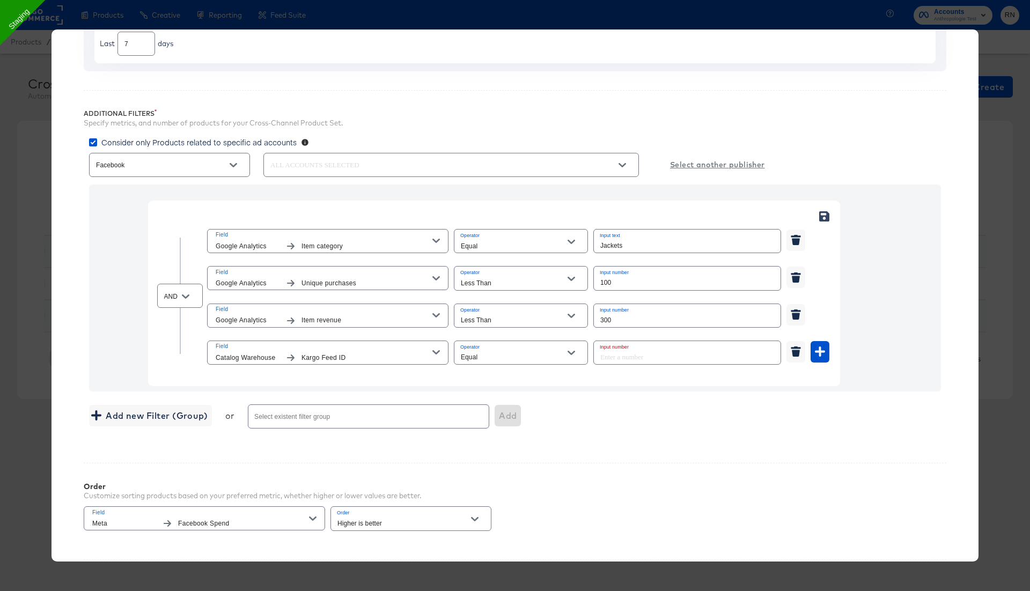
click at [328, 342] on span "Field" at bounding box center [324, 347] width 217 height 10
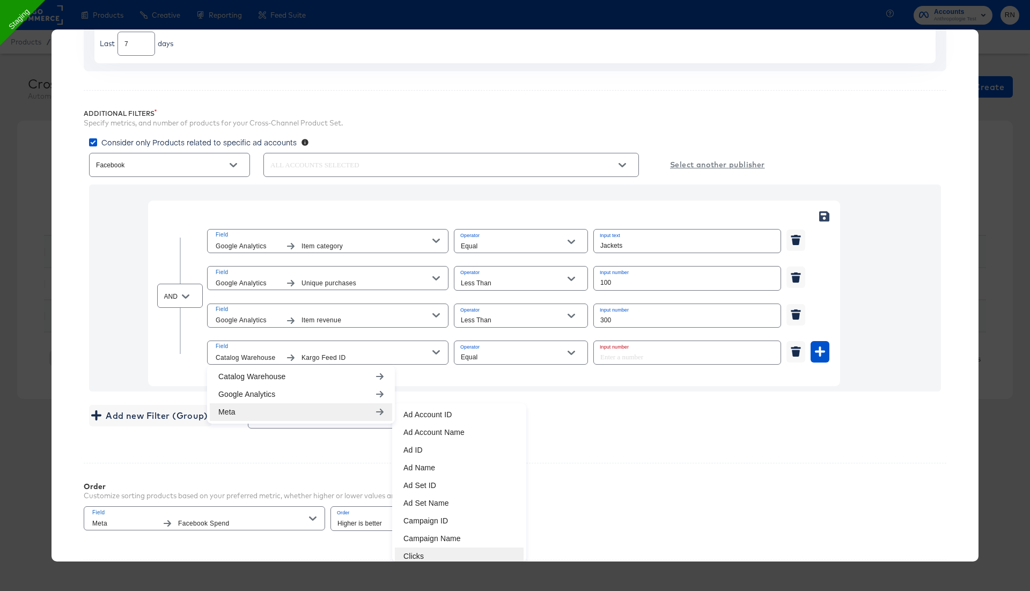
click at [431, 554] on li "Clicks" at bounding box center [459, 557] width 129 height 18
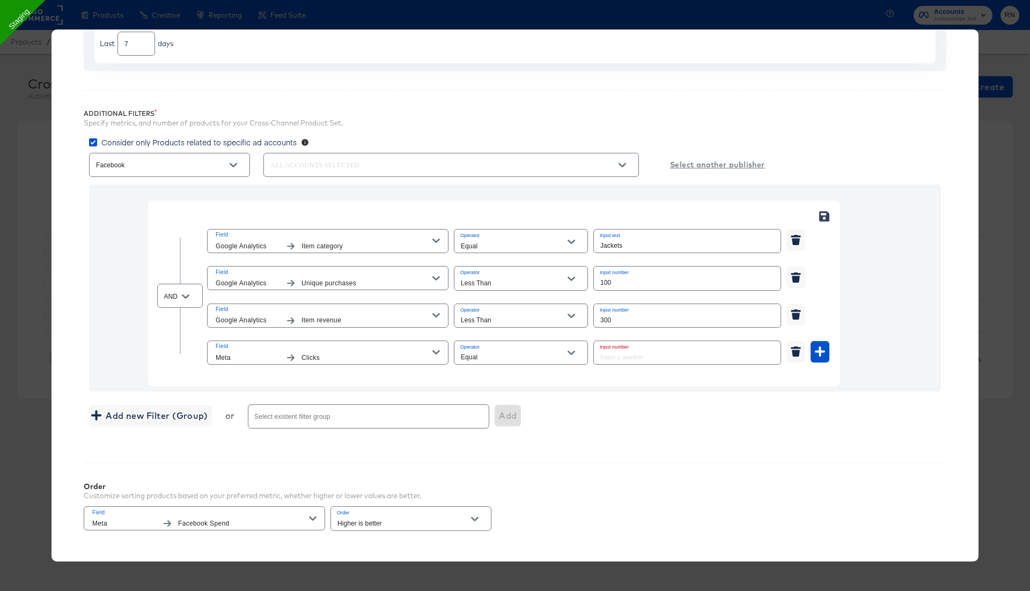
click at [505, 356] on input "Equal" at bounding box center [513, 357] width 108 height 12
click at [497, 425] on li "Less Than" at bounding box center [521, 427] width 134 height 17
type input "Less Than"
click at [628, 352] on input "number" at bounding box center [684, 352] width 180 height 23
type input "1"
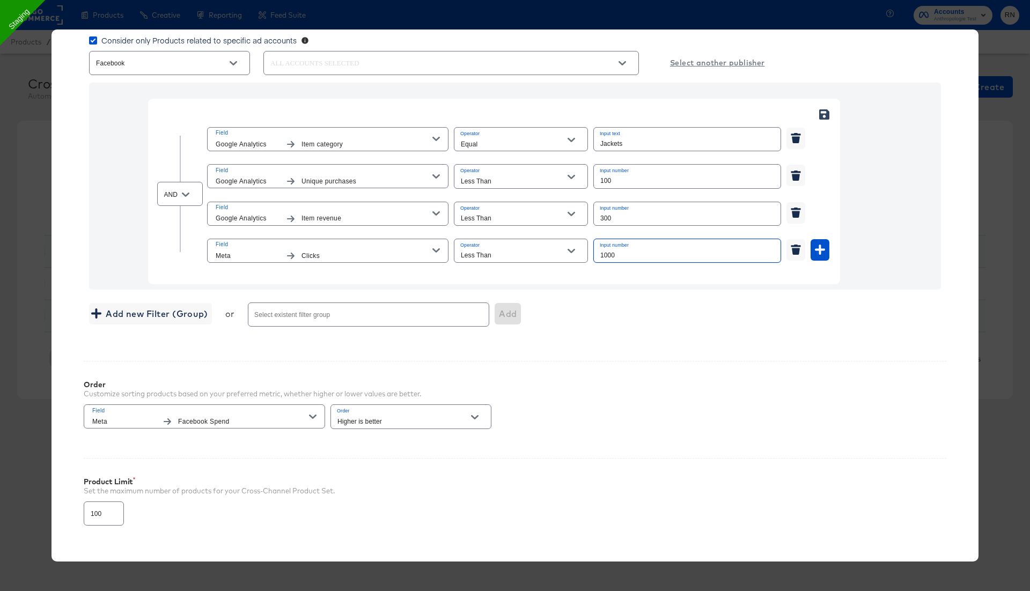
scroll to position [295, 0]
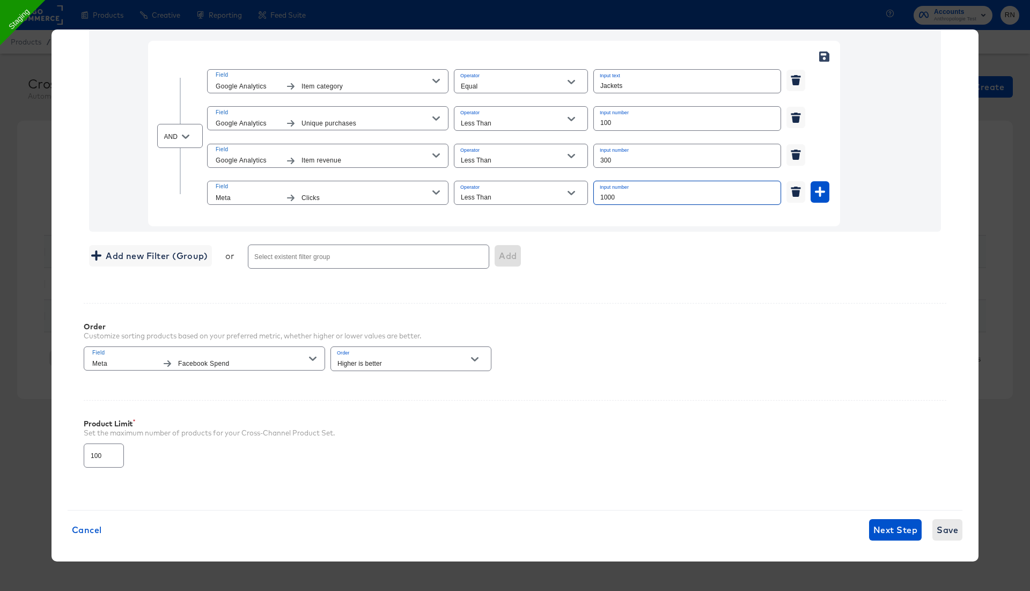
type input "1000"
click at [947, 525] on span "Save" at bounding box center [947, 529] width 21 height 15
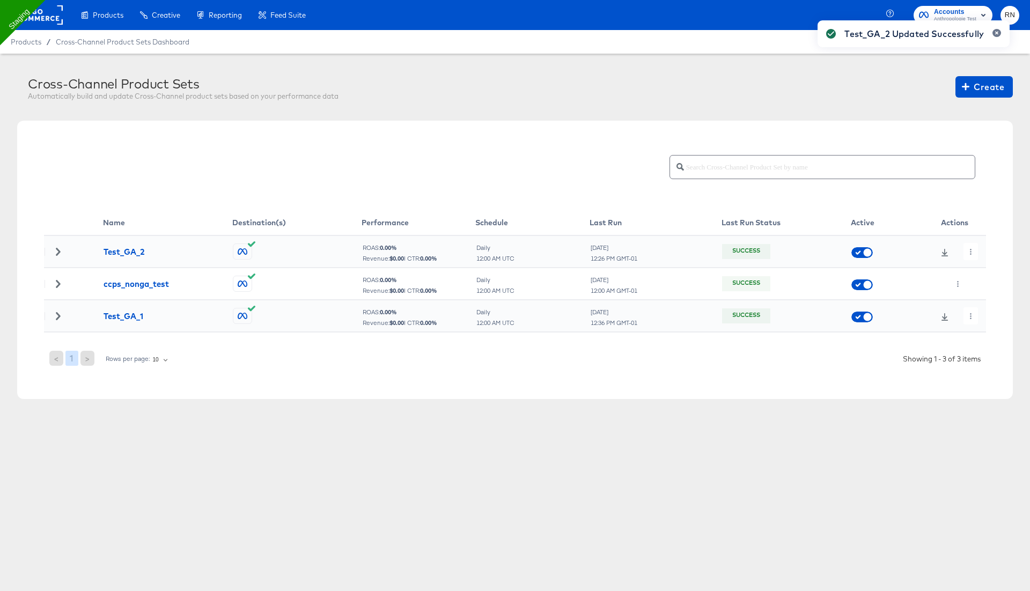
click at [973, 254] on div "Test_GA_2 Updated Successfully" at bounding box center [914, 276] width 214 height 533
click at [975, 254] on button "button" at bounding box center [970, 251] width 14 height 17
click at [988, 306] on li "Run Now" at bounding box center [989, 308] width 57 height 18
click at [60, 251] on icon at bounding box center [58, 252] width 4 height 8
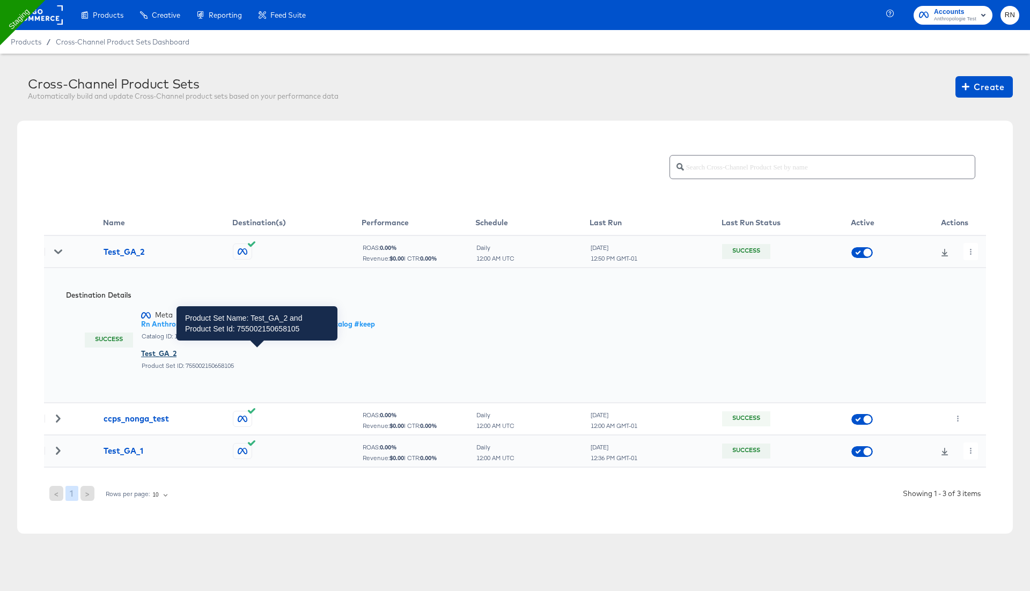
click at [160, 351] on div "Test_GA_2" at bounding box center [258, 354] width 234 height 10
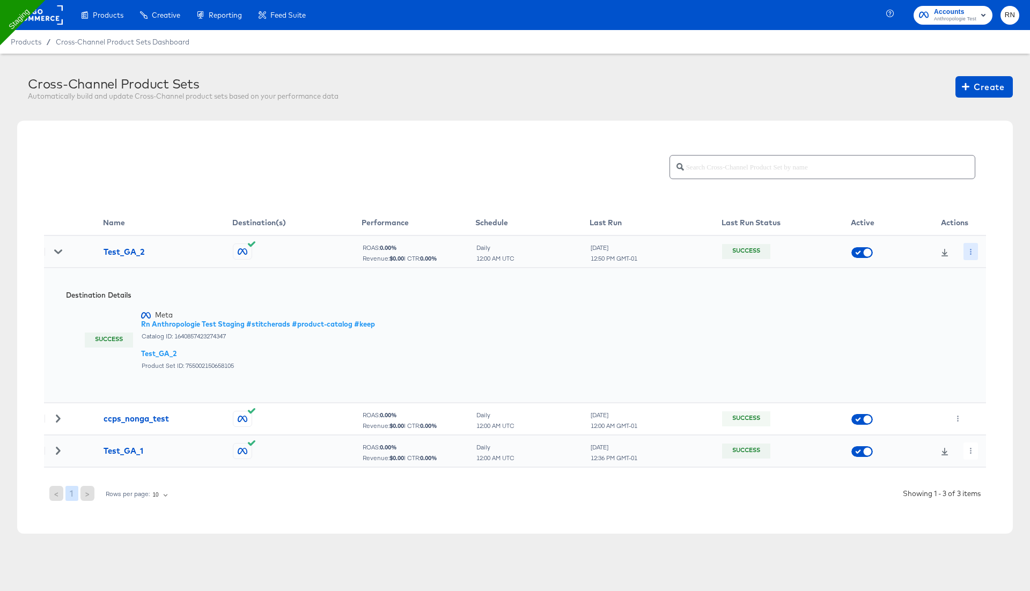
click at [967, 250] on button "button" at bounding box center [970, 251] width 14 height 17
click at [975, 273] on icon at bounding box center [974, 273] width 8 height 8
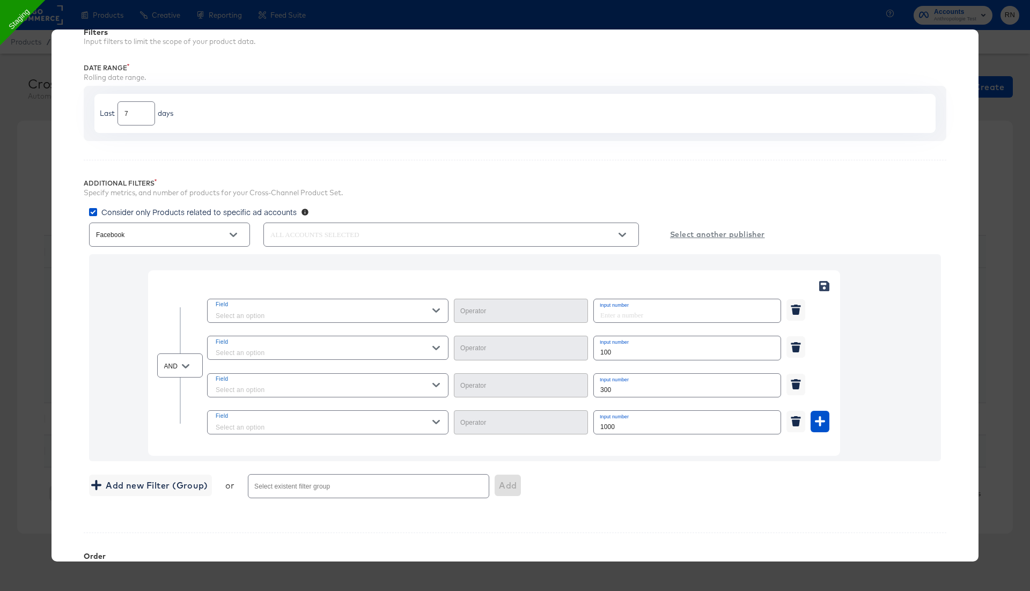
scroll to position [295, 0]
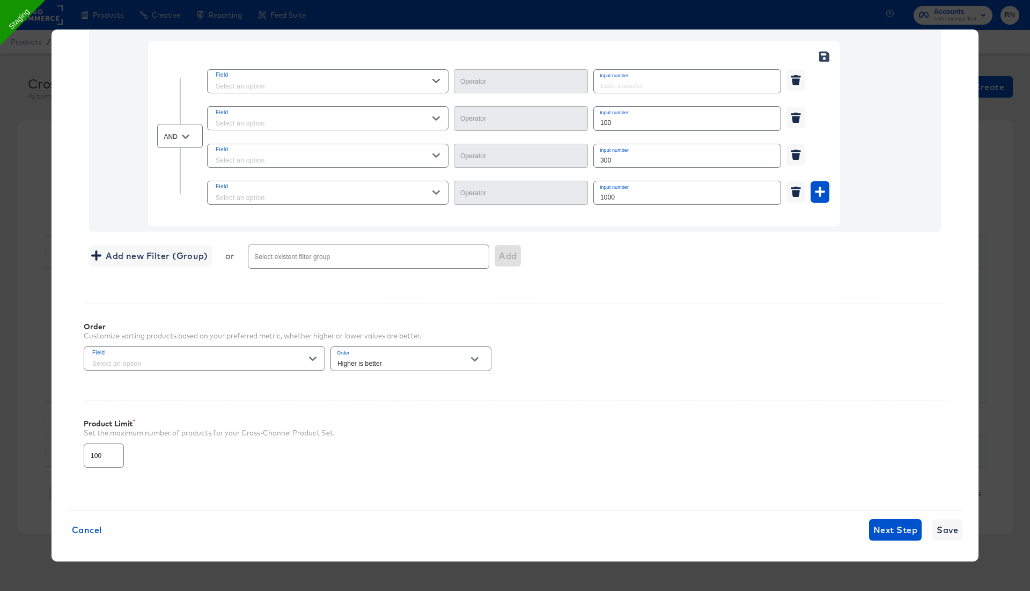
type input "Equal"
type input "Less Than"
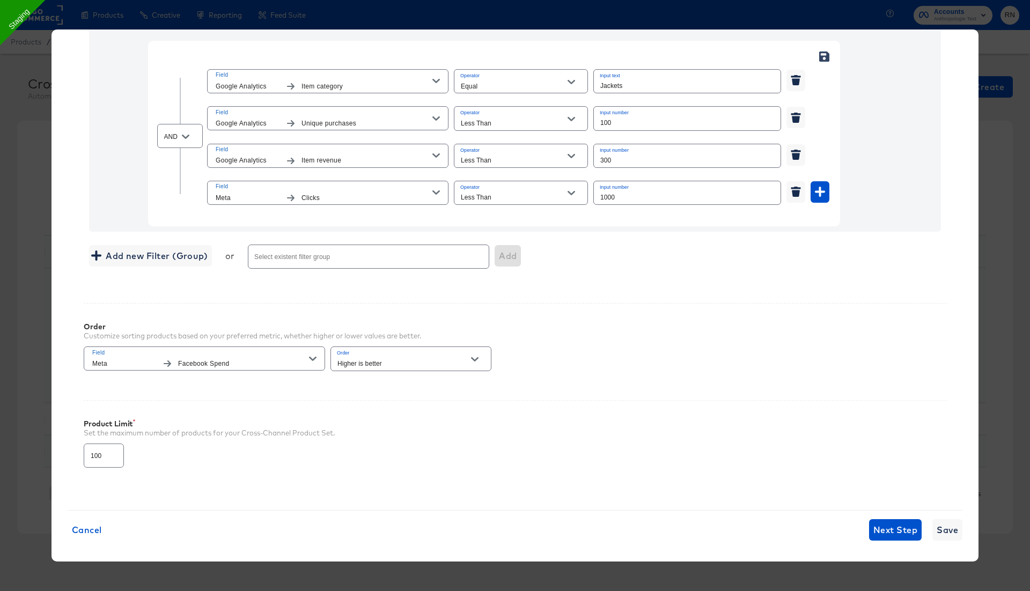
drag, startPoint x: 616, startPoint y: 193, endPoint x: 561, endPoint y: 193, distance: 55.3
click at [565, 193] on div "Field Meta Clicks Operator Less Than Input number 1000" at bounding box center [518, 193] width 622 height 28
drag, startPoint x: 614, startPoint y: 120, endPoint x: 596, endPoint y: 123, distance: 18.5
click at [596, 123] on input "100" at bounding box center [687, 118] width 187 height 23
drag, startPoint x: 613, startPoint y: 157, endPoint x: 582, endPoint y: 156, distance: 31.1
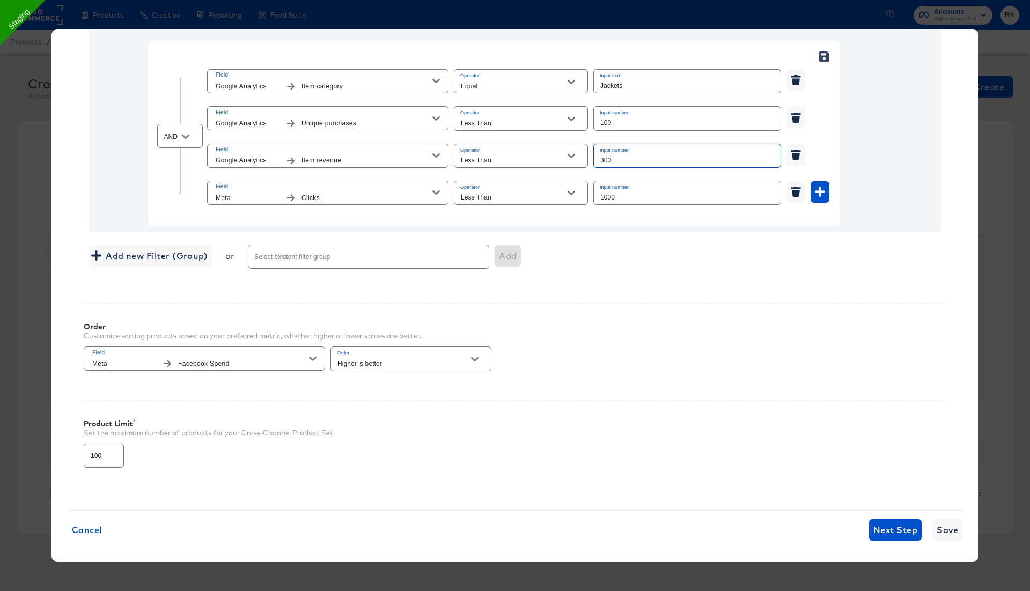
click at [586, 157] on div "Field Google Analytics Item revenue Operator Less Than Input number 300" at bounding box center [518, 156] width 622 height 28
type input "500"
click at [745, 339] on div "Order Customize sorting products based on your preferred metric, whether higher…" at bounding box center [515, 342] width 863 height 78
click at [945, 535] on div "× Edit Cross-Channel Product Set Filters Input filters to limit the scope of yo…" at bounding box center [514, 296] width 927 height 532
click at [951, 519] on button "Save" at bounding box center [947, 529] width 30 height 21
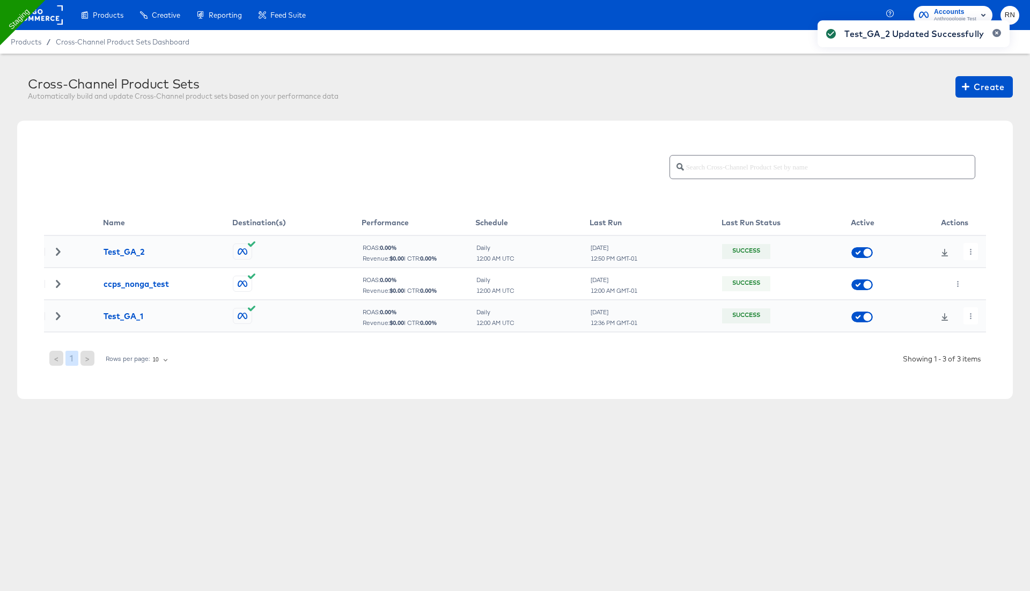
click at [972, 253] on div "Test_GA_2 Updated Successfully" at bounding box center [914, 276] width 214 height 533
click at [972, 253] on icon "button" at bounding box center [971, 252] width 6 height 6
click at [987, 308] on li "Run Now" at bounding box center [989, 308] width 57 height 18
click at [54, 248] on icon at bounding box center [58, 252] width 8 height 8
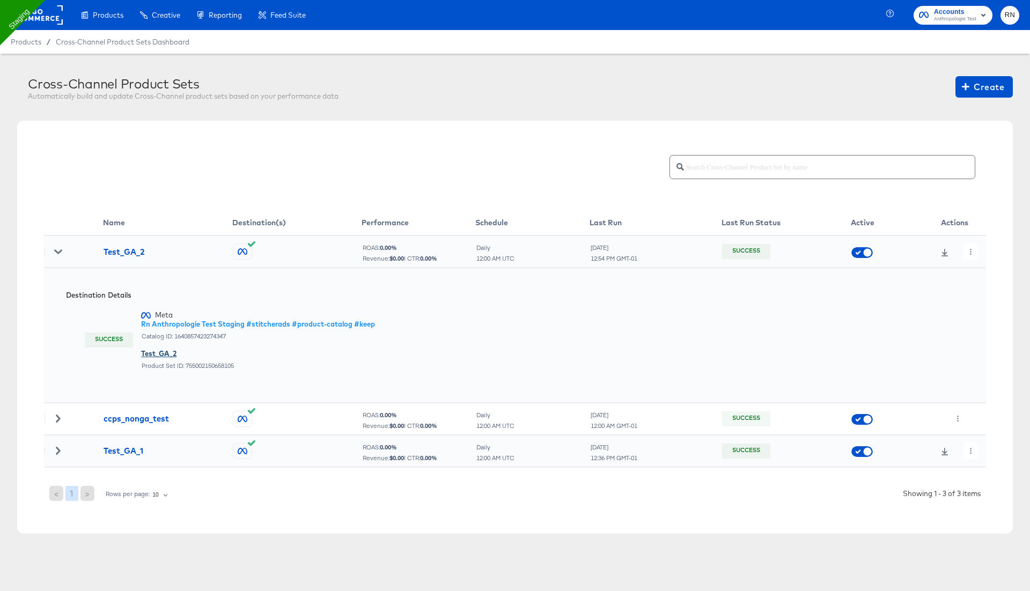
click at [170, 349] on div "Test_GA_2" at bounding box center [258, 354] width 234 height 10
click at [971, 255] on button "button" at bounding box center [970, 251] width 14 height 17
click at [977, 273] on li "Edit" at bounding box center [989, 273] width 57 height 18
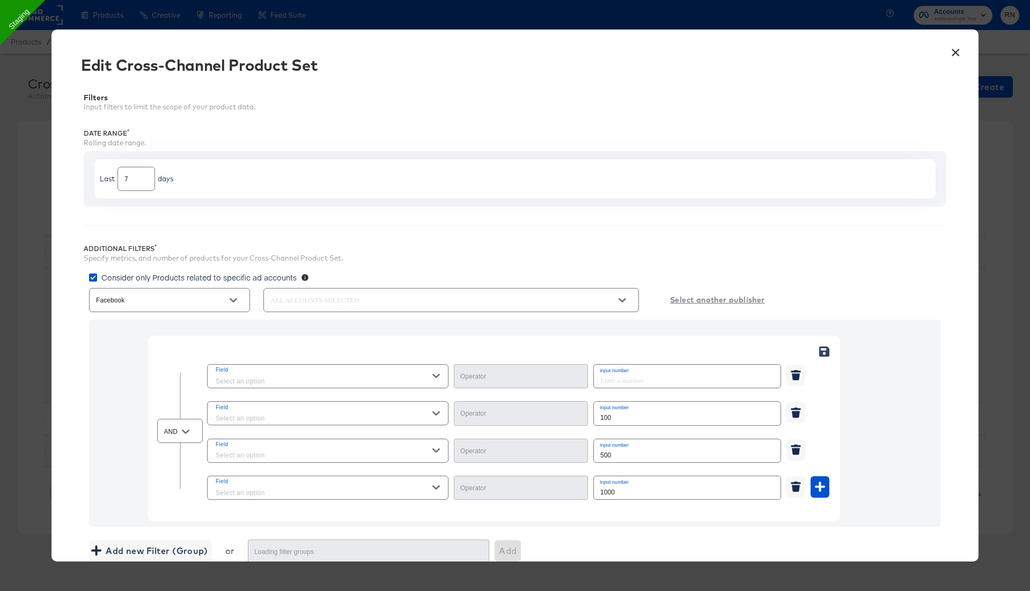
type input "Less Than"
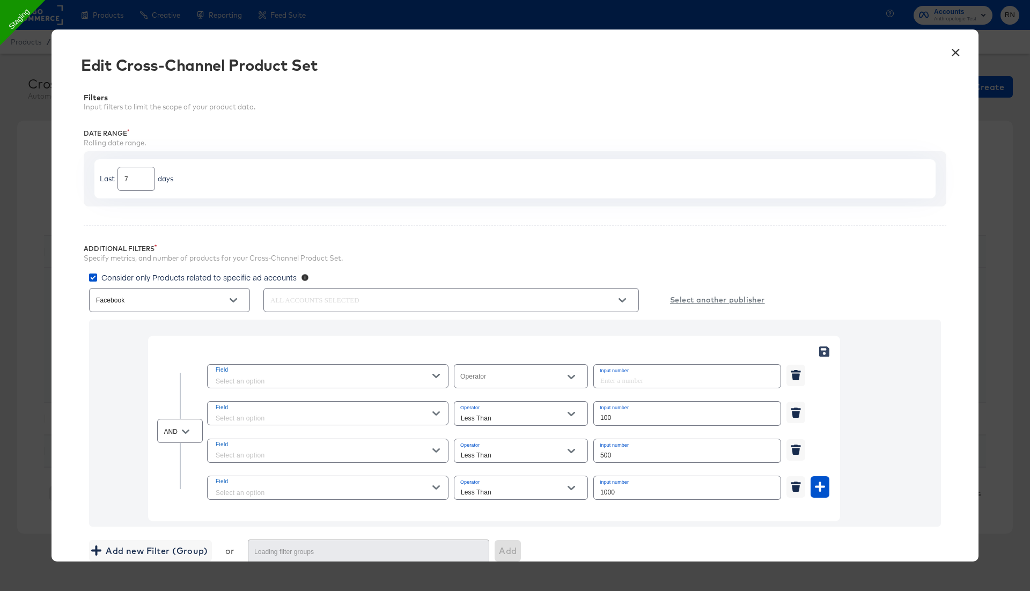
type input "Equal"
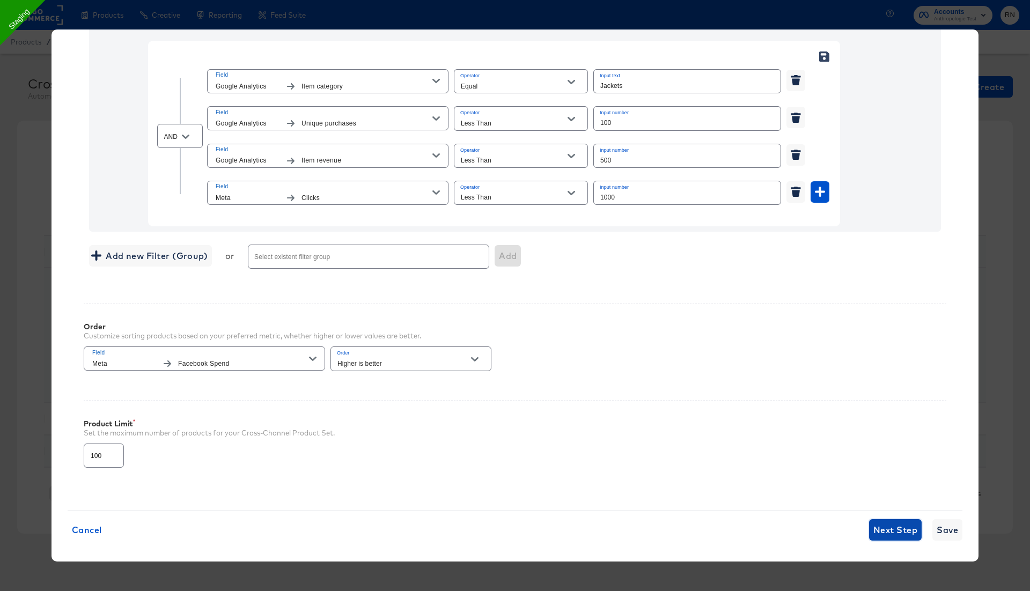
click at [888, 522] on span "Next Step" at bounding box center [895, 529] width 44 height 15
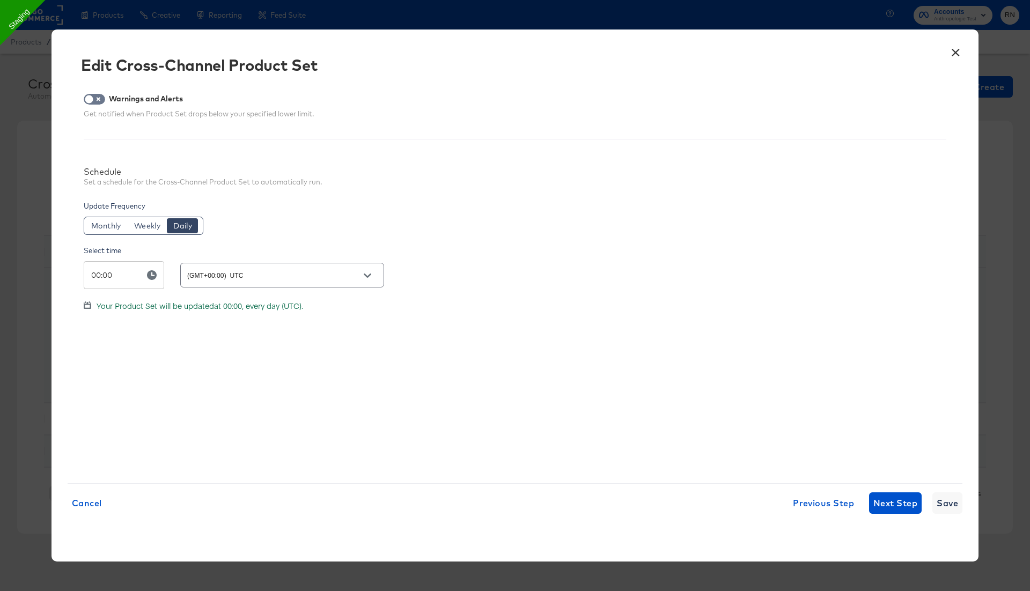
click at [881, 490] on div "× Edit Cross-Channel Product Set Warnings and Alerts Get notified when Product …" at bounding box center [514, 296] width 927 height 532
click at [889, 502] on span "Next Step" at bounding box center [895, 503] width 44 height 15
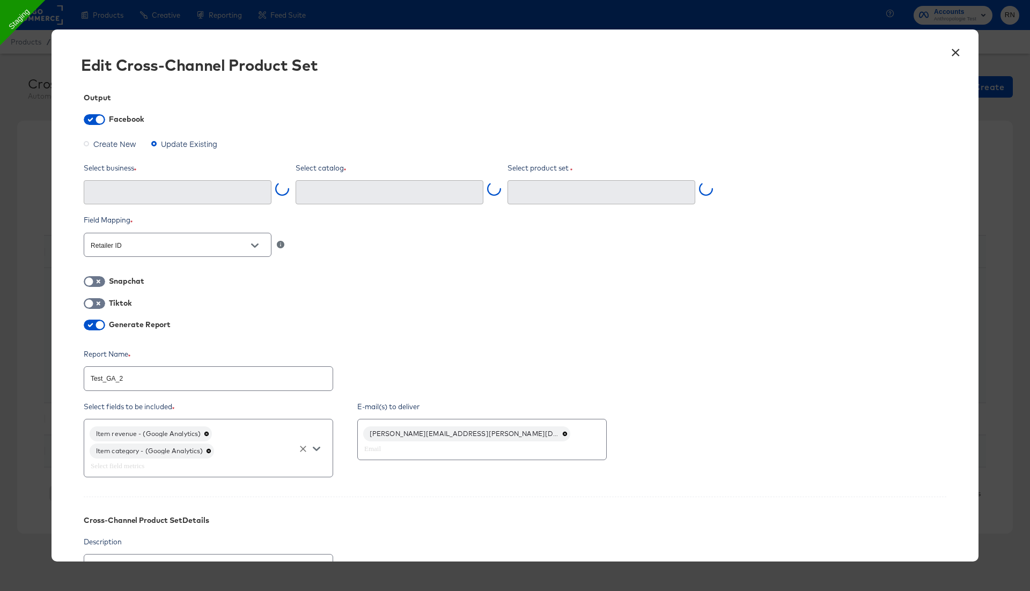
type input "Test_GA_2 (755002150658105)"
type input "Ghost Business StitcherAds (257579378080319)"
click at [249, 456] on div "Item revenue - (Google Analytics) Item category - (Google Analytics)" at bounding box center [208, 448] width 249 height 58
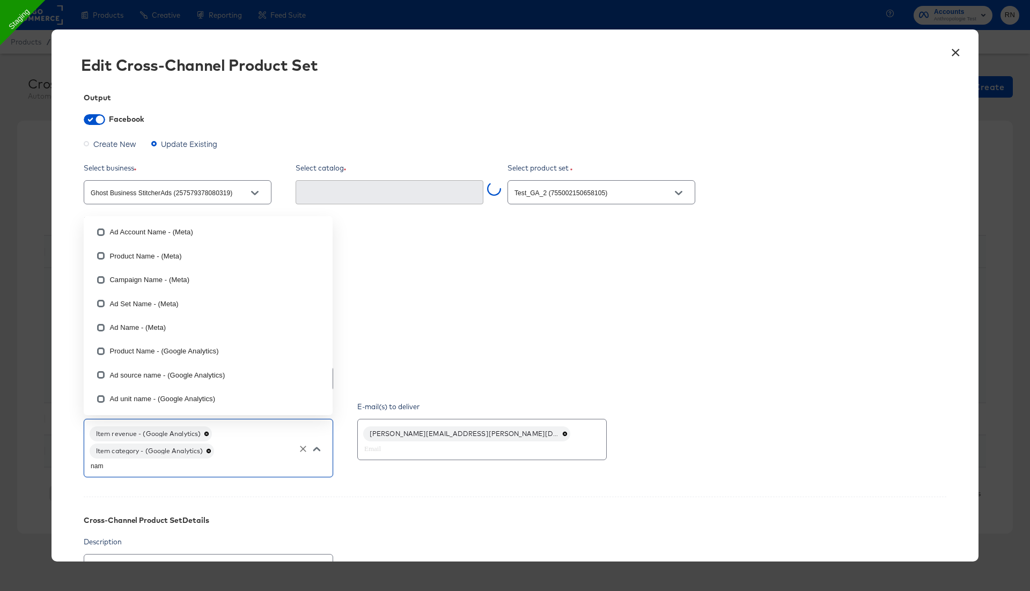
type input "name"
click at [102, 352] on input "checkbox" at bounding box center [100, 353] width 17 height 17
checkbox input "false"
type textarea "x"
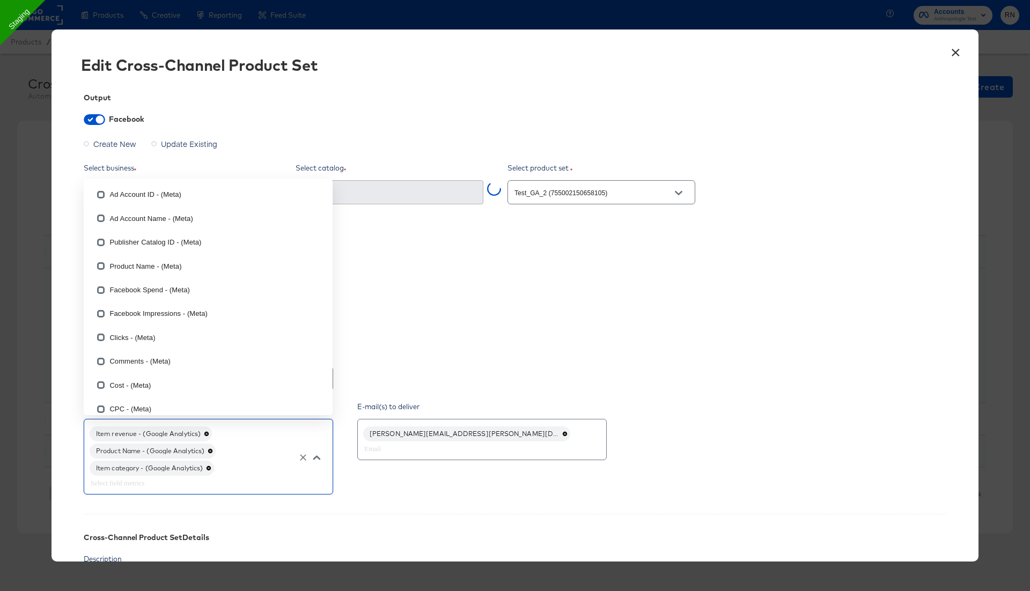
scroll to position [674, 0]
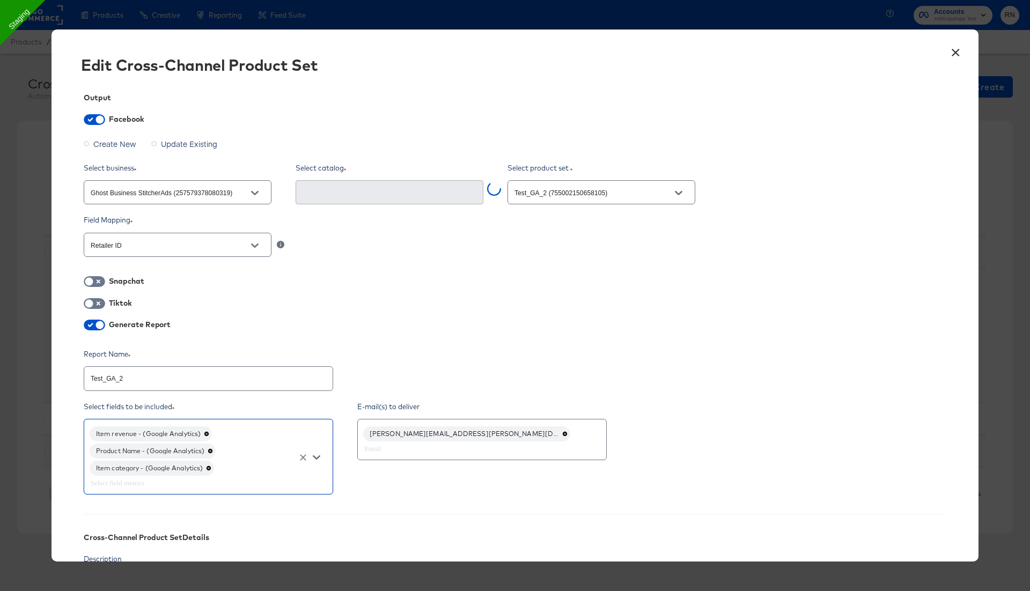
click at [130, 486] on input "text" at bounding box center [193, 483] width 209 height 12
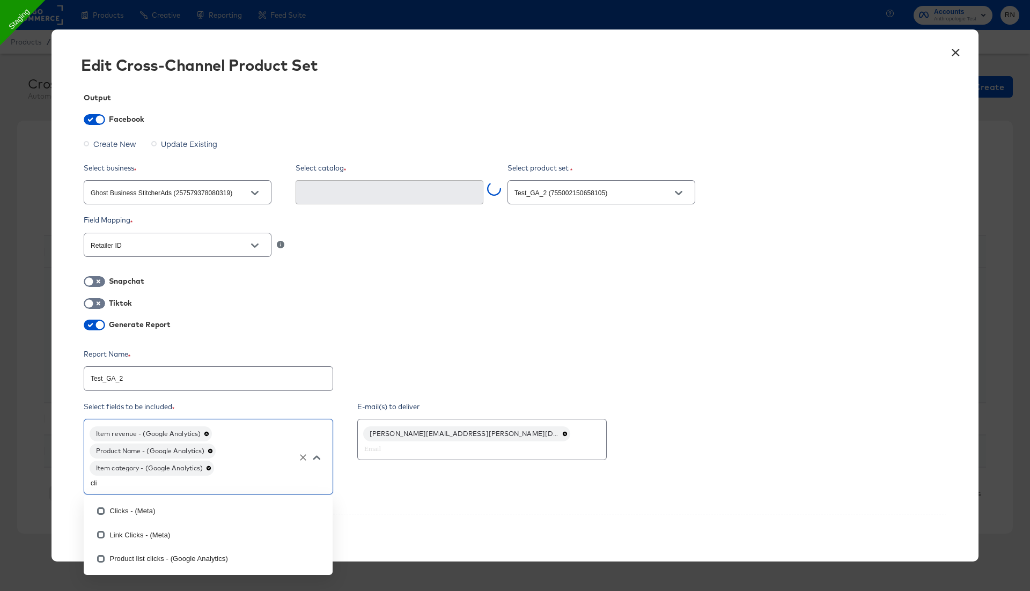
type input "clic"
click at [100, 511] on input "checkbox" at bounding box center [100, 513] width 17 height 17
checkbox input "false"
type textarea "x"
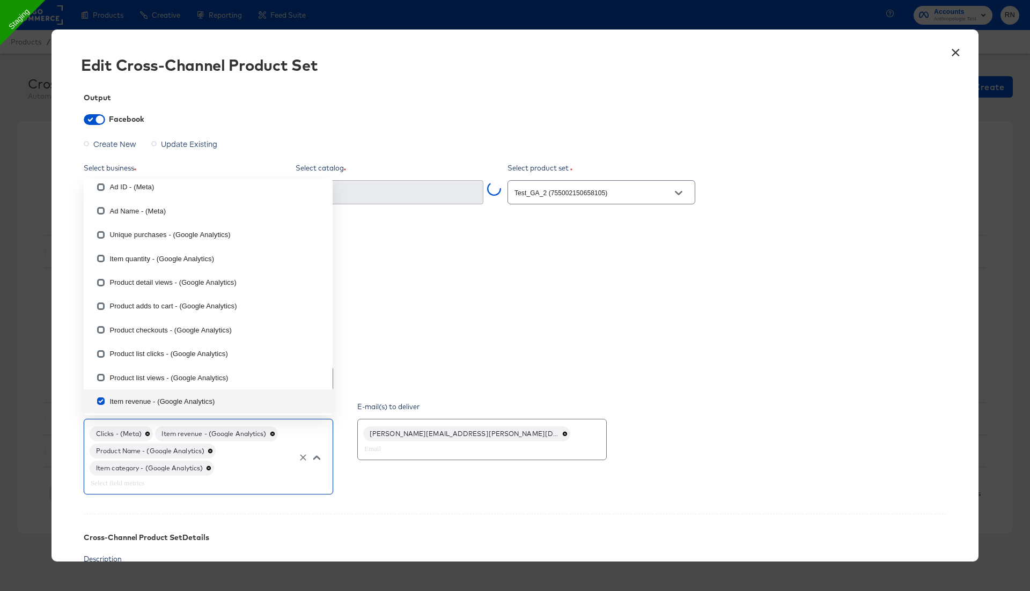
type input "u"
checkbox input "false"
checkbox input "true"
checkbox input "false"
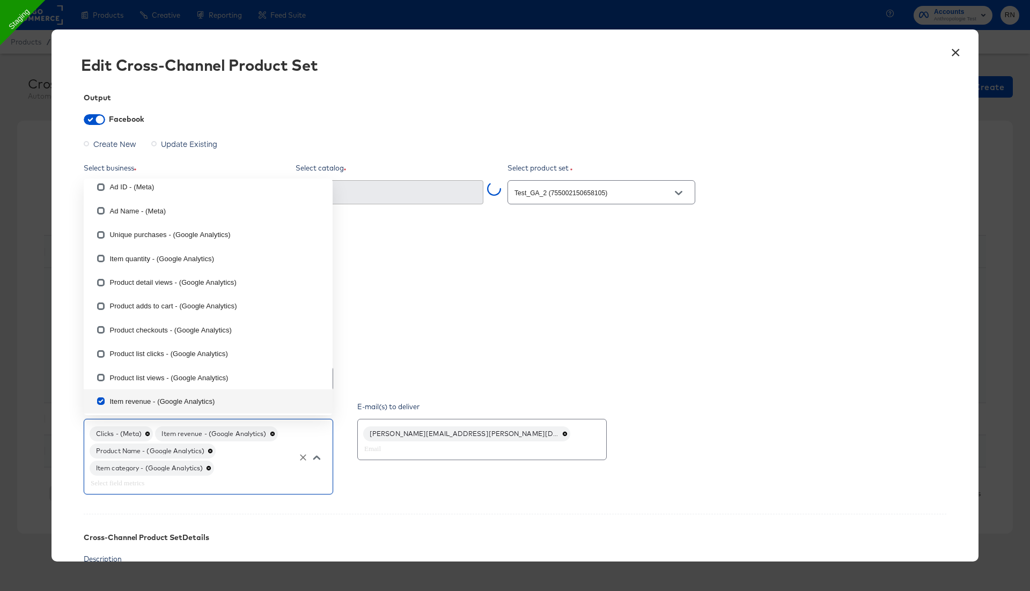
checkbox input "false"
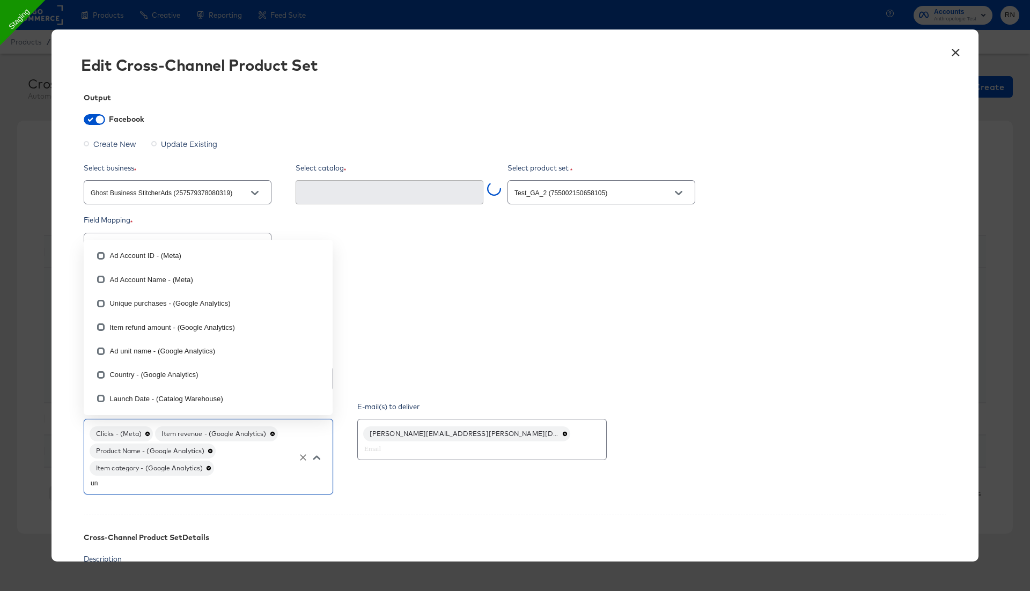
type input "uni"
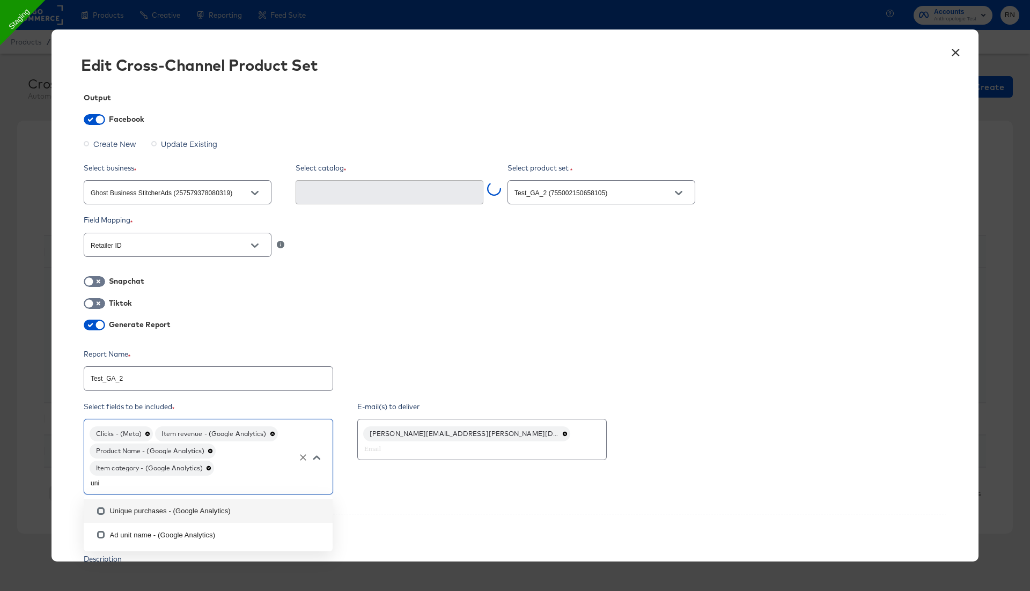
click at [114, 512] on li "Unique purchases - (Google Analytics)" at bounding box center [208, 511] width 249 height 24
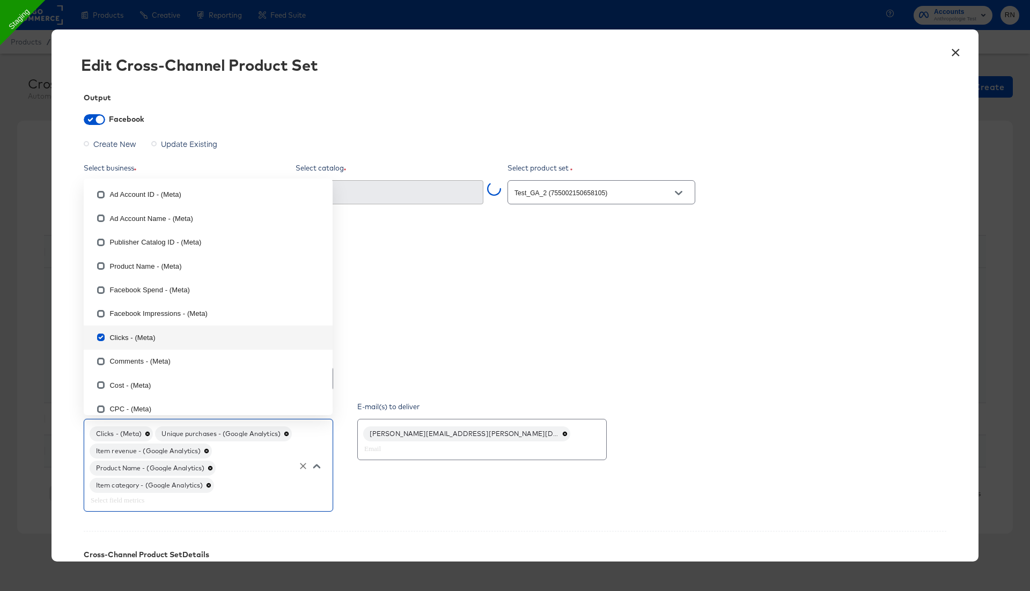
scroll to position [231, 0]
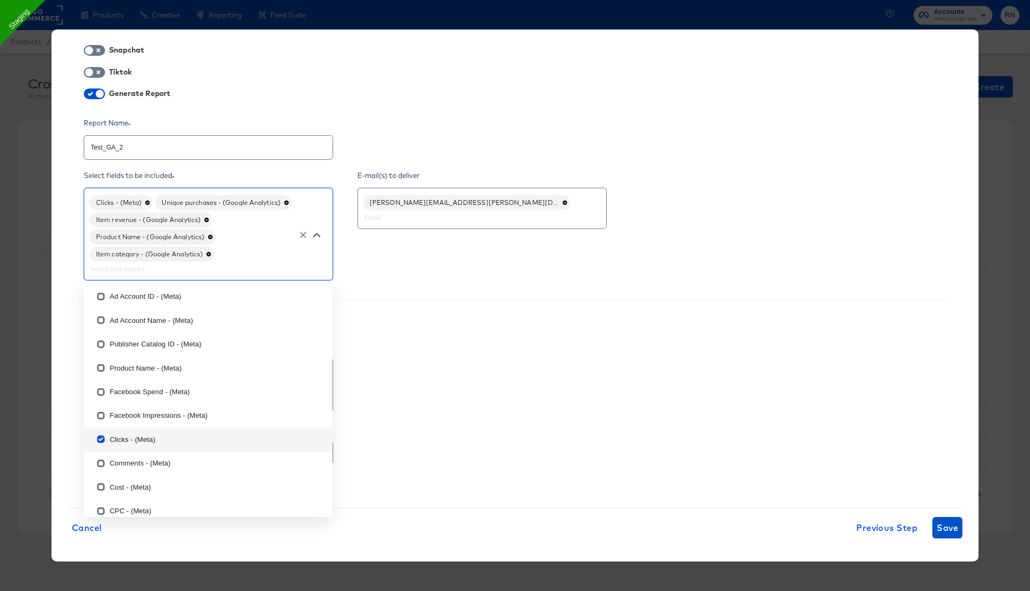
click at [944, 535] on div "× Edit Cross-Channel Product Set Output Facebook Create New Update Existing Sel…" at bounding box center [514, 296] width 927 height 532
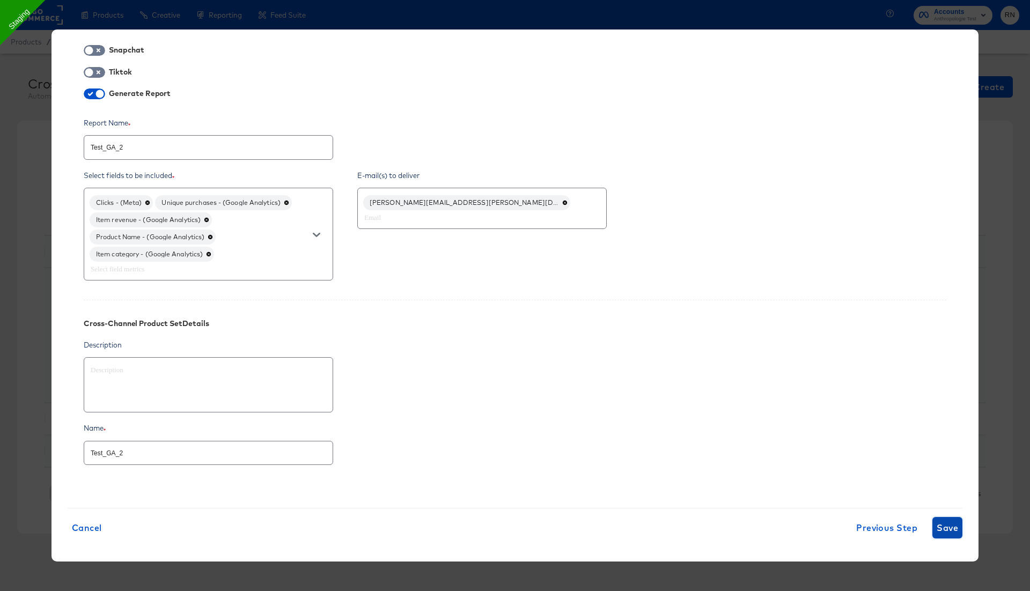
click at [945, 522] on span "Save" at bounding box center [947, 527] width 21 height 15
type textarea "x"
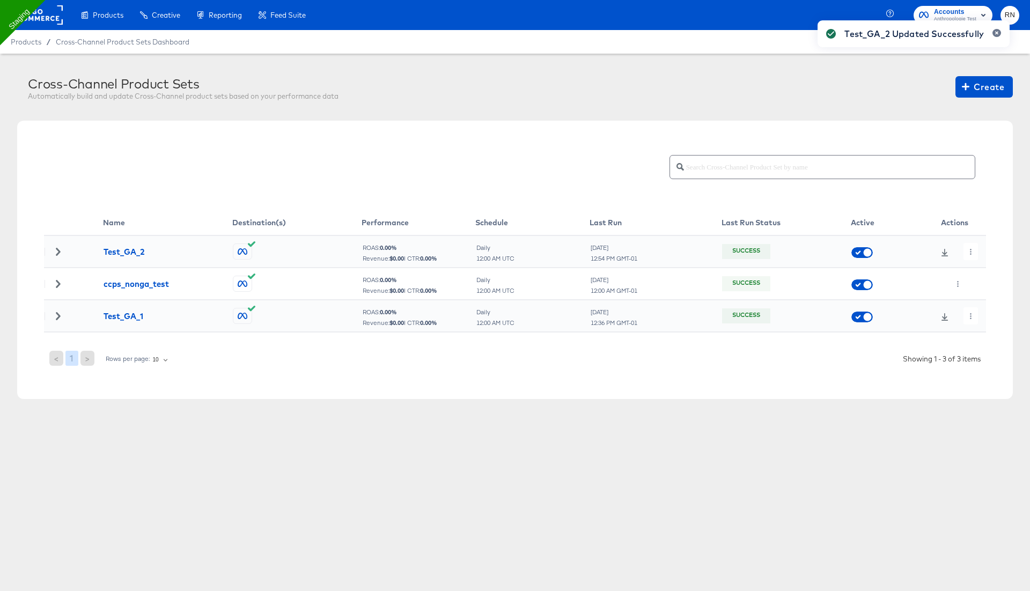
click at [974, 251] on div "Test_GA_2 Updated Successfully" at bounding box center [914, 276] width 214 height 533
click at [969, 251] on div "Test_GA_2 Updated Successfully" at bounding box center [914, 276] width 214 height 533
click at [969, 251] on icon "button" at bounding box center [971, 252] width 6 height 6
click at [979, 307] on li "Run Now" at bounding box center [989, 308] width 57 height 18
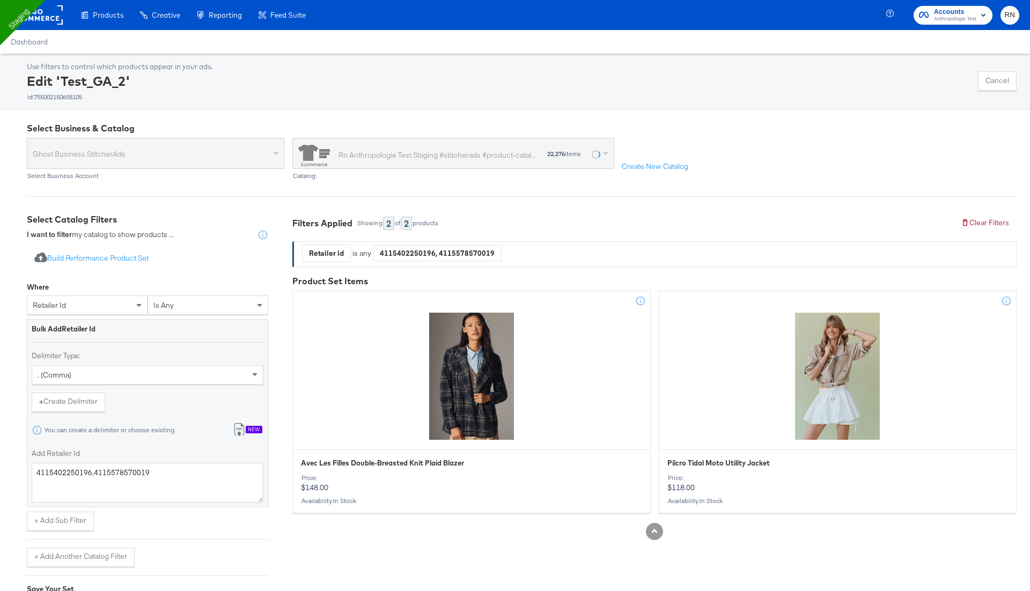
click at [463, 254] on div "4115402250196, 4115578570019" at bounding box center [437, 253] width 128 height 16
copy div "4115578570019"
click at [396, 252] on div "4115402250196, 4115578570019" at bounding box center [437, 253] width 128 height 16
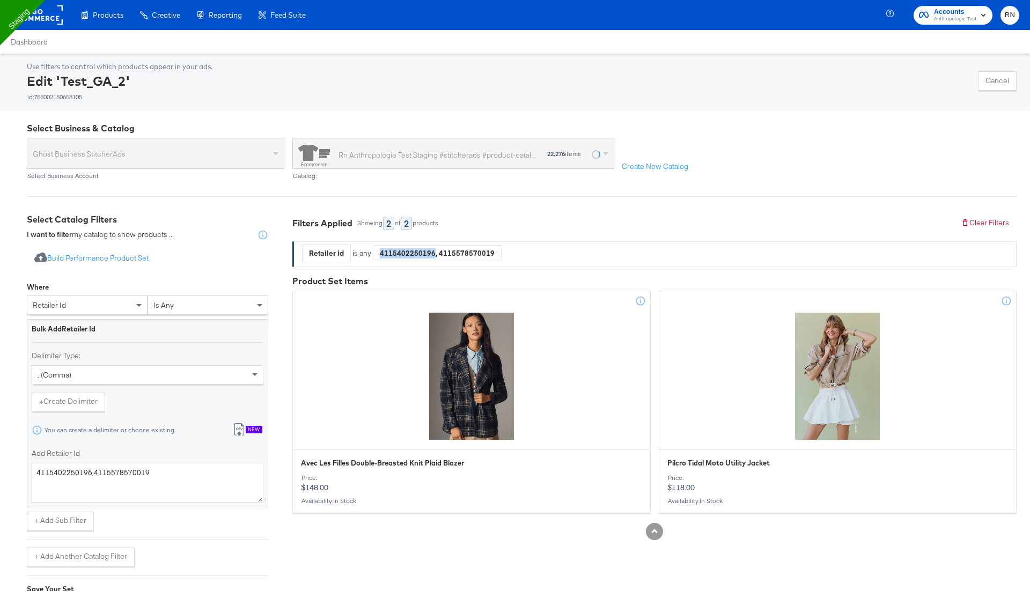
click at [396, 252] on div "4115402250196, 4115578570019" at bounding box center [437, 253] width 128 height 16
click at [420, 248] on div "4115402250196, 4115578570019" at bounding box center [437, 253] width 128 height 16
copy div "4115402250196"
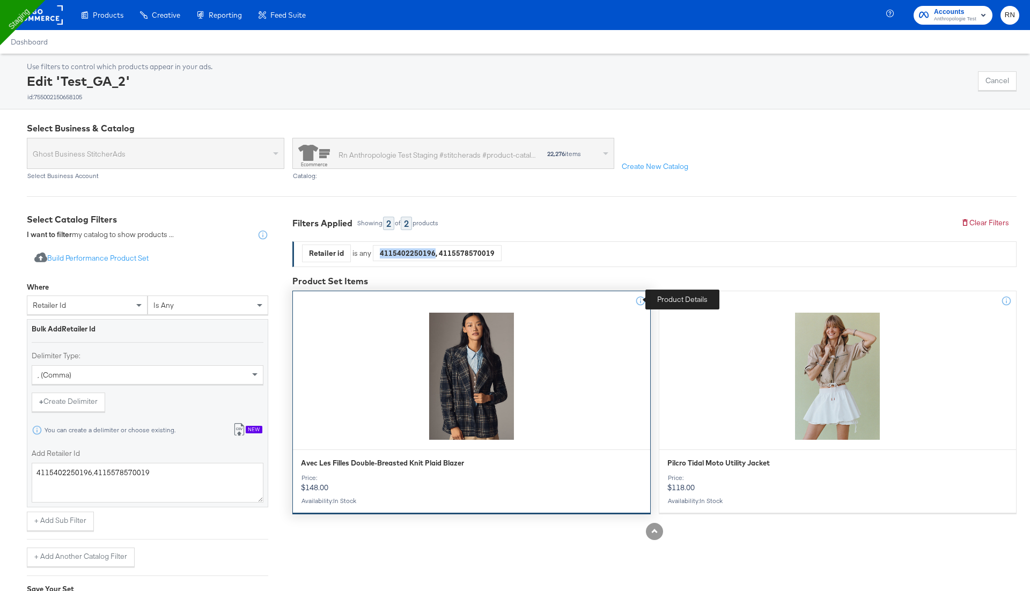
click at [642, 301] on icon at bounding box center [640, 301] width 11 height 11
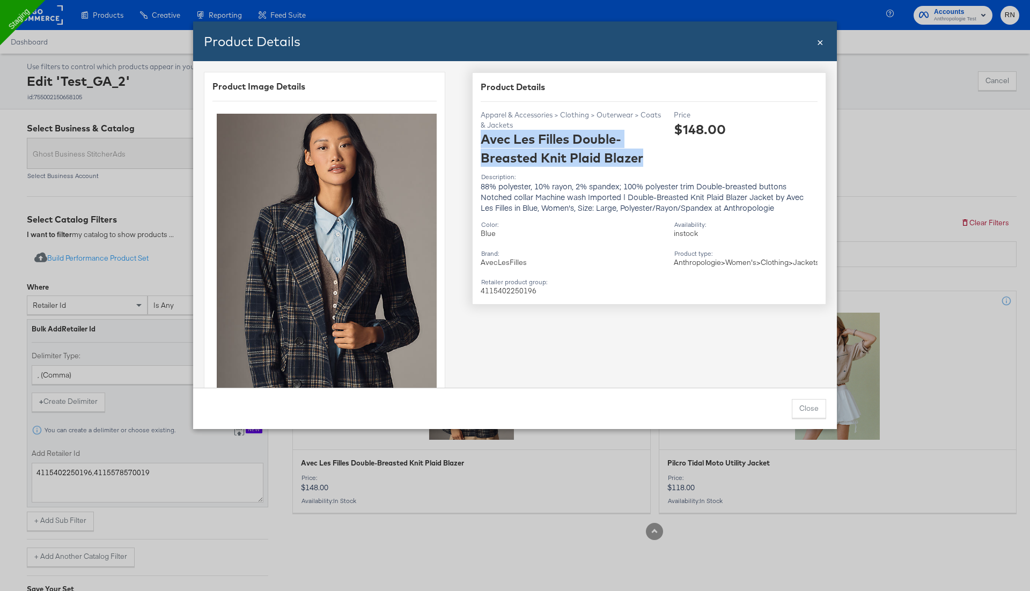
drag, startPoint x: 481, startPoint y: 141, endPoint x: 658, endPoint y: 157, distance: 177.8
click at [658, 157] on div "Avec Les Filles Double-Breasted Knit Plaid Blazer" at bounding box center [573, 148] width 185 height 37
copy div "Avec Les Filles Double-Breasted Knit Plaid Blazer"
click at [822, 45] on span "×" at bounding box center [820, 41] width 6 height 14
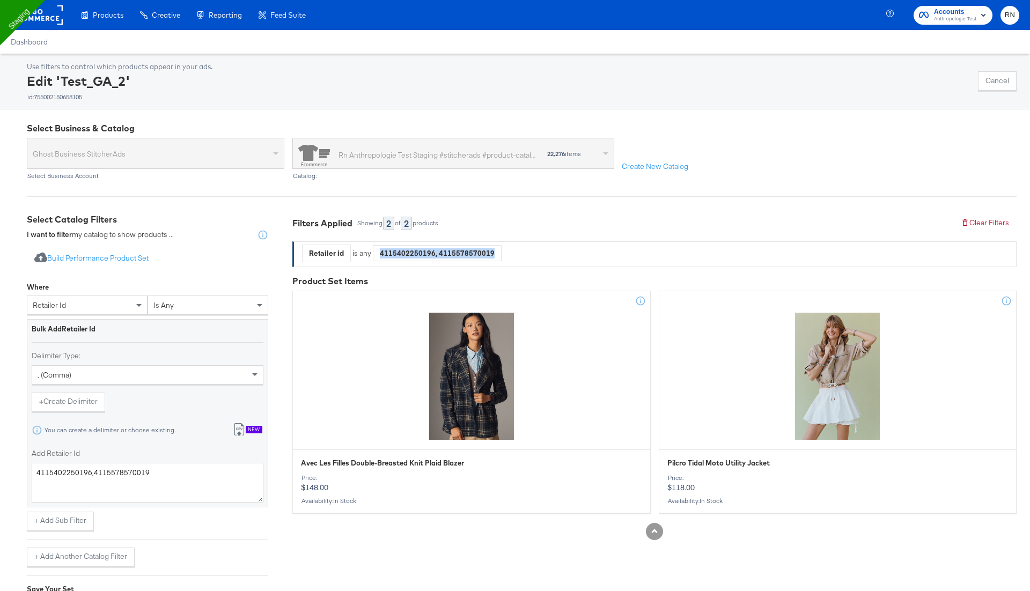
drag, startPoint x: 377, startPoint y: 252, endPoint x: 502, endPoint y: 252, distance: 124.5
click at [502, 252] on span "Retailer id is any 4115402250196, 4115578570019" at bounding box center [624, 256] width 644 height 22
copy div "4115402250196, 4115578570019"
click at [475, 271] on div "Filters Applied Showing 2 of 2 products Clear Filters Retailer id is any 411540…" at bounding box center [654, 377] width 724 height 327
click at [468, 254] on div "4115402250196, 4115578570019" at bounding box center [437, 253] width 128 height 16
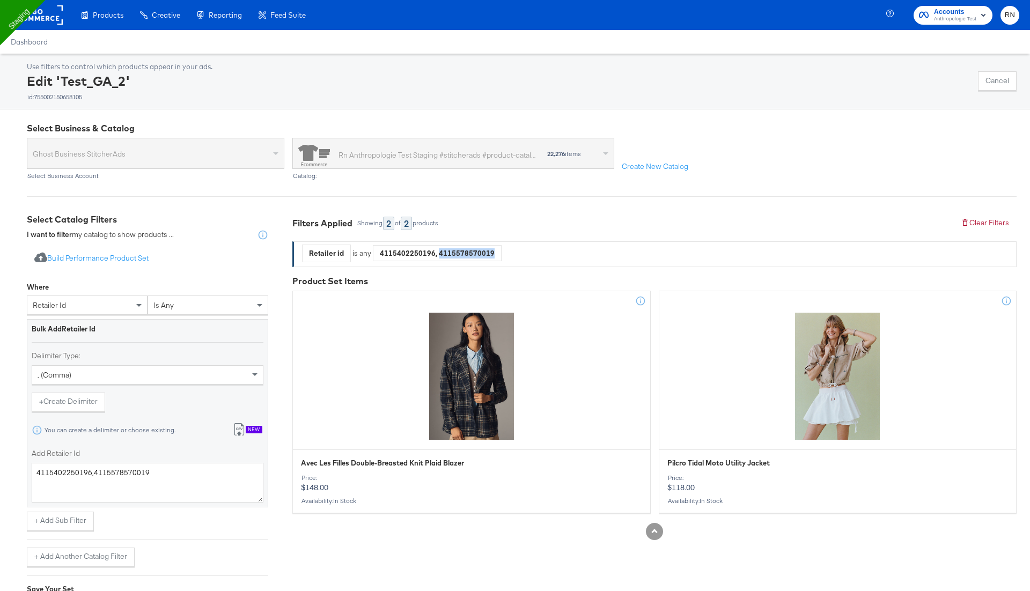
click at [468, 254] on div "4115402250196, 4115578570019" at bounding box center [437, 253] width 128 height 16
copy div "4115578570019"
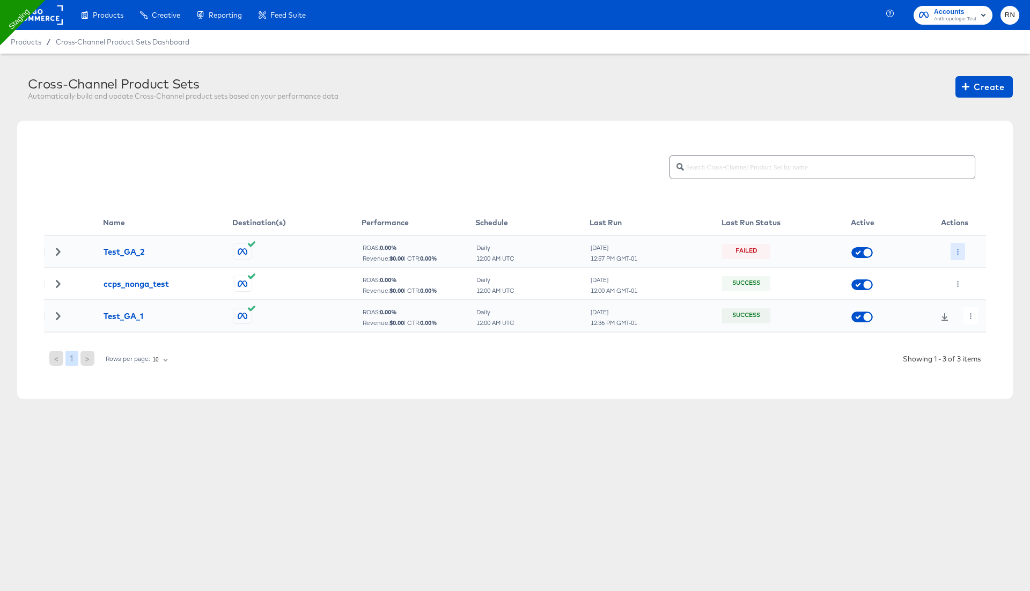
click at [956, 249] on icon "button" at bounding box center [958, 252] width 6 height 6
click at [974, 270] on li "Edit" at bounding box center [979, 273] width 57 height 18
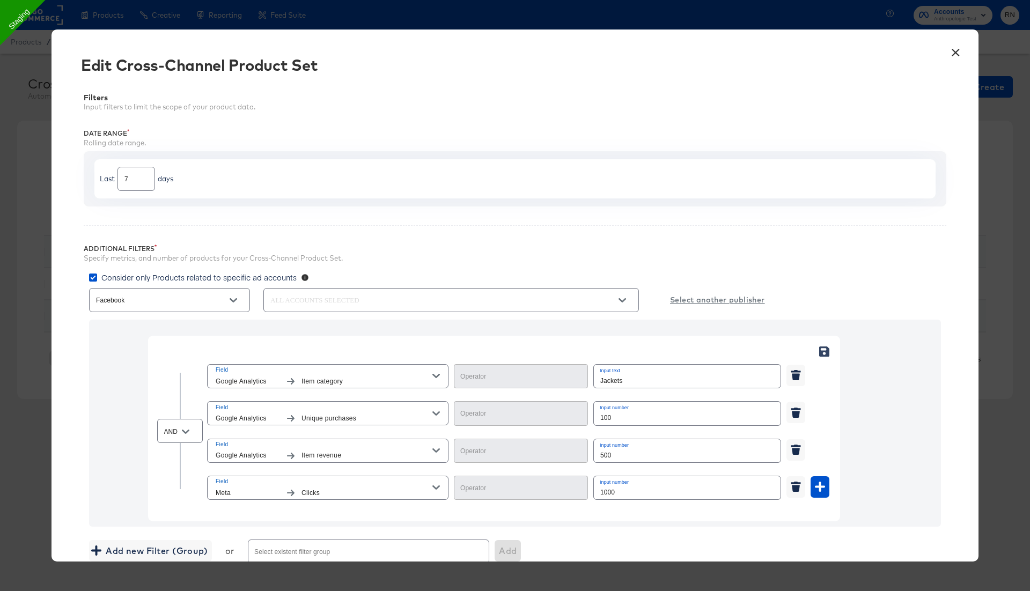
type input "Less Than"
type input "Equal"
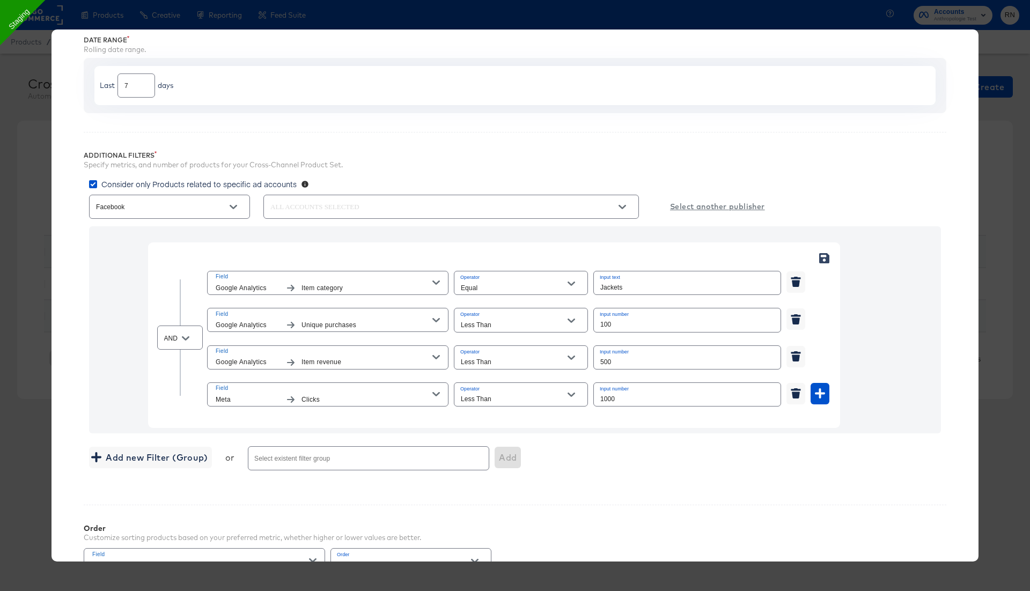
scroll to position [295, 0]
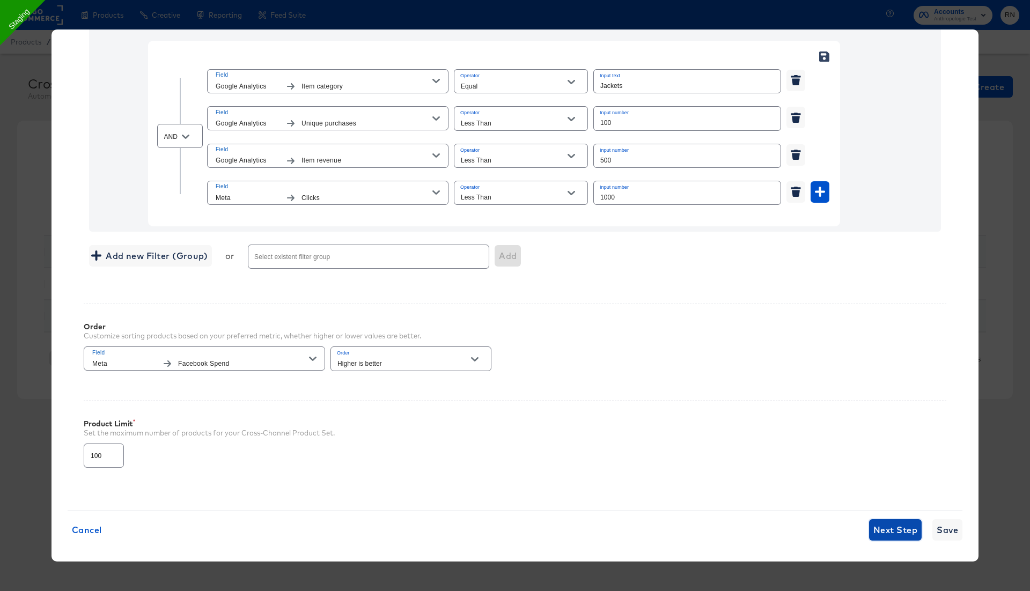
click at [892, 522] on span "Next Step" at bounding box center [895, 529] width 44 height 15
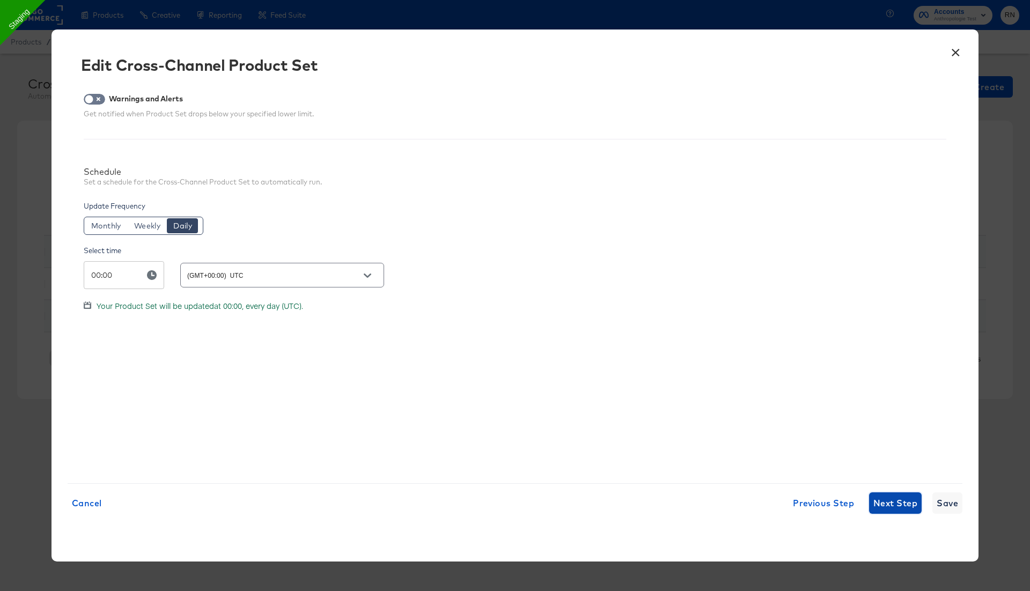
click at [888, 501] on span "Next Step" at bounding box center [895, 503] width 44 height 15
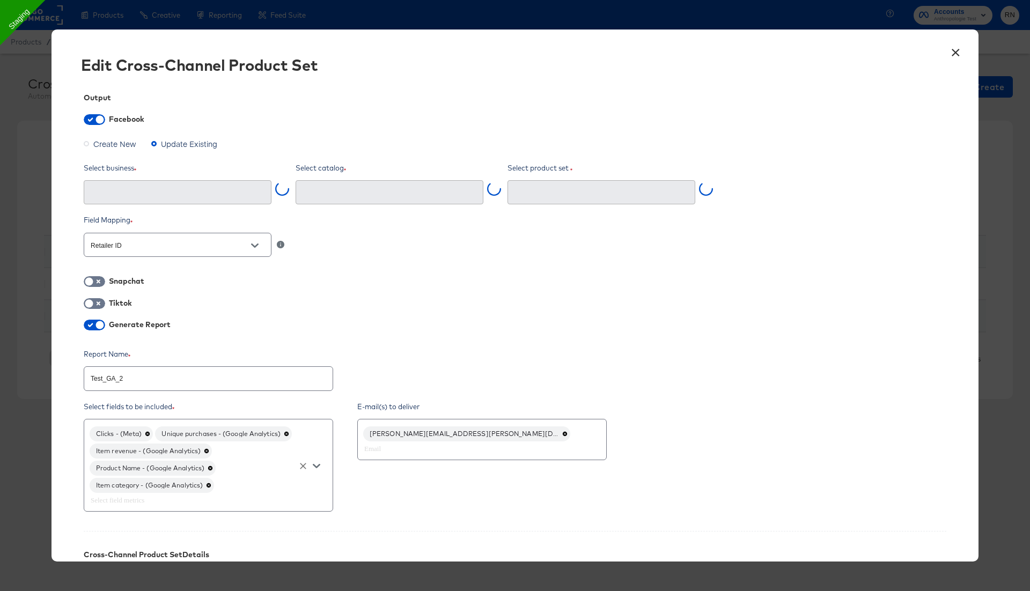
type input "Ghost Business StitcherAds (257579378080319)"
type input "Test_GA_2 (755002150658105)"
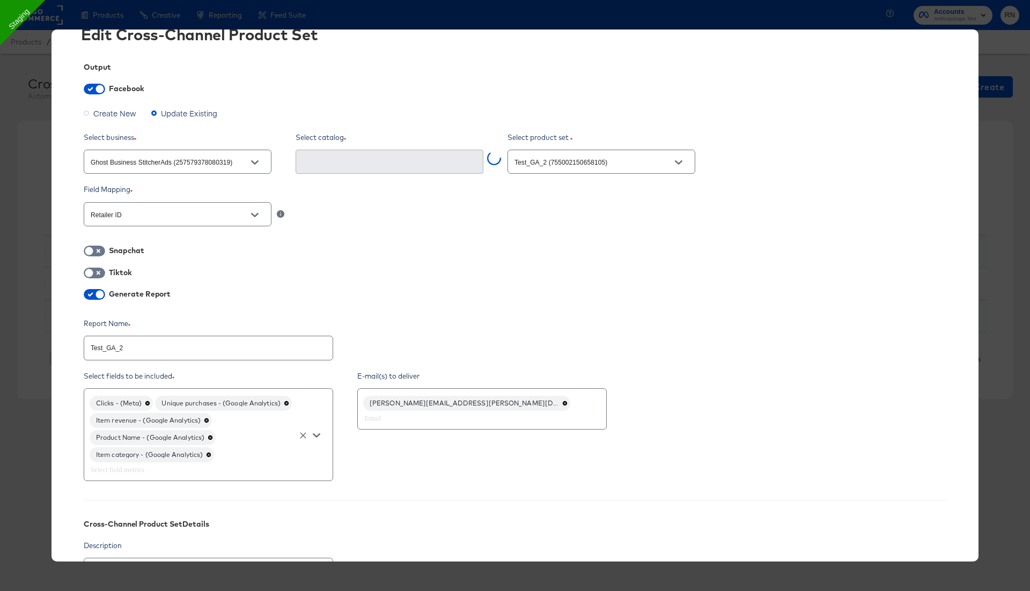
scroll to position [39, 0]
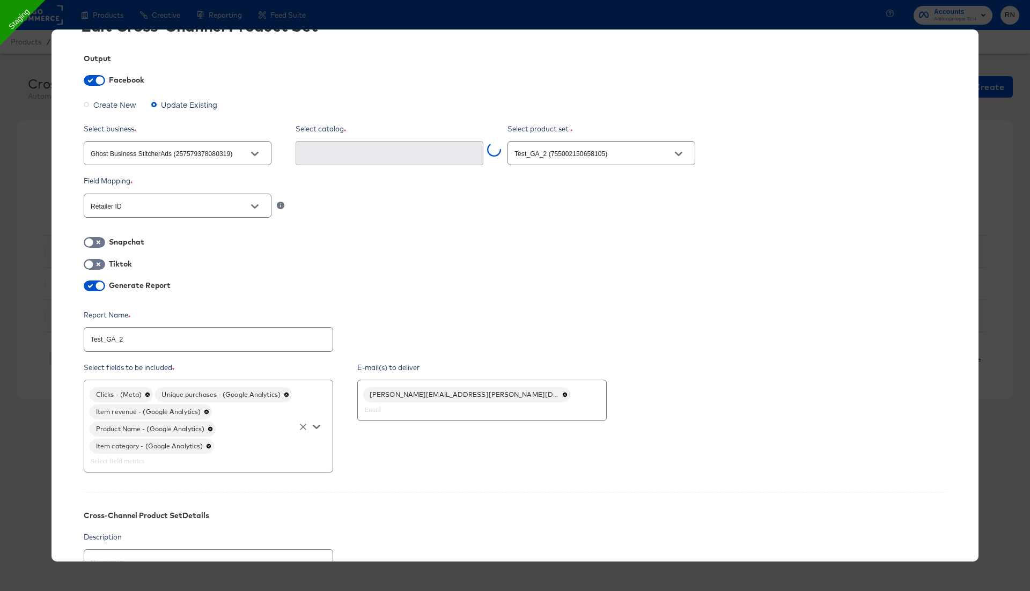
click at [212, 426] on icon at bounding box center [210, 428] width 5 height 5
click at [315, 415] on icon "Open" at bounding box center [317, 419] width 8 height 8
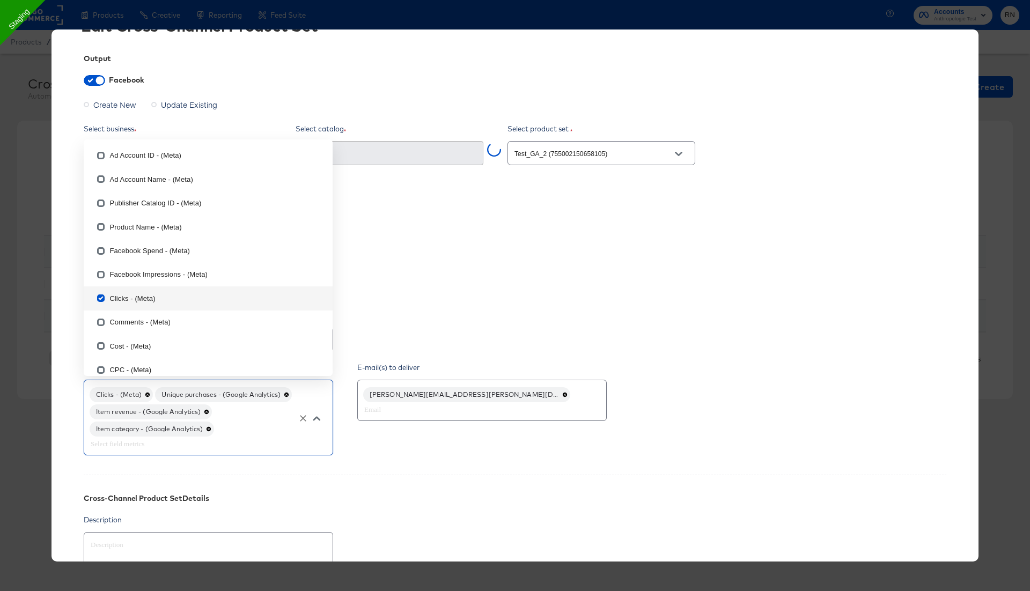
click at [386, 465] on div "Output Facebook Create New Update Existing Select business Ghost Business Stitc…" at bounding box center [515, 352] width 895 height 629
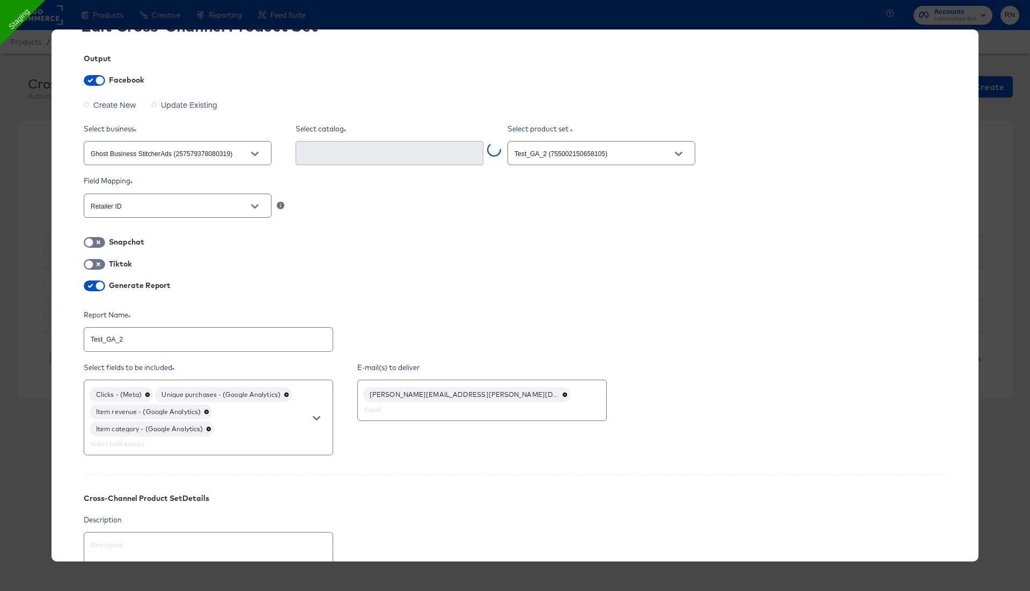
scroll to position [214, 0]
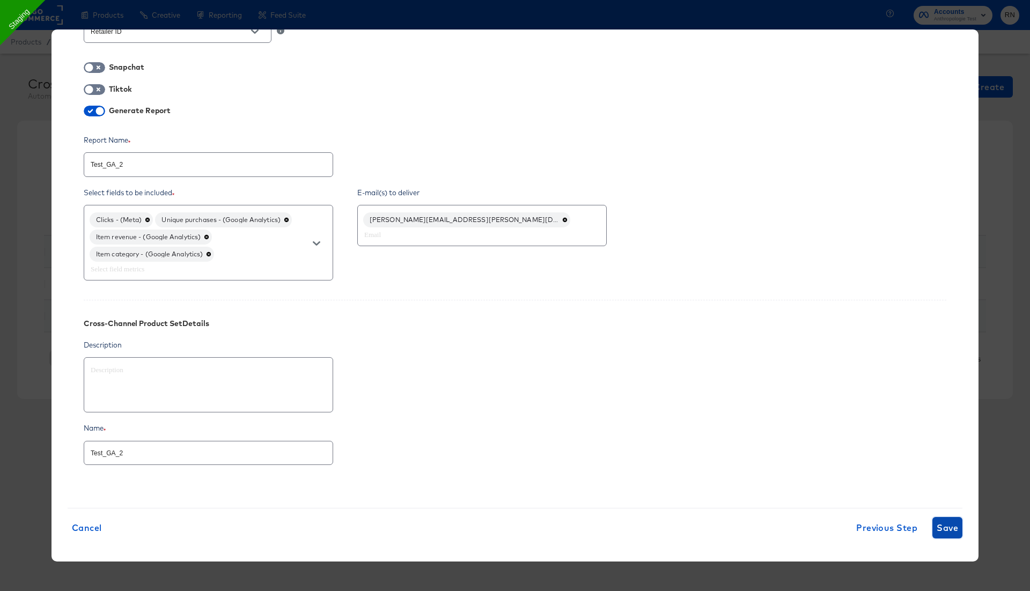
click at [943, 524] on span "Save" at bounding box center [947, 527] width 21 height 15
type textarea "x"
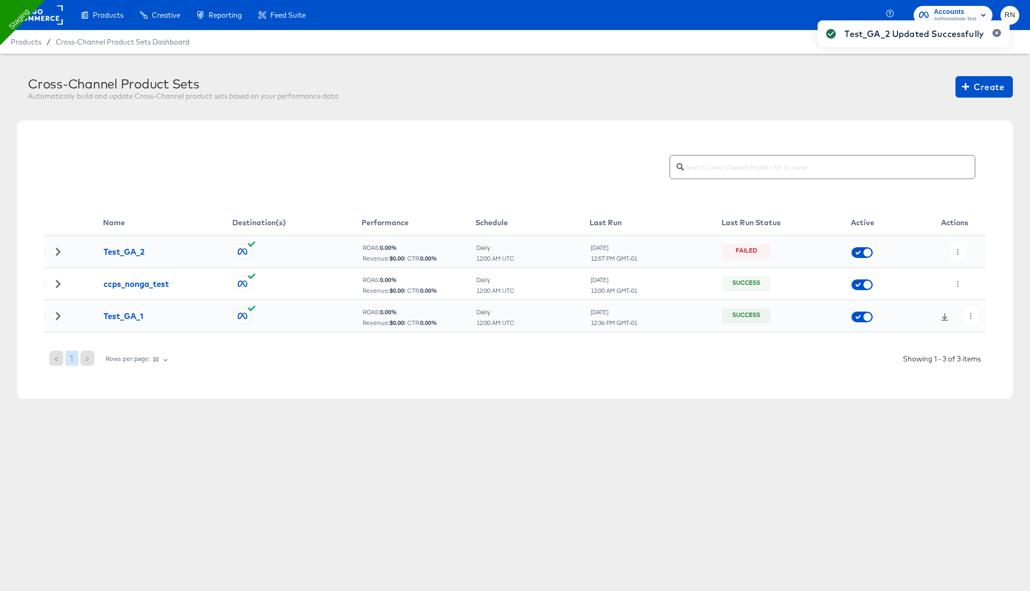
click at [958, 253] on div "Test_GA_2 Updated Successfully" at bounding box center [914, 276] width 214 height 533
click at [954, 246] on div "Test_GA_2 Updated Successfully" at bounding box center [914, 276] width 214 height 533
click at [954, 253] on button "button" at bounding box center [958, 251] width 14 height 17
click at [973, 307] on li "Run Now" at bounding box center [979, 308] width 57 height 18
click at [976, 316] on div "Cross-Channel Product Set set job is now running." at bounding box center [876, 276] width 289 height 533
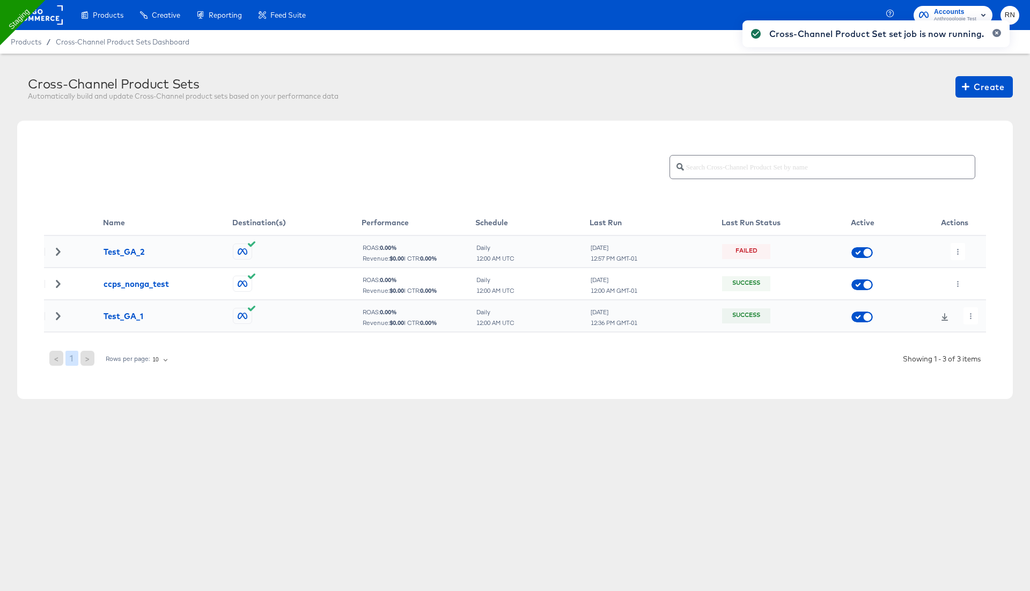
click at [973, 314] on div "Cross-Channel Product Set set job is now running." at bounding box center [876, 276] width 289 height 533
click at [967, 310] on div "Cross-Channel Product Set set job is now running." at bounding box center [876, 276] width 289 height 533
click at [972, 308] on div "Cross-Channel Product Set set job is now running." at bounding box center [876, 276] width 289 height 533
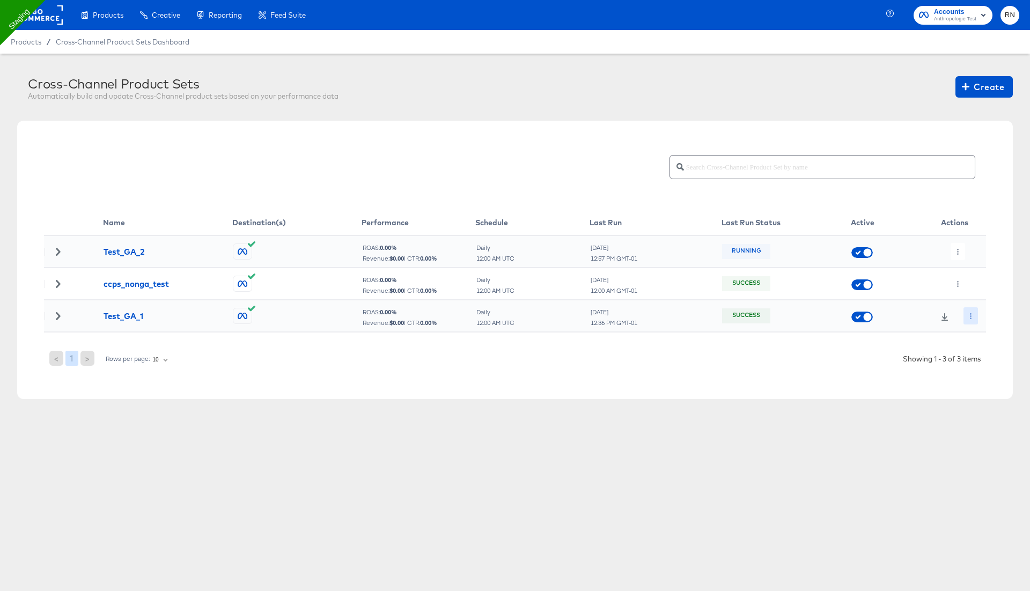
click at [972, 318] on icon "button" at bounding box center [971, 316] width 6 height 6
click at [980, 333] on li "Edit" at bounding box center [989, 337] width 57 height 18
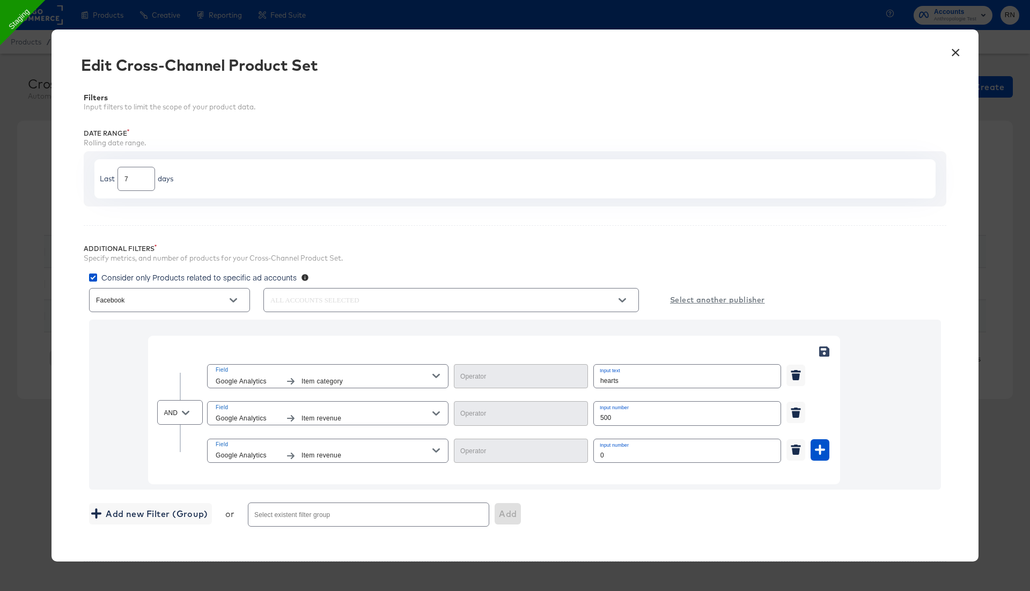
scroll to position [258, 0]
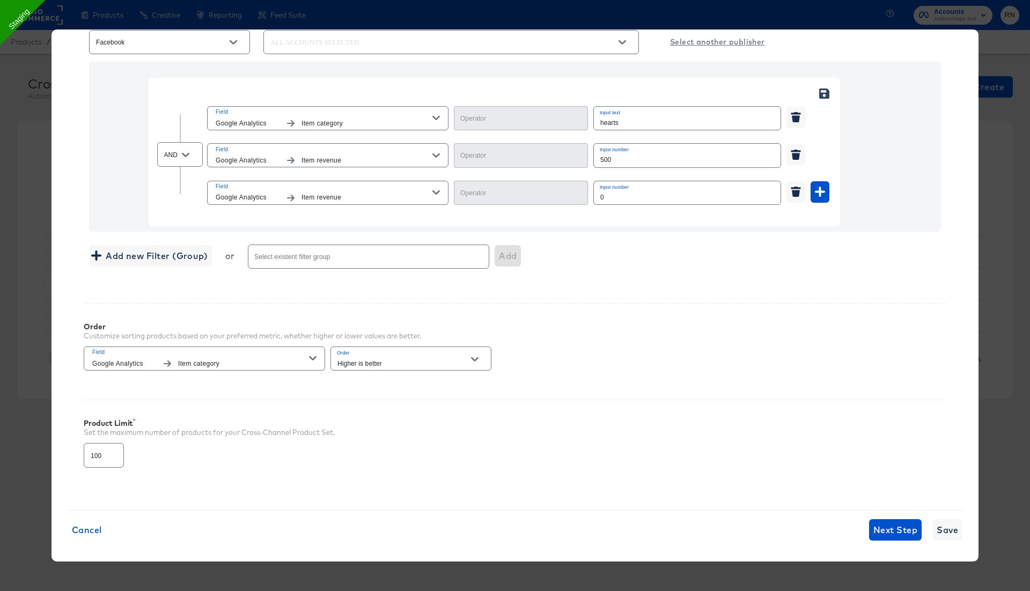
type input "Equal"
type input "Less Than"
type input "Greater Than"
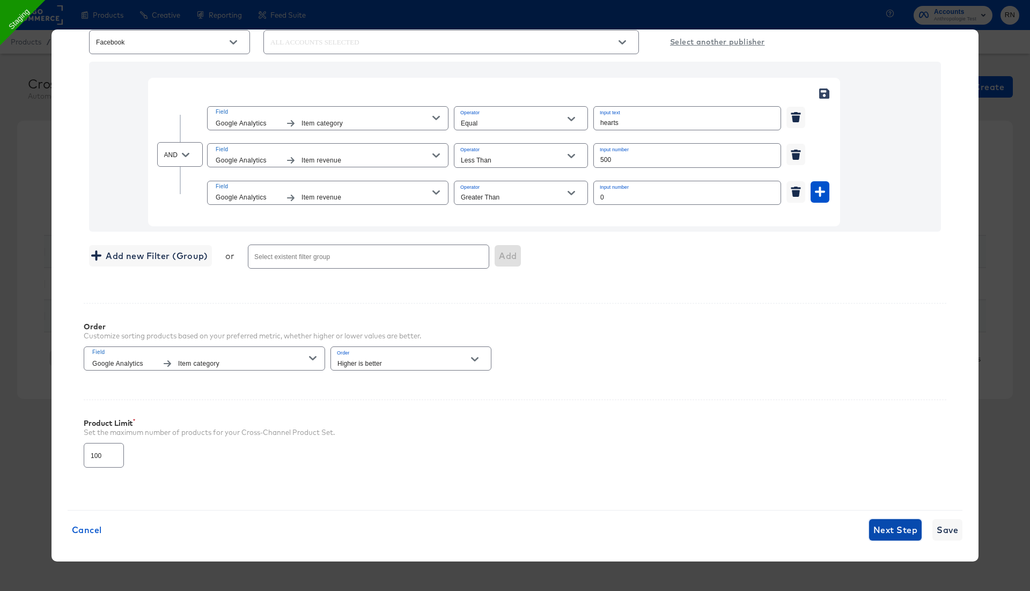
click at [892, 522] on span "Next Step" at bounding box center [895, 529] width 44 height 15
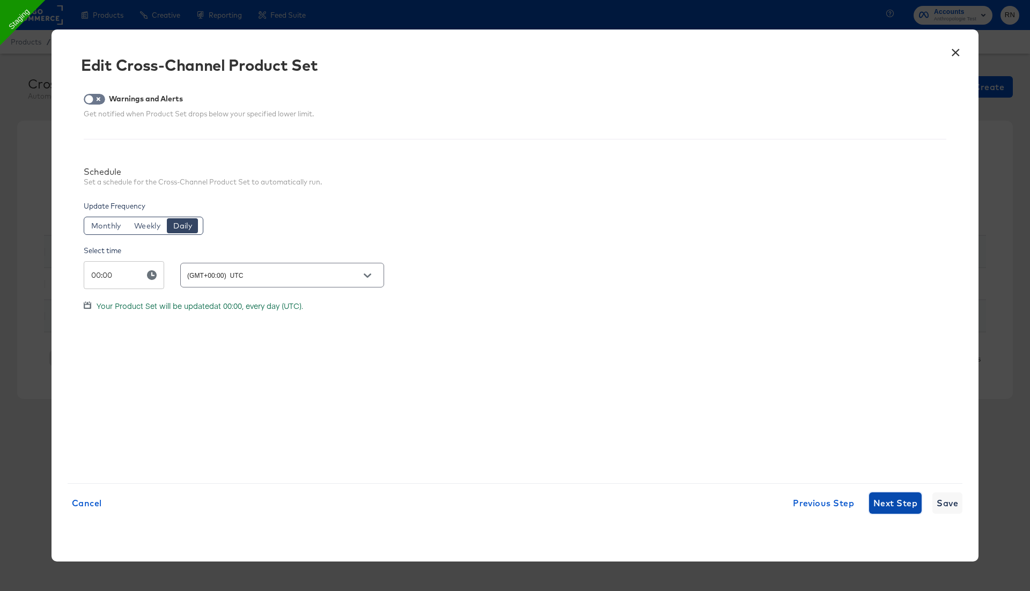
scroll to position [0, 0]
click at [892, 498] on span "Next Step" at bounding box center [895, 503] width 44 height 15
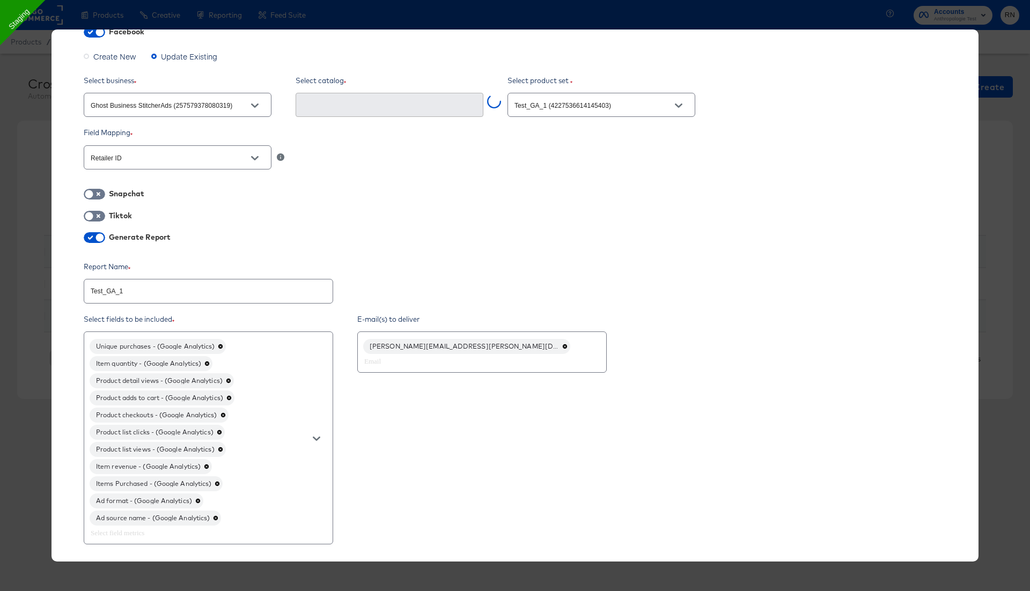
scroll to position [112, 0]
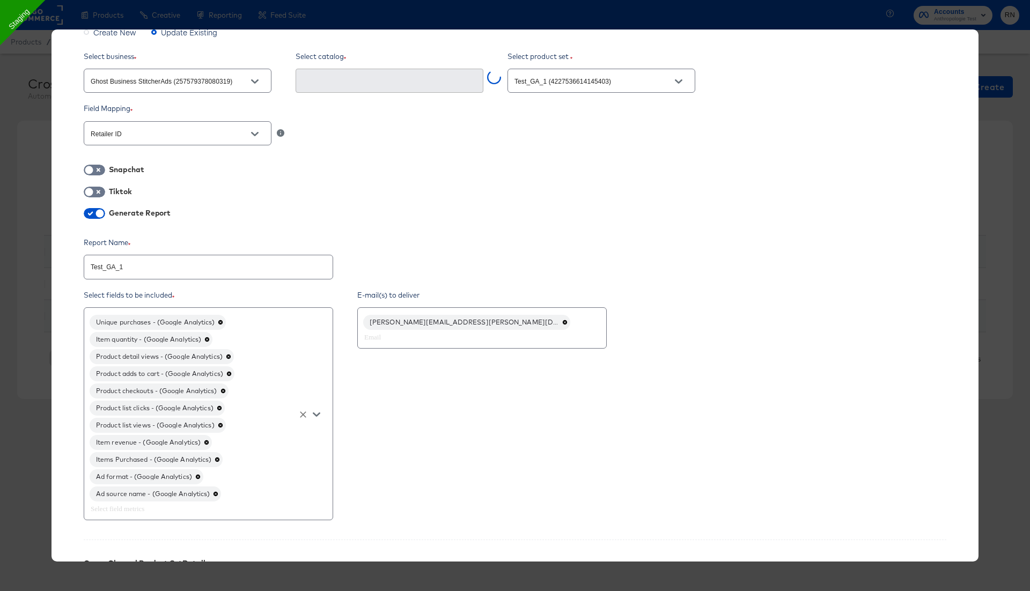
type textarea "x"
type input "Rn Anthropologie Test Staging #stitcherads #product-catalog #keep (164085742327…"
type textarea "x"
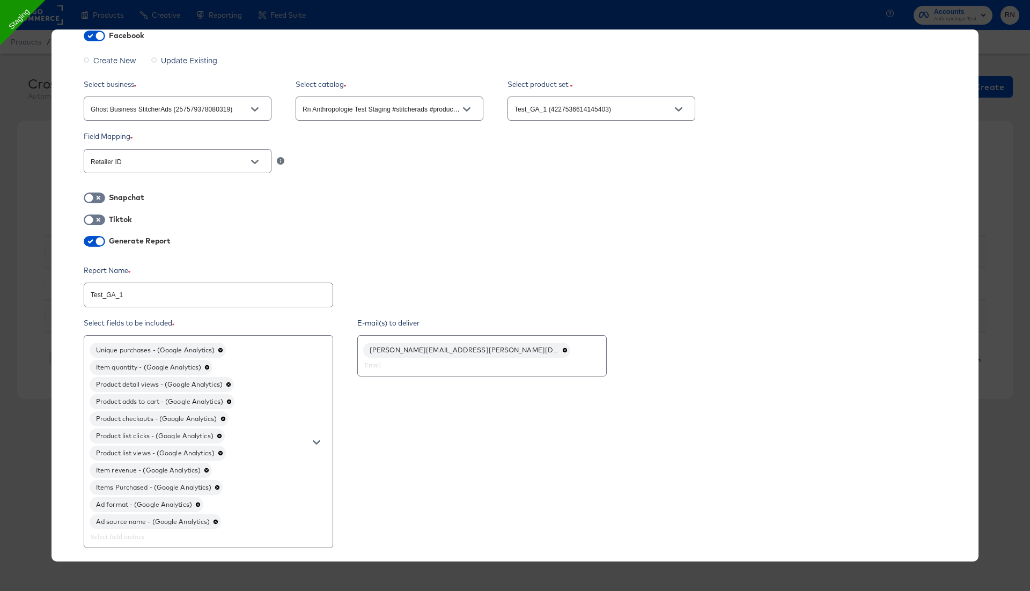
scroll to position [0, 0]
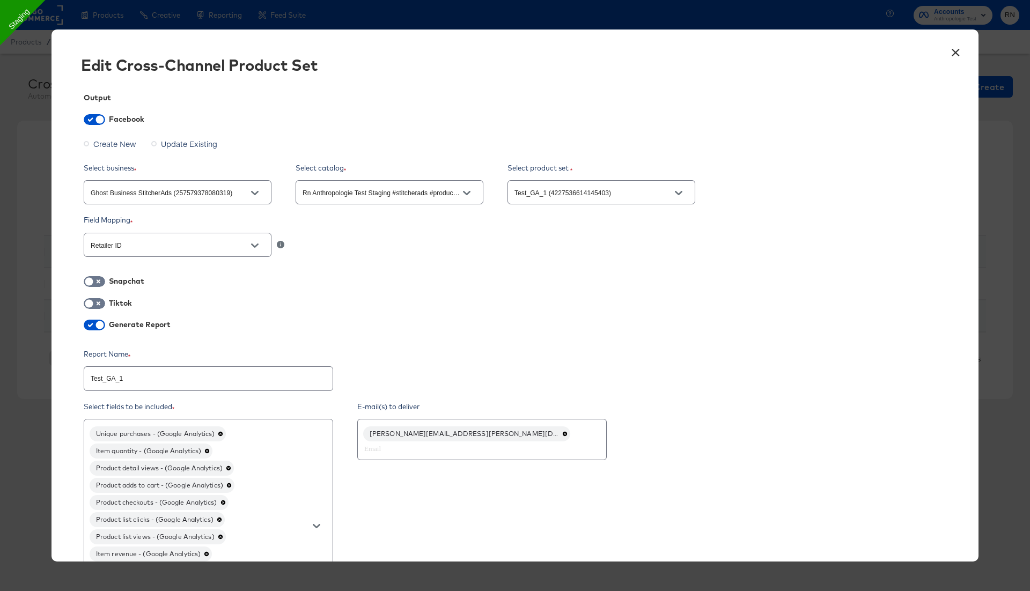
click at [958, 51] on button "×" at bounding box center [955, 49] width 19 height 19
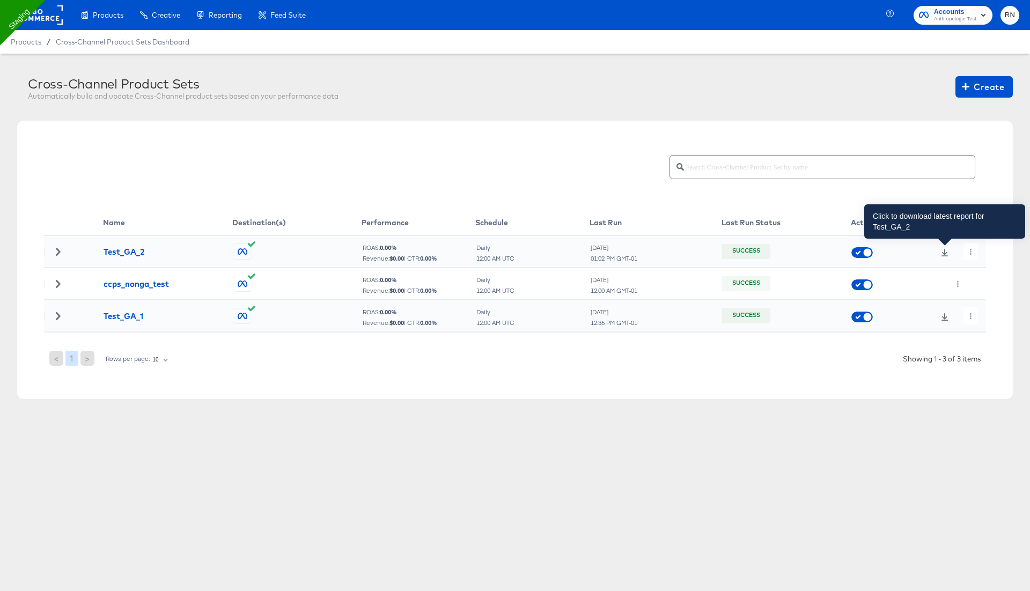
click at [943, 255] on icon at bounding box center [944, 253] width 7 height 8
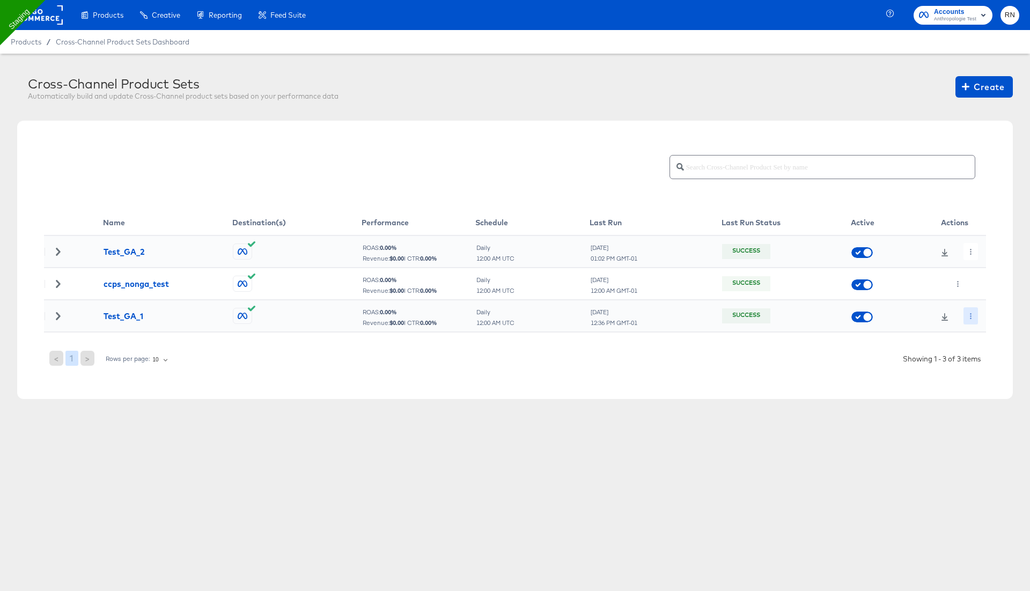
click at [971, 314] on icon "button" at bounding box center [971, 316] width 2 height 6
click at [981, 328] on li "Edit" at bounding box center [989, 337] width 57 height 18
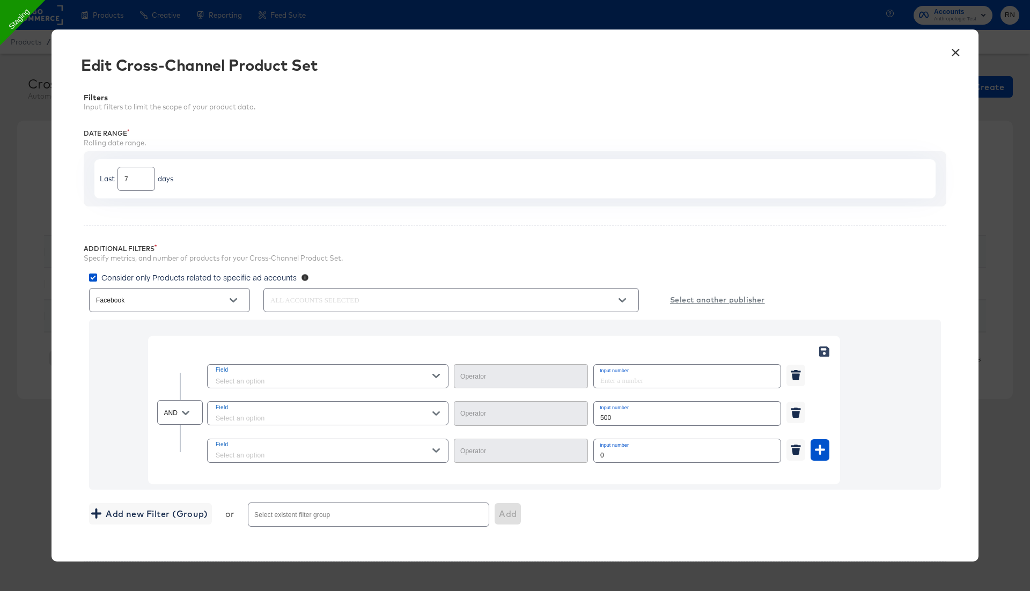
type input "Less Than"
type input "Greater Than"
type input "Equal"
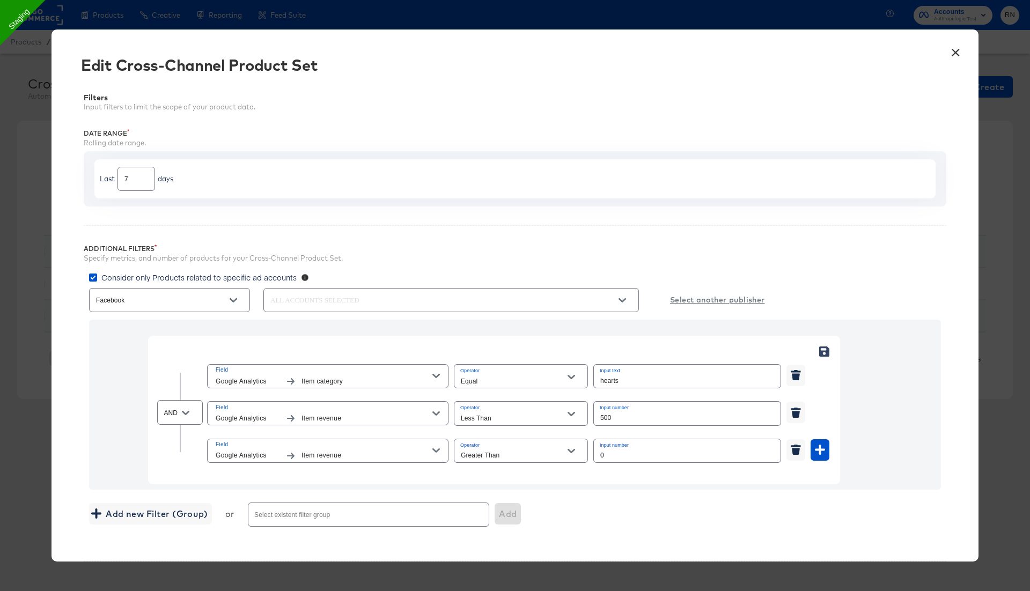
click at [953, 55] on button "×" at bounding box center [955, 49] width 19 height 19
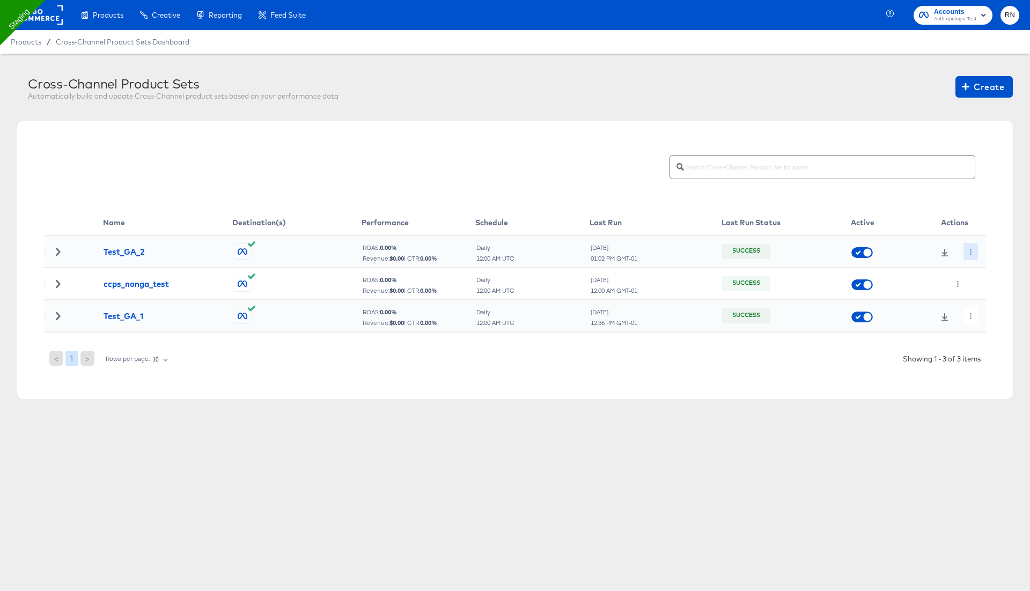
click at [972, 251] on icon "button" at bounding box center [971, 252] width 2 height 6
click at [976, 275] on icon at bounding box center [974, 273] width 8 height 8
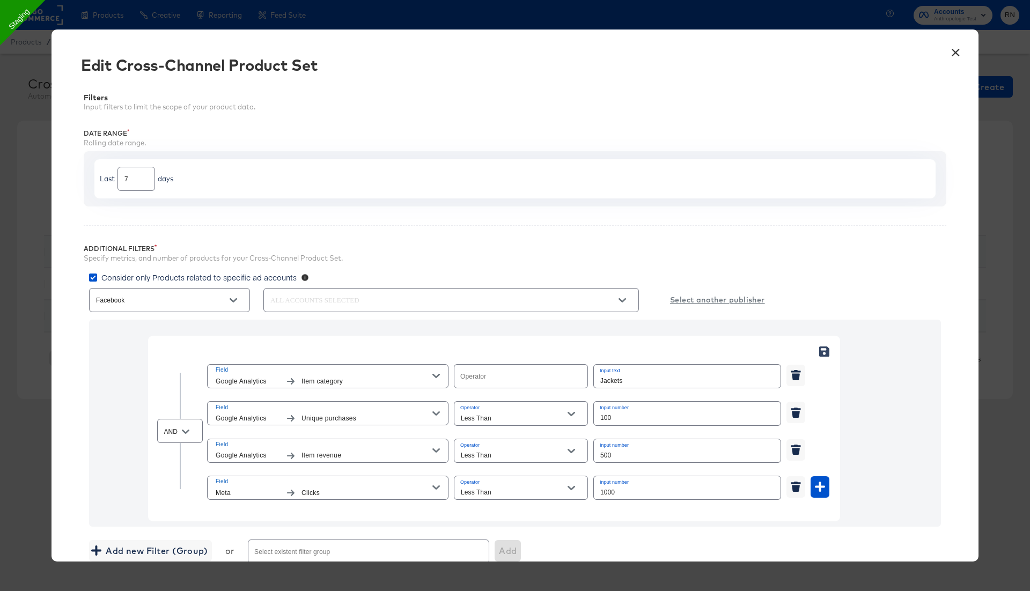
type input "Equal"
click at [960, 52] on button "×" at bounding box center [955, 49] width 19 height 19
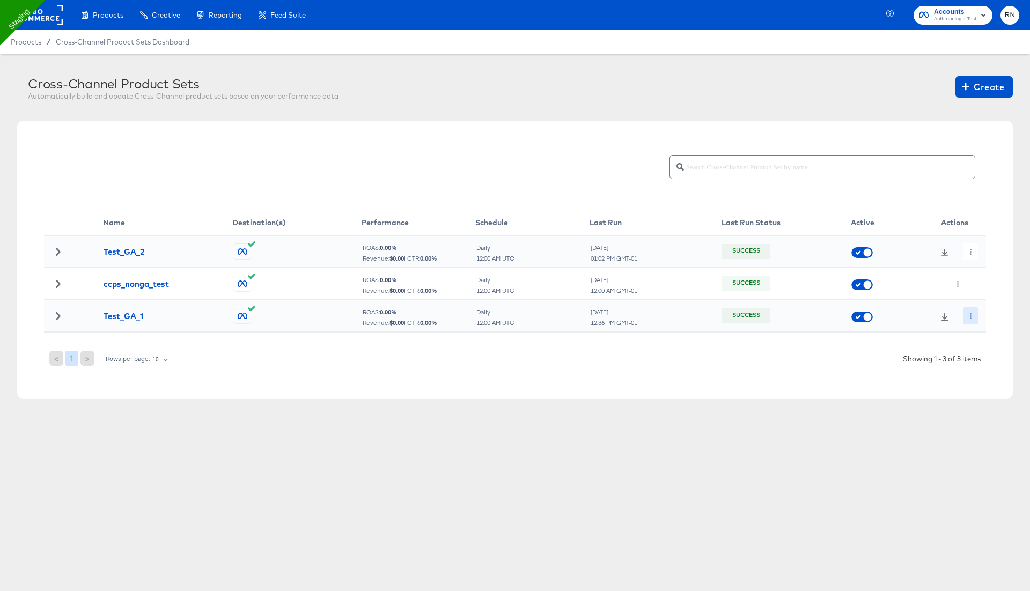
click at [969, 319] on button "button" at bounding box center [970, 315] width 14 height 17
click at [976, 334] on icon at bounding box center [974, 337] width 8 height 8
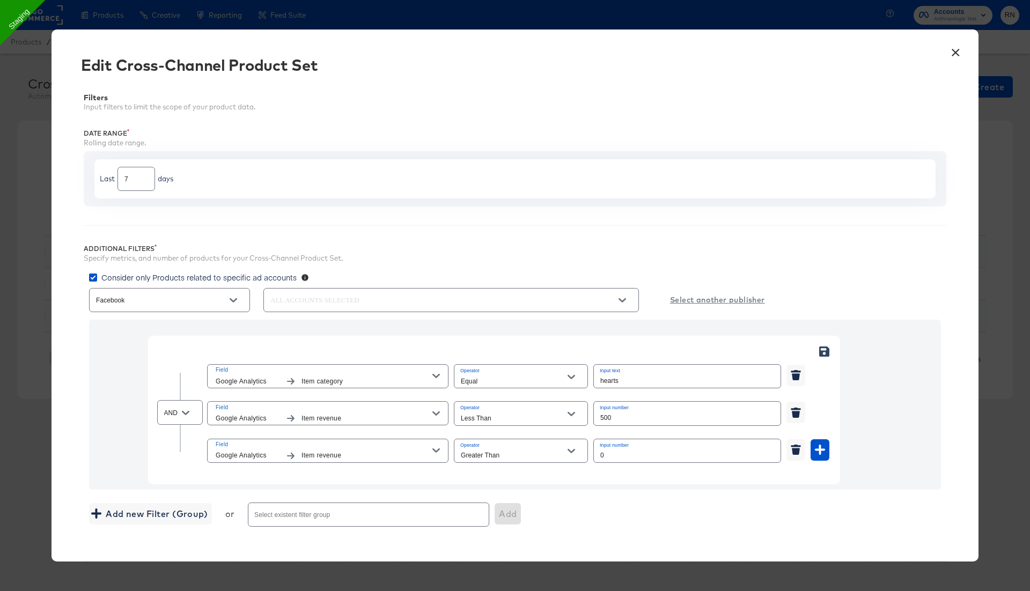
scroll to position [258, 0]
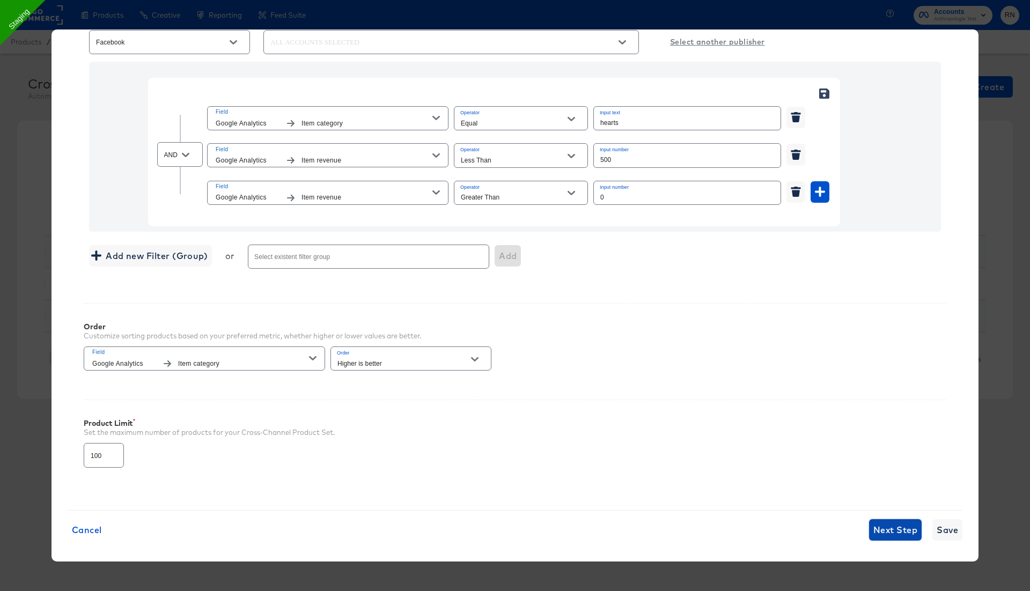
click at [885, 522] on span "Next Step" at bounding box center [895, 529] width 44 height 15
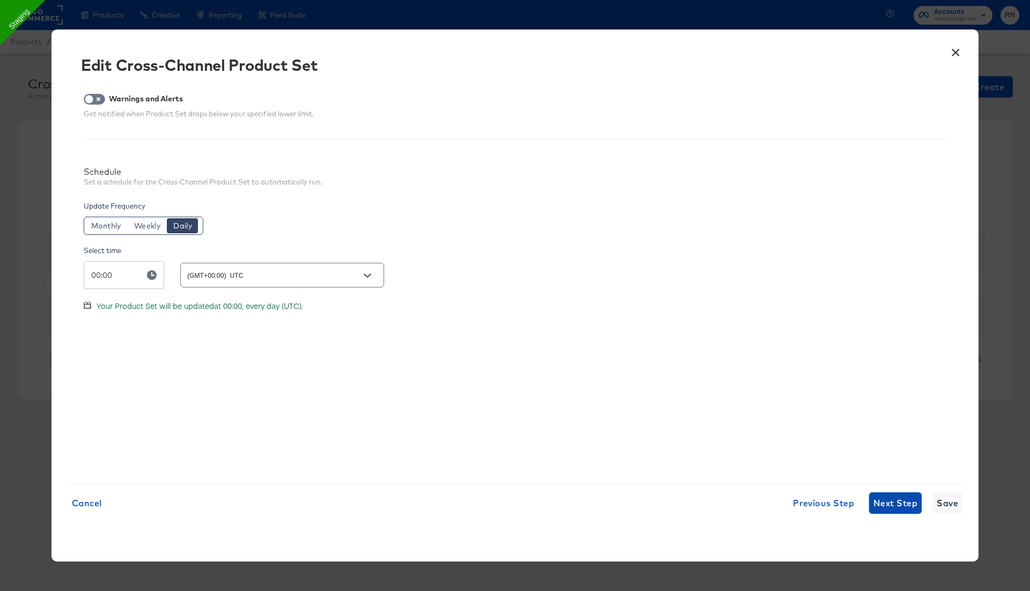
click at [886, 503] on span "Next Step" at bounding box center [895, 503] width 44 height 15
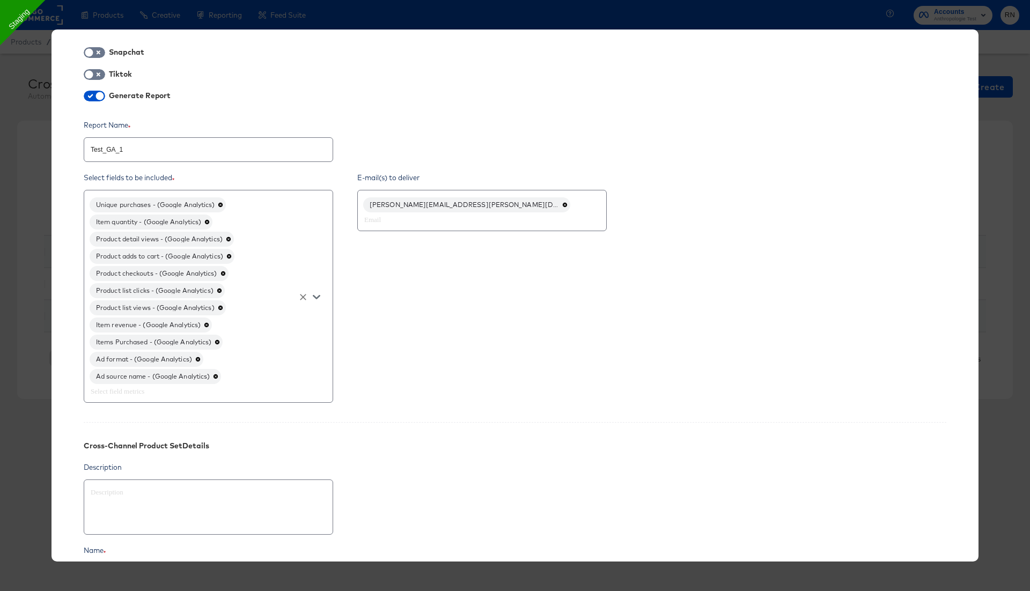
type input "Ghost Business StitcherAds (257579378080319)"
type input "Test_GA_1 (4227536614145403)"
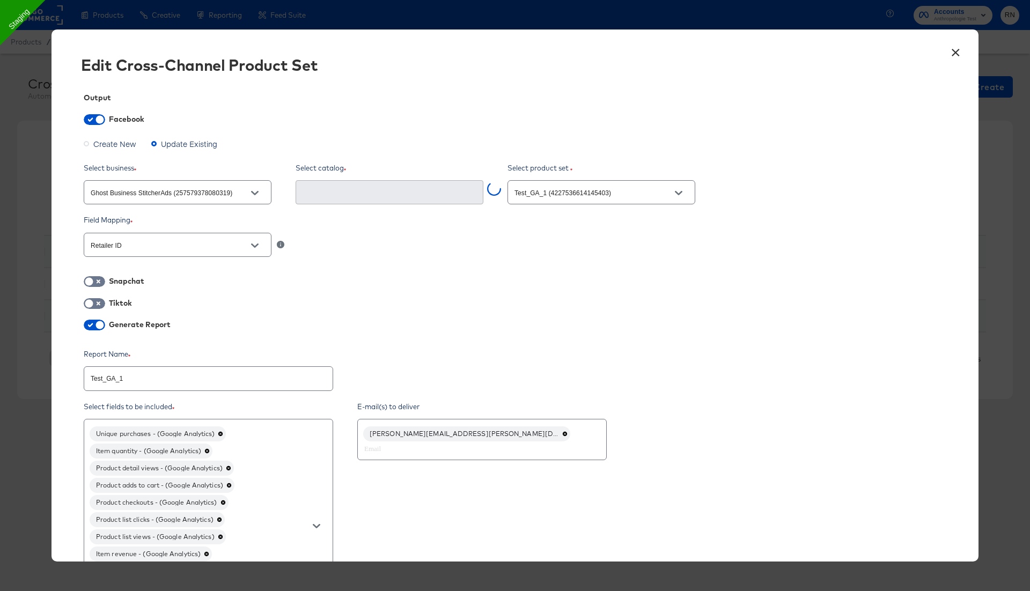
click at [954, 54] on button "×" at bounding box center [955, 49] width 19 height 19
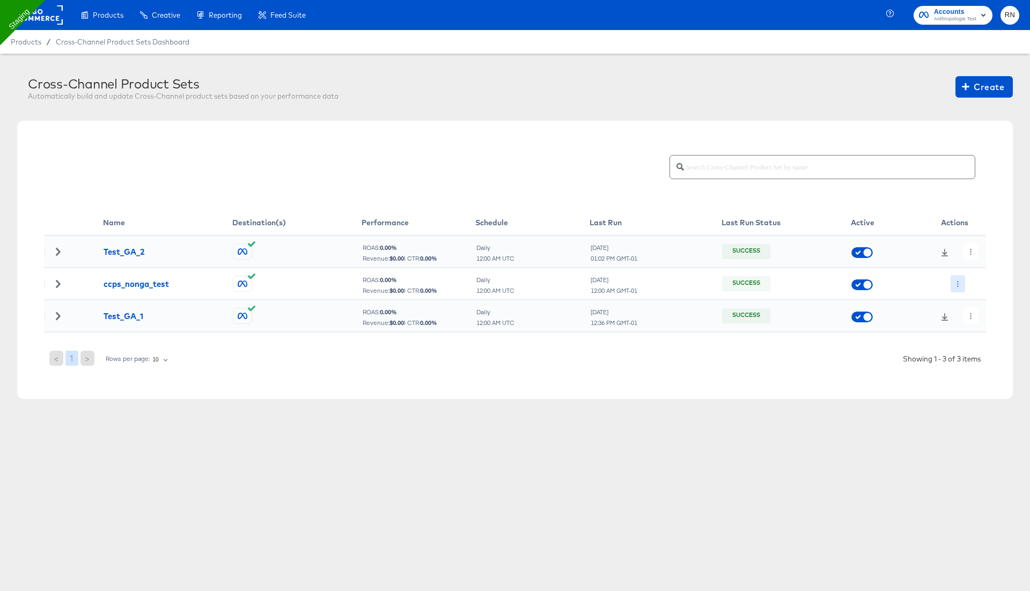
click at [961, 282] on button "button" at bounding box center [958, 283] width 14 height 17
click at [968, 296] on ul "Edit Delete Run Now" at bounding box center [979, 323] width 57 height 62
click at [970, 298] on li "Edit" at bounding box center [979, 305] width 57 height 18
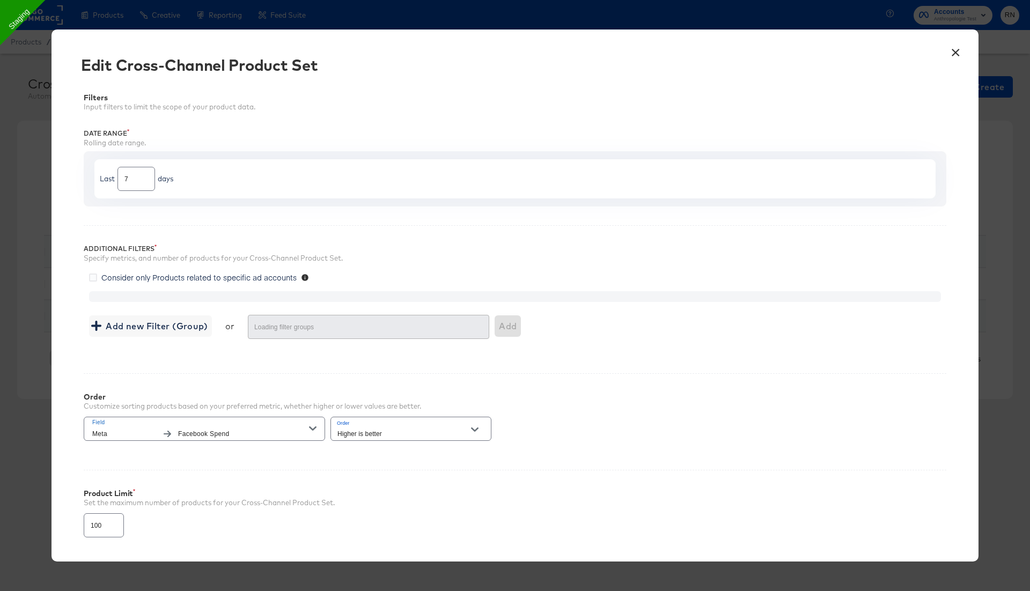
type input "2000"
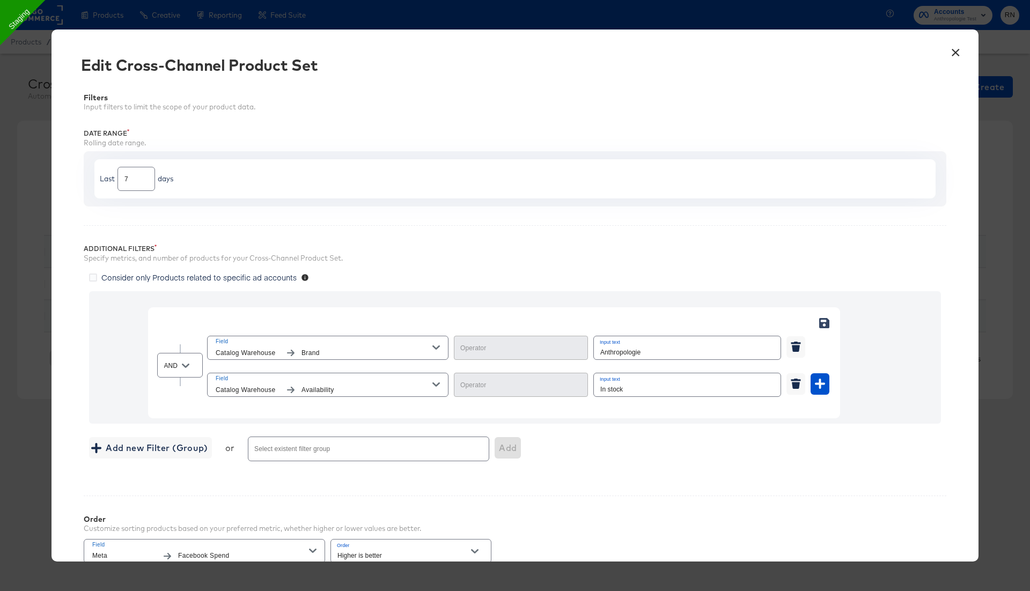
type input "Equal"
click at [362, 352] on span "Brand" at bounding box center [366, 353] width 131 height 11
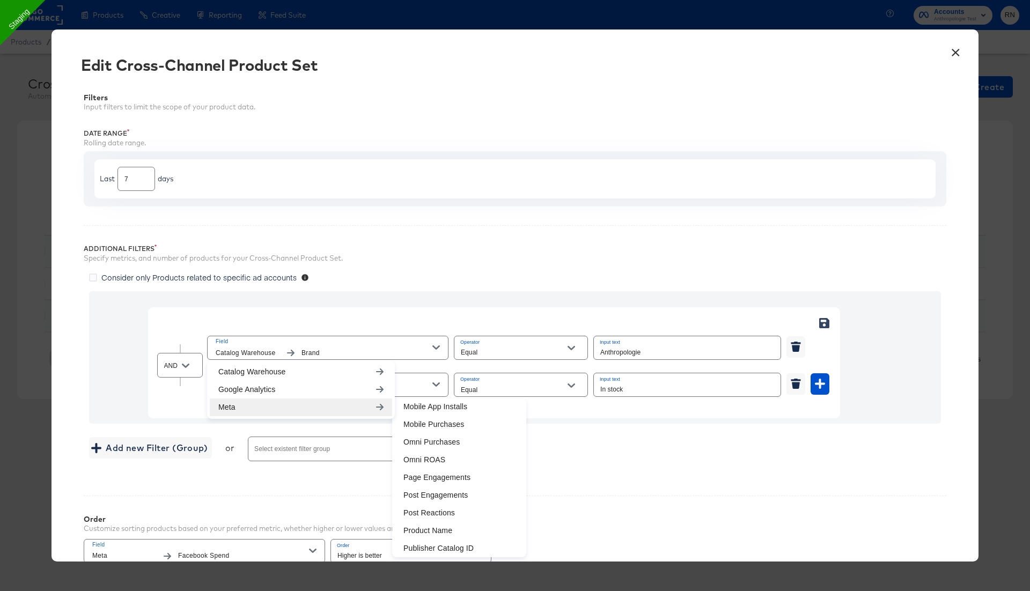
scroll to position [377, 0]
click at [435, 506] on li "Publisher Catalog ID" at bounding box center [459, 511] width 129 height 18
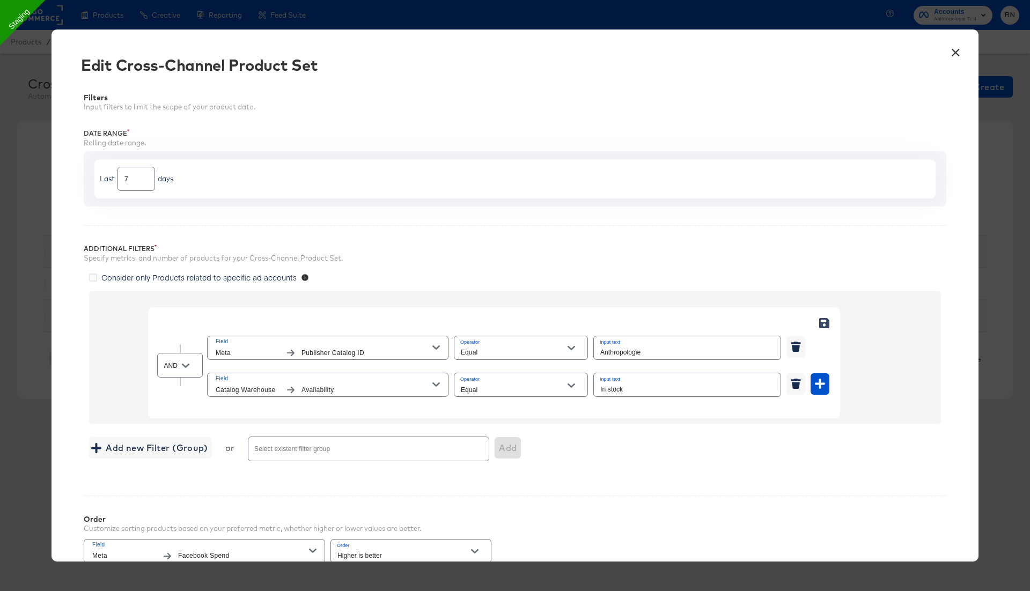
click at [428, 348] on span "Publisher Catalog ID" at bounding box center [366, 353] width 131 height 11
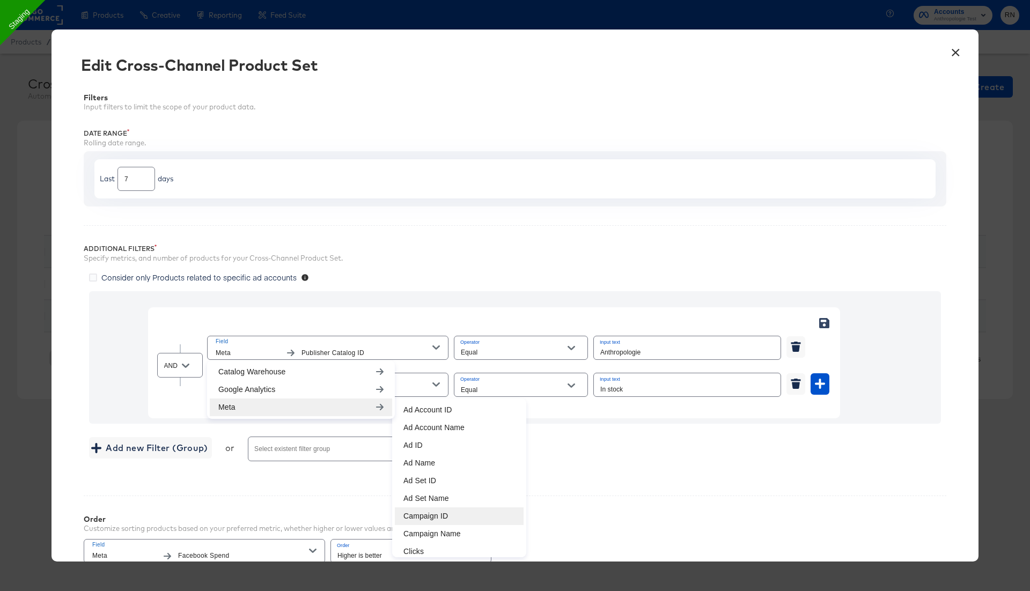
scroll to position [28, 0]
click at [424, 524] on li "Clicks" at bounding box center [459, 524] width 129 height 18
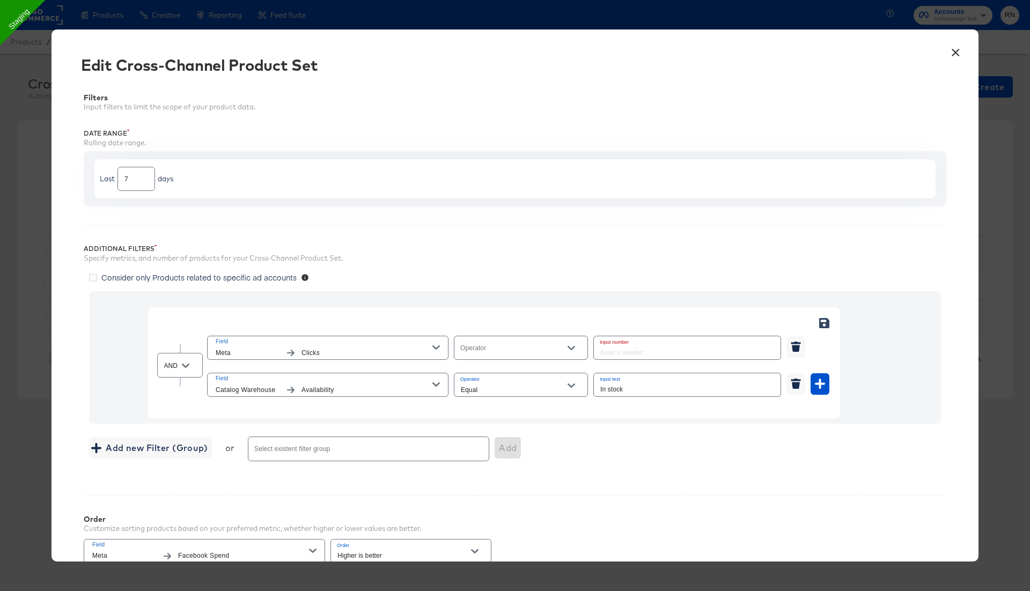
click at [507, 347] on input "Operator" at bounding box center [513, 353] width 108 height 12
click at [502, 411] on li "Greater Than" at bounding box center [521, 407] width 134 height 17
type input "Greater Than"
click at [598, 350] on input "number" at bounding box center [684, 347] width 180 height 23
type input "0"
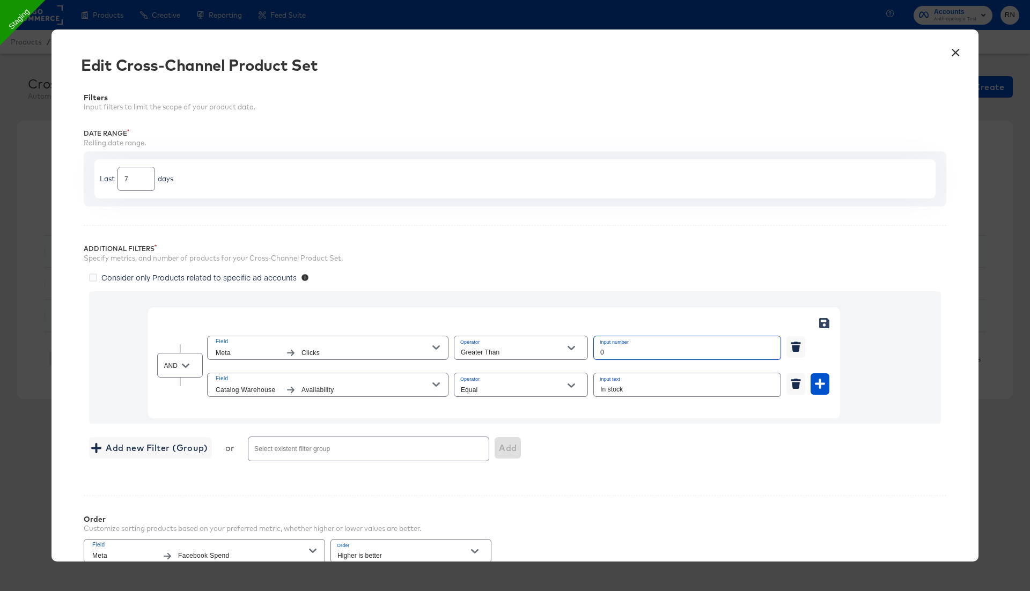
click at [625, 448] on div "Add new Filter (Group) or Select existent filter group Add" at bounding box center [515, 449] width 852 height 28
click at [609, 384] on input "In stock" at bounding box center [687, 384] width 187 height 23
click at [414, 388] on span "Availability" at bounding box center [366, 390] width 131 height 11
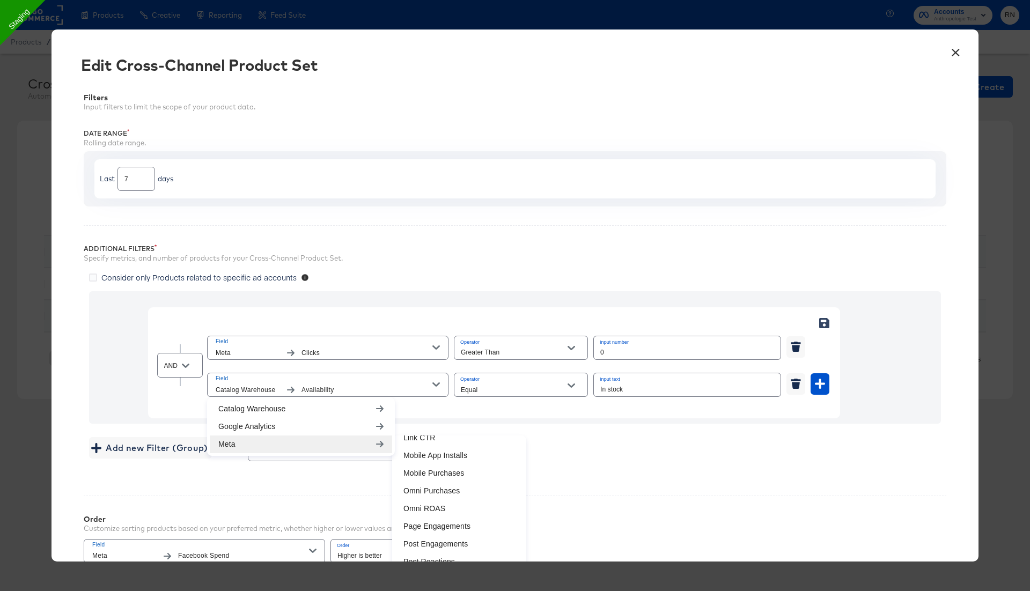
scroll to position [377, 0]
click at [446, 545] on li "Publisher Catalog ID" at bounding box center [459, 548] width 129 height 18
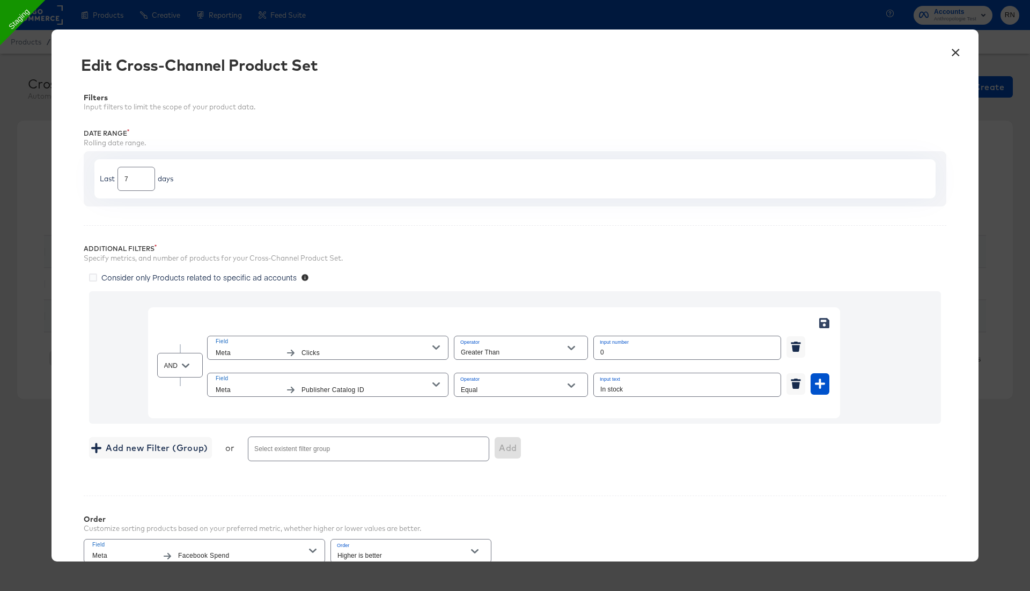
click at [201, 276] on span "Consider only Products related to specific ad accounts" at bounding box center [198, 277] width 195 height 11
click at [0, 0] on input "Consider only Products related to specific ad accounts" at bounding box center [0, 0] width 0 height 0
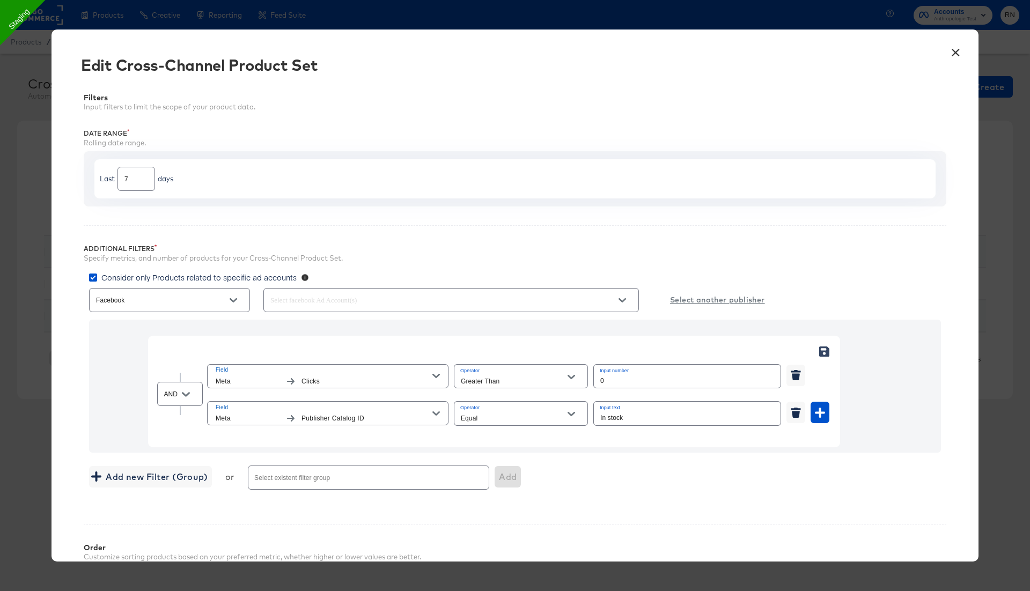
click at [229, 276] on span "Consider only Products related to specific ad accounts" at bounding box center [198, 277] width 195 height 11
click at [0, 0] on input "Consider only Products related to specific ad accounts" at bounding box center [0, 0] width 0 height 0
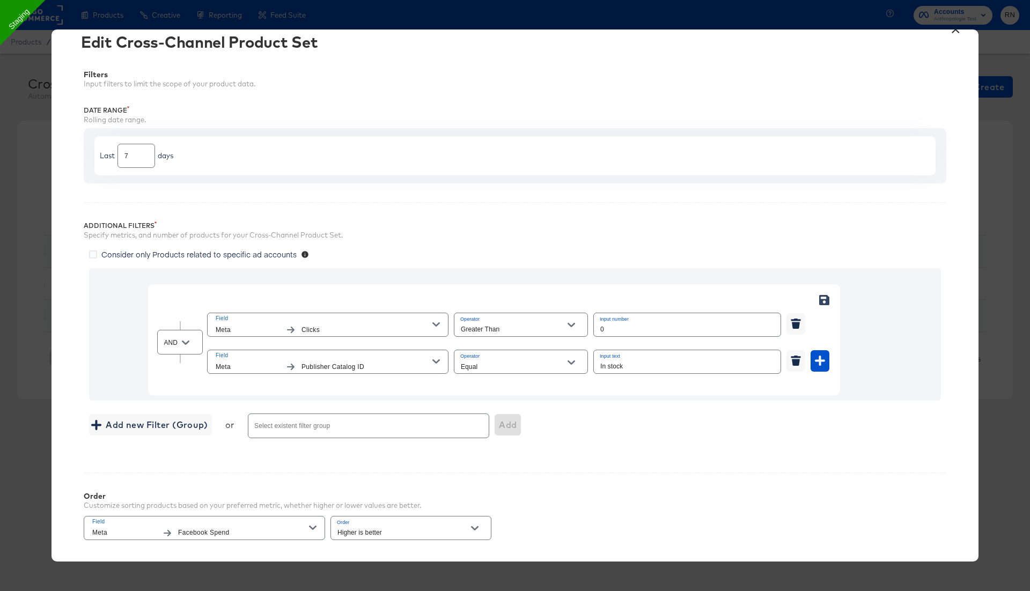
scroll to position [0, 0]
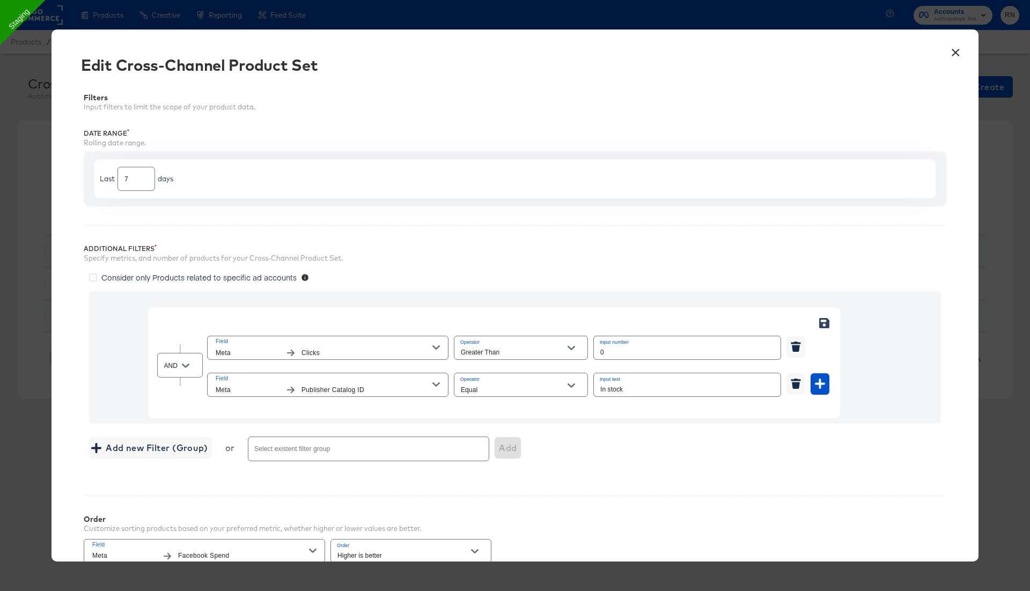
click at [224, 278] on span "Consider only Products related to specific ad accounts" at bounding box center [198, 277] width 195 height 11
click at [0, 0] on input "Consider only Products related to specific ad accounts" at bounding box center [0, 0] width 0 height 0
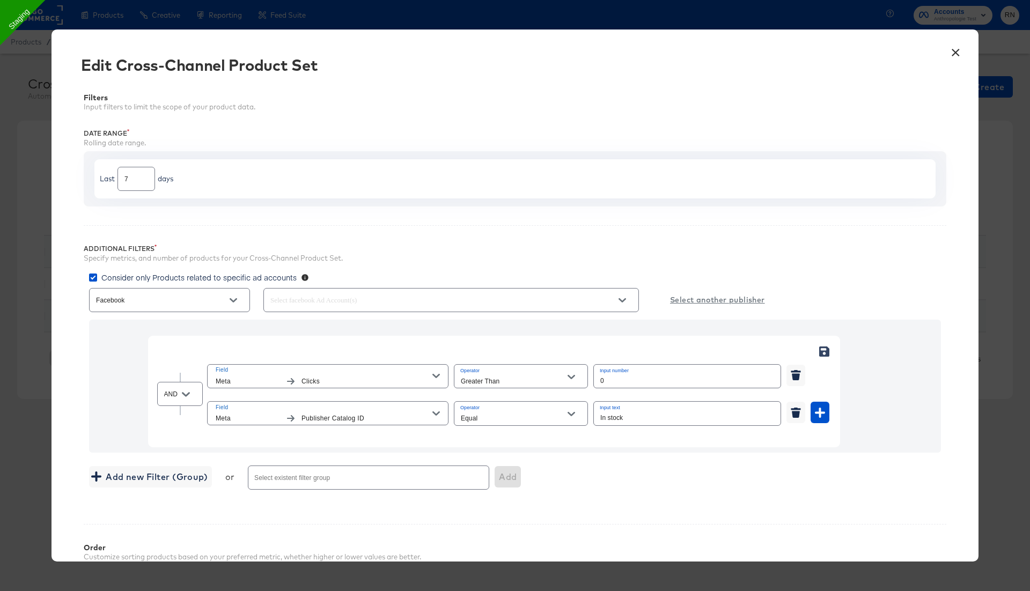
click at [305, 292] on div at bounding box center [451, 300] width 376 height 24
click at [310, 307] on div at bounding box center [451, 300] width 376 height 24
click at [320, 307] on div at bounding box center [451, 300] width 376 height 24
click at [333, 296] on input "text" at bounding box center [435, 301] width 335 height 12
click at [326, 323] on span "SELECT ALL" at bounding box center [306, 325] width 45 height 11
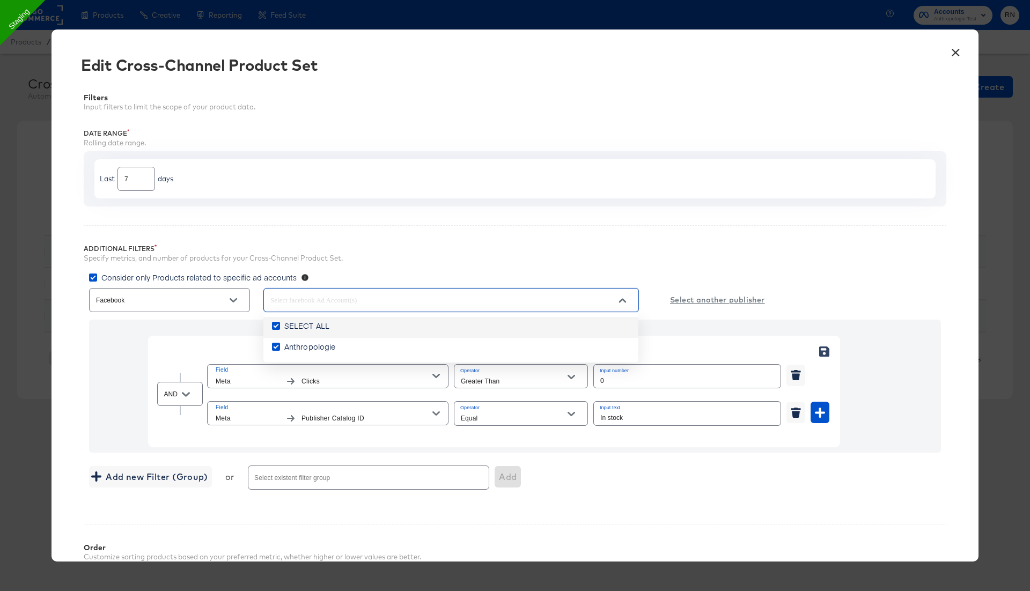
click at [0, 0] on input "SELECT ALL" at bounding box center [0, 0] width 0 height 0
click at [453, 230] on div "Additional Filters Specify metrics, and number of products for your Cross-Chann…" at bounding box center [515, 365] width 863 height 280
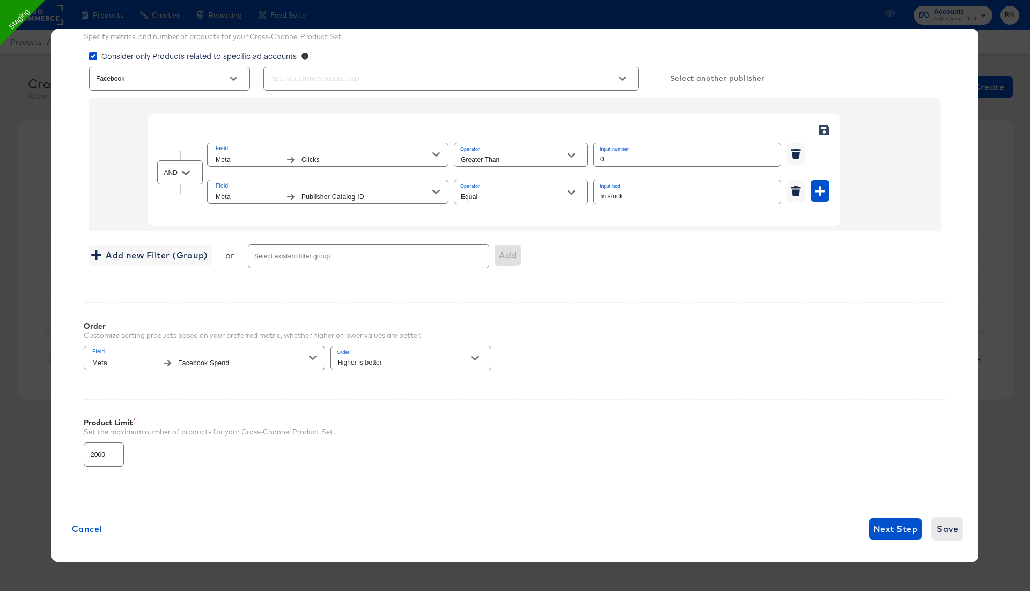
click at [937, 531] on span "Save" at bounding box center [947, 528] width 21 height 15
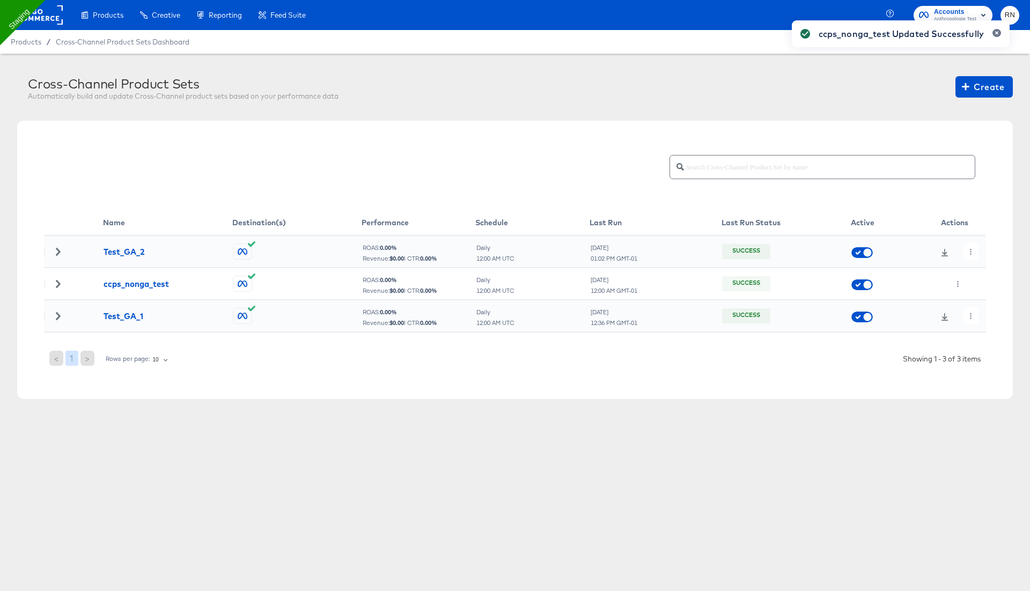
click at [963, 275] on div "ccps_nonga_test Updated Successfully" at bounding box center [900, 276] width 239 height 533
click at [958, 281] on div "ccps_nonga_test Updated Successfully" at bounding box center [900, 276] width 239 height 533
click at [957, 284] on icon "button" at bounding box center [958, 284] width 6 height 6
click at [964, 301] on icon at bounding box center [963, 305] width 8 height 8
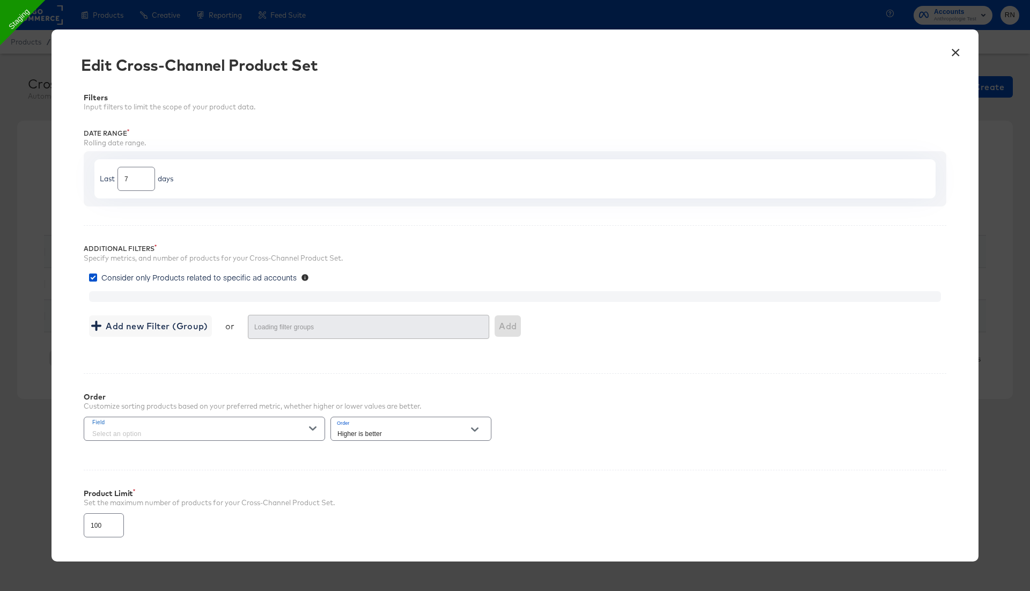
type input "2000"
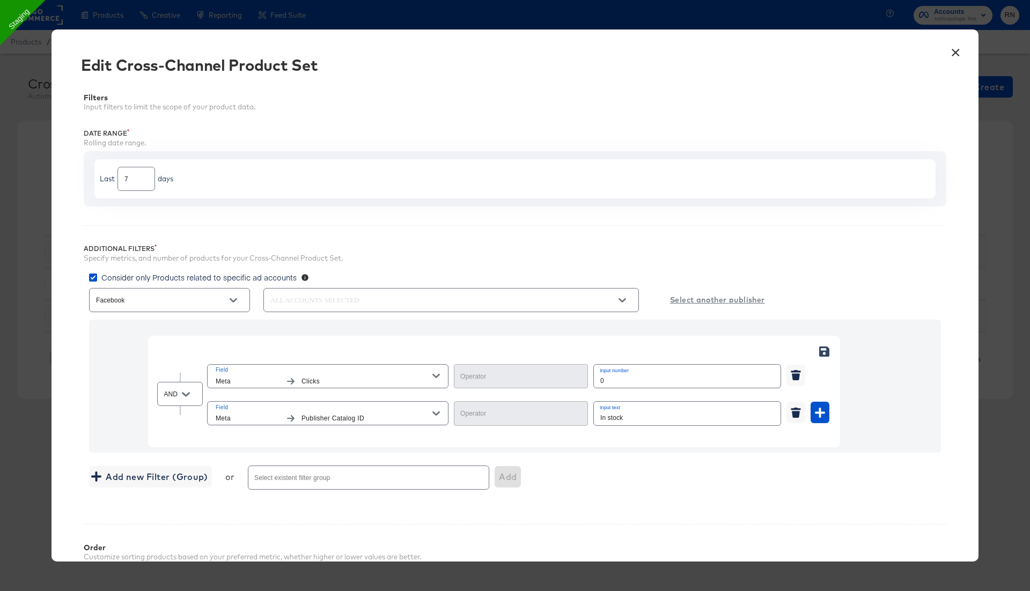
type input "Greater Than"
type input "Equal"
click at [615, 415] on input "In stock" at bounding box center [687, 413] width 187 height 23
paste input "191321664900863"
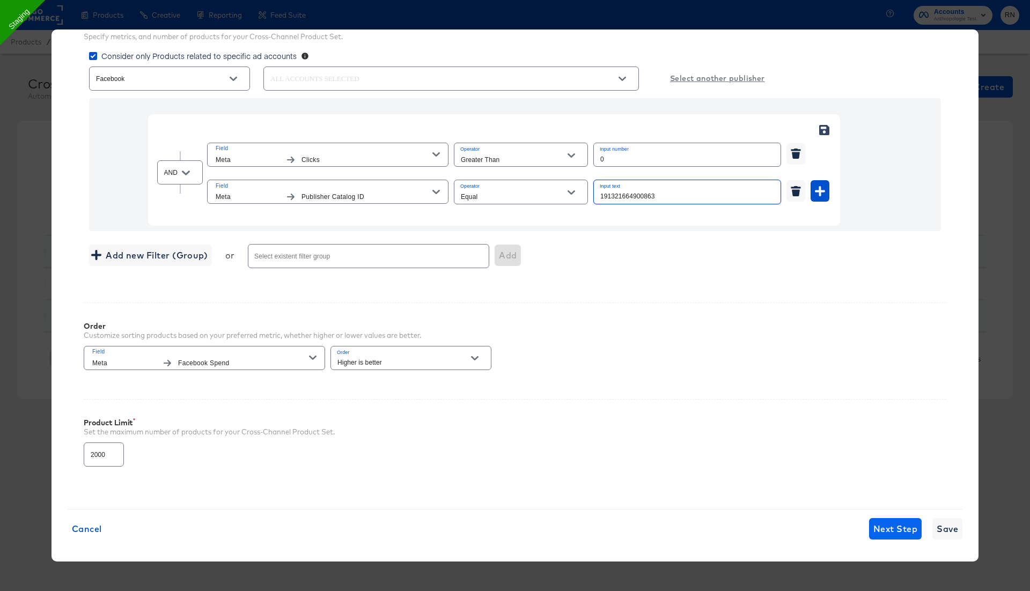
type input "191321664900863"
click at [897, 529] on span "Next Step" at bounding box center [895, 528] width 44 height 15
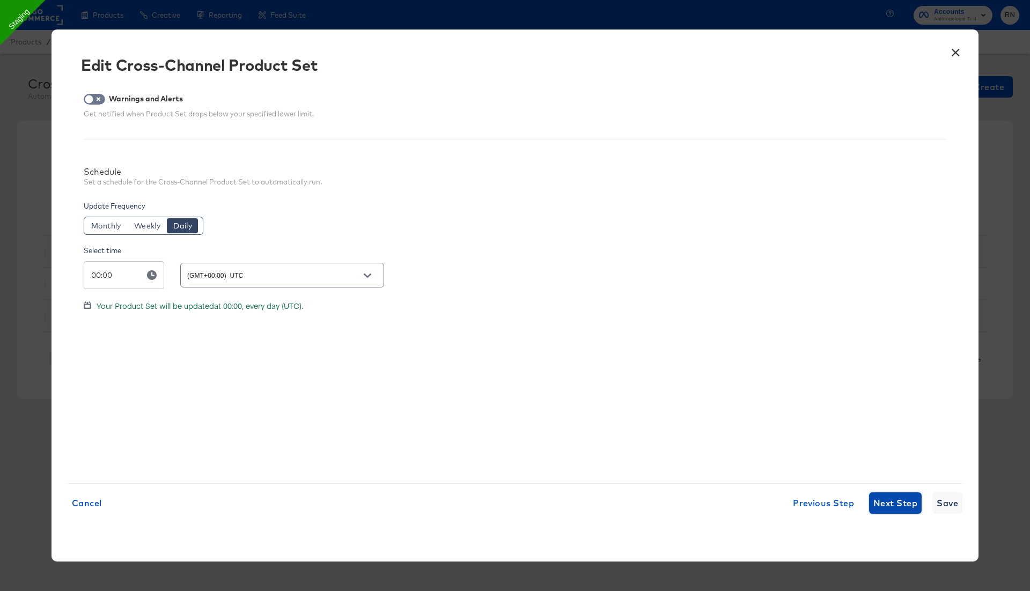
click at [896, 499] on span "Next Step" at bounding box center [895, 503] width 44 height 15
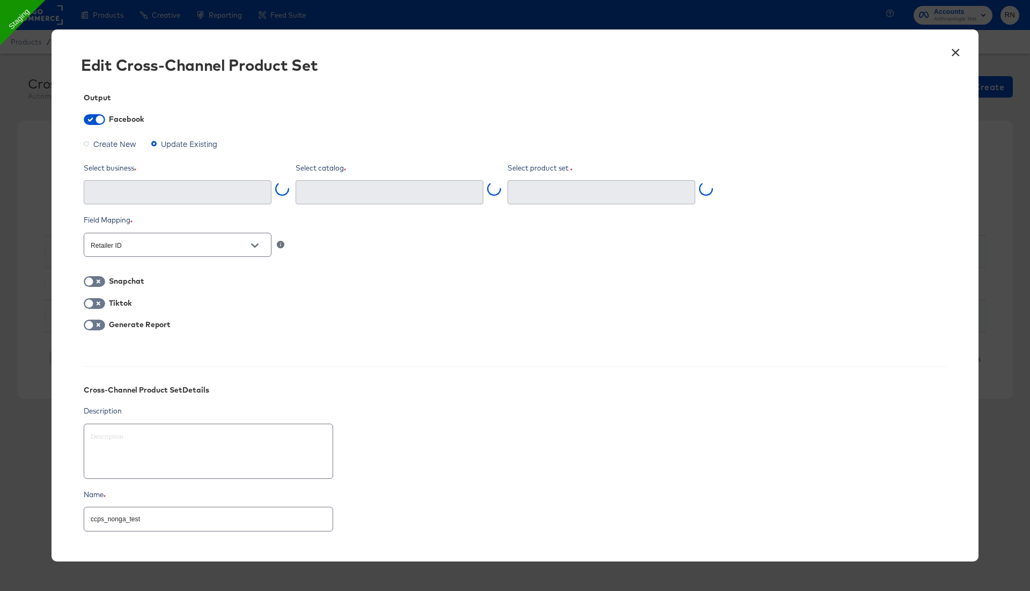
type input "Ghost Business StitcherAds (257579378080319)"
type input "ccps_nonga_test (767698599240266)"
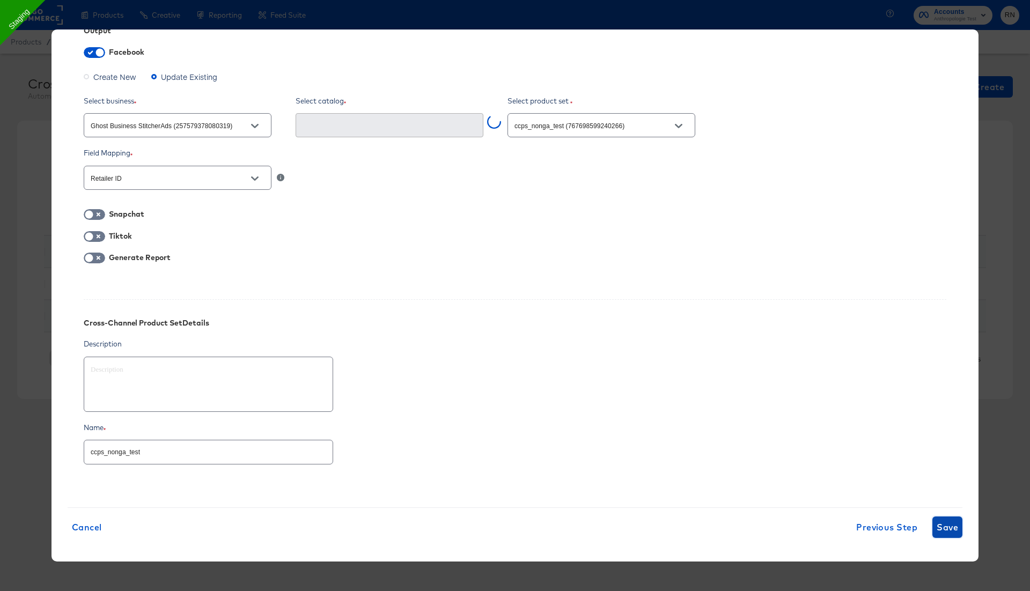
click at [934, 522] on button "Save" at bounding box center [947, 527] width 30 height 21
type textarea "x"
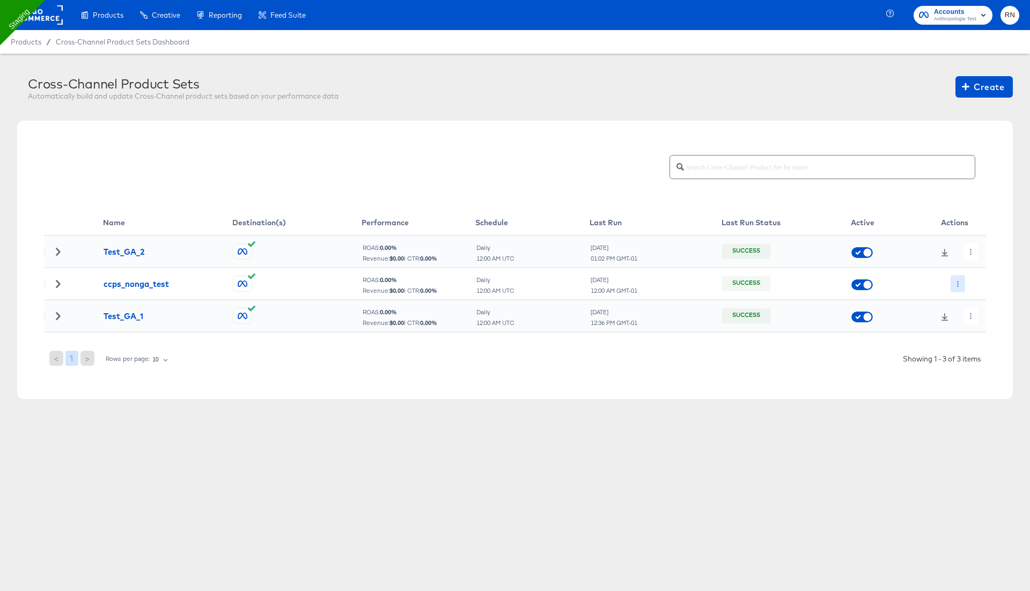
click at [956, 283] on icon "button" at bounding box center [958, 284] width 6 height 6
click at [969, 342] on li "Run Now" at bounding box center [979, 341] width 57 height 18
click at [973, 315] on icon "button" at bounding box center [971, 316] width 6 height 6
click at [974, 333] on icon at bounding box center [974, 337] width 8 height 8
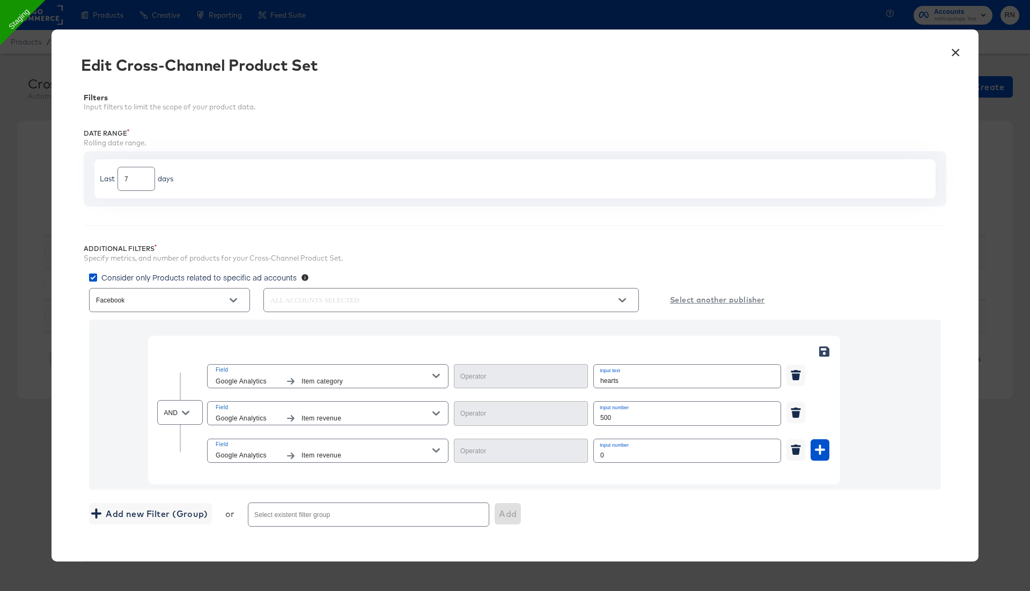
type input "Less Than"
type input "Greater Than"
type input "Equal"
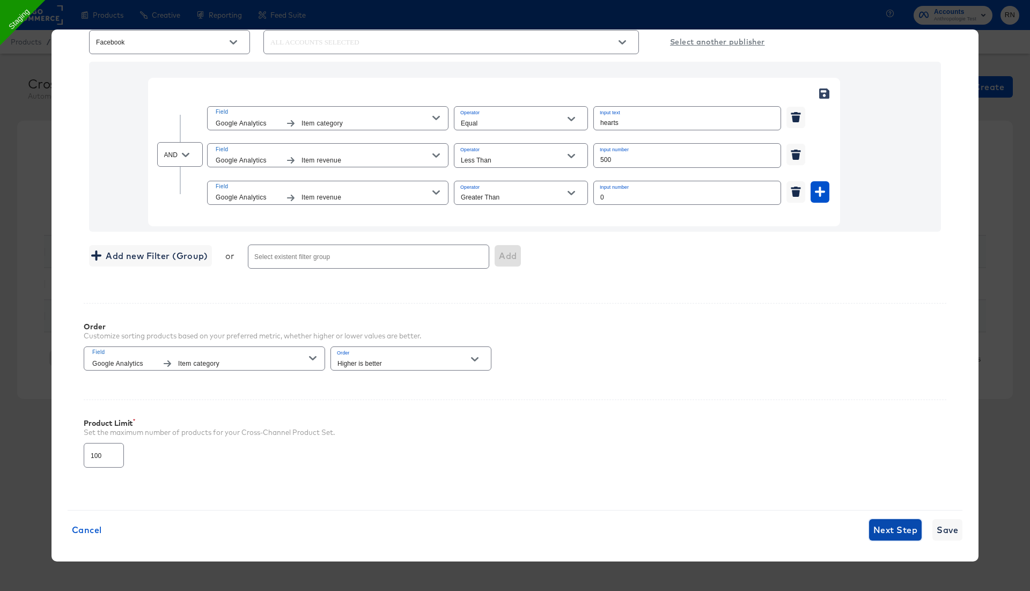
click at [891, 522] on span "Next Step" at bounding box center [895, 529] width 44 height 15
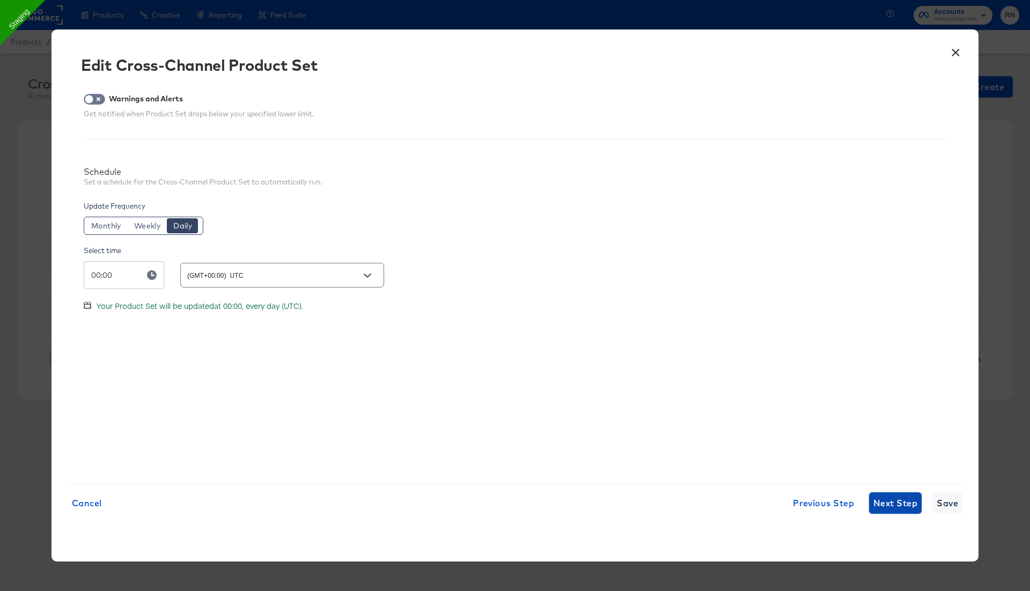
scroll to position [0, 0]
click at [895, 500] on span "Next Step" at bounding box center [895, 503] width 44 height 15
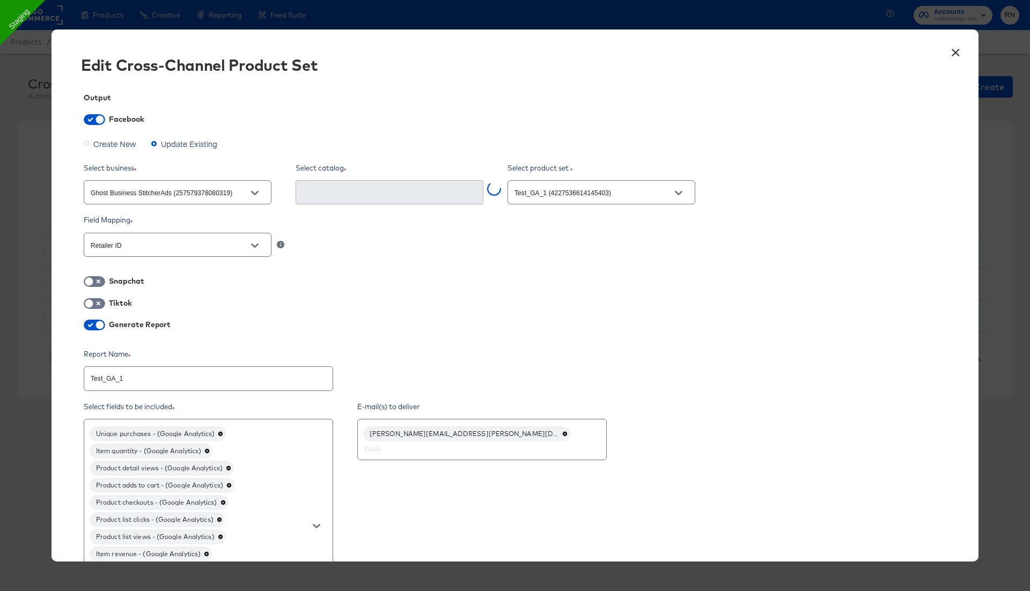
click at [954, 53] on button "×" at bounding box center [955, 49] width 19 height 19
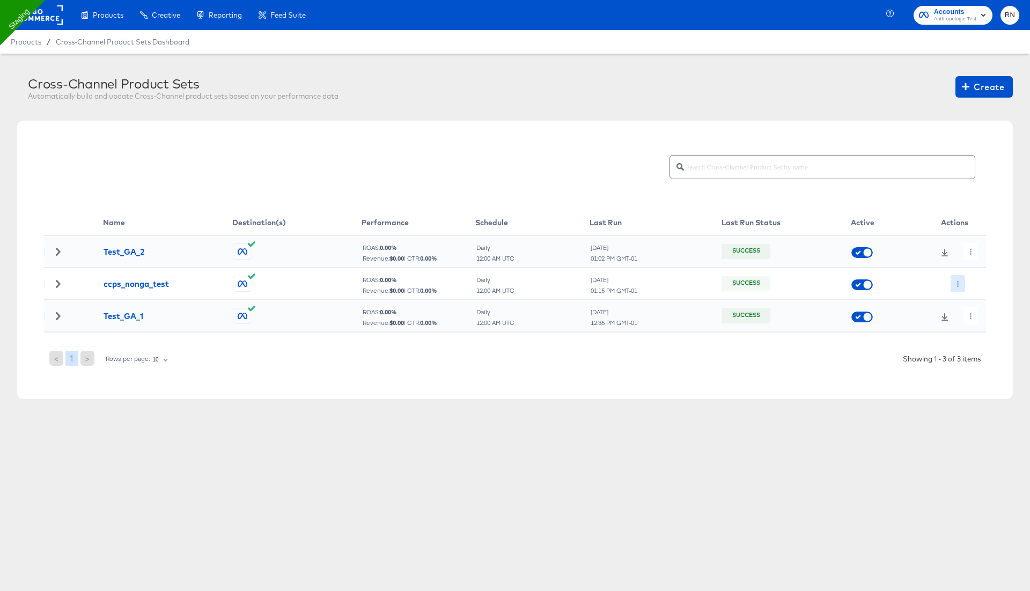
click at [962, 287] on button "button" at bounding box center [958, 283] width 14 height 17
click at [975, 300] on li "Edit" at bounding box center [979, 305] width 57 height 18
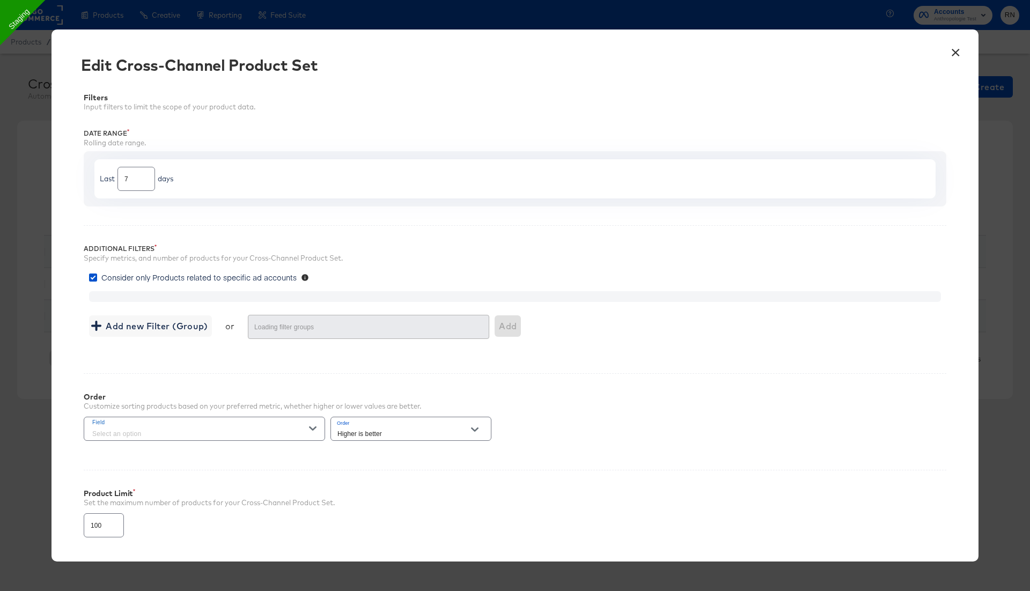
type input "2000"
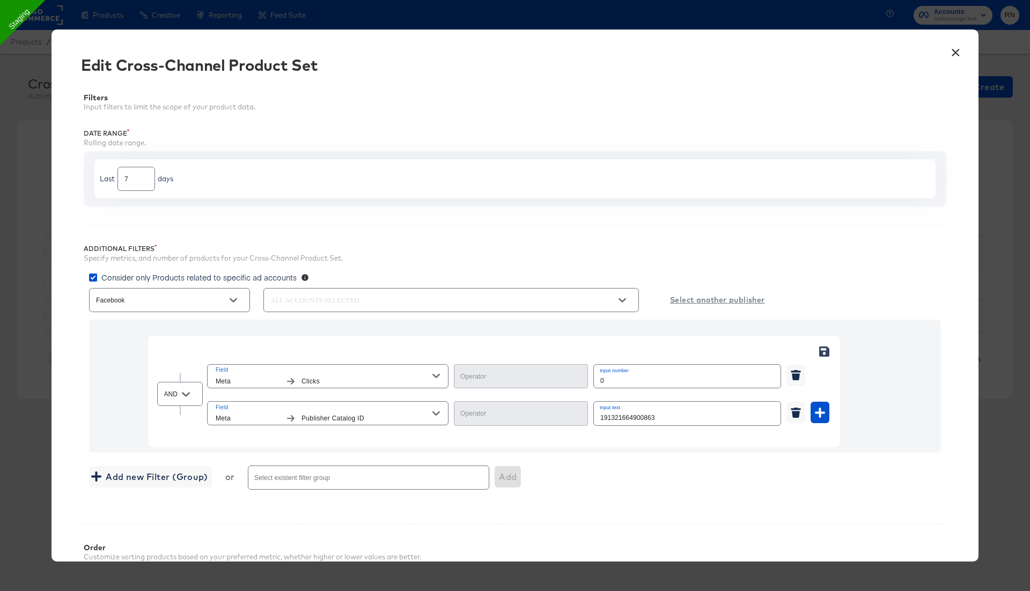
type input "Greater Than"
type input "Equal"
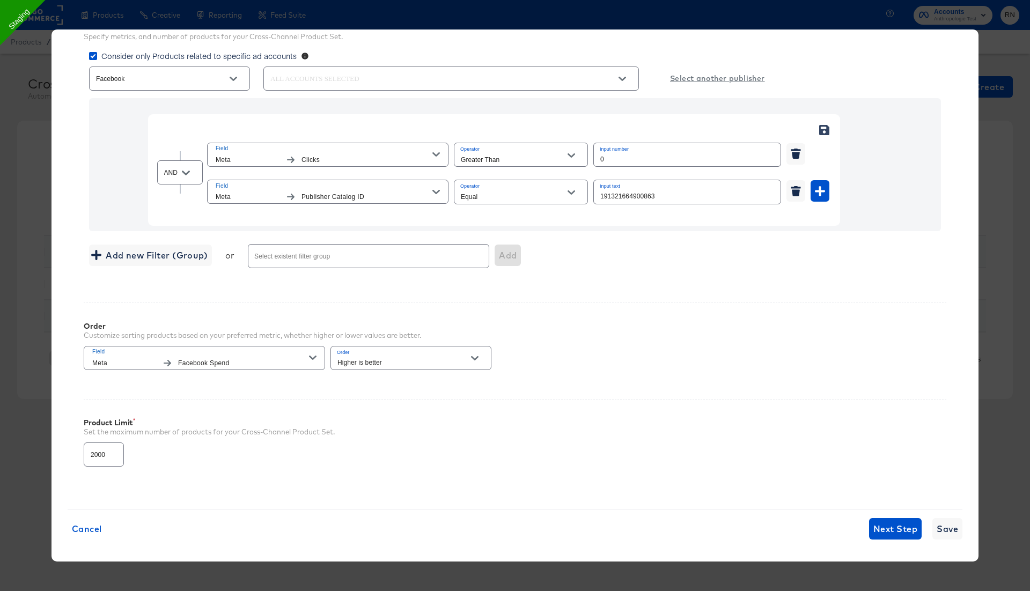
click at [90, 453] on input "2000" at bounding box center [103, 450] width 39 height 23
type input "4000"
drag, startPoint x: 950, startPoint y: 523, endPoint x: 835, endPoint y: 341, distance: 215.2
click at [836, 341] on div "× Edit Cross-Channel Product Set Filters Input filters to limit the scope of yo…" at bounding box center [514, 296] width 927 height 532
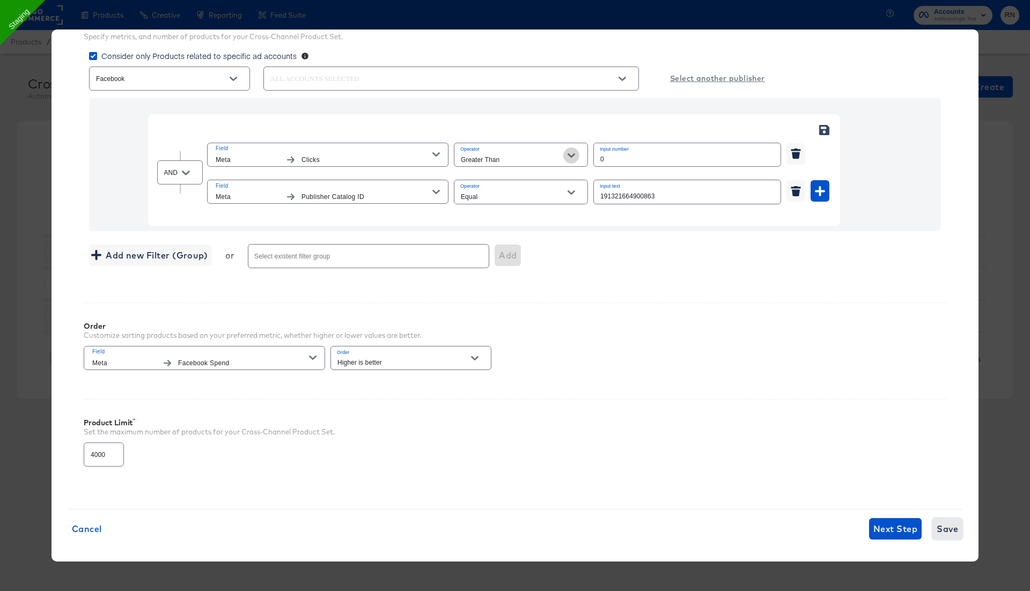
click at [570, 152] on icon "Open" at bounding box center [572, 156] width 8 height 8
click at [519, 244] on li "Greater Than or Equal" at bounding box center [521, 247] width 134 height 17
type input "Greater Than or Equal"
drag, startPoint x: 612, startPoint y: 160, endPoint x: 546, endPoint y: 159, distance: 66.0
click at [546, 159] on div "Field Meta Clicks Operator Greater Than or Equal Input number 0" at bounding box center [518, 155] width 622 height 28
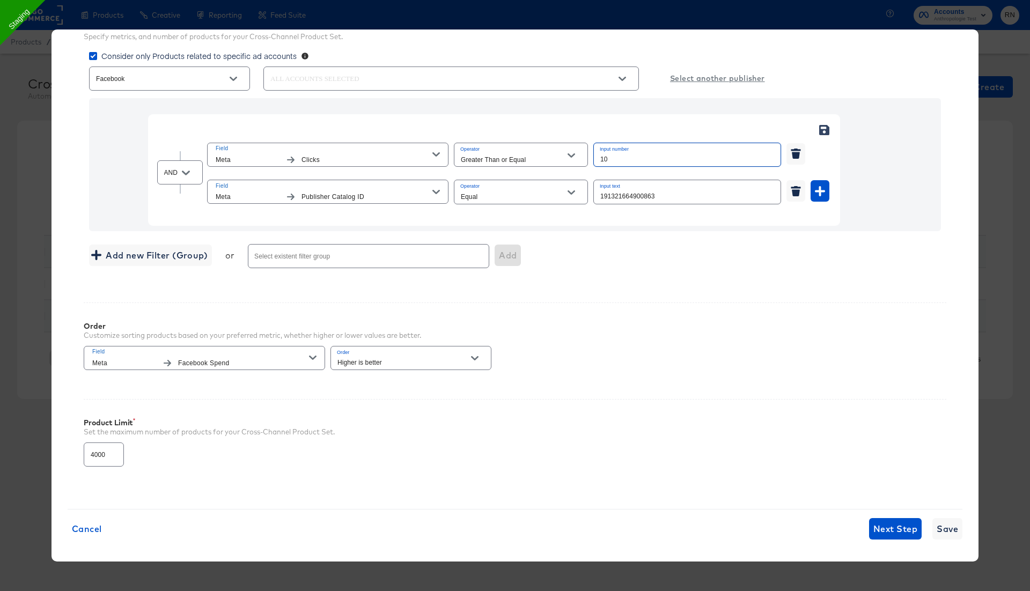
type input "1"
type input "500"
click at [943, 523] on span "Save" at bounding box center [947, 528] width 21 height 15
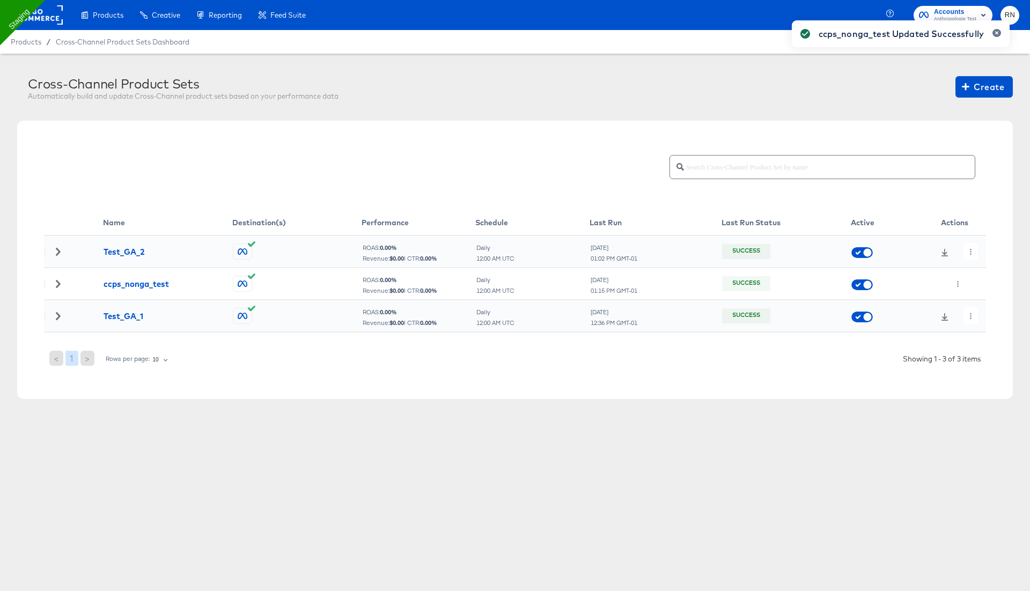
click at [953, 281] on div "ccps_nonga_test Updated Successfully" at bounding box center [900, 276] width 239 height 533
click at [957, 283] on icon "button" at bounding box center [958, 284] width 2 height 6
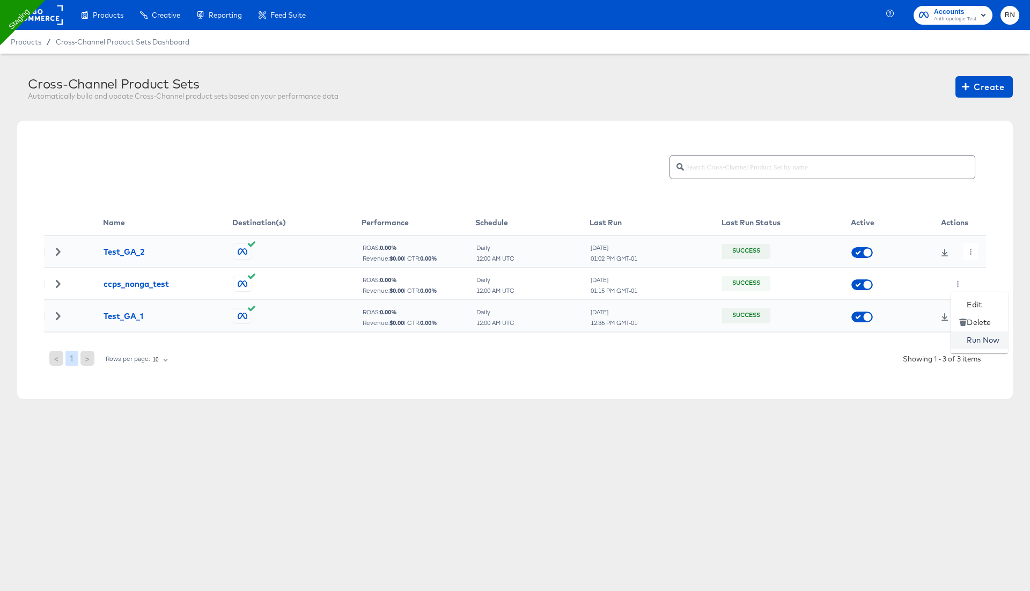
click at [976, 345] on li "Run Now" at bounding box center [979, 341] width 57 height 18
click at [960, 279] on button "button" at bounding box center [958, 283] width 14 height 17
click at [967, 296] on ul "Edit Delete Run Now" at bounding box center [979, 323] width 57 height 62
click at [967, 299] on li "Edit" at bounding box center [979, 305] width 57 height 18
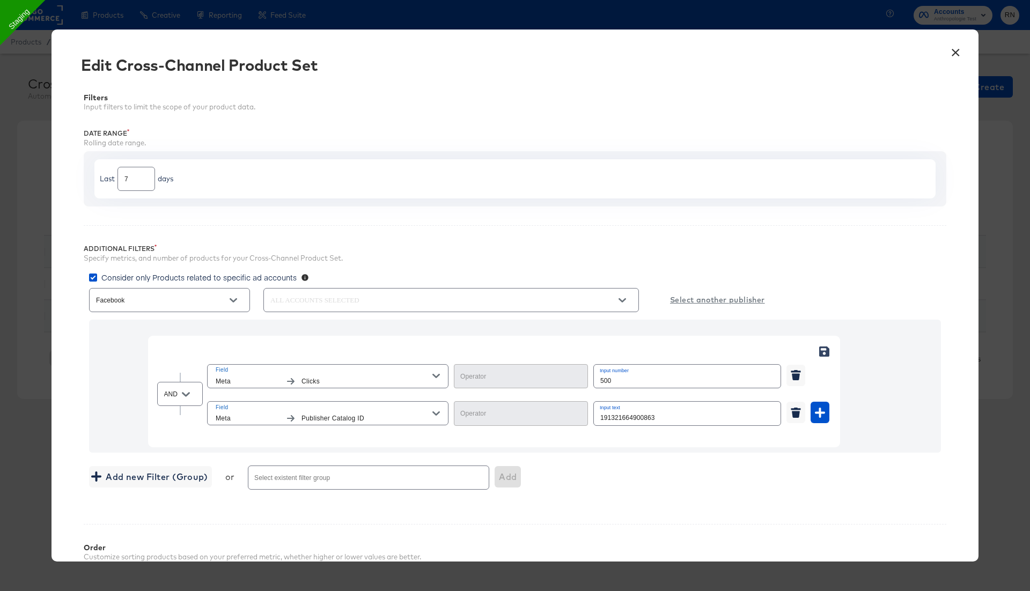
type input "Greater Than or Equal"
type input "Equal"
drag, startPoint x: 956, startPoint y: 50, endPoint x: 923, endPoint y: 48, distance: 33.4
click at [950, 48] on button "×" at bounding box center [955, 49] width 19 height 19
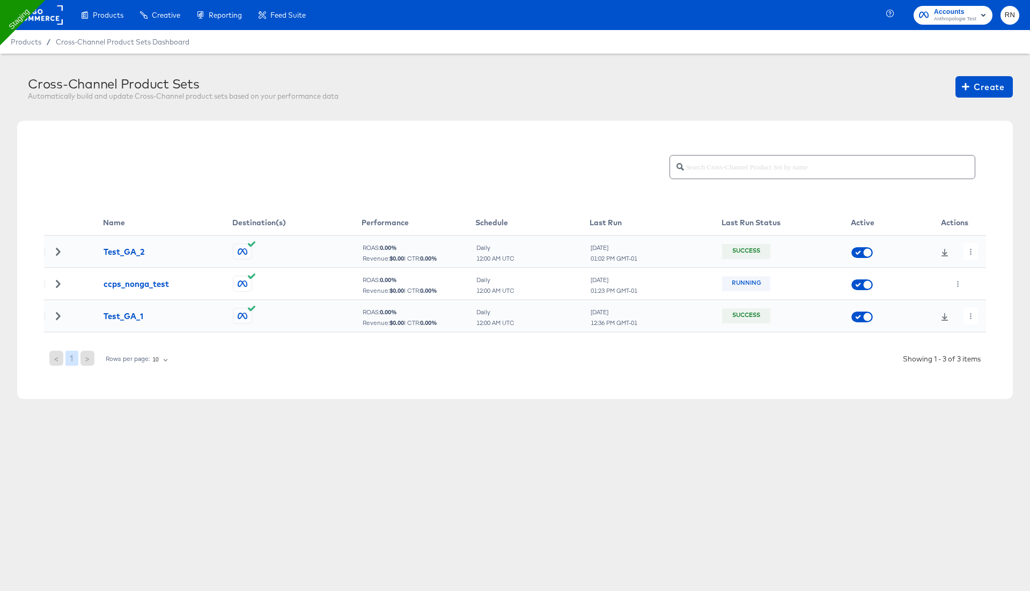
click at [54, 284] on icon at bounding box center [58, 284] width 8 height 8
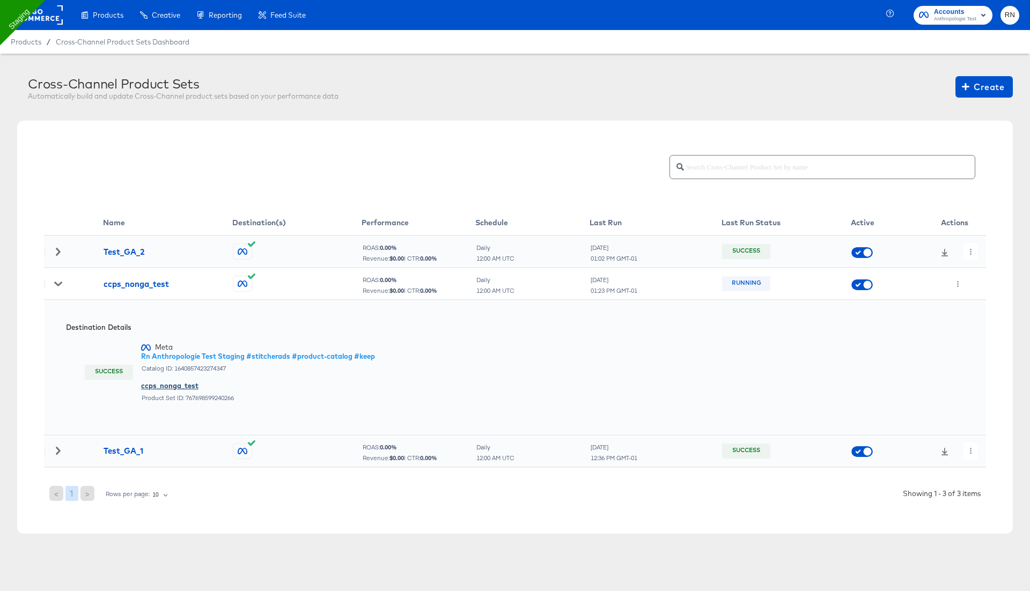
click at [164, 386] on div "ccps_nonga_test" at bounding box center [258, 386] width 234 height 10
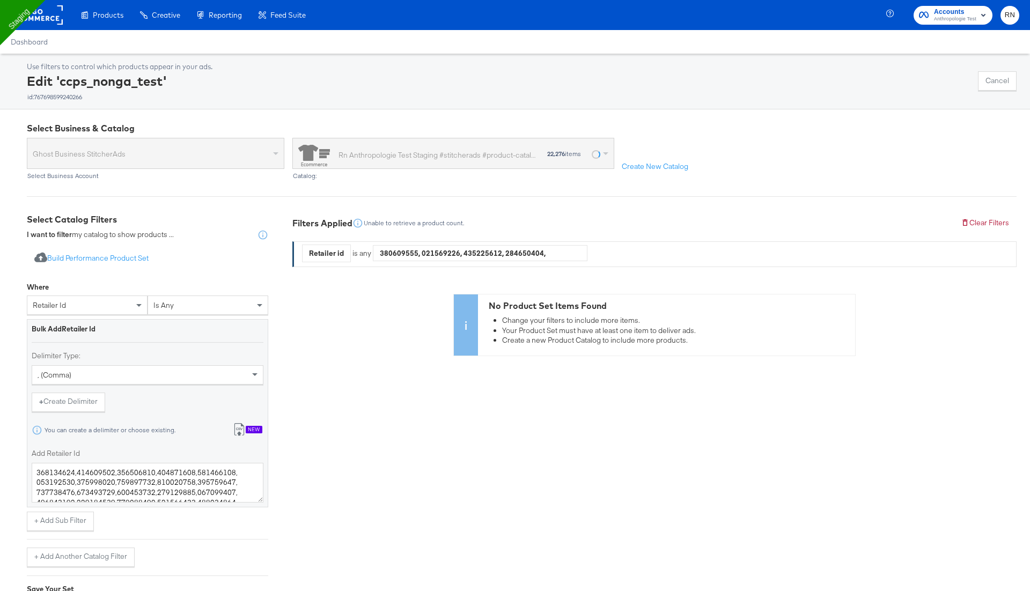
click at [522, 255] on div at bounding box center [480, 253] width 214 height 16
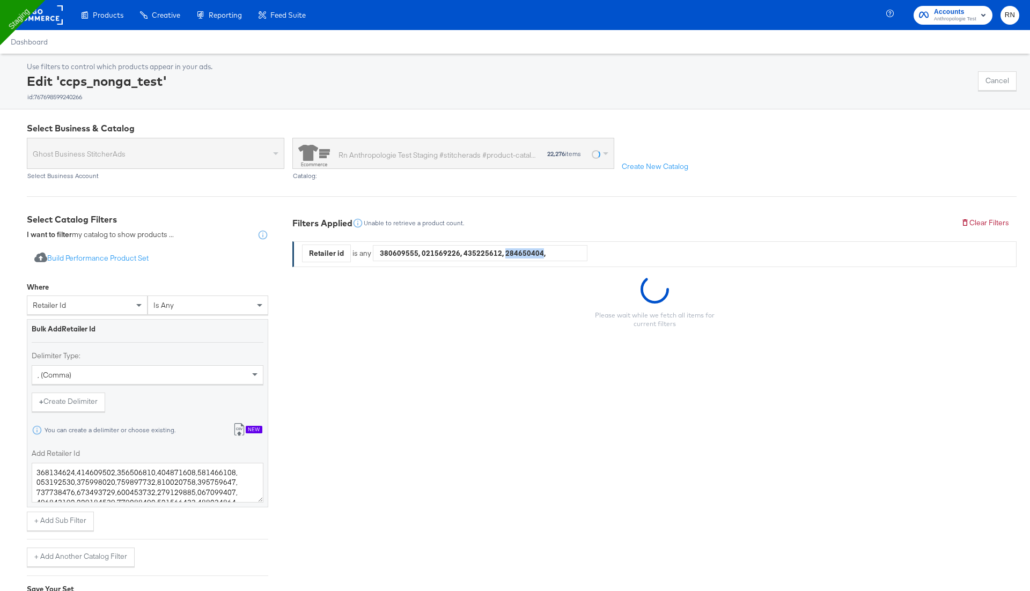
click at [522, 255] on div at bounding box center [480, 253] width 214 height 16
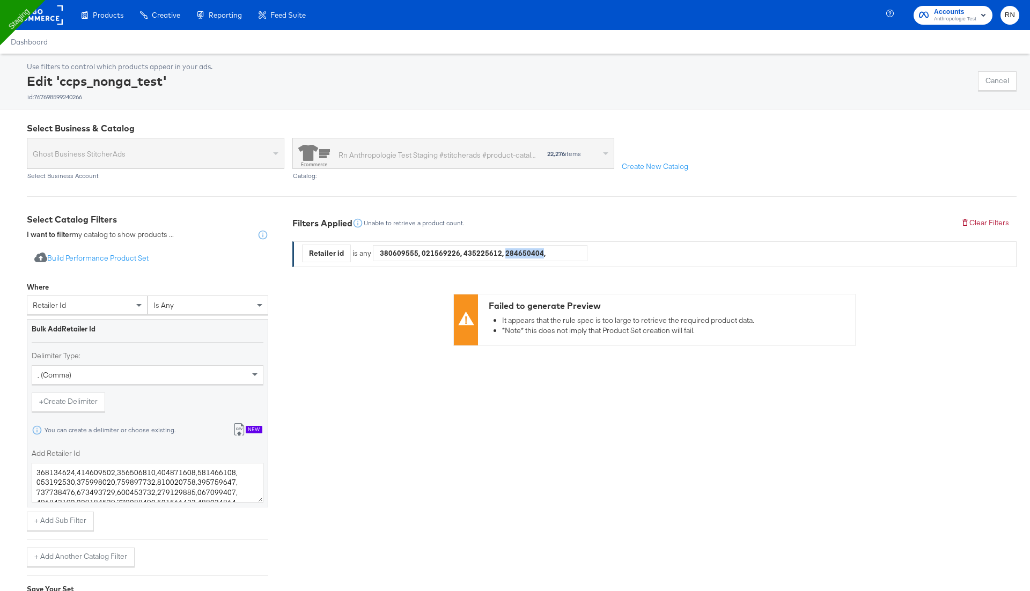
copy div "100739051"
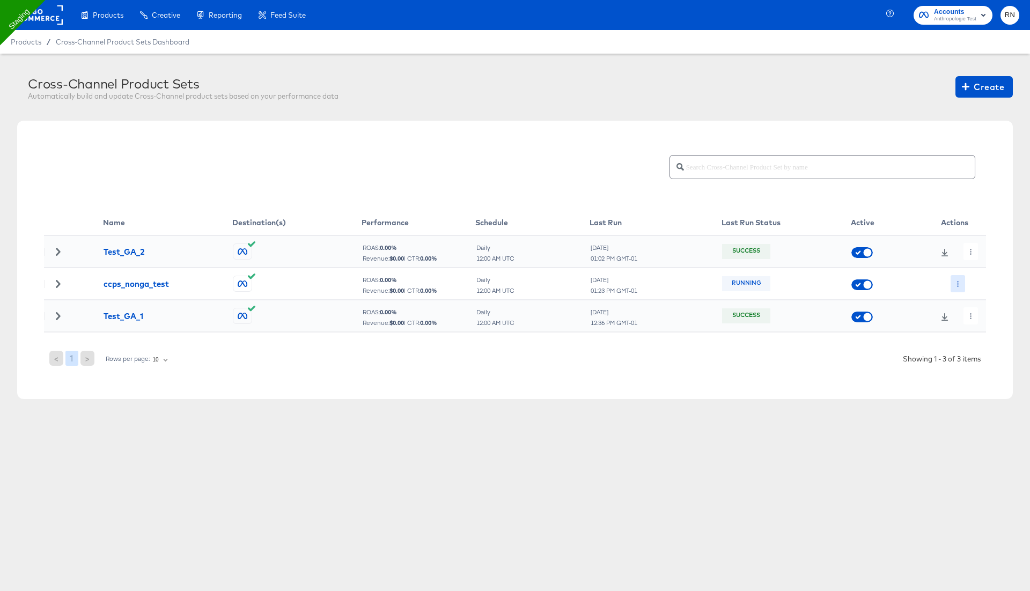
click at [962, 283] on button "button" at bounding box center [958, 283] width 14 height 17
click at [971, 302] on li "Edit" at bounding box center [979, 305] width 57 height 18
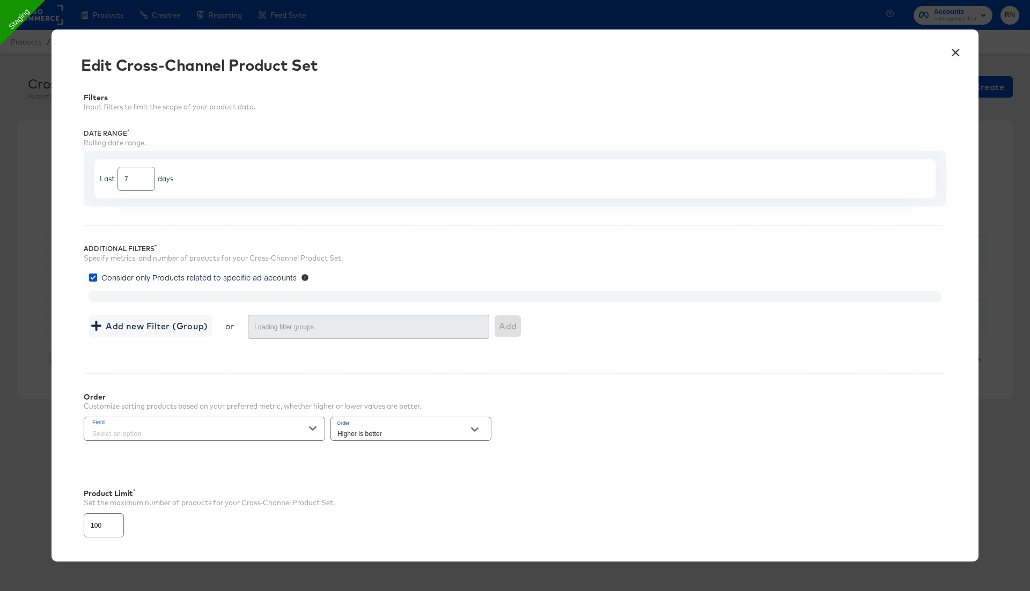
type input "4000"
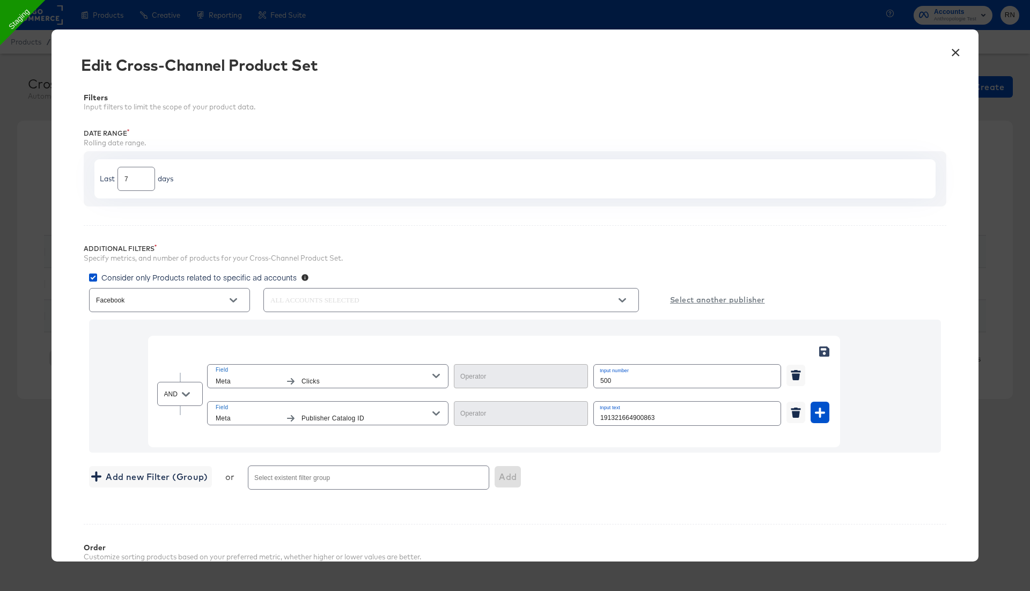
type input "Greater Than or Equal"
type input "Equal"
click at [956, 51] on button "×" at bounding box center [955, 49] width 19 height 19
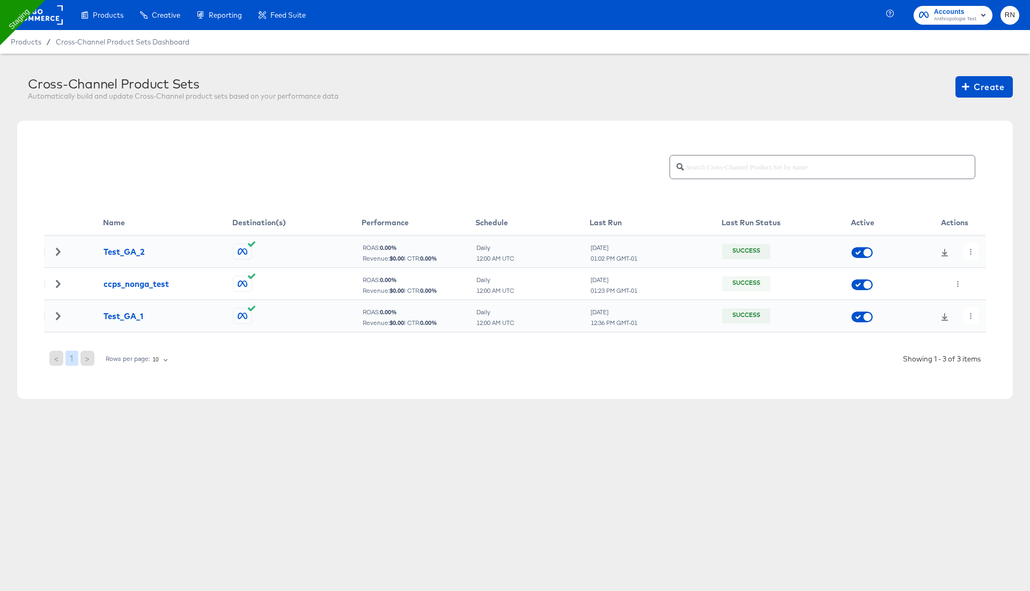
click at [61, 283] on icon at bounding box center [58, 284] width 8 height 8
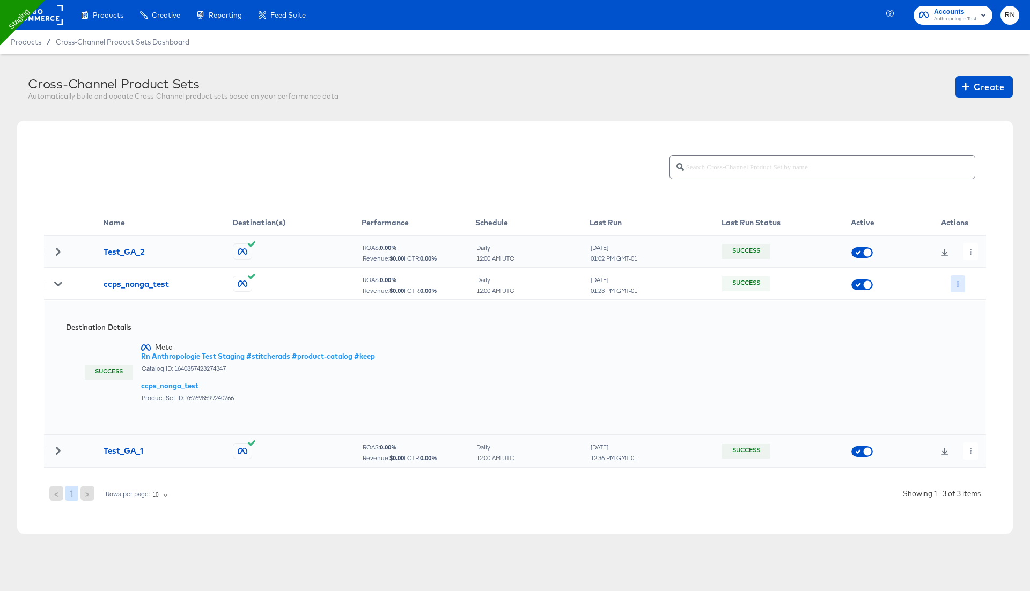
click at [960, 281] on icon "button" at bounding box center [958, 284] width 6 height 6
click at [969, 306] on li "Edit" at bounding box center [979, 305] width 57 height 18
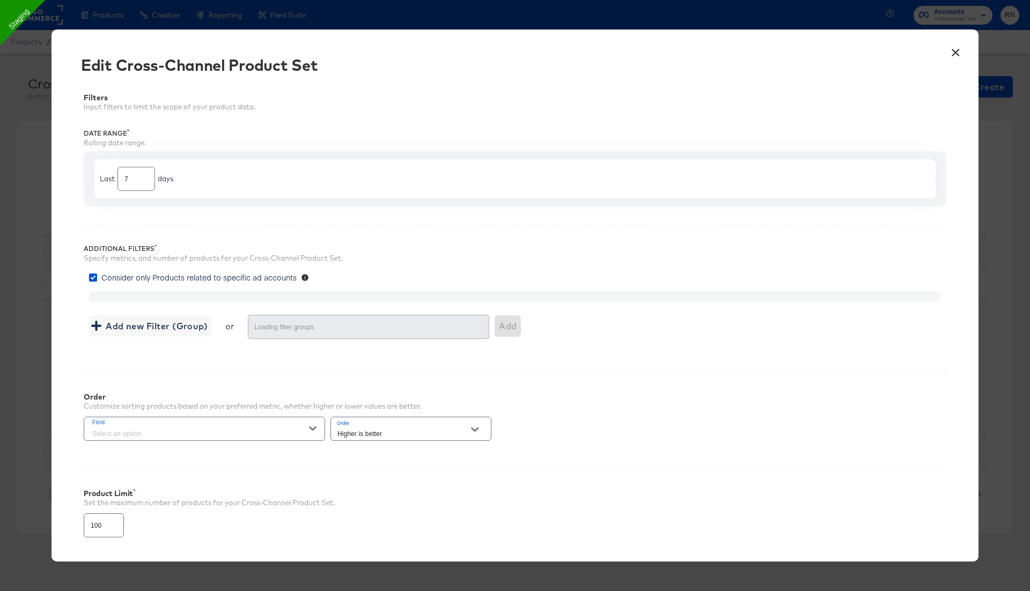
type input "4000"
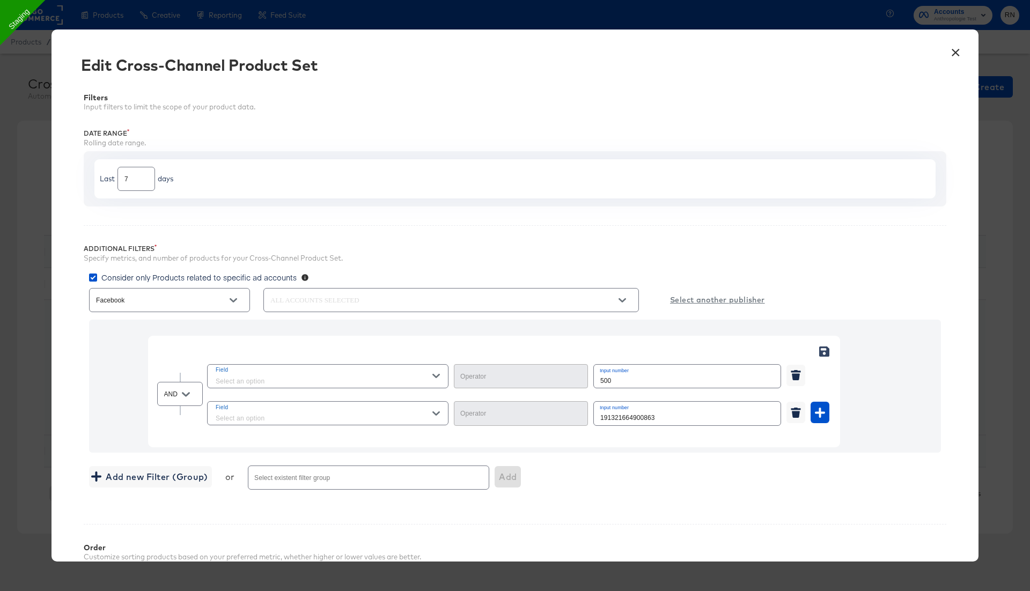
type input "Greater Than or Equal"
type input "Equal"
click at [959, 56] on button "×" at bounding box center [955, 49] width 19 height 19
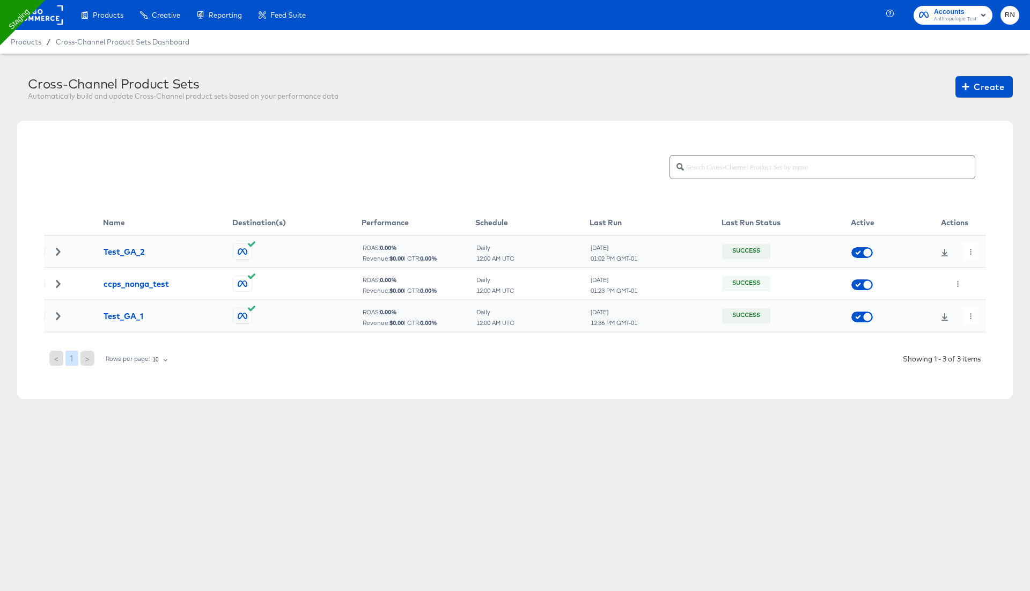
click at [53, 16] on rect at bounding box center [37, 14] width 49 height 19
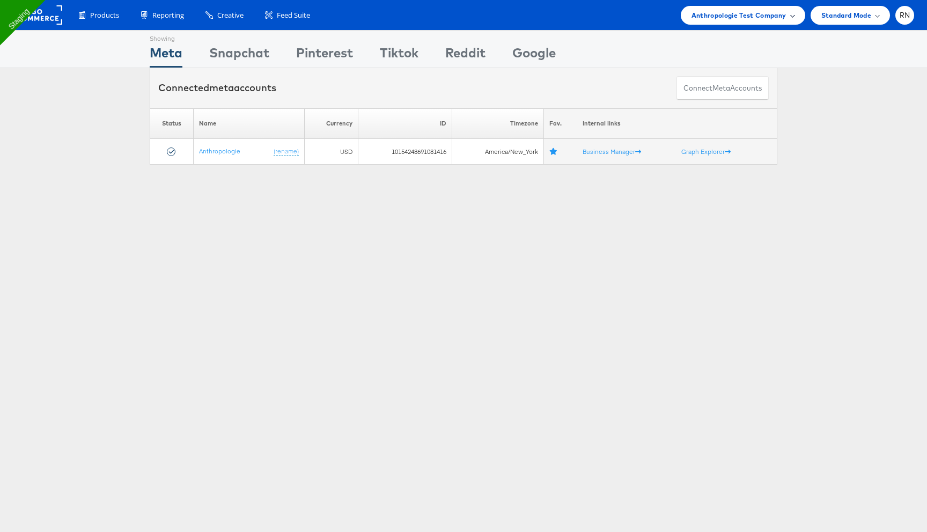
click at [709, 14] on span "Anthropologie Test Company" at bounding box center [738, 15] width 95 height 11
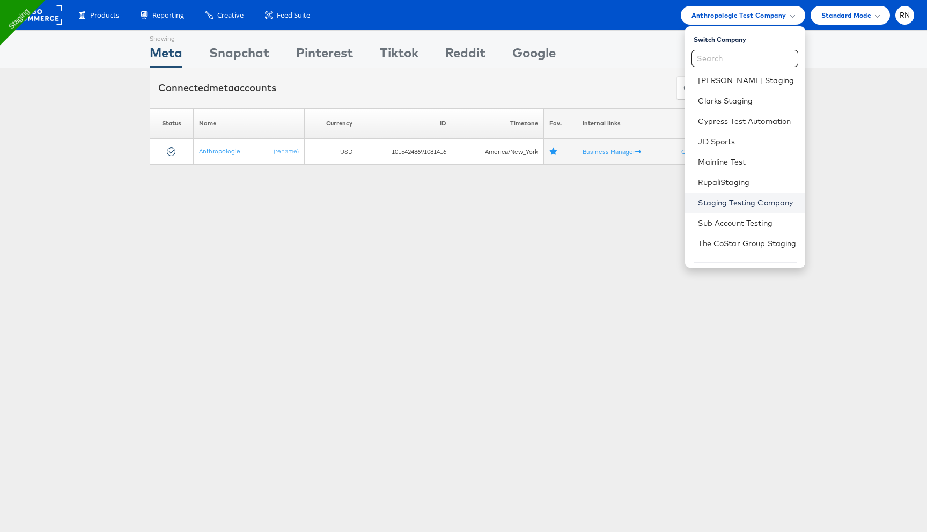
click at [716, 206] on link "Staging Testing Company" at bounding box center [747, 202] width 98 height 11
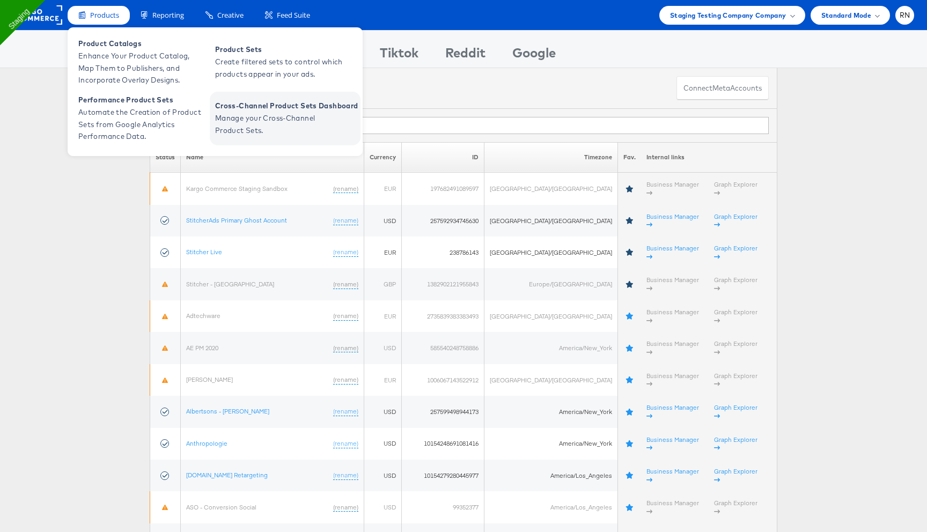
click at [218, 135] on span "Manage your Cross-Channel Product Sets." at bounding box center [279, 124] width 129 height 25
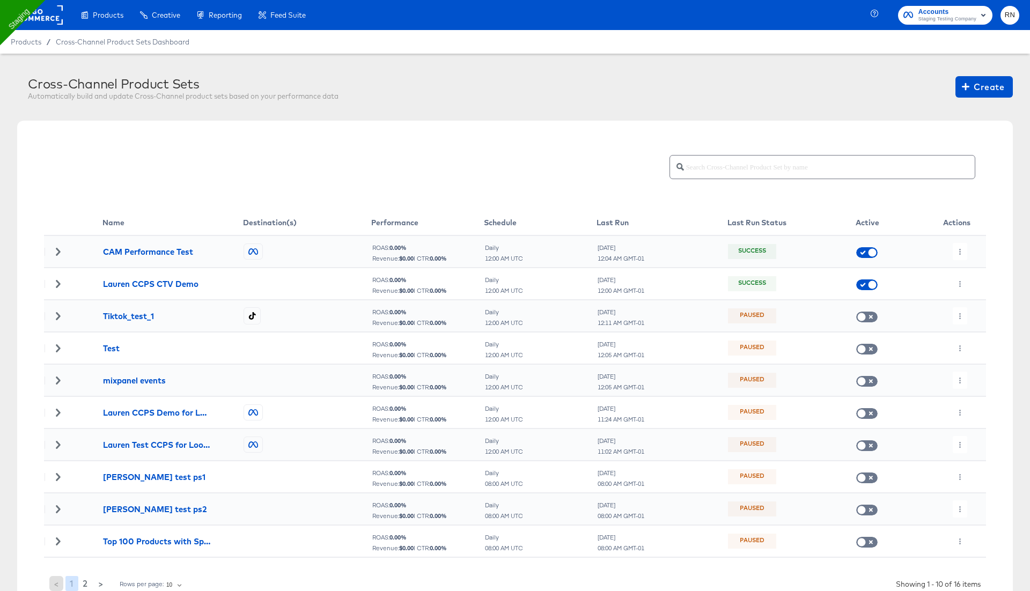
click at [41, 24] on rect at bounding box center [37, 14] width 49 height 19
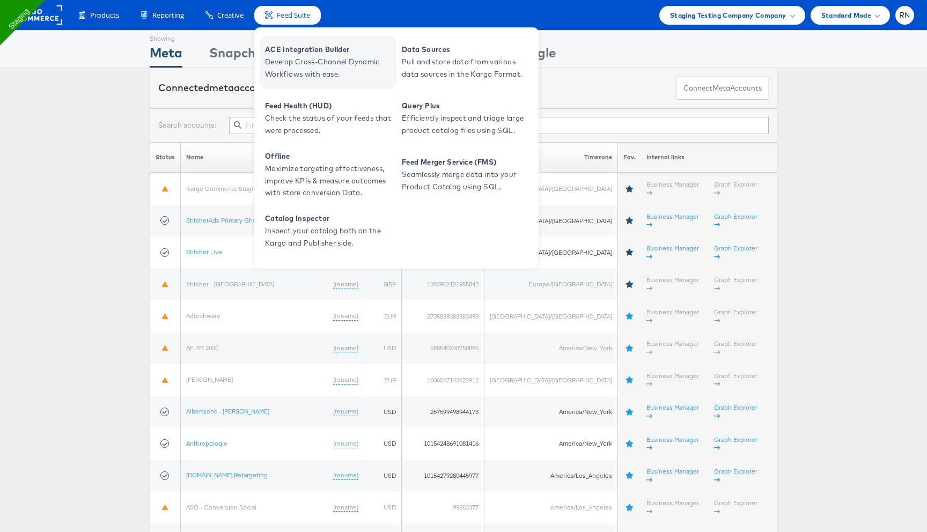
click at [298, 47] on span "ACE Integration Builder" at bounding box center [329, 49] width 129 height 12
